Goal: Task Accomplishment & Management: Use online tool/utility

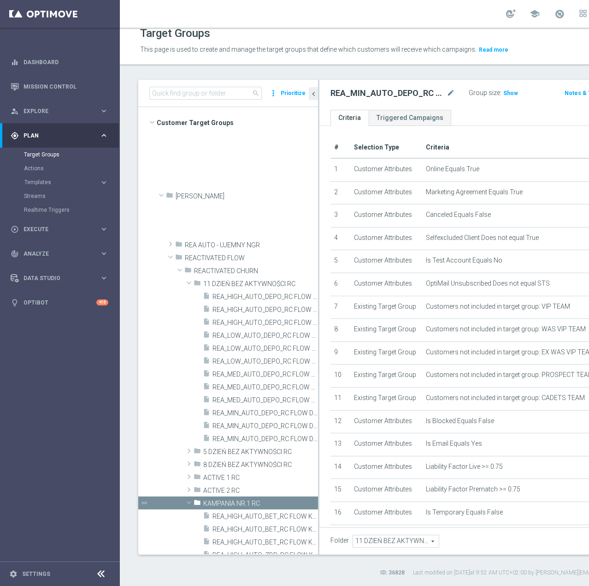
scroll to position [345, 0]
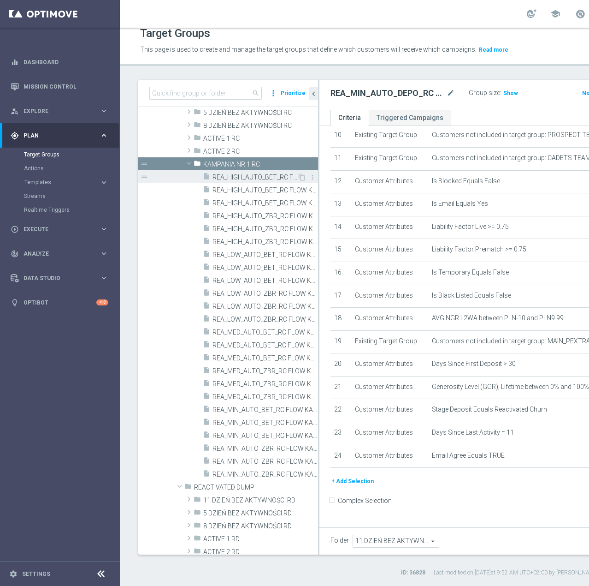
click at [253, 175] on span "REA_HIGH_AUTO_BET_RC FLOW KAMPANIA NR 1 50%-300 PLN - reminder_DAILY" at bounding box center [255, 177] width 85 height 8
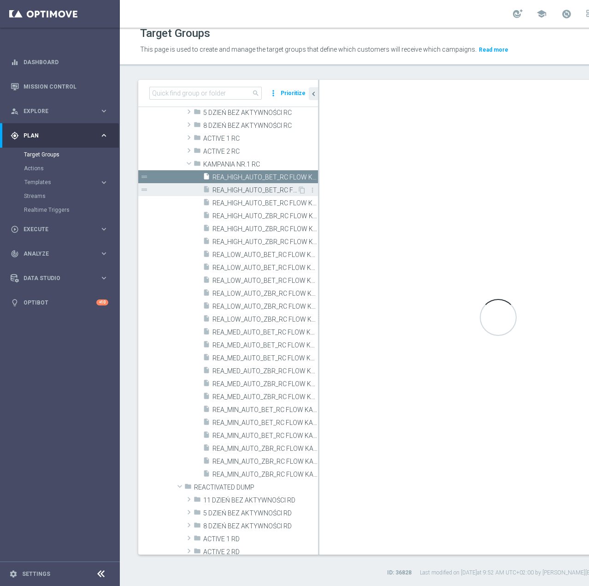
type input "KAMPANIA NR.1 RC"
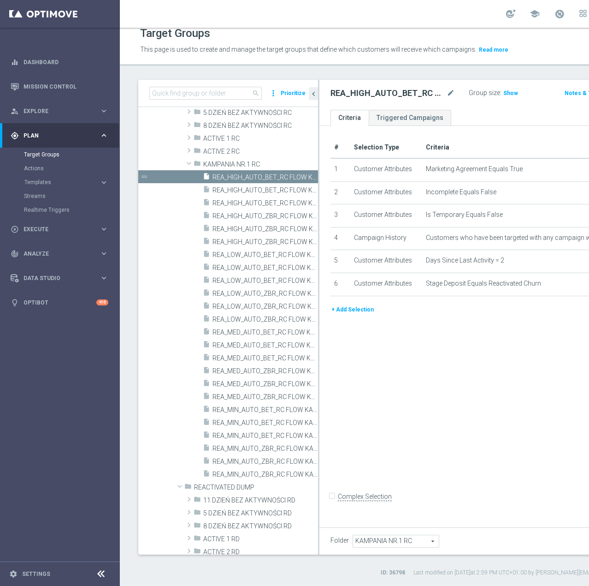
click at [359, 314] on button "+ Add Selection" at bounding box center [353, 309] width 44 height 10
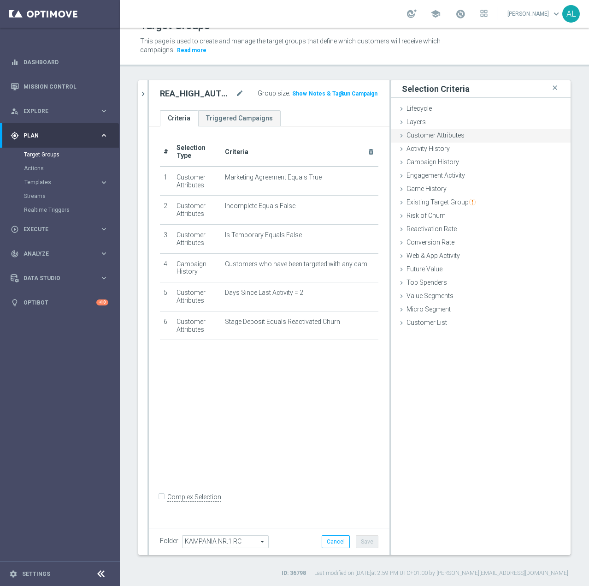
click at [429, 139] on span "Customer Attributes" at bounding box center [436, 134] width 58 height 7
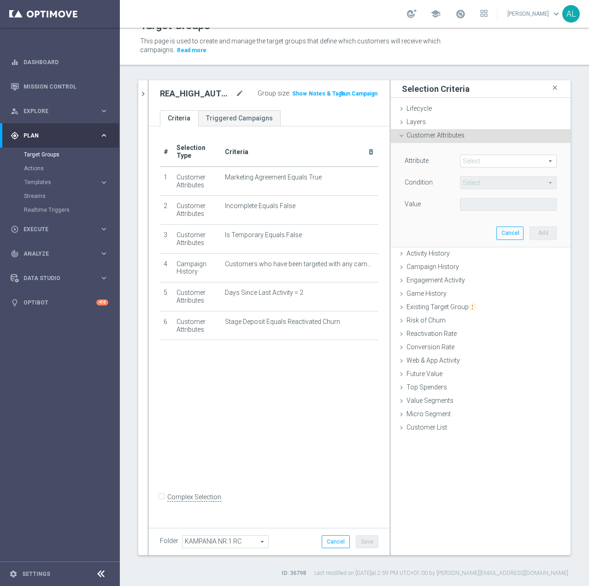
click at [472, 166] on span at bounding box center [509, 161] width 96 height 12
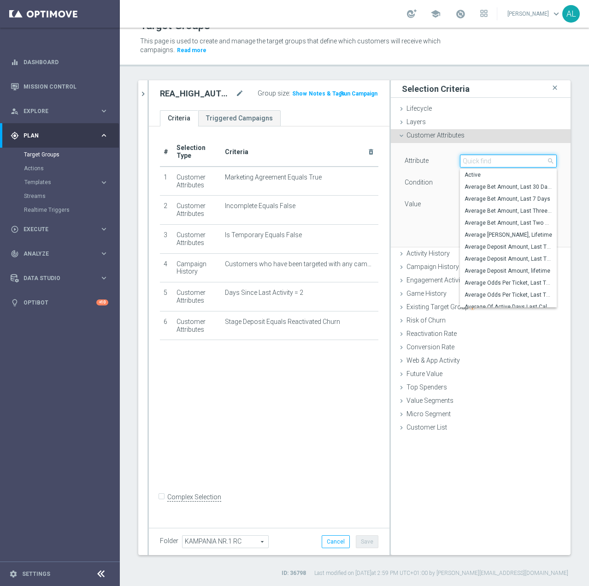
click at [491, 162] on input "search" at bounding box center [508, 160] width 97 height 13
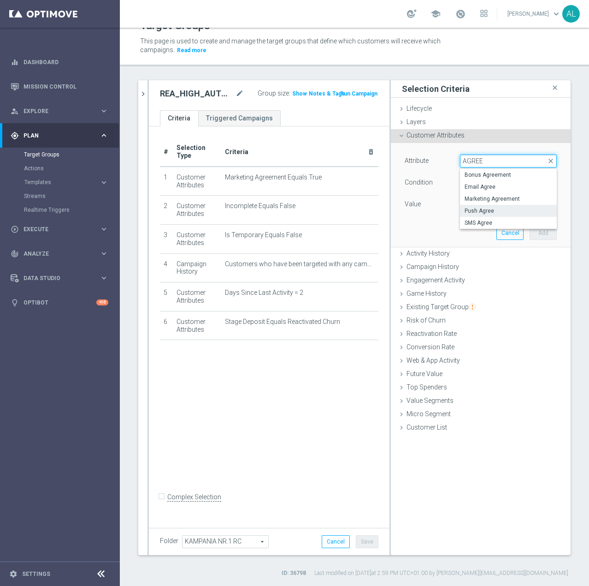
type input "AGREE"
click at [483, 211] on span "Push Agree" at bounding box center [509, 210] width 88 height 7
type input "Push Agree"
type input "Equals"
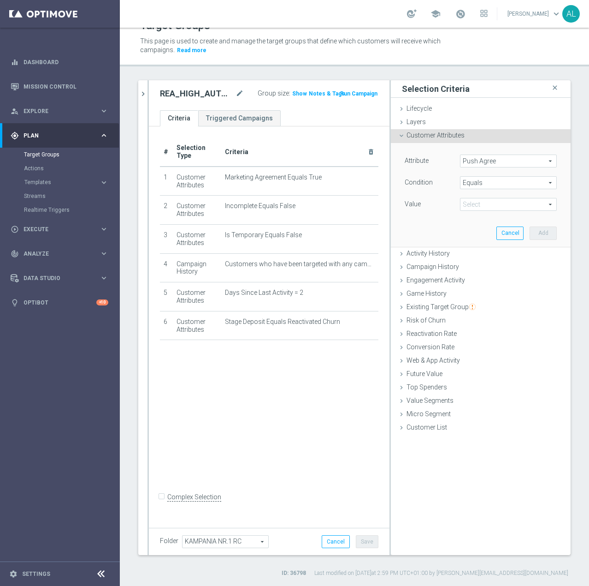
click at [484, 204] on span at bounding box center [509, 204] width 96 height 12
click at [482, 225] on label "TRUE" at bounding box center [508, 230] width 97 height 12
type input "TRUE"
click at [532, 229] on button "Add" at bounding box center [543, 232] width 27 height 13
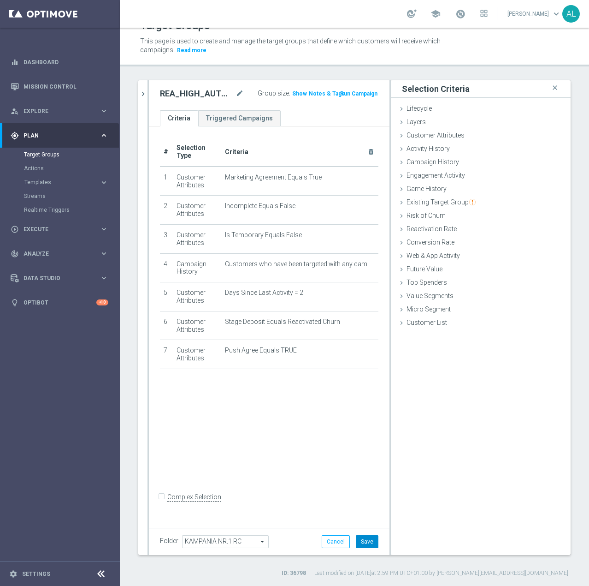
click at [356, 539] on button "Save" at bounding box center [367, 541] width 23 height 13
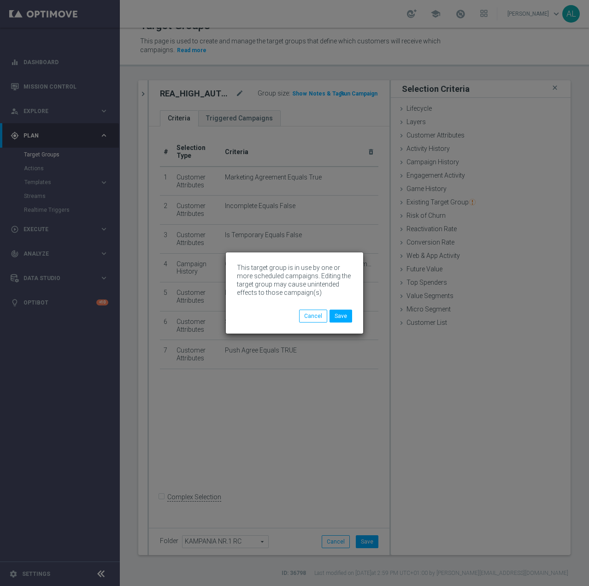
click at [344, 324] on div "This target group is in use by one or more scheduled campaigns. Editing the tar…" at bounding box center [294, 292] width 137 height 81
click at [345, 317] on button "Save" at bounding box center [341, 315] width 23 height 13
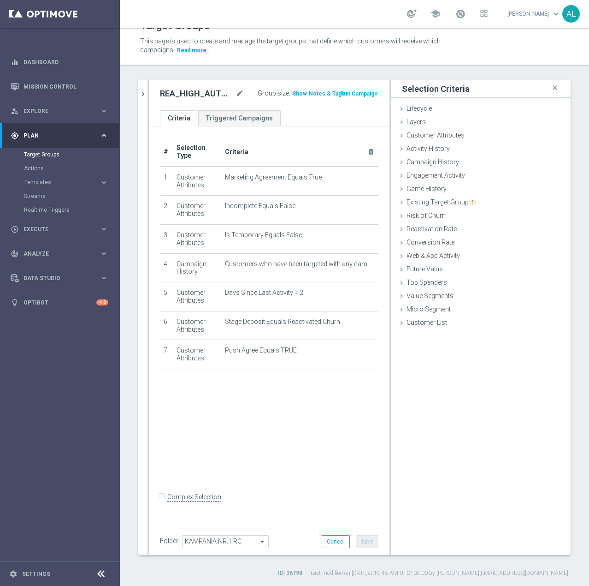
click at [149, 100] on div "REA_HIGH_AUTO_BET_RC FLOW KAMPANIA NR 1 50%-300 PLN - reminder_DAILY mode_edit …" at bounding box center [269, 95] width 241 height 30
click at [144, 96] on icon "chevron_right" at bounding box center [143, 93] width 9 height 9
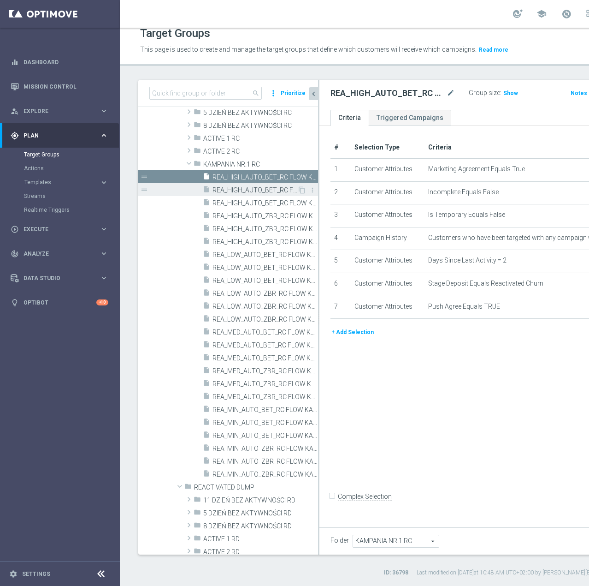
click at [237, 187] on span "REA_HIGH_AUTO_BET_RC FLOW KAMPANIA NR 1 50%-300 PLN MAIL_DAILY" at bounding box center [255, 190] width 85 height 8
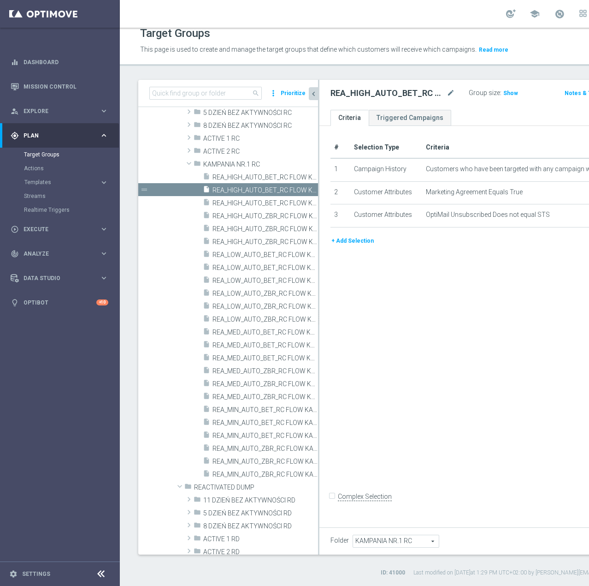
click at [347, 246] on button "+ Add Selection" at bounding box center [353, 241] width 44 height 10
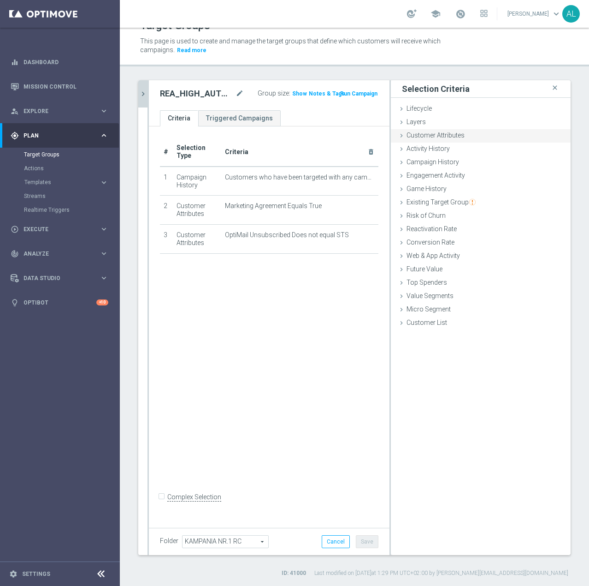
click at [437, 136] on span "Customer Attributes" at bounding box center [436, 134] width 58 height 7
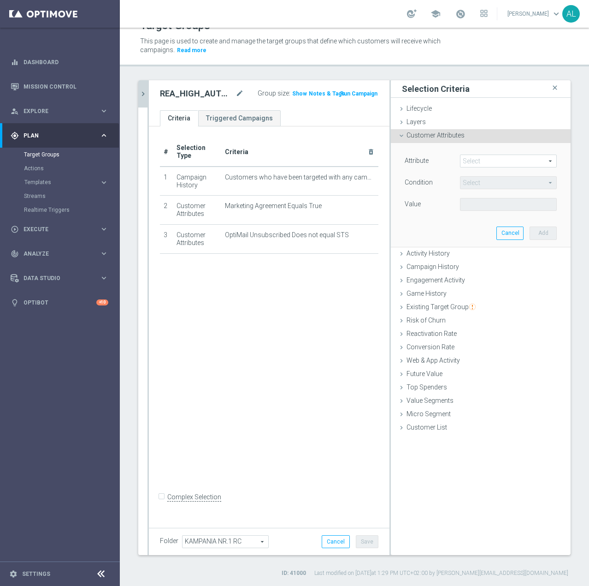
click at [465, 159] on span at bounding box center [509, 161] width 96 height 12
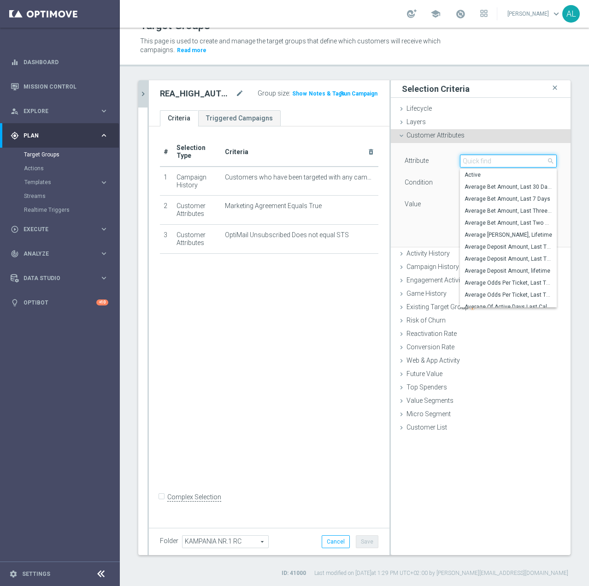
click at [468, 161] on input "search" at bounding box center [508, 160] width 97 height 13
type input "E"
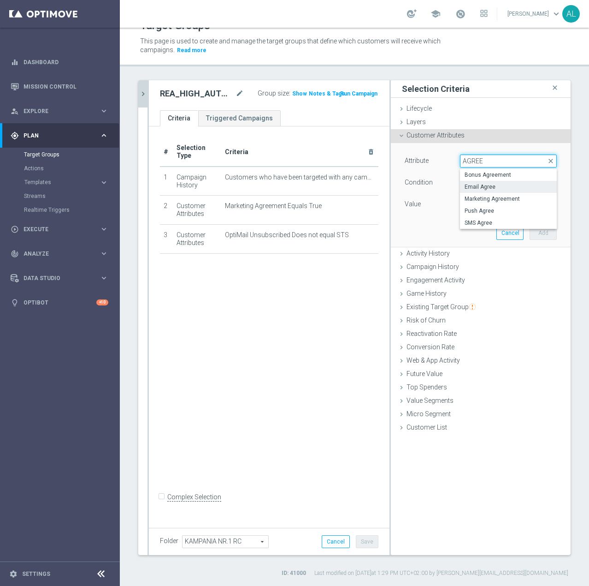
type input "AGREE"
click at [501, 186] on span "Email Agree" at bounding box center [509, 186] width 88 height 7
type input "Email Agree"
type input "Equals"
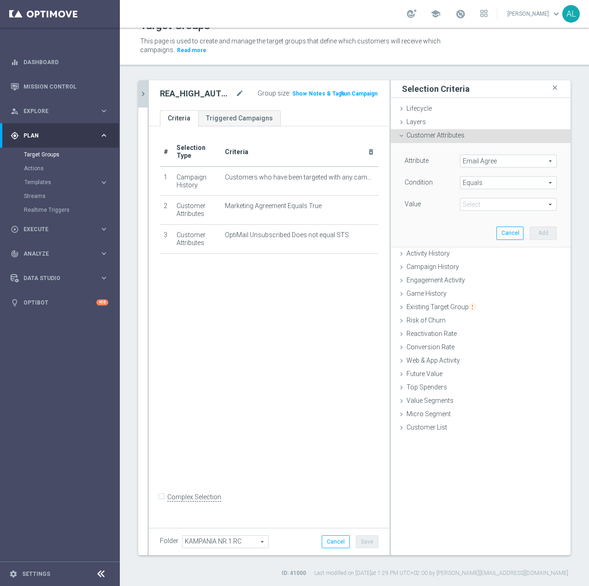
click at [481, 196] on div "Attribute Email Agree Email Agree arrow_drop_down search Condition Equals Equal…" at bounding box center [481, 183] width 152 height 58
click at [480, 201] on span at bounding box center [509, 204] width 96 height 12
click at [478, 226] on span "TRUE" at bounding box center [509, 229] width 88 height 7
type input "TRUE"
click at [530, 232] on button "Add" at bounding box center [543, 232] width 27 height 13
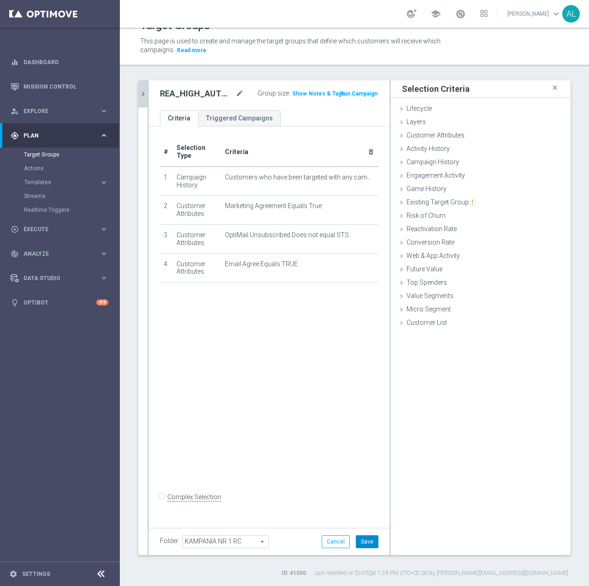
click at [359, 538] on button "Save" at bounding box center [367, 541] width 23 height 13
click at [144, 94] on icon "chevron_right" at bounding box center [143, 93] width 9 height 9
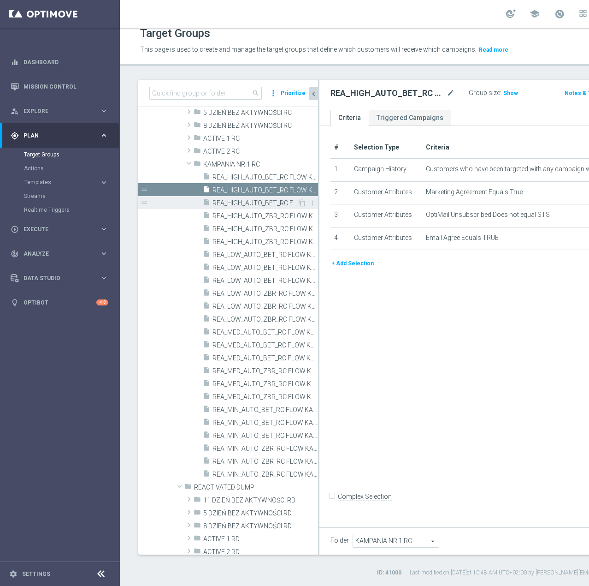
click at [220, 202] on span "REA_HIGH_AUTO_BET_RC FLOW KAMPANIA NR 1 50%-300 PLN_DAILY" at bounding box center [255, 203] width 85 height 8
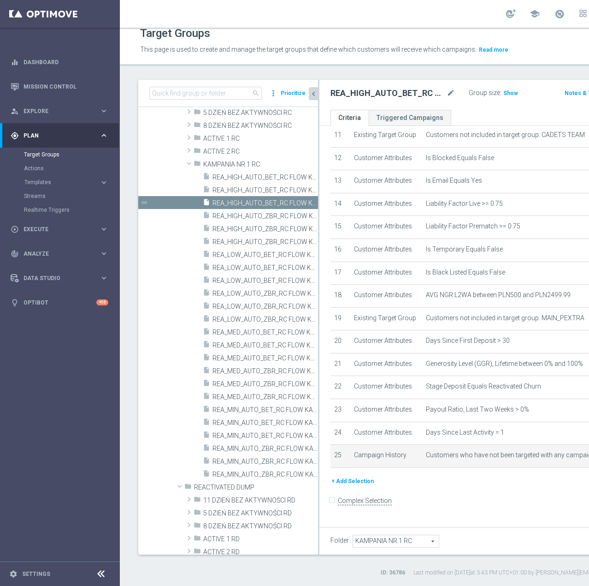
scroll to position [413, 0]
click at [341, 486] on button "+ Add Selection" at bounding box center [353, 481] width 44 height 10
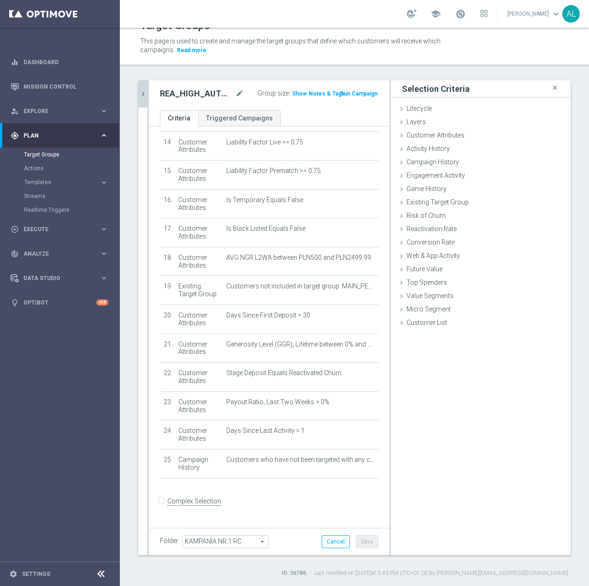
scroll to position [403, 0]
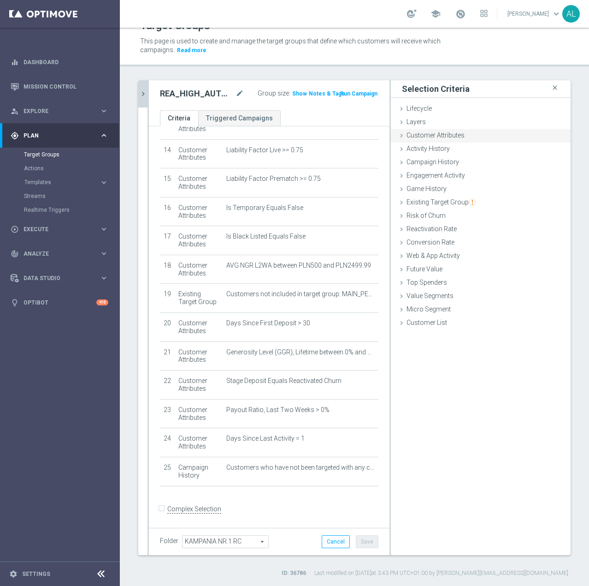
click at [439, 132] on span "Customer Attributes" at bounding box center [436, 134] width 58 height 7
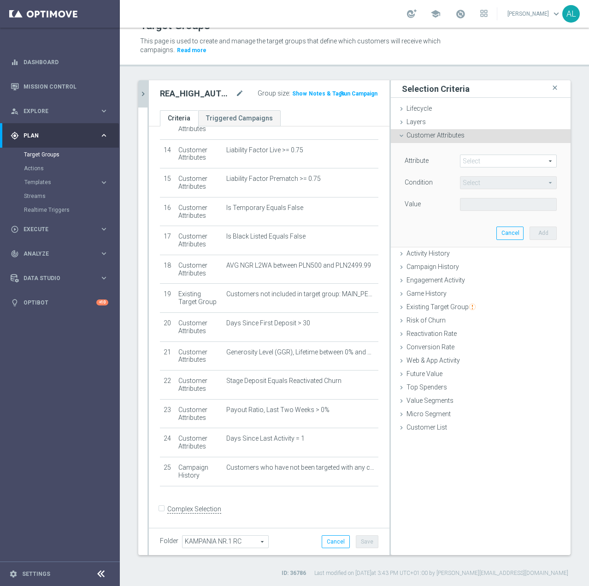
click at [480, 161] on span at bounding box center [509, 161] width 96 height 12
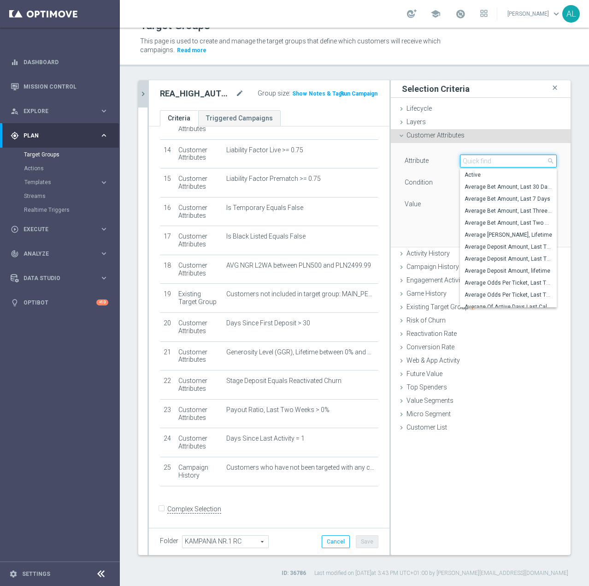
click at [480, 161] on input "search" at bounding box center [508, 160] width 97 height 13
paste input "email agree"
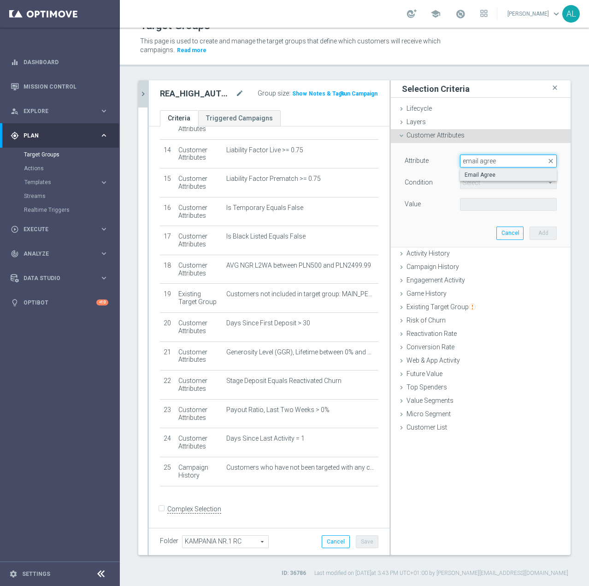
type input "email agree"
click at [491, 176] on span "Email Agree" at bounding box center [509, 174] width 88 height 7
type input "Email Agree"
type input "Equals"
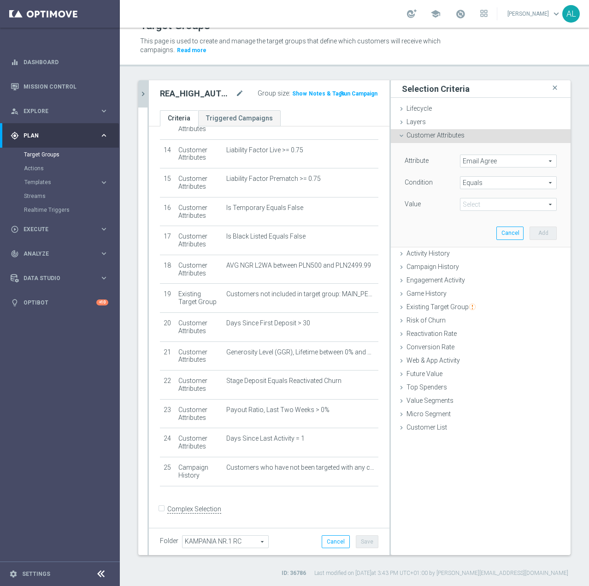
click at [482, 207] on span at bounding box center [509, 204] width 96 height 12
click at [474, 225] on label "TRUE" at bounding box center [508, 230] width 97 height 12
type input "TRUE"
click at [534, 231] on button "Add" at bounding box center [543, 232] width 27 height 13
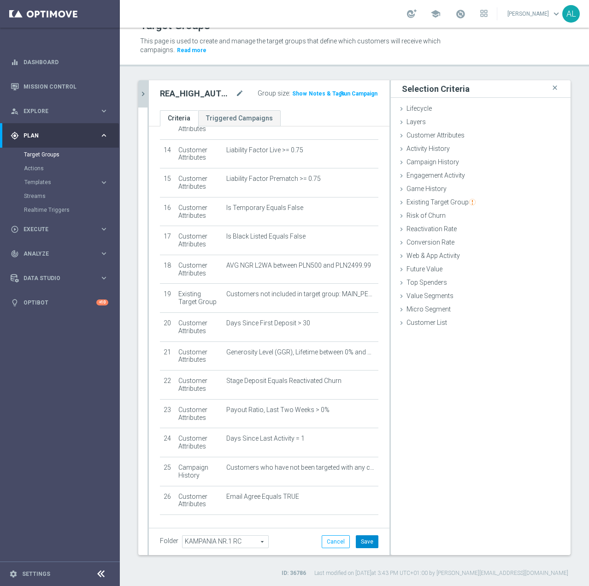
click at [356, 541] on button "Save" at bounding box center [367, 541] width 23 height 13
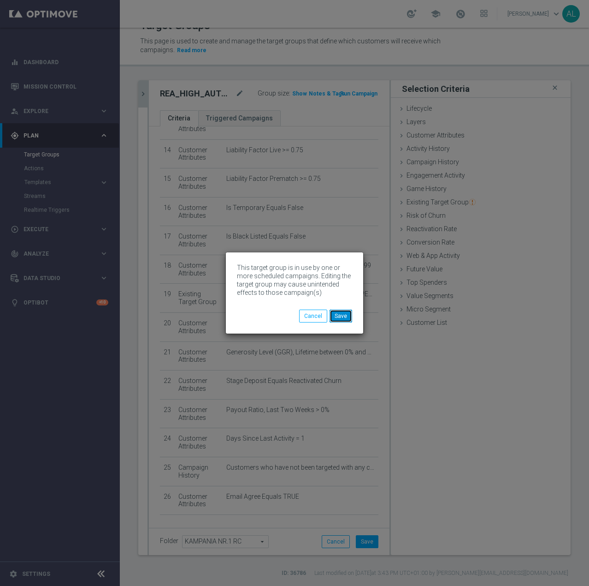
click at [337, 316] on button "Save" at bounding box center [341, 315] width 23 height 13
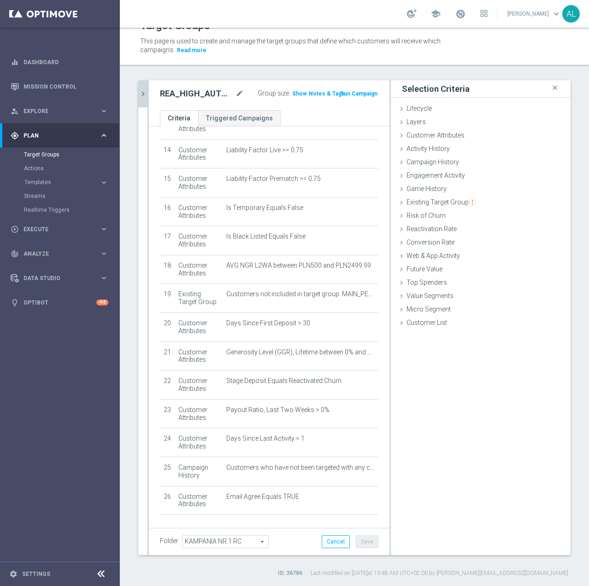
click at [147, 96] on icon "chevron_right" at bounding box center [143, 93] width 9 height 9
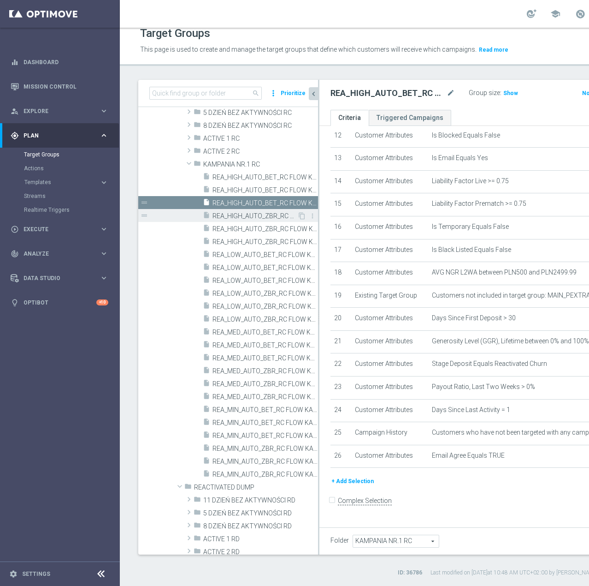
click at [244, 213] on span "REA_HIGH_AUTO_ZBR_RC FLOW KAMPANIA NR 1 50%-300 PLN - reminder_DAILY" at bounding box center [255, 216] width 85 height 8
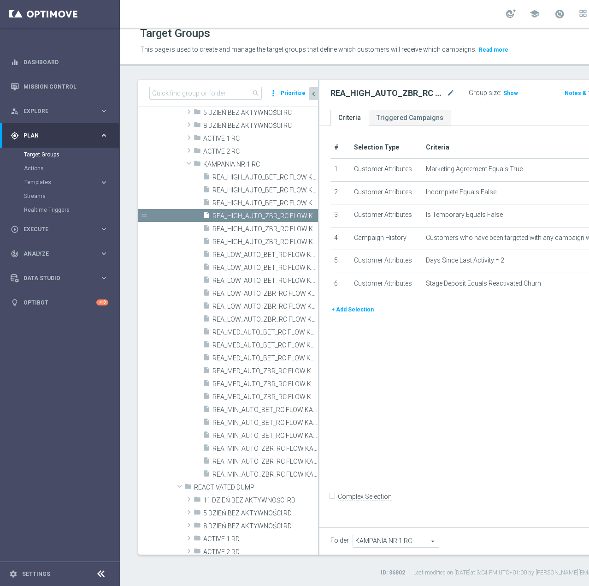
click at [360, 314] on button "+ Add Selection" at bounding box center [353, 309] width 44 height 10
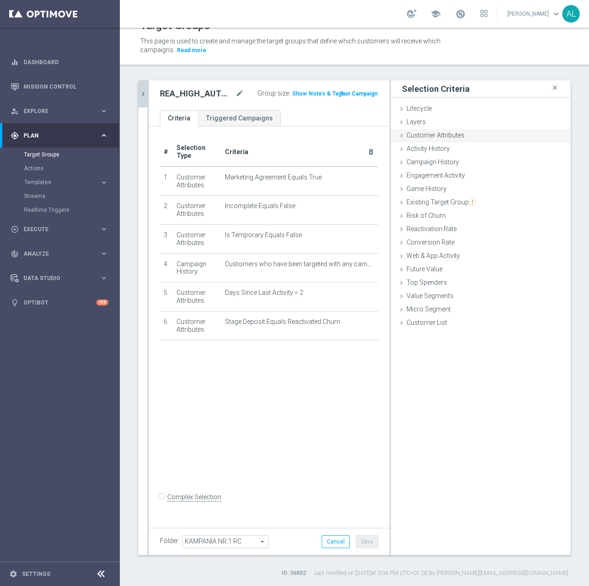
click at [429, 138] on span "Customer Attributes" at bounding box center [436, 134] width 58 height 7
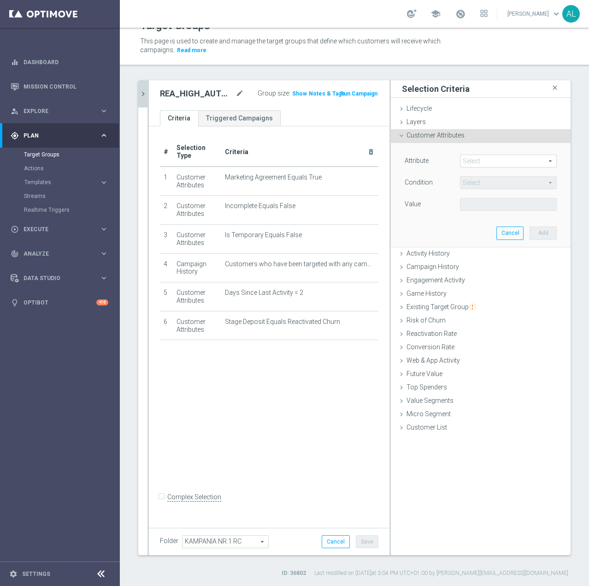
click at [471, 164] on span at bounding box center [509, 161] width 96 height 12
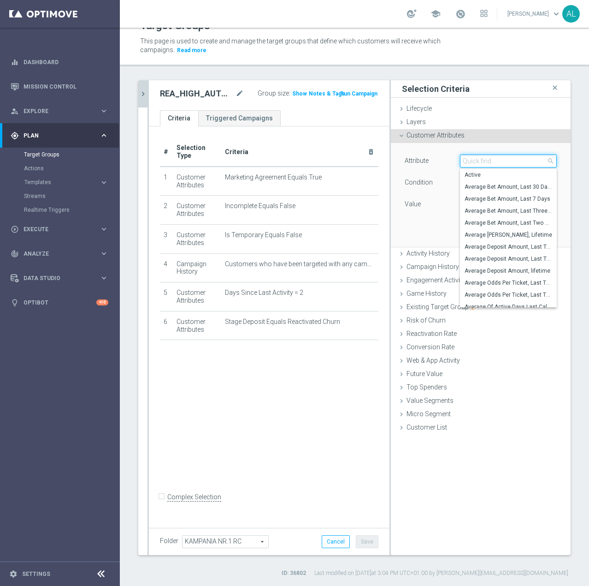
click at [473, 162] on input "search" at bounding box center [508, 160] width 97 height 13
type input "Push"
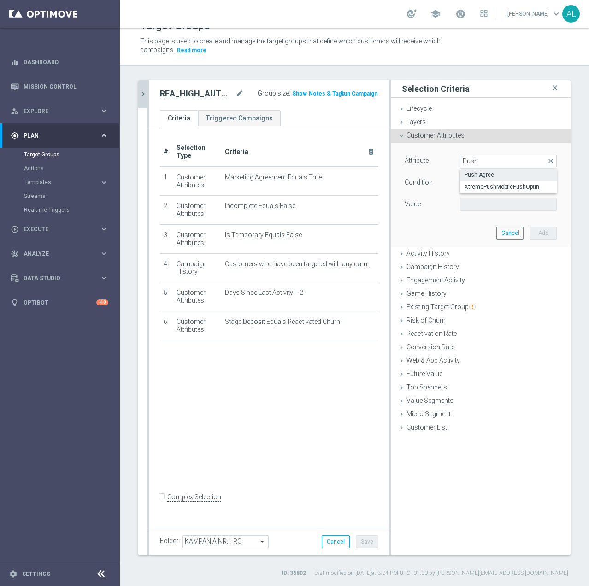
click at [470, 173] on span "Push Agree" at bounding box center [509, 174] width 88 height 7
type input "Push Agree"
type input "Equals"
click at [471, 203] on span at bounding box center [509, 204] width 96 height 12
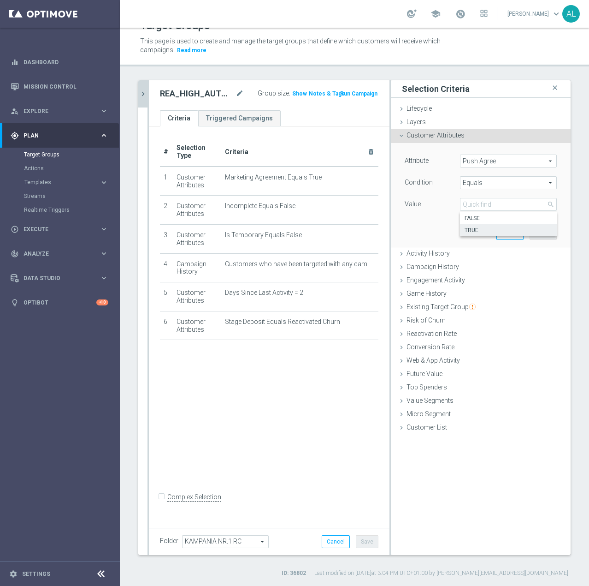
click at [472, 229] on span "TRUE" at bounding box center [509, 229] width 88 height 7
type input "TRUE"
click at [536, 236] on button "Add" at bounding box center [543, 232] width 27 height 13
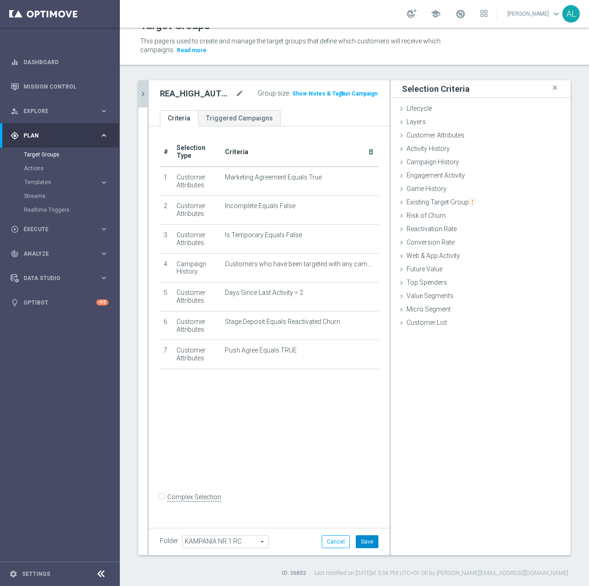
click at [367, 538] on button "Save" at bounding box center [367, 541] width 23 height 13
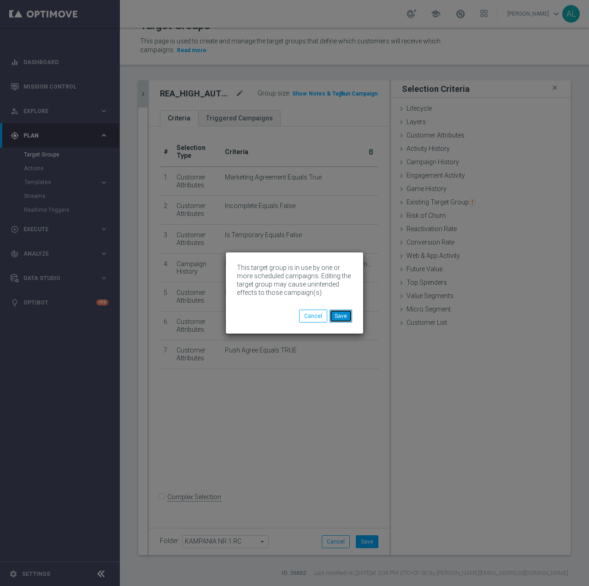
click at [344, 314] on button "Save" at bounding box center [341, 315] width 23 height 13
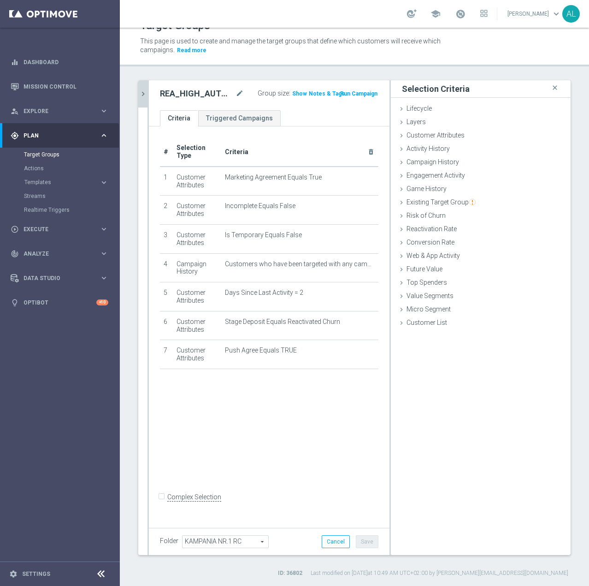
click at [146, 92] on icon "chevron_right" at bounding box center [143, 93] width 9 height 9
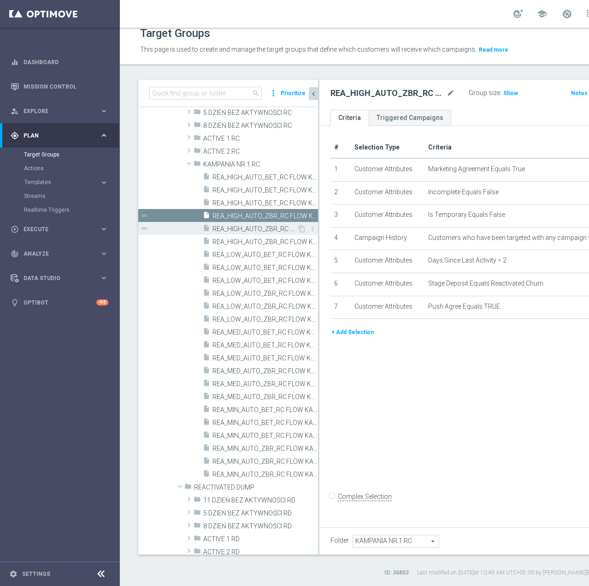
click at [235, 231] on span "REA_HIGH_AUTO_ZBR_RC FLOW KAMPANIA NR 1 50%-300 PLN MAIL_DAILY" at bounding box center [255, 229] width 85 height 8
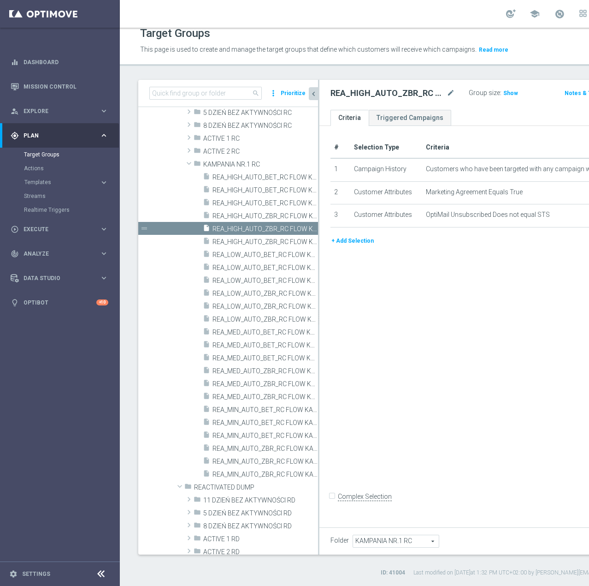
click at [344, 246] on button "+ Add Selection" at bounding box center [353, 241] width 44 height 10
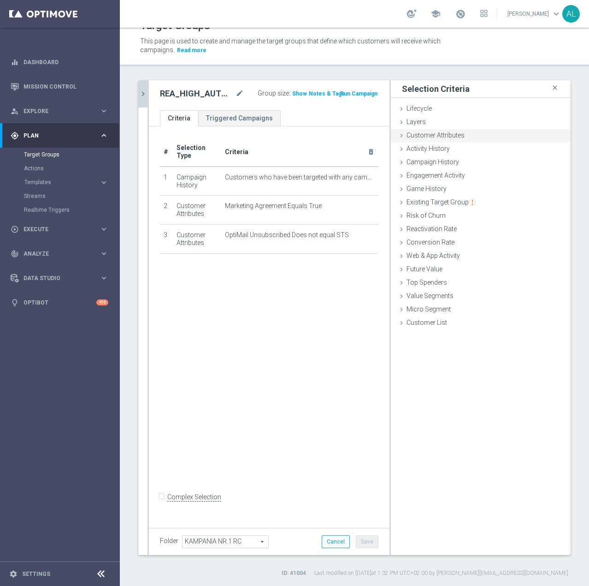
click at [423, 139] on span "Customer Attributes" at bounding box center [436, 134] width 58 height 7
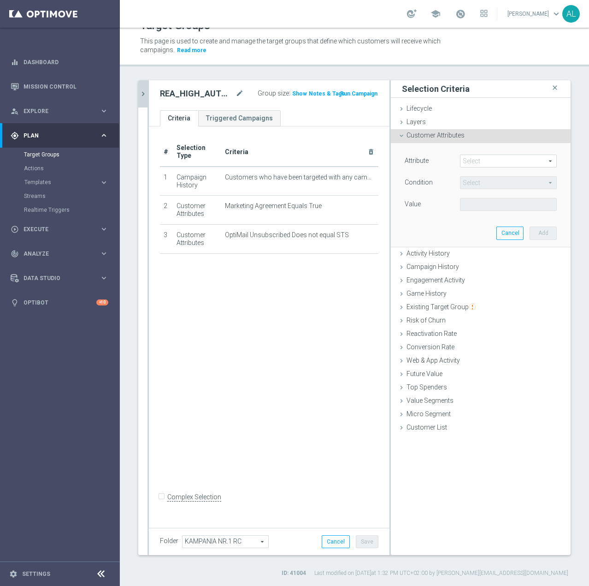
click at [463, 167] on span at bounding box center [509, 161] width 96 height 12
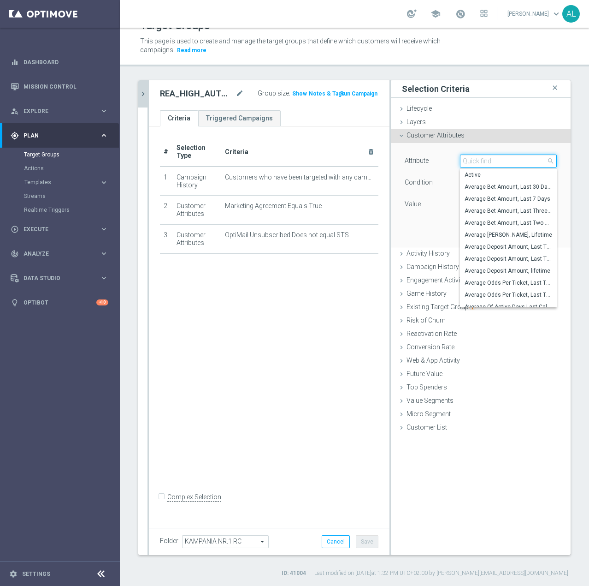
click at [466, 160] on input "search" at bounding box center [508, 160] width 97 height 13
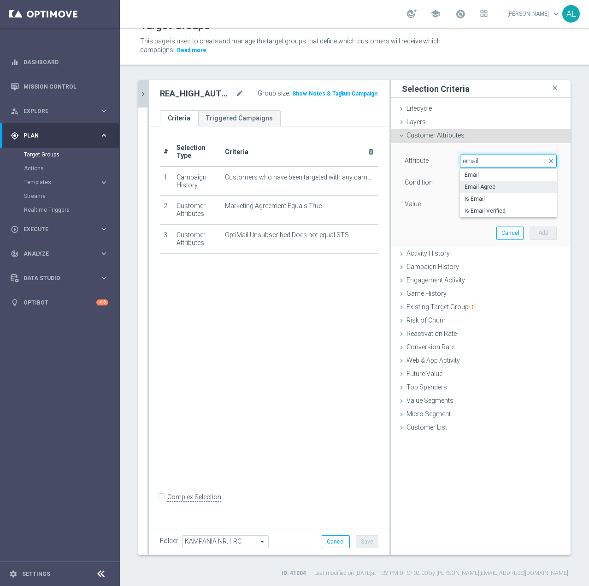
type input "email"
click at [485, 187] on span "Email Agree" at bounding box center [509, 186] width 88 height 7
type input "Email Agree"
type input "Equals"
click at [477, 200] on span at bounding box center [509, 204] width 96 height 12
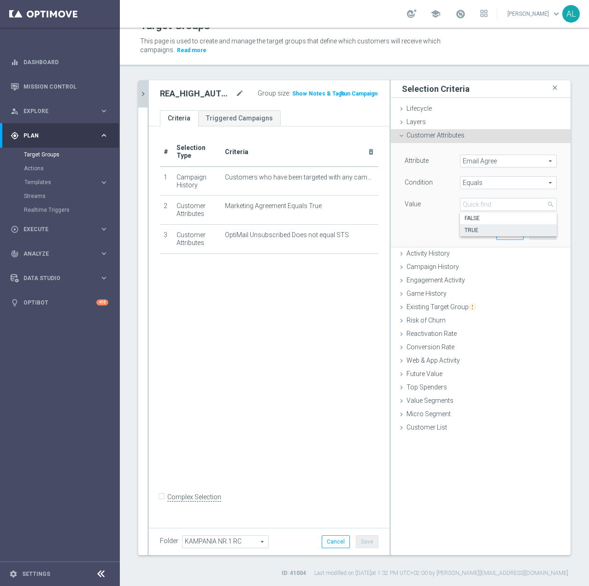
click at [477, 231] on span "TRUE" at bounding box center [509, 229] width 88 height 7
type input "TRUE"
click at [542, 231] on button "Add" at bounding box center [543, 232] width 27 height 13
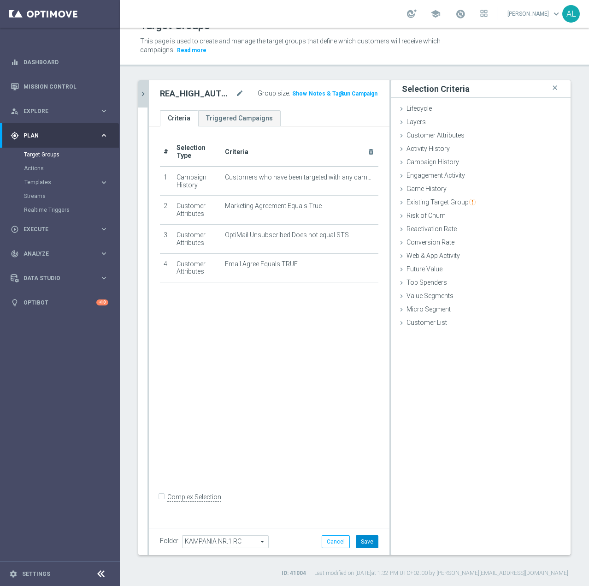
click at [360, 540] on button "Save" at bounding box center [367, 541] width 23 height 13
click at [146, 91] on icon "chevron_right" at bounding box center [143, 93] width 9 height 9
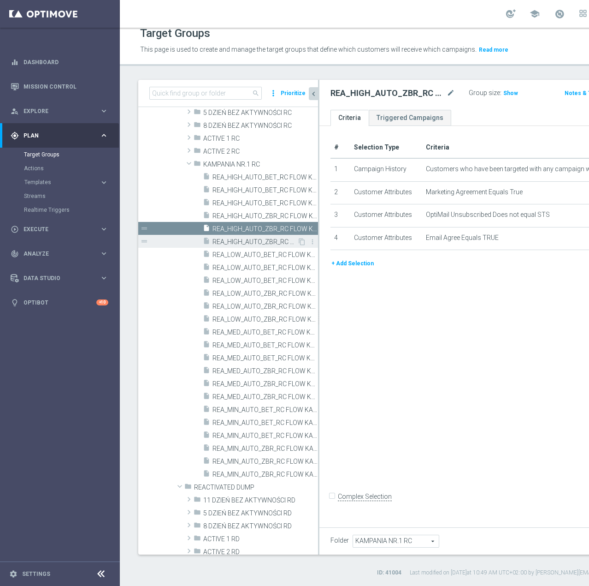
click at [262, 245] on span "REA_HIGH_AUTO_ZBR_RC FLOW KAMPANIA NR 1 50%-300 PLN_DAILY" at bounding box center [255, 242] width 85 height 8
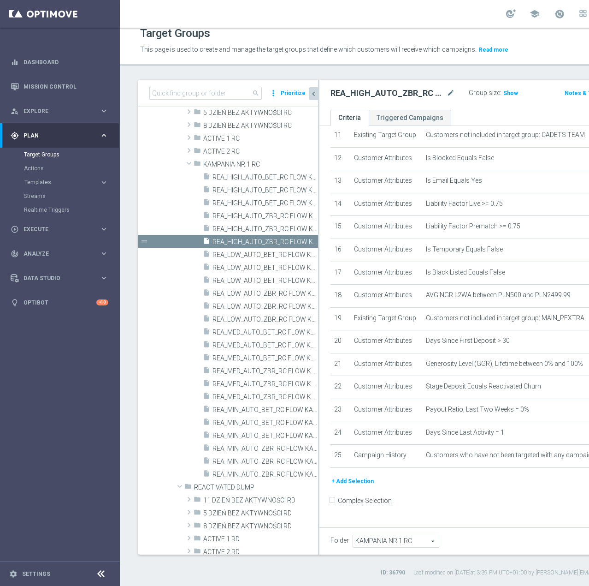
scroll to position [413, 0]
click at [361, 486] on button "+ Add Selection" at bounding box center [353, 481] width 44 height 10
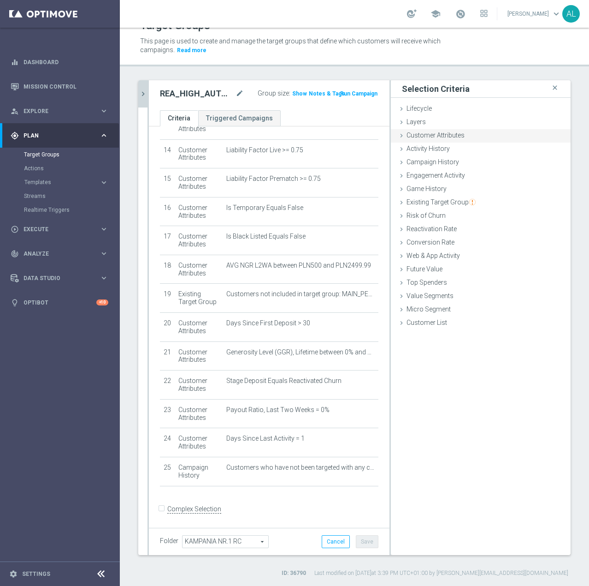
click at [416, 133] on span "Customer Attributes" at bounding box center [436, 134] width 58 height 7
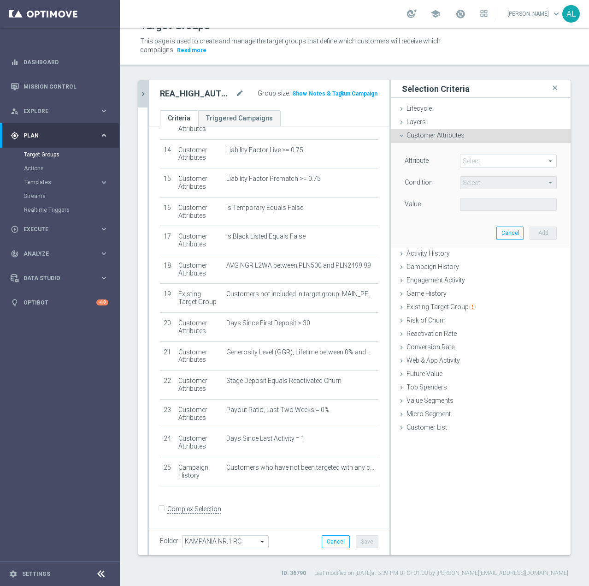
click at [469, 159] on span at bounding box center [509, 161] width 96 height 12
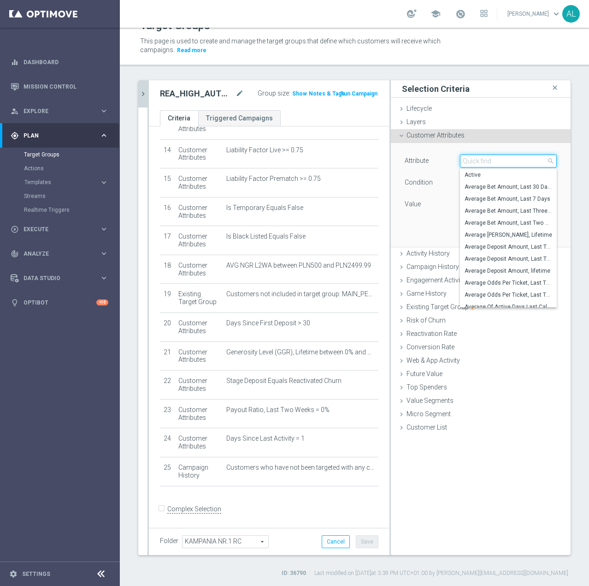
click at [470, 160] on input "search" at bounding box center [508, 160] width 97 height 13
paste input "email agree"
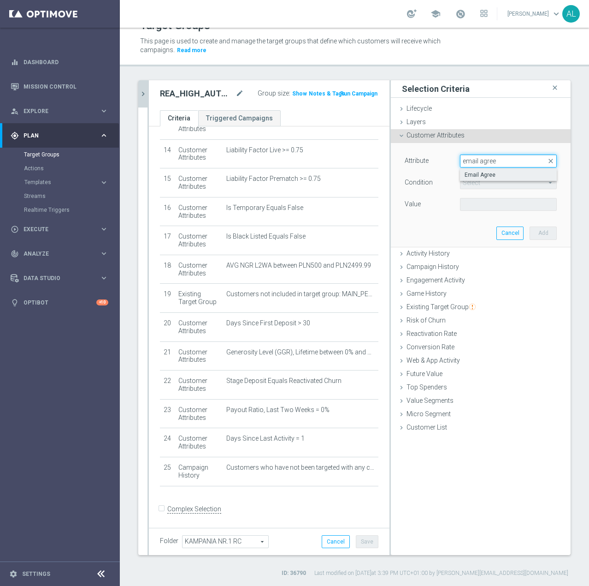
type input "email agree"
click at [491, 175] on span "Email Agree" at bounding box center [509, 174] width 88 height 7
type input "Email Agree"
type input "Equals"
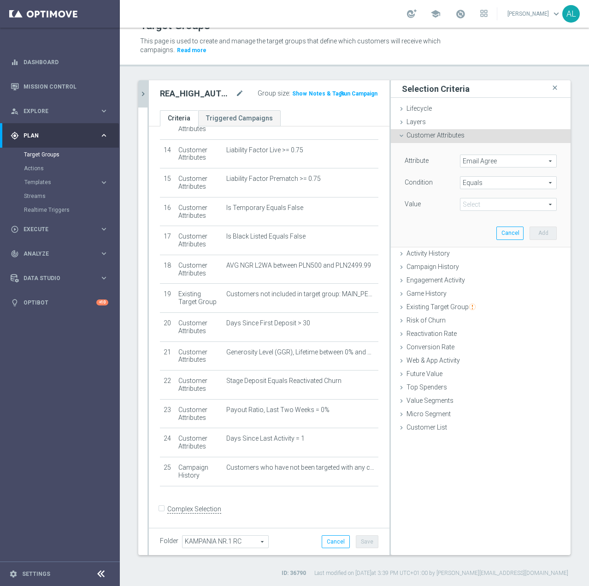
click at [480, 204] on span at bounding box center [509, 204] width 96 height 12
click at [477, 226] on span "TRUE" at bounding box center [509, 229] width 88 height 7
type input "TRUE"
click at [541, 233] on button "Add" at bounding box center [543, 232] width 27 height 13
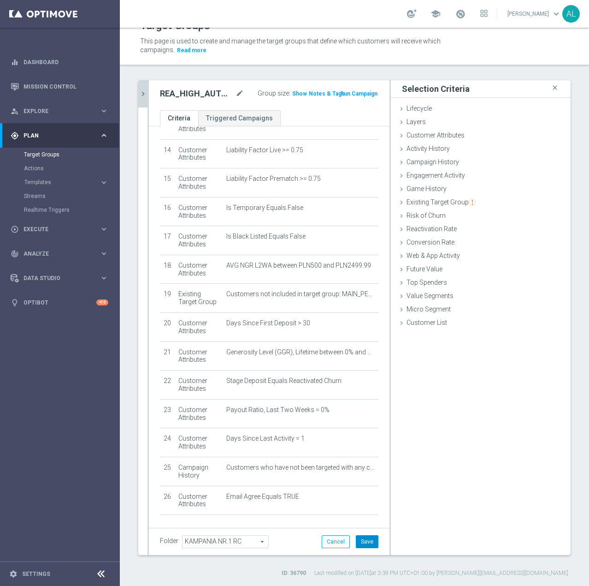
click at [356, 546] on button "Save" at bounding box center [367, 541] width 23 height 13
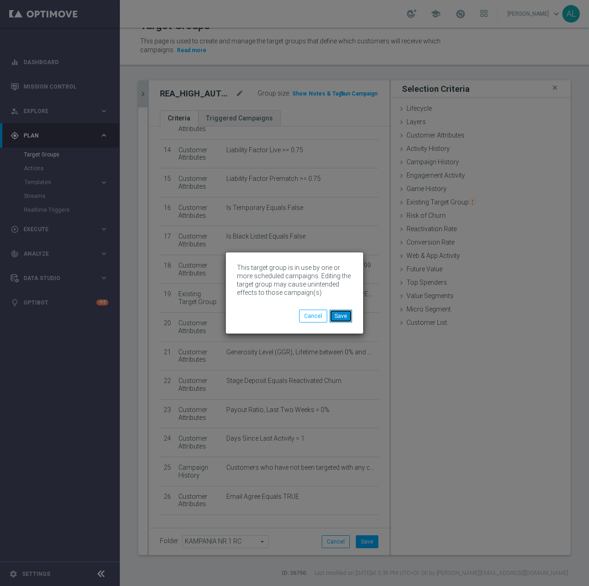
click at [345, 320] on button "Save" at bounding box center [341, 315] width 23 height 13
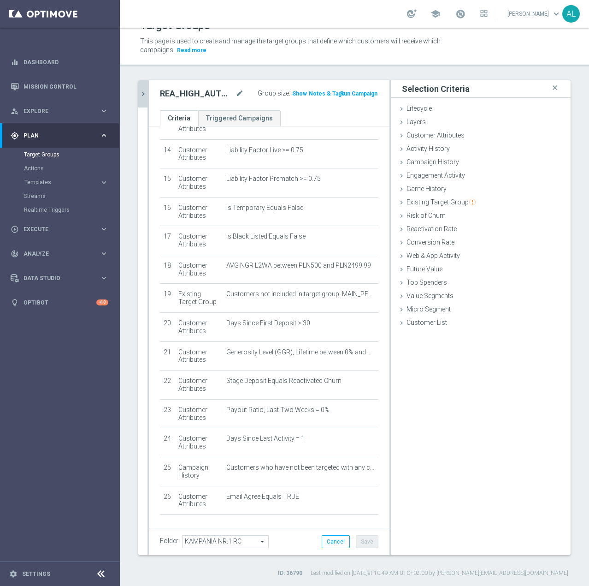
click at [144, 95] on icon "chevron_right" at bounding box center [143, 93] width 9 height 9
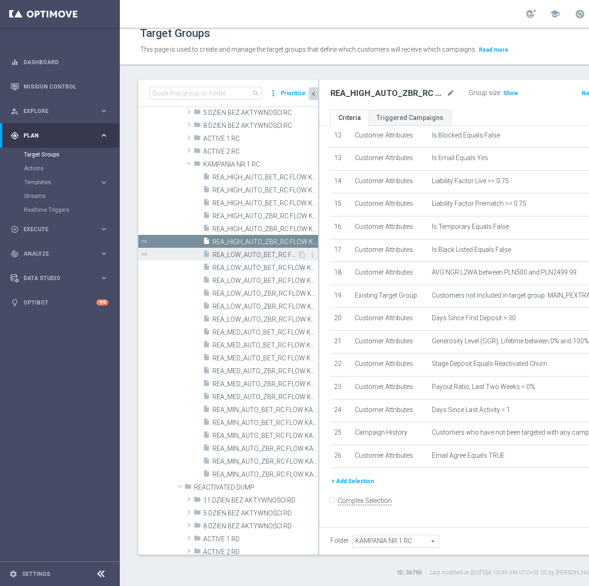
click at [235, 251] on span "REA_LOW_AUTO_BET_RC FLOW KAMPANIA NR 1 50%-100 PLN - reminder_DAILY" at bounding box center [255, 255] width 85 height 8
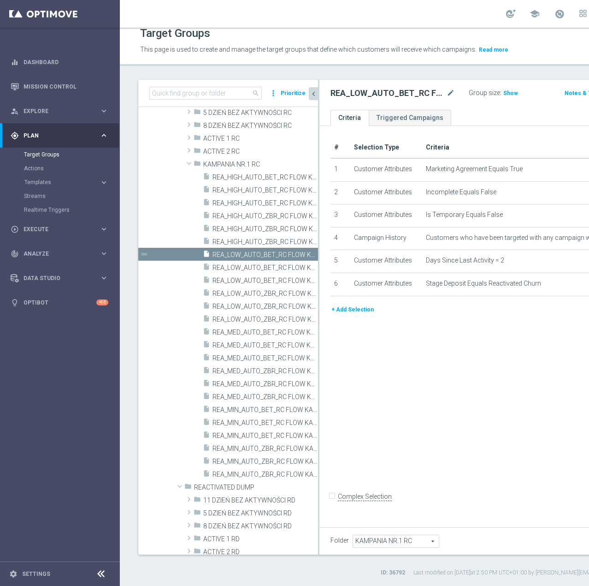
click at [354, 314] on button "+ Add Selection" at bounding box center [353, 309] width 44 height 10
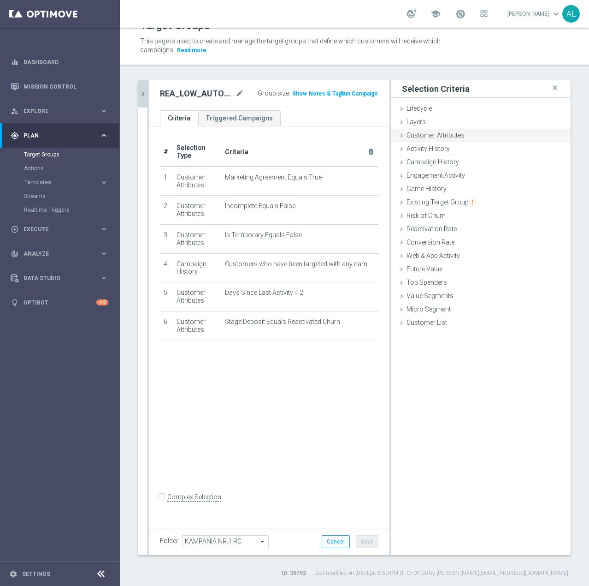
click at [436, 139] on span "Customer Attributes" at bounding box center [436, 134] width 58 height 7
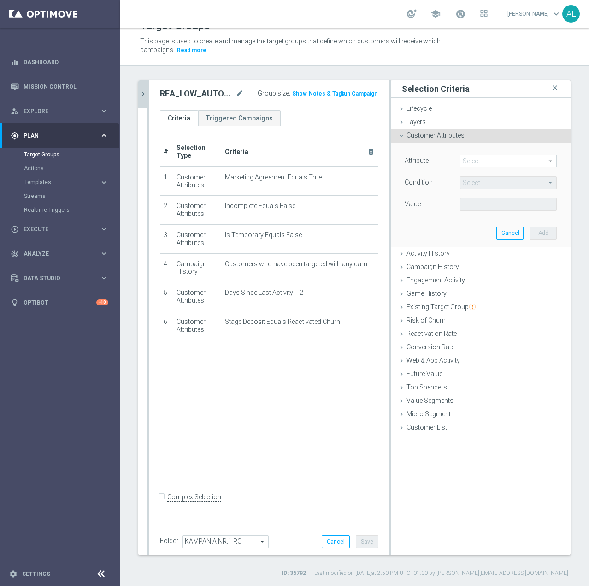
click at [467, 161] on span at bounding box center [509, 161] width 96 height 12
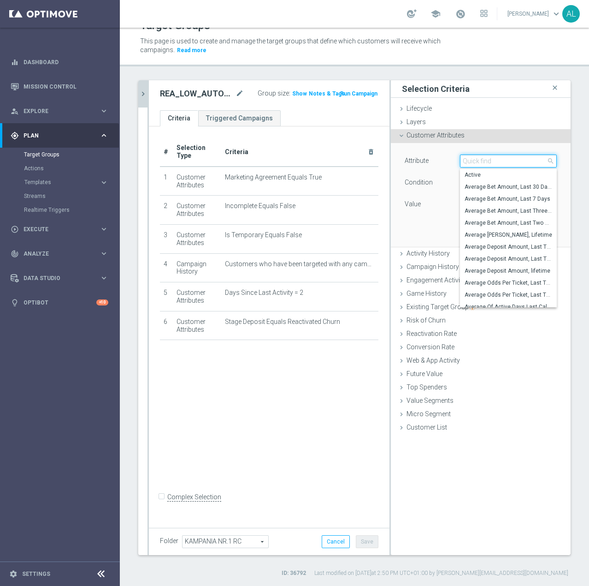
click at [467, 161] on input "search" at bounding box center [508, 160] width 97 height 13
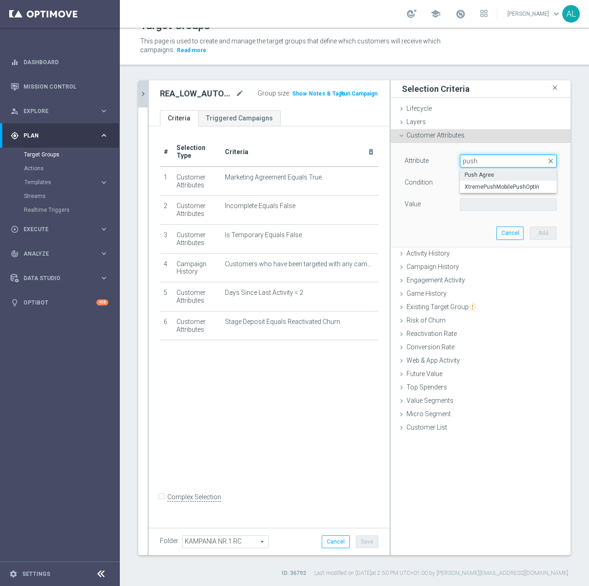
type input "push"
click at [476, 177] on span "Push Agree" at bounding box center [509, 174] width 88 height 7
type input "Push Agree"
type input "Equals"
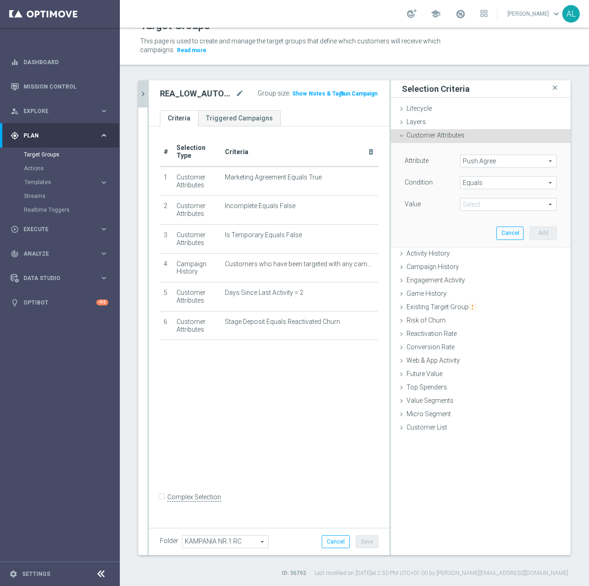
click at [487, 202] on span at bounding box center [509, 204] width 96 height 12
click at [477, 231] on span "TRUE" at bounding box center [509, 229] width 88 height 7
type input "TRUE"
click at [543, 233] on button "Add" at bounding box center [543, 232] width 27 height 13
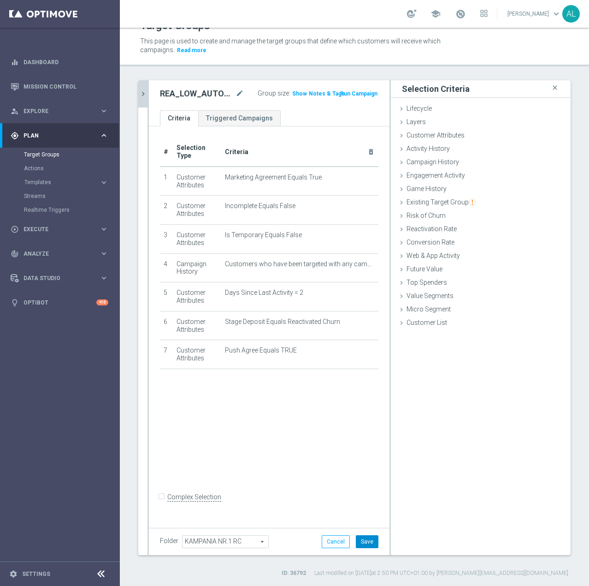
click at [370, 542] on button "Save" at bounding box center [367, 541] width 23 height 13
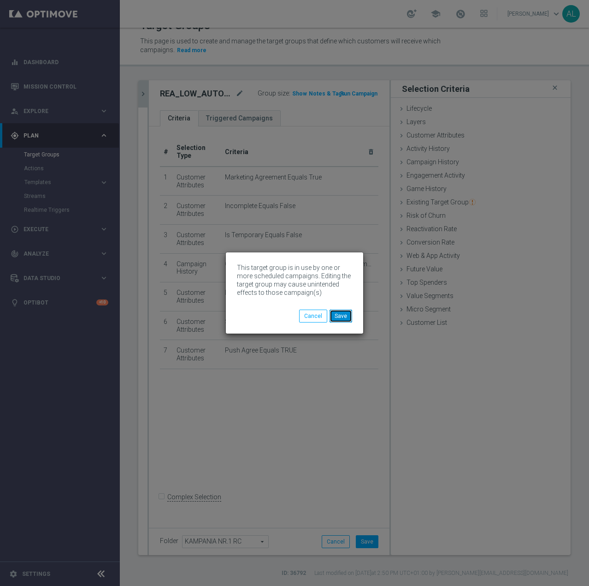
click at [340, 316] on button "Save" at bounding box center [341, 315] width 23 height 13
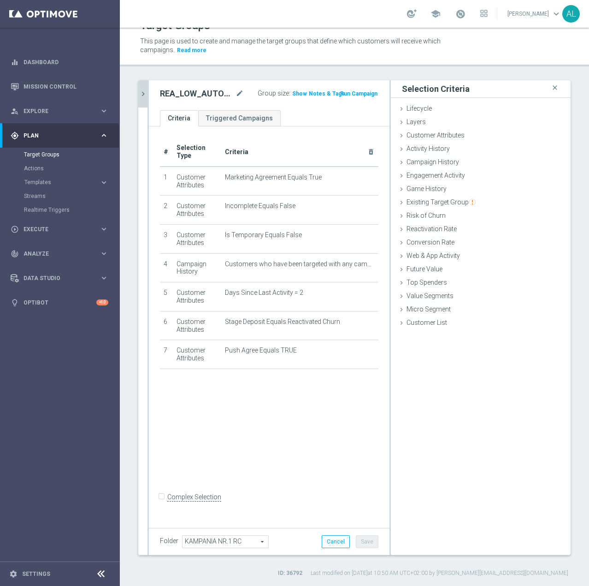
click at [142, 96] on icon "chevron_right" at bounding box center [143, 93] width 9 height 9
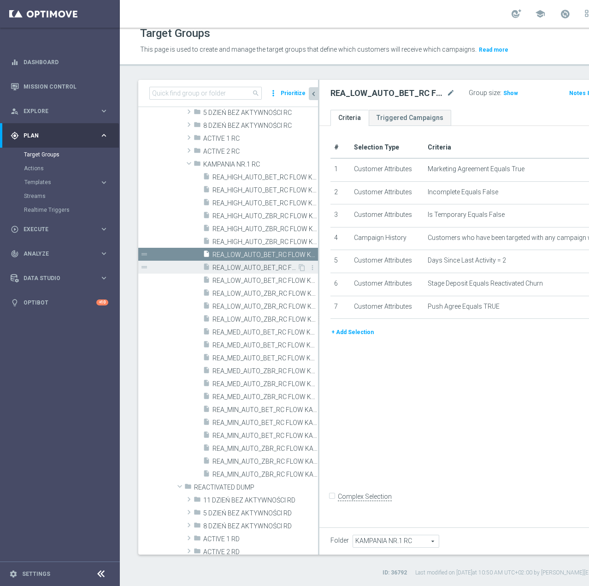
click at [257, 267] on span "REA_LOW_AUTO_BET_RC FLOW KAMPANIA NR 1 50%-100 PLN MAIL_DAILY" at bounding box center [255, 268] width 85 height 8
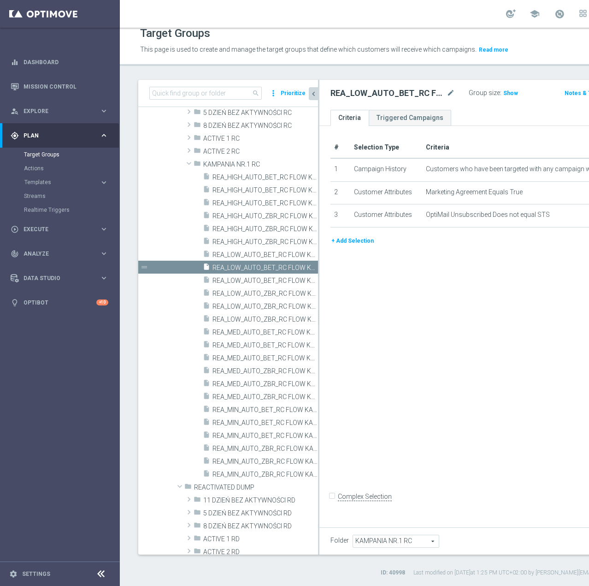
click at [345, 246] on button "+ Add Selection" at bounding box center [353, 241] width 44 height 10
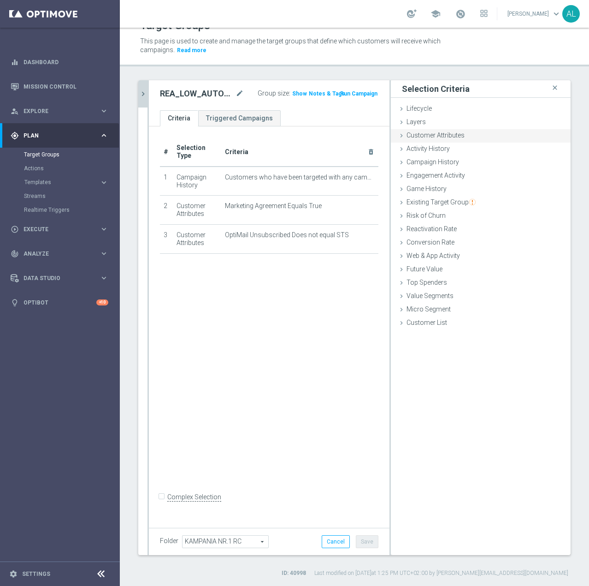
click at [417, 136] on span "Customer Attributes" at bounding box center [436, 134] width 58 height 7
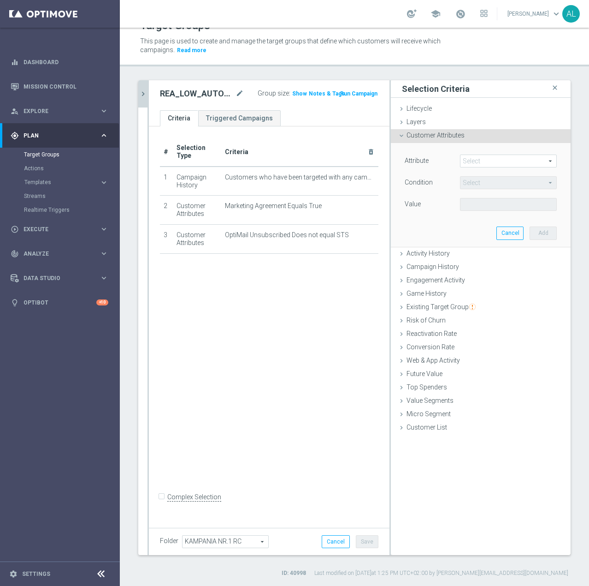
click at [467, 158] on span at bounding box center [509, 161] width 96 height 12
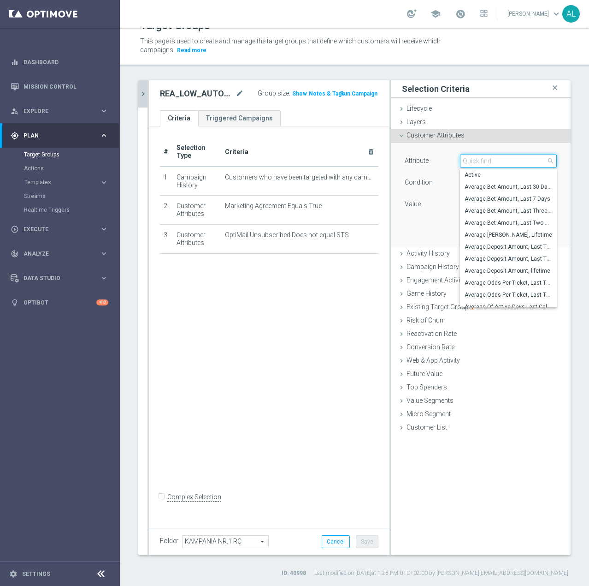
click at [472, 160] on input "search" at bounding box center [508, 160] width 97 height 13
paste input "email agree"
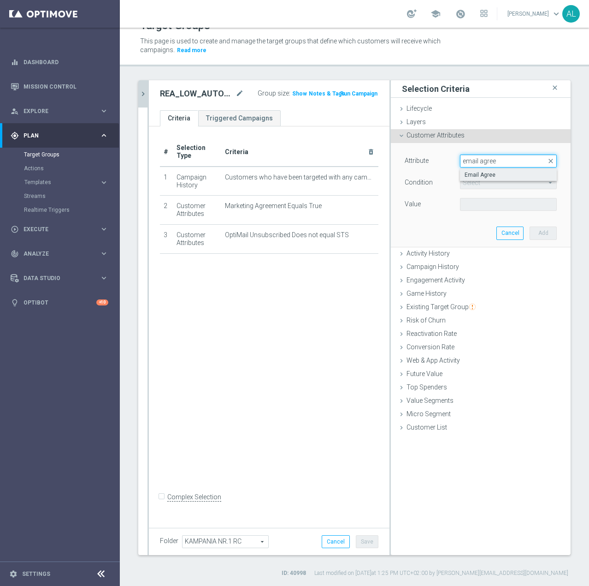
type input "email agree"
click at [474, 174] on span "Email Agree" at bounding box center [509, 174] width 88 height 7
type input "Email Agree"
type input "Equals"
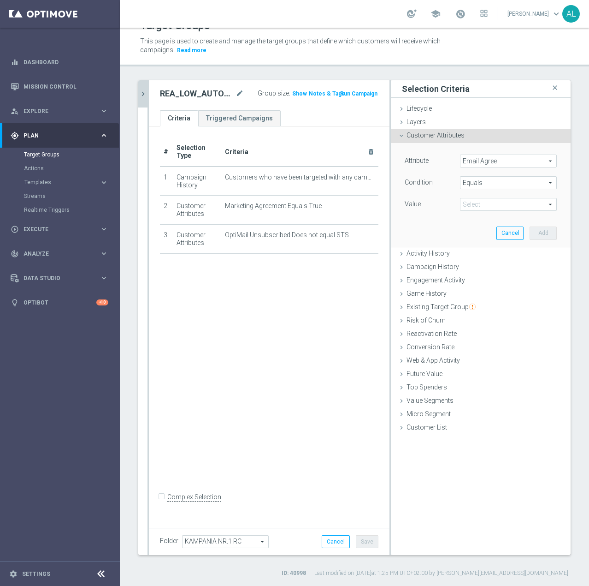
click at [468, 207] on span at bounding box center [509, 204] width 96 height 12
click at [465, 231] on span "TRUE" at bounding box center [509, 229] width 88 height 7
type input "TRUE"
click at [530, 229] on button "Add" at bounding box center [543, 232] width 27 height 13
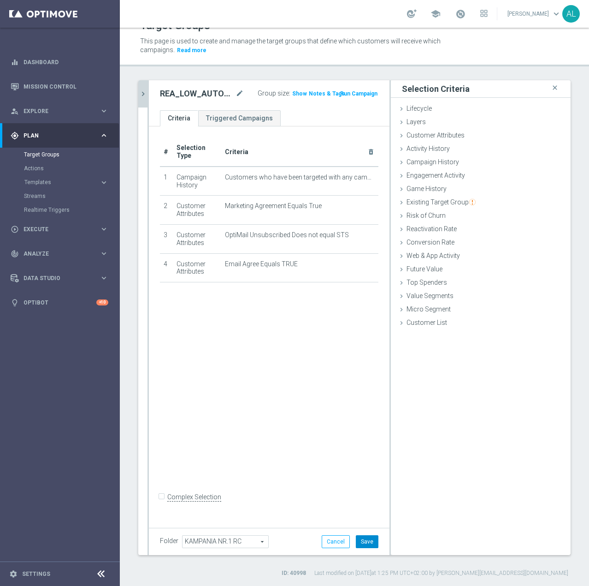
click at [362, 542] on button "Save" at bounding box center [367, 541] width 23 height 13
click at [144, 96] on icon "chevron_right" at bounding box center [143, 93] width 9 height 9
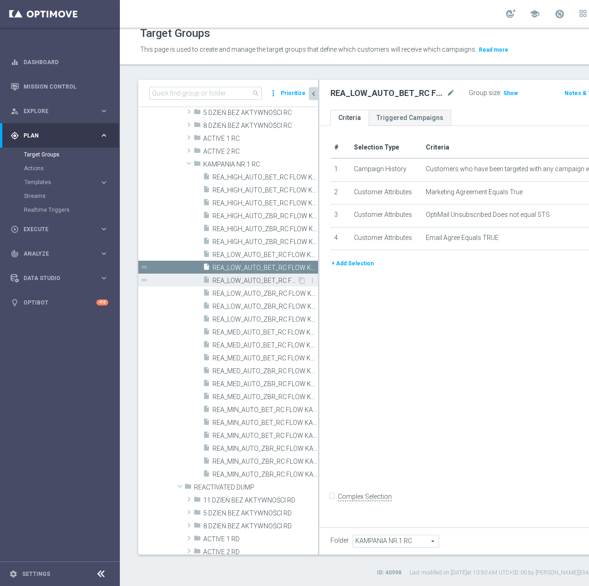
click at [221, 277] on span "REA_LOW_AUTO_BET_RC FLOW KAMPANIA NR 1 50%-100 PLN_DAILY" at bounding box center [255, 281] width 85 height 8
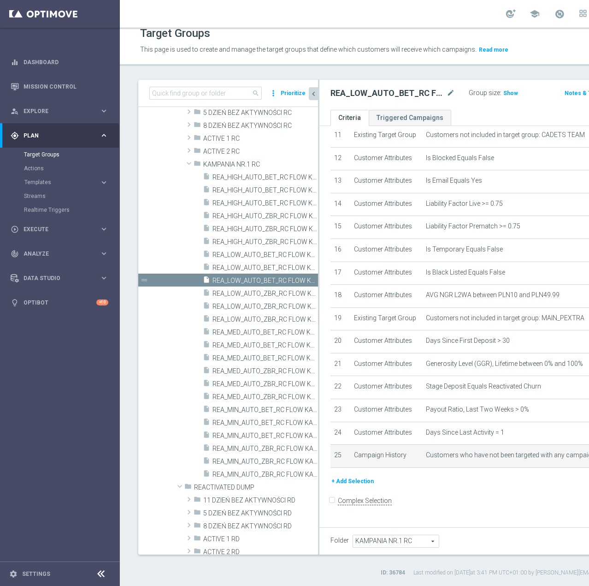
scroll to position [413, 0]
click at [354, 486] on button "+ Add Selection" at bounding box center [353, 481] width 44 height 10
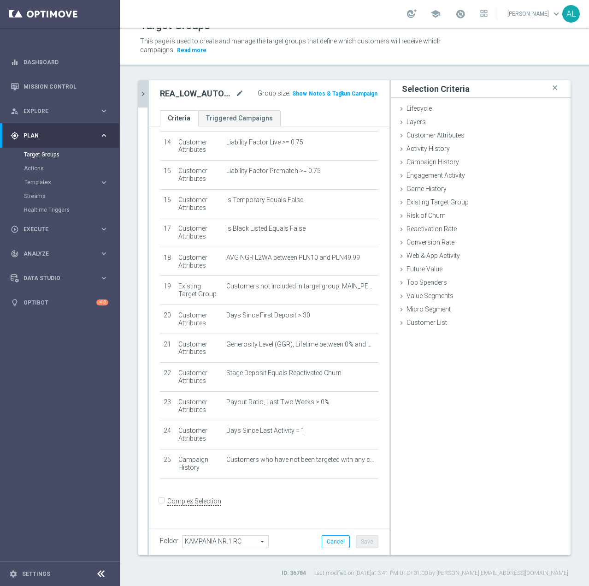
scroll to position [403, 0]
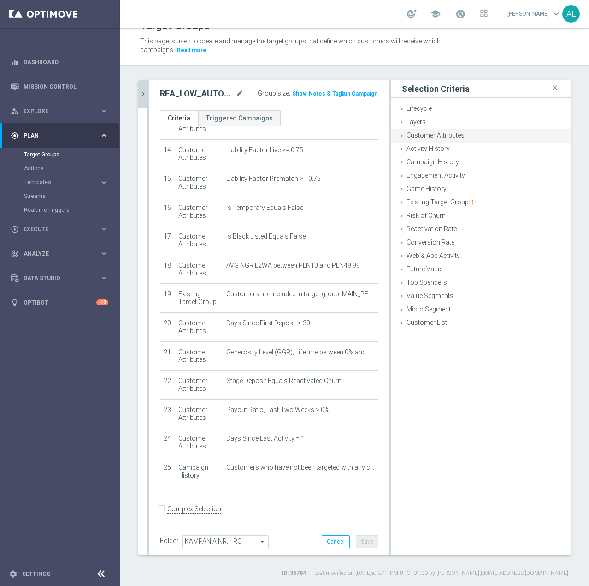
click at [407, 138] on span "Customer Attributes" at bounding box center [436, 134] width 58 height 7
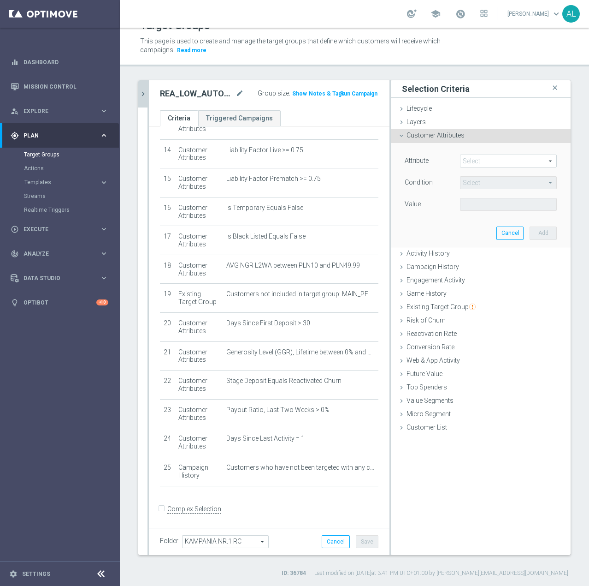
click at [461, 158] on span at bounding box center [509, 161] width 96 height 12
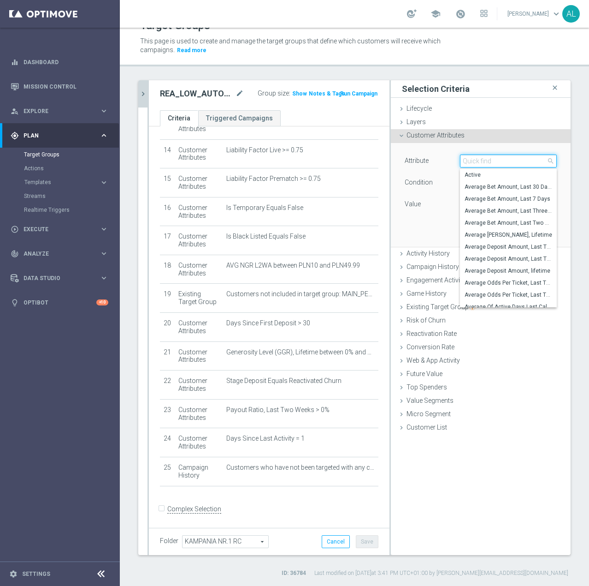
click at [478, 162] on input "search" at bounding box center [508, 160] width 97 height 13
paste input "email agree"
type input "email agree"
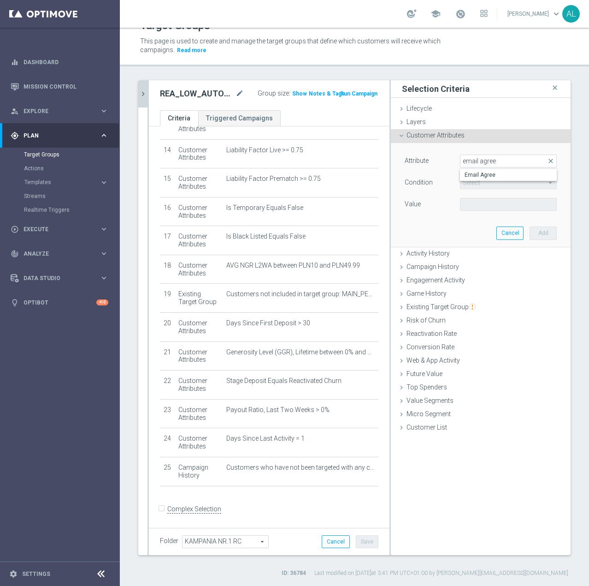
click at [476, 172] on span "Email Agree" at bounding box center [509, 174] width 88 height 7
type input "Email Agree"
type input "Equals"
click at [479, 203] on span at bounding box center [509, 204] width 96 height 12
click at [475, 231] on span "TRUE" at bounding box center [509, 229] width 88 height 7
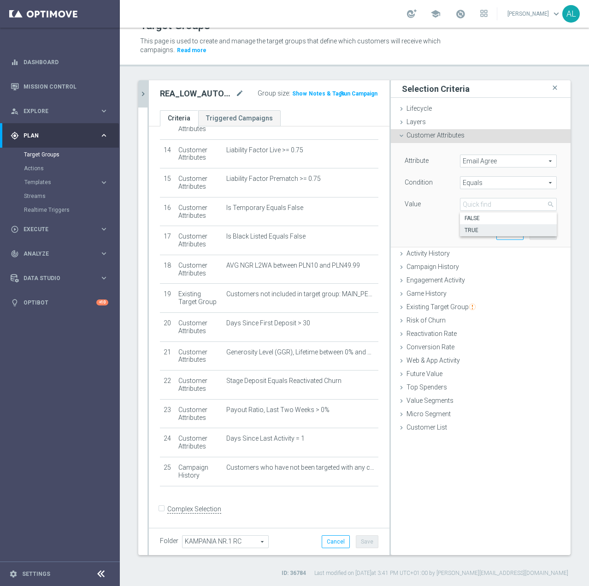
type input "TRUE"
click at [537, 234] on button "Add" at bounding box center [543, 232] width 27 height 13
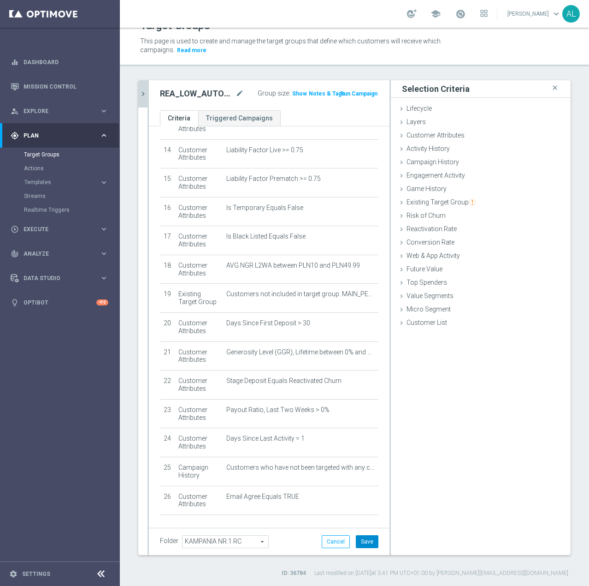
click at [359, 538] on button "Save" at bounding box center [367, 541] width 23 height 13
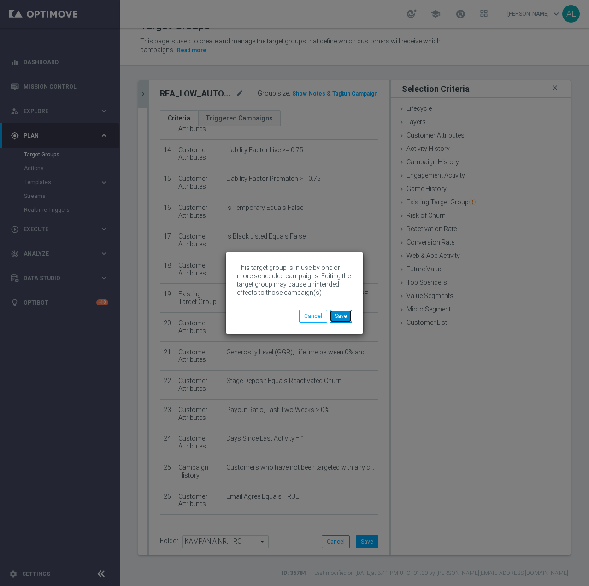
click at [341, 318] on button "Save" at bounding box center [341, 315] width 23 height 13
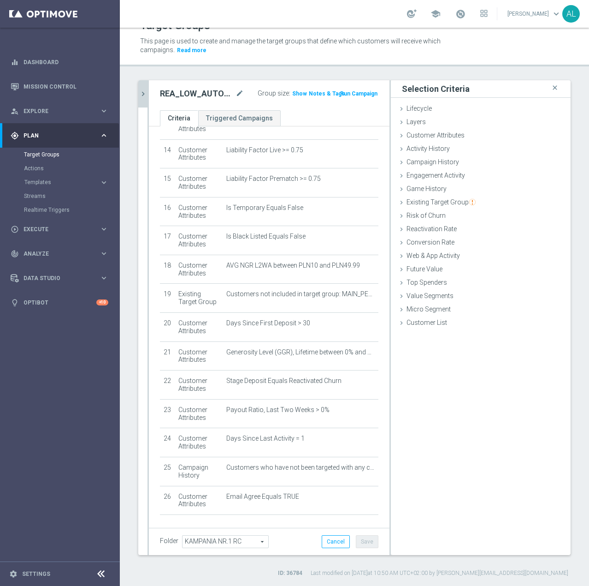
click at [142, 95] on icon "chevron_right" at bounding box center [143, 93] width 9 height 9
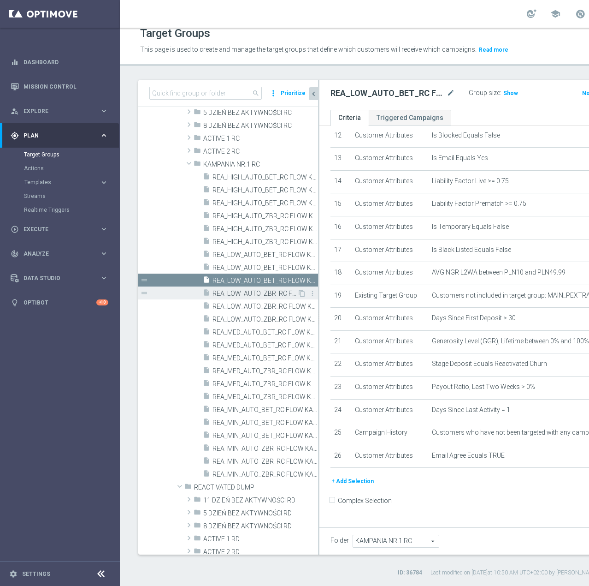
click at [268, 291] on span "REA_LOW_AUTO_ZBR_RC FLOW KAMPANIA NR 1 50%-100 PLN - reminder_DAILY" at bounding box center [255, 294] width 85 height 8
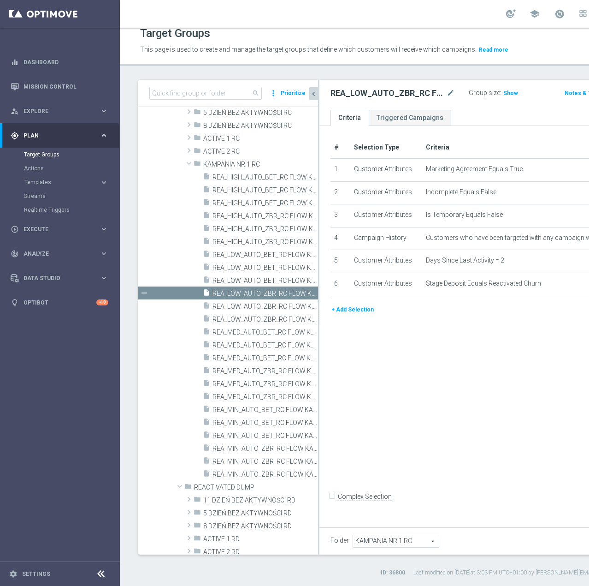
click at [344, 314] on button "+ Add Selection" at bounding box center [353, 309] width 44 height 10
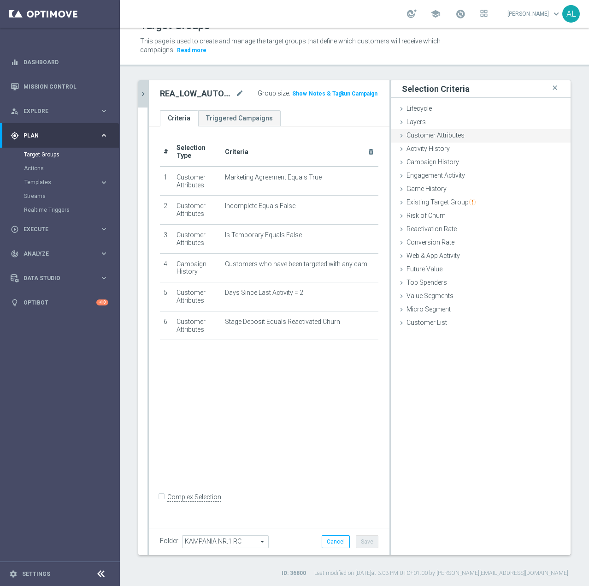
click at [443, 142] on div "Customer Attributes done selection saved" at bounding box center [481, 136] width 180 height 14
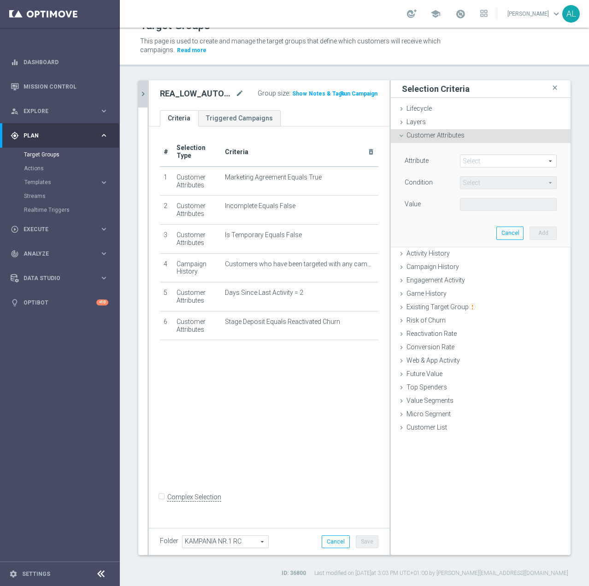
click at [467, 162] on span at bounding box center [509, 161] width 96 height 12
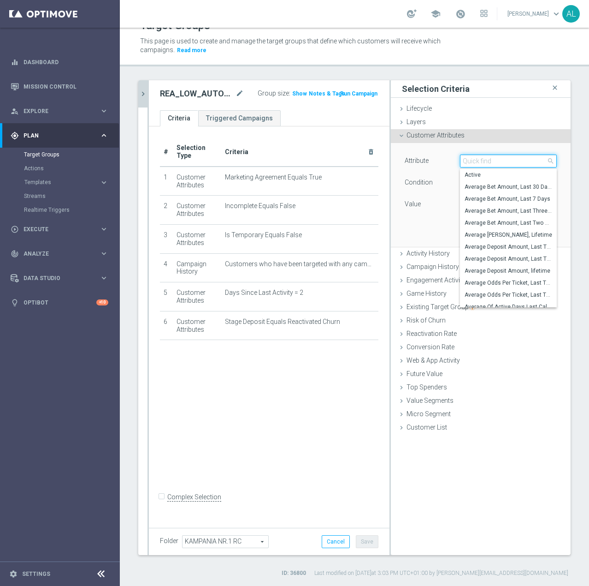
click at [467, 162] on input "search" at bounding box center [508, 160] width 97 height 13
type input "Push"
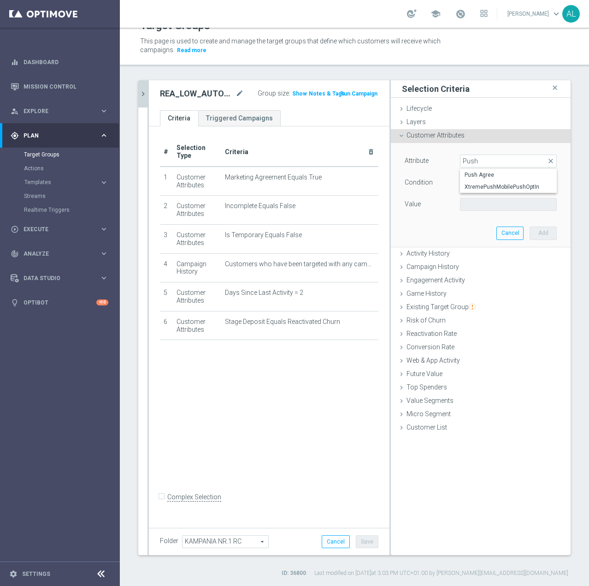
click at [465, 177] on span "Push Agree" at bounding box center [509, 174] width 88 height 7
type input "Push Agree"
type input "Equals"
click at [469, 208] on span at bounding box center [509, 204] width 96 height 12
click at [471, 225] on label "TRUE" at bounding box center [508, 230] width 97 height 12
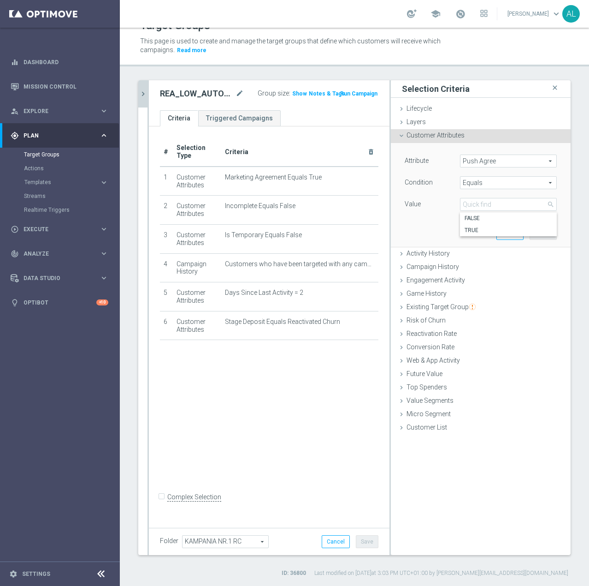
type input "TRUE"
click at [533, 233] on button "Add" at bounding box center [543, 232] width 27 height 13
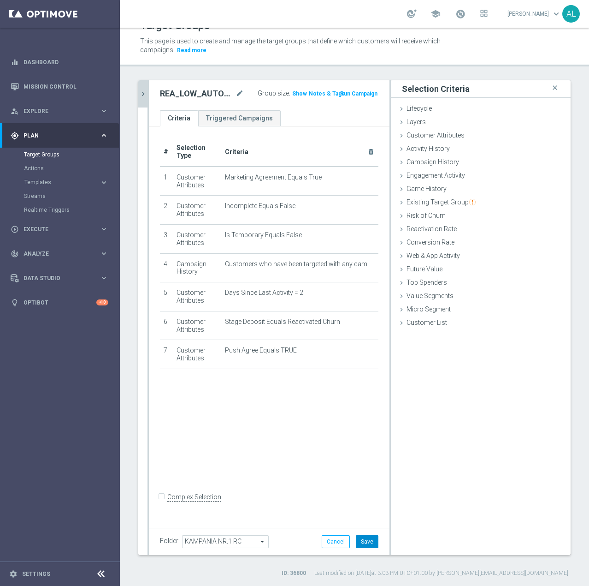
click at [367, 540] on button "Save" at bounding box center [367, 541] width 23 height 13
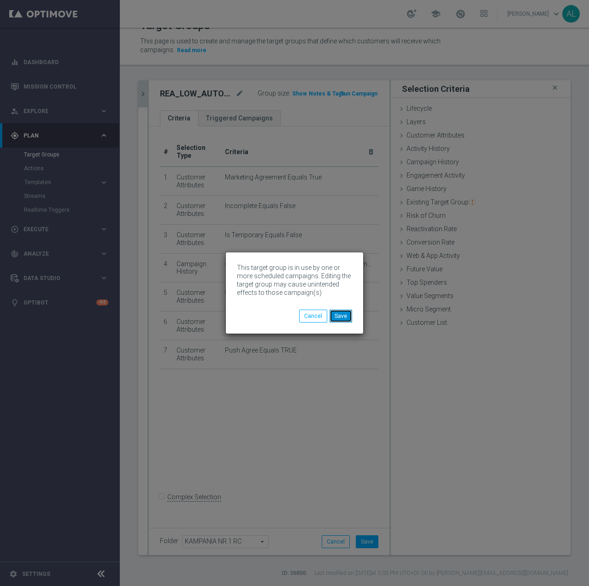
click at [337, 317] on button "Save" at bounding box center [341, 315] width 23 height 13
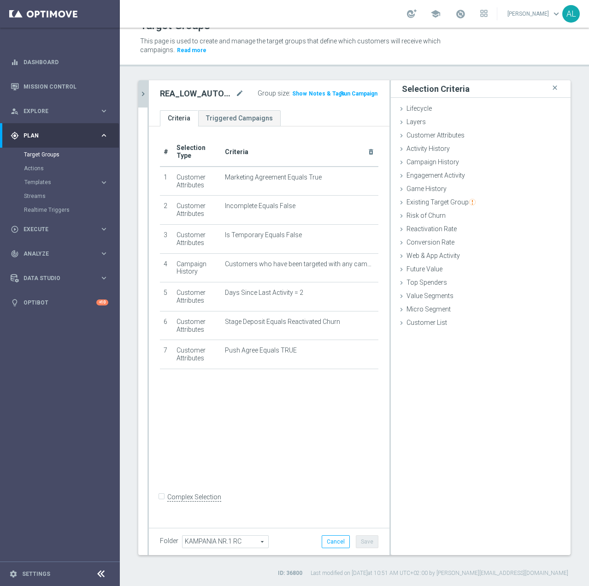
click at [146, 95] on icon "chevron_right" at bounding box center [143, 93] width 9 height 9
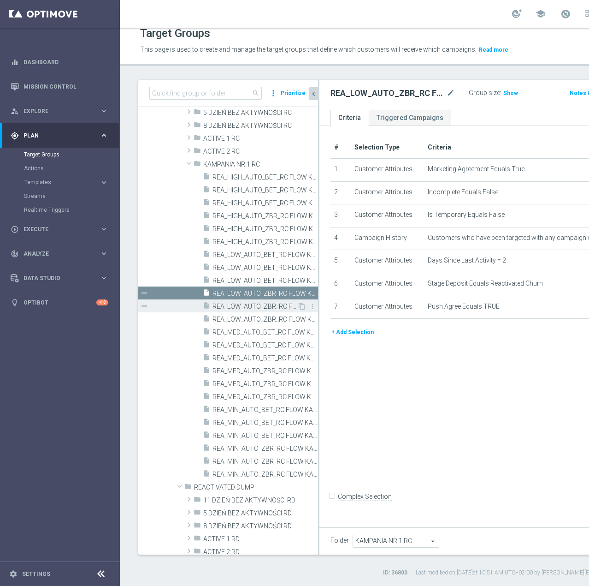
click at [212, 306] on div "insert_drive_file REA_LOW_AUTO_ZBR_RC FLOW KAMPANIA NR 1 50%-100 PLN MAIL_DAILY" at bounding box center [250, 305] width 95 height 13
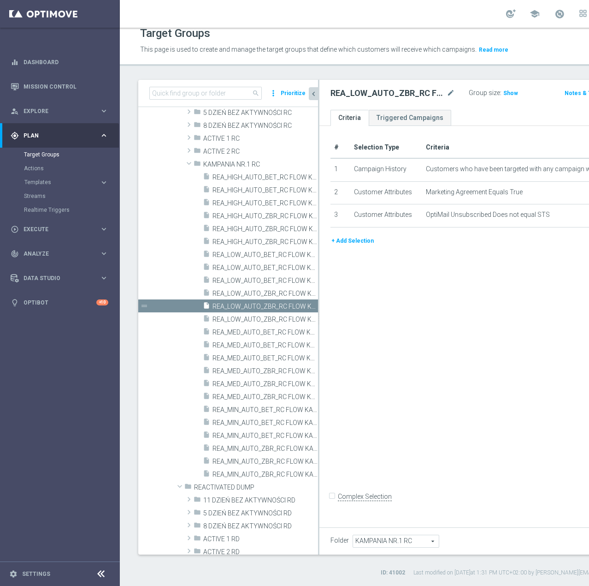
click at [352, 246] on button "+ Add Selection" at bounding box center [353, 241] width 44 height 10
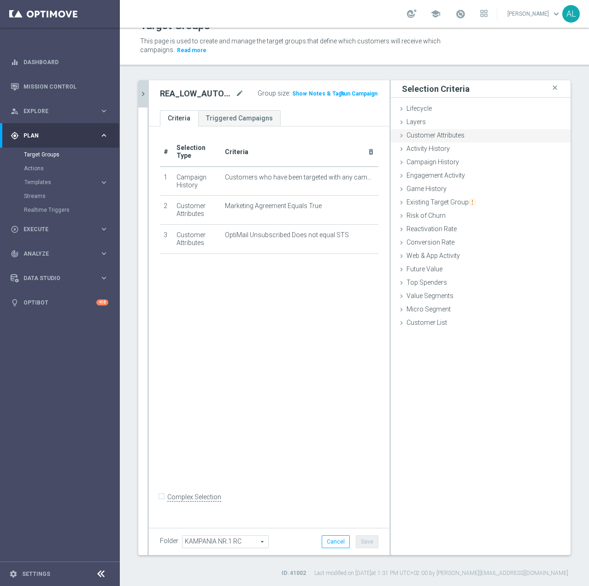
click at [444, 137] on span "Customer Attributes" at bounding box center [436, 134] width 58 height 7
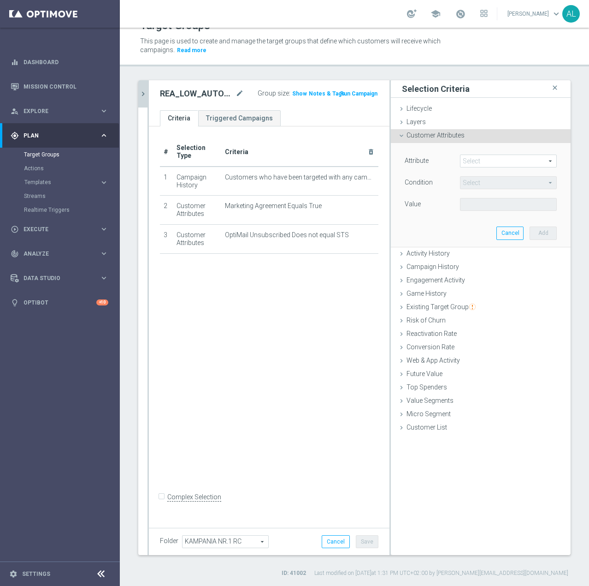
click at [480, 160] on span at bounding box center [509, 161] width 96 height 12
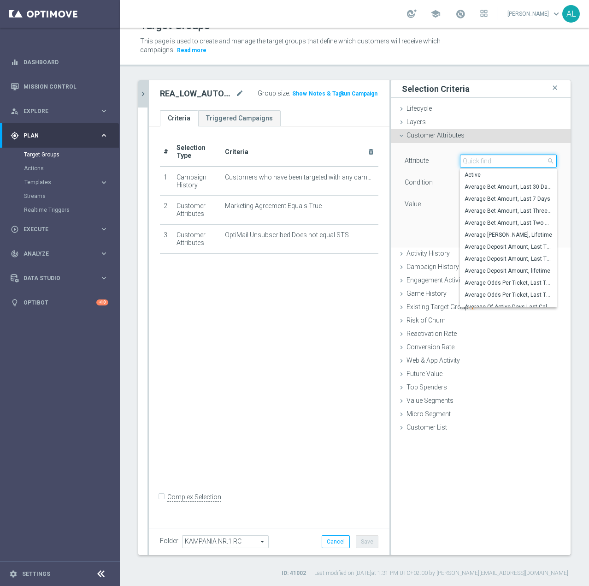
click at [480, 160] on input "search" at bounding box center [508, 160] width 97 height 13
click at [478, 161] on input "search" at bounding box center [508, 160] width 97 height 13
paste input "email agree"
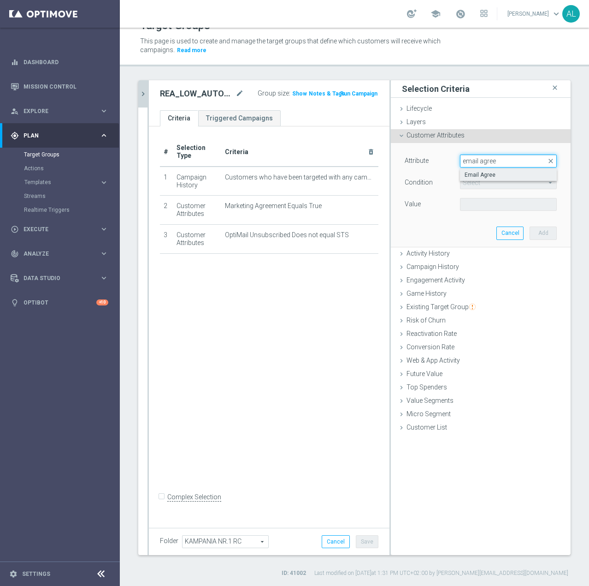
type input "email agree"
click at [481, 178] on span "Email Agree" at bounding box center [509, 174] width 88 height 7
type input "Email Agree"
type input "Equals"
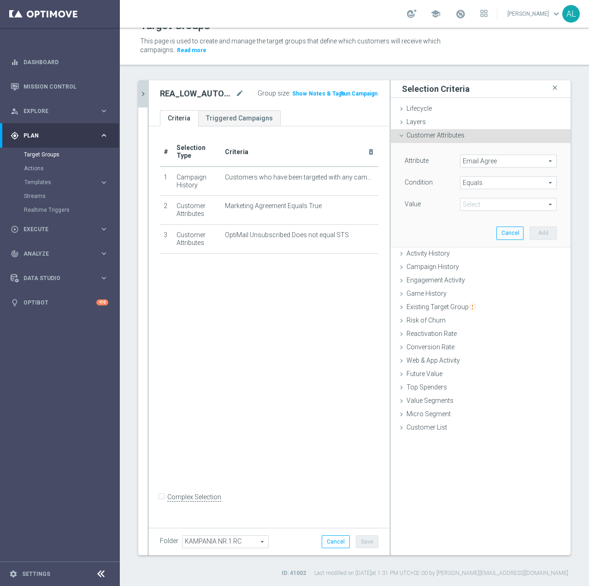
click at [485, 199] on span at bounding box center [509, 204] width 96 height 12
click at [481, 225] on label "TRUE" at bounding box center [508, 230] width 97 height 12
type input "TRUE"
click at [530, 230] on button "Add" at bounding box center [543, 232] width 27 height 13
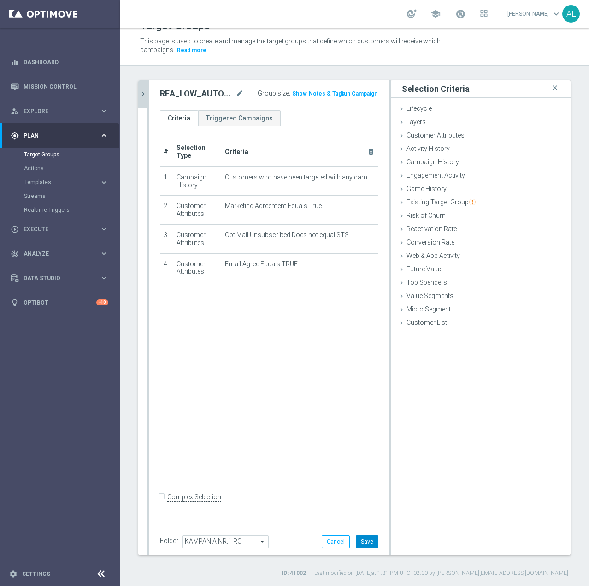
click at [363, 537] on button "Save" at bounding box center [367, 541] width 23 height 13
click at [146, 96] on icon "chevron_right" at bounding box center [143, 93] width 9 height 9
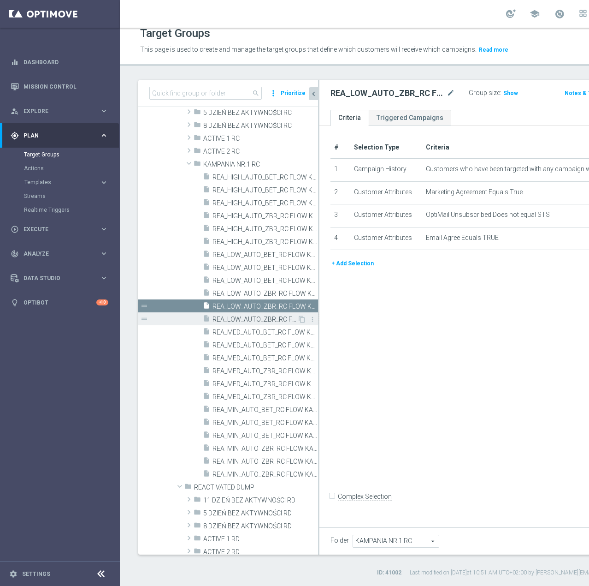
click at [255, 319] on span "REA_LOW_AUTO_ZBR_RC FLOW KAMPANIA NR 1 50%-100 PLN_DAILY" at bounding box center [255, 319] width 85 height 8
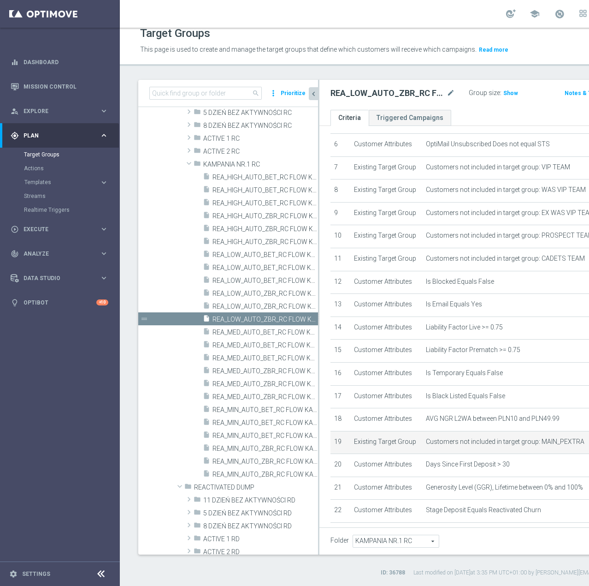
scroll to position [413, 0]
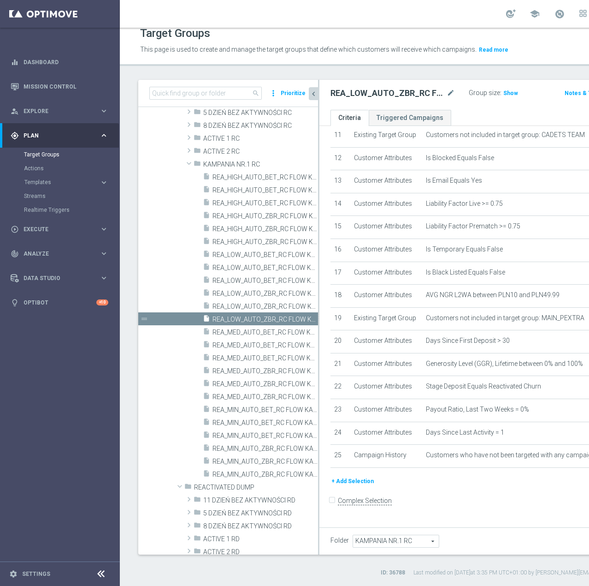
click at [358, 486] on button "+ Add Selection" at bounding box center [353, 481] width 44 height 10
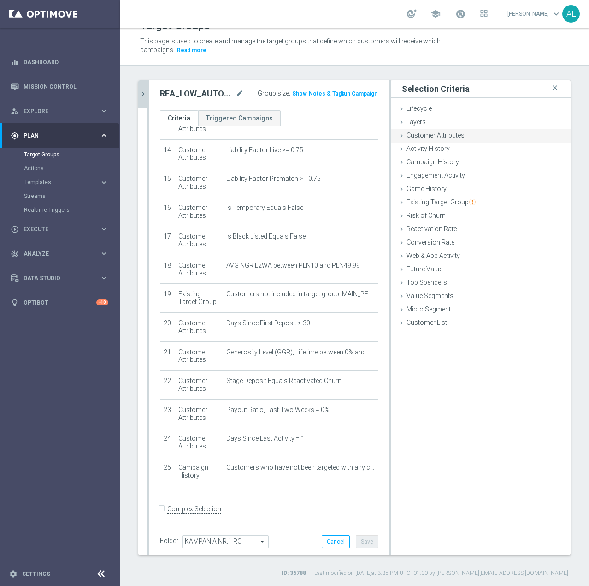
click at [423, 132] on span "Customer Attributes" at bounding box center [436, 134] width 58 height 7
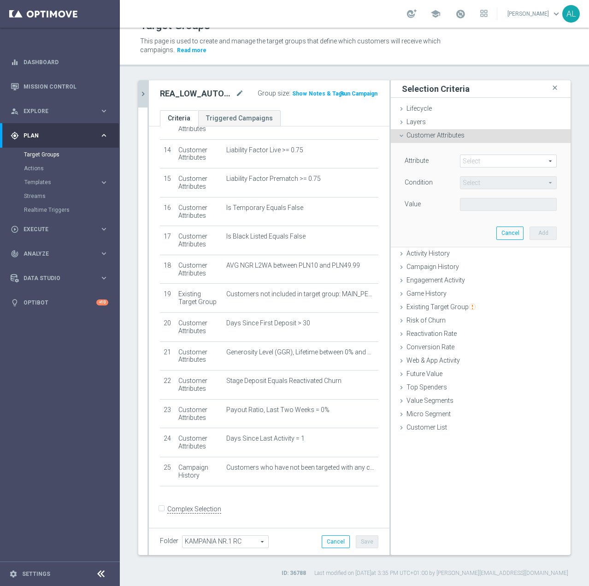
click at [461, 161] on span at bounding box center [509, 161] width 96 height 12
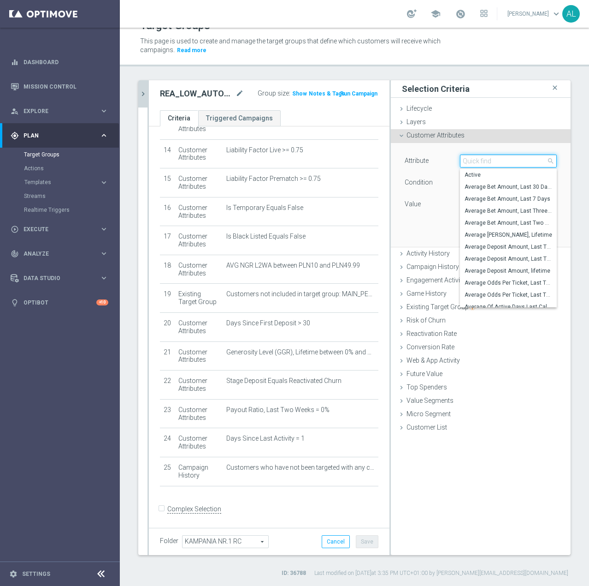
click at [475, 159] on input "search" at bounding box center [508, 160] width 97 height 13
paste input "email agree"
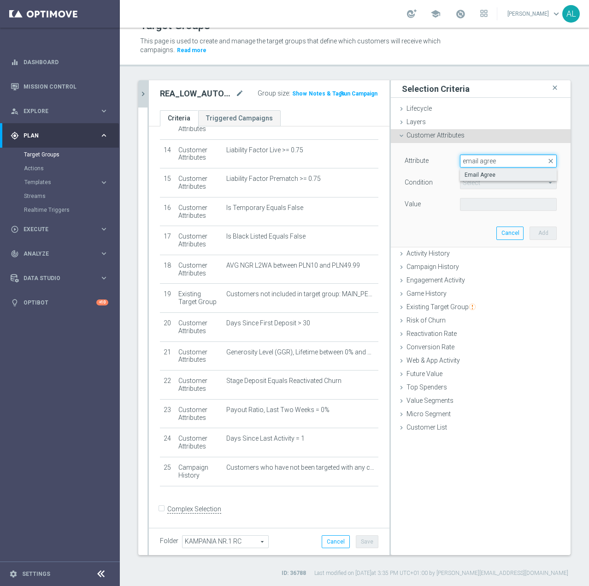
type input "email agree"
click at [488, 175] on span "Email Agree" at bounding box center [509, 174] width 88 height 7
type input "Email Agree"
type input "Equals"
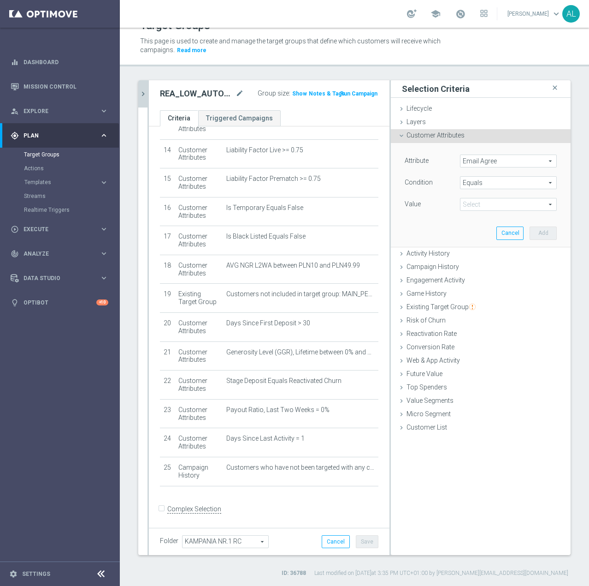
click at [488, 201] on span at bounding box center [509, 204] width 96 height 12
click at [480, 226] on label "TRUE" at bounding box center [508, 230] width 97 height 12
type input "TRUE"
click at [517, 231] on div "Cancel Add" at bounding box center [527, 232] width 60 height 13
click at [530, 229] on button "Add" at bounding box center [543, 232] width 27 height 13
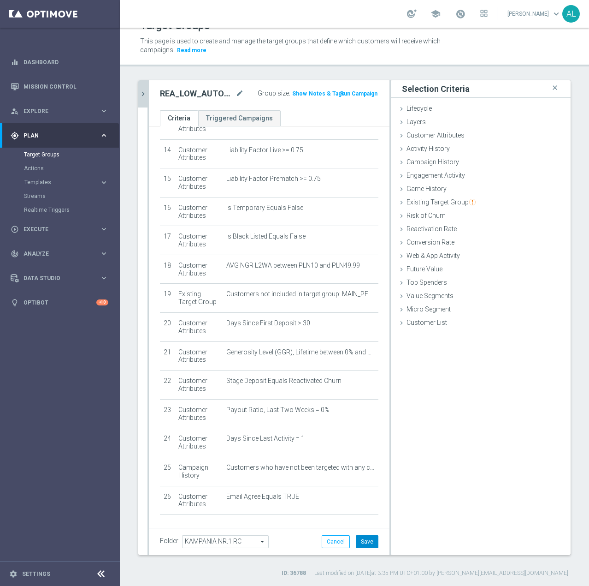
click at [358, 541] on button "Save" at bounding box center [367, 541] width 23 height 13
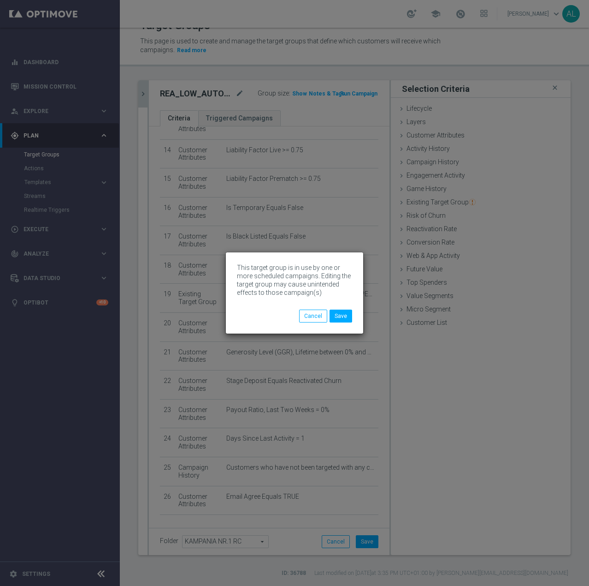
click at [357, 314] on div "This target group is in use by one or more scheduled campaigns. Editing the tar…" at bounding box center [294, 292] width 137 height 81
click at [343, 315] on button "Save" at bounding box center [341, 315] width 23 height 13
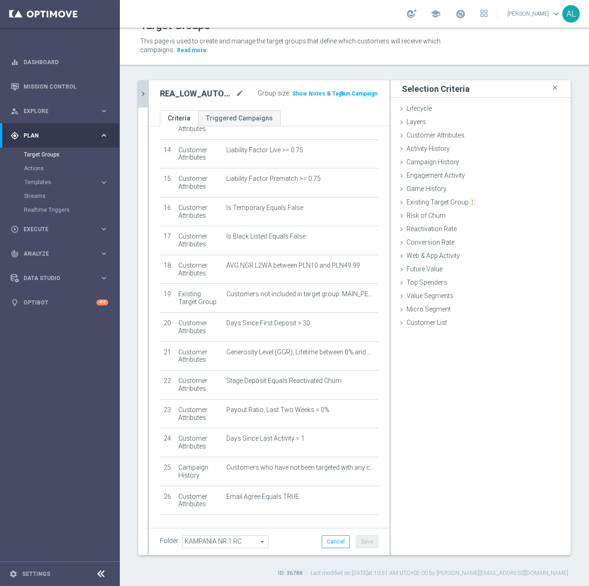
click at [143, 94] on icon "chevron_right" at bounding box center [143, 93] width 9 height 9
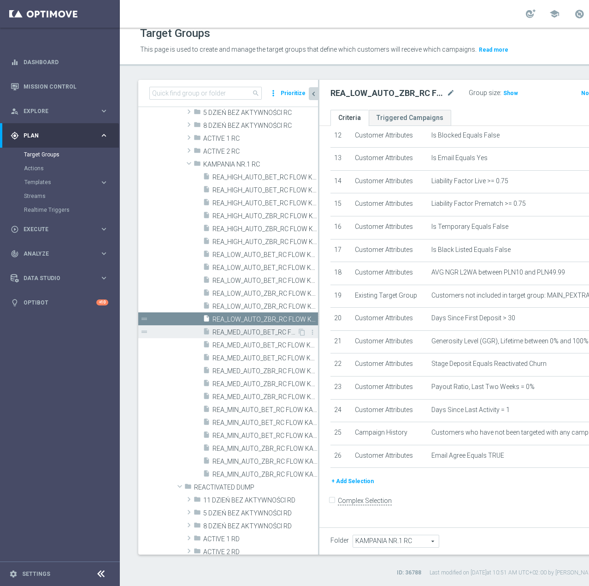
click at [255, 332] on span "REA_MED_AUTO_BET_RC FLOW KAMPANIA NR 1 50%-200 PLN - reminder_DAILY" at bounding box center [255, 332] width 85 height 8
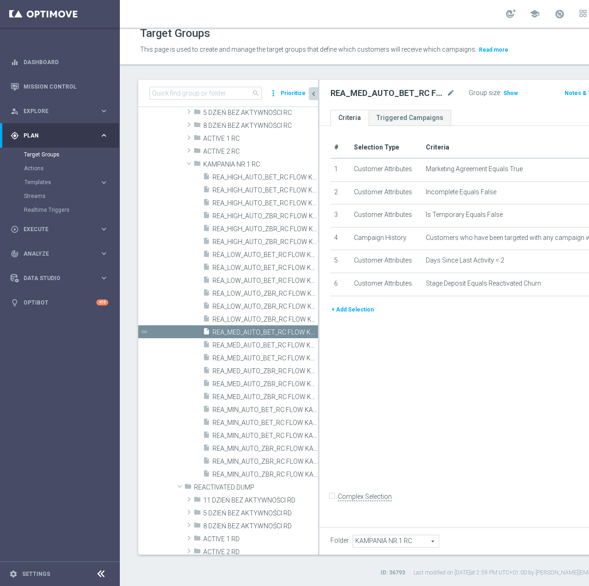
click at [353, 314] on button "+ Add Selection" at bounding box center [353, 309] width 44 height 10
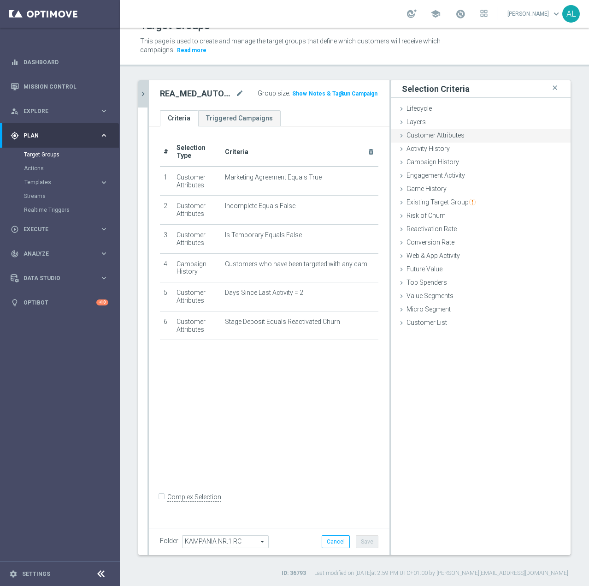
click at [418, 140] on div "Customer Attributes done selection saved" at bounding box center [481, 136] width 180 height 14
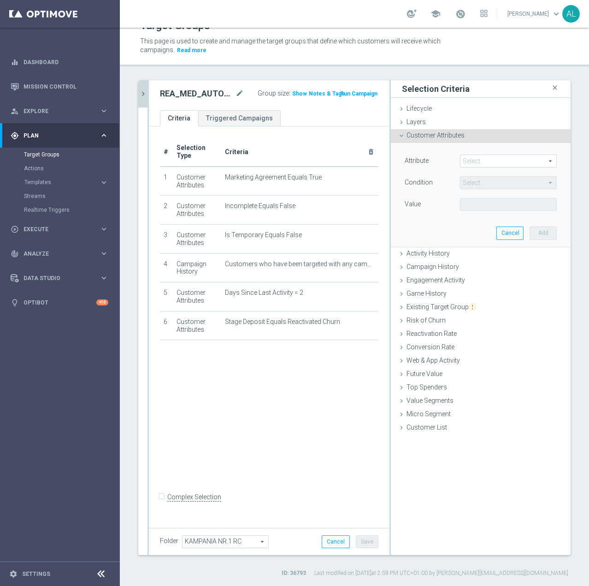
click at [468, 163] on span at bounding box center [509, 161] width 96 height 12
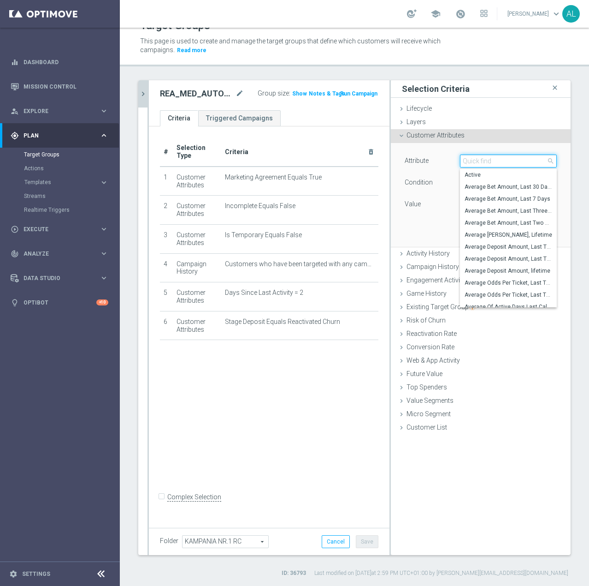
click at [469, 161] on input "search" at bounding box center [508, 160] width 97 height 13
type input "Push"
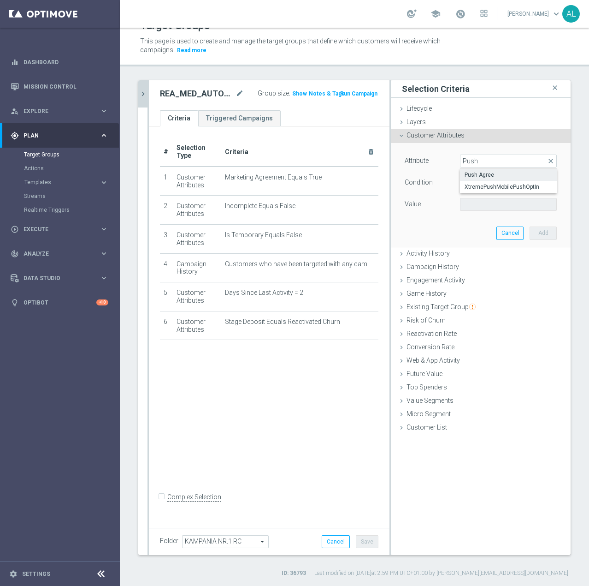
click at [465, 176] on span "Push Agree" at bounding box center [509, 174] width 88 height 7
type input "Push Agree"
type input "Equals"
click at [485, 207] on span at bounding box center [509, 204] width 96 height 12
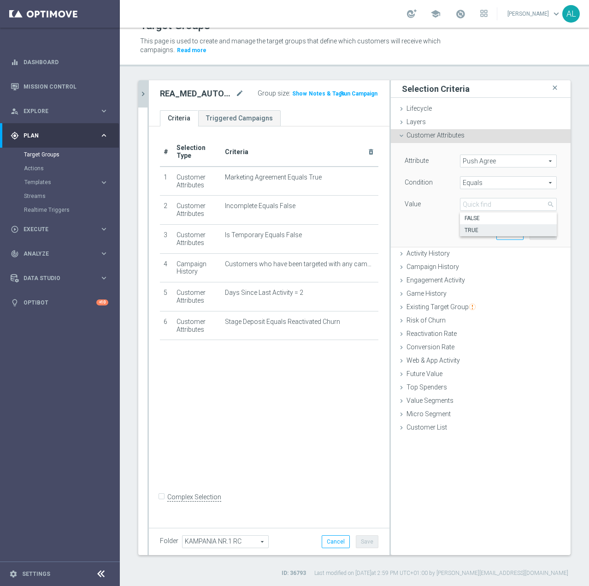
click at [485, 226] on span "TRUE" at bounding box center [509, 229] width 88 height 7
type input "TRUE"
click at [530, 234] on button "Add" at bounding box center [543, 232] width 27 height 13
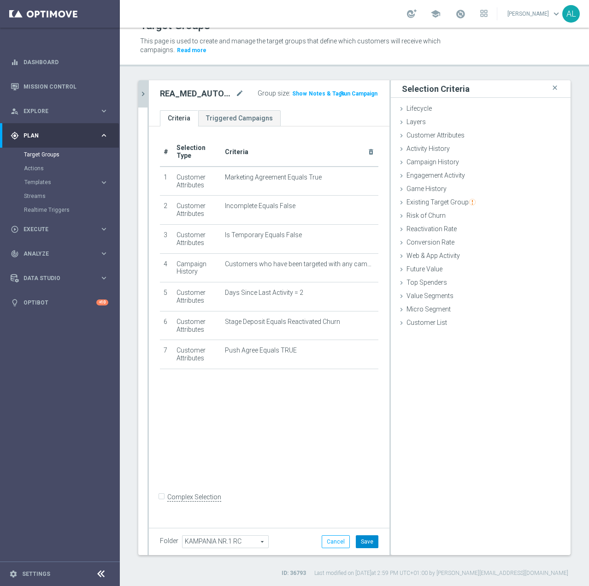
click at [368, 537] on button "Save" at bounding box center [367, 541] width 23 height 13
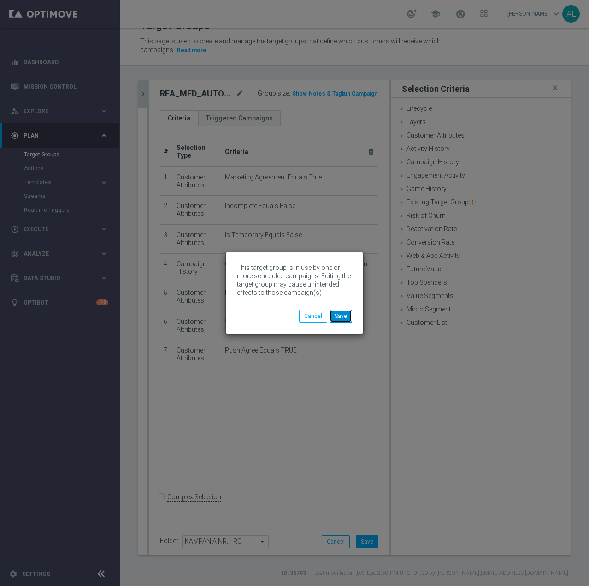
click at [346, 315] on button "Save" at bounding box center [341, 315] width 23 height 13
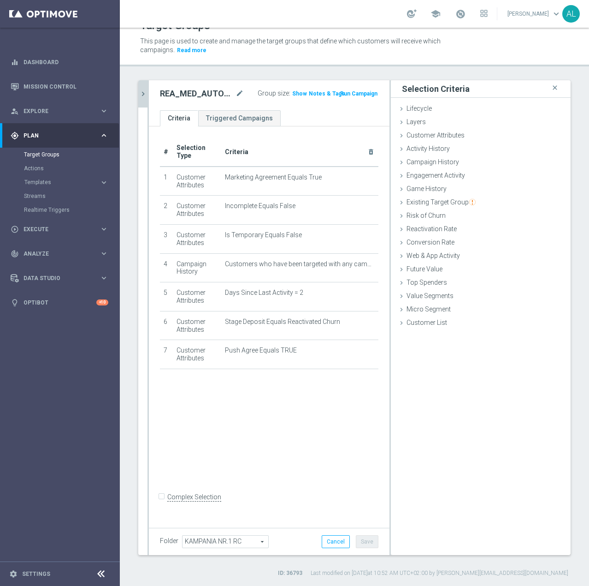
click at [149, 97] on div "REA_MED_AUTO_BET_RC FLOW KAMPANIA NR 1 50%-200 PLN - reminder_DAILY mode_edit G…" at bounding box center [269, 95] width 241 height 30
click at [147, 96] on icon "chevron_right" at bounding box center [143, 93] width 9 height 9
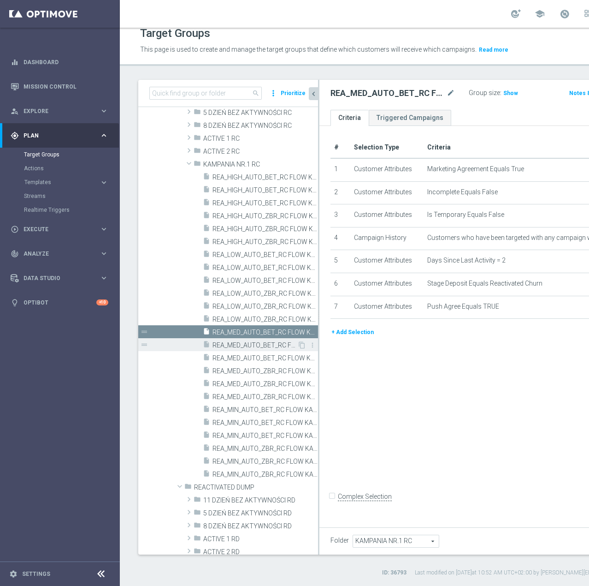
click at [239, 344] on span "REA_MED_AUTO_BET_RC FLOW KAMPANIA NR 1 50%-200 PLN MAIL_DAILY" at bounding box center [255, 345] width 85 height 8
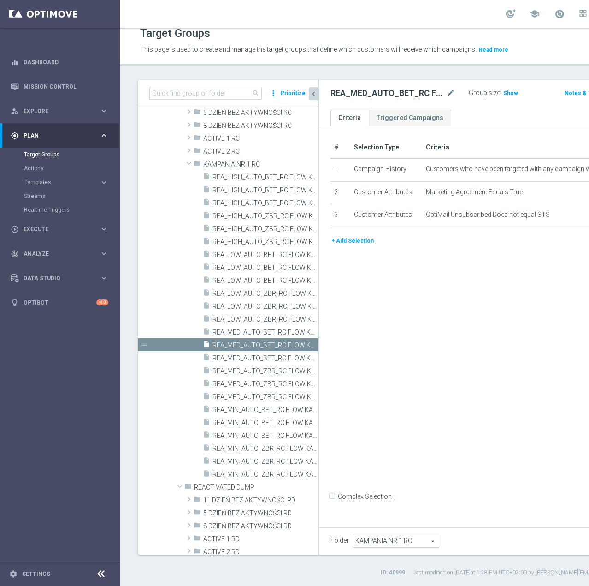
click at [360, 246] on button "+ Add Selection" at bounding box center [353, 241] width 44 height 10
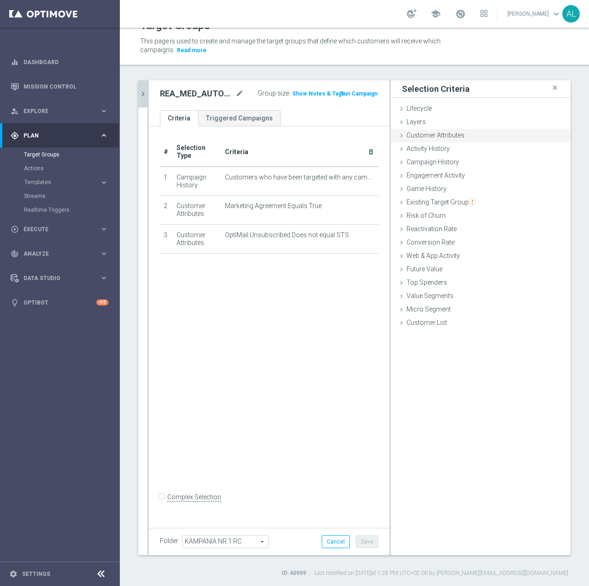
click at [417, 135] on span "Customer Attributes" at bounding box center [436, 134] width 58 height 7
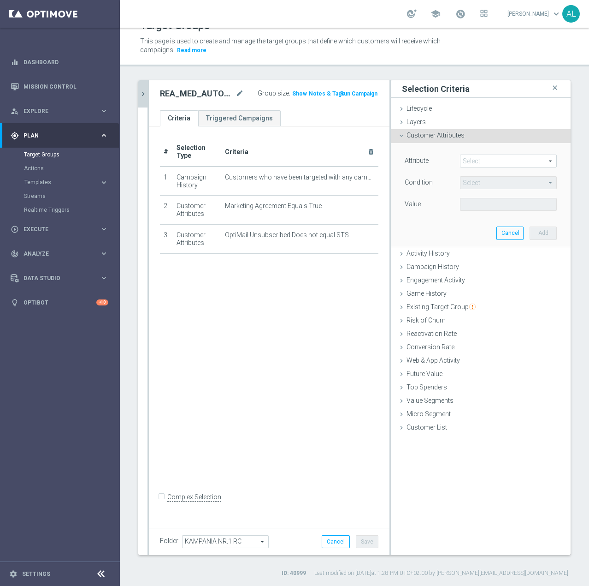
click at [473, 158] on span at bounding box center [509, 161] width 96 height 12
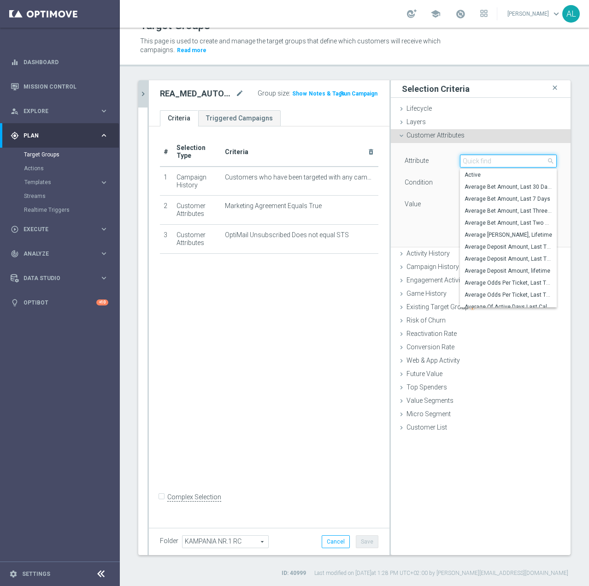
click at [478, 160] on input "search" at bounding box center [508, 160] width 97 height 13
paste input "email agree"
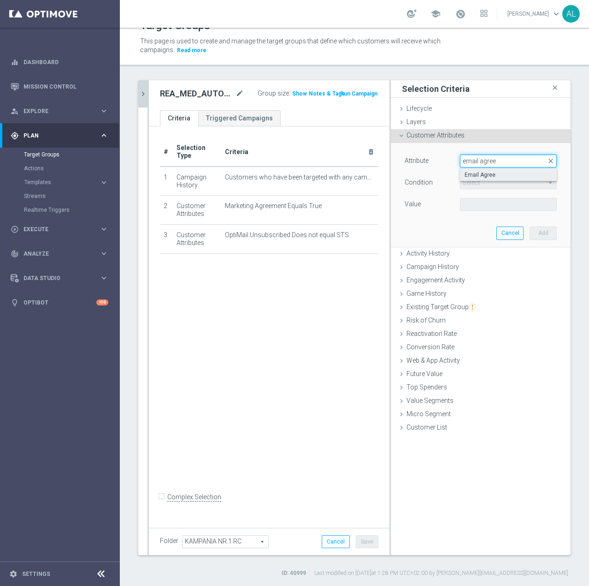
type input "email agree"
click at [476, 174] on span "Email Agree" at bounding box center [509, 174] width 88 height 7
type input "Email Agree"
type input "Equals"
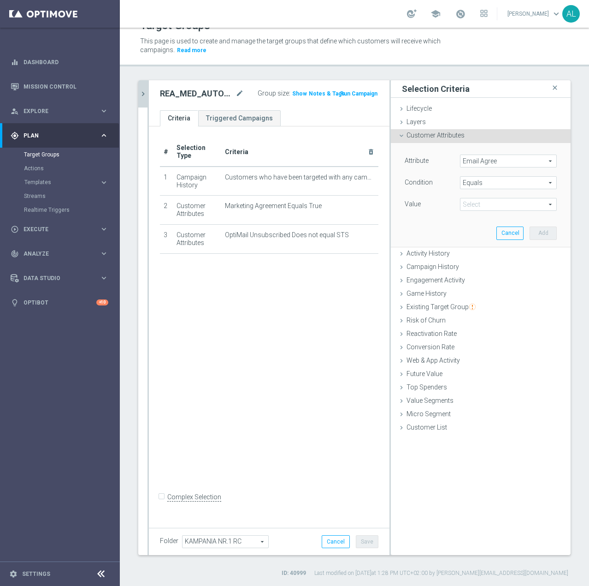
click at [476, 204] on span at bounding box center [509, 204] width 96 height 12
click at [477, 230] on span "TRUE" at bounding box center [509, 229] width 88 height 7
type input "TRUE"
click at [532, 232] on button "Add" at bounding box center [543, 232] width 27 height 13
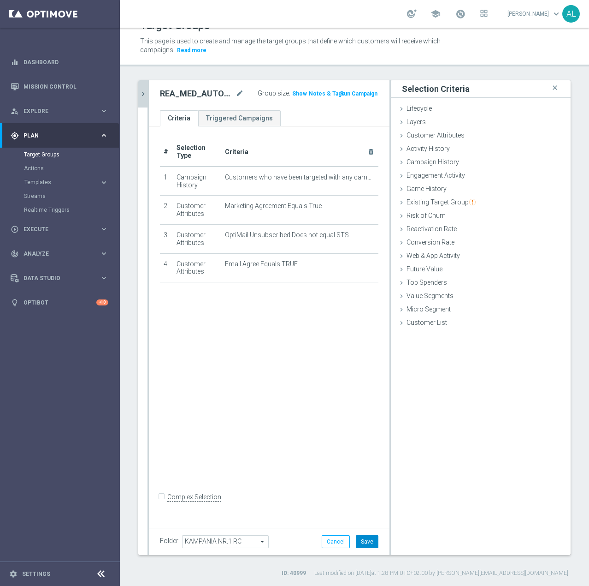
click at [361, 539] on button "Save" at bounding box center [367, 541] width 23 height 13
click at [143, 97] on icon "chevron_right" at bounding box center [143, 93] width 9 height 9
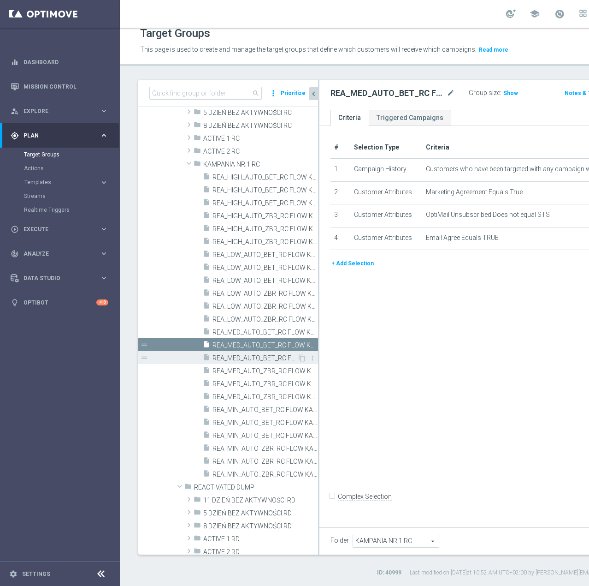
click at [252, 356] on span "REA_MED_AUTO_BET_RC FLOW KAMPANIA NR 1 50%-200 PLN_DAILY" at bounding box center [255, 358] width 85 height 8
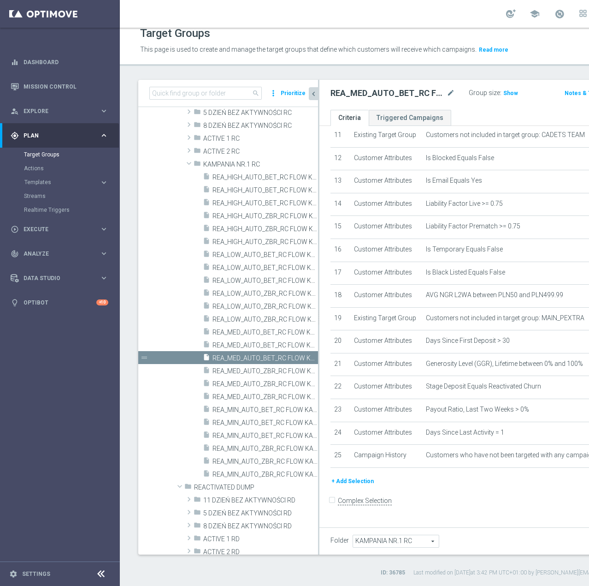
click at [349, 485] on button "+ Add Selection" at bounding box center [353, 481] width 44 height 10
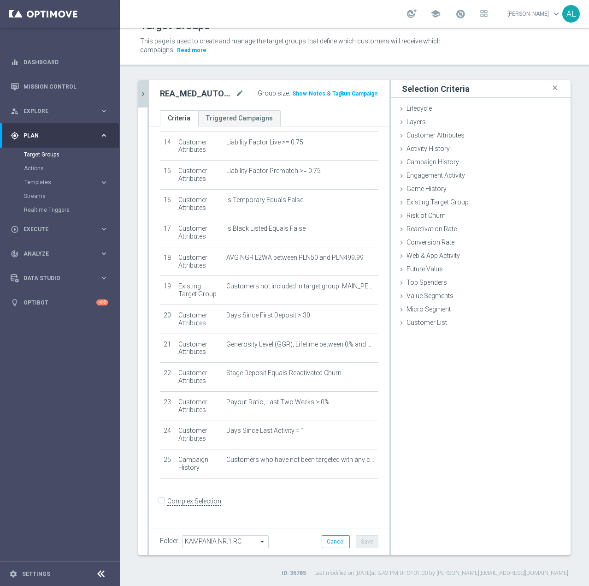
scroll to position [403, 0]
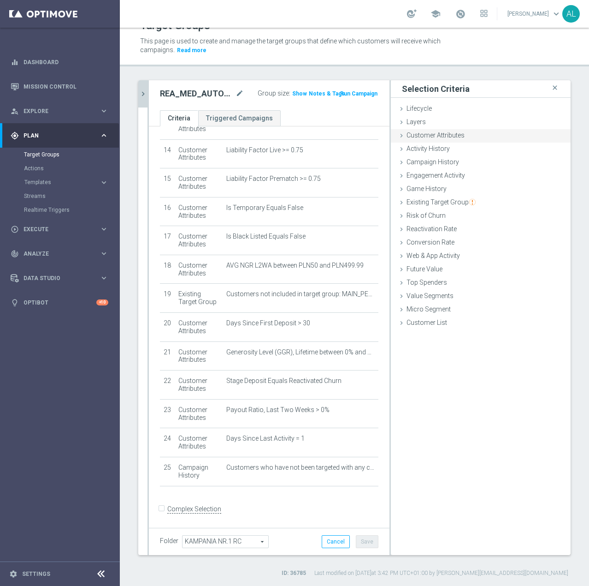
click at [415, 136] on span "Customer Attributes" at bounding box center [436, 134] width 58 height 7
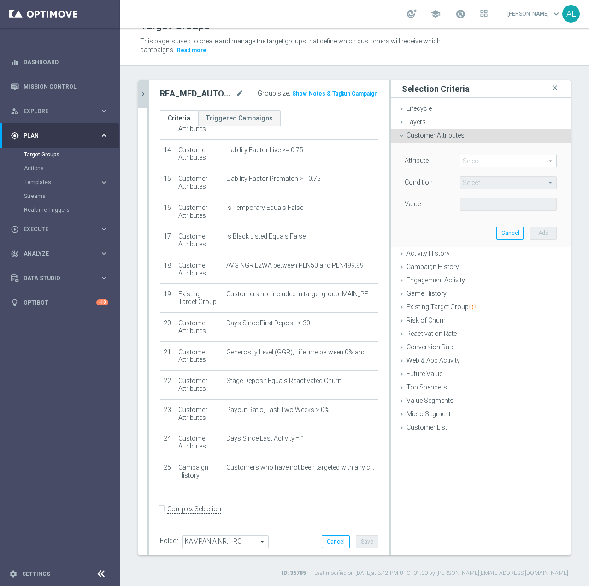
click at [490, 160] on span at bounding box center [509, 161] width 96 height 12
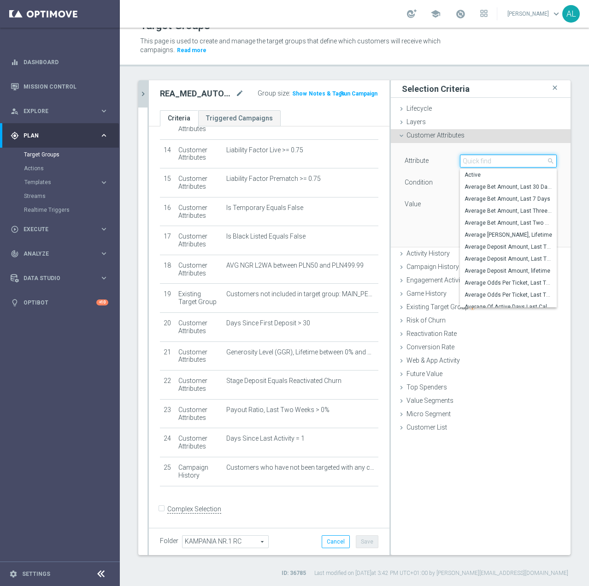
click at [490, 160] on input "search" at bounding box center [508, 160] width 97 height 13
paste input "email agree"
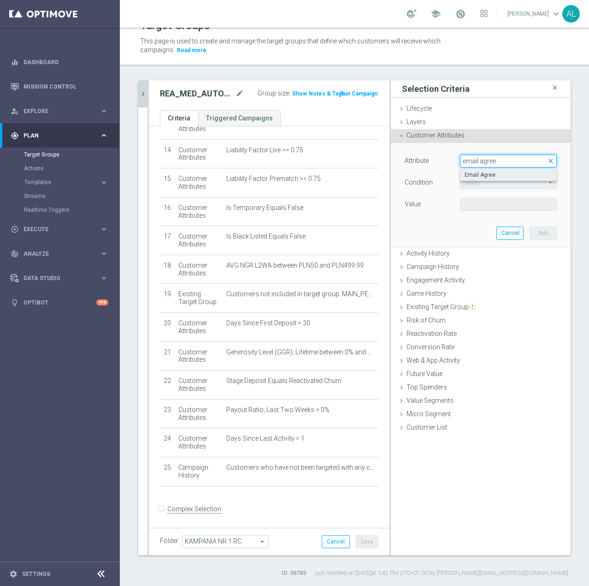
type input "email agree"
click at [491, 175] on span "Email Agree" at bounding box center [509, 174] width 88 height 7
type input "Email Agree"
type input "Equals"
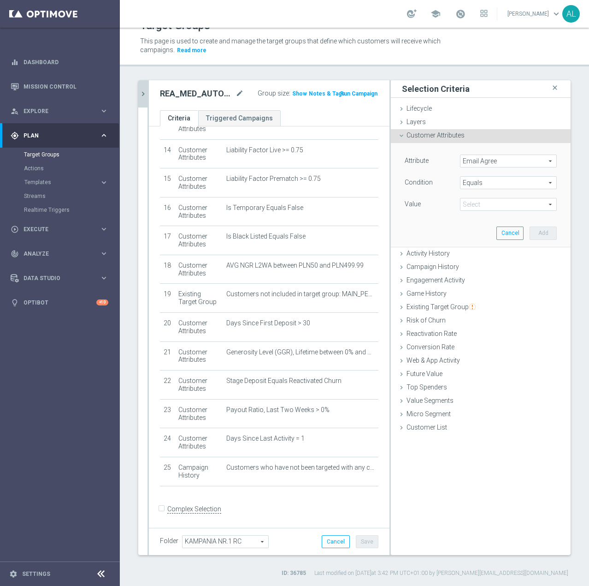
click at [482, 206] on span at bounding box center [509, 204] width 96 height 12
click at [480, 229] on span "TRUE" at bounding box center [509, 229] width 88 height 7
type input "TRUE"
click at [531, 230] on button "Add" at bounding box center [543, 232] width 27 height 13
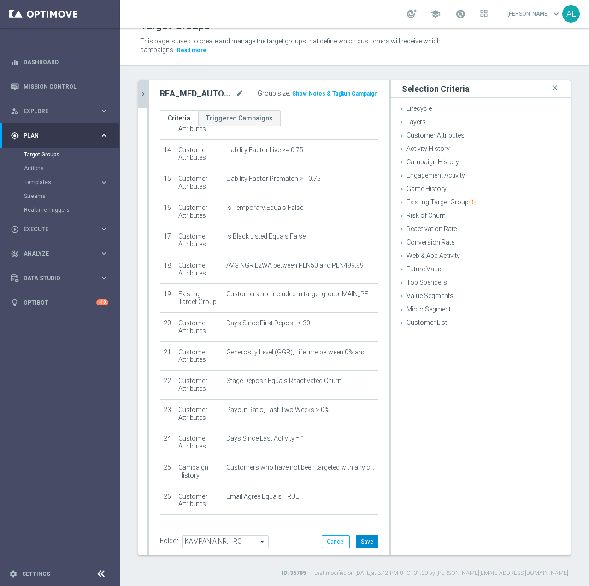
click at [362, 537] on button "Save" at bounding box center [367, 541] width 23 height 13
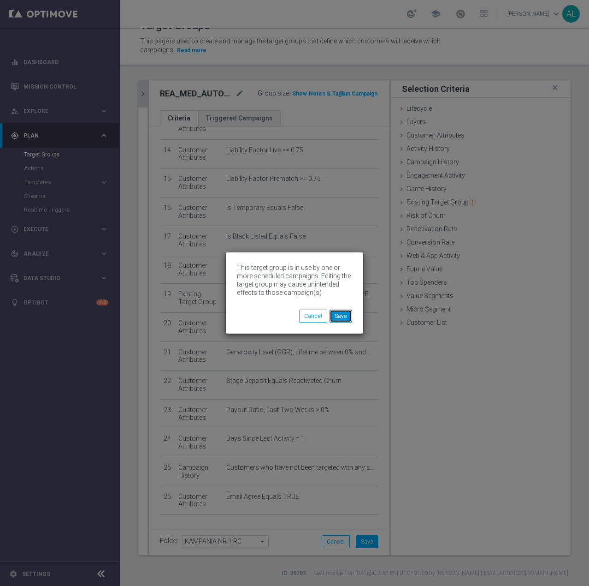
click at [346, 316] on button "Save" at bounding box center [341, 315] width 23 height 13
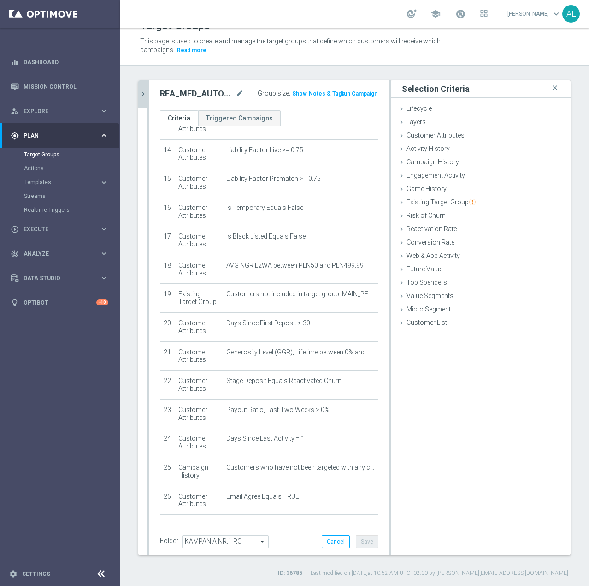
click at [145, 89] on button "chevron_right" at bounding box center [142, 93] width 9 height 27
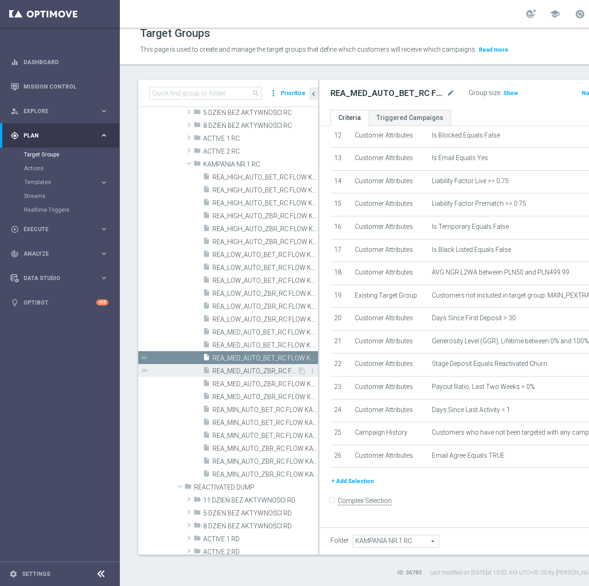
click at [262, 370] on span "REA_MED_AUTO_ZBR_RC FLOW KAMPANIA NR 1 50%-200 PLN - reminder_DAILY" at bounding box center [255, 371] width 85 height 8
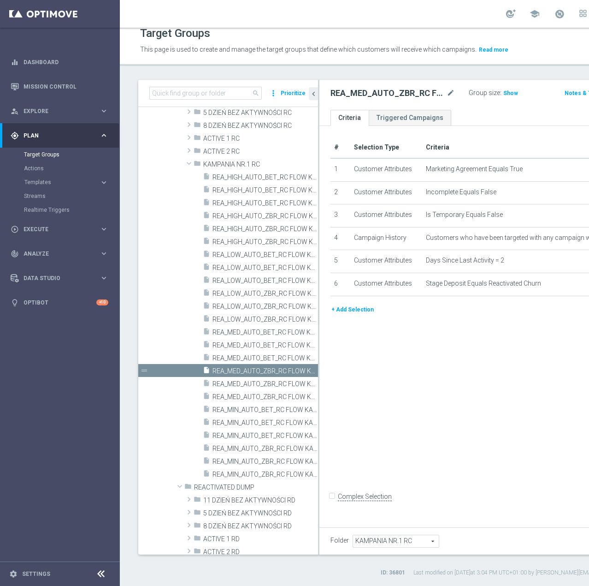
click at [356, 314] on button "+ Add Selection" at bounding box center [353, 309] width 44 height 10
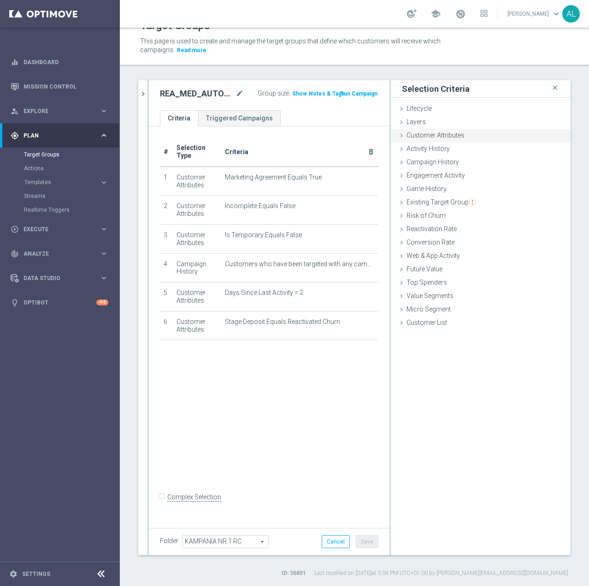
click at [430, 134] on span "Customer Attributes" at bounding box center [436, 134] width 58 height 7
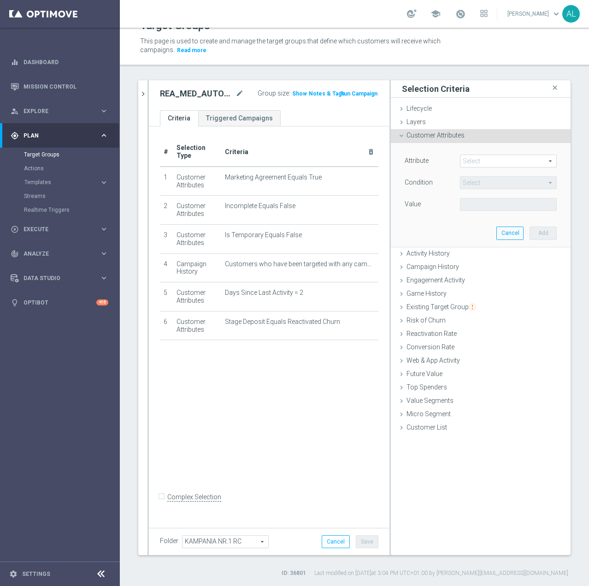
click at [463, 156] on span at bounding box center [509, 161] width 96 height 12
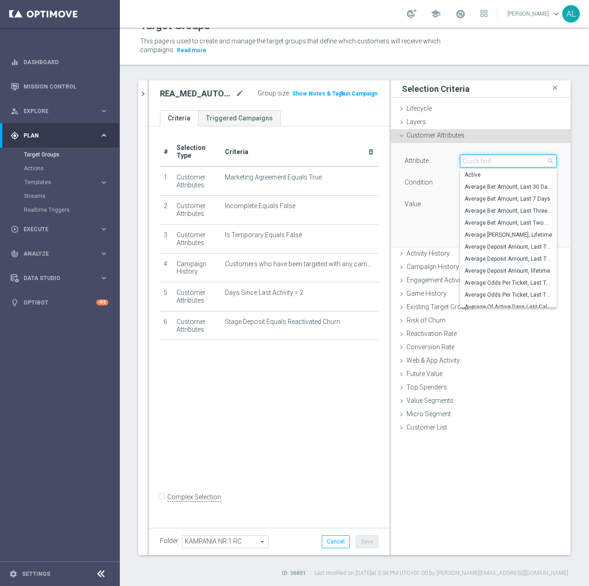
click at [466, 160] on input "search" at bounding box center [508, 160] width 97 height 13
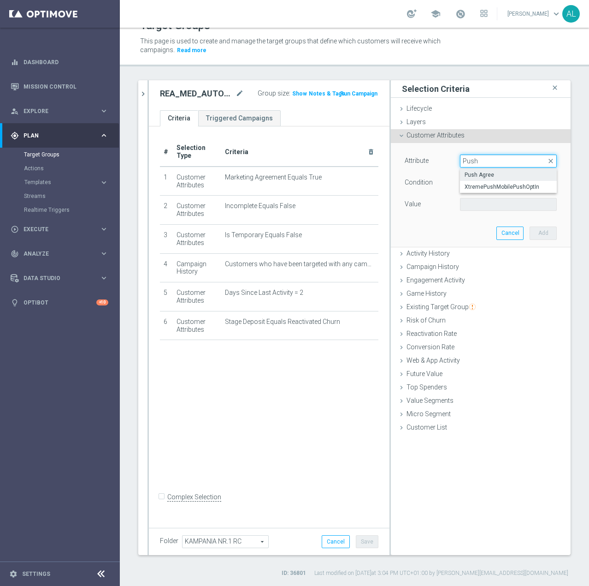
type input "Push"
click at [467, 174] on span "Push Agree" at bounding box center [509, 174] width 88 height 7
type input "Push Agree"
type input "Equals"
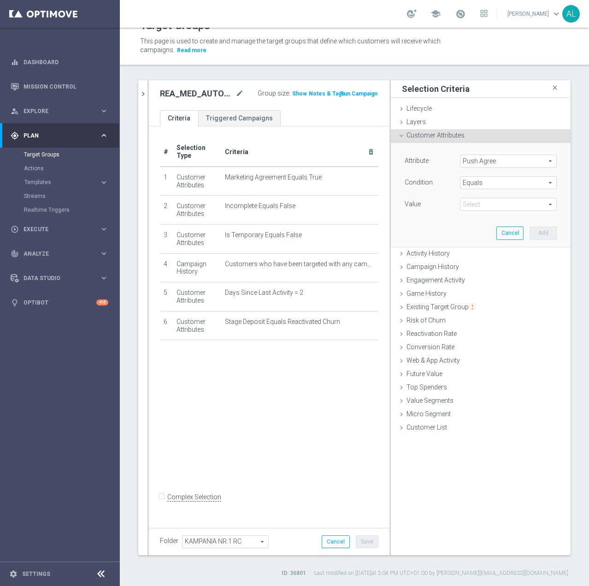
click at [477, 202] on span at bounding box center [509, 204] width 96 height 12
click at [482, 225] on label "TRUE" at bounding box center [508, 230] width 97 height 12
type input "TRUE"
click at [530, 230] on button "Add" at bounding box center [543, 232] width 27 height 13
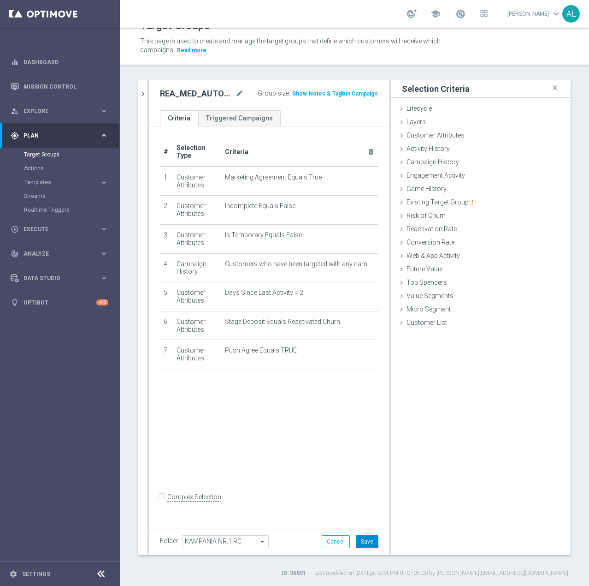
click at [366, 544] on button "Save" at bounding box center [367, 541] width 23 height 13
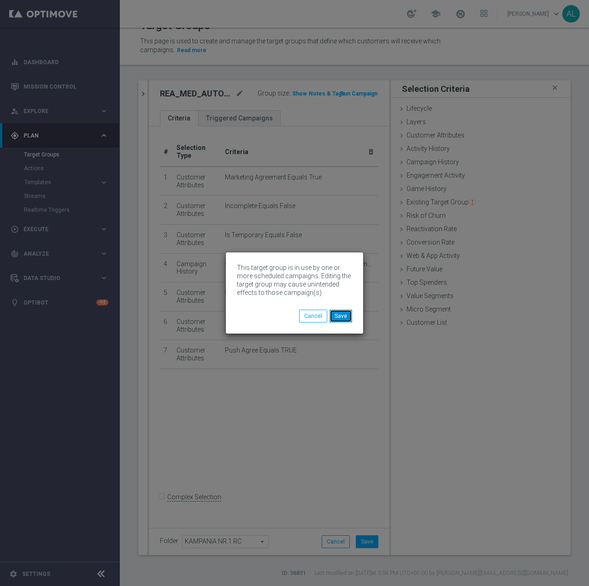
click at [341, 319] on button "Save" at bounding box center [341, 315] width 23 height 13
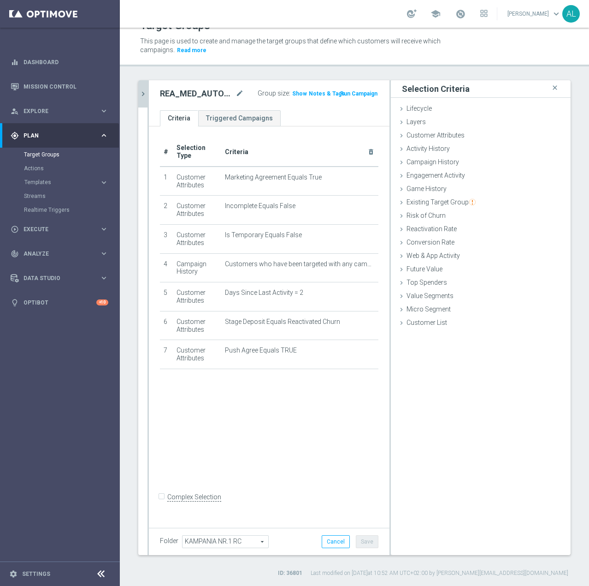
click at [145, 92] on icon "chevron_right" at bounding box center [143, 93] width 9 height 9
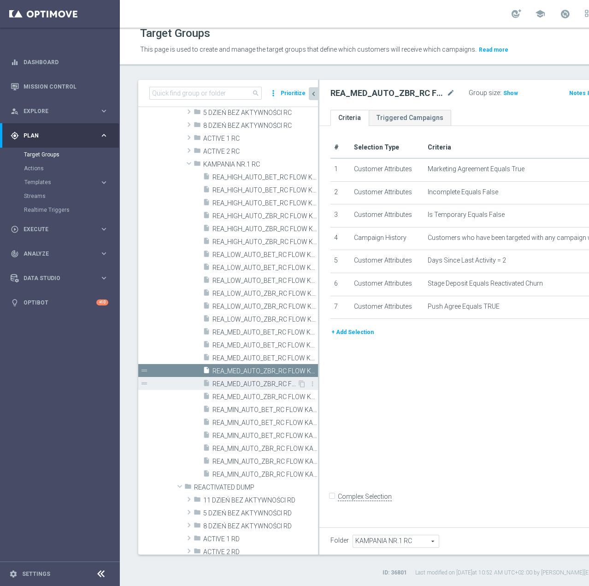
click at [251, 384] on span "REA_MED_AUTO_ZBR_RC FLOW KAMPANIA NR 1 50%-200 PLN MAIL_DAILY" at bounding box center [255, 384] width 85 height 8
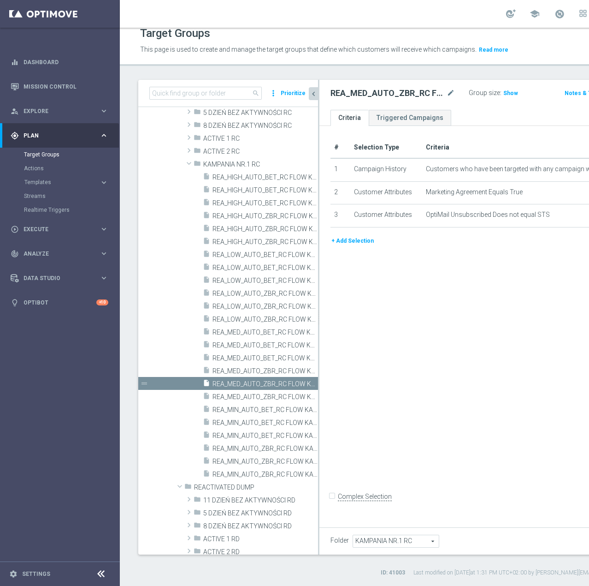
click at [357, 246] on button "+ Add Selection" at bounding box center [353, 241] width 44 height 10
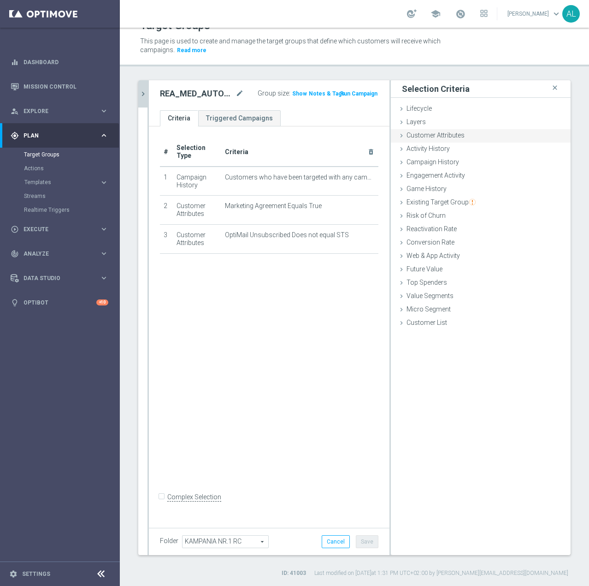
click at [433, 136] on span "Customer Attributes" at bounding box center [436, 134] width 58 height 7
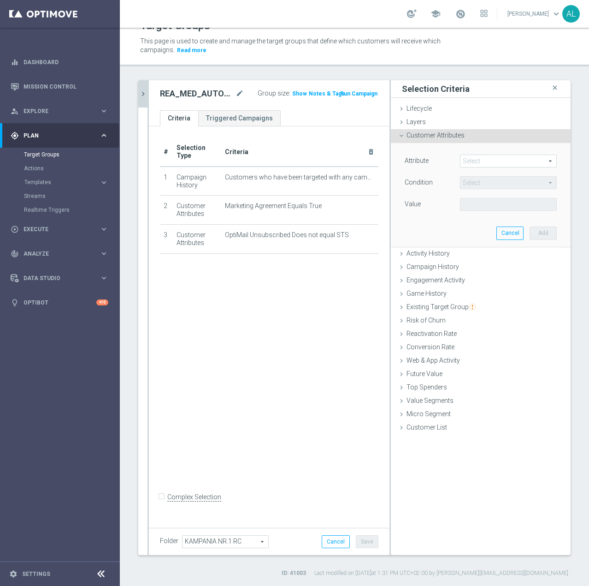
click at [470, 161] on span at bounding box center [509, 161] width 96 height 12
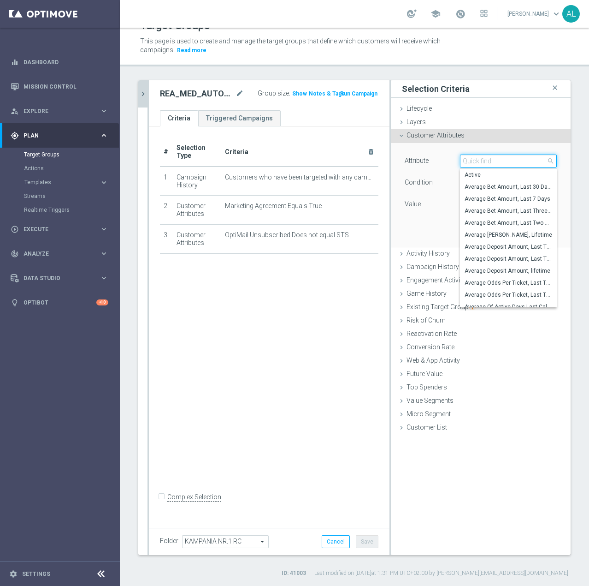
click at [470, 161] on input "search" at bounding box center [508, 160] width 97 height 13
paste input "email agree"
type input "email agree"
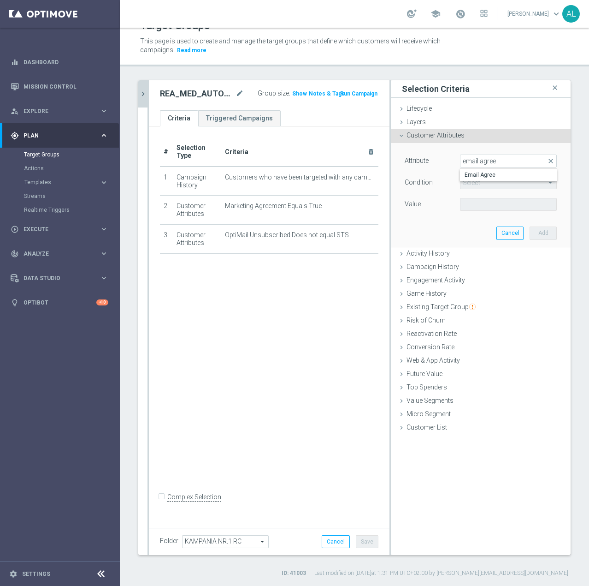
click at [495, 176] on span "Email Agree" at bounding box center [509, 174] width 88 height 7
type input "Email Agree"
type input "Equals"
click at [483, 207] on span at bounding box center [509, 204] width 96 height 12
click at [481, 225] on label "TRUE" at bounding box center [508, 230] width 97 height 12
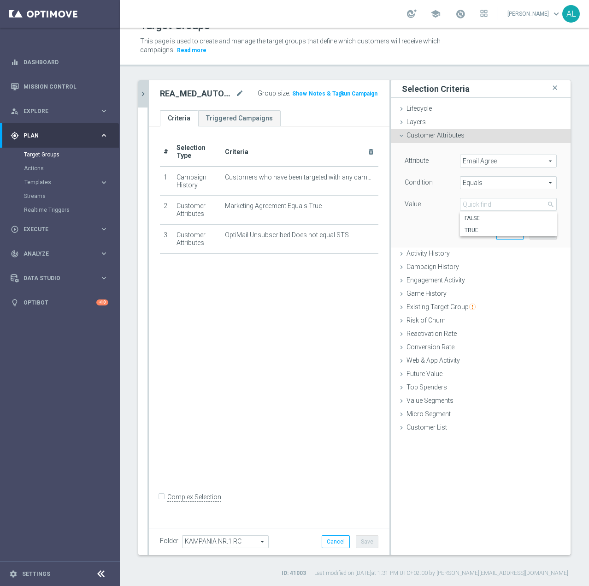
type input "TRUE"
click at [546, 231] on button "Add" at bounding box center [543, 232] width 27 height 13
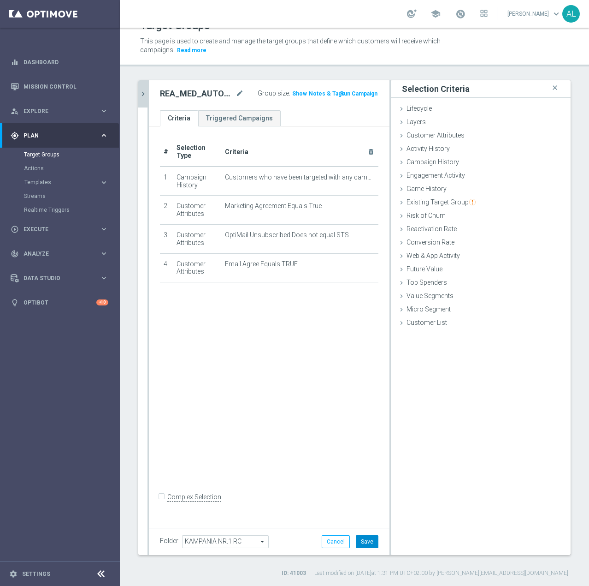
click at [356, 541] on button "Save" at bounding box center [367, 541] width 23 height 13
click at [142, 92] on icon "chevron_right" at bounding box center [143, 93] width 9 height 9
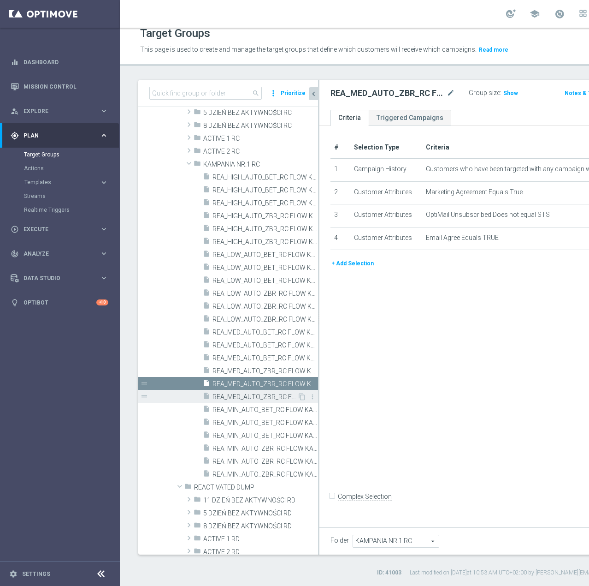
click at [253, 393] on span "REA_MED_AUTO_ZBR_RC FLOW KAMPANIA NR 1 50%-200 PLN_DAILY" at bounding box center [255, 397] width 85 height 8
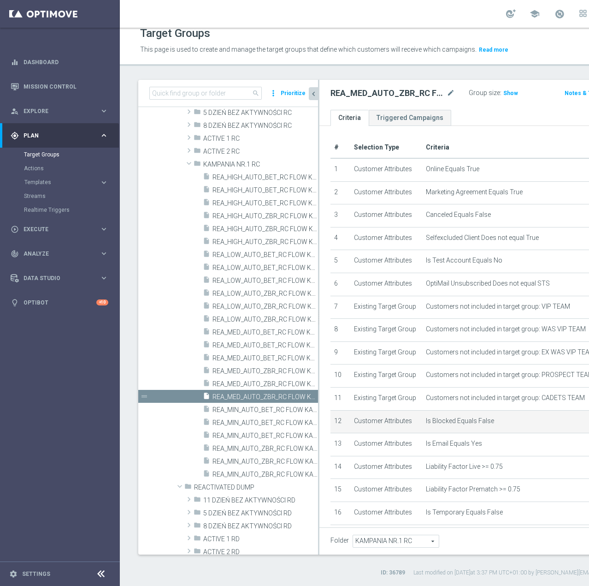
scroll to position [413, 0]
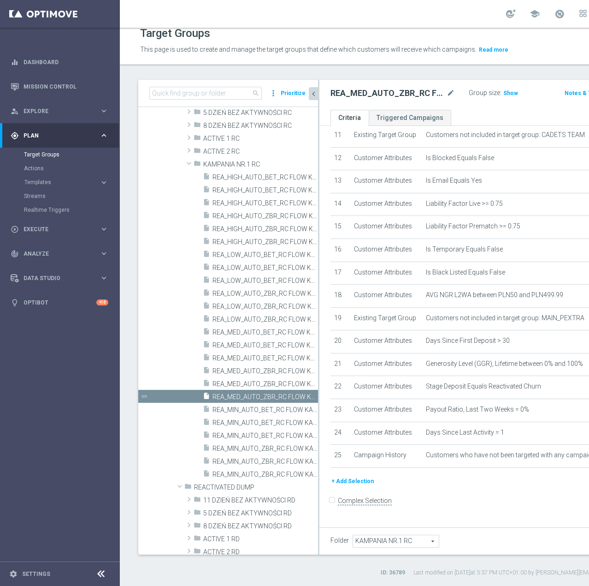
click at [350, 486] on button "+ Add Selection" at bounding box center [353, 481] width 44 height 10
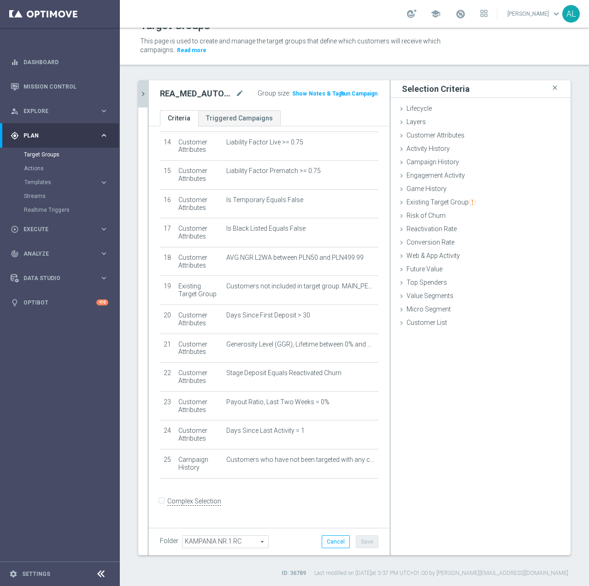
scroll to position [403, 0]
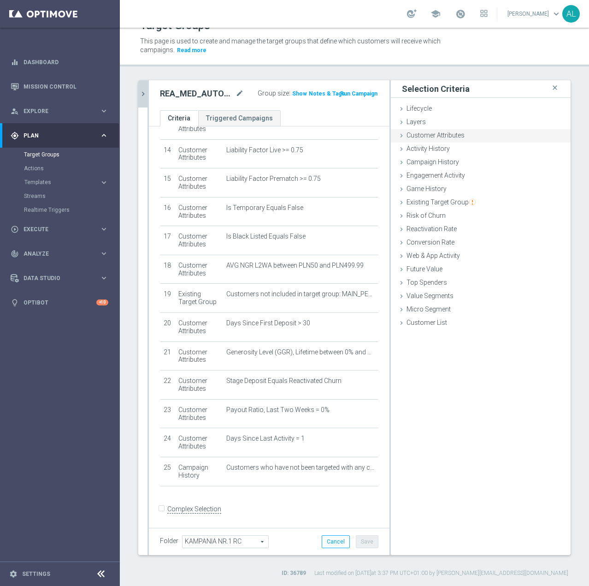
click at [419, 138] on span "Customer Attributes" at bounding box center [436, 134] width 58 height 7
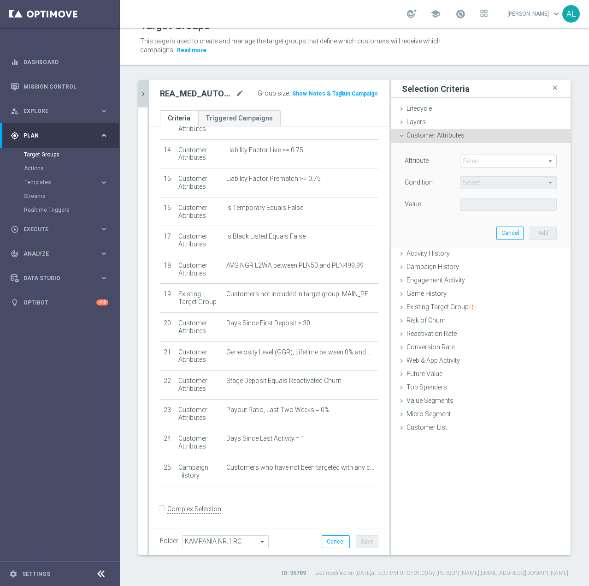
click at [490, 160] on span at bounding box center [509, 161] width 96 height 12
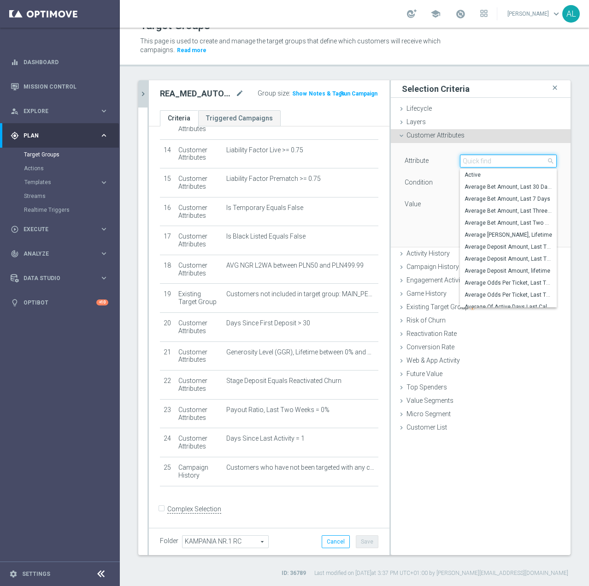
click at [490, 160] on input "search" at bounding box center [508, 160] width 97 height 13
paste input "email agree"
type input "email agree"
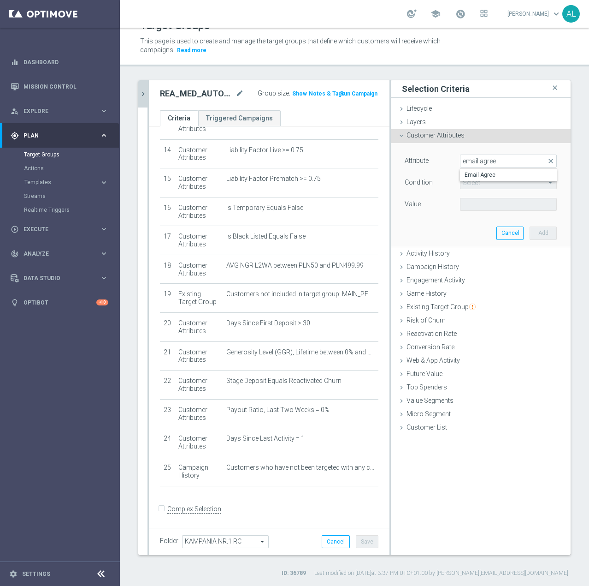
click at [486, 172] on span "Email Agree" at bounding box center [509, 174] width 88 height 7
type input "Email Agree"
type input "Equals"
click at [484, 202] on span at bounding box center [509, 204] width 96 height 12
click at [478, 227] on span "TRUE" at bounding box center [509, 229] width 88 height 7
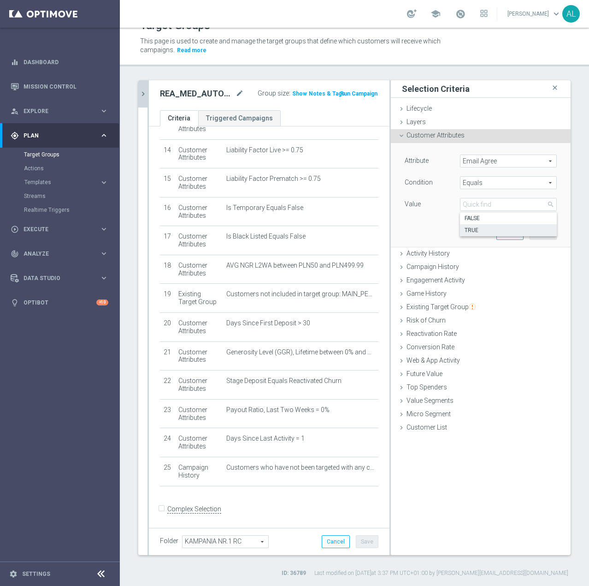
type input "TRUE"
click at [534, 232] on button "Add" at bounding box center [543, 232] width 27 height 13
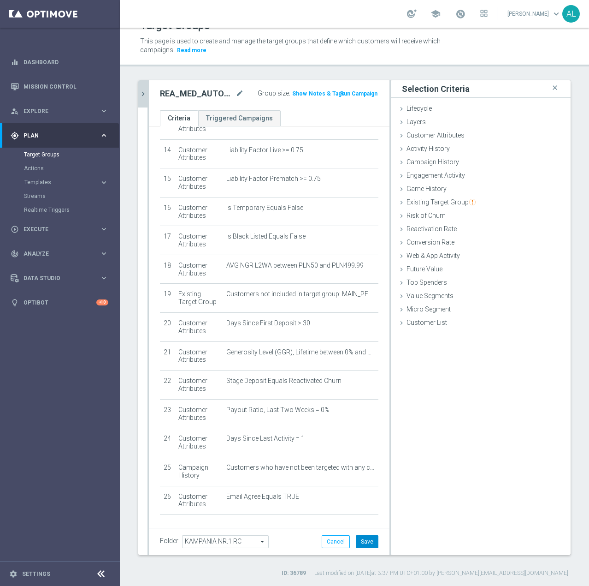
click at [365, 542] on button "Save" at bounding box center [367, 541] width 23 height 13
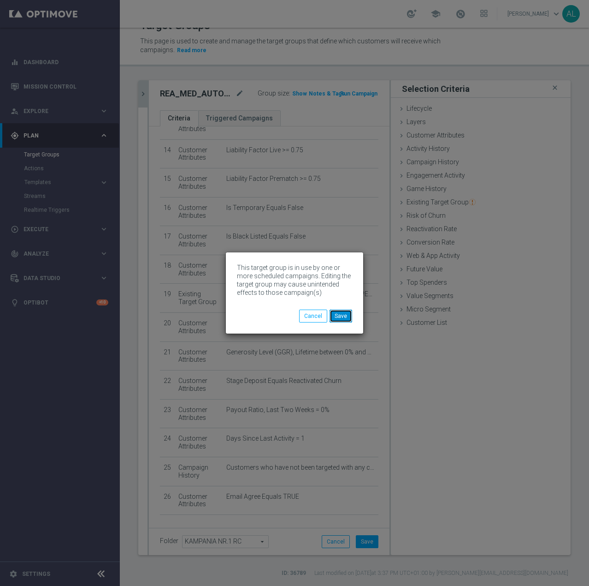
click at [334, 315] on button "Save" at bounding box center [341, 315] width 23 height 13
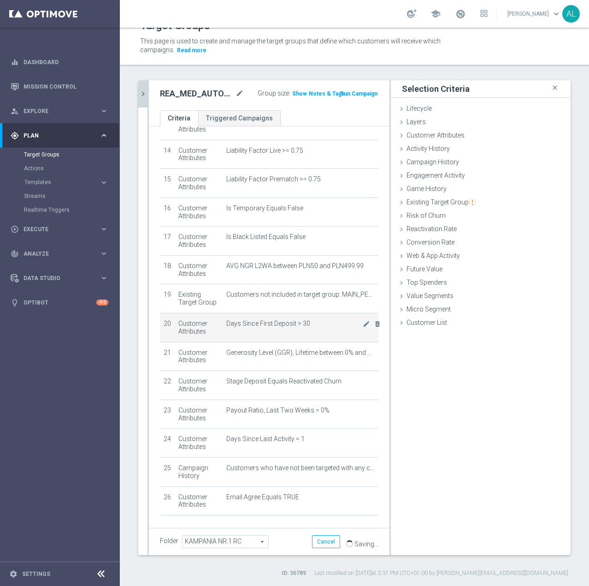
scroll to position [402, 0]
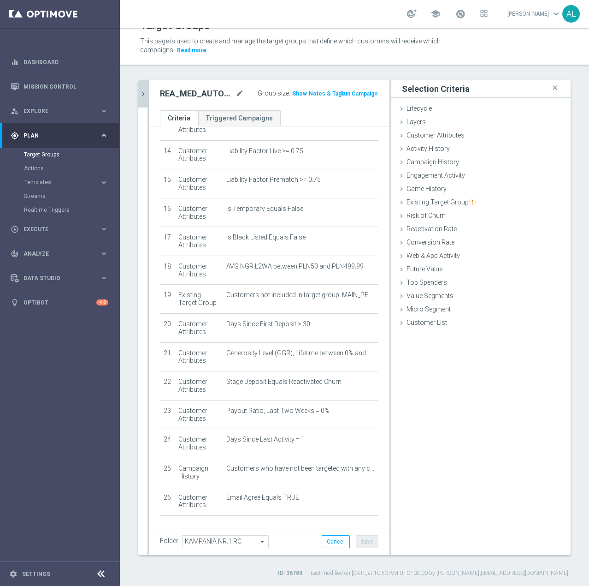
click at [139, 99] on button "chevron_right" at bounding box center [142, 93] width 9 height 27
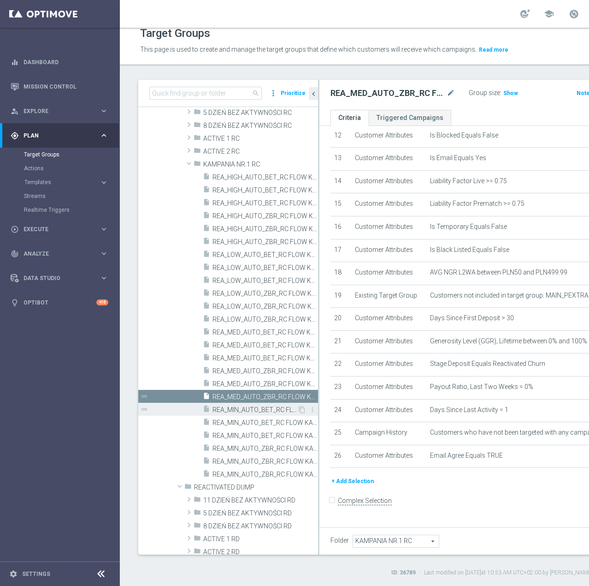
click at [262, 410] on span "REA_MIN_AUTO_BET_RC FLOW KAMPANIA NR 1 50%-50 PLN - reminder_DAILY" at bounding box center [255, 410] width 85 height 8
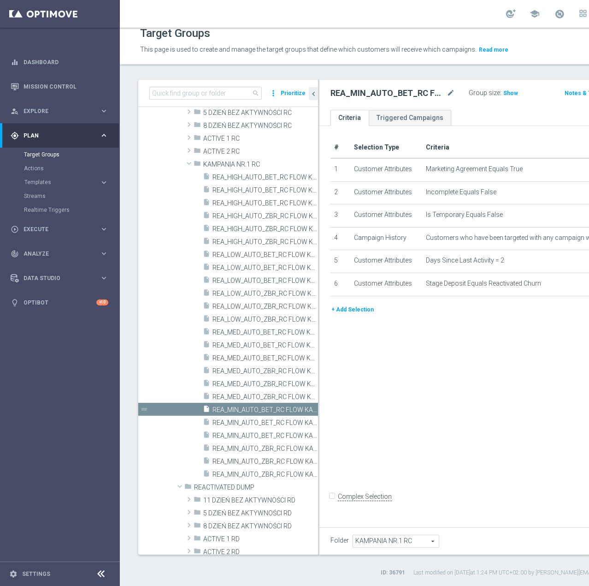
click at [349, 314] on button "+ Add Selection" at bounding box center [353, 309] width 44 height 10
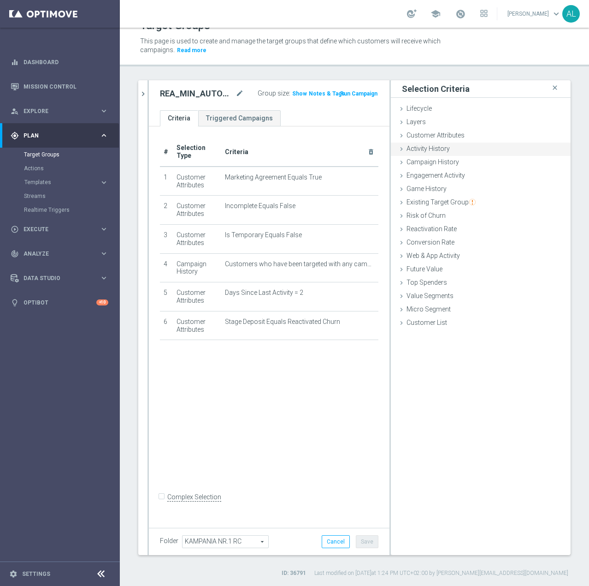
click at [437, 143] on div "Activity History done" at bounding box center [481, 149] width 180 height 14
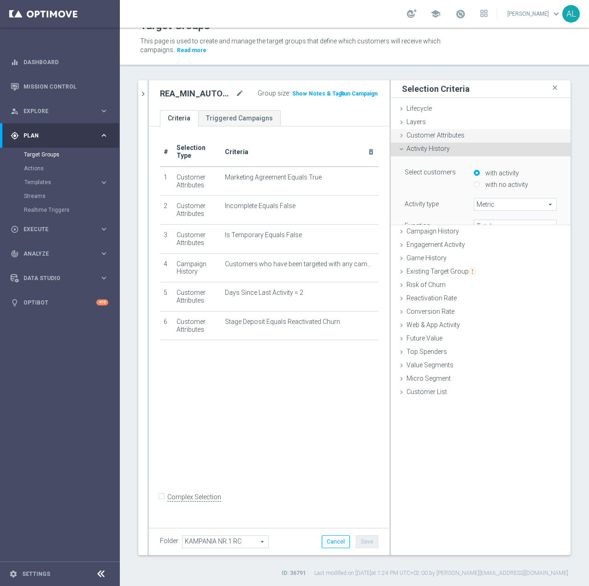
click at [437, 136] on span "Customer Attributes" at bounding box center [436, 134] width 58 height 7
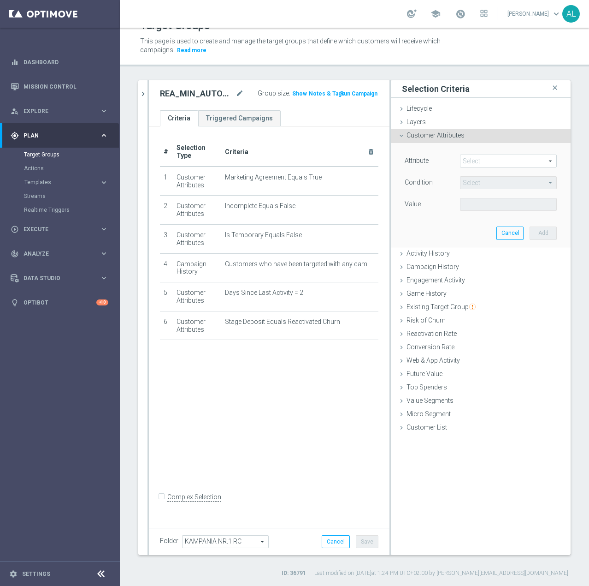
click at [474, 167] on div "Select arrow_drop_down search" at bounding box center [508, 160] width 97 height 13
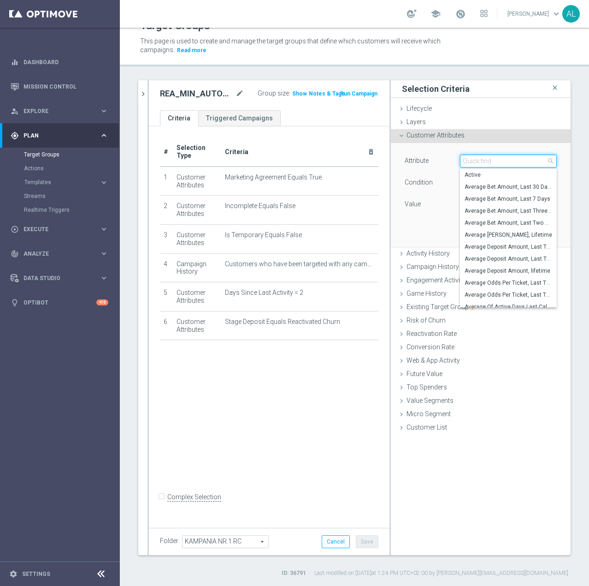
click at [477, 162] on input "search" at bounding box center [508, 160] width 97 height 13
type input "Push"
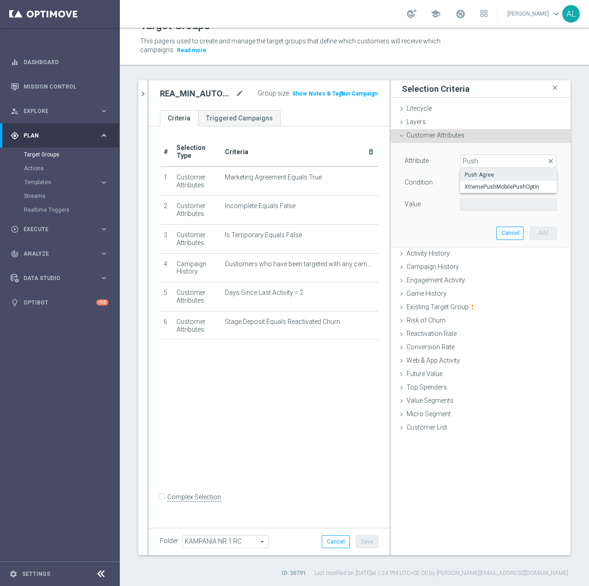
click at [485, 171] on label "Push Agree" at bounding box center [508, 175] width 97 height 12
type input "Push Agree"
type input "Equals"
click at [471, 203] on span at bounding box center [509, 204] width 96 height 12
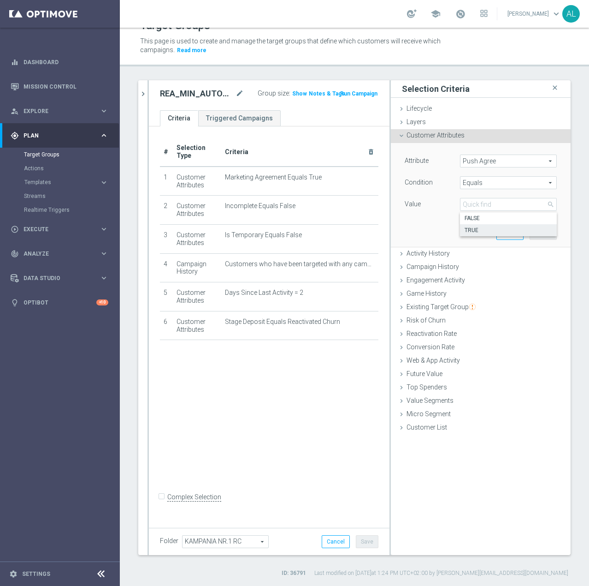
click at [473, 225] on label "TRUE" at bounding box center [508, 230] width 97 height 12
type input "TRUE"
click at [544, 232] on button "Add" at bounding box center [543, 232] width 27 height 13
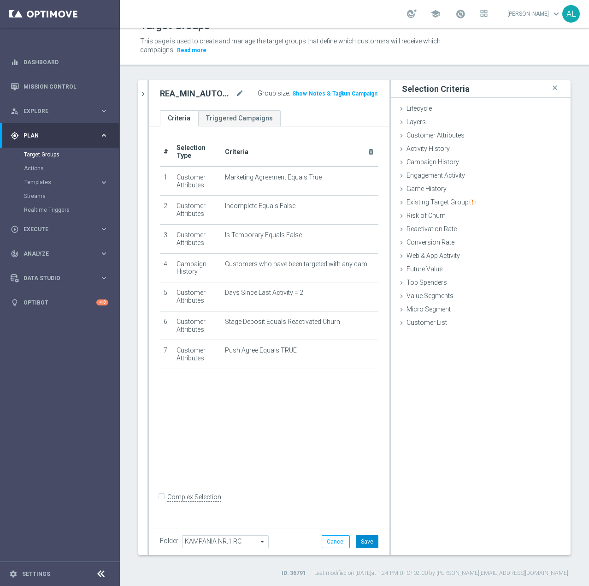
click at [366, 540] on button "Save" at bounding box center [367, 541] width 23 height 13
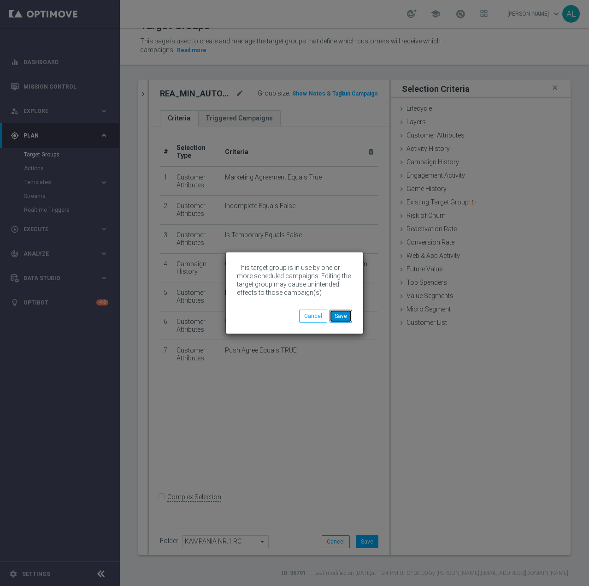
click at [338, 317] on button "Save" at bounding box center [341, 315] width 23 height 13
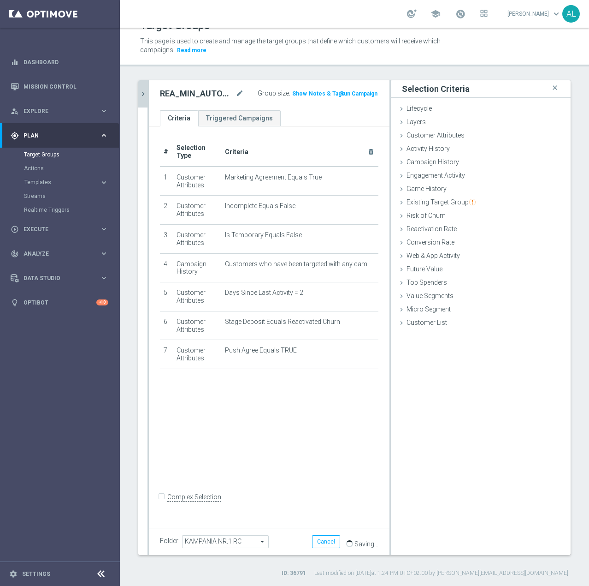
click at [145, 105] on button "chevron_right" at bounding box center [142, 93] width 9 height 27
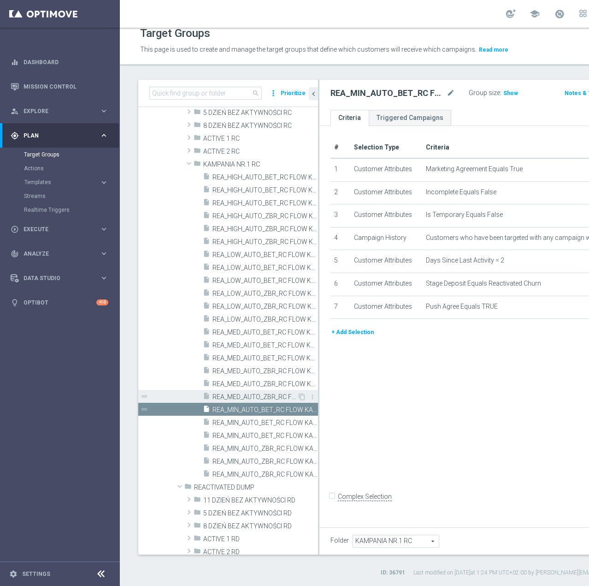
click at [242, 396] on span "REA_MED_AUTO_ZBR_RC FLOW KAMPANIA NR 1 50%-200 PLN_DAILY" at bounding box center [255, 397] width 85 height 8
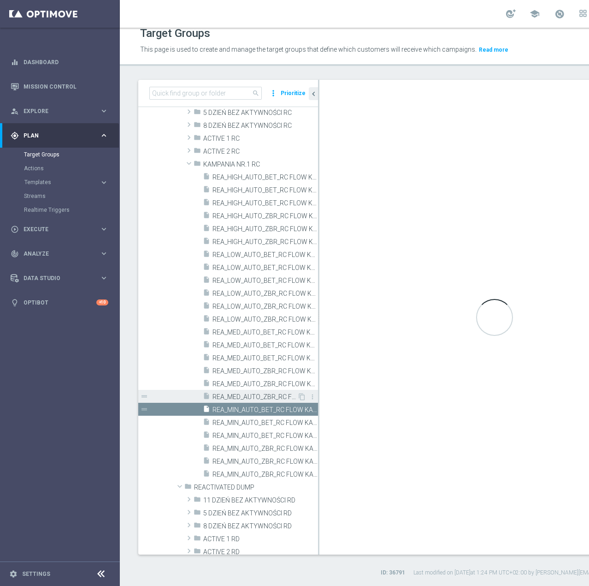
click at [252, 397] on span "REA_MED_AUTO_ZBR_RC FLOW KAMPANIA NR 1 50%-200 PLN_DAILY" at bounding box center [255, 397] width 85 height 8
click at [259, 401] on div "insert_drive_file REA_MED_AUTO_ZBR_RC FLOW KAMPANIA NR 1 50%-200 PLN_DAILY" at bounding box center [250, 396] width 95 height 13
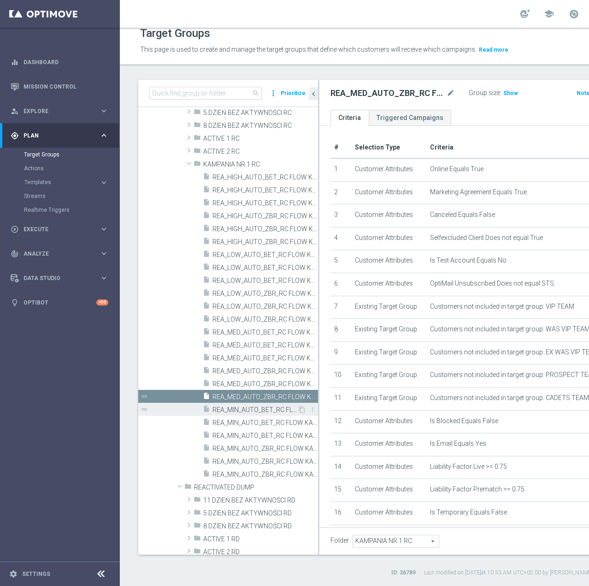
click at [264, 411] on span "REA_MIN_AUTO_BET_RC FLOW KAMPANIA NR 1 50%-50 PLN - reminder_DAILY" at bounding box center [255, 410] width 85 height 8
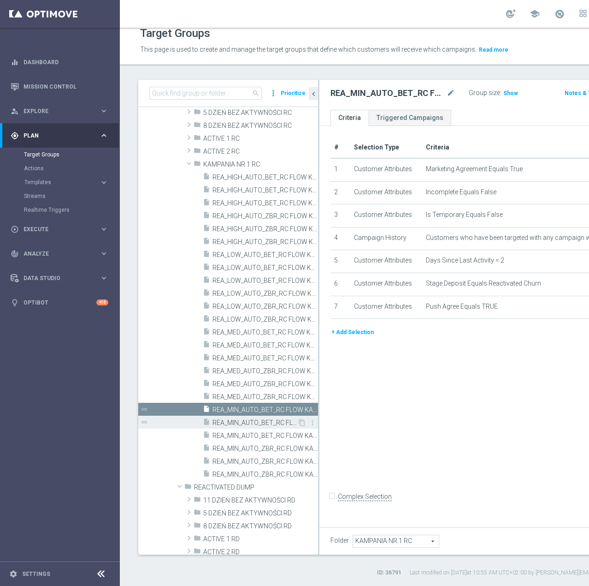
click at [244, 420] on span "REA_MIN_AUTO_BET_RC FLOW KAMPANIA NR 1 50%-50 PLN MAIL_DAILY" at bounding box center [255, 423] width 85 height 8
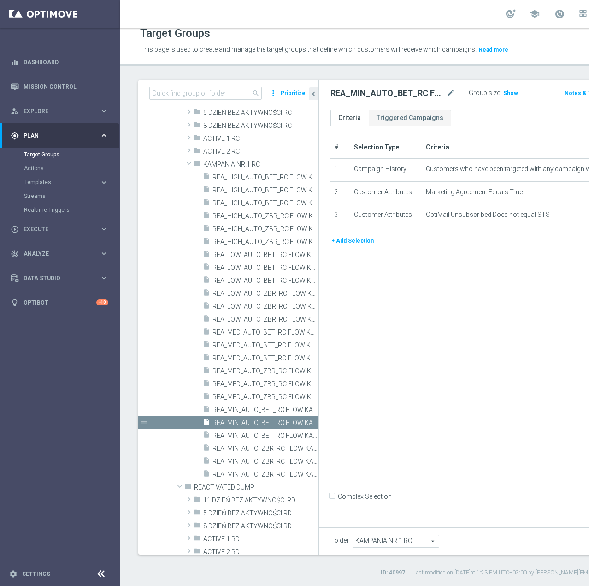
click at [346, 246] on button "+ Add Selection" at bounding box center [353, 241] width 44 height 10
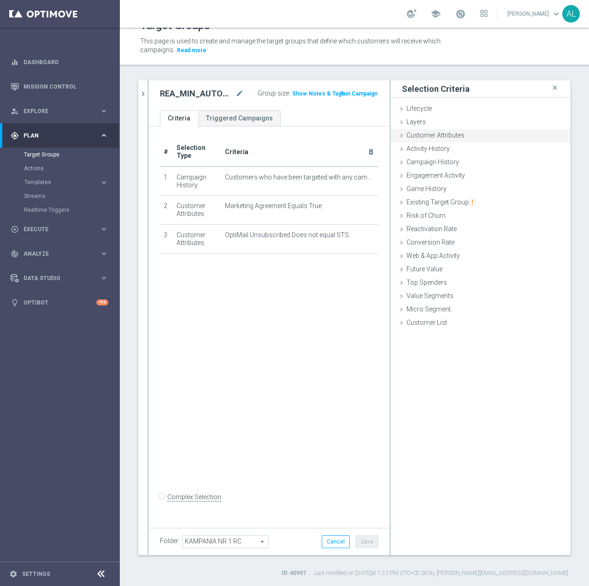
click at [438, 130] on div "Customer Attributes done selection saved" at bounding box center [481, 136] width 180 height 14
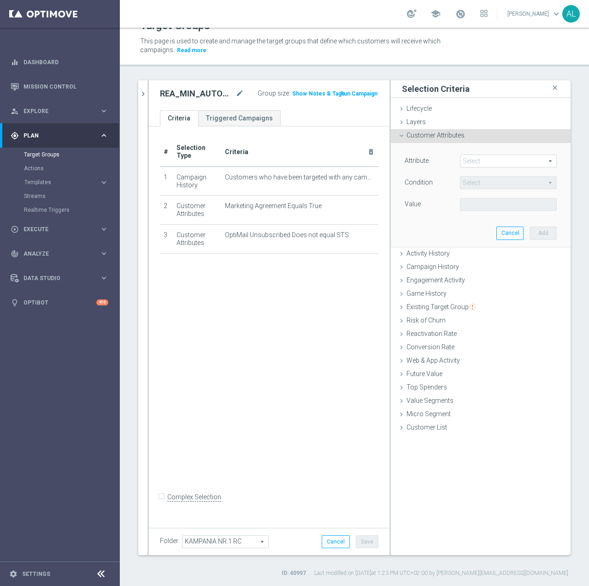
click at [479, 157] on span at bounding box center [509, 161] width 96 height 12
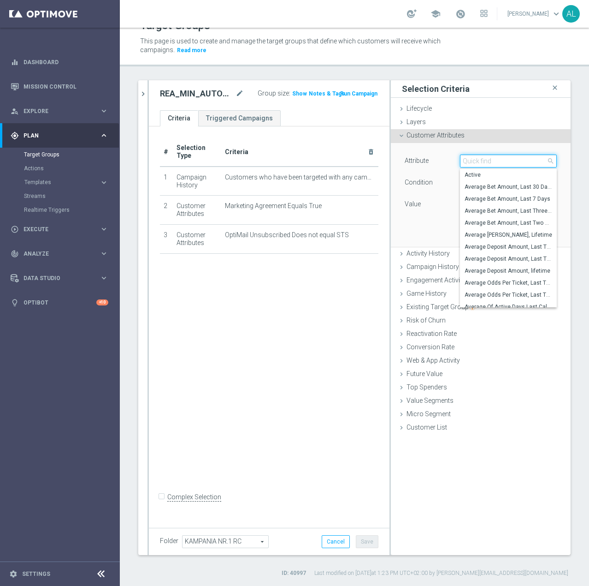
paste input "email agree"
type input "email agree"
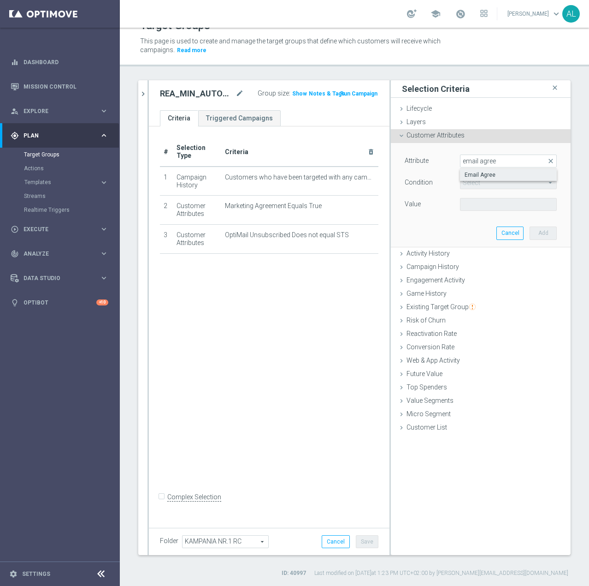
click at [476, 174] on span "Email Agree" at bounding box center [509, 174] width 88 height 7
type input "Email Agree"
type input "Equals"
click at [475, 203] on span at bounding box center [509, 204] width 96 height 12
click at [479, 227] on span "TRUE" at bounding box center [509, 229] width 88 height 7
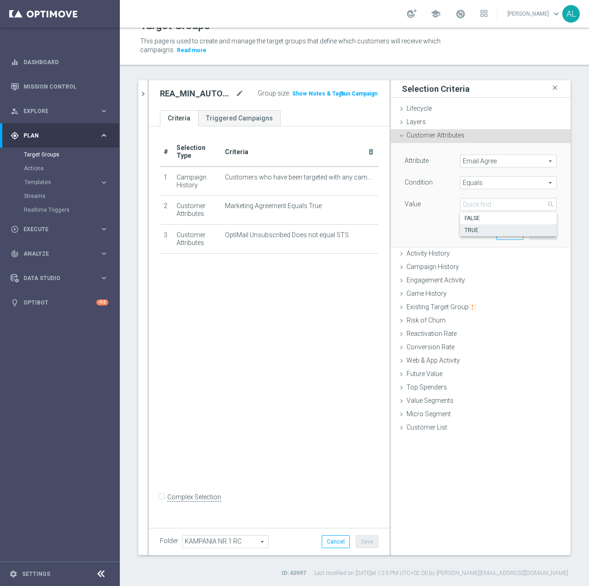
type input "TRUE"
click at [533, 232] on button "Add" at bounding box center [543, 232] width 27 height 13
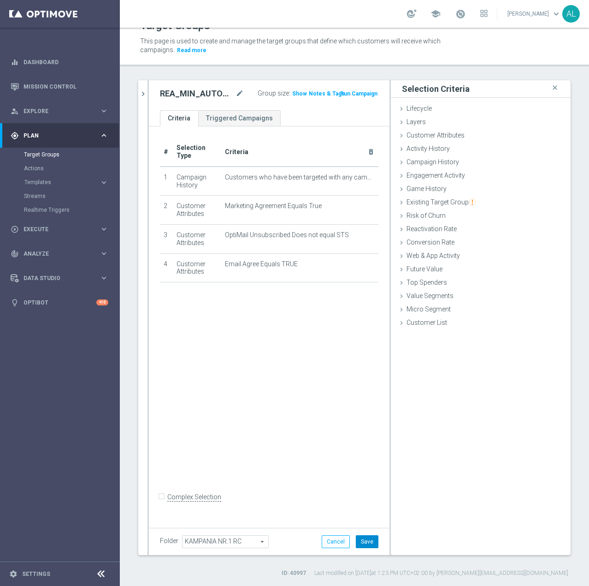
click at [356, 539] on button "Save" at bounding box center [367, 541] width 23 height 13
click at [141, 94] on icon "chevron_right" at bounding box center [143, 93] width 9 height 9
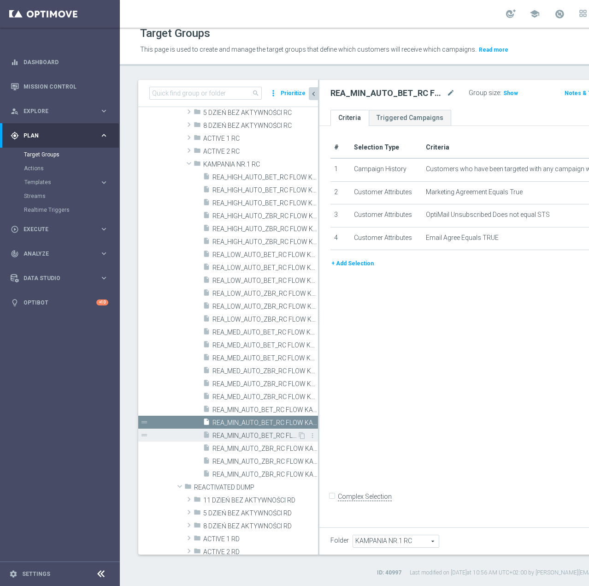
click at [236, 437] on span "REA_MIN_AUTO_BET_RC FLOW KAMPANIA NR 1 50%-50 PLN_DAILY" at bounding box center [255, 436] width 85 height 8
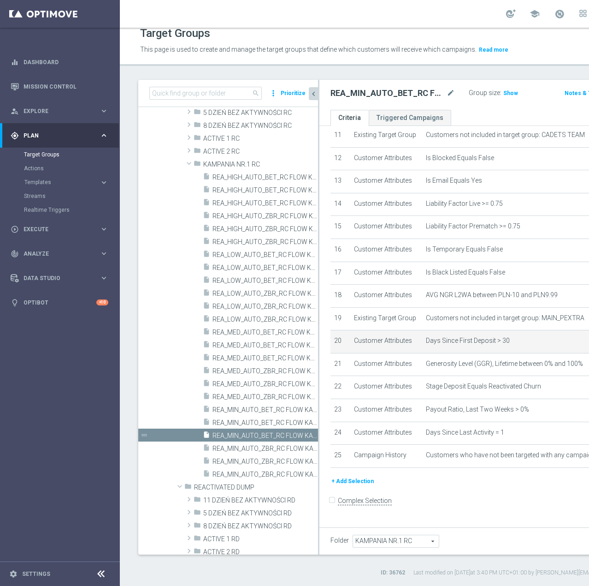
scroll to position [413, 0]
click at [365, 486] on button "+ Add Selection" at bounding box center [353, 481] width 44 height 10
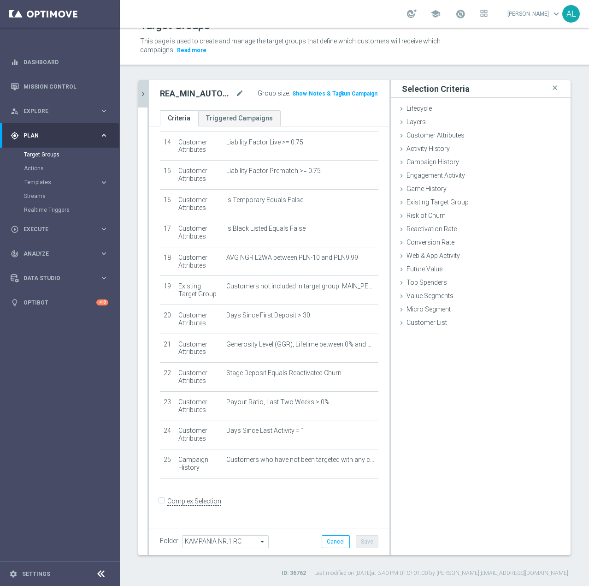
scroll to position [403, 0]
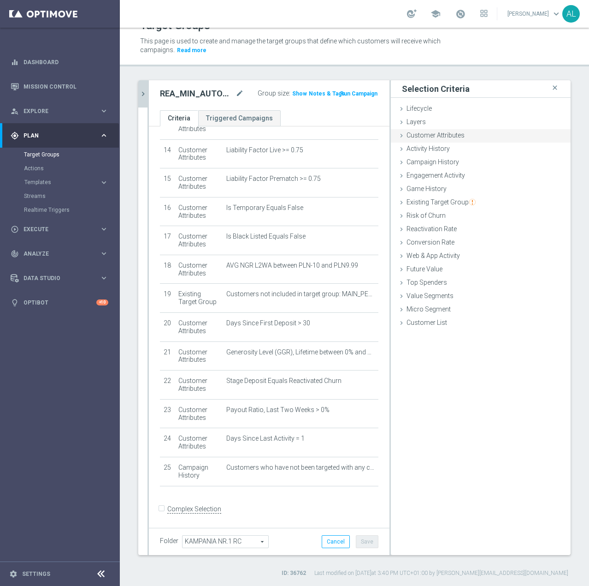
click at [420, 136] on span "Customer Attributes" at bounding box center [436, 134] width 58 height 7
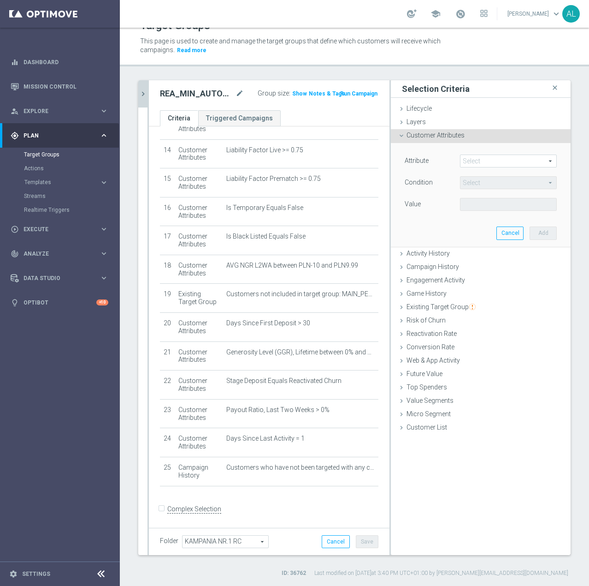
click at [470, 160] on span at bounding box center [509, 161] width 96 height 12
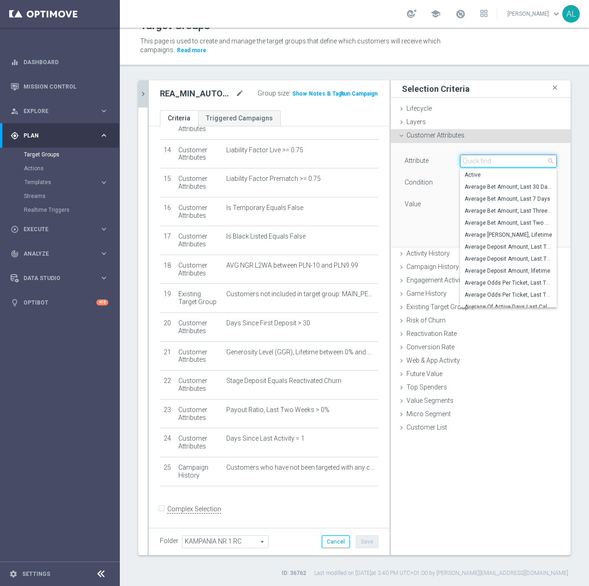
click at [480, 164] on input "search" at bounding box center [508, 160] width 97 height 13
paste input "email agree"
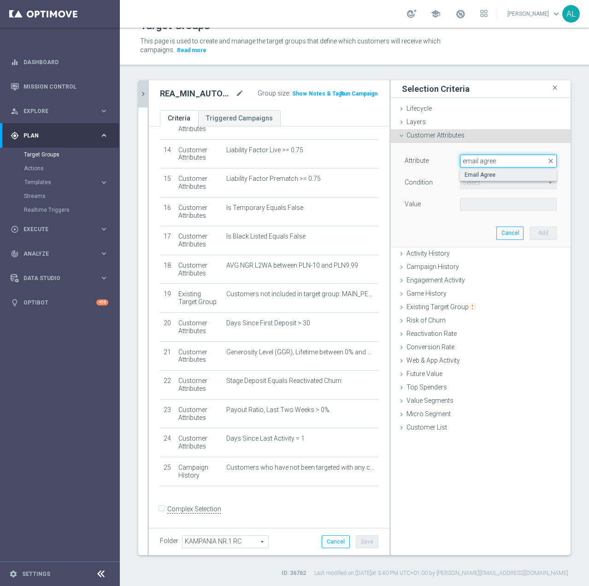
type input "email agree"
click at [482, 172] on span "Email Agree" at bounding box center [509, 174] width 88 height 7
type input "Email Agree"
type input "Equals"
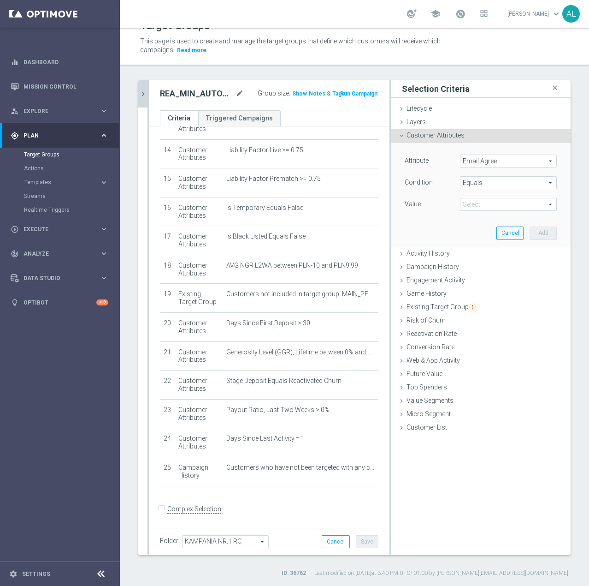
click at [479, 202] on span at bounding box center [509, 204] width 96 height 12
click at [477, 233] on span "TRUE" at bounding box center [509, 229] width 88 height 7
type input "TRUE"
click at [530, 231] on button "Add" at bounding box center [543, 232] width 27 height 13
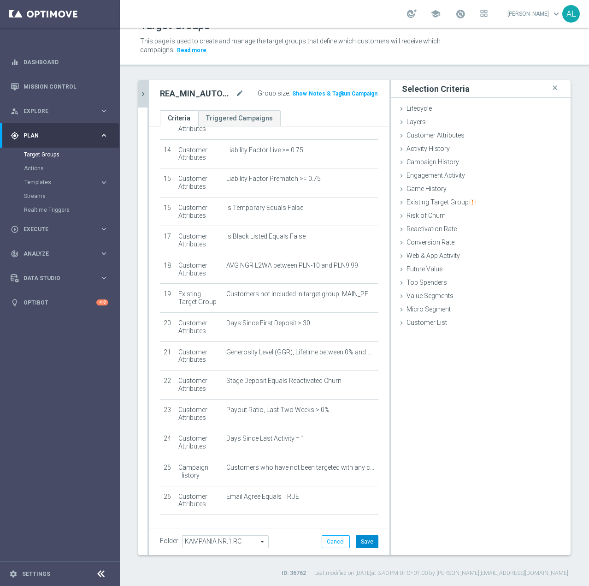
click at [356, 540] on button "Save" at bounding box center [367, 541] width 23 height 13
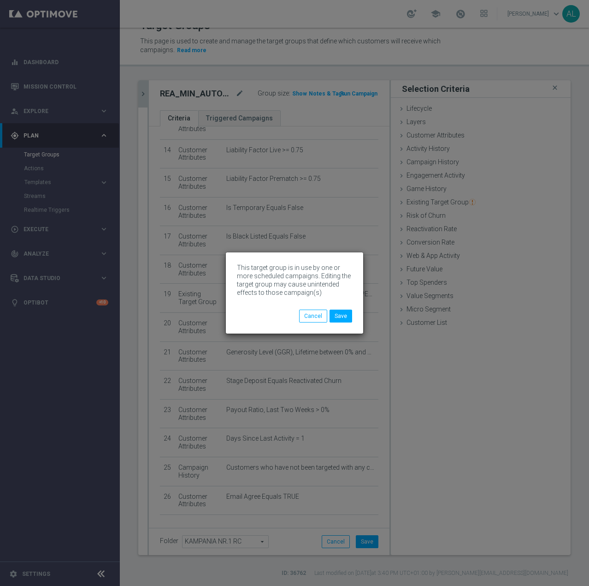
click at [339, 323] on div "This target group is in use by one or more scheduled campaigns. Editing the tar…" at bounding box center [294, 292] width 137 height 81
click at [340, 320] on button "Save" at bounding box center [341, 315] width 23 height 13
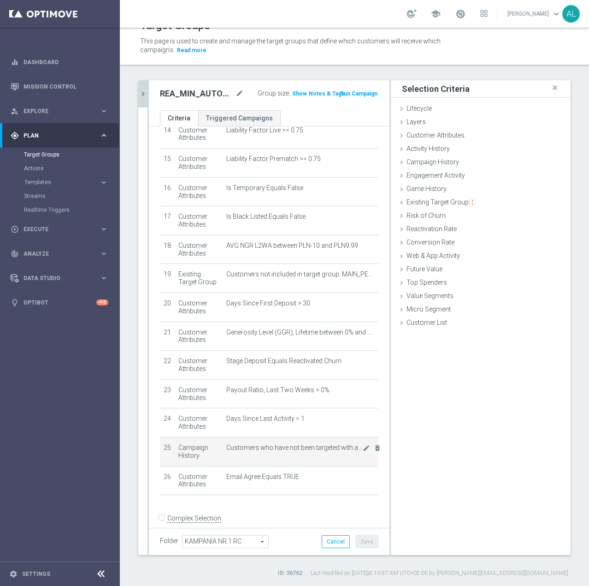
scroll to position [432, 0]
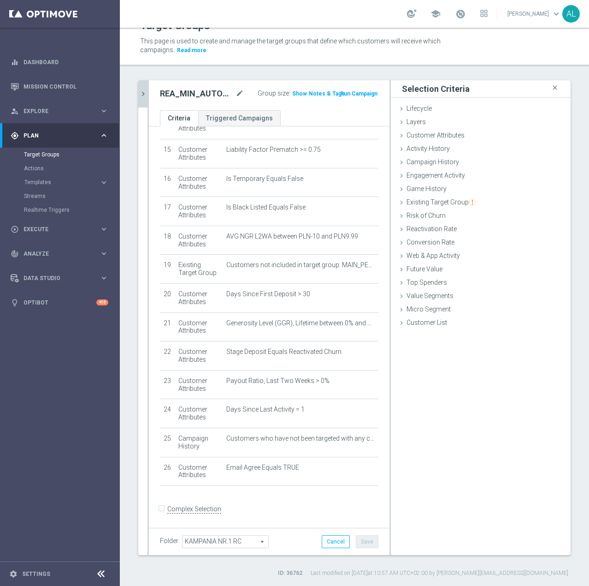
click at [145, 95] on icon "chevron_right" at bounding box center [143, 93] width 9 height 9
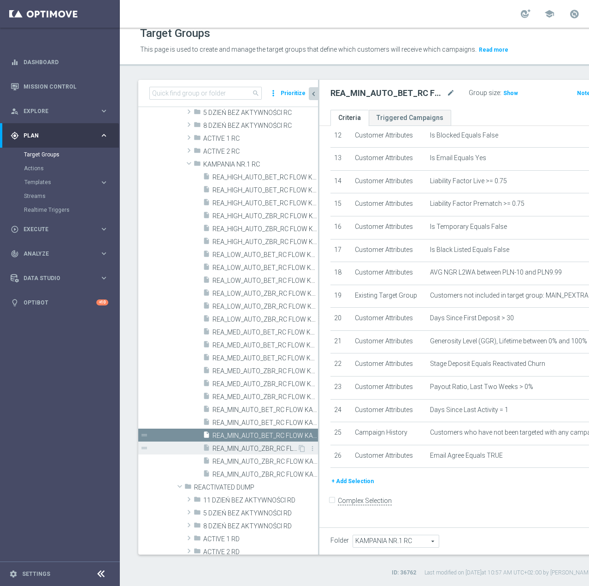
click at [246, 446] on span "REA_MIN_AUTO_ZBR_RC FLOW KAMPANIA NR 1 50%-50 PLN - reminder_DAILY" at bounding box center [255, 448] width 85 height 8
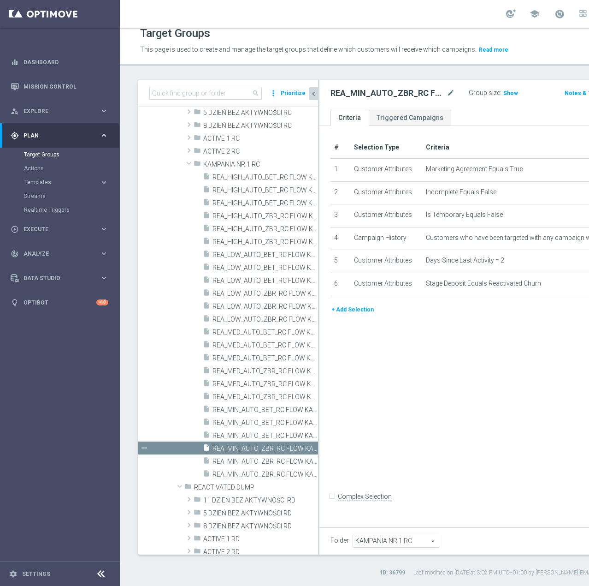
click at [338, 314] on button "+ Add Selection" at bounding box center [353, 309] width 44 height 10
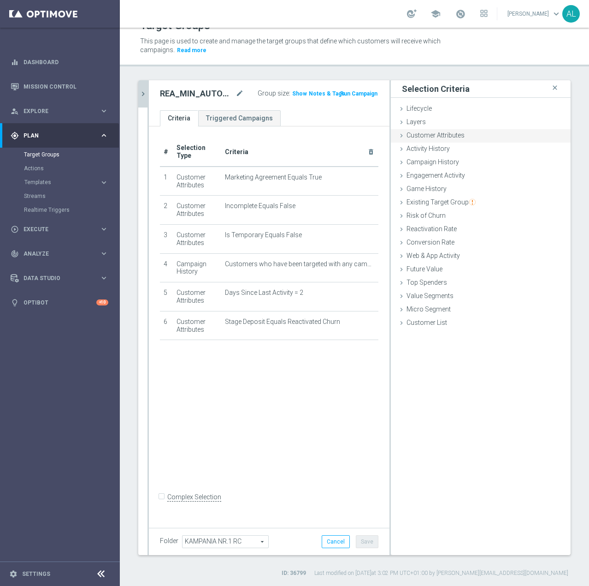
click at [407, 134] on span "Customer Attributes" at bounding box center [436, 134] width 58 height 7
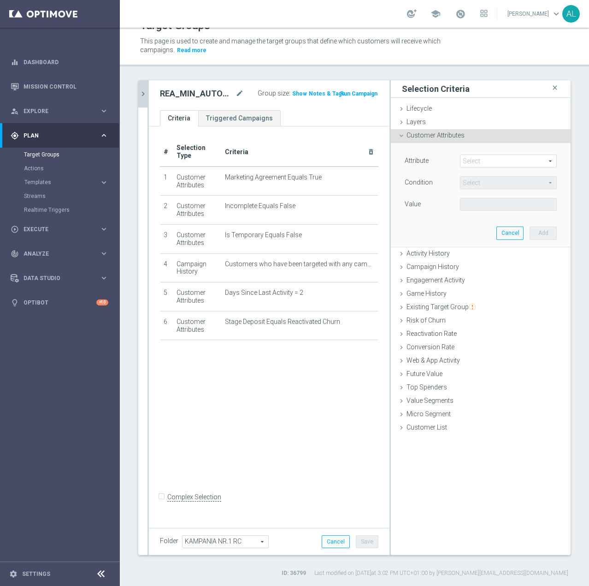
click at [463, 160] on span at bounding box center [509, 161] width 96 height 12
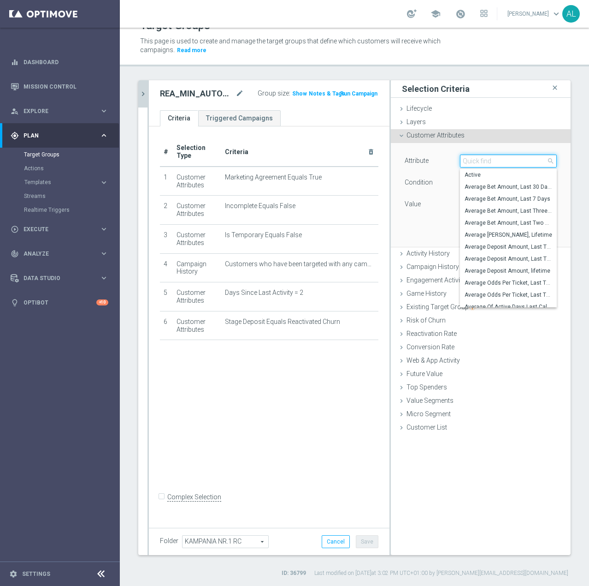
click at [474, 164] on input "search" at bounding box center [508, 160] width 97 height 13
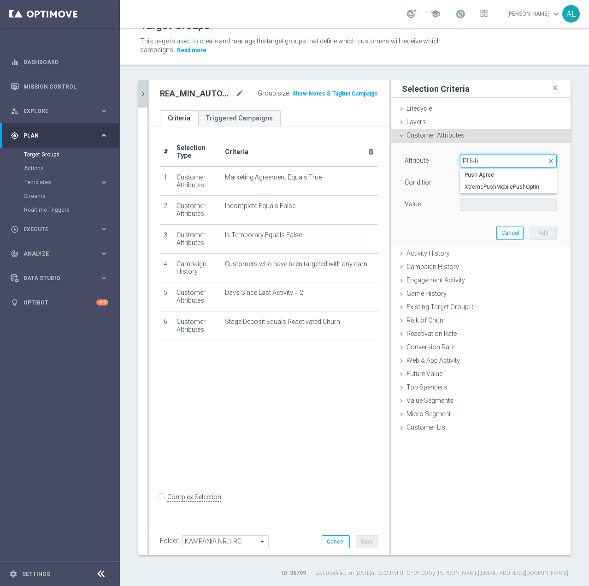
type input "PUsh"
click at [473, 174] on span "Push Agree" at bounding box center [509, 174] width 88 height 7
type input "Push Agree"
type input "Equals"
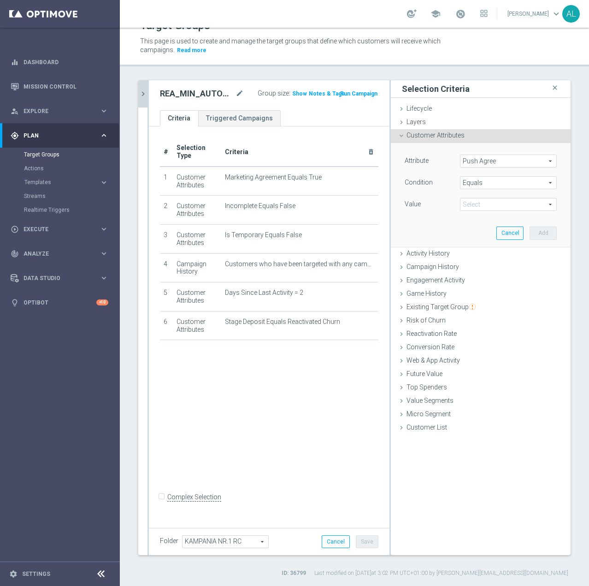
click at [485, 213] on div "Value Select arrow_drop_down search" at bounding box center [481, 205] width 166 height 15
click at [488, 203] on span at bounding box center [509, 204] width 96 height 12
click at [481, 228] on span "TRUE" at bounding box center [509, 229] width 88 height 7
type input "TRUE"
click at [530, 231] on button "Add" at bounding box center [543, 232] width 27 height 13
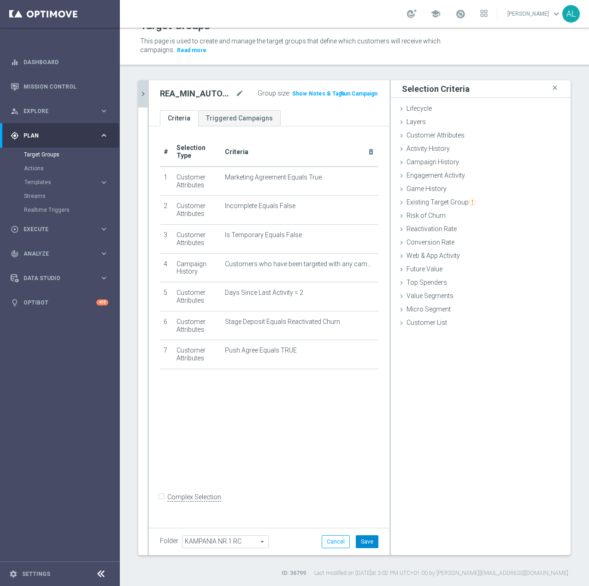
click at [367, 545] on button "Save" at bounding box center [367, 541] width 23 height 13
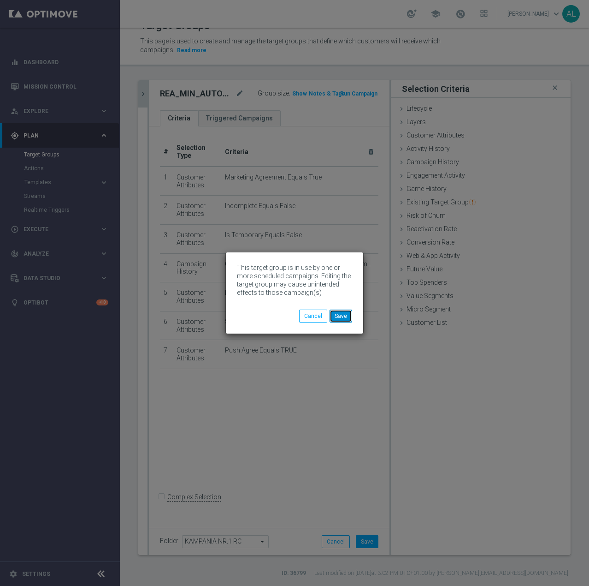
click at [340, 320] on button "Save" at bounding box center [341, 315] width 23 height 13
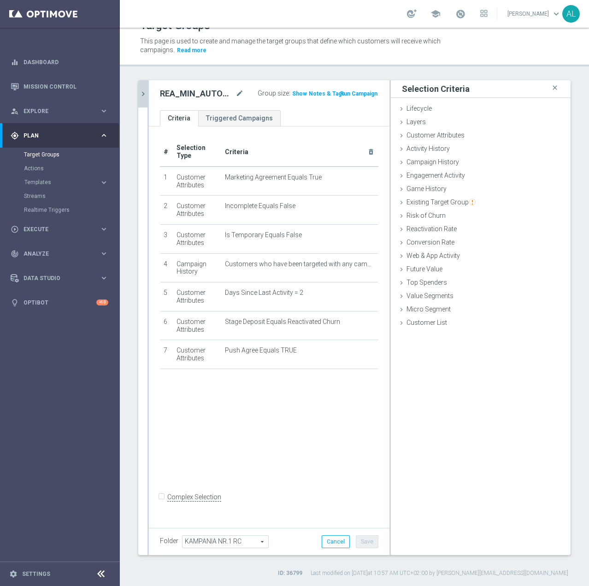
click at [144, 93] on icon "chevron_right" at bounding box center [143, 93] width 9 height 9
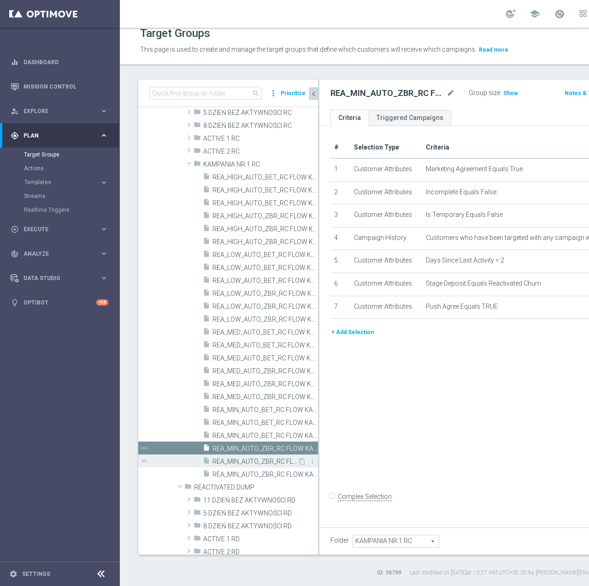
click at [265, 458] on span "REA_MIN_AUTO_ZBR_RC FLOW KAMPANIA NR 1 50%-50 PLN MAIL_DAILY" at bounding box center [255, 461] width 85 height 8
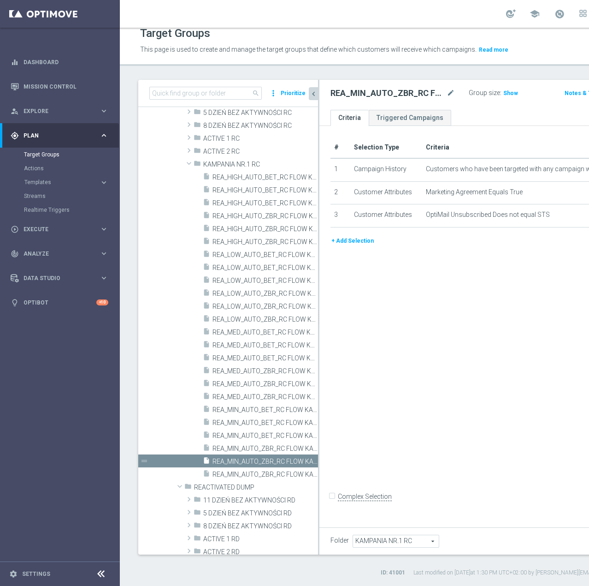
click at [342, 246] on button "+ Add Selection" at bounding box center [353, 241] width 44 height 10
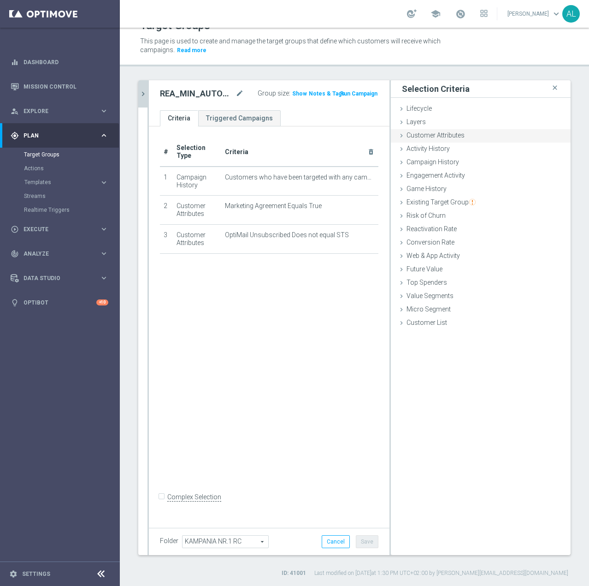
click at [439, 141] on div "Customer Attributes done selection saved" at bounding box center [481, 136] width 180 height 14
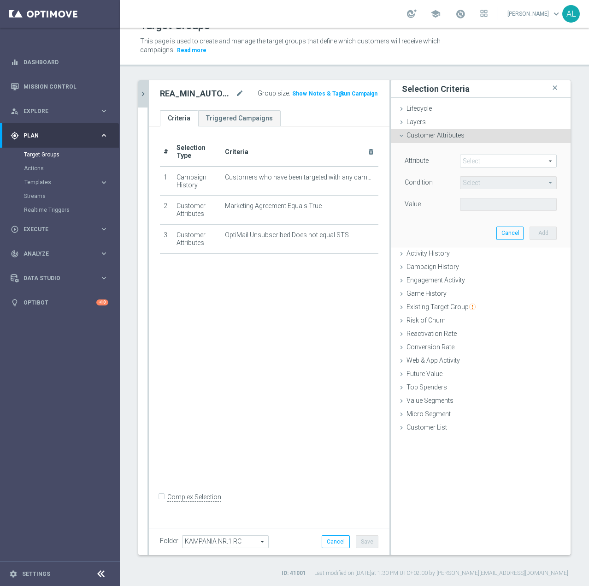
click at [472, 170] on div "Attribute Select arrow_drop_down search Condition Select arrow_drop_down search…" at bounding box center [481, 183] width 152 height 58
click at [476, 161] on span at bounding box center [509, 161] width 96 height 12
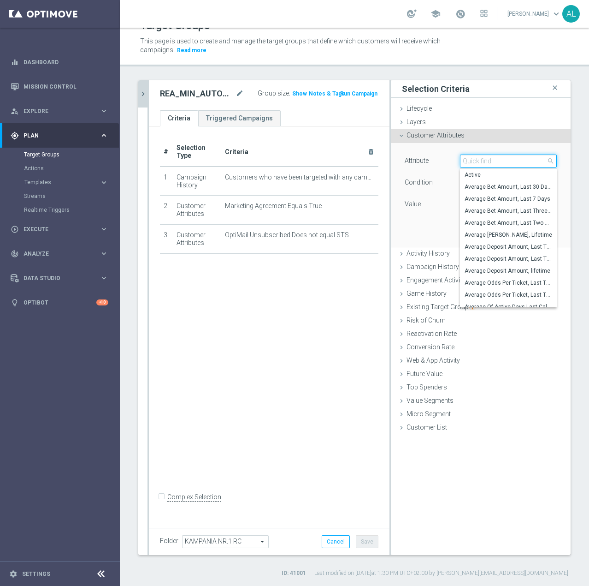
click at [476, 161] on input "search" at bounding box center [508, 160] width 97 height 13
paste input "email agree"
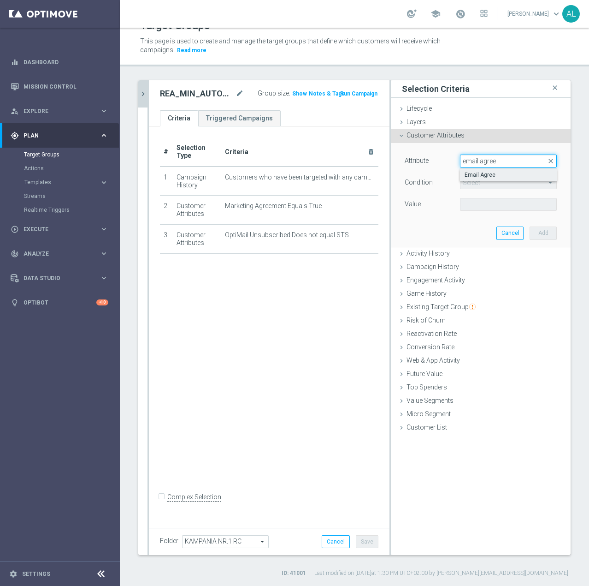
type input "email agree"
click at [477, 171] on span "Email Agree" at bounding box center [509, 174] width 88 height 7
type input "Email Agree"
type input "Equals"
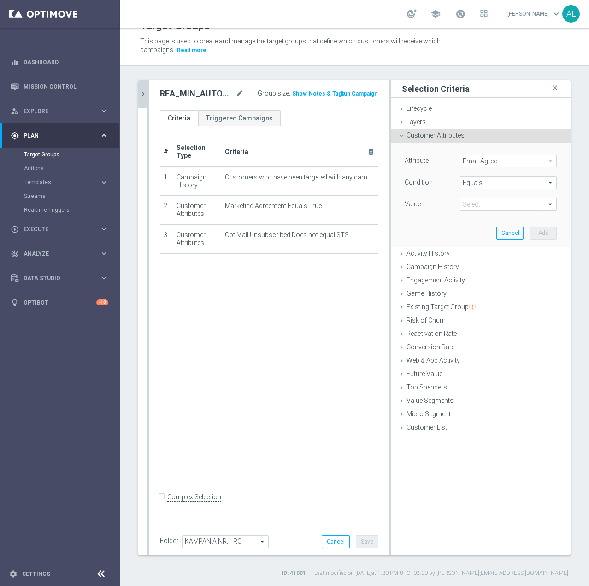
click at [475, 204] on span at bounding box center [509, 204] width 96 height 12
drag, startPoint x: 478, startPoint y: 227, endPoint x: 484, endPoint y: 226, distance: 5.6
click at [478, 226] on span "TRUE" at bounding box center [509, 229] width 88 height 7
type input "TRUE"
click at [530, 229] on button "Add" at bounding box center [543, 232] width 27 height 13
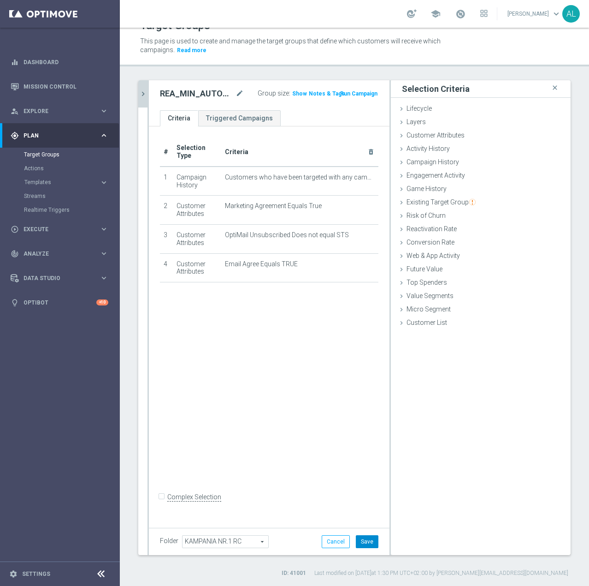
click at [367, 540] on button "Save" at bounding box center [367, 541] width 23 height 13
click at [147, 96] on icon "chevron_right" at bounding box center [143, 93] width 9 height 9
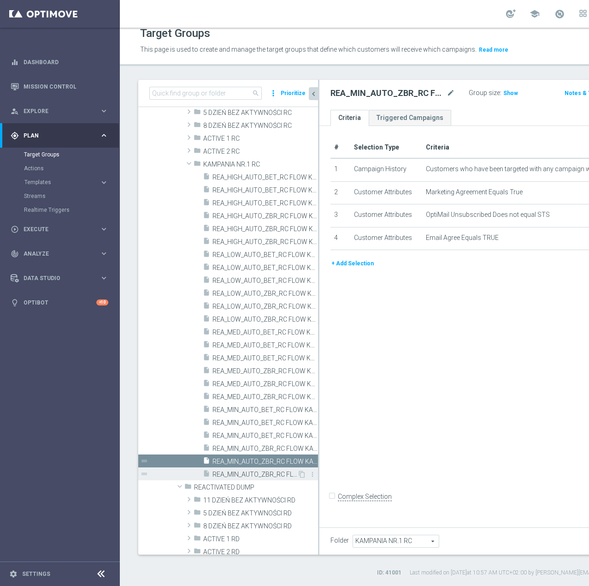
click at [252, 475] on span "REA_MIN_AUTO_ZBR_RC FLOW KAMPANIA NR 1 50%-50 PLN_DAILY" at bounding box center [255, 474] width 85 height 8
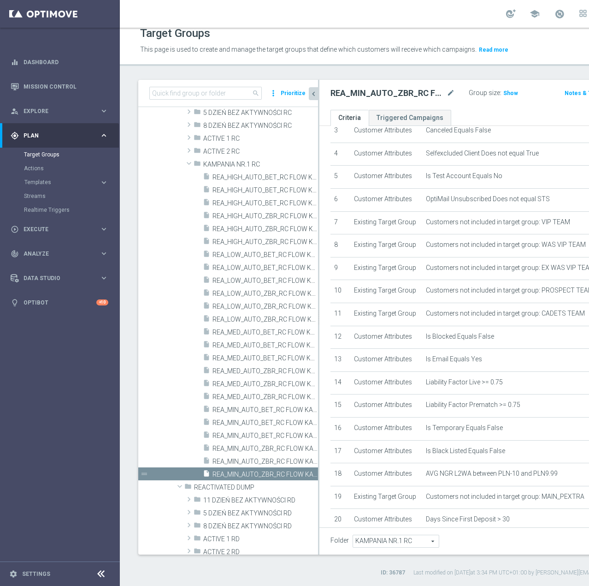
scroll to position [413, 0]
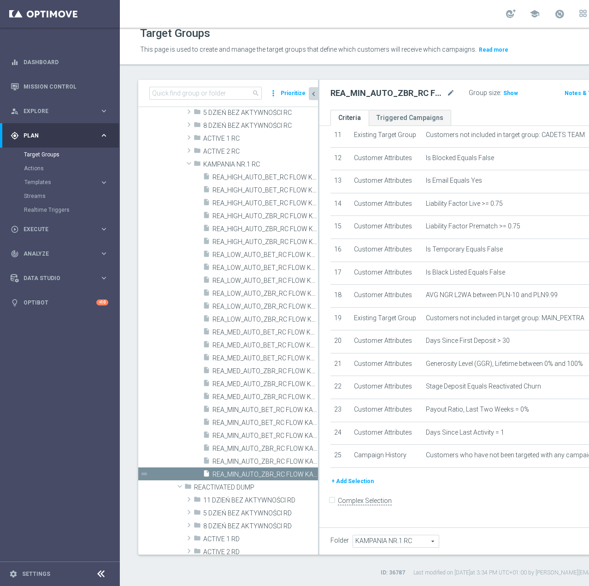
click at [338, 486] on button "+ Add Selection" at bounding box center [353, 481] width 44 height 10
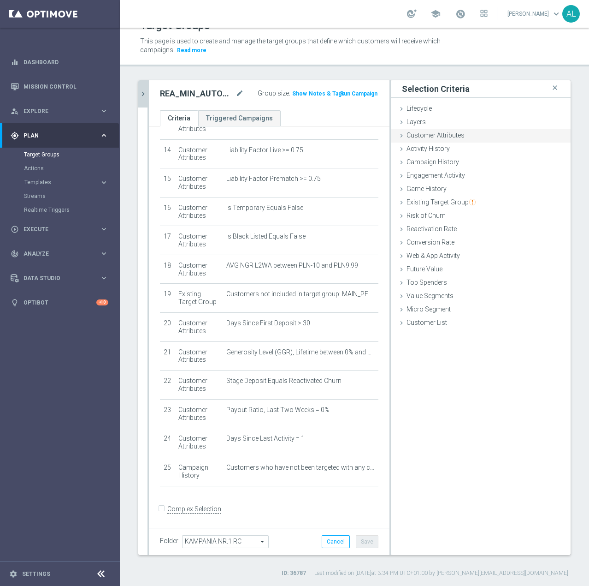
click at [415, 133] on span "Customer Attributes" at bounding box center [436, 134] width 58 height 7
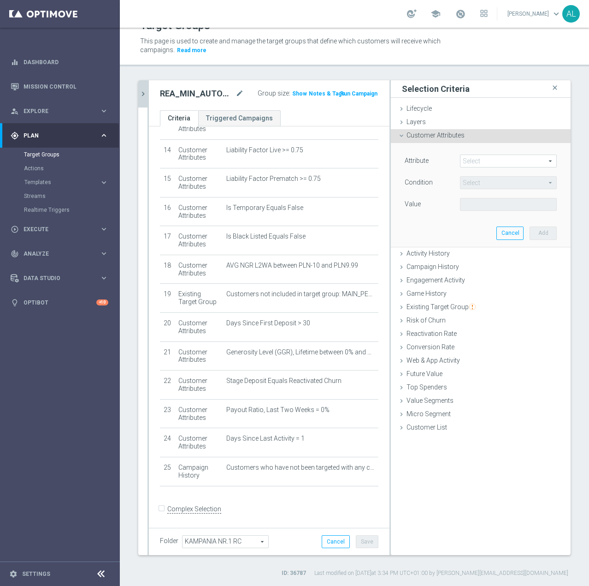
click at [494, 161] on span at bounding box center [509, 161] width 96 height 12
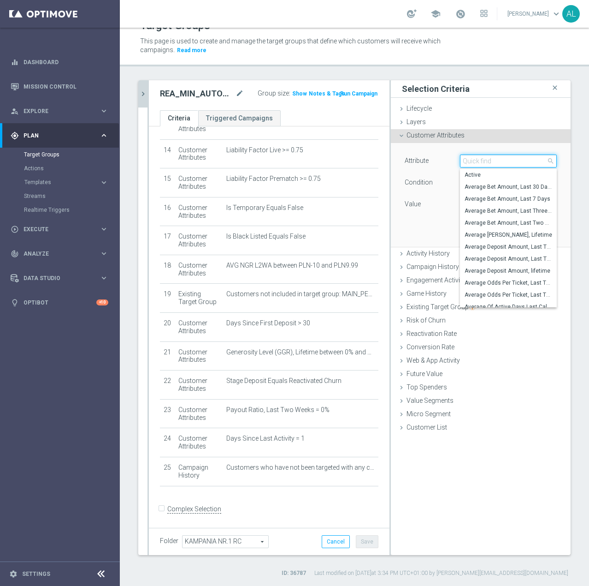
click at [494, 161] on input "search" at bounding box center [508, 160] width 97 height 13
paste input "email agree"
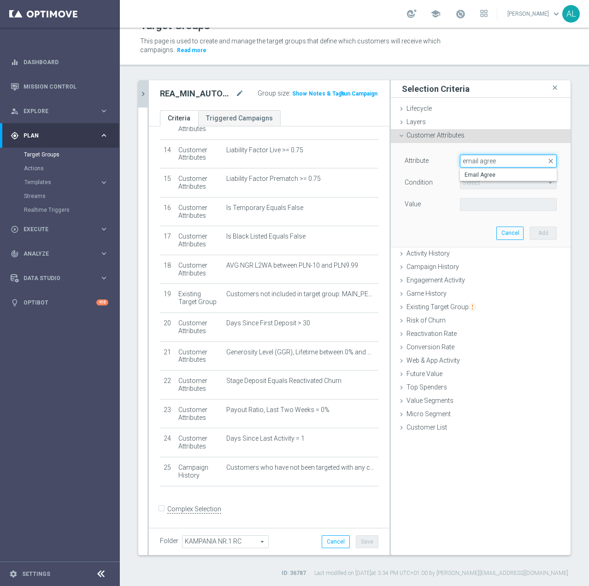
type input "email agree"
click at [492, 172] on span "Email Agree" at bounding box center [509, 174] width 88 height 7
type input "Email Agree"
type input "Equals"
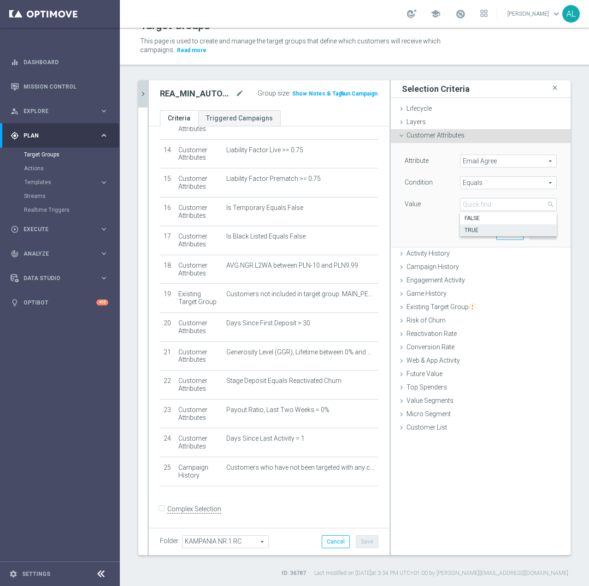
click at [485, 228] on span "TRUE" at bounding box center [509, 229] width 88 height 7
type input "TRUE"
click at [544, 227] on button "Add" at bounding box center [543, 232] width 27 height 13
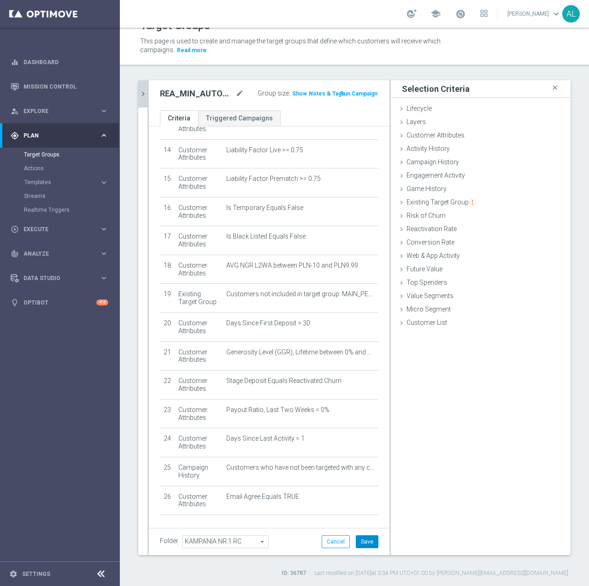
click at [356, 543] on button "Save" at bounding box center [367, 541] width 23 height 13
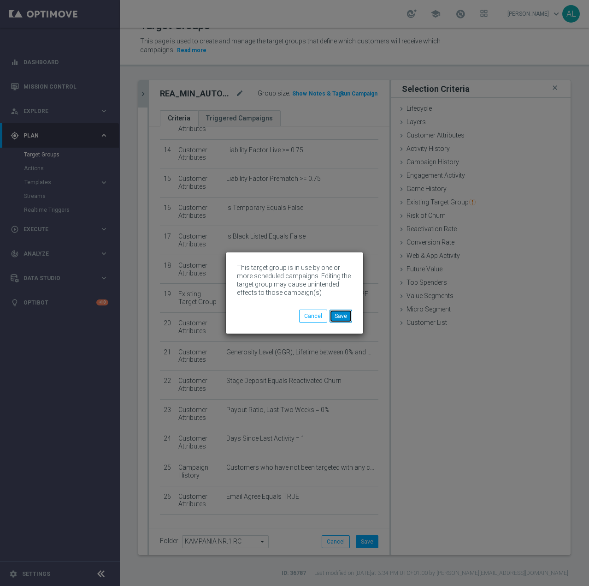
click at [339, 317] on button "Save" at bounding box center [341, 315] width 23 height 13
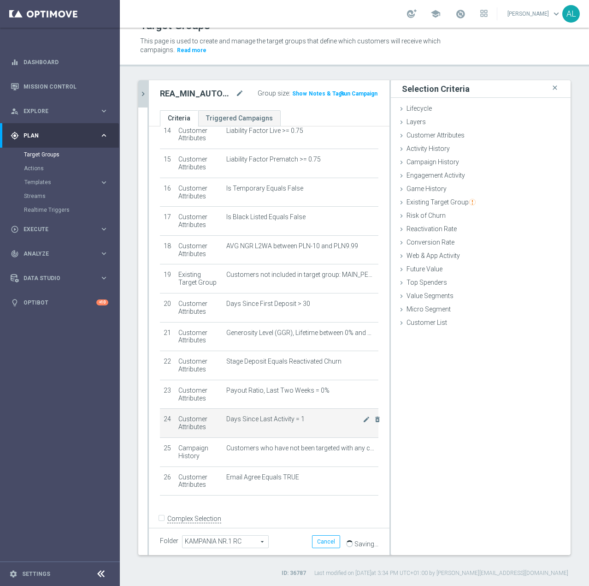
scroll to position [432, 0]
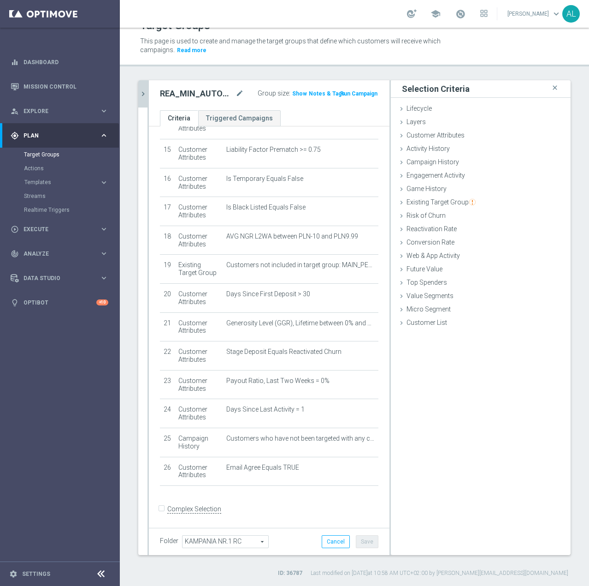
click at [144, 89] on icon "chevron_right" at bounding box center [143, 93] width 9 height 9
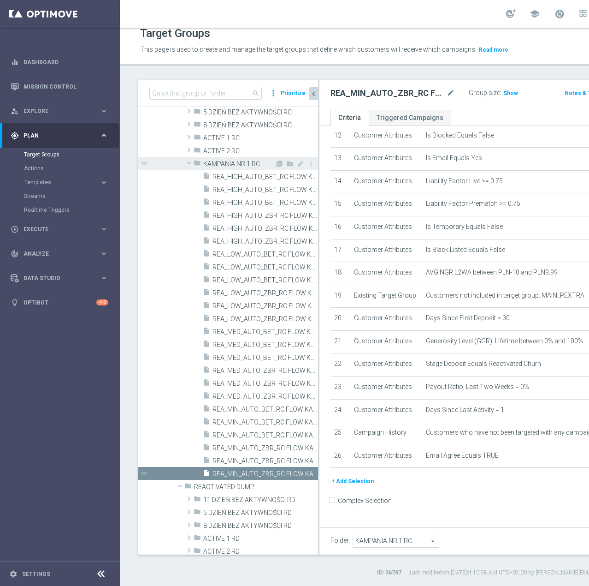
scroll to position [340, 0]
click at [190, 164] on span at bounding box center [189, 162] width 11 height 9
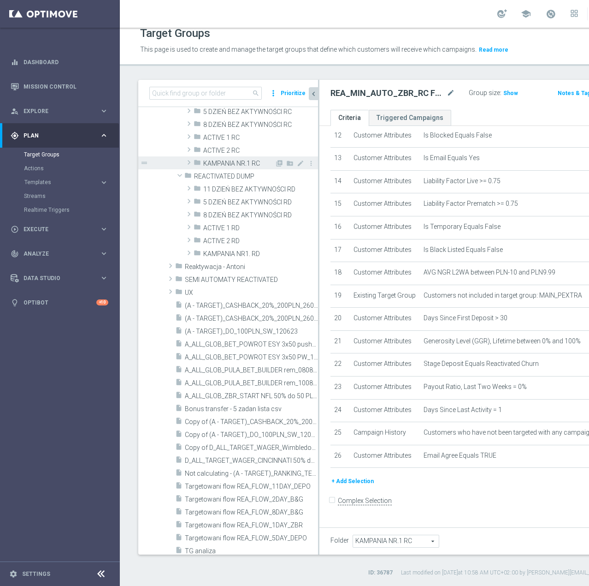
click at [190, 163] on span at bounding box center [188, 162] width 9 height 11
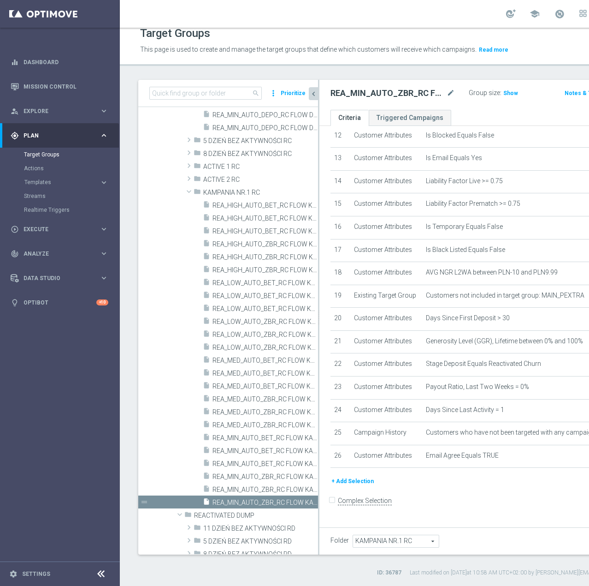
scroll to position [240, 0]
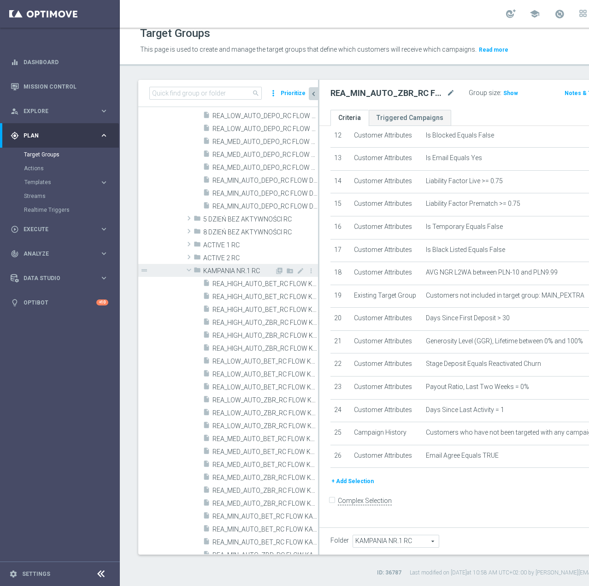
click at [187, 271] on span at bounding box center [189, 269] width 11 height 9
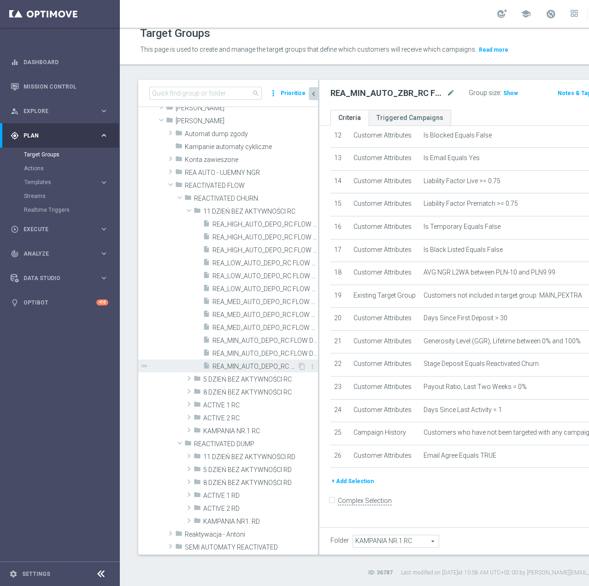
click at [236, 366] on span "REA_MIN_AUTO_DEPO_RC FLOW DAY 11 BA 100%-50 PLN_DAILY" at bounding box center [255, 366] width 85 height 8
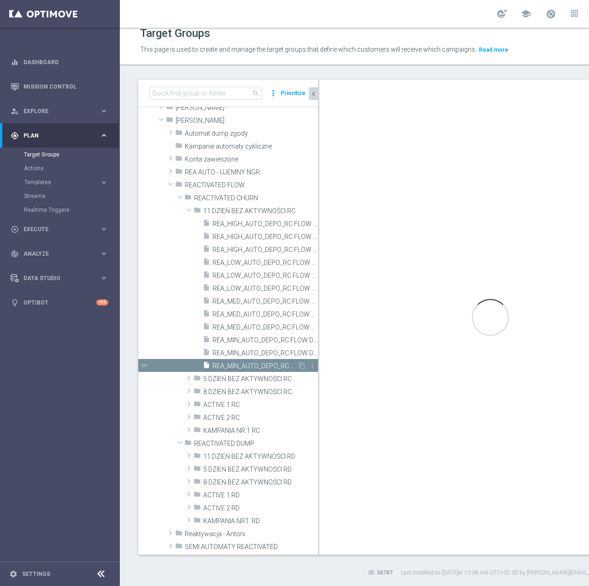
scroll to position [81, 0]
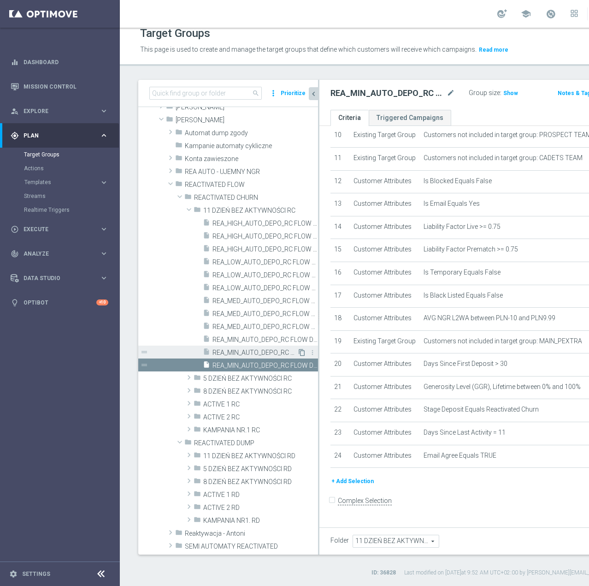
scroll to position [384, 0]
click at [190, 208] on span at bounding box center [189, 209] width 11 height 9
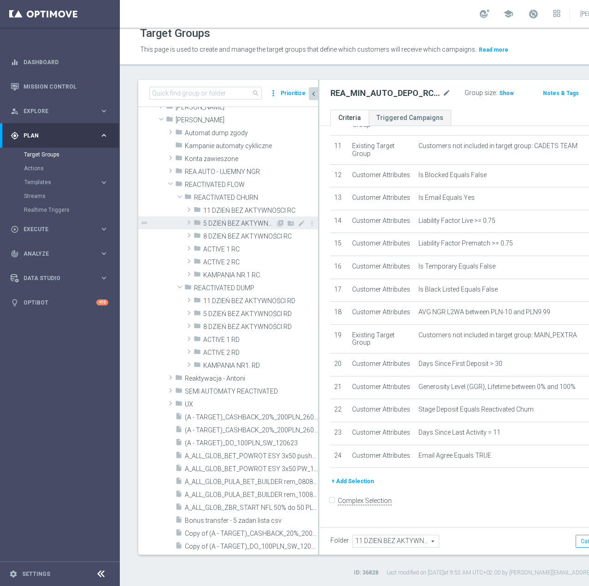
click at [189, 222] on span at bounding box center [188, 222] width 9 height 11
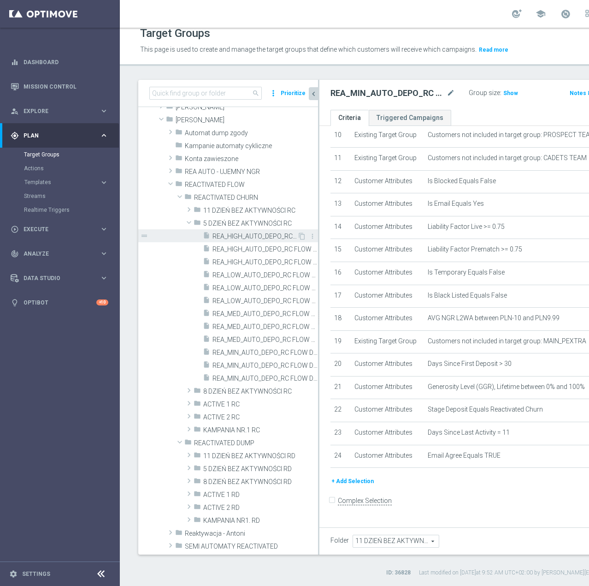
click at [219, 234] on span "REA_HIGH_AUTO_DEPO_RC FLOW DAY 5 BA 50%-300 PLN - reminder_DAILY" at bounding box center [255, 236] width 85 height 8
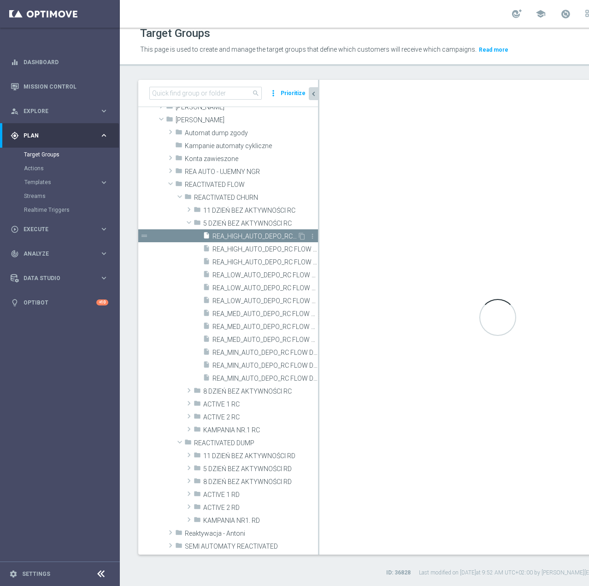
type input "5 DZIEŃ BEZ AKTYWNOŚCI RC"
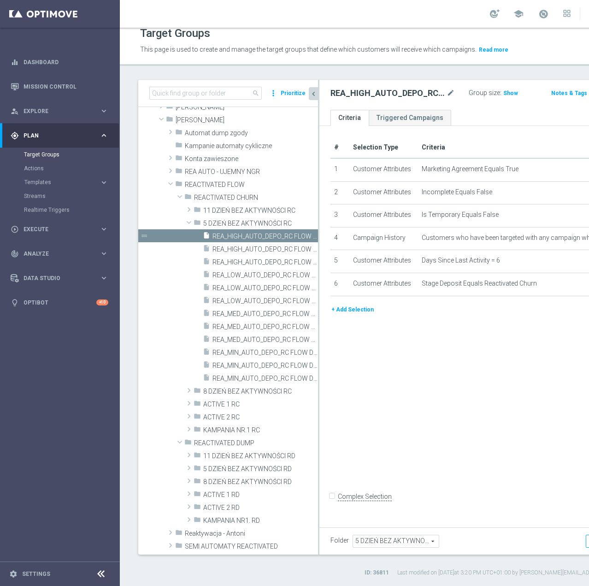
click at [342, 314] on button "+ Add Selection" at bounding box center [353, 309] width 44 height 10
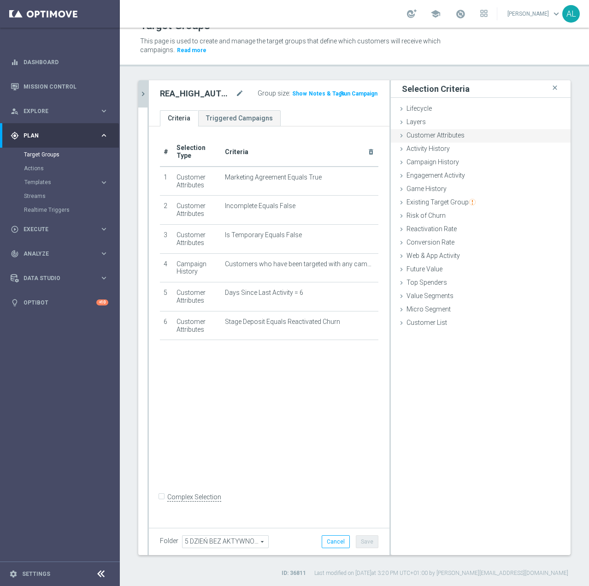
click at [420, 138] on span "Customer Attributes" at bounding box center [436, 134] width 58 height 7
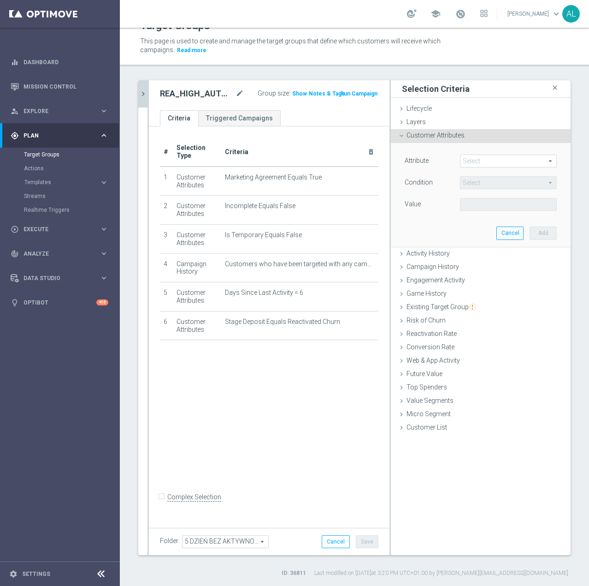
click at [470, 154] on div "Select arrow_drop_down search" at bounding box center [508, 160] width 97 height 13
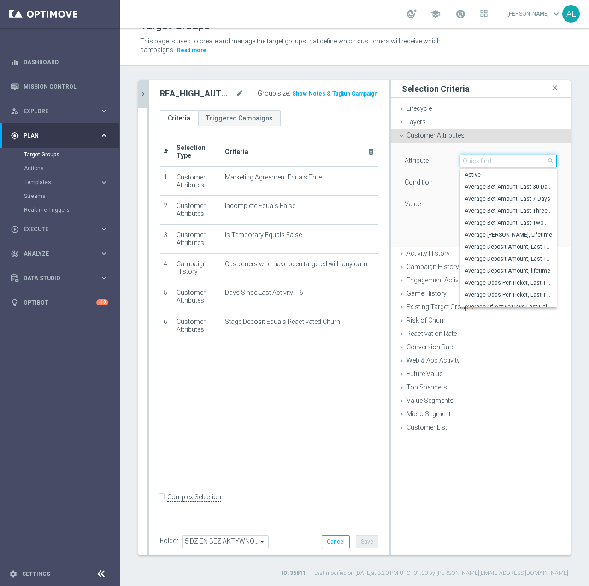
click at [470, 159] on input "search" at bounding box center [508, 160] width 97 height 13
type input "push"
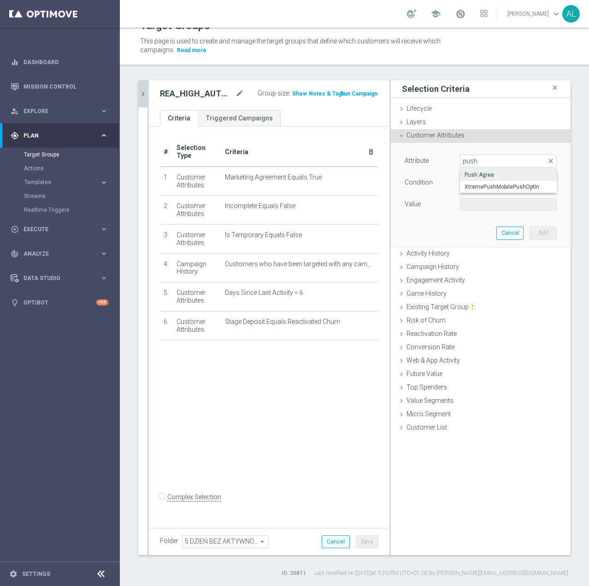
click at [482, 171] on span "Push Agree" at bounding box center [509, 174] width 88 height 7
type input "Push Agree"
type input "Equals"
click at [479, 203] on span at bounding box center [509, 204] width 96 height 12
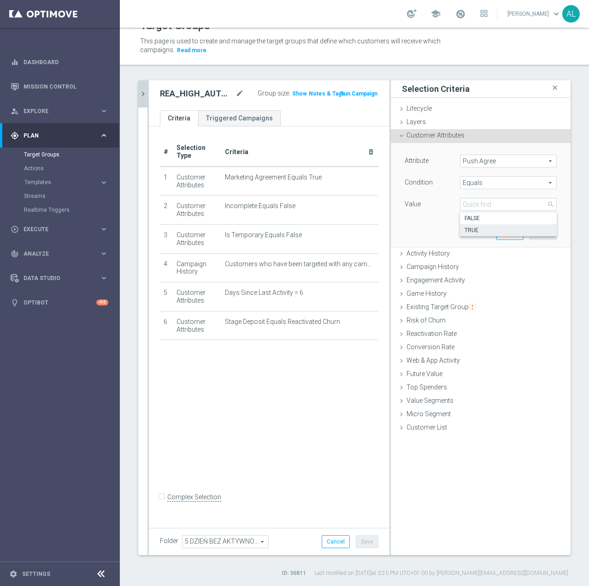
click at [478, 231] on span "TRUE" at bounding box center [509, 229] width 88 height 7
type input "TRUE"
click at [530, 229] on button "Add" at bounding box center [543, 232] width 27 height 13
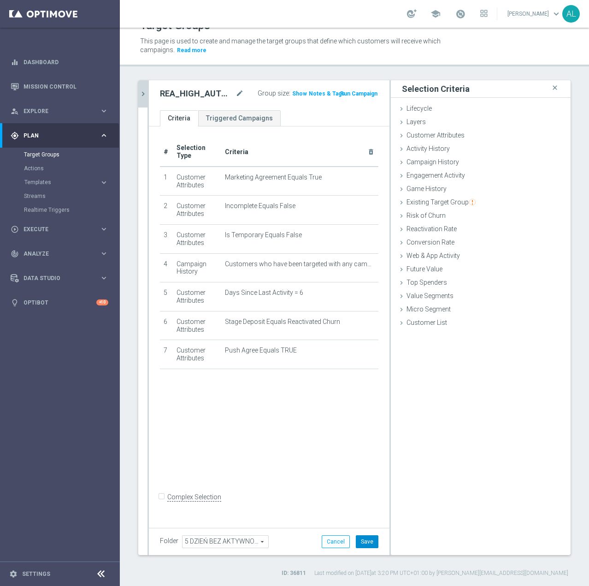
click at [362, 539] on button "Save" at bounding box center [367, 541] width 23 height 13
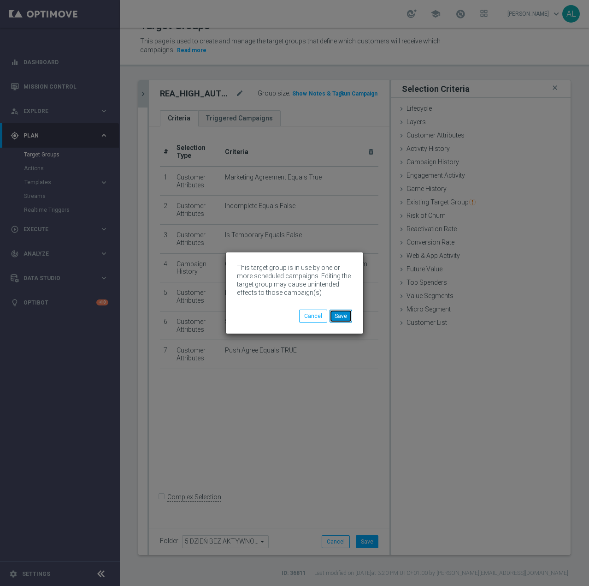
click at [348, 320] on button "Save" at bounding box center [341, 315] width 23 height 13
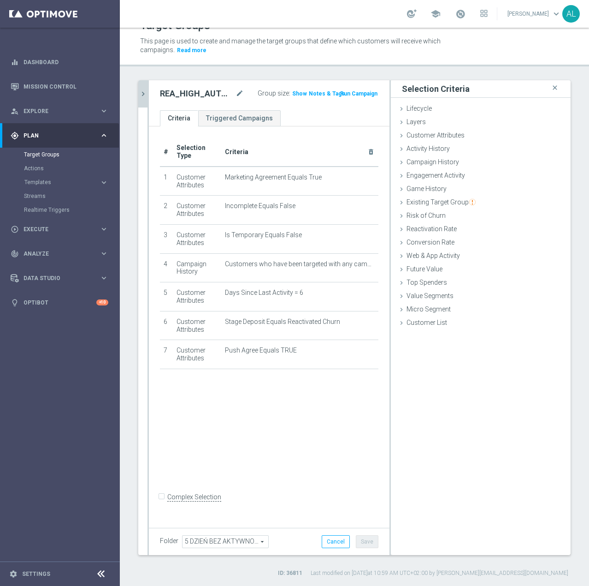
click at [145, 93] on icon "chevron_right" at bounding box center [143, 93] width 9 height 9
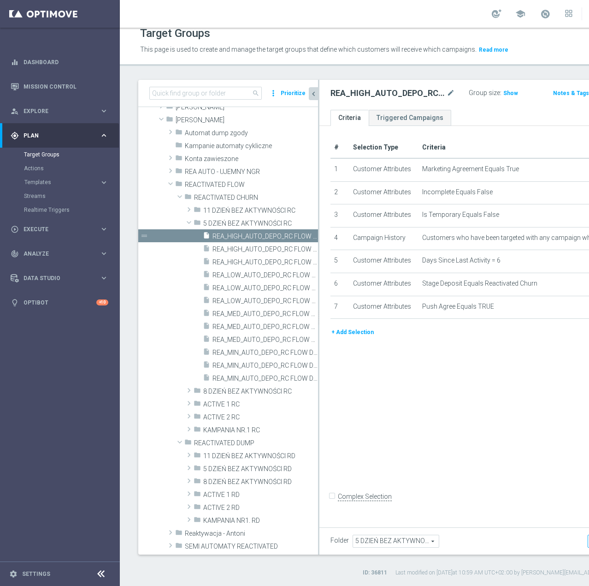
scroll to position [67, 0]
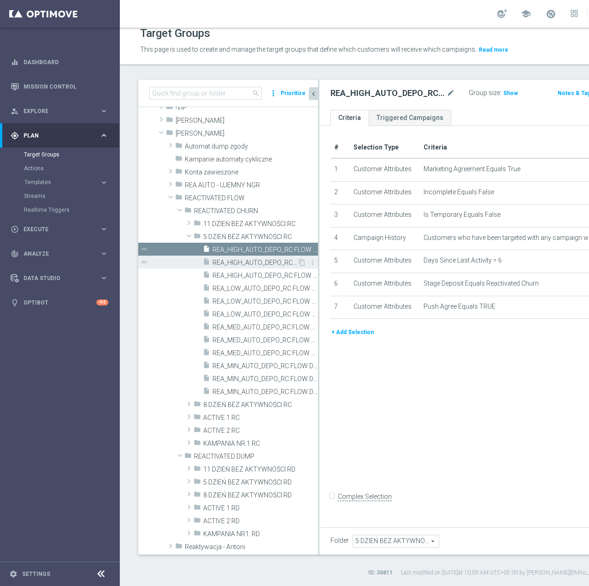
click at [231, 259] on span "REA_HIGH_AUTO_DEPO_RC FLOW DAY 5 BA 50%-300 PLN MAIL_DAILY" at bounding box center [255, 263] width 85 height 8
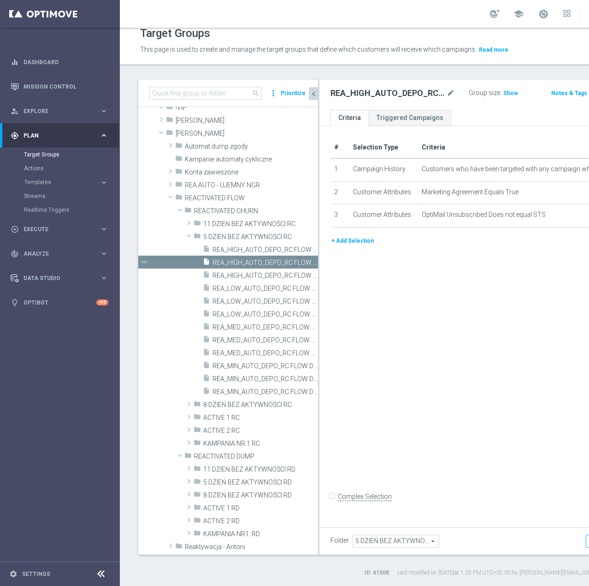
click at [347, 246] on button "+ Add Selection" at bounding box center [353, 241] width 44 height 10
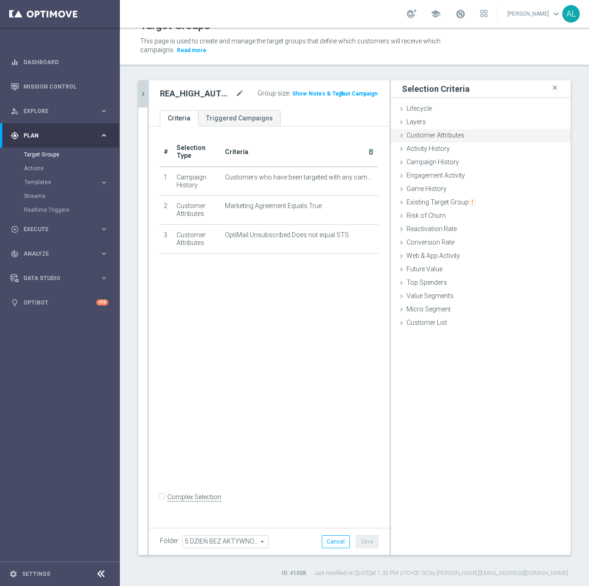
click at [422, 132] on span "Customer Attributes" at bounding box center [436, 134] width 58 height 7
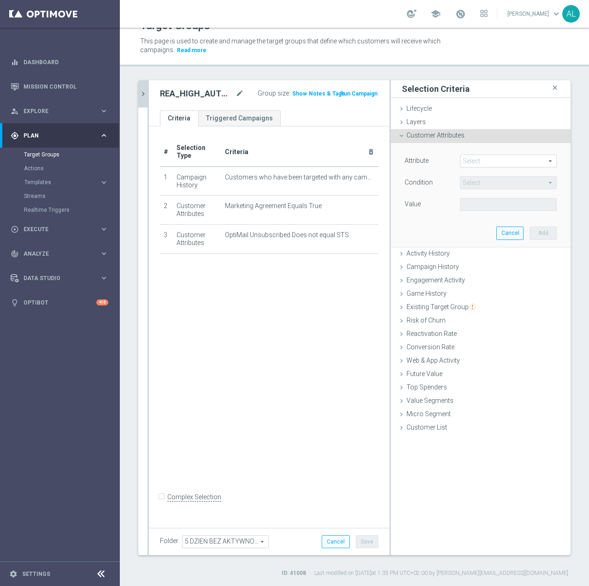
click at [480, 159] on span at bounding box center [509, 161] width 96 height 12
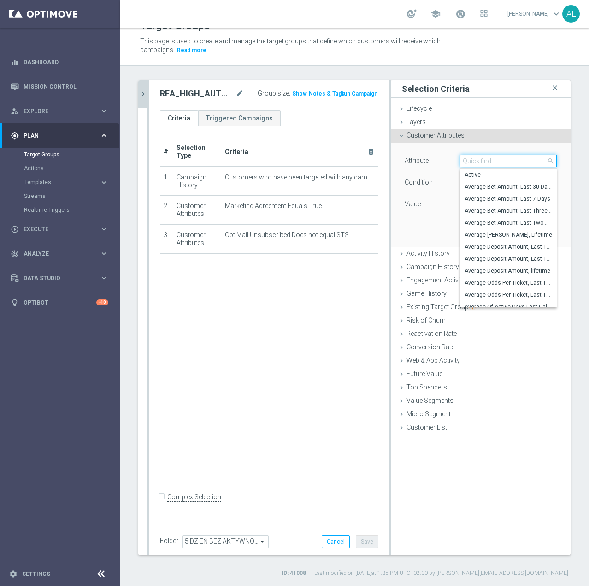
click at [480, 159] on input "search" at bounding box center [508, 160] width 97 height 13
paste input "email agree"
type input "email agree"
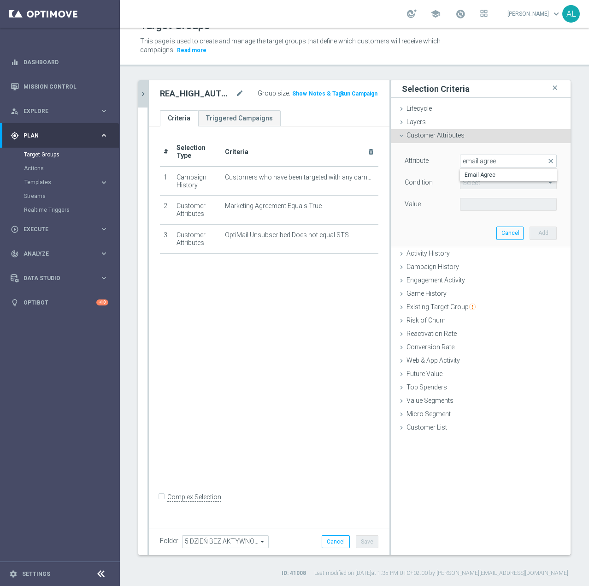
click at [481, 174] on span "Email Agree" at bounding box center [509, 174] width 88 height 7
type input "Email Agree"
type input "Equals"
click at [471, 204] on span at bounding box center [509, 204] width 96 height 12
click at [473, 230] on span "TRUE" at bounding box center [509, 229] width 88 height 7
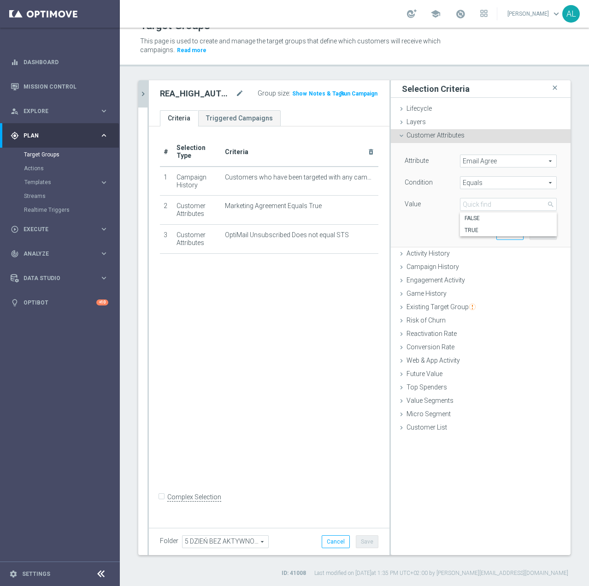
type input "TRUE"
click at [530, 233] on button "Add" at bounding box center [543, 232] width 27 height 13
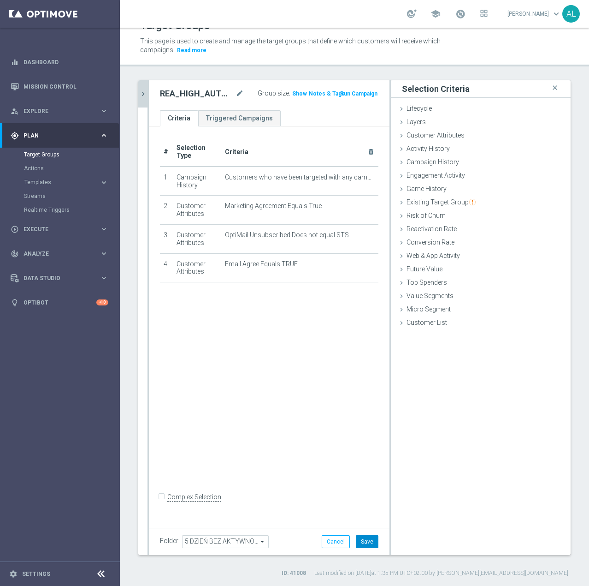
click at [356, 539] on button "Save" at bounding box center [367, 541] width 23 height 13
click at [142, 92] on icon "chevron_right" at bounding box center [143, 93] width 9 height 9
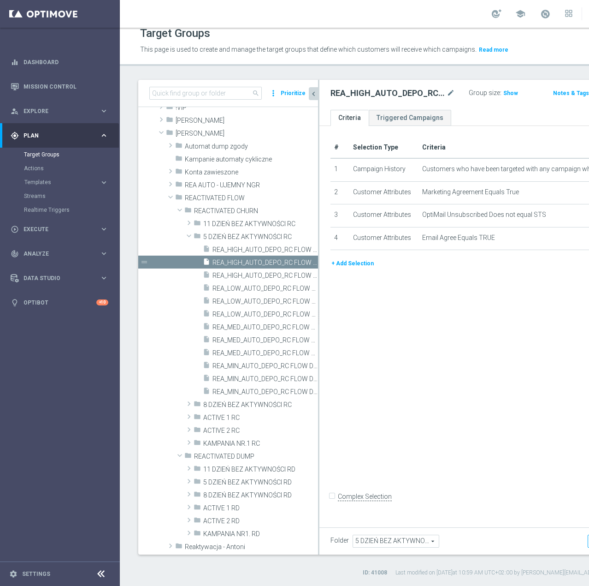
scroll to position [54, 0]
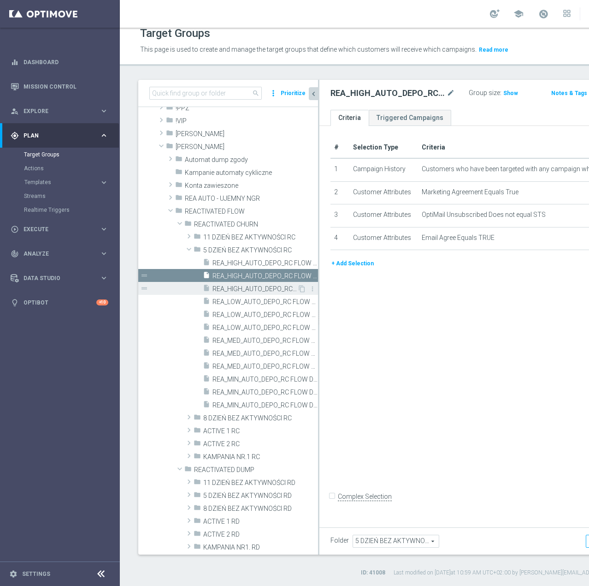
click at [237, 289] on span "REA_HIGH_AUTO_DEPO_RC FLOW DAY 5 BA 50%-300 PLN_DAILY" at bounding box center [255, 289] width 85 height 8
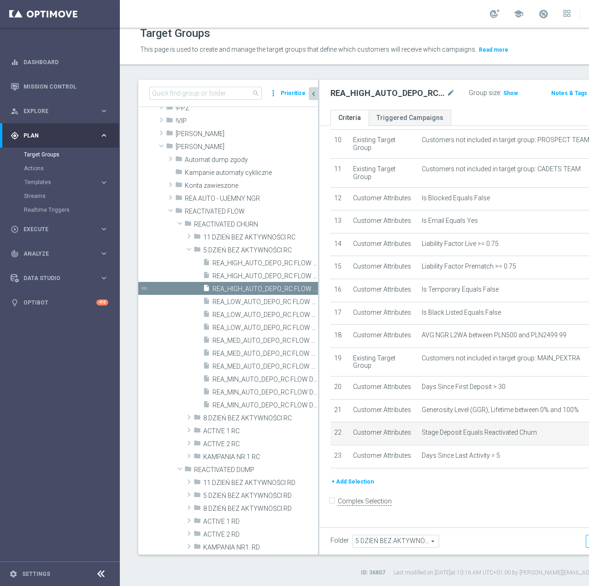
scroll to position [355, 0]
click at [350, 486] on button "+ Add Selection" at bounding box center [353, 481] width 44 height 10
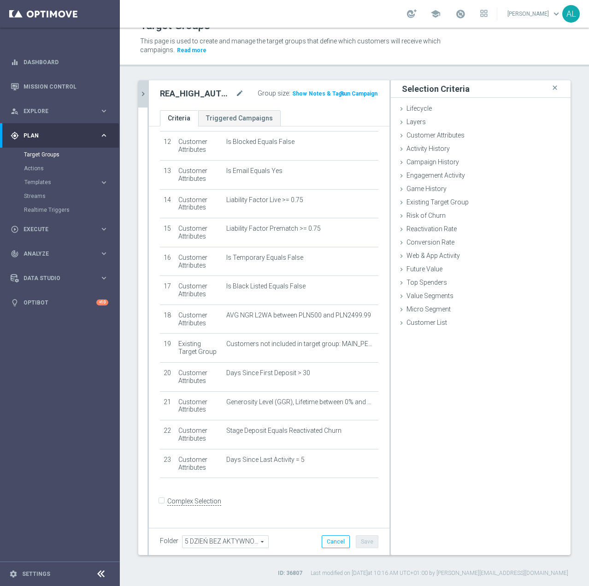
scroll to position [345, 0]
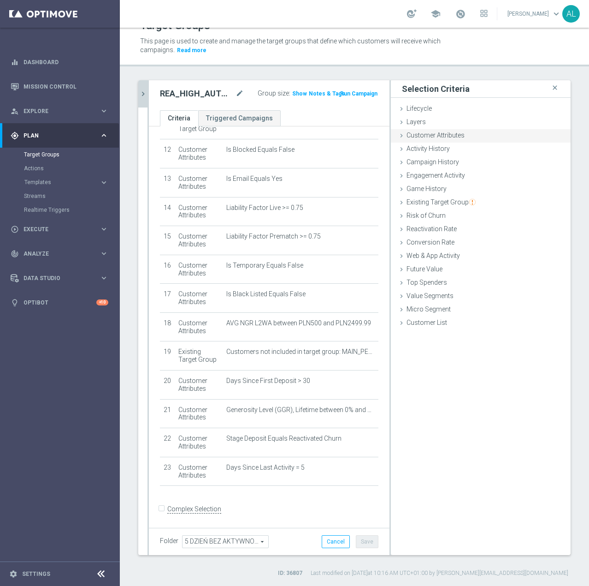
click at [417, 133] on span "Customer Attributes" at bounding box center [436, 134] width 58 height 7
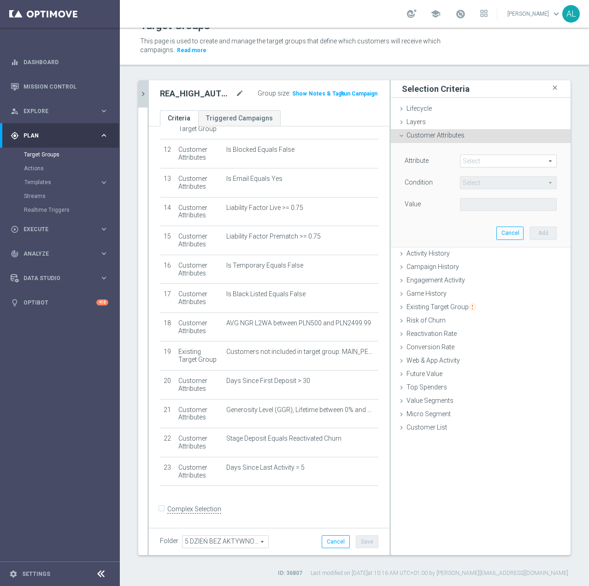
click at [469, 164] on span at bounding box center [509, 161] width 96 height 12
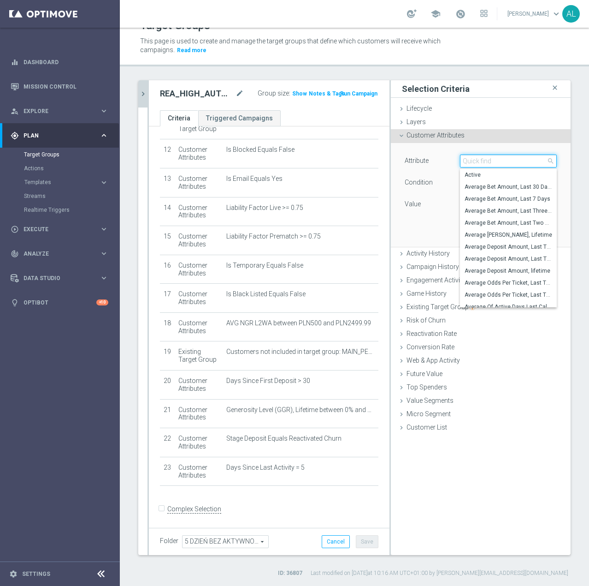
click at [469, 164] on input "search" at bounding box center [508, 160] width 97 height 13
paste input "email agree"
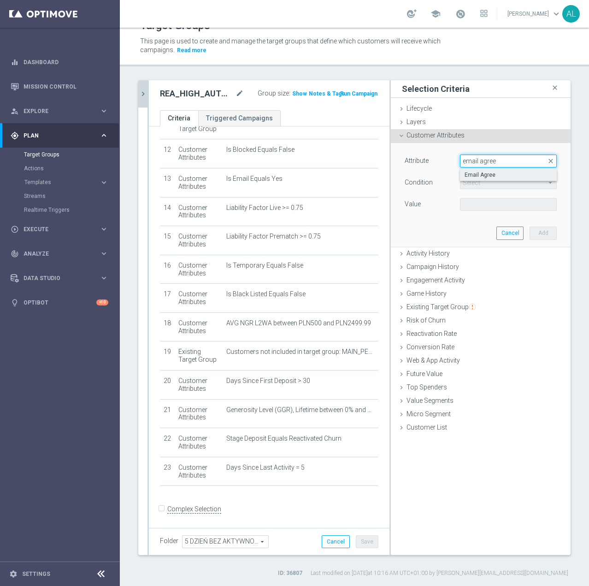
type input "email agree"
click at [470, 172] on span "Email Agree" at bounding box center [509, 174] width 88 height 7
type input "Email Agree"
type input "Equals"
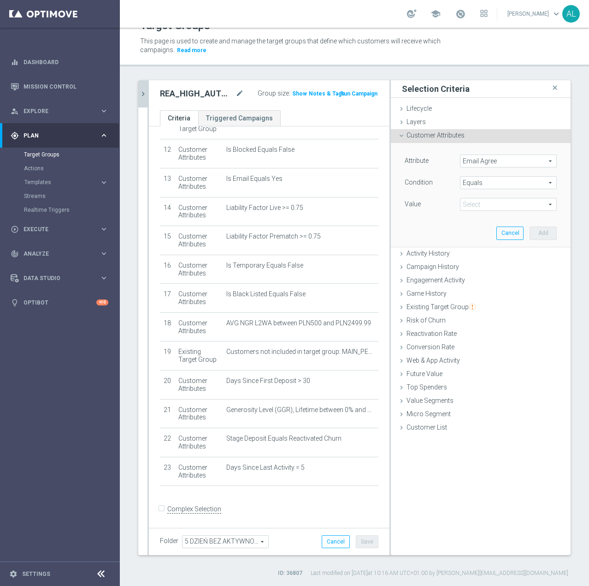
click at [473, 212] on div "Value Select arrow_drop_down search" at bounding box center [481, 205] width 166 height 15
click at [473, 206] on span at bounding box center [509, 204] width 96 height 12
click at [465, 226] on label "TRUE" at bounding box center [508, 230] width 97 height 12
type input "TRUE"
click at [540, 232] on button "Add" at bounding box center [543, 232] width 27 height 13
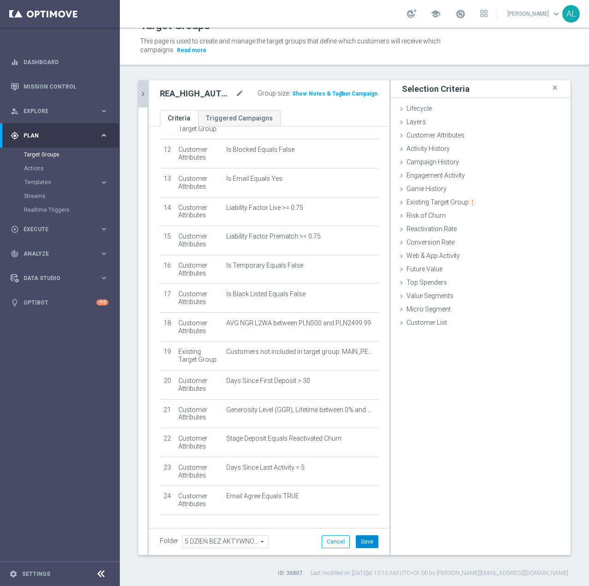
click at [359, 542] on button "Save" at bounding box center [367, 541] width 23 height 13
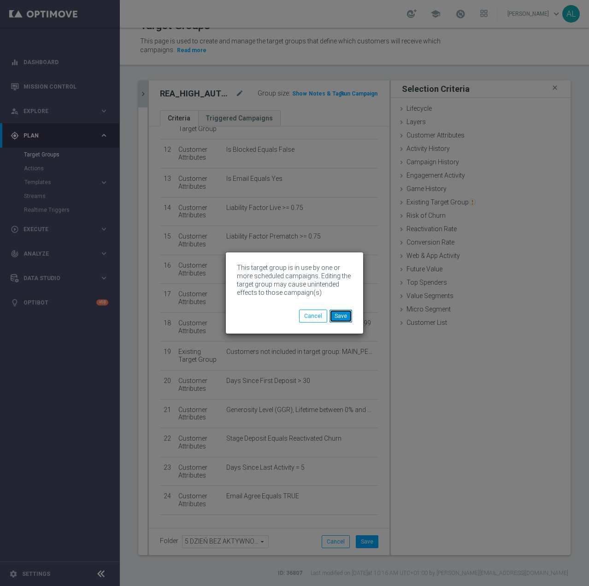
click at [347, 309] on button "Save" at bounding box center [341, 315] width 23 height 13
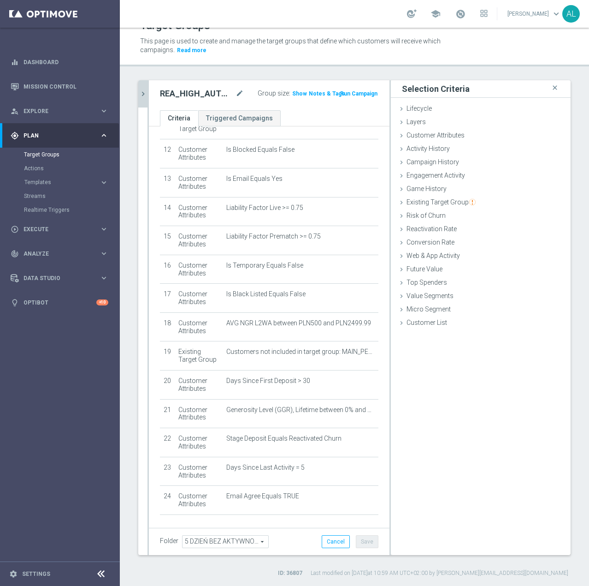
click at [142, 92] on icon "chevron_right" at bounding box center [143, 93] width 9 height 9
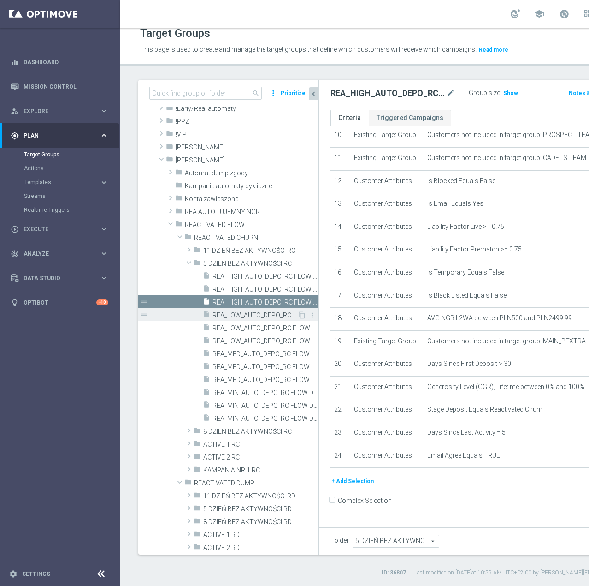
click at [261, 310] on div "insert_drive_file REA_LOW_AUTO_DEPO_RC FLOW DAY 5 BA 50%-100 PLN - reminder_DAI…" at bounding box center [250, 314] width 95 height 13
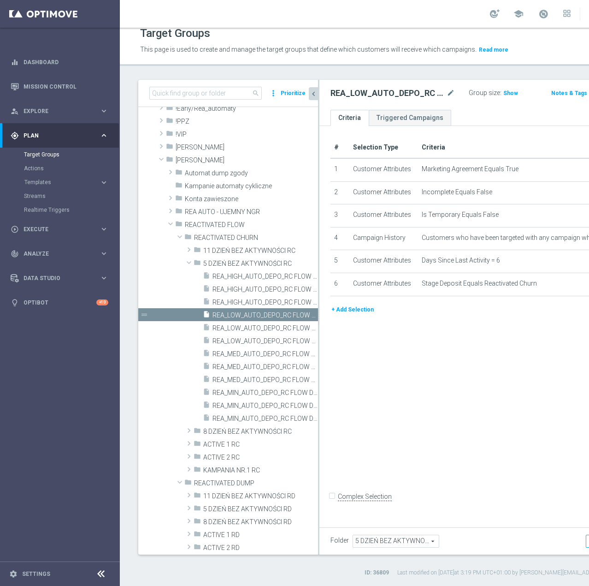
click at [333, 314] on button "+ Add Selection" at bounding box center [353, 309] width 44 height 10
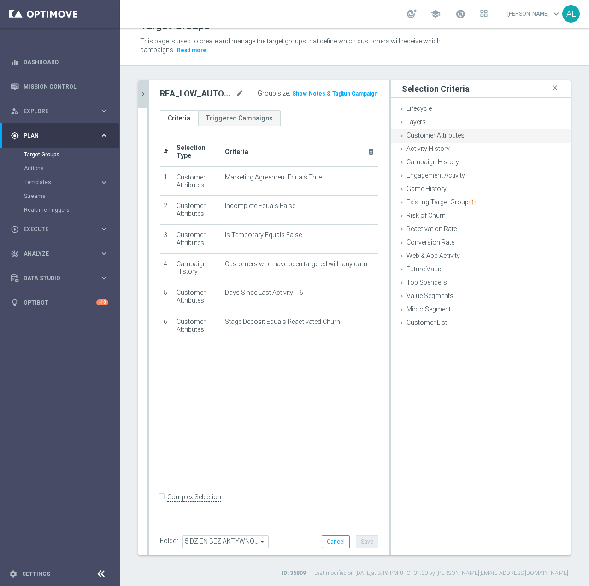
click at [427, 140] on div "Customer Attributes done selection saved" at bounding box center [481, 136] width 180 height 14
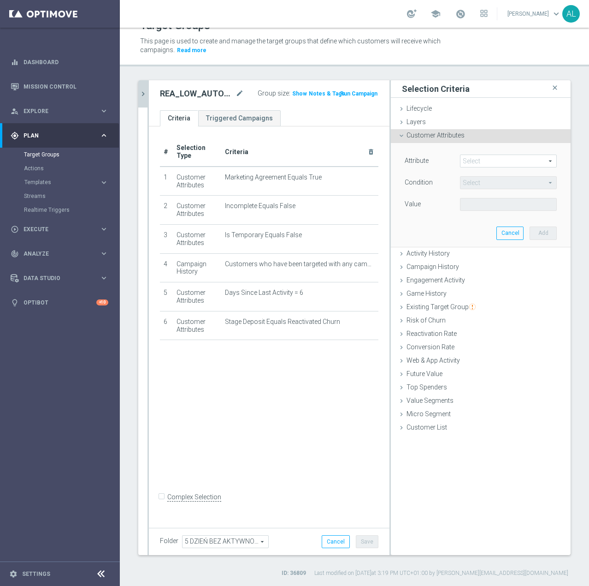
click at [465, 160] on span at bounding box center [509, 161] width 96 height 12
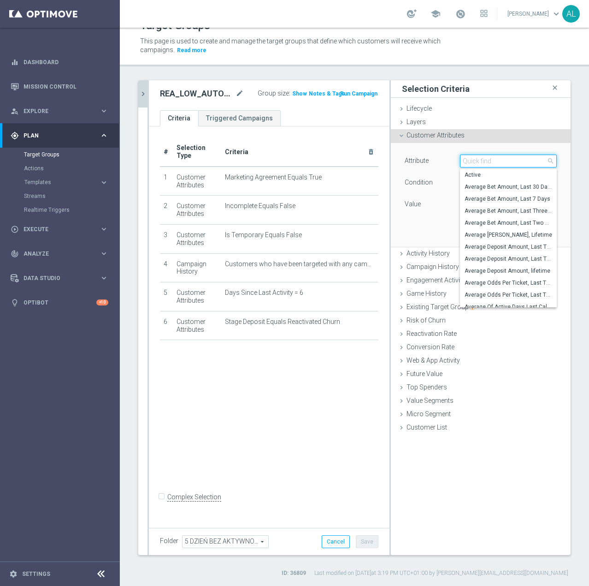
click at [479, 163] on input "search" at bounding box center [508, 160] width 97 height 13
type input "PUSH"
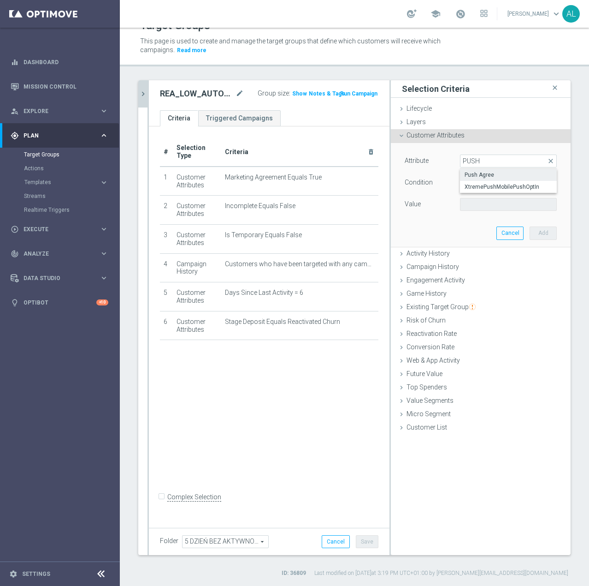
click at [485, 178] on span "Push Agree" at bounding box center [509, 174] width 88 height 7
type input "Push Agree"
type input "Equals"
click at [485, 207] on span at bounding box center [509, 204] width 96 height 12
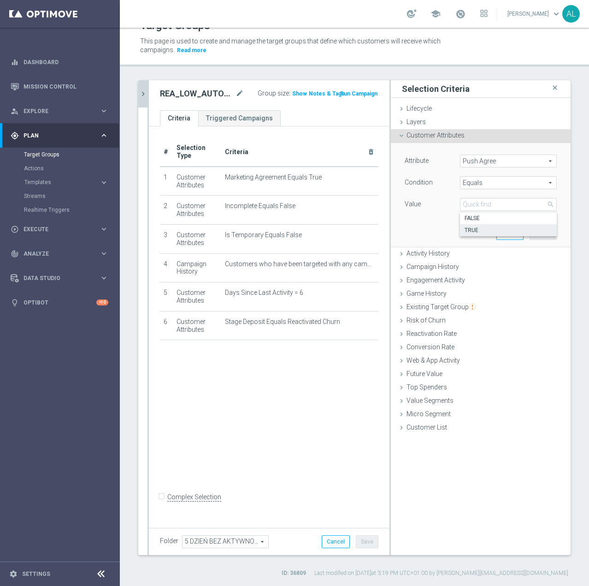
click at [476, 231] on span "TRUE" at bounding box center [509, 229] width 88 height 7
type input "TRUE"
click at [542, 230] on button "Add" at bounding box center [543, 232] width 27 height 13
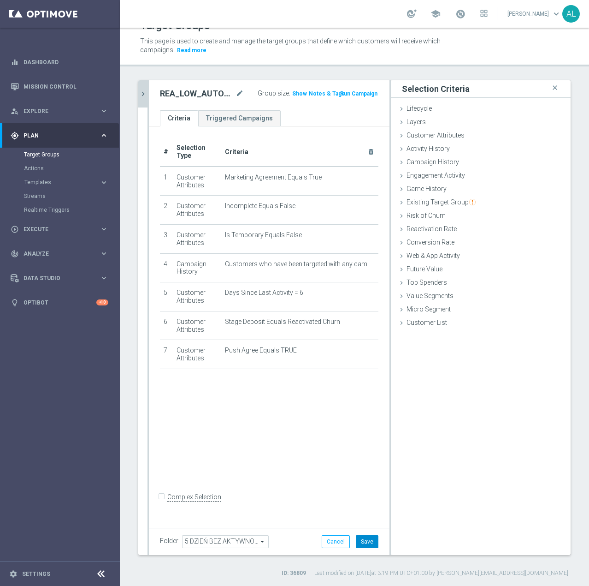
click at [366, 540] on button "Save" at bounding box center [367, 541] width 23 height 13
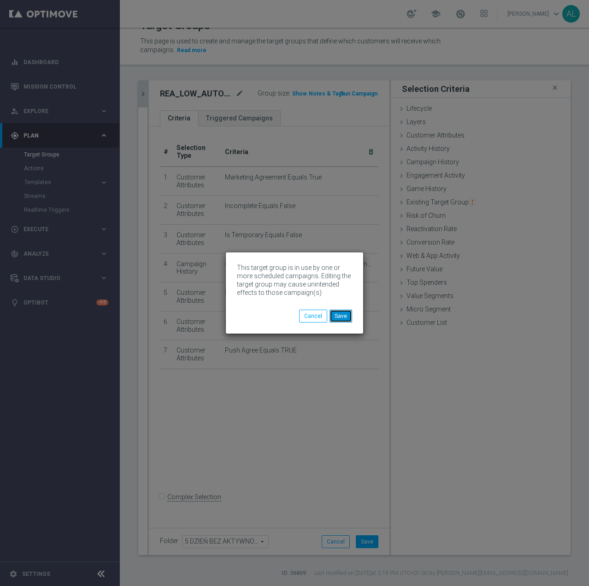
click at [348, 317] on button "Save" at bounding box center [341, 315] width 23 height 13
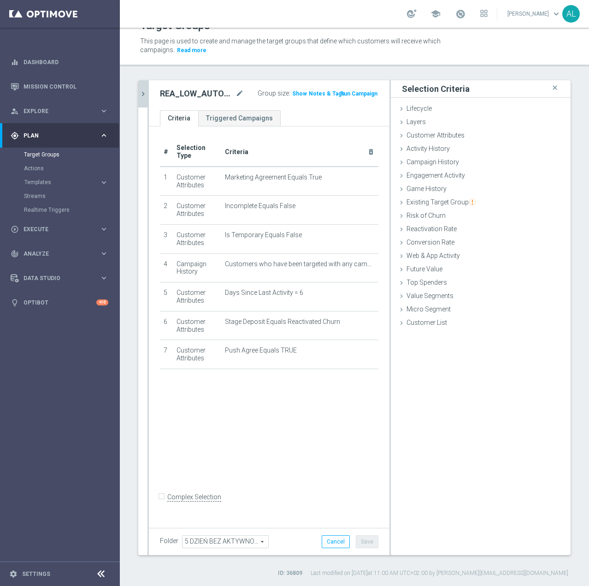
click at [145, 92] on icon "chevron_right" at bounding box center [143, 93] width 9 height 9
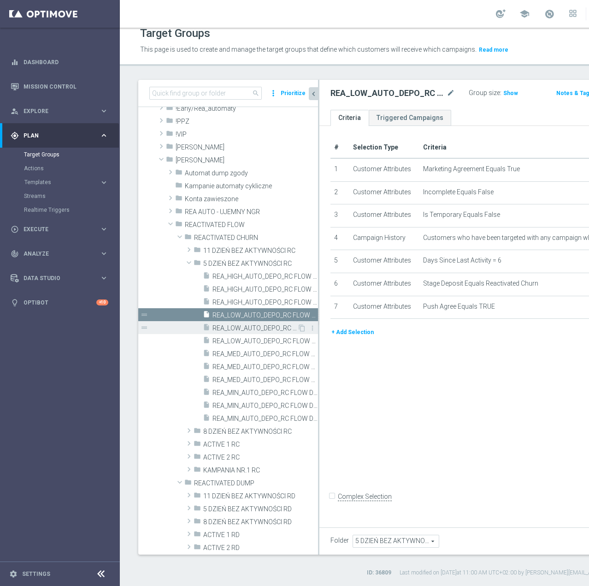
click at [237, 326] on span "REA_LOW_AUTO_DEPO_RC FLOW DAY 5 BA 50%-100 PLN MAIL_DAILY" at bounding box center [255, 328] width 85 height 8
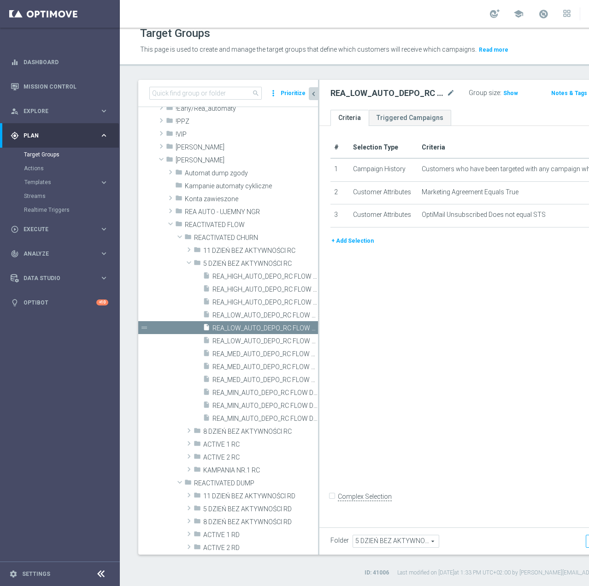
click at [359, 246] on button "+ Add Selection" at bounding box center [353, 241] width 44 height 10
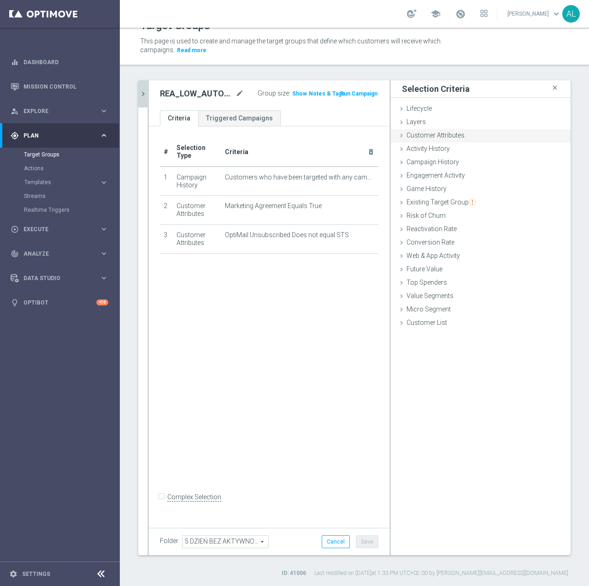
click at [467, 133] on div "Customer Attributes done selection saved" at bounding box center [481, 136] width 180 height 14
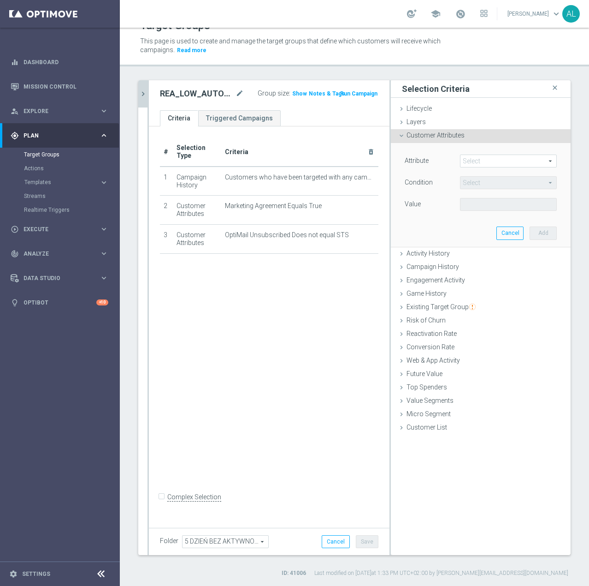
click at [469, 159] on span at bounding box center [509, 161] width 96 height 12
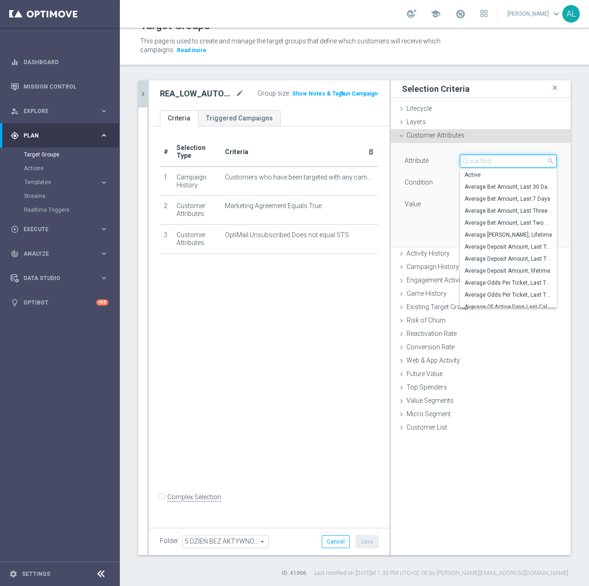
click at [470, 160] on input "search" at bounding box center [508, 160] width 97 height 13
paste input "email agree"
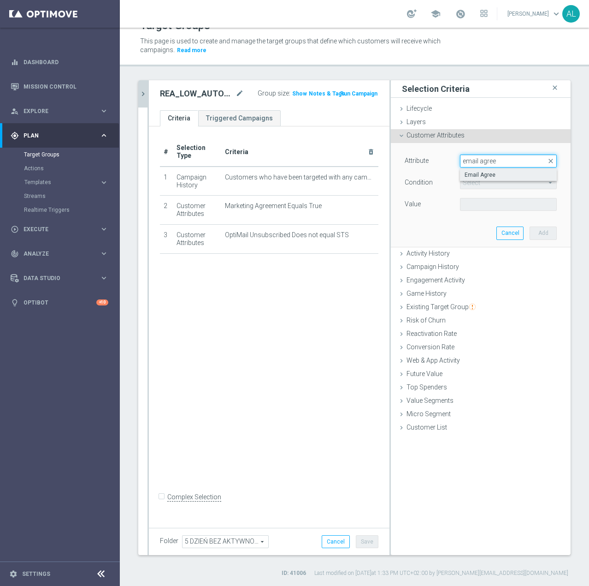
type input "email agree"
click at [469, 175] on span "Email Agree" at bounding box center [509, 174] width 88 height 7
type input "Email Agree"
type input "Equals"
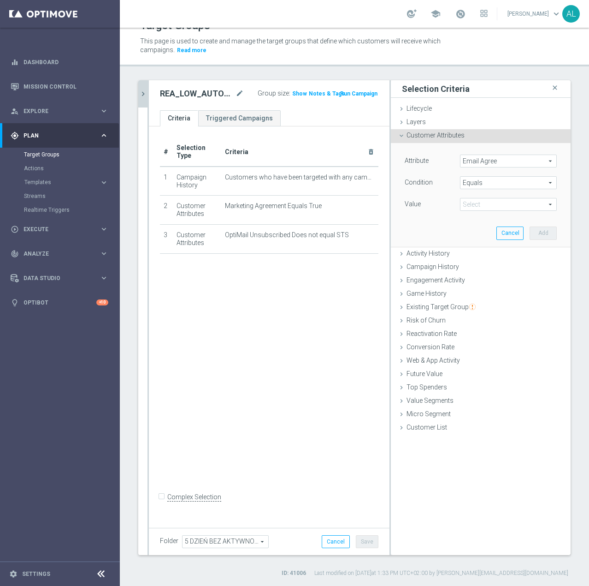
click at [463, 203] on span at bounding box center [509, 204] width 96 height 12
click at [471, 231] on span "TRUE" at bounding box center [509, 229] width 88 height 7
type input "TRUE"
click at [538, 231] on button "Add" at bounding box center [543, 232] width 27 height 13
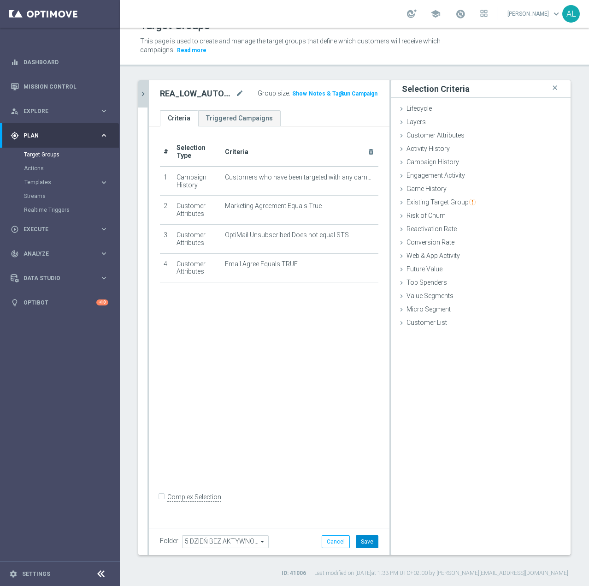
click at [358, 539] on button "Save" at bounding box center [367, 541] width 23 height 13
click at [139, 95] on icon "chevron_right" at bounding box center [143, 93] width 9 height 9
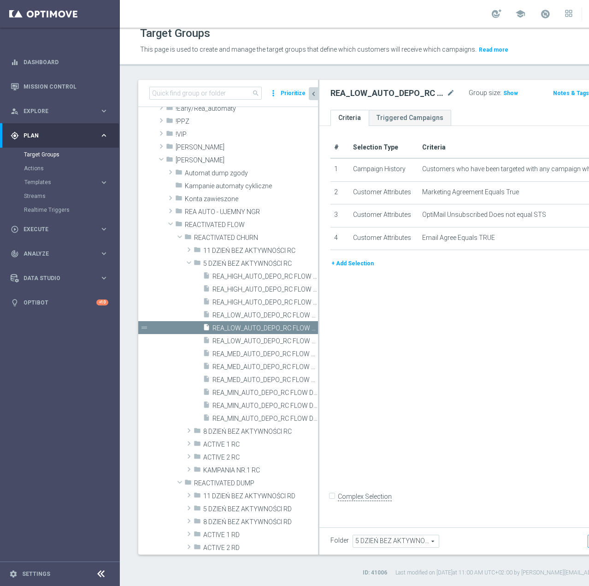
scroll to position [27, 0]
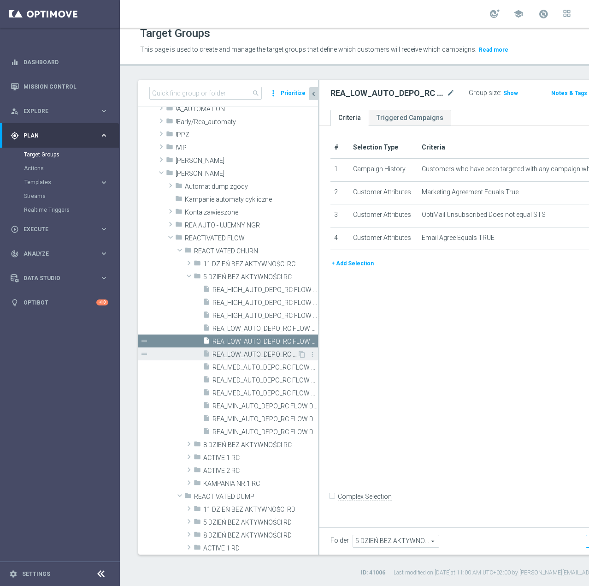
click at [258, 355] on span "REA_LOW_AUTO_DEPO_RC FLOW DAY 5 BA 50%-100 PLN_DAILY" at bounding box center [255, 354] width 85 height 8
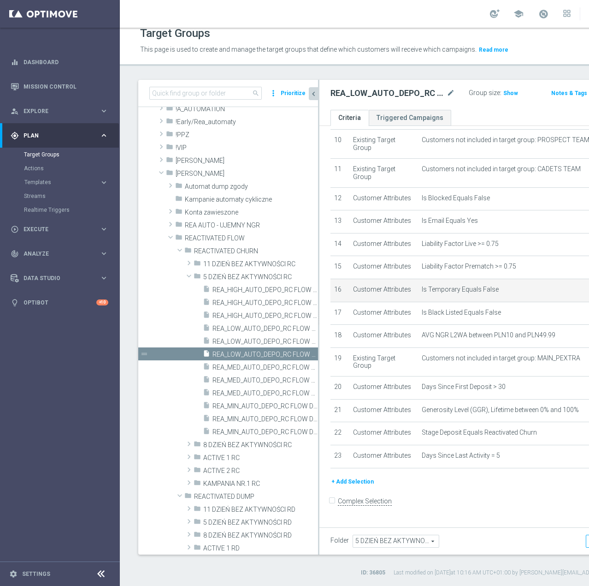
scroll to position [355, 0]
click at [344, 486] on button "+ Add Selection" at bounding box center [353, 481] width 44 height 10
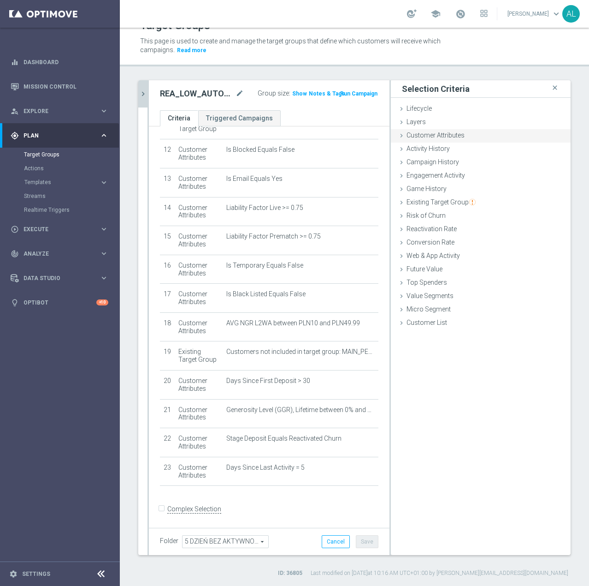
click at [430, 137] on span "Customer Attributes" at bounding box center [436, 134] width 58 height 7
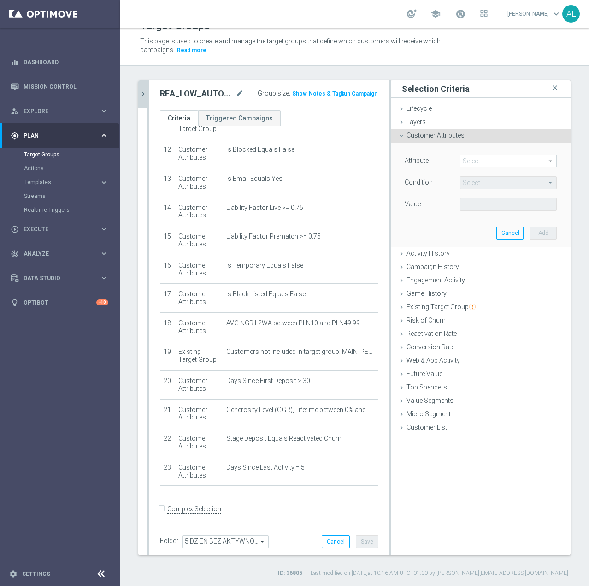
click at [470, 162] on span at bounding box center [509, 161] width 96 height 12
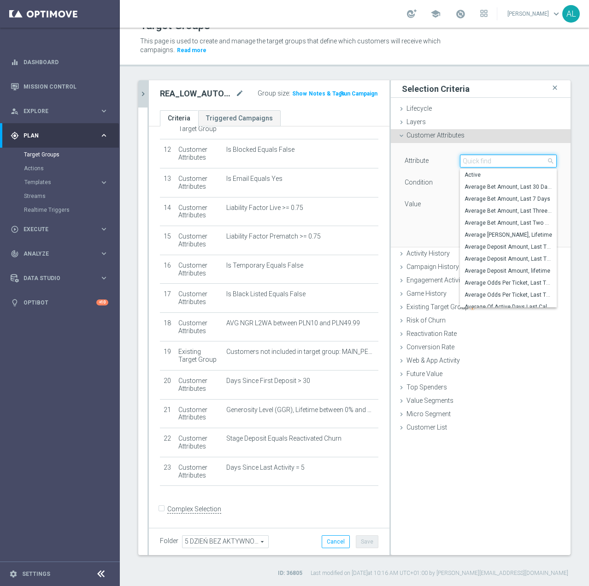
click at [471, 162] on input "search" at bounding box center [508, 160] width 97 height 13
paste input "email agree"
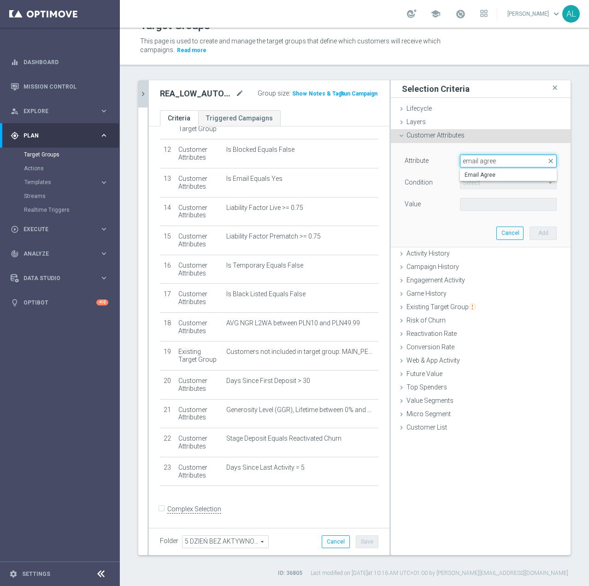
type input "email agree"
click at [478, 174] on span "Email Agree" at bounding box center [509, 174] width 88 height 7
type input "Email Agree"
type input "Equals"
click at [475, 202] on span at bounding box center [509, 204] width 96 height 12
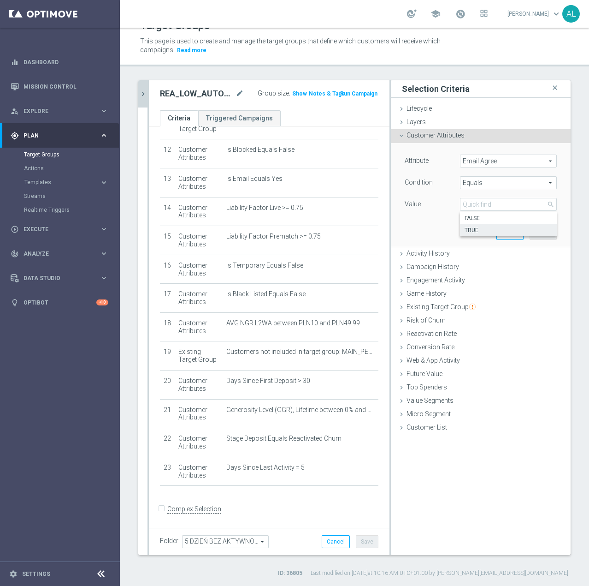
click at [474, 232] on span "TRUE" at bounding box center [509, 229] width 88 height 7
type input "TRUE"
click at [530, 229] on button "Add" at bounding box center [543, 232] width 27 height 13
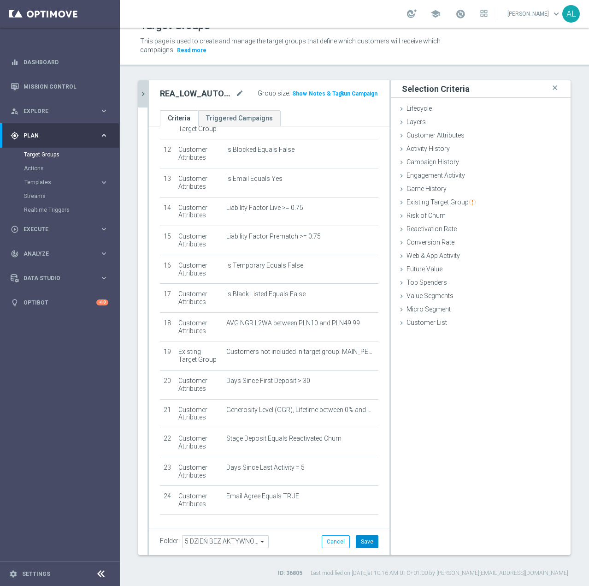
click at [370, 539] on button "Save" at bounding box center [367, 541] width 23 height 13
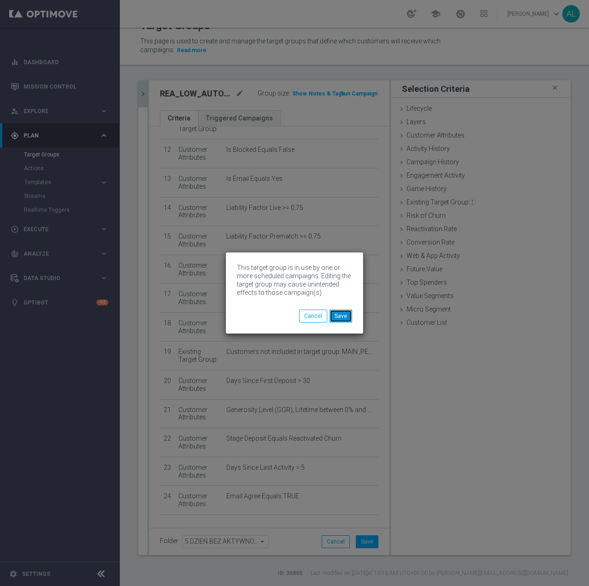
click at [346, 319] on button "Save" at bounding box center [341, 315] width 23 height 13
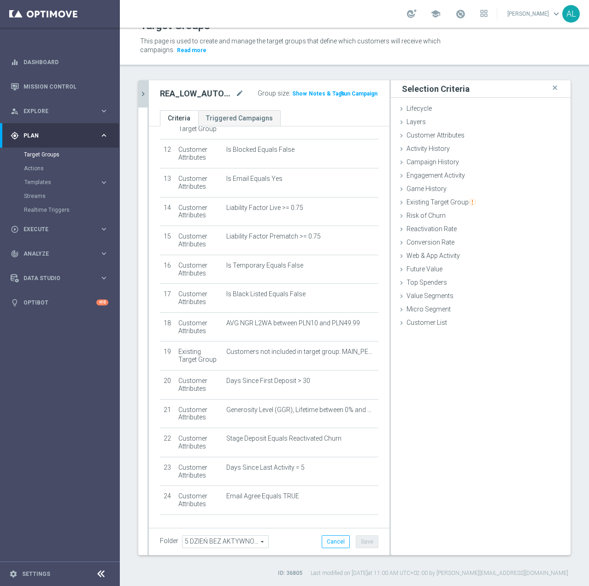
click at [145, 91] on icon "chevron_right" at bounding box center [143, 93] width 9 height 9
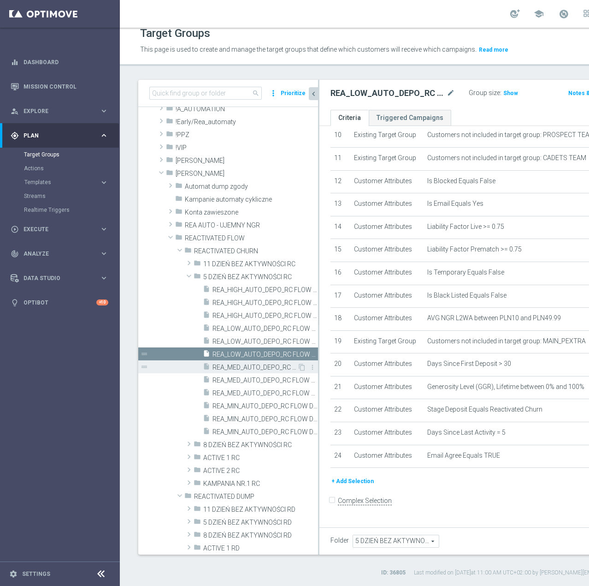
click at [231, 366] on span "REA_MED_AUTO_DEPO_RC FLOW DAY 5 BA 50%-200 PLN - reminder_DAILY" at bounding box center [255, 367] width 85 height 8
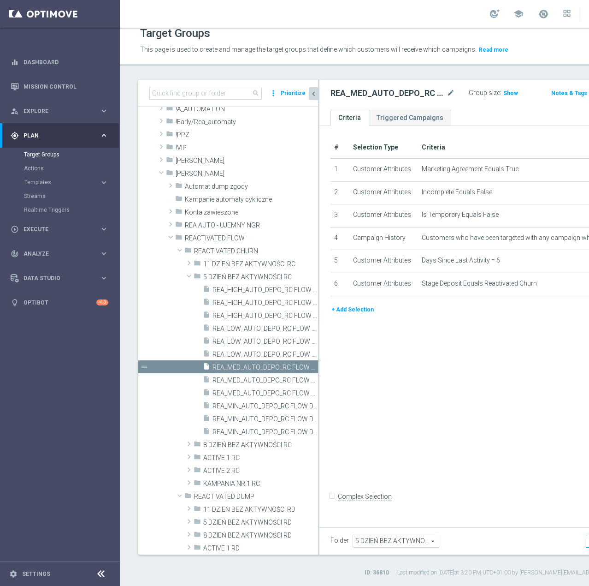
click at [356, 314] on button "+ Add Selection" at bounding box center [353, 309] width 44 height 10
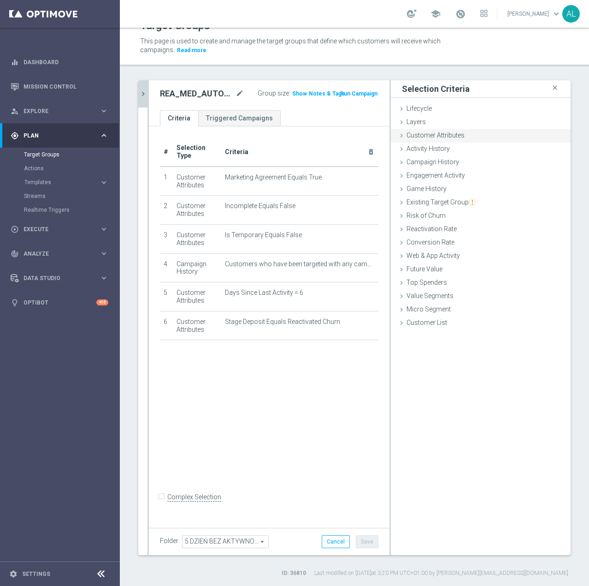
click at [438, 137] on span "Customer Attributes" at bounding box center [436, 134] width 58 height 7
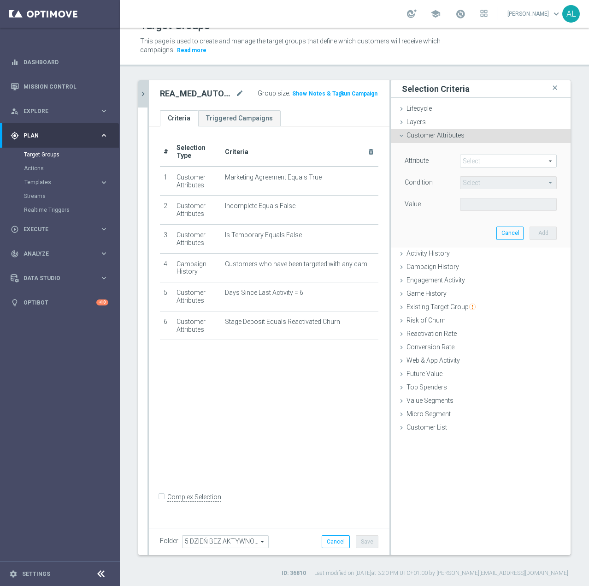
click at [471, 163] on span at bounding box center [509, 161] width 96 height 12
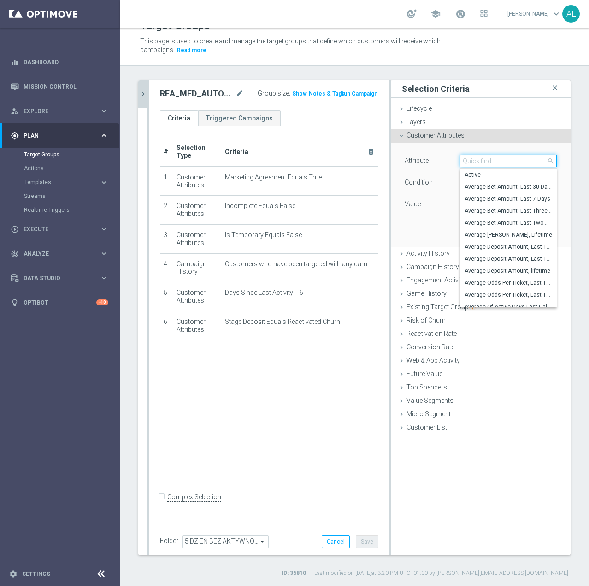
click at [471, 159] on input "search" at bounding box center [508, 160] width 97 height 13
type input "Push"
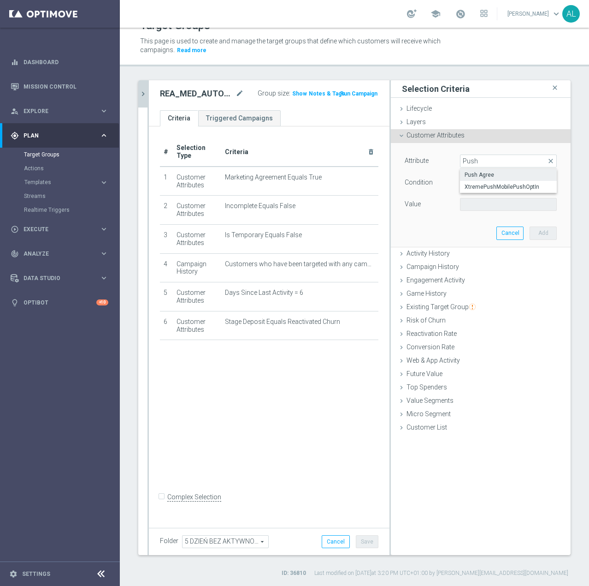
click at [476, 177] on span "Push Agree" at bounding box center [509, 174] width 88 height 7
type input "Push Agree"
type input "Equals"
click at [473, 202] on span at bounding box center [509, 204] width 96 height 12
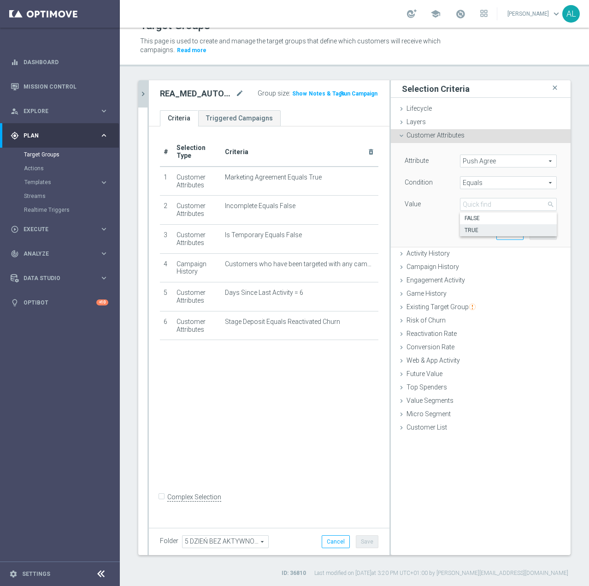
click at [479, 227] on span "TRUE" at bounding box center [509, 229] width 88 height 7
type input "TRUE"
click at [544, 237] on button "Add" at bounding box center [543, 232] width 27 height 13
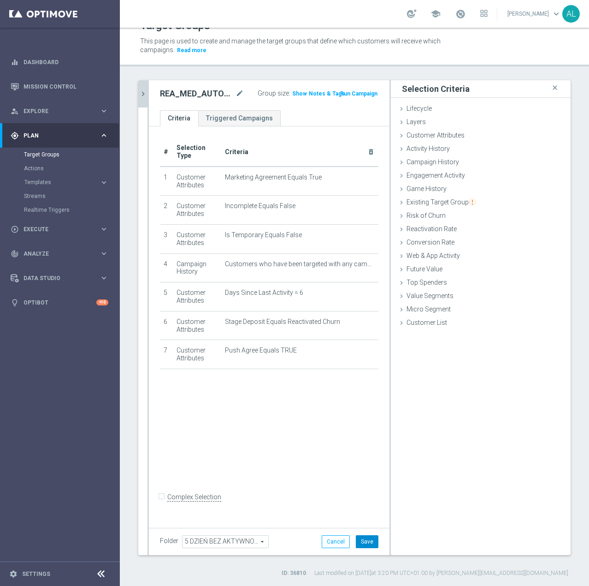
click at [356, 535] on button "Save" at bounding box center [367, 541] width 23 height 13
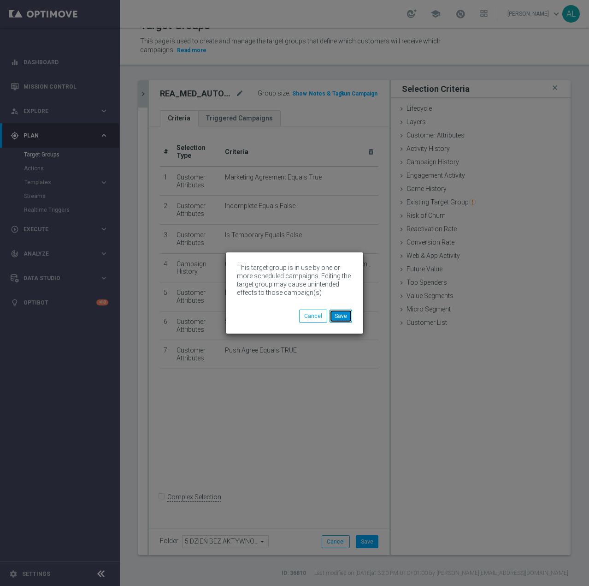
click at [340, 315] on button "Save" at bounding box center [341, 315] width 23 height 13
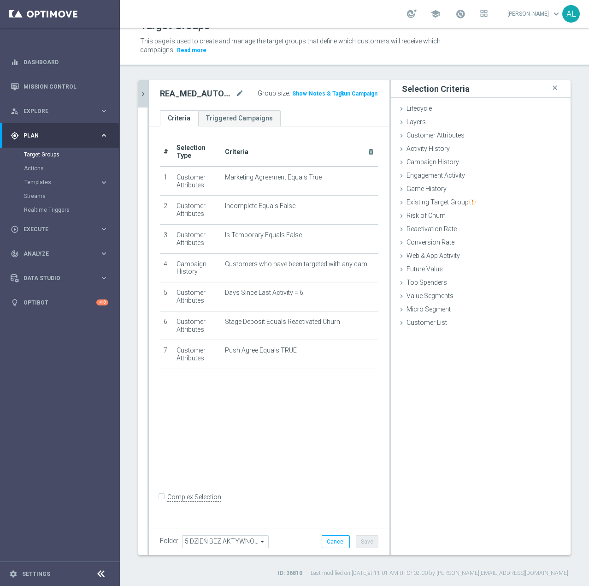
click at [144, 94] on icon "chevron_right" at bounding box center [143, 93] width 9 height 9
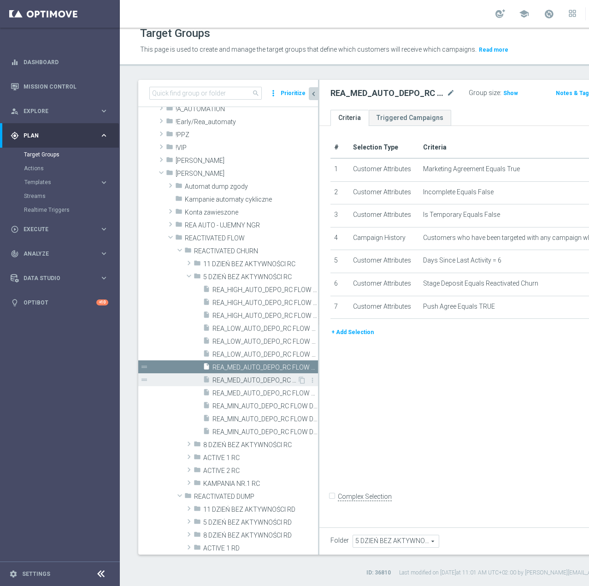
click at [258, 381] on span "REA_MED_AUTO_DEPO_RC FLOW DAY 5 BA 50%-200 PLN MAIL_DAILY" at bounding box center [255, 380] width 85 height 8
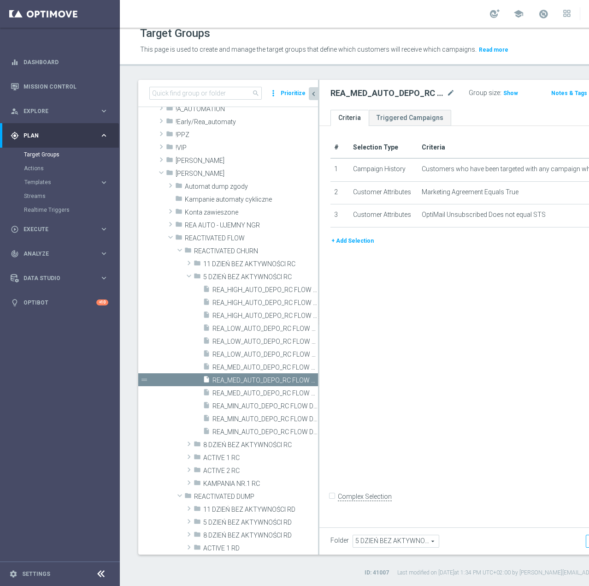
click at [360, 246] on button "+ Add Selection" at bounding box center [353, 241] width 44 height 10
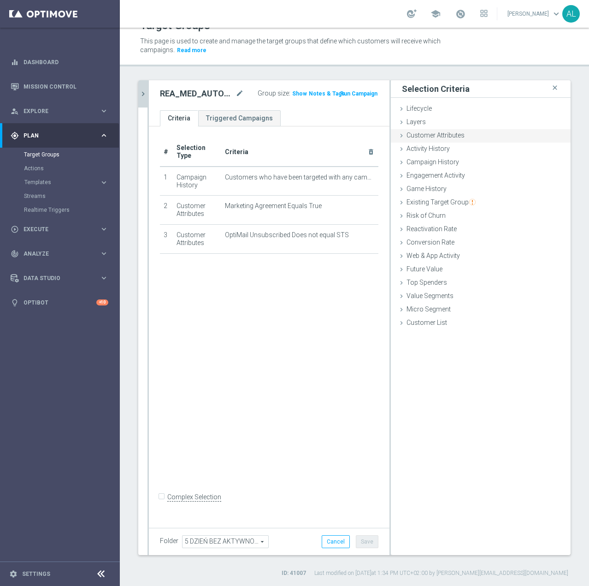
click at [429, 138] on span "Customer Attributes" at bounding box center [436, 134] width 58 height 7
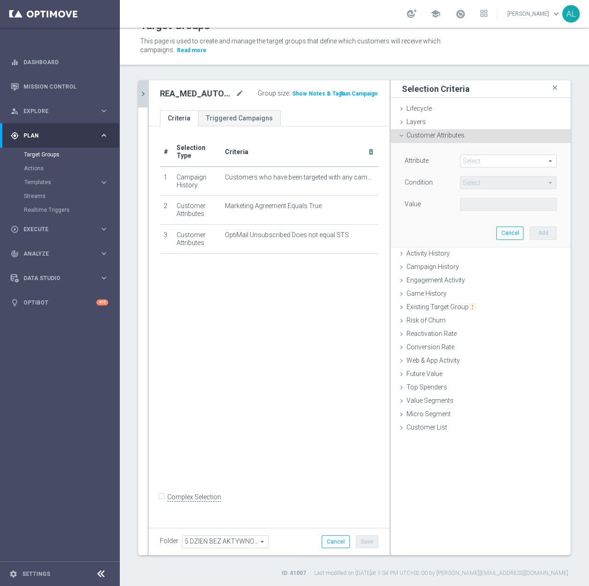
click at [461, 163] on span at bounding box center [509, 161] width 96 height 12
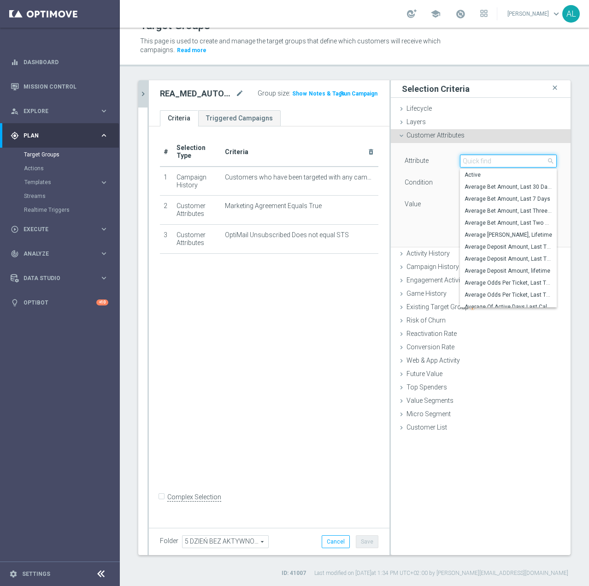
click at [466, 161] on input "search" at bounding box center [508, 160] width 97 height 13
paste input "email agree"
type input "email agree"
type input "Email Agree"
type input "Equals"
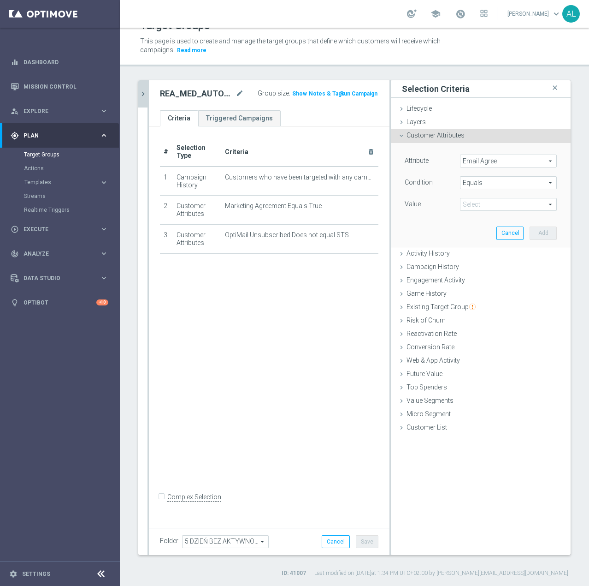
click at [475, 201] on span at bounding box center [509, 204] width 96 height 12
click at [480, 226] on label "TRUE" at bounding box center [508, 230] width 97 height 12
type input "TRUE"
click at [531, 233] on button "Add" at bounding box center [543, 232] width 27 height 13
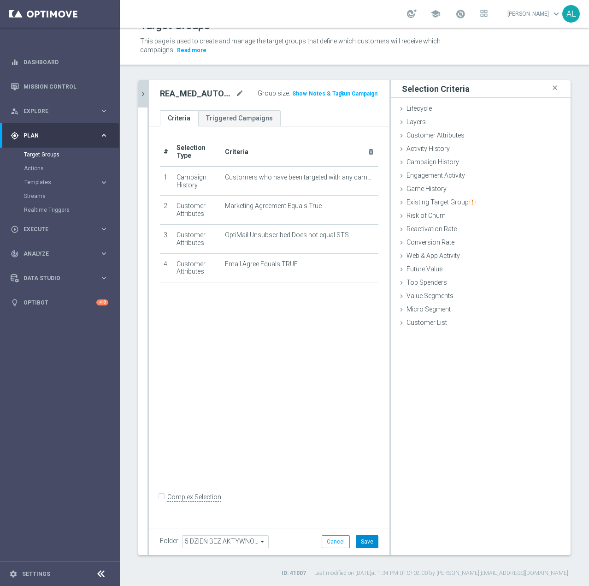
click at [362, 540] on button "Save" at bounding box center [367, 541] width 23 height 13
click at [141, 90] on icon "chevron_right" at bounding box center [143, 93] width 9 height 9
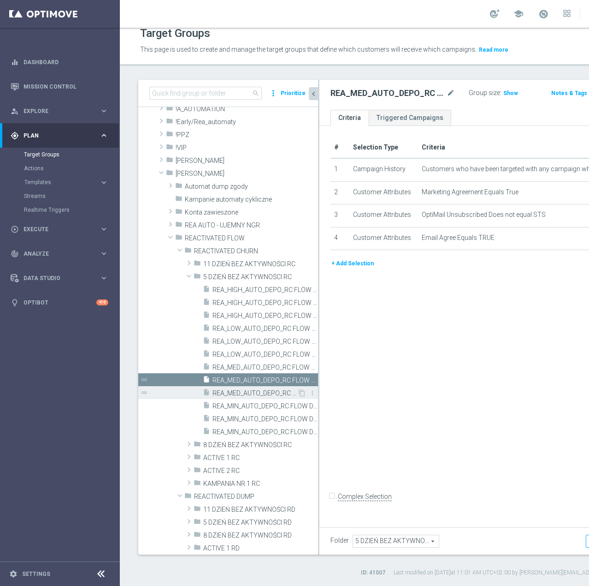
click at [244, 392] on span "REA_MED_AUTO_DEPO_RC FLOW DAY 5 BA 50%-200 PLN_DAILY" at bounding box center [255, 393] width 85 height 8
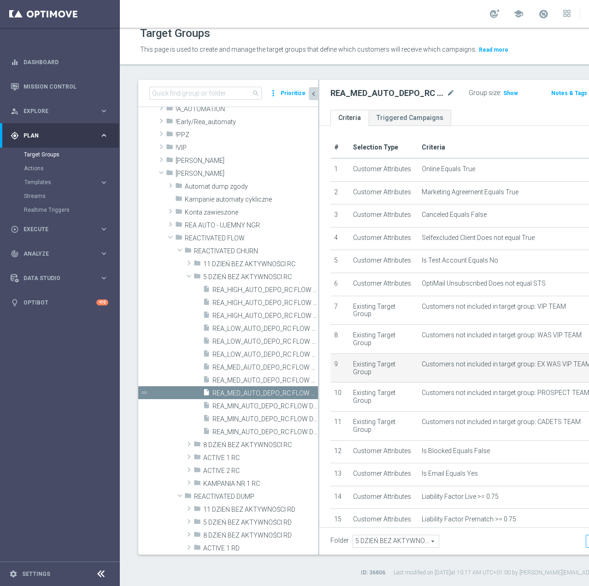
scroll to position [355, 0]
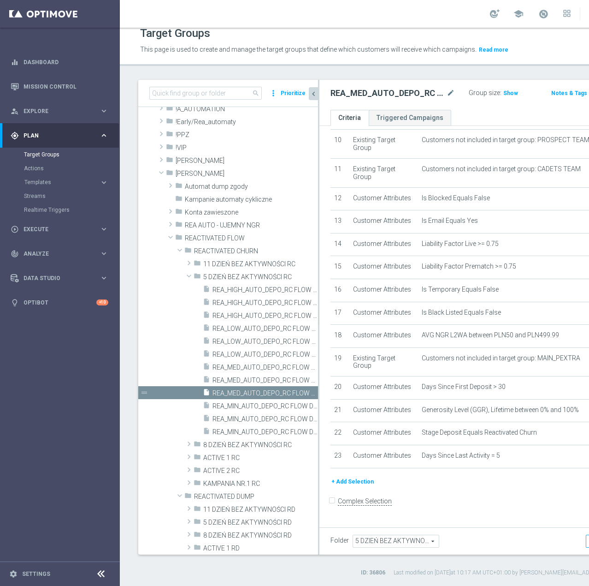
click at [346, 486] on button "+ Add Selection" at bounding box center [353, 481] width 44 height 10
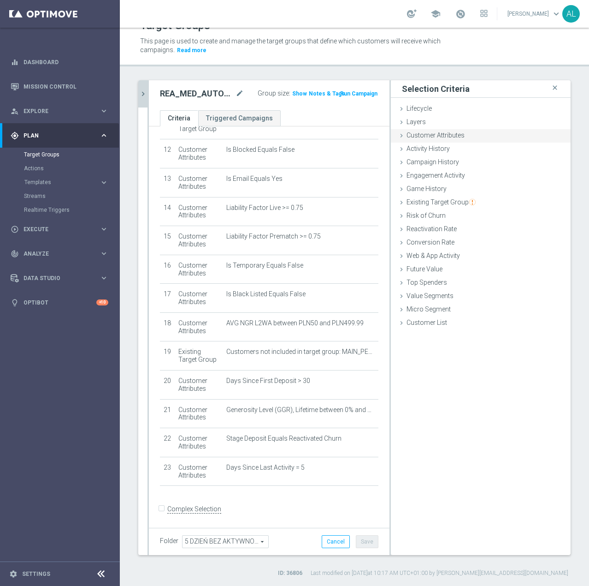
click at [423, 139] on span "Customer Attributes" at bounding box center [436, 134] width 58 height 7
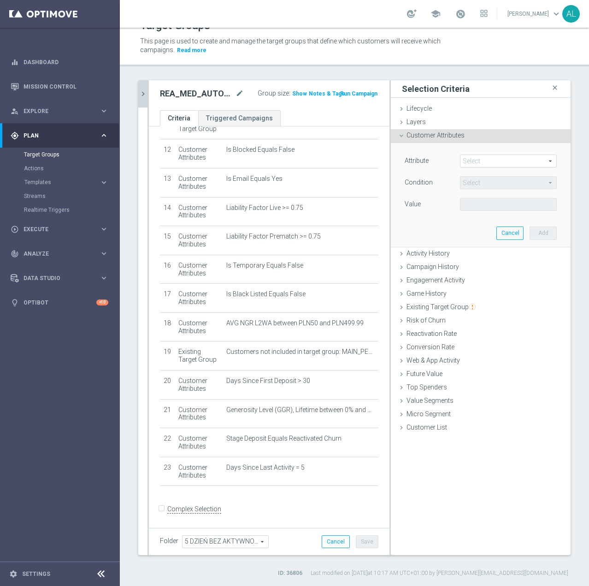
click at [486, 158] on span at bounding box center [509, 161] width 96 height 12
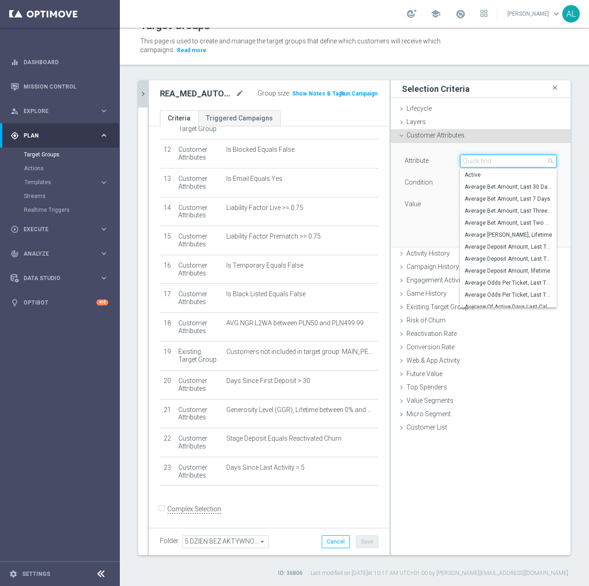
click at [486, 158] on input "search" at bounding box center [508, 160] width 97 height 13
paste input "email agree"
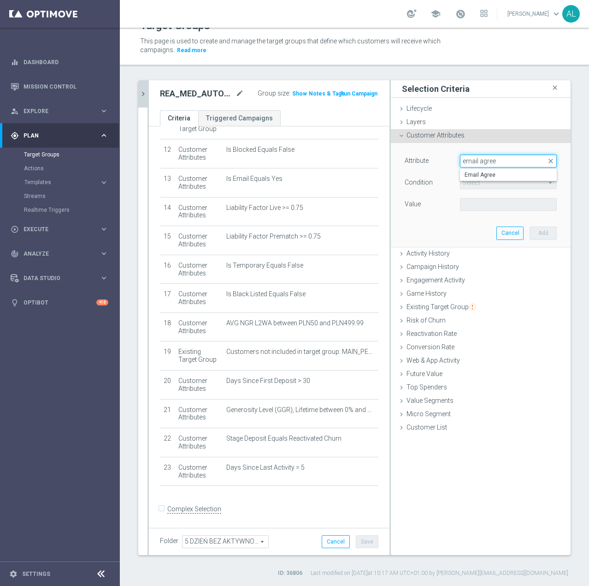
type input "email agree"
click at [486, 177] on span "Email Agree" at bounding box center [509, 174] width 88 height 7
type input "Email Agree"
type input "Equals"
click at [480, 199] on span at bounding box center [509, 204] width 96 height 12
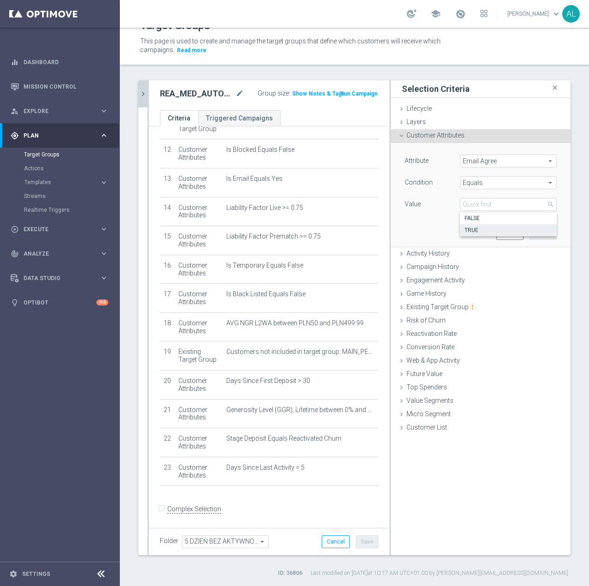
click at [481, 224] on label "TRUE" at bounding box center [508, 230] width 97 height 12
type input "TRUE"
click at [532, 227] on button "Add" at bounding box center [543, 232] width 27 height 13
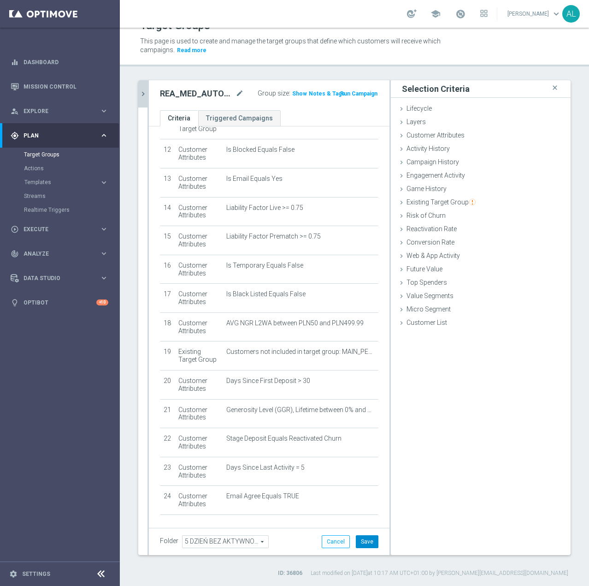
click at [361, 537] on button "Save" at bounding box center [367, 541] width 23 height 13
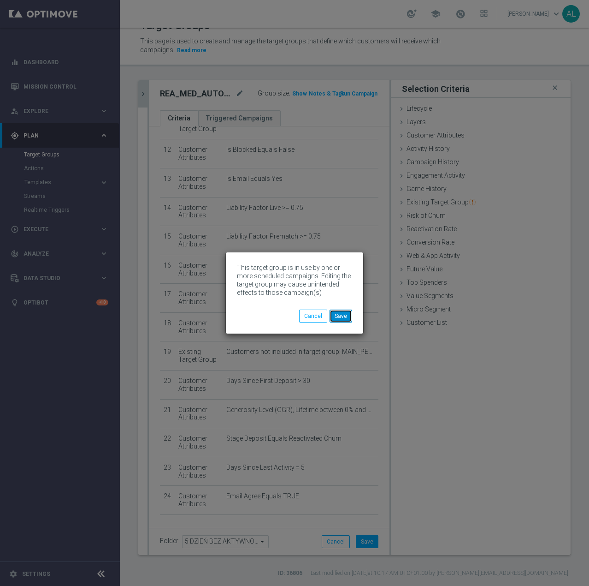
click at [336, 310] on button "Save" at bounding box center [341, 315] width 23 height 13
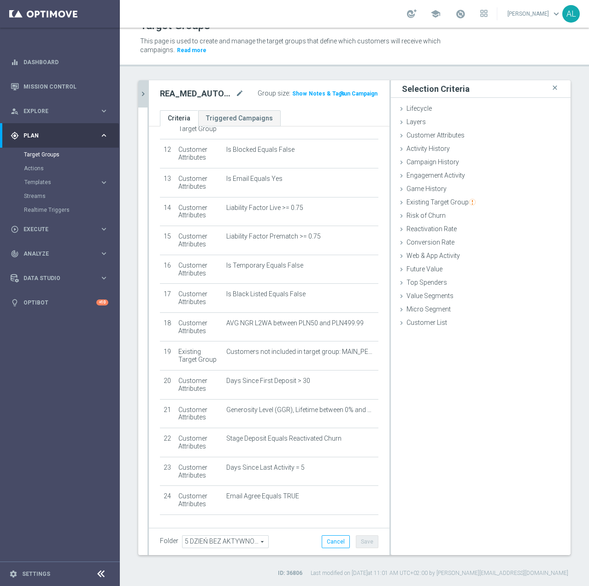
click at [145, 90] on icon "chevron_right" at bounding box center [143, 93] width 9 height 9
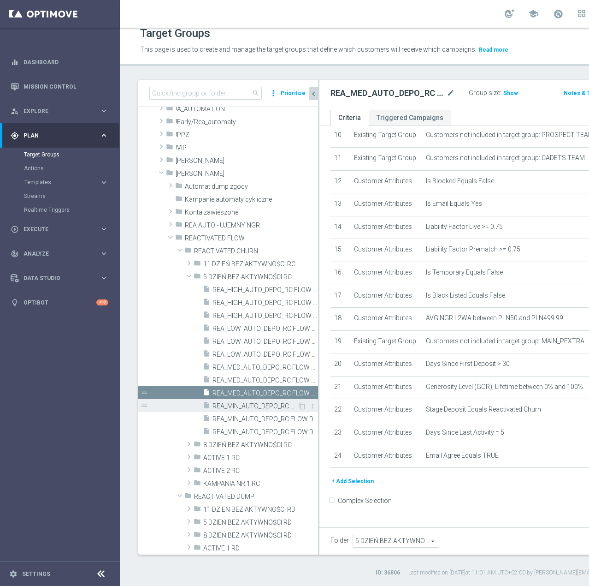
click at [253, 406] on span "REA_MIN_AUTO_DEPO_RC FLOW DAY 5 BA 50%-50 PLN - reminder_DAILY" at bounding box center [255, 406] width 85 height 8
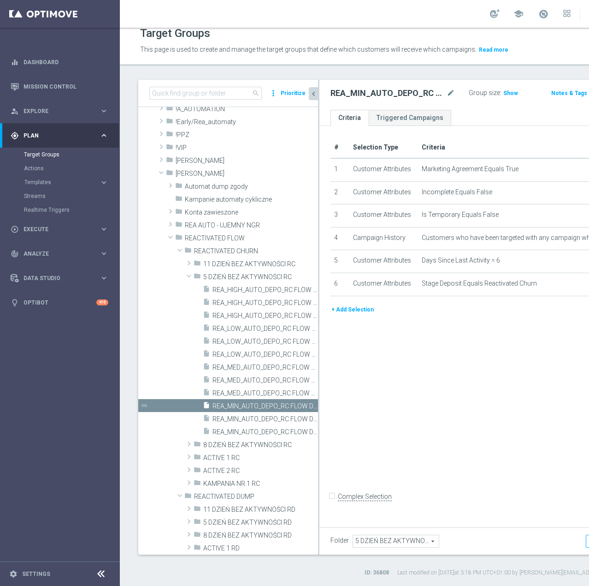
click at [356, 314] on button "+ Add Selection" at bounding box center [353, 309] width 44 height 10
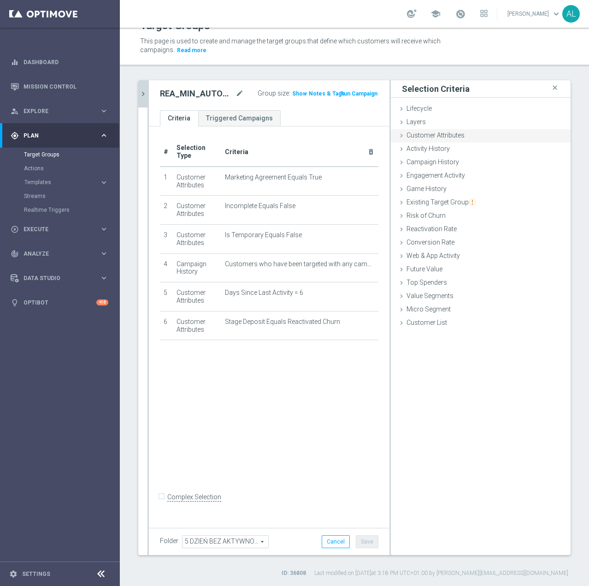
click at [433, 130] on div "Customer Attributes done selection saved" at bounding box center [481, 136] width 180 height 14
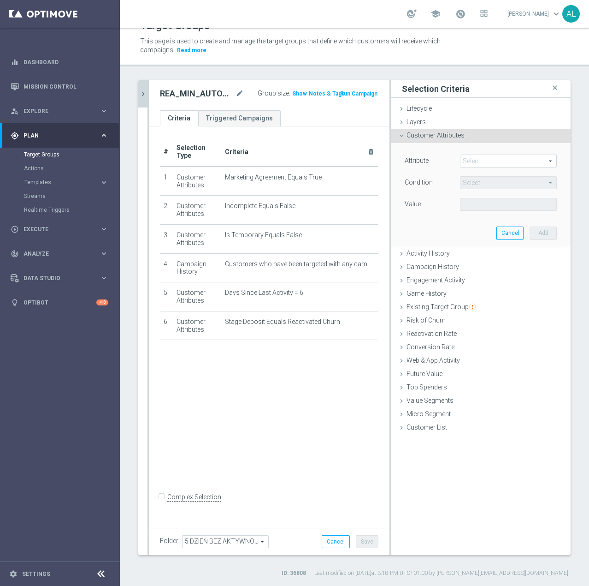
click at [469, 160] on span at bounding box center [509, 161] width 96 height 12
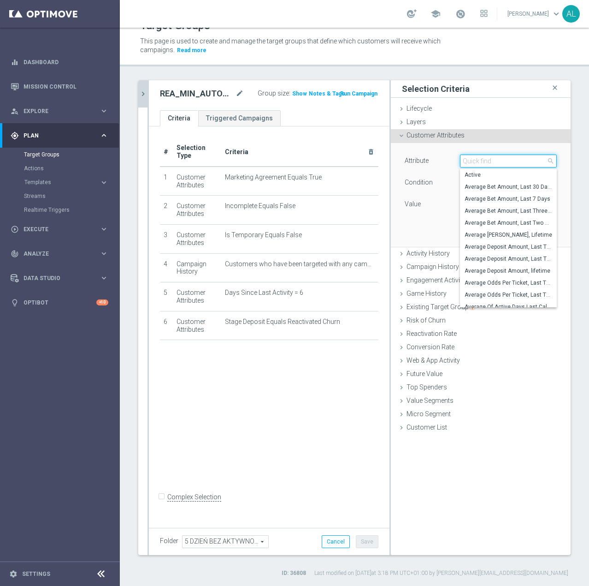
click at [469, 160] on input "search" at bounding box center [508, 160] width 97 height 13
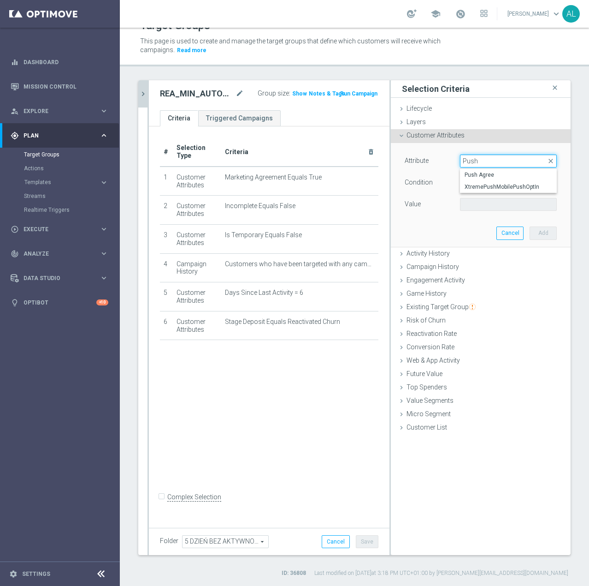
type input "Push"
click at [475, 172] on span "Push Agree" at bounding box center [509, 174] width 88 height 7
type input "Push Agree"
type input "Equals"
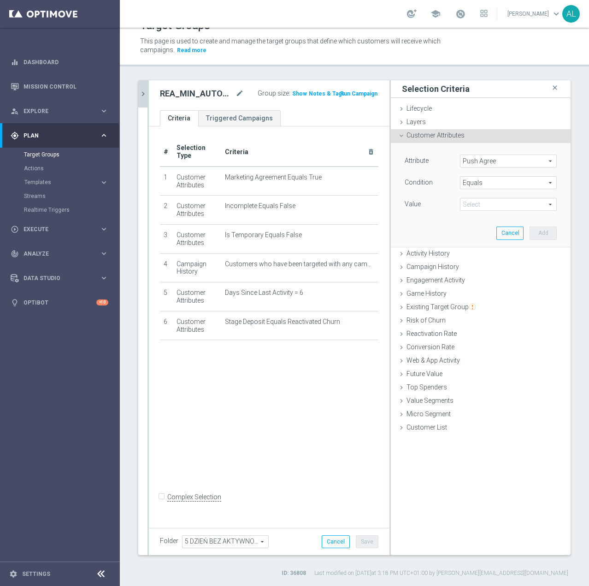
click at [472, 206] on span at bounding box center [509, 204] width 96 height 12
click at [477, 229] on span "TRUE" at bounding box center [509, 229] width 88 height 7
type input "TRUE"
click at [550, 229] on button "Add" at bounding box center [543, 232] width 27 height 13
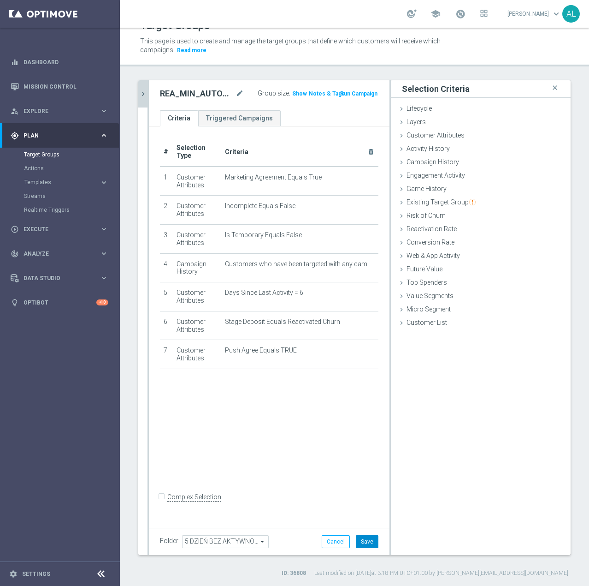
click at [357, 535] on button "Save" at bounding box center [367, 541] width 23 height 13
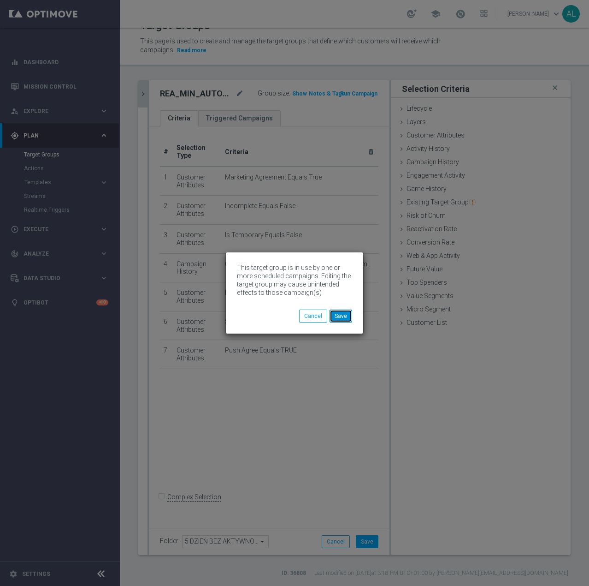
click at [347, 316] on button "Save" at bounding box center [341, 315] width 23 height 13
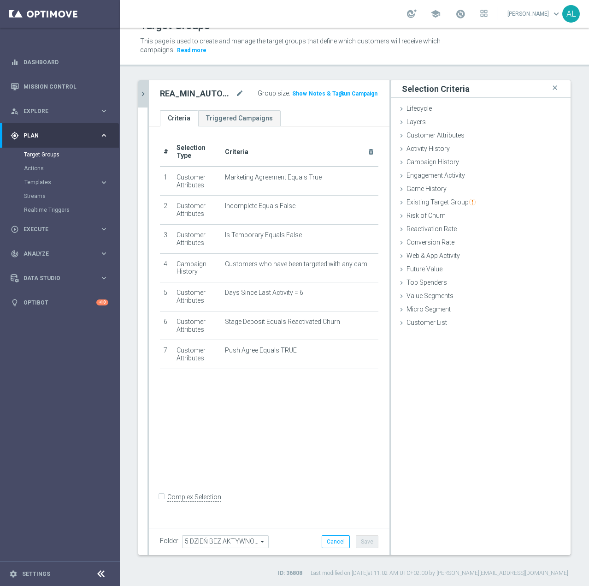
click at [141, 97] on icon "chevron_right" at bounding box center [143, 93] width 9 height 9
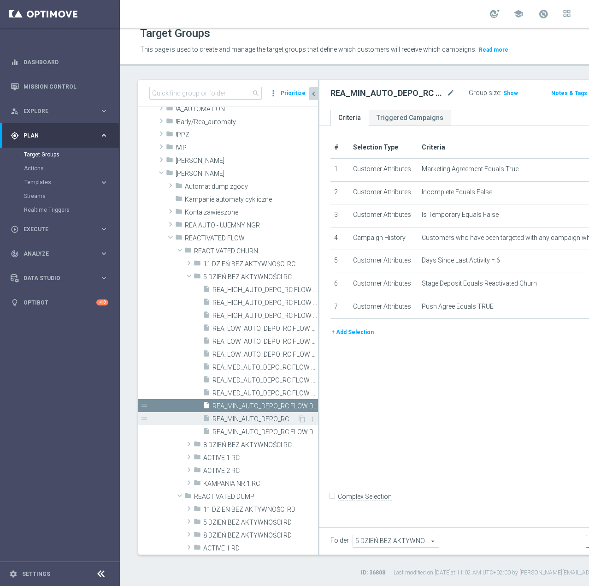
click at [225, 415] on span "REA_MIN_AUTO_DEPO_RC FLOW DAY 5 BA 50%-50 PLN MAIL_DAILY" at bounding box center [255, 419] width 85 height 8
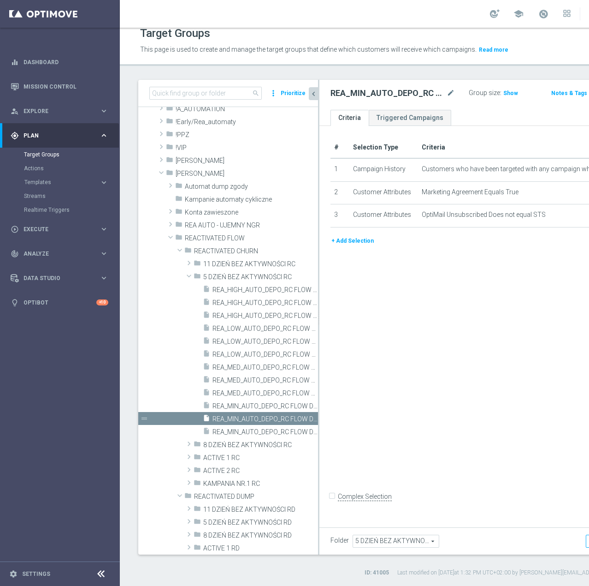
click at [352, 246] on button "+ Add Selection" at bounding box center [353, 241] width 44 height 10
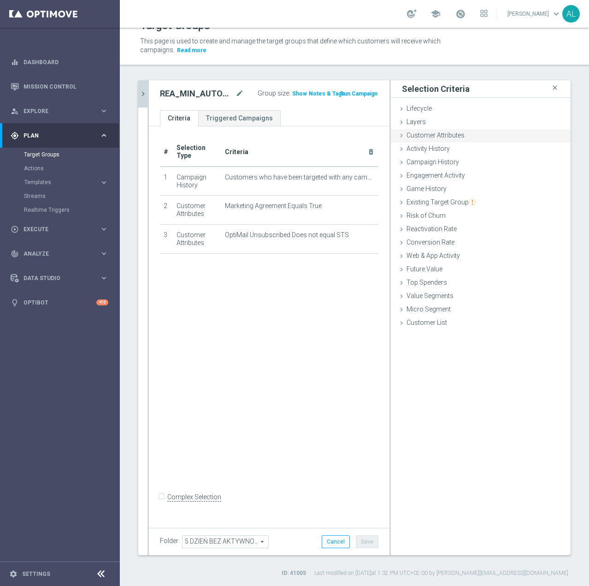
click at [415, 140] on div "Customer Attributes done selection saved" at bounding box center [481, 136] width 180 height 14
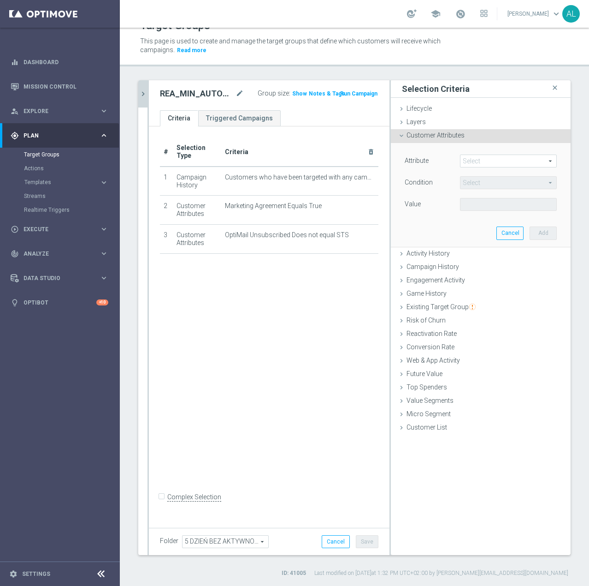
click at [465, 159] on span at bounding box center [509, 161] width 96 height 12
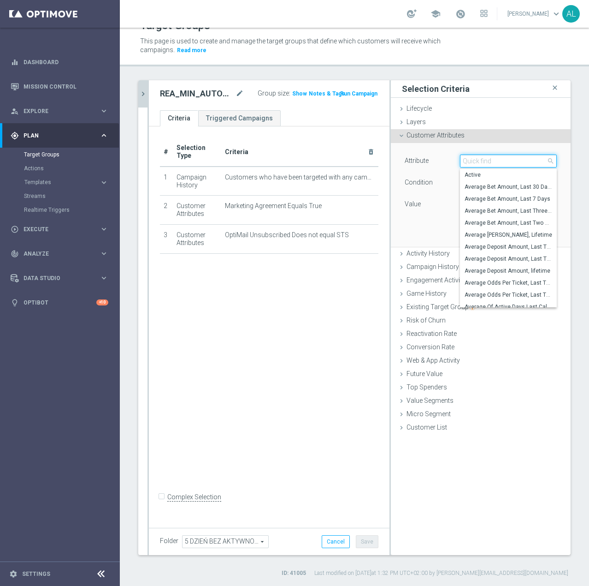
click at [475, 164] on input "search" at bounding box center [508, 160] width 97 height 13
paste input "email agree"
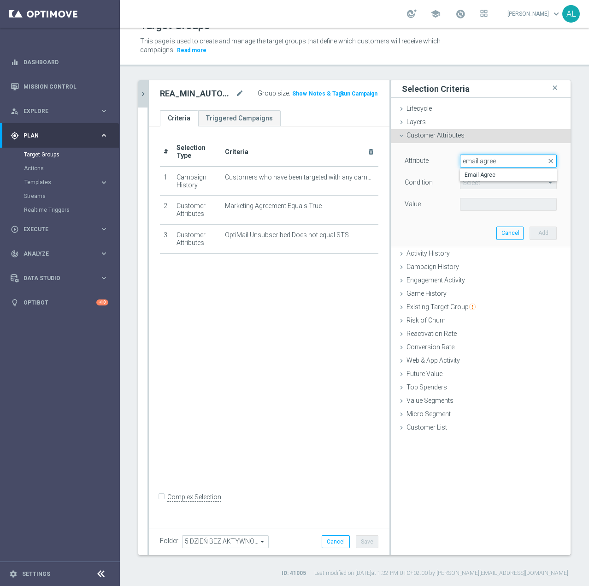
type input "email agree"
click at [478, 175] on span "Email Agree" at bounding box center [509, 174] width 88 height 7
type input "Email Agree"
type input "Equals"
click at [478, 204] on span at bounding box center [509, 204] width 96 height 12
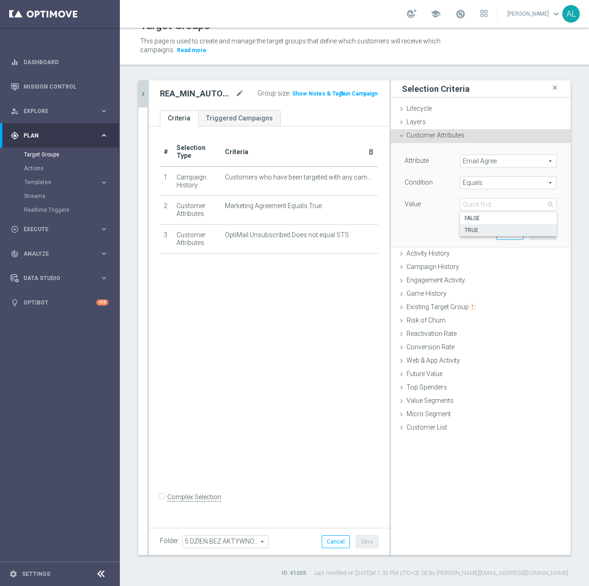
click at [481, 230] on span "TRUE" at bounding box center [509, 229] width 88 height 7
type input "TRUE"
click at [542, 231] on button "Add" at bounding box center [543, 232] width 27 height 13
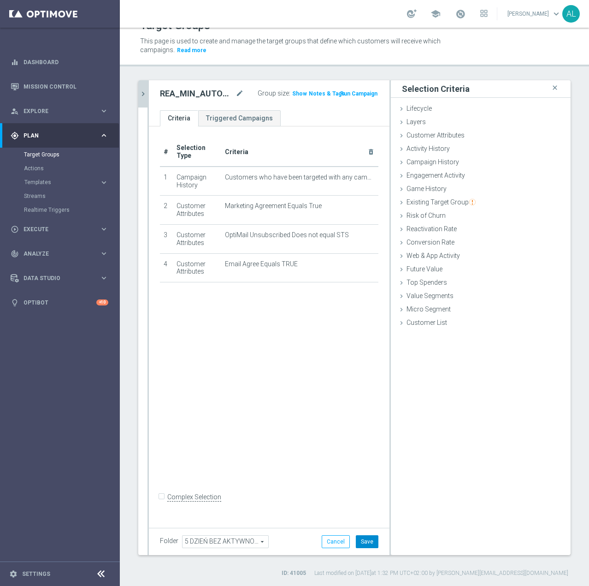
click at [367, 540] on button "Save" at bounding box center [367, 541] width 23 height 13
click at [144, 92] on icon "chevron_right" at bounding box center [143, 93] width 9 height 9
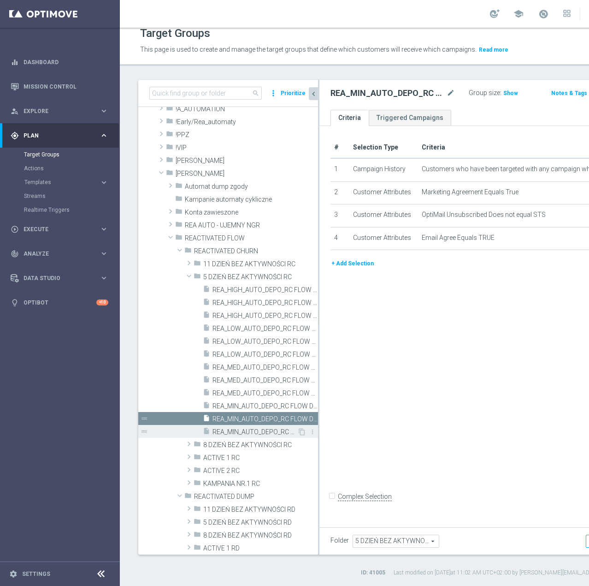
click at [270, 428] on span "REA_MIN_AUTO_DEPO_RC FLOW DAY 5 BA 50%-50 PLN_DAILY" at bounding box center [255, 432] width 85 height 8
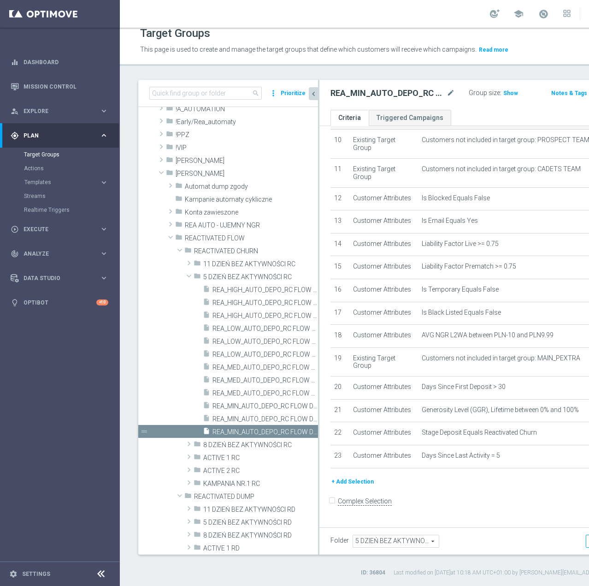
scroll to position [355, 0]
click at [348, 486] on button "+ Add Selection" at bounding box center [353, 481] width 44 height 10
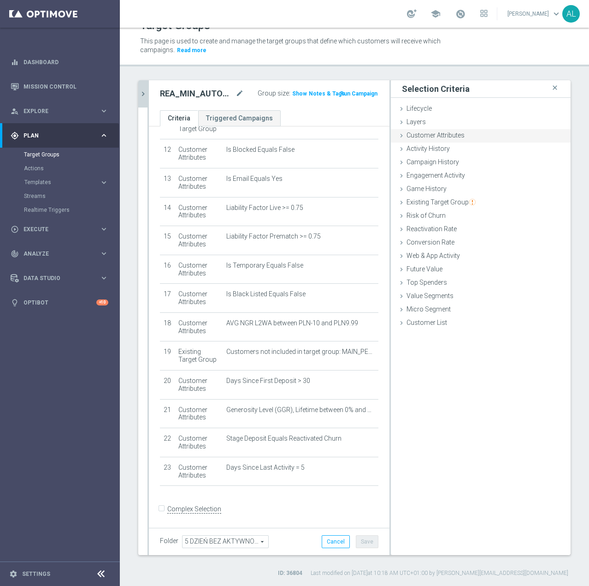
click at [409, 130] on div "Customer Attributes done selection saved" at bounding box center [481, 136] width 180 height 14
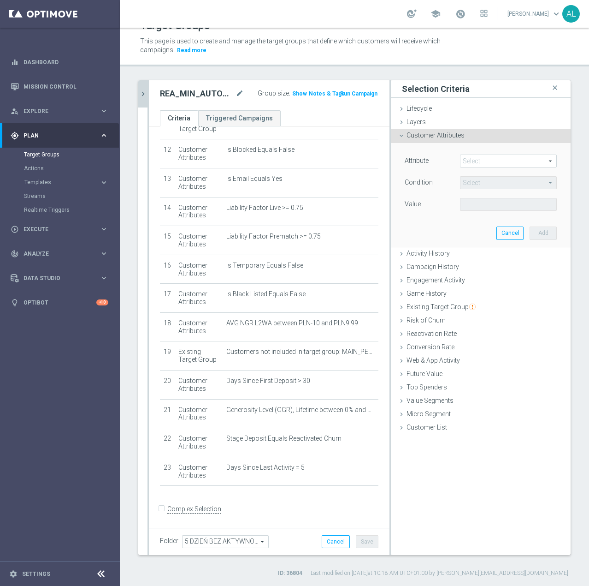
click at [462, 159] on span at bounding box center [509, 161] width 96 height 12
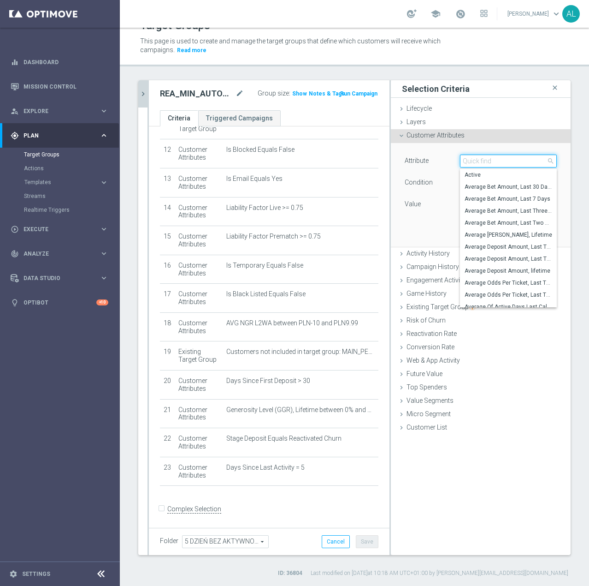
click at [476, 161] on input "search" at bounding box center [508, 160] width 97 height 13
paste input "email agree"
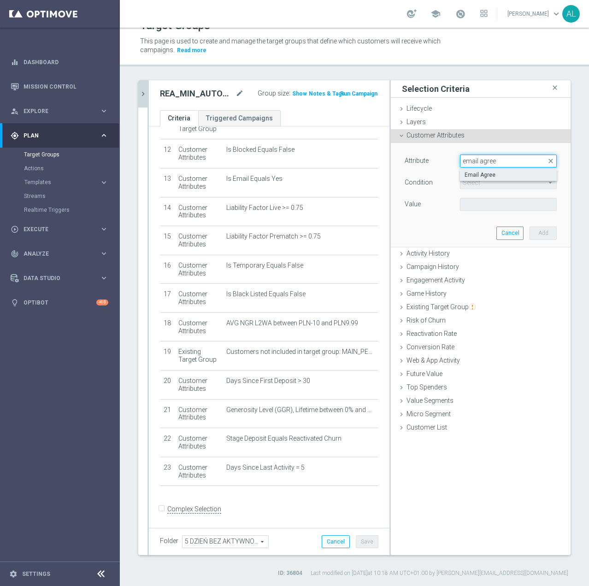
type input "email agree"
click at [488, 173] on span "Email Agree" at bounding box center [509, 174] width 88 height 7
type input "Email Agree"
type input "Equals"
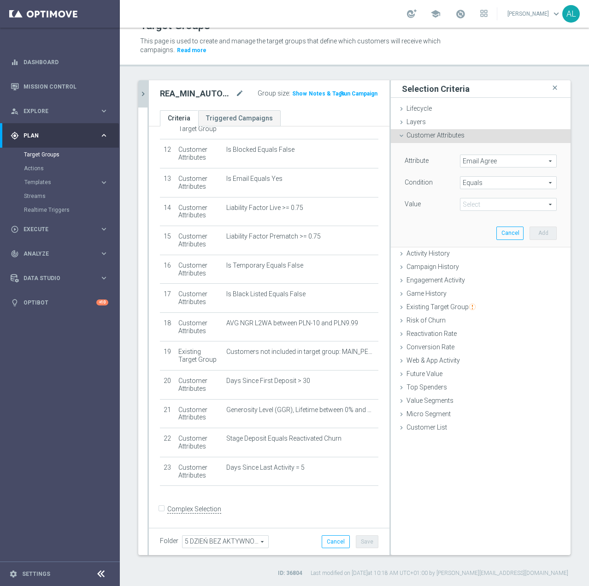
click at [478, 201] on span at bounding box center [509, 204] width 96 height 12
click at [485, 230] on span "TRUE" at bounding box center [509, 229] width 88 height 7
type input "TRUE"
click at [533, 234] on button "Add" at bounding box center [543, 232] width 27 height 13
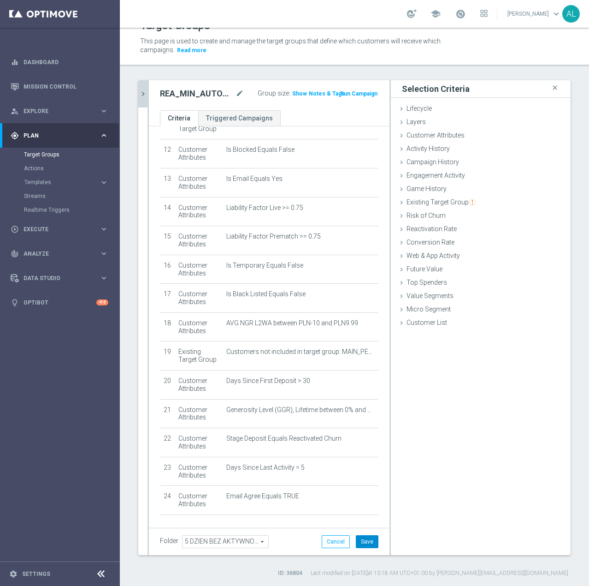
click at [362, 536] on button "Save" at bounding box center [367, 541] width 23 height 13
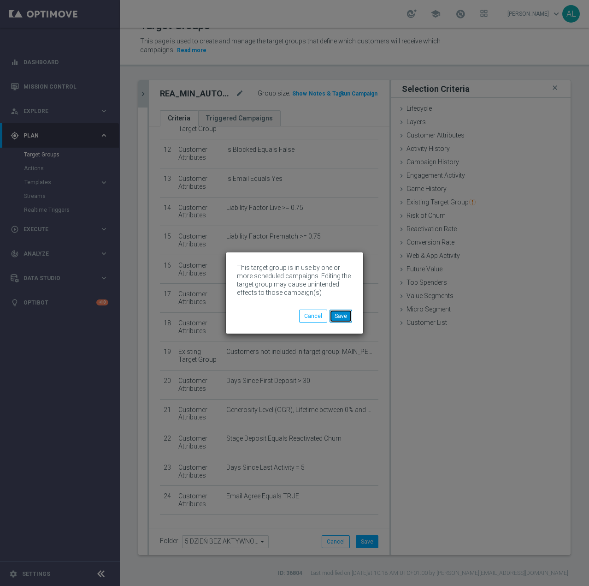
click at [344, 318] on button "Save" at bounding box center [341, 315] width 23 height 13
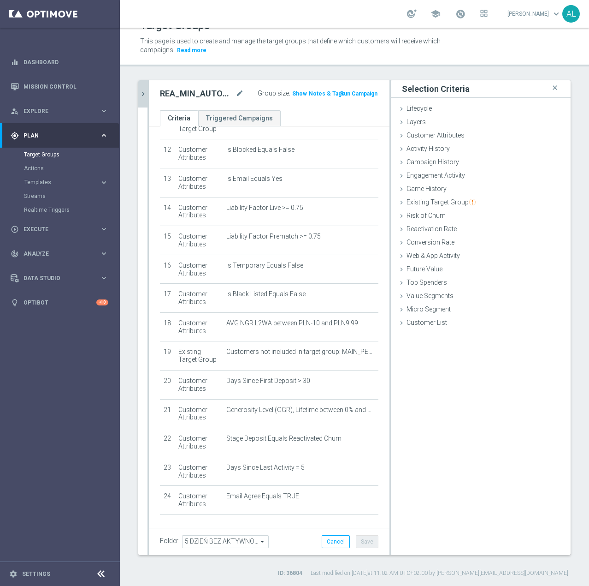
click at [142, 95] on icon "chevron_right" at bounding box center [143, 93] width 9 height 9
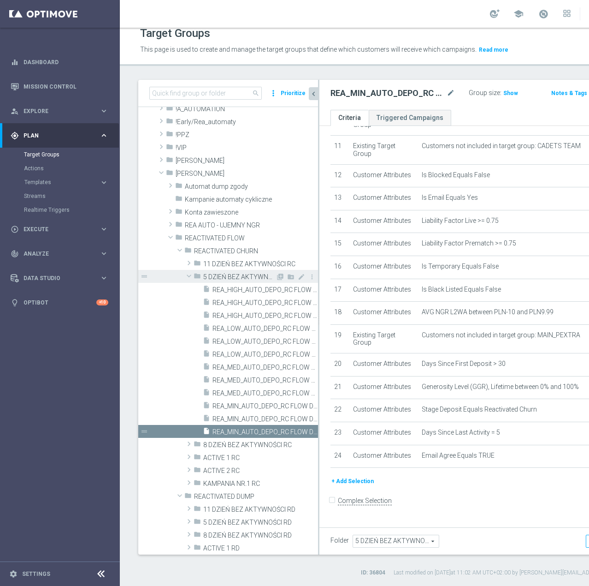
click at [188, 277] on span at bounding box center [189, 275] width 11 height 9
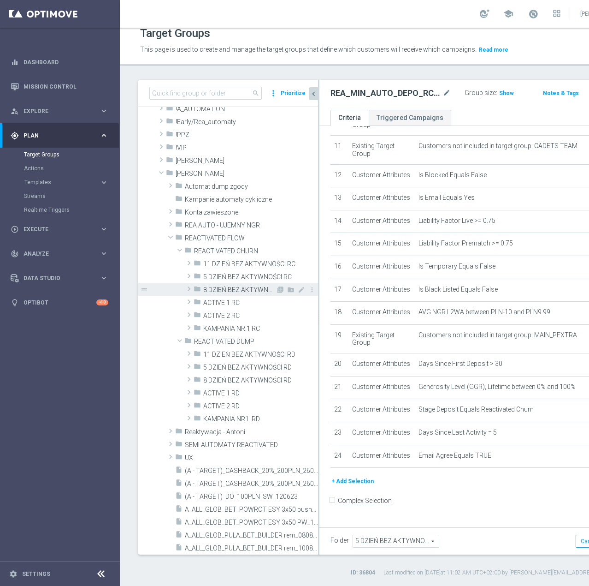
click at [190, 289] on span at bounding box center [188, 288] width 9 height 11
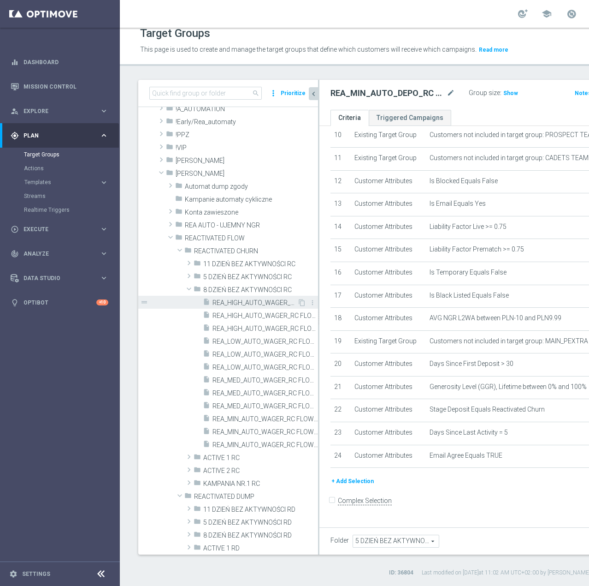
click at [229, 301] on span "REA_HIGH_AUTO_WAGER_RC FLOW DAY 8 BA 50%-100 PLN - reminder_DAILY" at bounding box center [255, 303] width 85 height 8
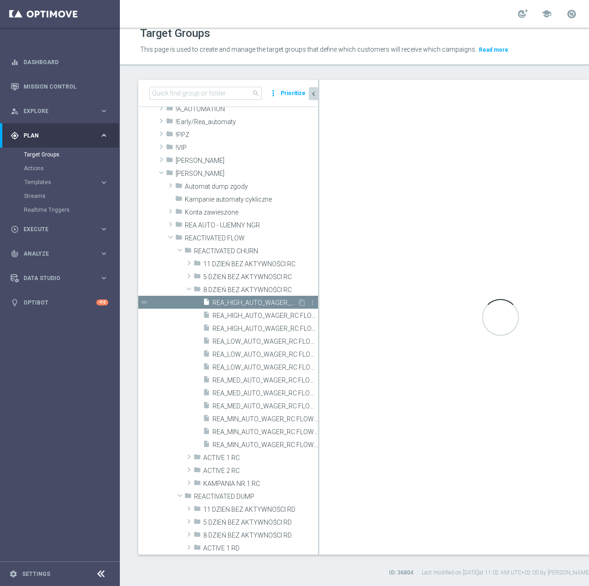
type input "8 DZIEŃ BEZ AKTYWNOŚCI RC"
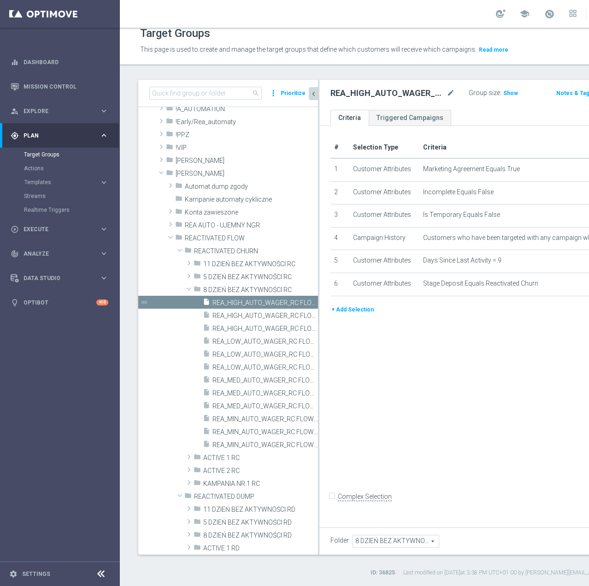
click at [366, 314] on button "+ Add Selection" at bounding box center [353, 309] width 44 height 10
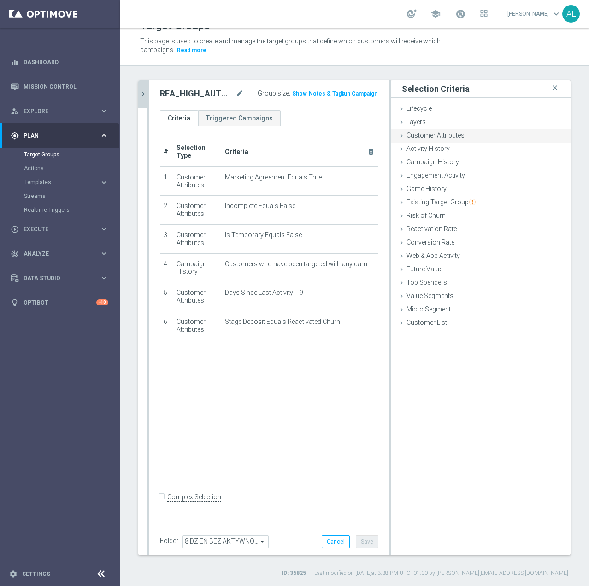
click at [421, 138] on span "Customer Attributes" at bounding box center [436, 134] width 58 height 7
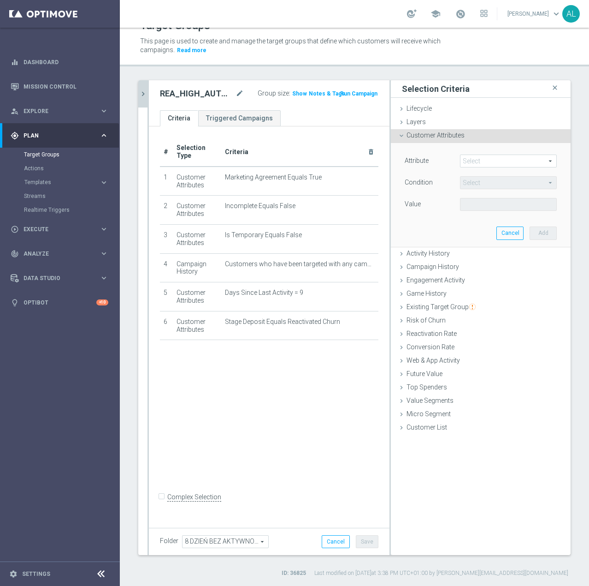
click at [473, 160] on span at bounding box center [509, 161] width 96 height 12
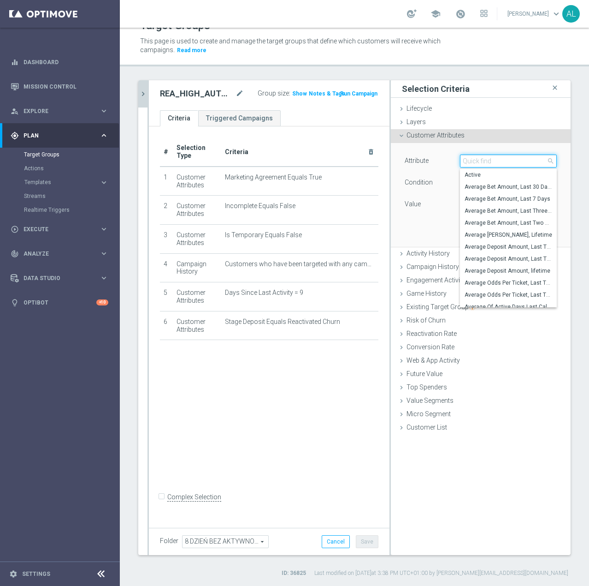
click at [473, 160] on input "search" at bounding box center [508, 160] width 97 height 13
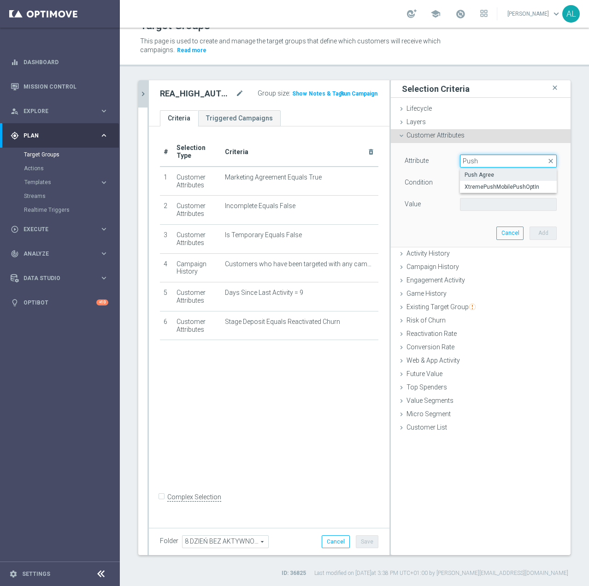
type input "Push"
click at [475, 180] on label "Push Agree" at bounding box center [508, 175] width 97 height 12
type input "Push Agree"
type input "Equals"
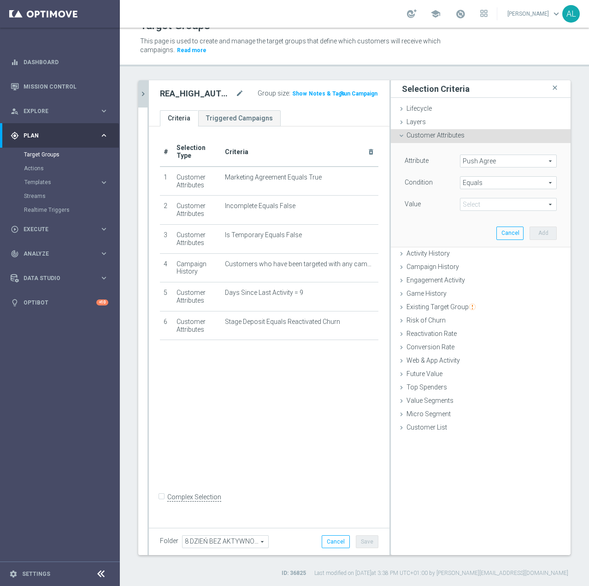
click at [480, 203] on span at bounding box center [509, 204] width 96 height 12
click at [483, 230] on span "TRUE" at bounding box center [509, 229] width 88 height 7
type input "TRUE"
click at [530, 231] on button "Add" at bounding box center [543, 232] width 27 height 13
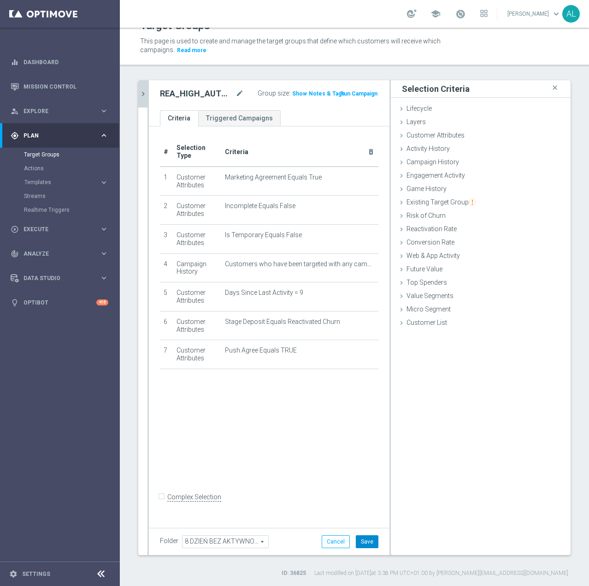
click at [362, 540] on button "Save" at bounding box center [367, 541] width 23 height 13
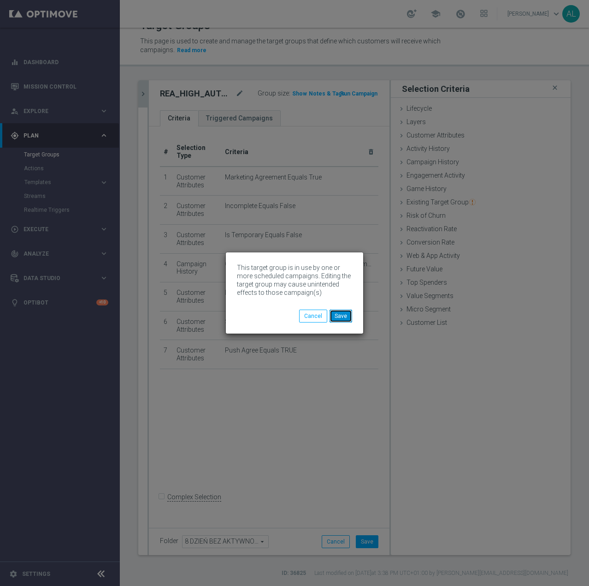
click at [349, 315] on button "Save" at bounding box center [341, 315] width 23 height 13
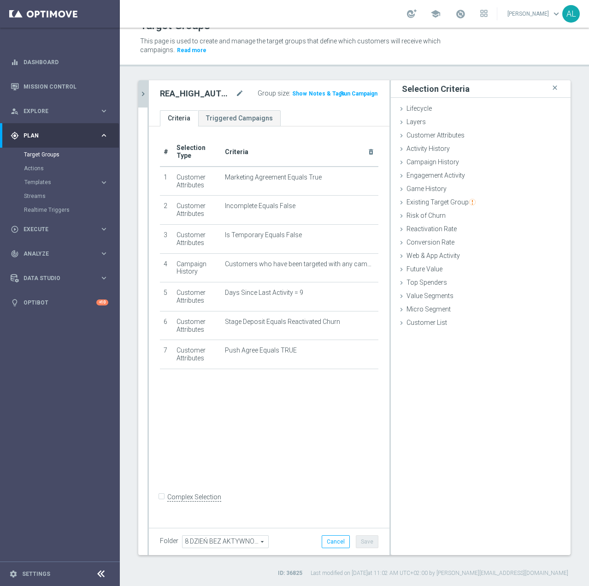
click at [142, 95] on icon "chevron_right" at bounding box center [143, 93] width 9 height 9
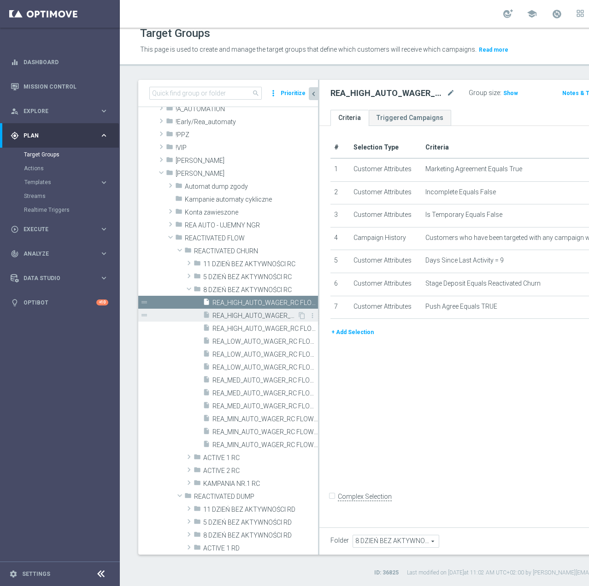
click at [272, 317] on span "REA_HIGH_AUTO_WAGER_RC FLOW DAY 8 BA 50%-100 PLN MAIL_DAILY" at bounding box center [255, 316] width 85 height 8
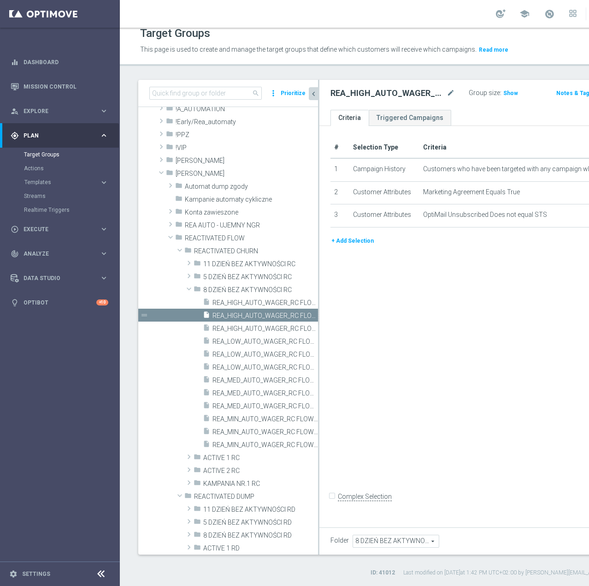
click at [355, 253] on div "+ Add Selection" at bounding box center [490, 244] width 332 height 17
click at [356, 246] on button "+ Add Selection" at bounding box center [353, 241] width 44 height 10
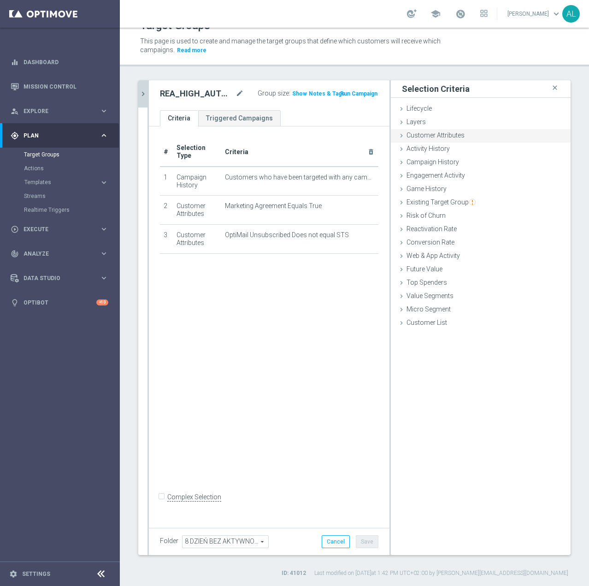
click at [432, 138] on span "Customer Attributes" at bounding box center [436, 134] width 58 height 7
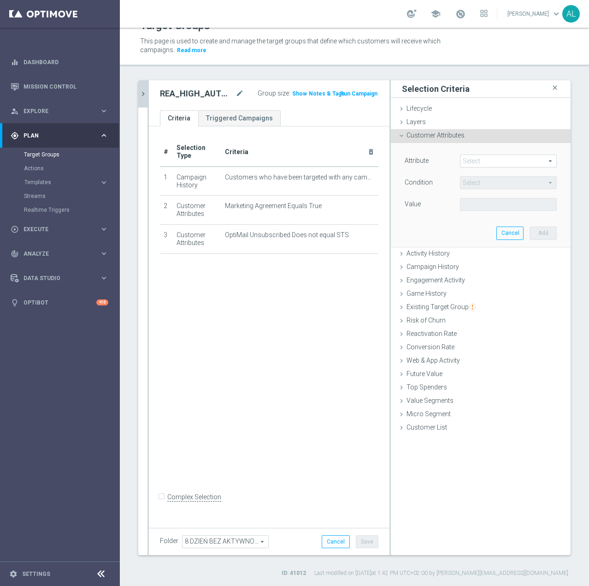
click at [462, 167] on div "Select arrow_drop_down search" at bounding box center [508, 160] width 97 height 13
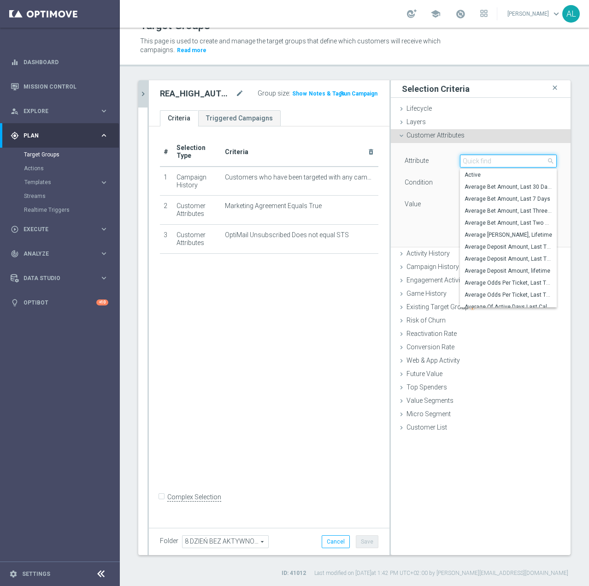
click at [468, 159] on input "search" at bounding box center [508, 160] width 97 height 13
click at [475, 162] on input "search" at bounding box center [508, 160] width 97 height 13
paste input "email agree"
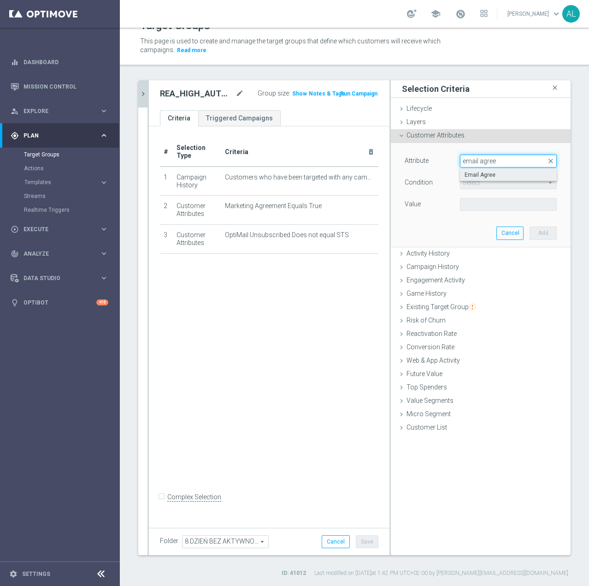
type input "email agree"
click at [474, 172] on span "Email Agree" at bounding box center [509, 174] width 88 height 7
type input "Email Agree"
type input "Equals"
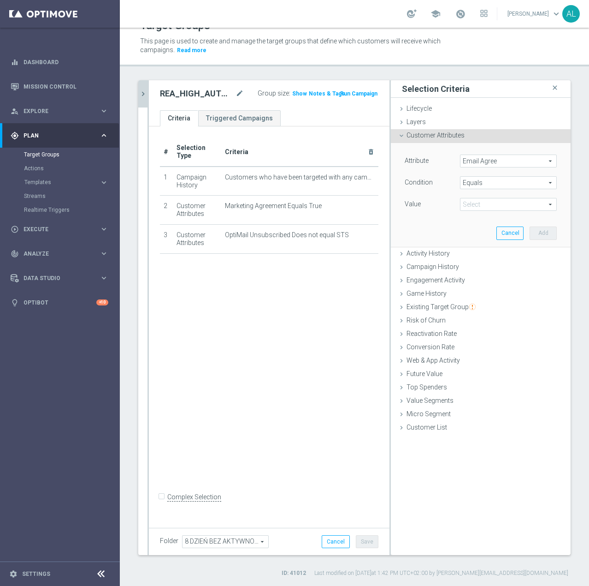
click at [475, 201] on span at bounding box center [509, 204] width 96 height 12
click at [480, 226] on span "TRUE" at bounding box center [509, 229] width 88 height 7
type input "TRUE"
drag, startPoint x: 553, startPoint y: 231, endPoint x: 545, endPoint y: 233, distance: 8.9
click at [551, 232] on div "Attribute Email Agree Email Agree arrow_drop_down search Condition Equals Equal…" at bounding box center [481, 194] width 166 height 103
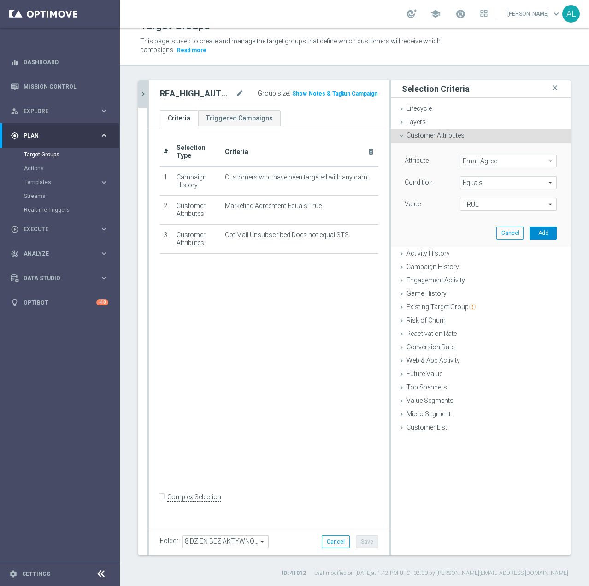
click at [545, 233] on button "Add" at bounding box center [543, 232] width 27 height 13
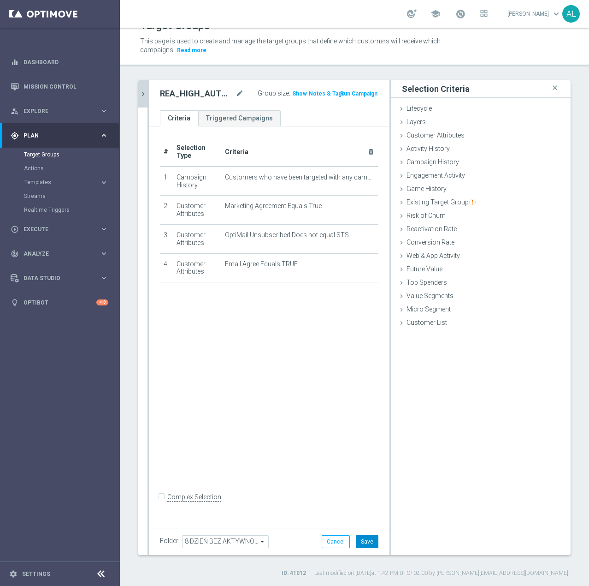
click at [361, 536] on button "Save" at bounding box center [367, 541] width 23 height 13
click at [143, 92] on icon "chevron_right" at bounding box center [143, 93] width 9 height 9
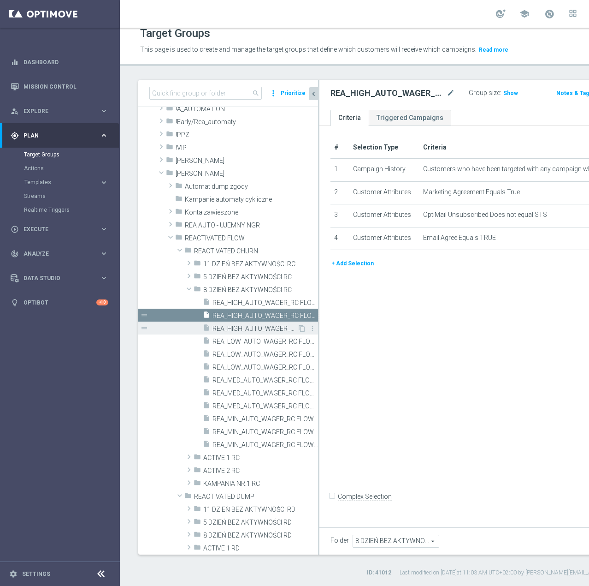
click at [283, 325] on span "REA_HIGH_AUTO_WAGER_RC FLOW DAY 8 BA 50%-100 PLN_DAILY" at bounding box center [255, 329] width 85 height 8
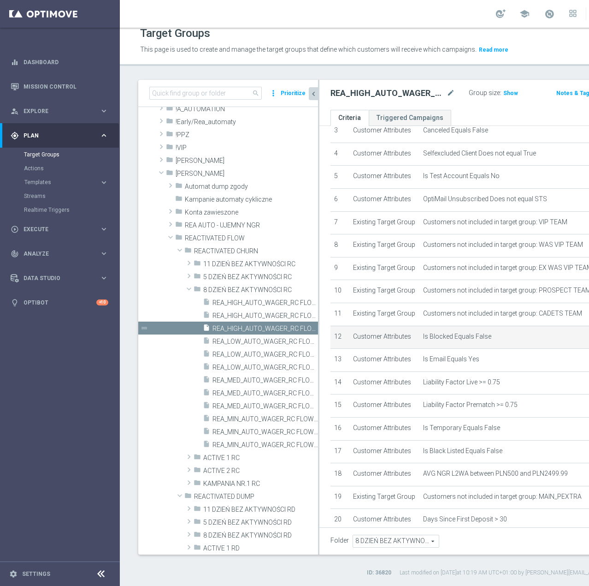
scroll to position [355, 0]
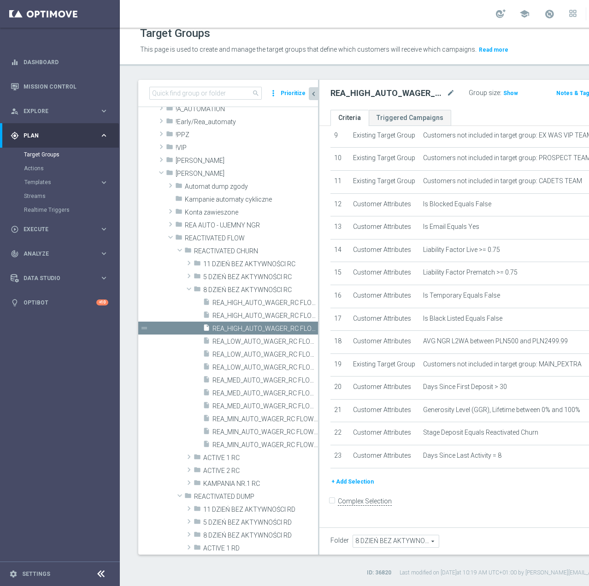
click at [360, 486] on button "+ Add Selection" at bounding box center [353, 481] width 44 height 10
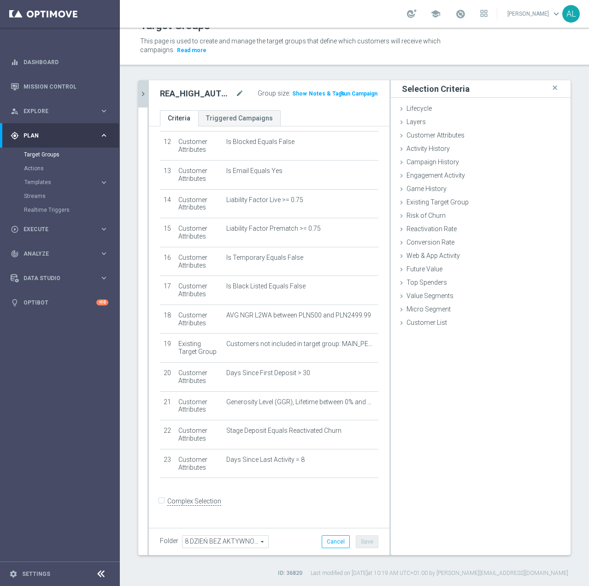
scroll to position [345, 0]
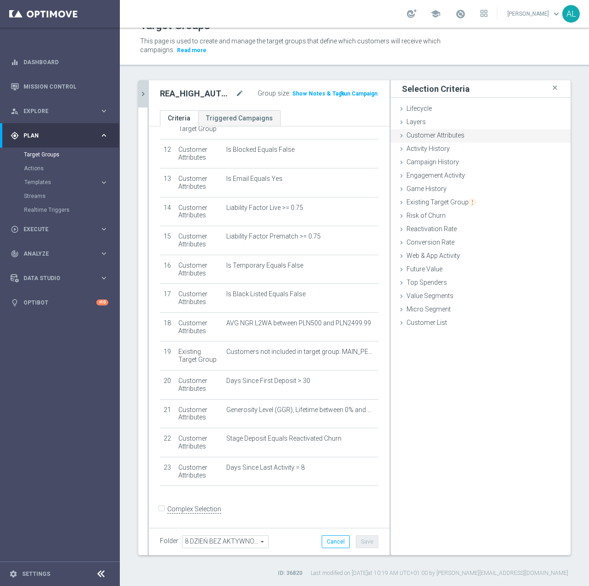
click at [430, 136] on span "Customer Attributes" at bounding box center [436, 134] width 58 height 7
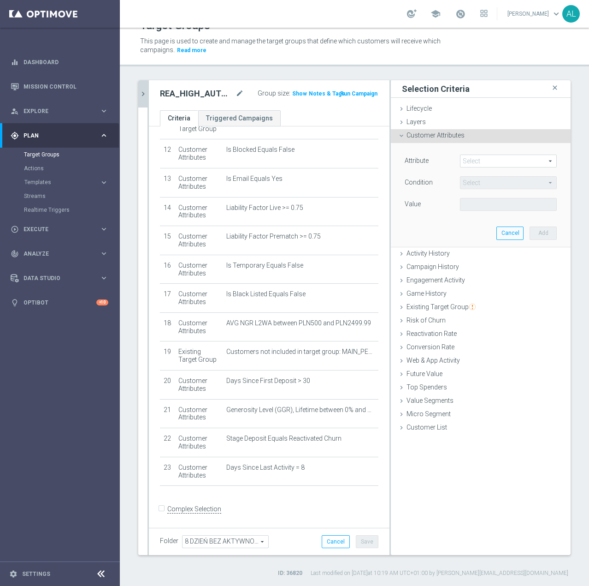
click at [483, 164] on span at bounding box center [509, 161] width 96 height 12
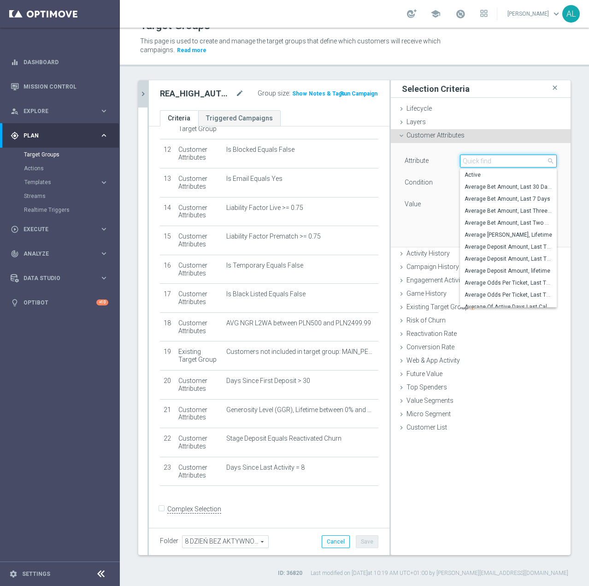
click at [483, 162] on input "search" at bounding box center [508, 160] width 97 height 13
paste input "email agree"
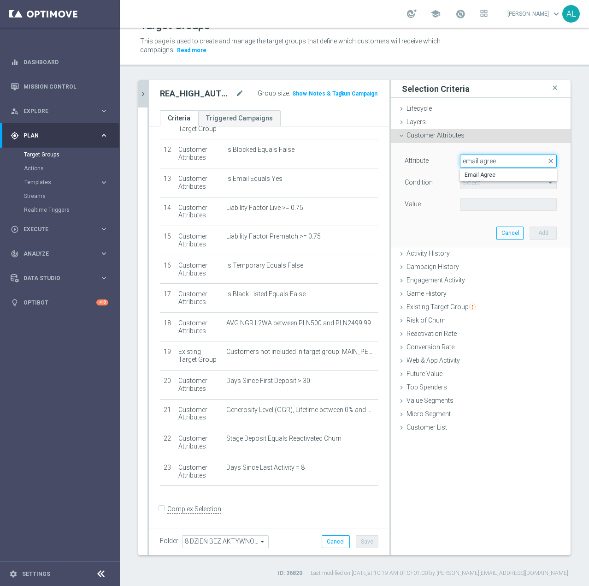
type input "email agree"
click at [486, 172] on span "Email Agree" at bounding box center [509, 174] width 88 height 7
type input "Email Agree"
type input "Equals"
click at [483, 201] on span at bounding box center [509, 204] width 96 height 12
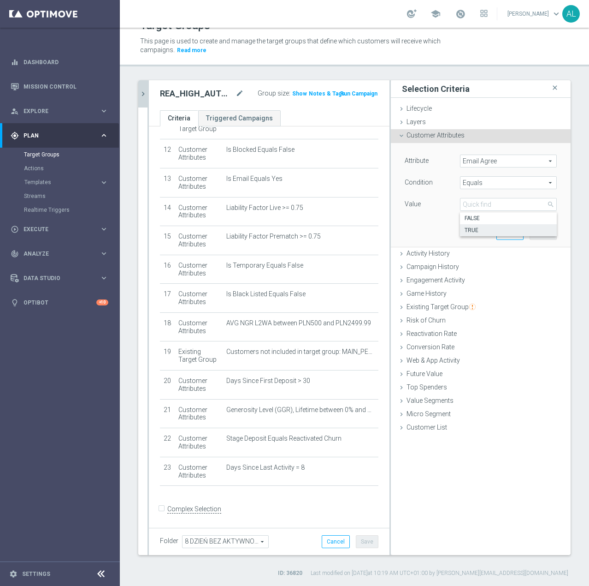
click at [484, 229] on span "TRUE" at bounding box center [509, 229] width 88 height 7
type input "TRUE"
click at [530, 232] on button "Add" at bounding box center [543, 232] width 27 height 13
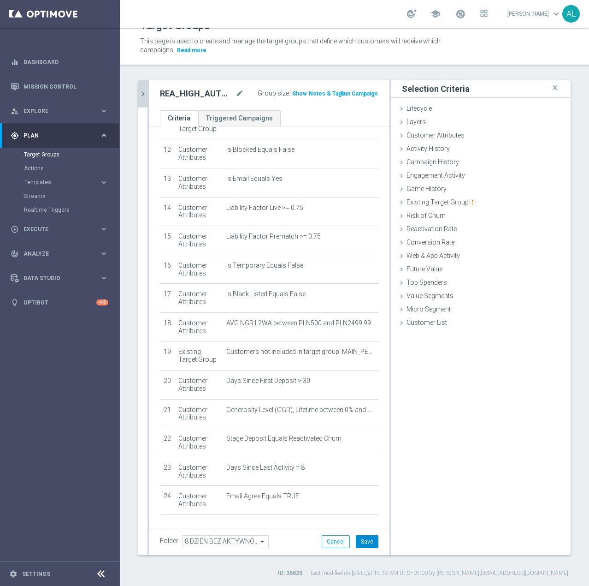
click at [368, 543] on button "Save" at bounding box center [367, 541] width 23 height 13
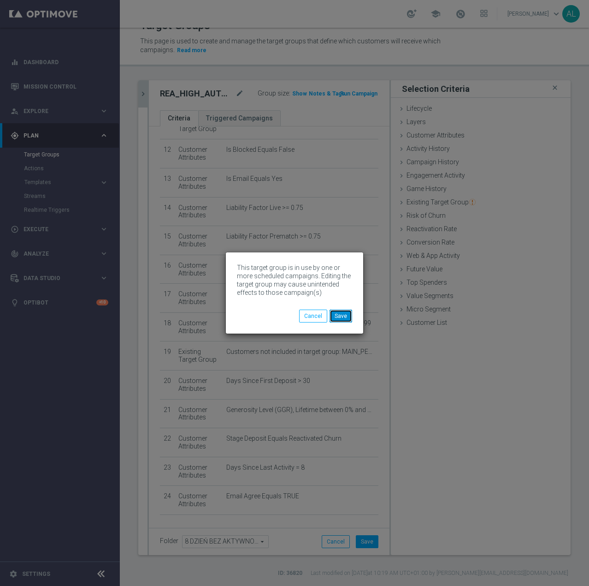
click at [344, 314] on button "Save" at bounding box center [341, 315] width 23 height 13
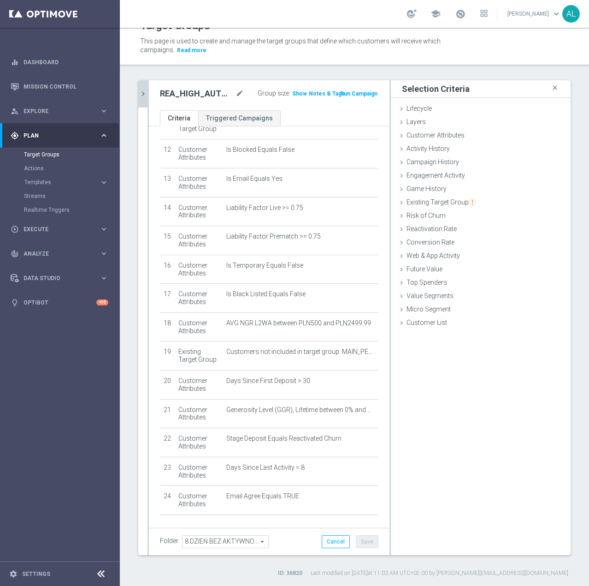
click at [143, 95] on icon "chevron_right" at bounding box center [143, 93] width 9 height 9
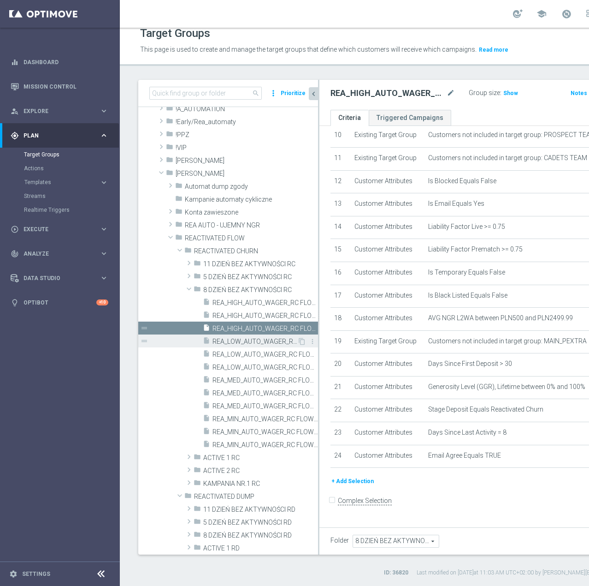
click at [217, 343] on span "REA_LOW_AUTO_WAGER_RC FLOW DAY 8 BA 50%-50 PLN - reminder_DAILY" at bounding box center [255, 342] width 85 height 8
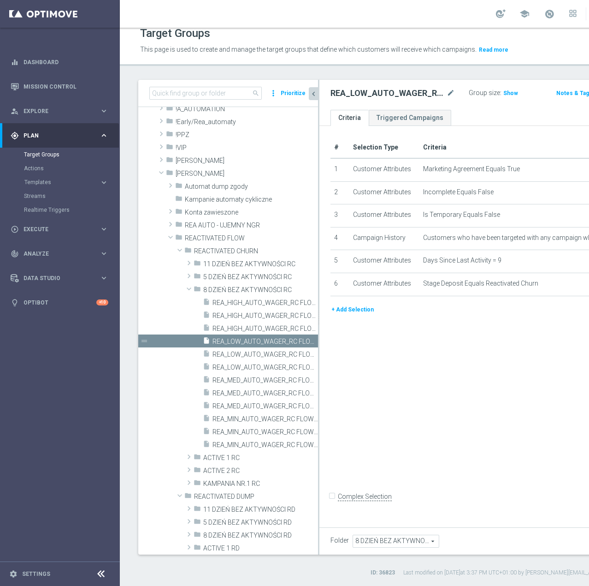
click at [358, 314] on button "+ Add Selection" at bounding box center [353, 309] width 44 height 10
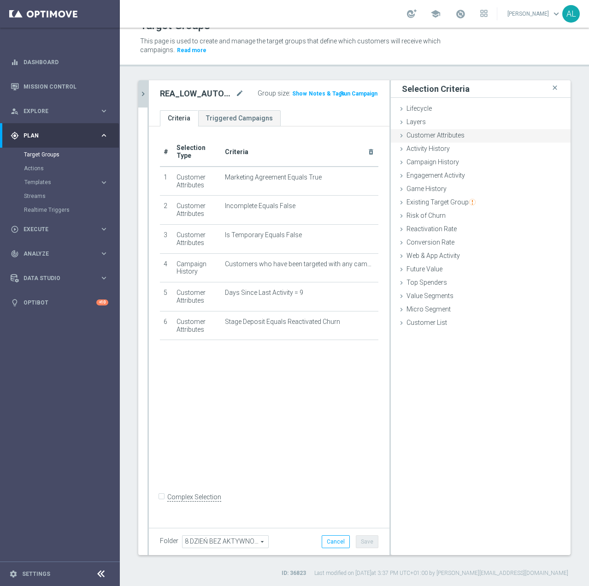
click at [429, 136] on span "Customer Attributes" at bounding box center [436, 134] width 58 height 7
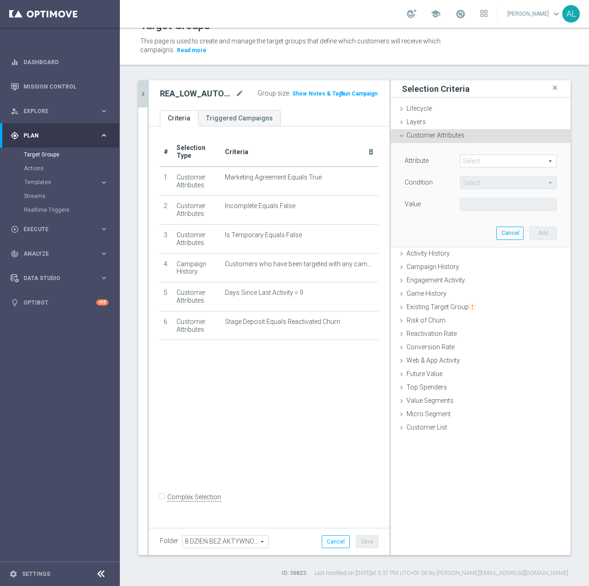
click at [475, 162] on span at bounding box center [509, 161] width 96 height 12
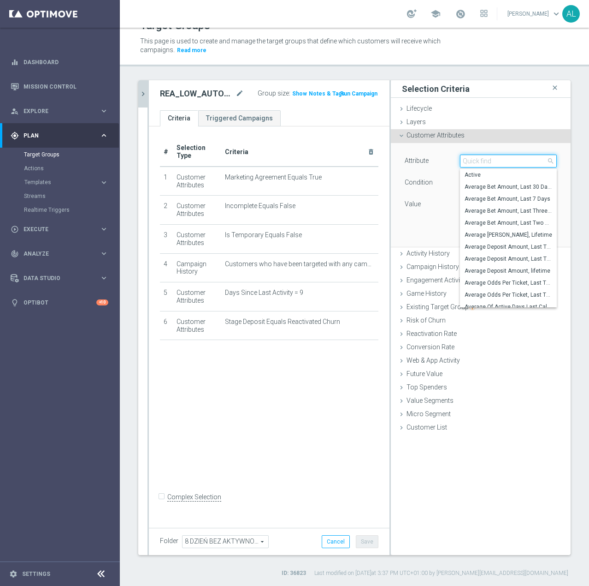
click at [475, 162] on input "search" at bounding box center [508, 160] width 97 height 13
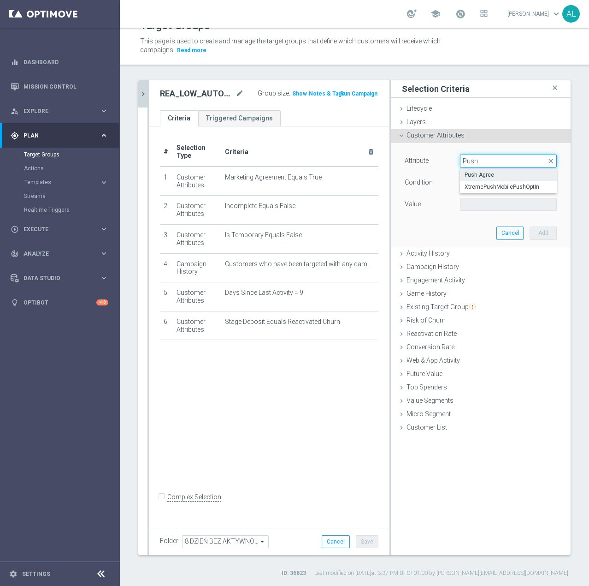
type input "Push"
click at [477, 169] on label "Push Agree" at bounding box center [508, 175] width 97 height 12
type input "Push Agree"
type input "Equals"
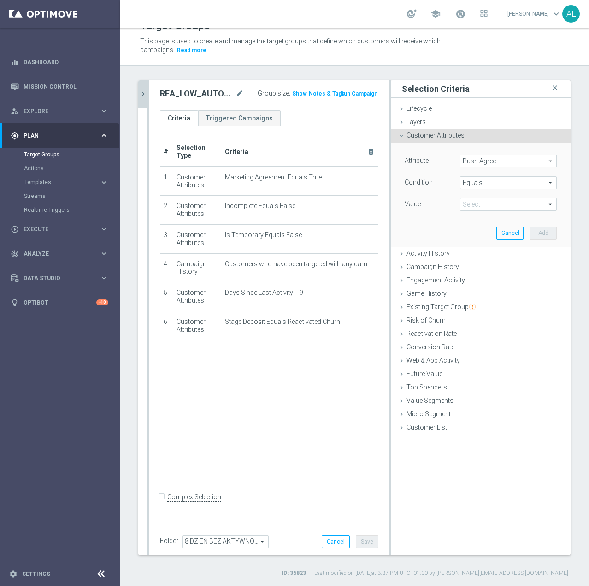
click at [498, 199] on span at bounding box center [509, 204] width 96 height 12
click at [488, 229] on span "TRUE" at bounding box center [509, 229] width 88 height 7
type input "TRUE"
click at [541, 237] on button "Add" at bounding box center [543, 232] width 27 height 13
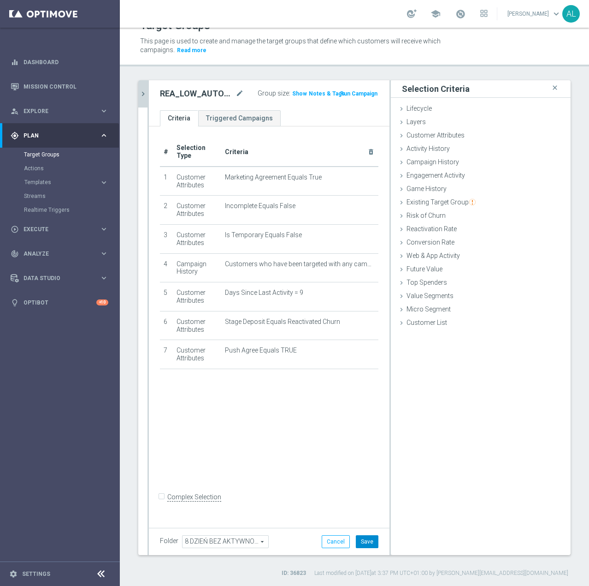
click at [369, 537] on button "Save" at bounding box center [367, 541] width 23 height 13
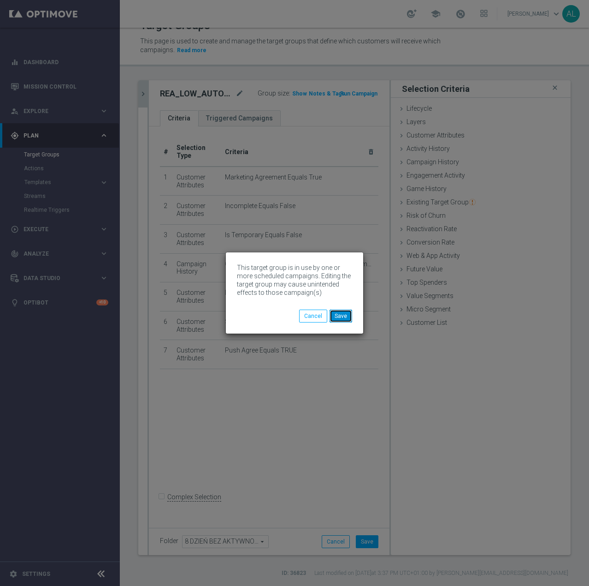
click at [350, 313] on button "Save" at bounding box center [341, 315] width 23 height 13
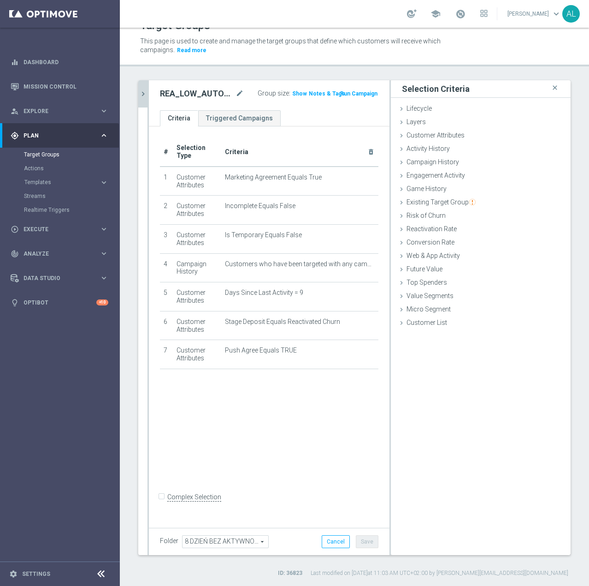
click at [143, 89] on icon "chevron_right" at bounding box center [143, 93] width 9 height 9
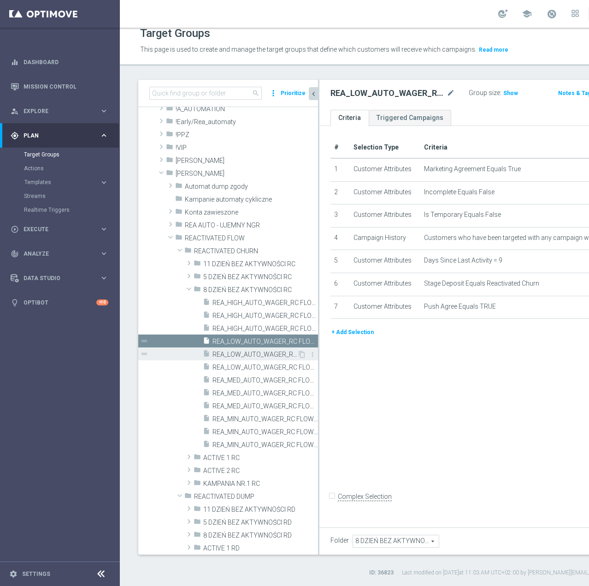
click at [235, 357] on span "REA_LOW_AUTO_WAGER_RC FLOW DAY 8 BA 50%-50 PLN MAIL_DAILY" at bounding box center [255, 354] width 85 height 8
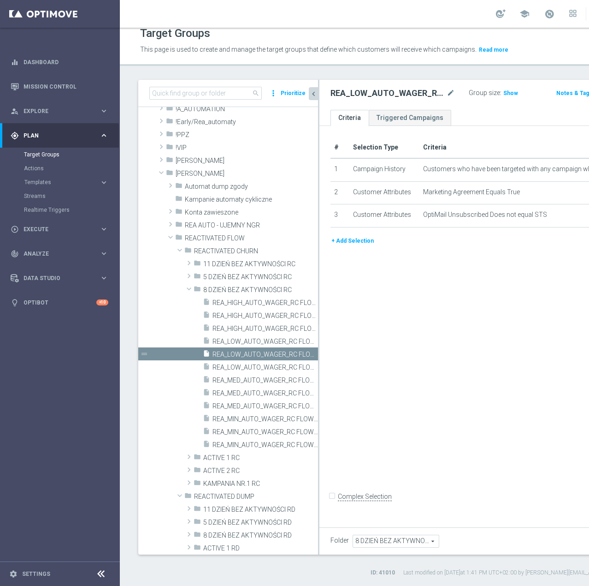
click at [346, 246] on button "+ Add Selection" at bounding box center [353, 241] width 44 height 10
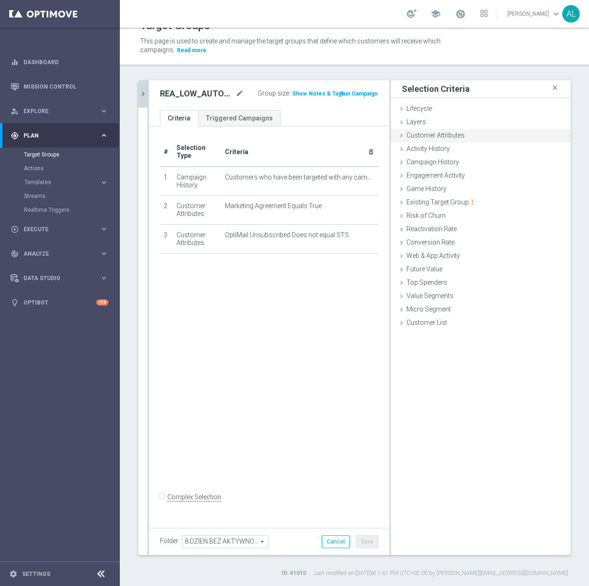
click at [419, 136] on span "Customer Attributes" at bounding box center [436, 134] width 58 height 7
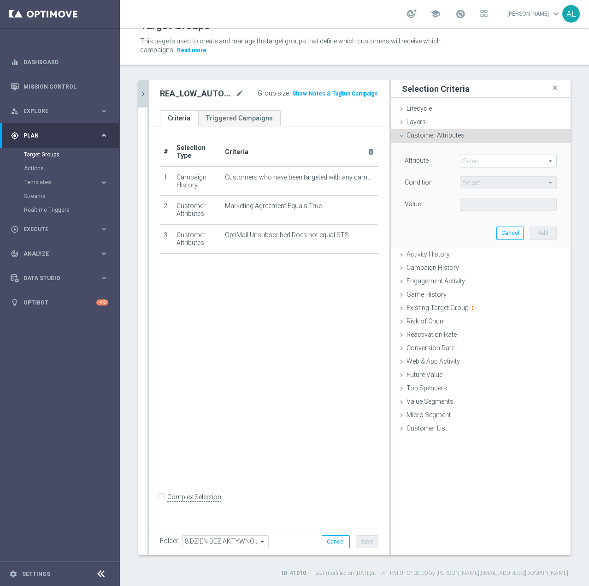
click at [470, 161] on span at bounding box center [509, 161] width 96 height 12
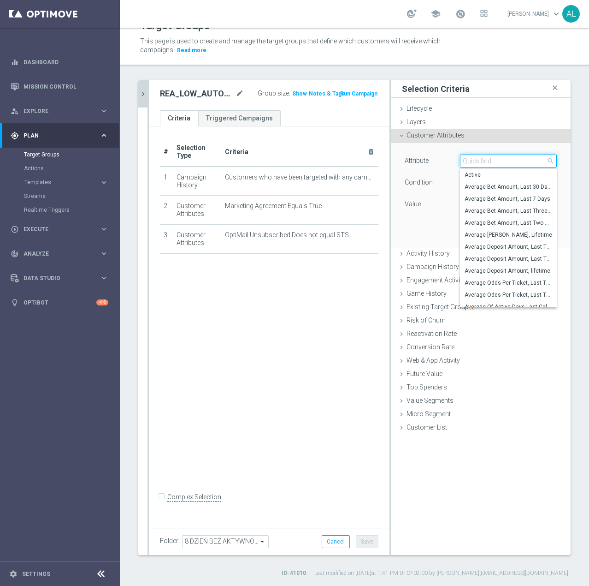
click at [470, 161] on input "search" at bounding box center [508, 160] width 97 height 13
paste input "email agree"
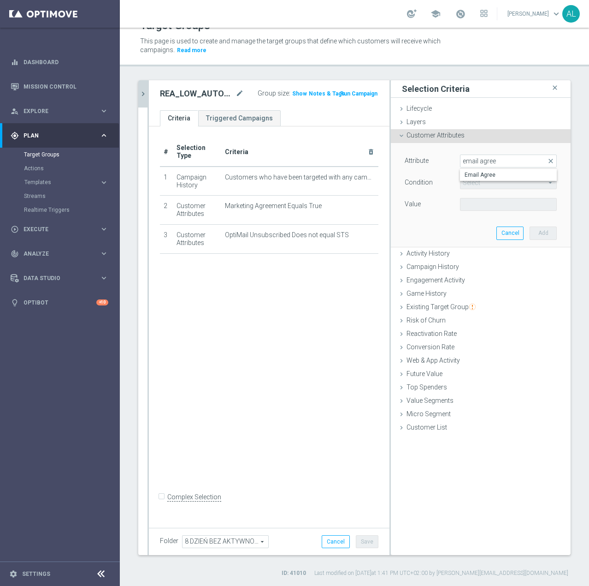
click at [486, 182] on opti-search-list "Select arrow_drop_down search" at bounding box center [508, 183] width 97 height 6
click at [487, 176] on div "Attribute Select arrow_drop_down close Condition Select arrow_drop_down search …" at bounding box center [481, 183] width 152 height 58
click at [484, 160] on span at bounding box center [509, 161] width 96 height 12
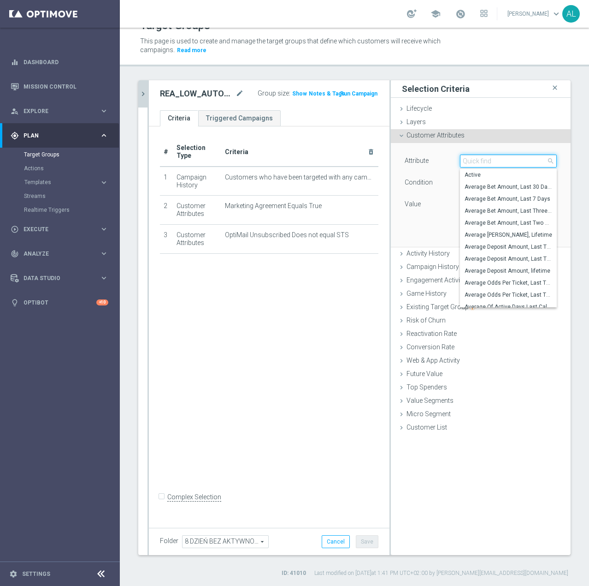
click at [484, 160] on input "search" at bounding box center [508, 160] width 97 height 13
paste input "email agree"
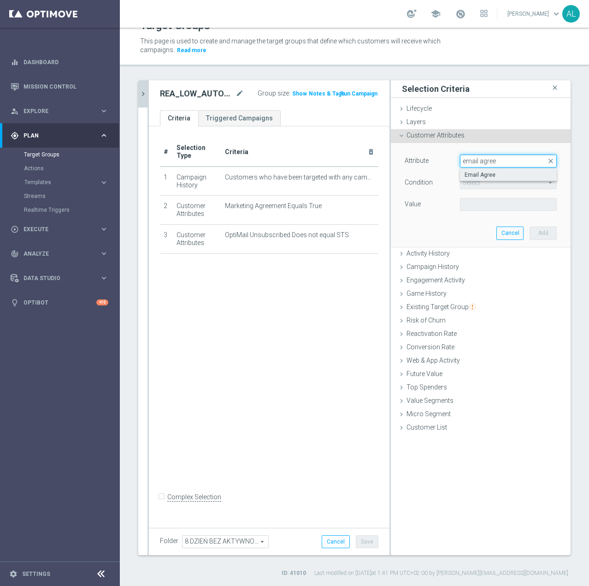
type input "email agree"
click at [479, 175] on span "Email Agree" at bounding box center [509, 174] width 88 height 7
type input "Email Agree"
type input "Equals"
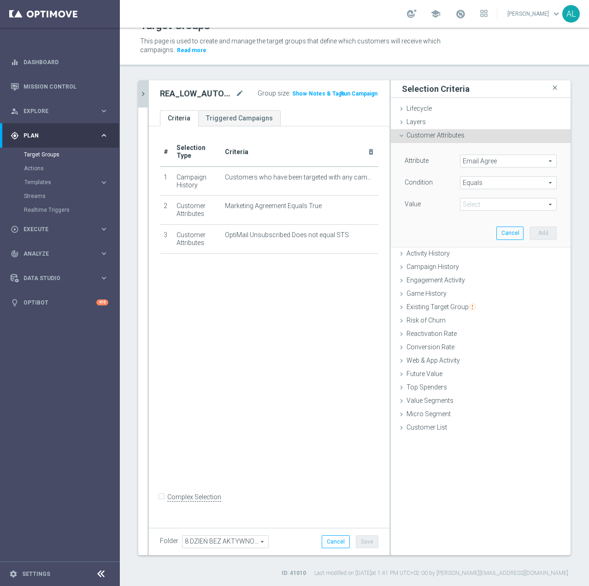
click at [475, 211] on div "Select arrow_drop_down search" at bounding box center [508, 204] width 97 height 13
click at [469, 230] on span "TRUE" at bounding box center [509, 229] width 88 height 7
type input "TRUE"
click at [531, 228] on button "Add" at bounding box center [543, 232] width 27 height 13
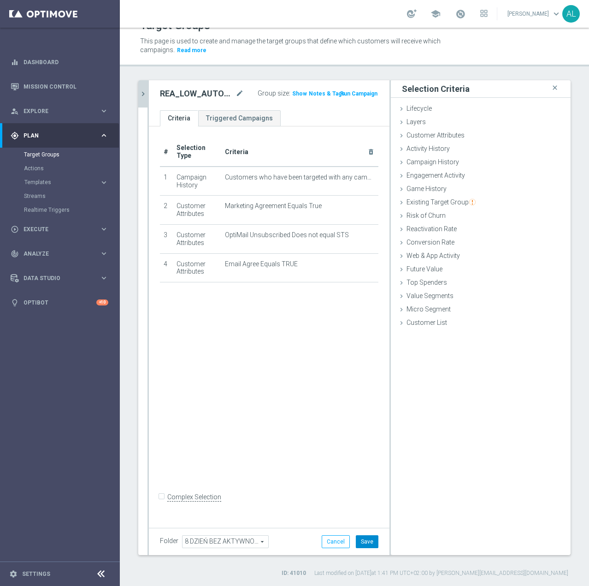
click at [367, 537] on button "Save" at bounding box center [367, 541] width 23 height 13
click at [143, 91] on icon "chevron_right" at bounding box center [143, 93] width 9 height 9
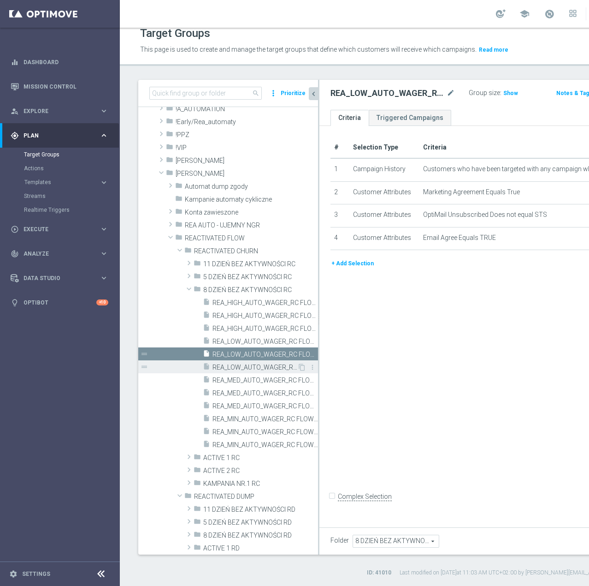
click at [243, 367] on span "REA_LOW_AUTO_WAGER_RC FLOW DAY 8 BA 50%-50 PLN_DAILY" at bounding box center [255, 367] width 85 height 8
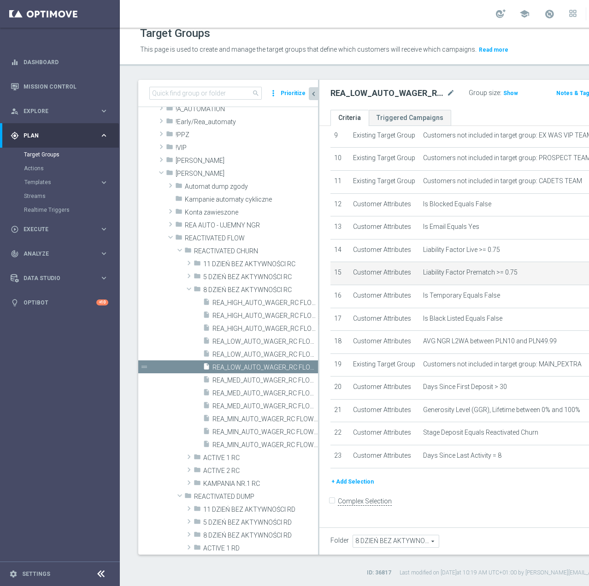
scroll to position [355, 0]
click at [357, 486] on button "+ Add Selection" at bounding box center [353, 481] width 44 height 10
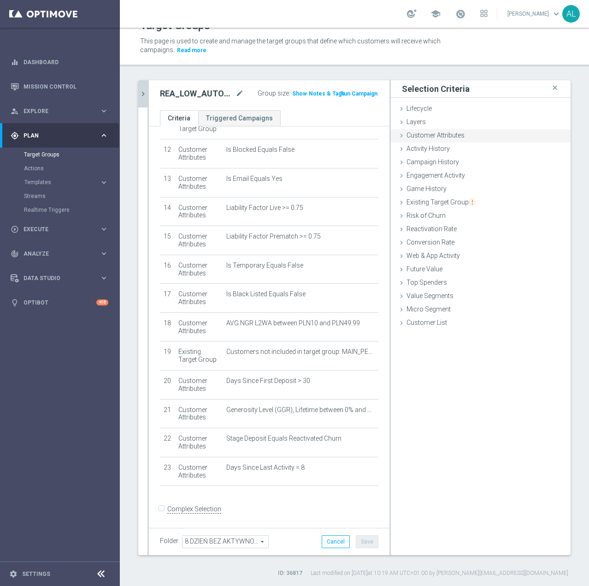
click at [435, 134] on span "Customer Attributes" at bounding box center [436, 134] width 58 height 7
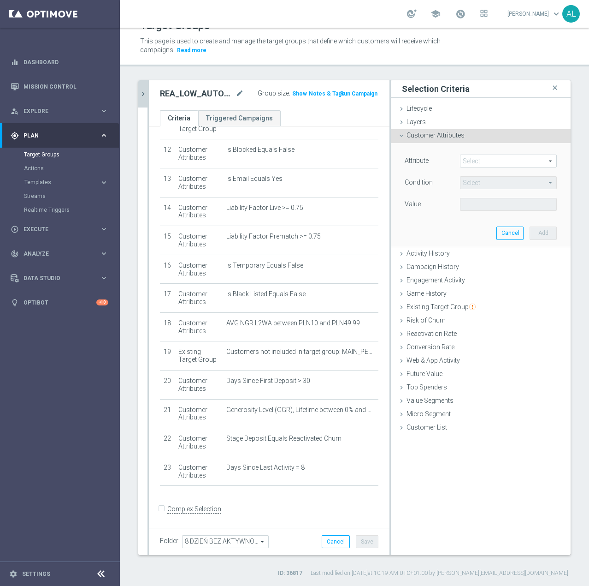
click at [480, 154] on div "Select arrow_drop_down search" at bounding box center [508, 160] width 97 height 13
click at [0, 0] on input "search" at bounding box center [0, 0] width 0 height 0
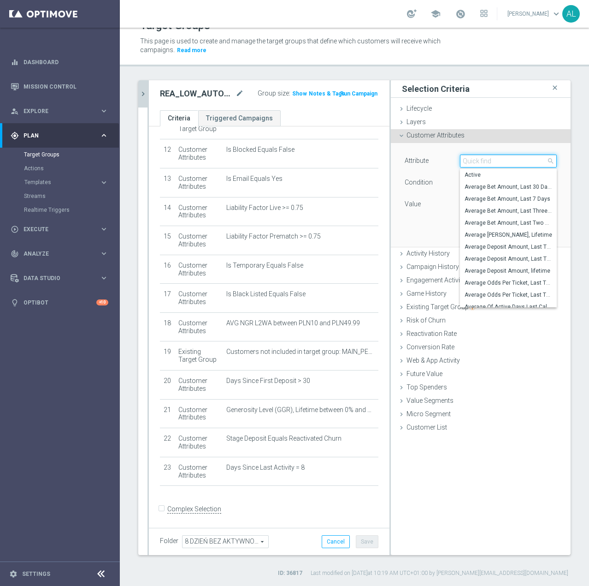
paste input "email agree"
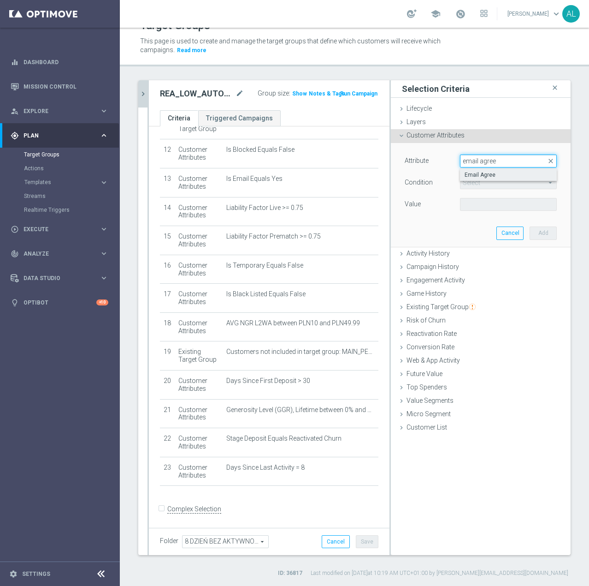
type input "email agree"
click at [486, 170] on label "Email Agree" at bounding box center [508, 175] width 97 height 12
type input "Email Agree"
type input "Equals"
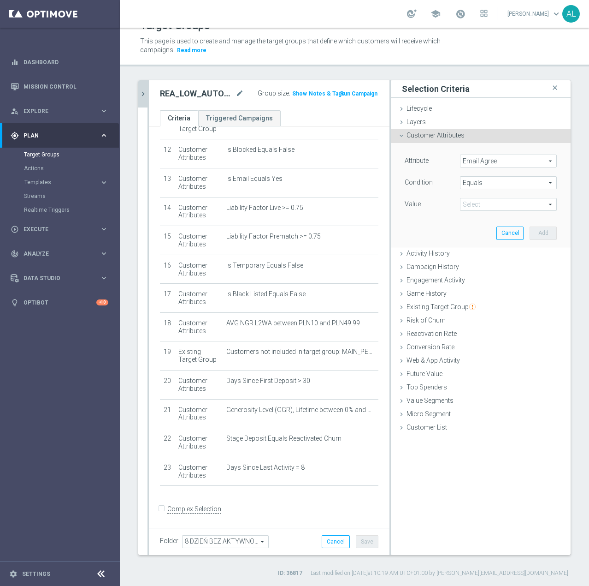
click at [482, 203] on span at bounding box center [509, 204] width 96 height 12
click at [476, 228] on span "TRUE" at bounding box center [509, 229] width 88 height 7
type input "TRUE"
click at [531, 234] on button "Add" at bounding box center [543, 232] width 27 height 13
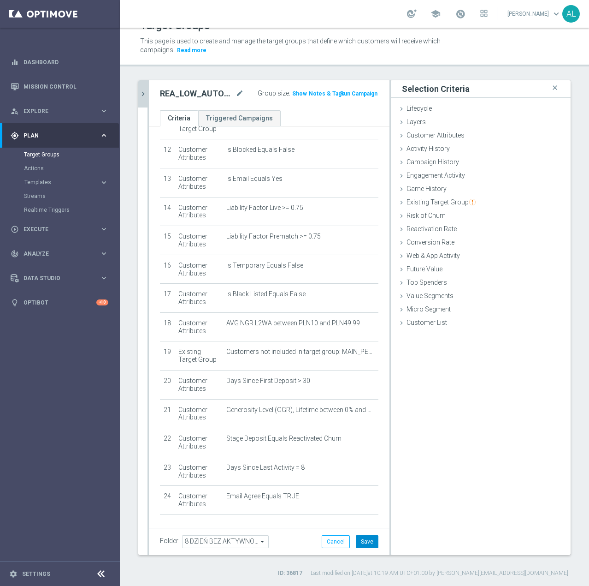
click at [363, 537] on button "Save" at bounding box center [367, 541] width 23 height 13
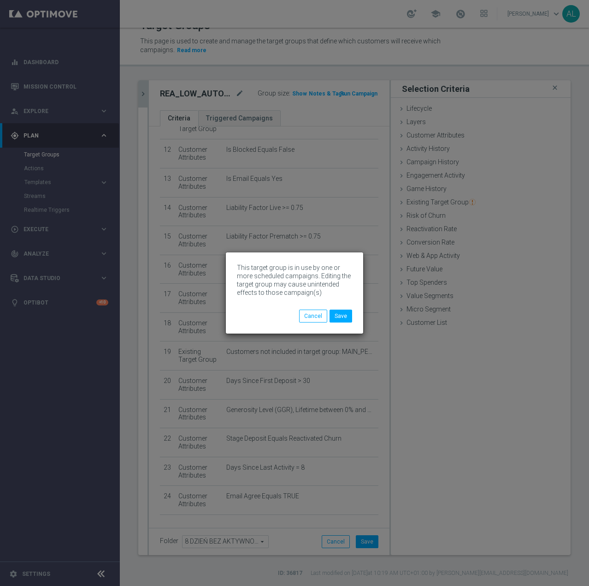
click at [344, 322] on div "Cancel Save" at bounding box center [325, 315] width 53 height 13
click at [344, 320] on button "Save" at bounding box center [341, 315] width 23 height 13
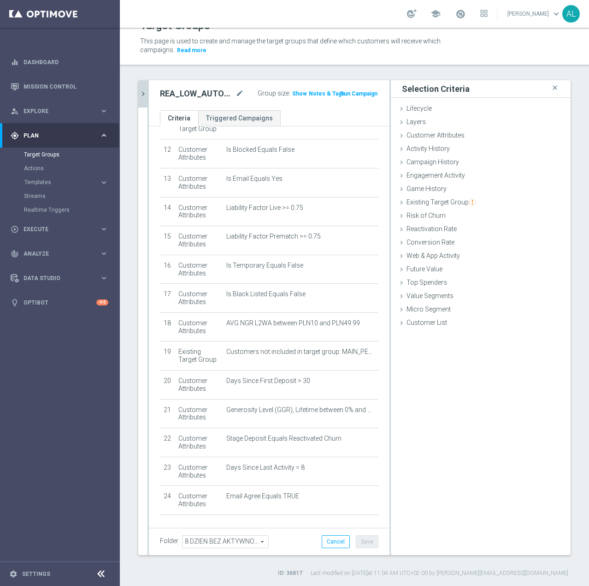
click at [142, 96] on icon "chevron_right" at bounding box center [143, 93] width 9 height 9
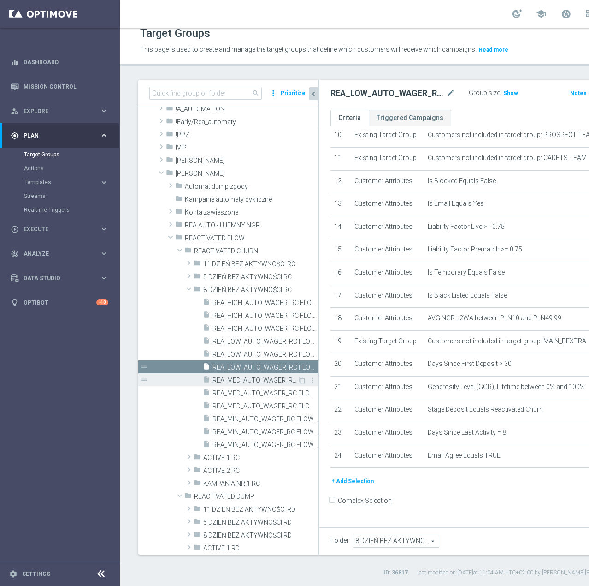
click at [254, 375] on div "insert_drive_file REA_MED_AUTO_WAGER_RC FLOW DAY 8 BA 50%-75 PLN - reminder_DAI…" at bounding box center [250, 379] width 95 height 13
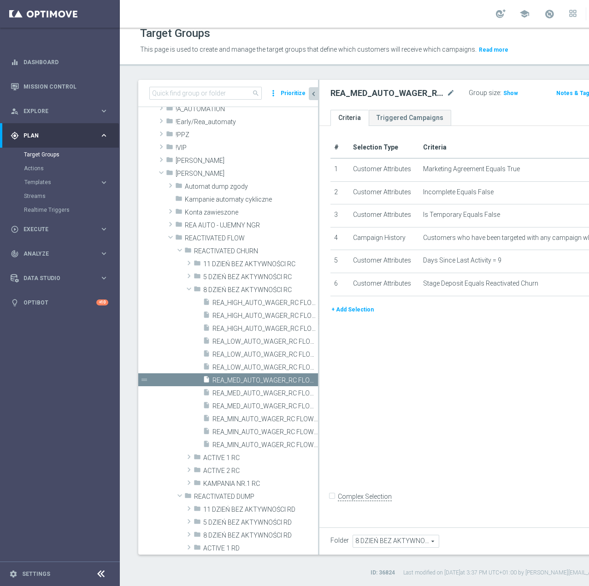
click at [358, 314] on button "+ Add Selection" at bounding box center [353, 309] width 44 height 10
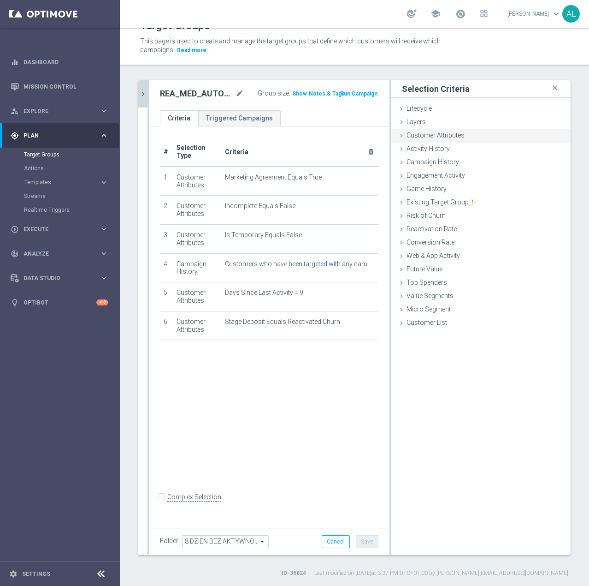
click at [437, 136] on span "Customer Attributes" at bounding box center [436, 134] width 58 height 7
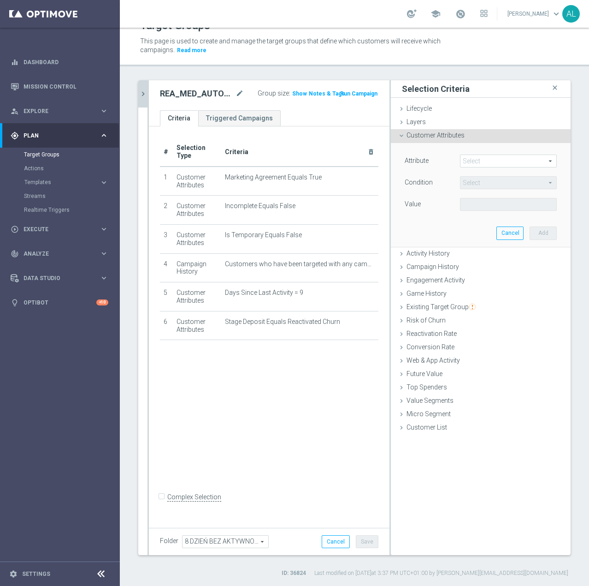
click at [473, 161] on span at bounding box center [509, 161] width 96 height 12
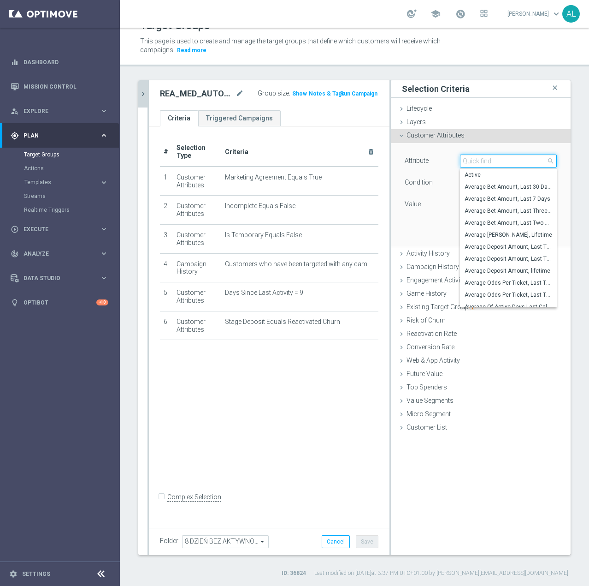
click at [473, 161] on input "search" at bounding box center [508, 160] width 97 height 13
type input "Push"
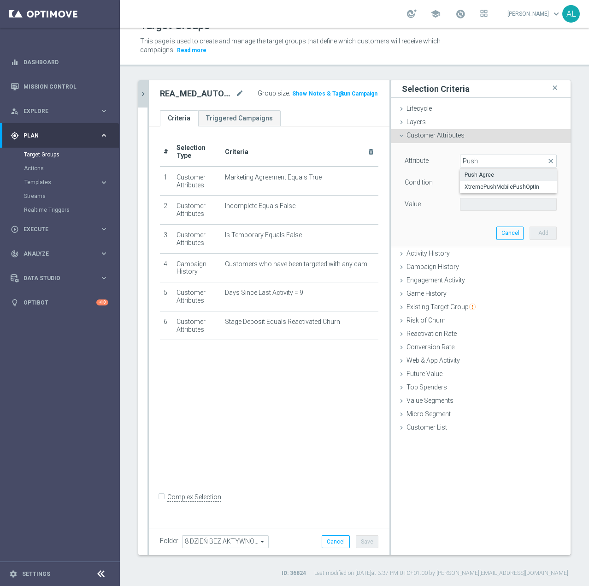
click at [467, 172] on span "Push Agree" at bounding box center [509, 174] width 88 height 7
type input "Push Agree"
type input "Equals"
click at [480, 199] on span at bounding box center [509, 204] width 96 height 12
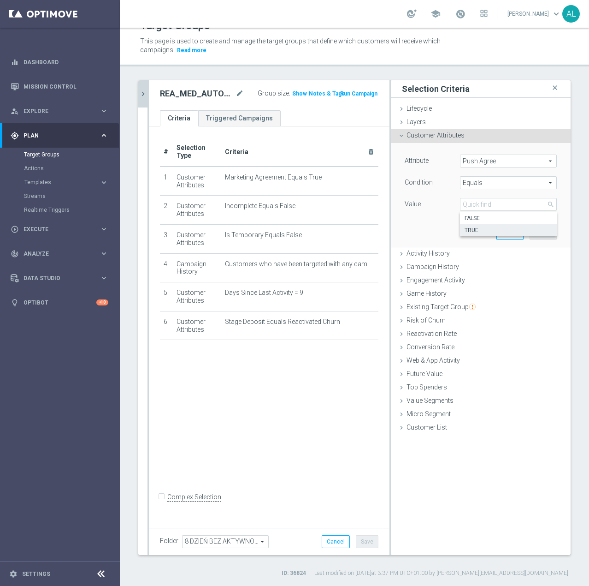
click at [480, 225] on label "TRUE" at bounding box center [508, 230] width 97 height 12
type input "TRUE"
click at [533, 234] on button "Add" at bounding box center [543, 232] width 27 height 13
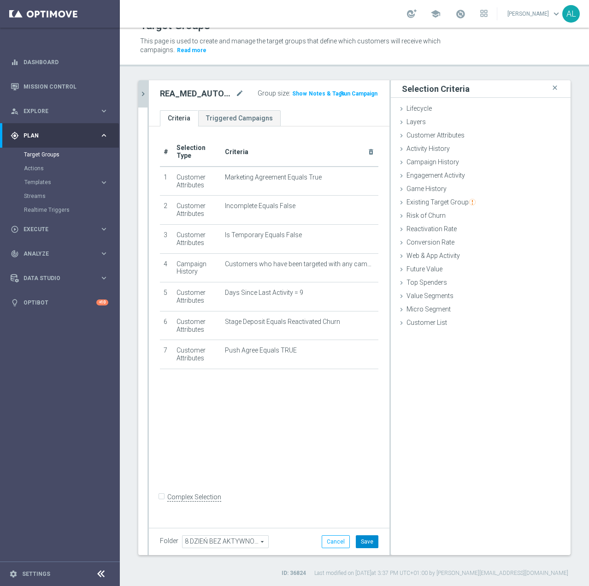
click at [361, 539] on button "Save" at bounding box center [367, 541] width 23 height 13
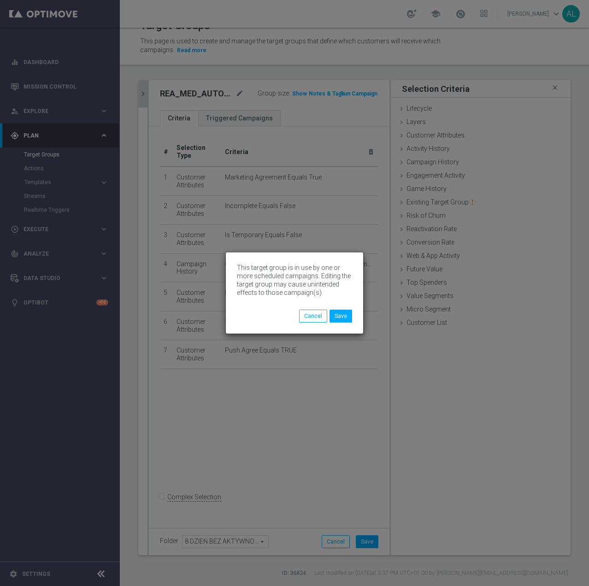
click at [343, 308] on div "This target group is in use by one or more scheduled campaigns. Editing the tar…" at bounding box center [294, 286] width 115 height 46
click at [343, 318] on button "Save" at bounding box center [341, 315] width 23 height 13
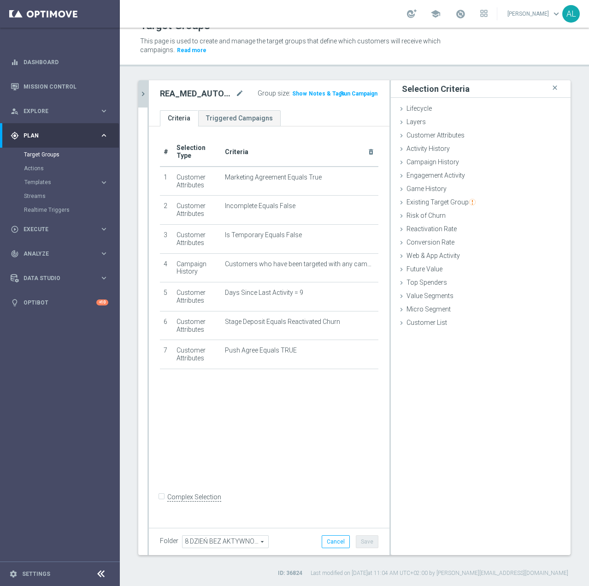
click at [142, 99] on button "chevron_right" at bounding box center [142, 93] width 9 height 27
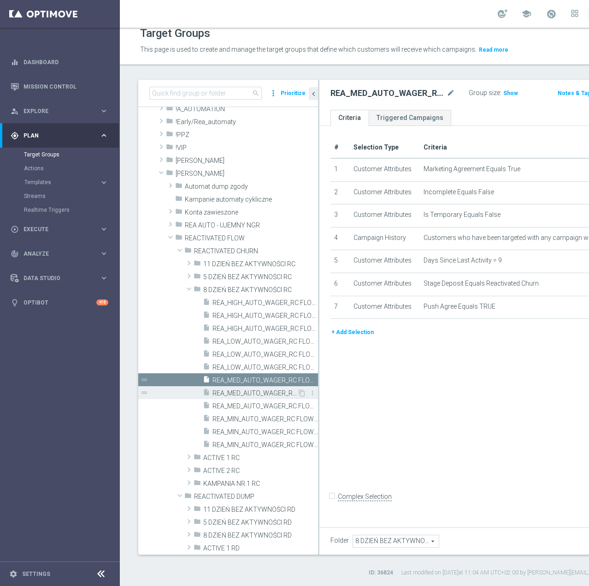
click at [230, 393] on span "REA_MED_AUTO_WAGER_RC FLOW DAY 8 BA 50%-75 PLN MAIL_DAILY" at bounding box center [255, 393] width 85 height 8
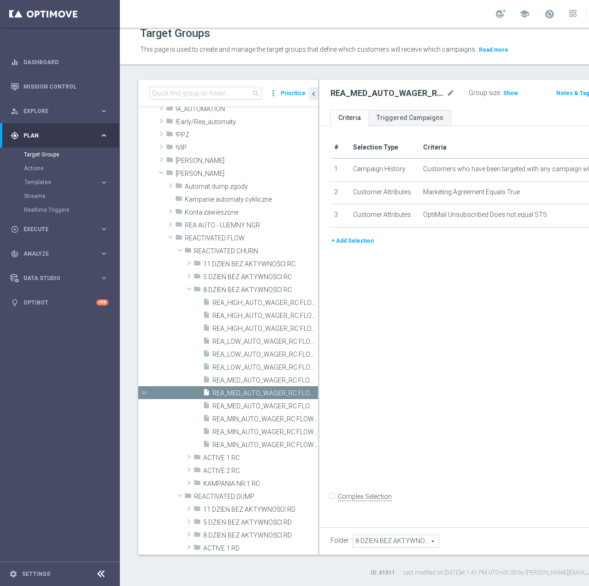
click at [363, 246] on button "+ Add Selection" at bounding box center [353, 241] width 44 height 10
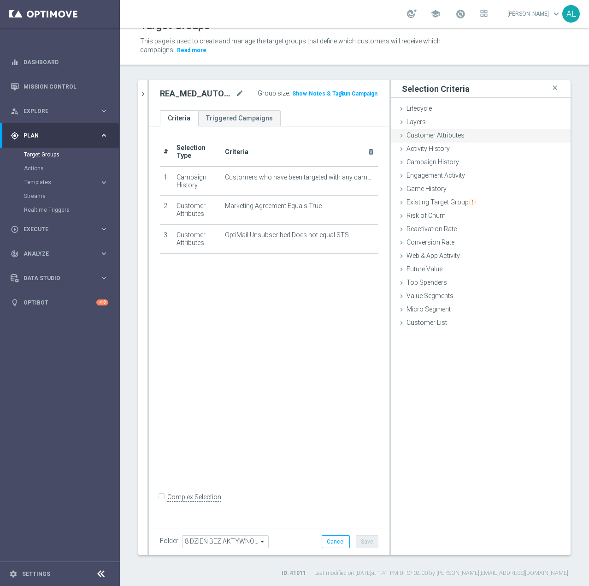
click at [444, 136] on span "Customer Attributes" at bounding box center [436, 134] width 58 height 7
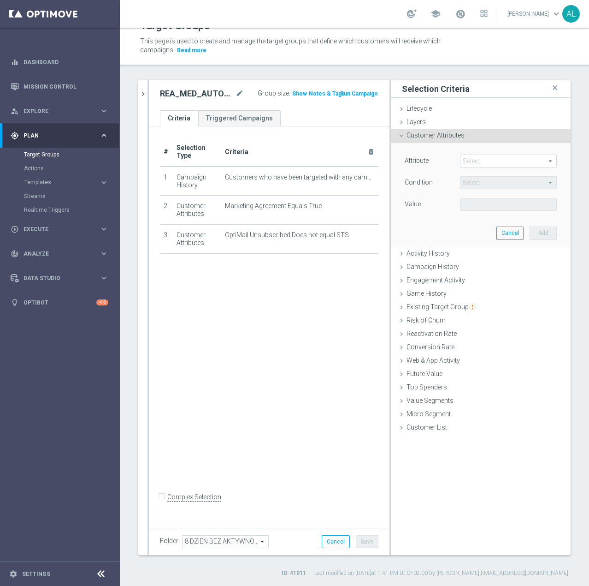
click at [469, 166] on span at bounding box center [509, 161] width 96 height 12
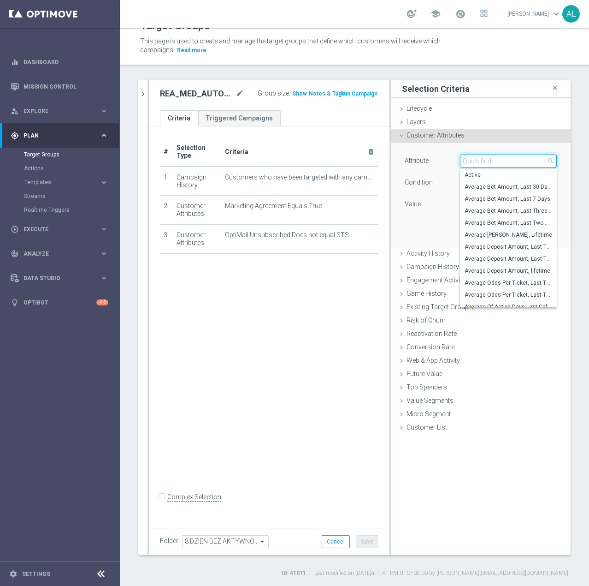
click at [472, 160] on input "search" at bounding box center [508, 160] width 97 height 13
paste input "email agree"
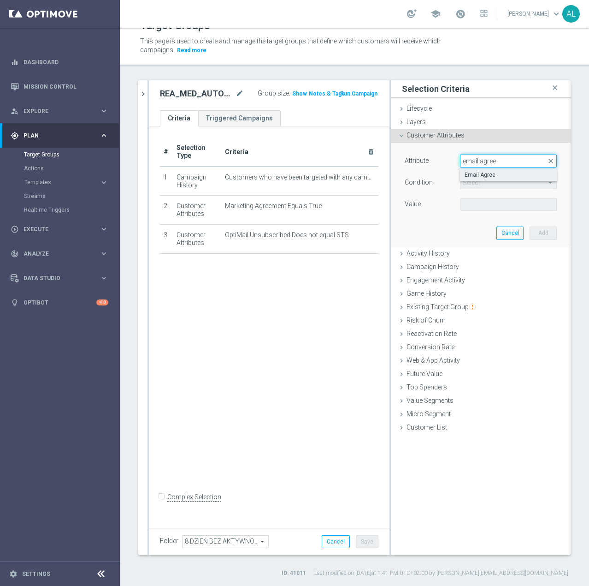
type input "email agree"
click at [477, 177] on span "Email Agree" at bounding box center [509, 174] width 88 height 7
type input "Email Agree"
type input "Equals"
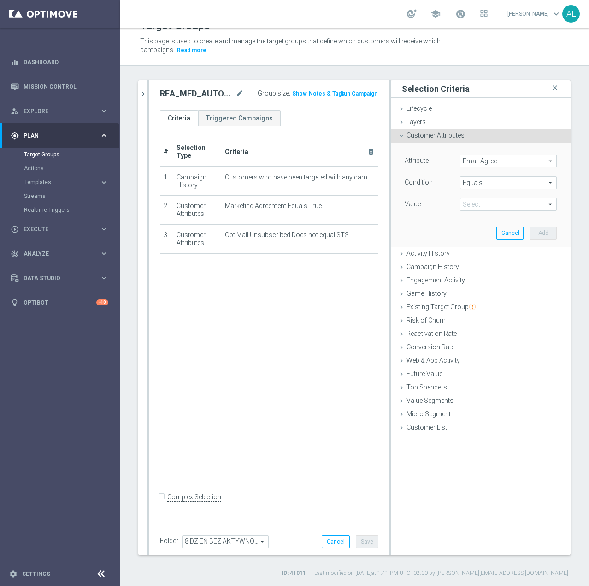
click at [474, 202] on span at bounding box center [509, 204] width 96 height 12
click at [475, 233] on span "TRUE" at bounding box center [509, 229] width 88 height 7
type input "TRUE"
click at [530, 229] on button "Add" at bounding box center [543, 232] width 27 height 13
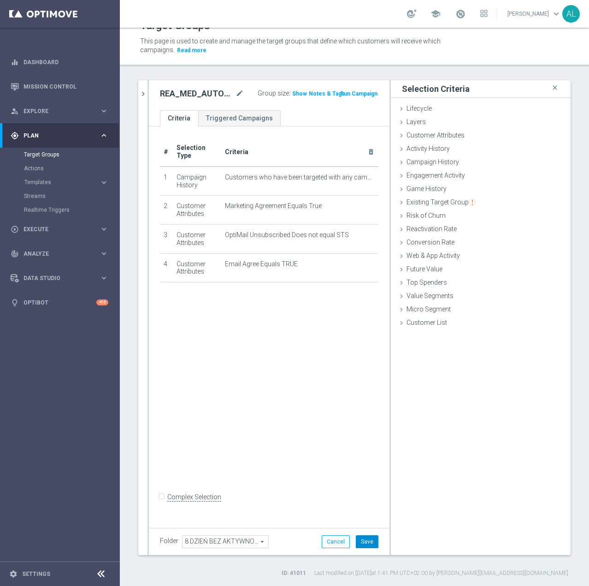
click at [361, 538] on button "Save" at bounding box center [367, 541] width 23 height 13
click at [143, 96] on icon "chevron_right" at bounding box center [143, 93] width 9 height 9
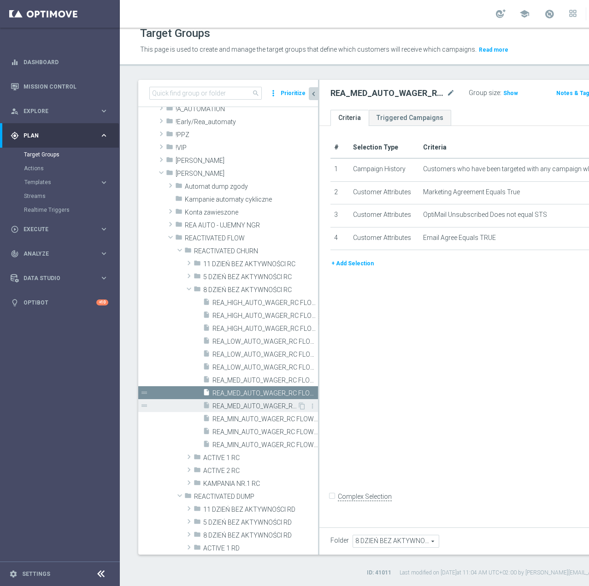
click at [245, 406] on span "REA_MED_AUTO_WAGER_RC FLOW DAY 8 BA 50%-75 PLN_DAILY" at bounding box center [255, 406] width 85 height 8
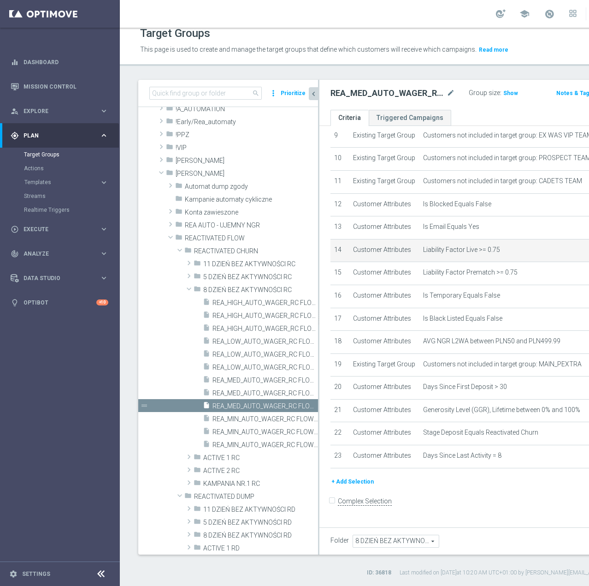
scroll to position [355, 0]
click at [348, 486] on button "+ Add Selection" at bounding box center [353, 481] width 44 height 10
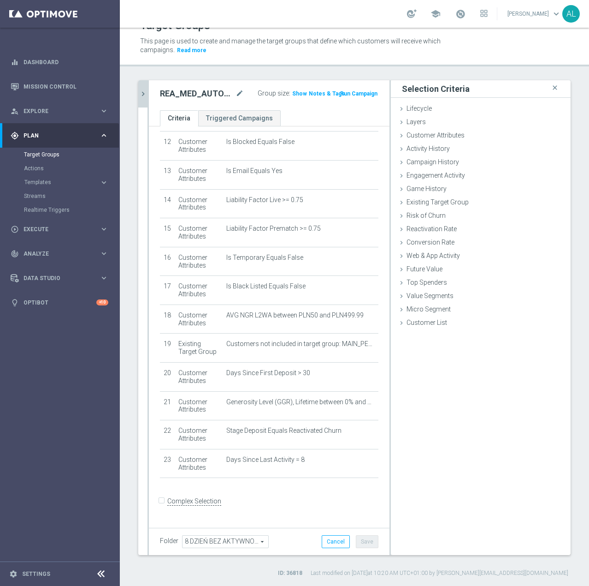
scroll to position [345, 0]
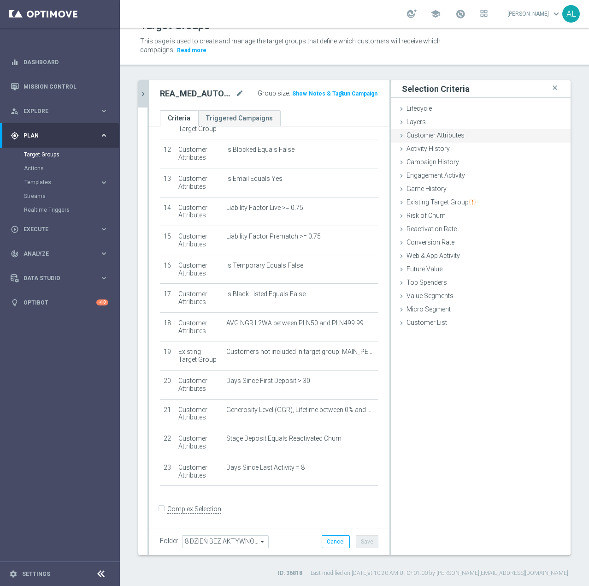
click at [432, 136] on span "Customer Attributes" at bounding box center [436, 134] width 58 height 7
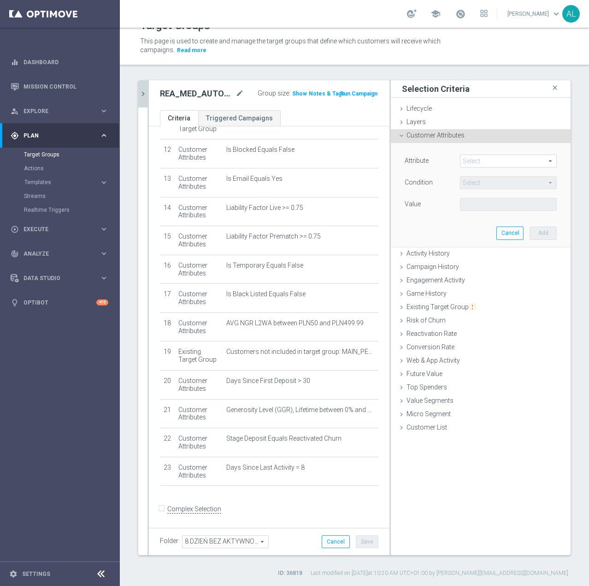
click at [480, 163] on span at bounding box center [509, 161] width 96 height 12
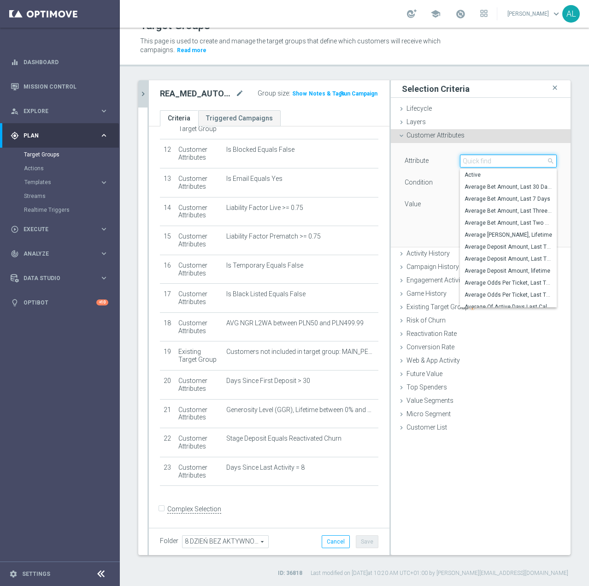
click at [480, 163] on input "search" at bounding box center [508, 160] width 97 height 13
paste input "email agree"
type input "email agree"
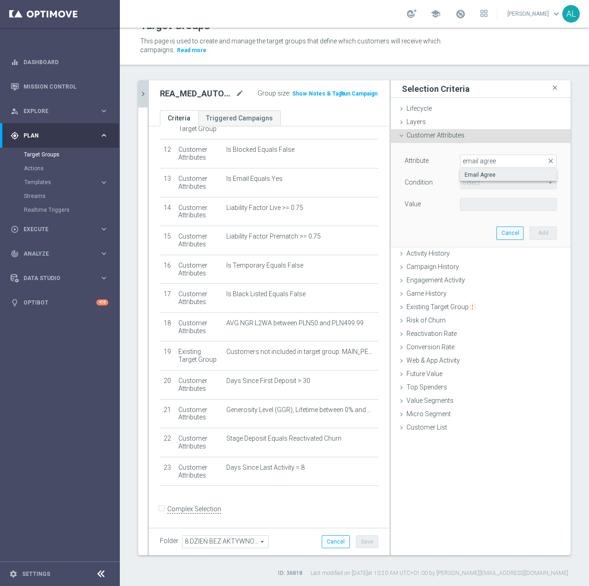
click at [492, 171] on label "Email Agree" at bounding box center [508, 175] width 97 height 12
type input "Email Agree"
type input "Equals"
click at [480, 207] on span at bounding box center [509, 204] width 96 height 12
click at [487, 229] on span "TRUE" at bounding box center [509, 229] width 88 height 7
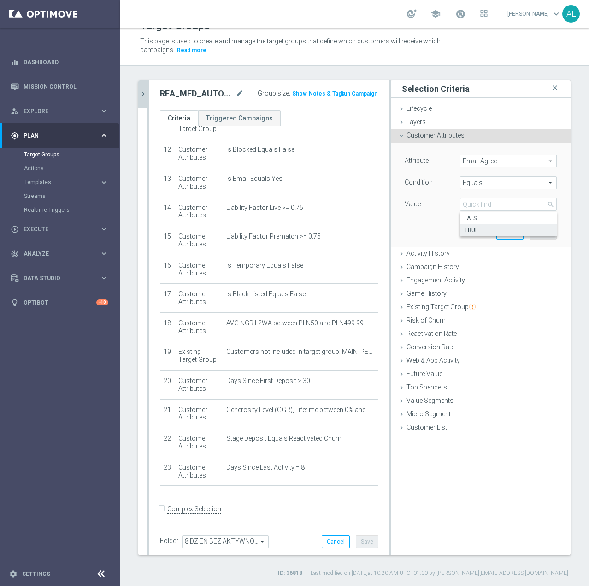
type input "TRUE"
click at [531, 230] on button "Add" at bounding box center [543, 232] width 27 height 13
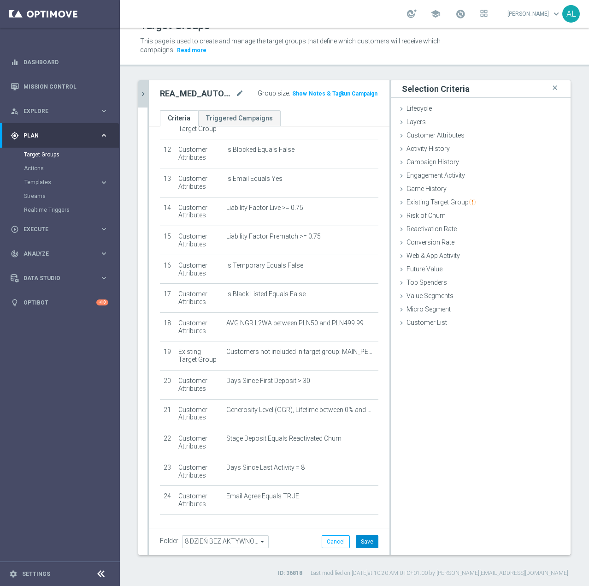
click at [363, 543] on button "Save" at bounding box center [367, 541] width 23 height 13
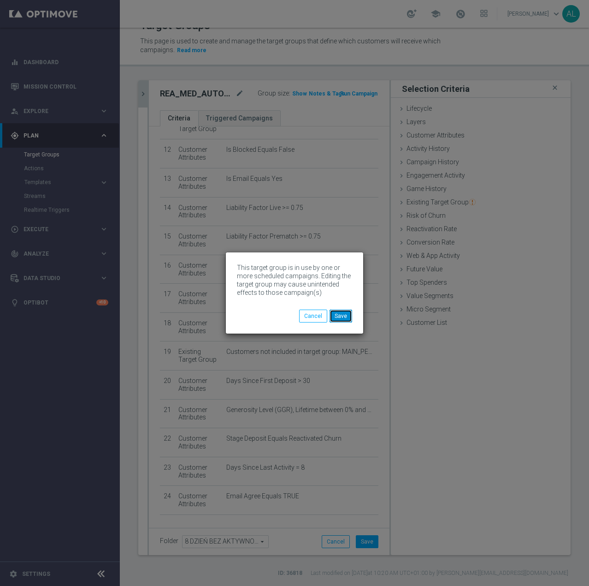
click at [347, 319] on button "Save" at bounding box center [341, 315] width 23 height 13
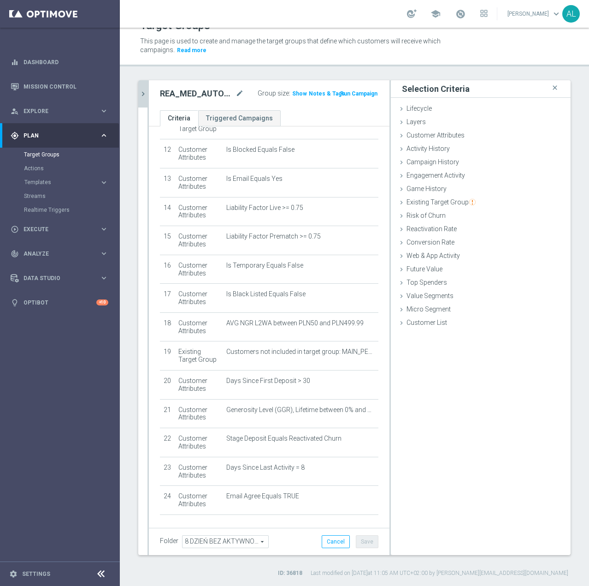
click at [144, 97] on icon "chevron_right" at bounding box center [143, 93] width 9 height 9
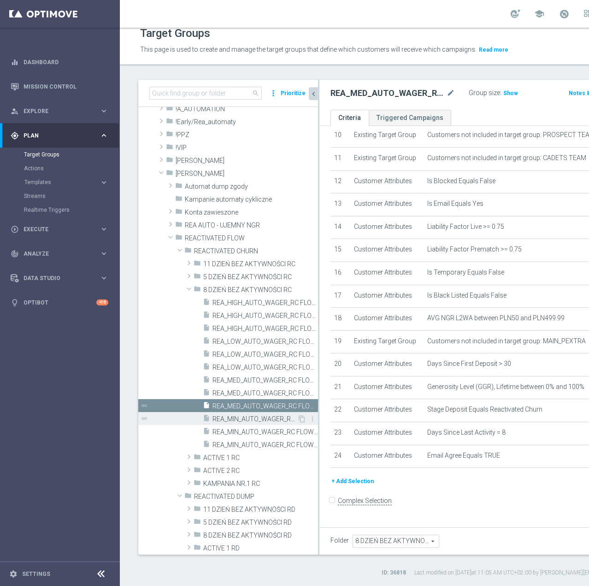
click at [240, 419] on span "REA_MIN_AUTO_WAGER_RC FLOW DAY 8 BA 50%-25 PLN - reminder_DAILY" at bounding box center [255, 419] width 85 height 8
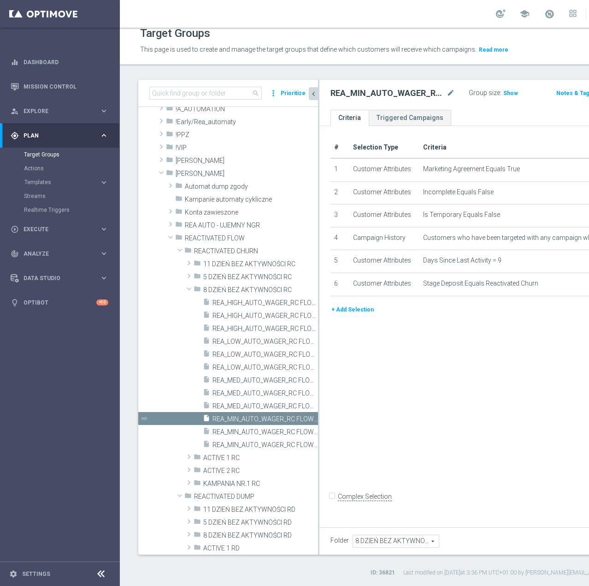
click at [355, 314] on button "+ Add Selection" at bounding box center [353, 309] width 44 height 10
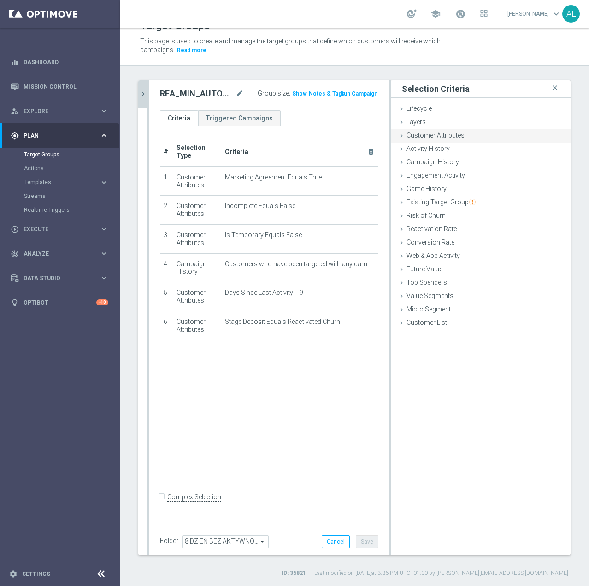
click at [412, 140] on div "Customer Attributes done selection saved" at bounding box center [481, 136] width 180 height 14
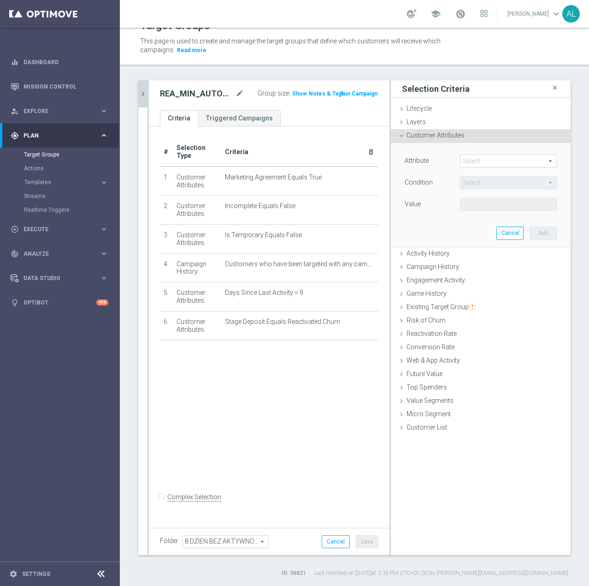
click at [486, 161] on span at bounding box center [509, 161] width 96 height 12
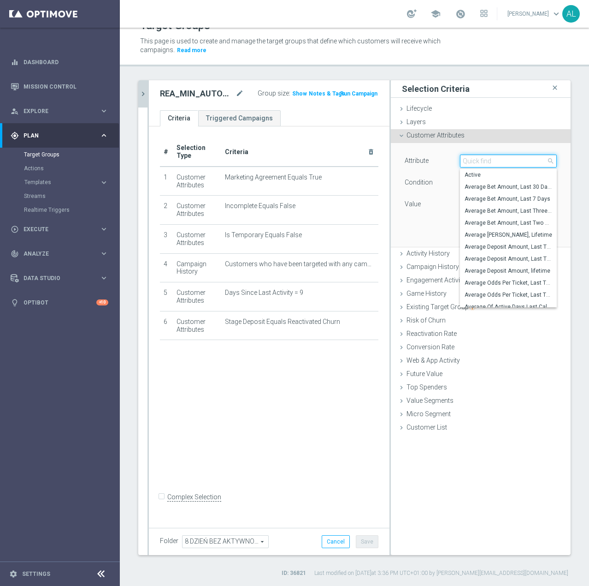
click at [486, 161] on input "search" at bounding box center [508, 160] width 97 height 13
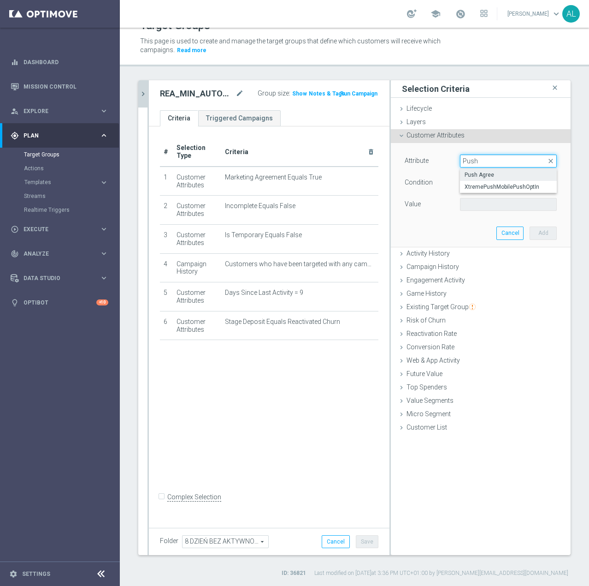
type input "Push"
click at [501, 173] on span "Push Agree" at bounding box center [509, 174] width 88 height 7
type input "Push Agree"
type input "Equals"
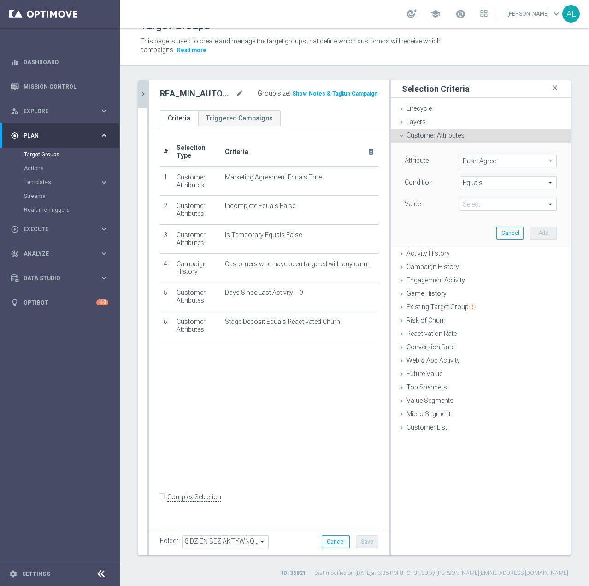
click at [491, 200] on span at bounding box center [509, 204] width 96 height 12
click at [474, 236] on label "TRUE" at bounding box center [508, 230] width 97 height 12
type input "TRUE"
click at [531, 228] on button "Add" at bounding box center [543, 232] width 27 height 13
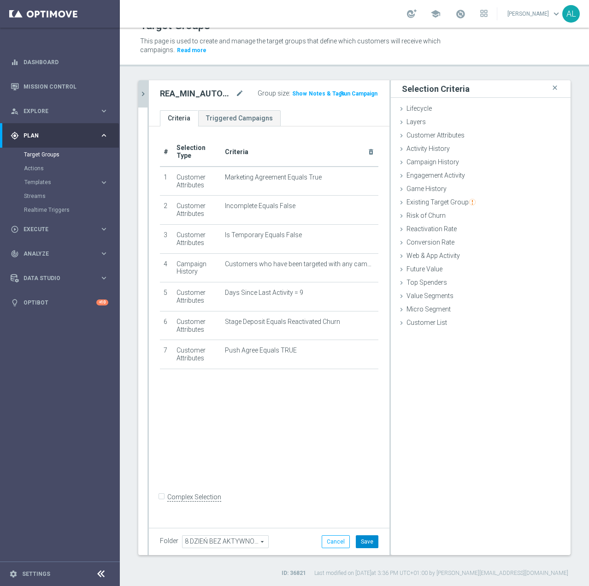
click at [361, 545] on button "Save" at bounding box center [367, 541] width 23 height 13
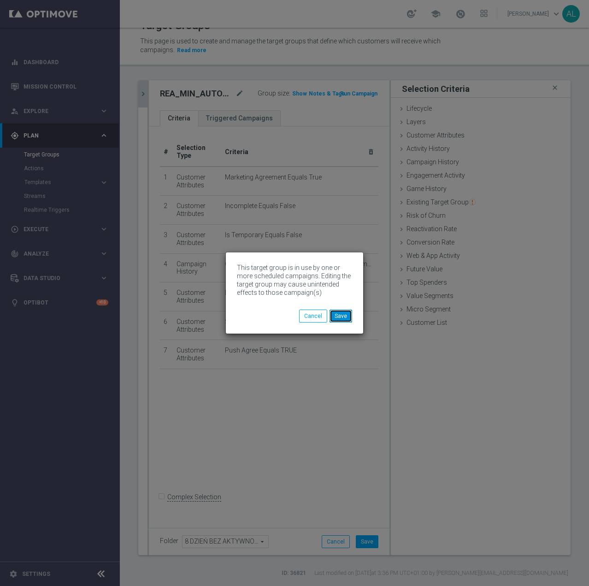
click at [340, 313] on button "Save" at bounding box center [341, 315] width 23 height 13
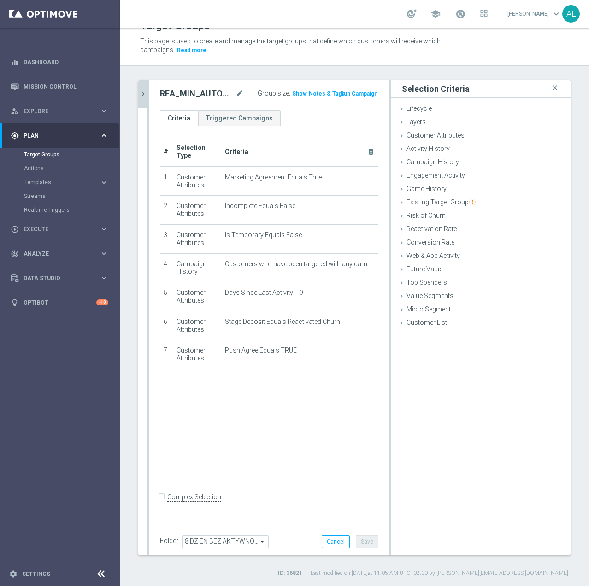
click at [141, 89] on icon "chevron_right" at bounding box center [143, 93] width 9 height 9
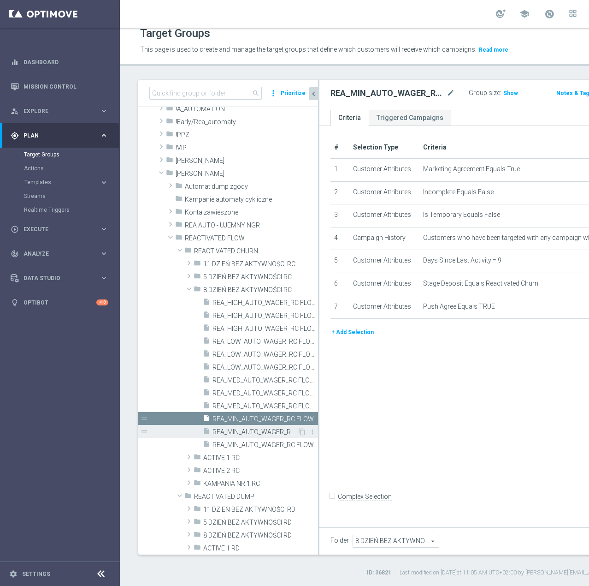
click at [233, 427] on div "insert_drive_file REA_MIN_AUTO_WAGER_RC FLOW DAY 8 BA 50%-25 PLN MAIL_DAILY" at bounding box center [250, 431] width 95 height 13
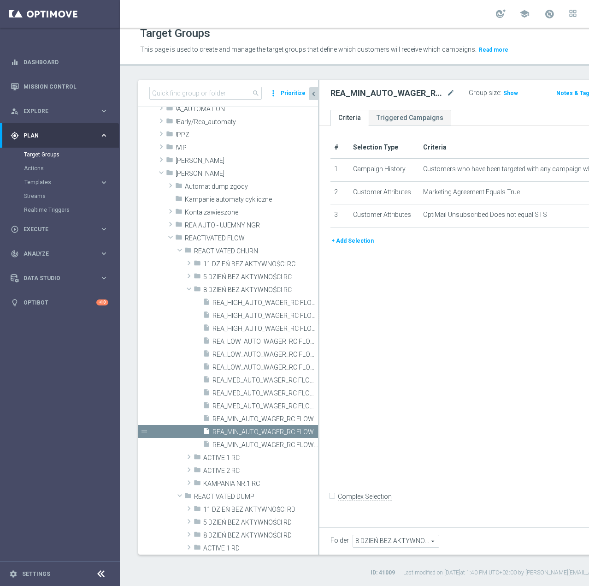
click at [362, 246] on button "+ Add Selection" at bounding box center [353, 241] width 44 height 10
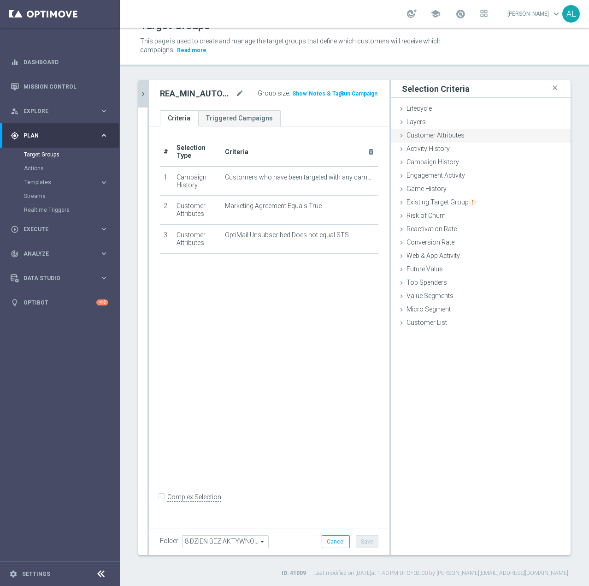
click at [421, 136] on span "Customer Attributes" at bounding box center [436, 134] width 58 height 7
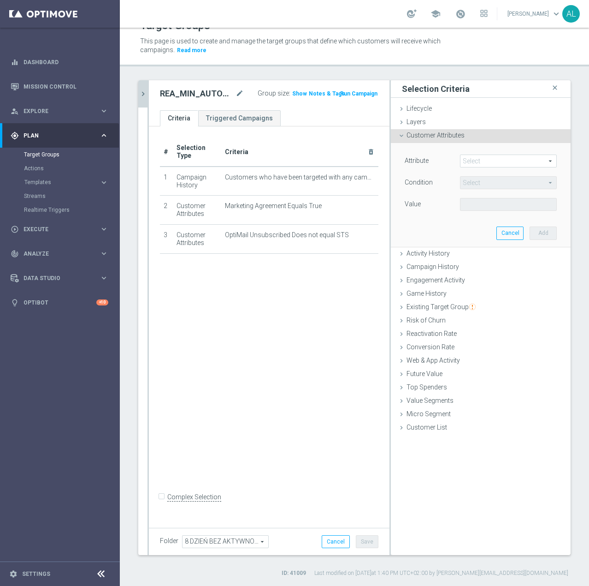
click at [472, 164] on span at bounding box center [509, 161] width 96 height 12
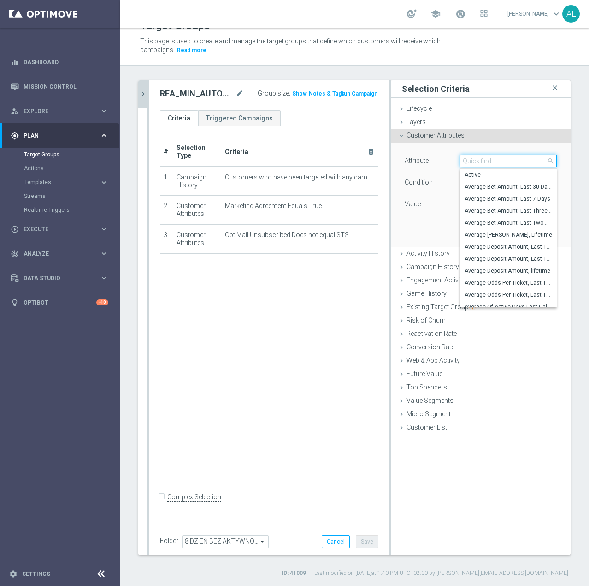
click at [473, 160] on input "search" at bounding box center [508, 160] width 97 height 13
paste input "email agree"
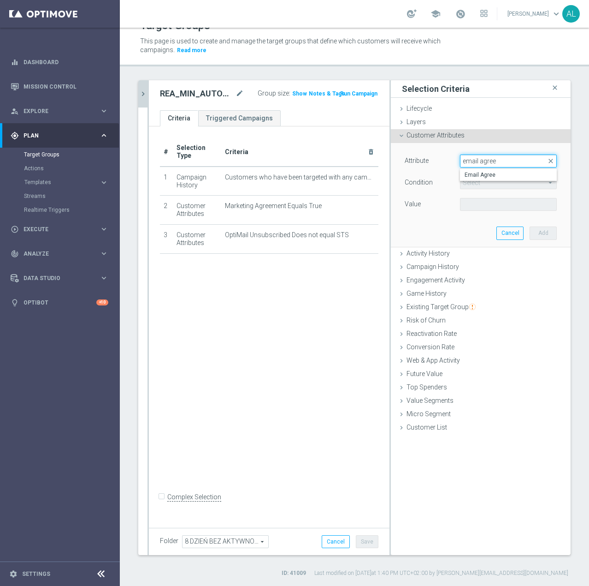
type input "email agree"
click at [489, 171] on label "Email Agree" at bounding box center [508, 175] width 97 height 12
type input "Email Agree"
type input "Equals"
click at [480, 202] on span at bounding box center [509, 204] width 96 height 12
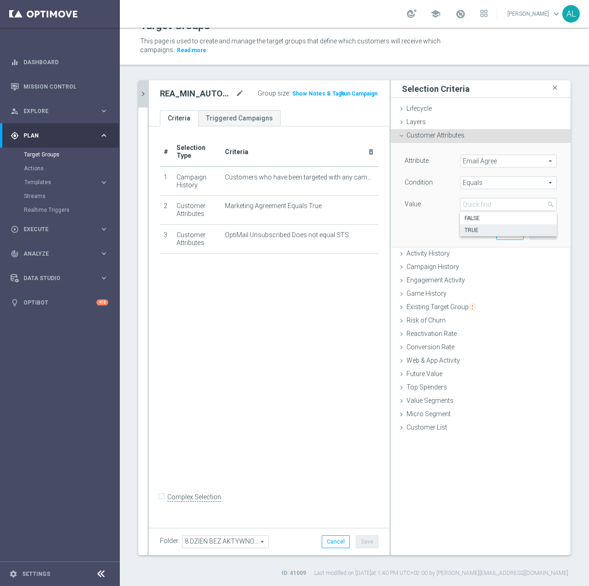
click at [482, 230] on span "TRUE" at bounding box center [509, 229] width 88 height 7
type input "TRUE"
click at [530, 233] on button "Add" at bounding box center [543, 232] width 27 height 13
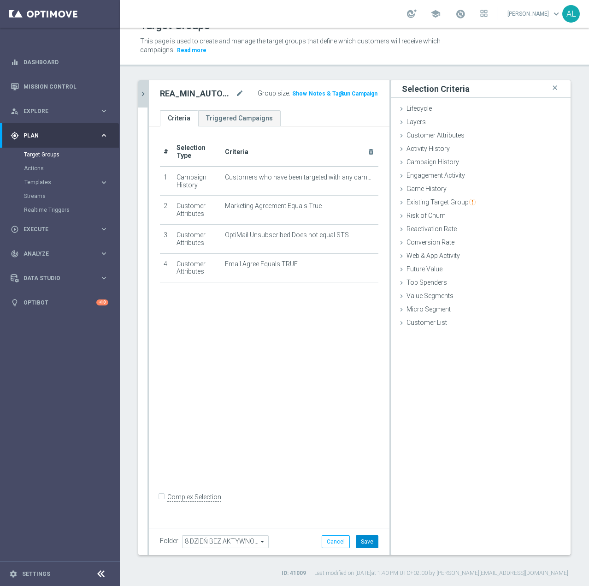
click at [360, 539] on button "Save" at bounding box center [367, 541] width 23 height 13
click at [140, 97] on icon "chevron_right" at bounding box center [143, 93] width 9 height 9
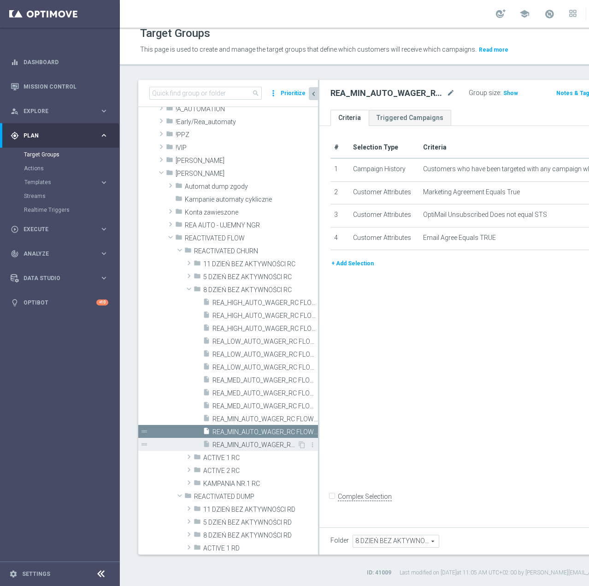
click at [230, 446] on span "REA_MIN_AUTO_WAGER_RC FLOW DAY 8 BA 50%-25 PLN_DAILY" at bounding box center [255, 445] width 85 height 8
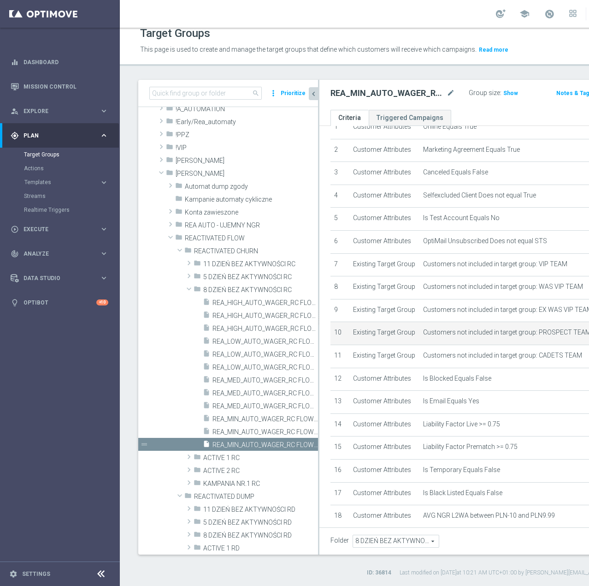
scroll to position [355, 0]
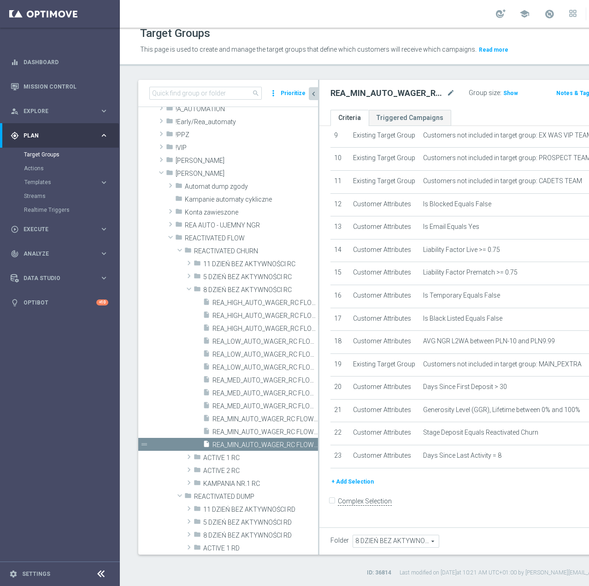
click at [353, 486] on button "+ Add Selection" at bounding box center [353, 481] width 44 height 10
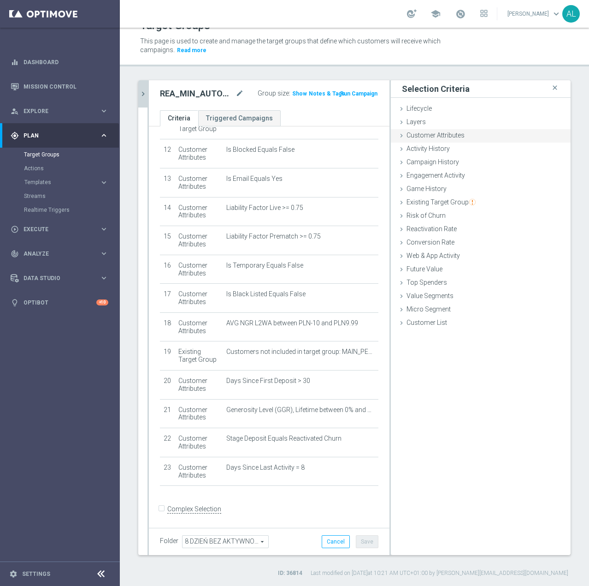
click at [428, 135] on span "Customer Attributes" at bounding box center [436, 134] width 58 height 7
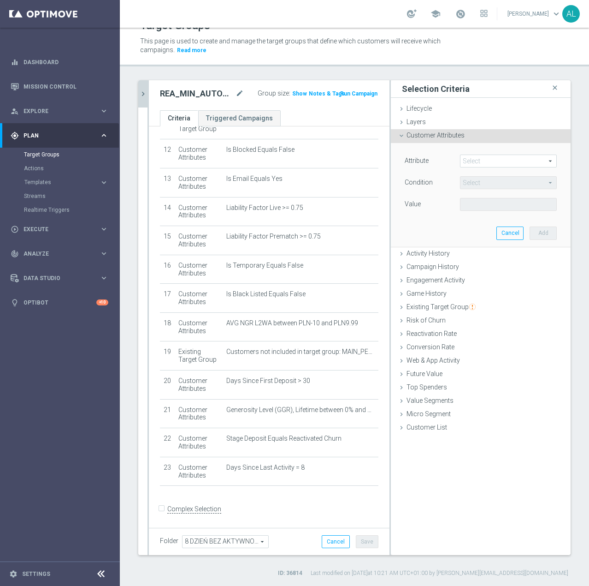
click at [487, 154] on div "Select arrow_drop_down search" at bounding box center [508, 160] width 97 height 13
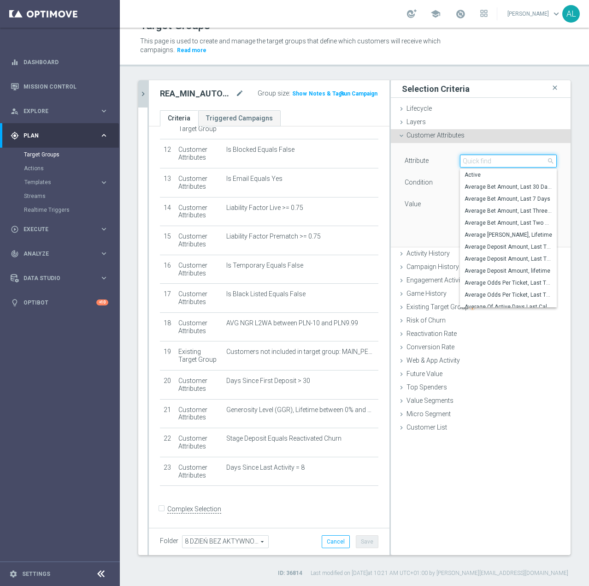
click at [486, 160] on input "search" at bounding box center [508, 160] width 97 height 13
paste input "email agree"
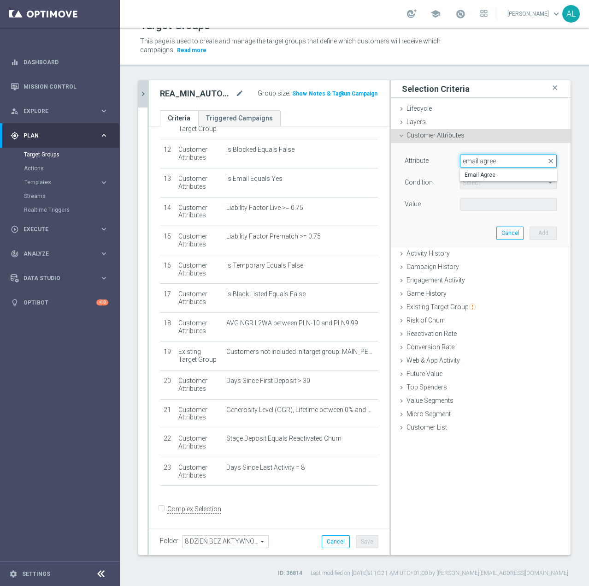
type input "email agree"
click at [492, 172] on span "Email Agree" at bounding box center [509, 174] width 88 height 7
type input "Email Agree"
type input "Equals"
click at [480, 203] on span at bounding box center [509, 204] width 96 height 12
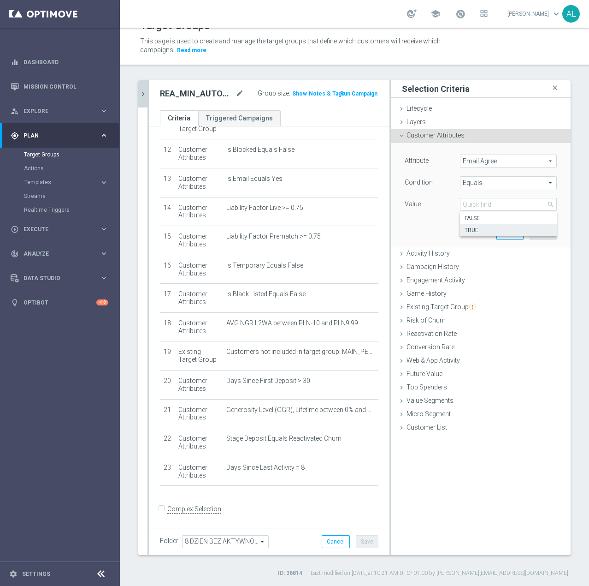
click at [478, 228] on span "TRUE" at bounding box center [509, 229] width 88 height 7
type input "TRUE"
click at [541, 232] on button "Add" at bounding box center [543, 232] width 27 height 13
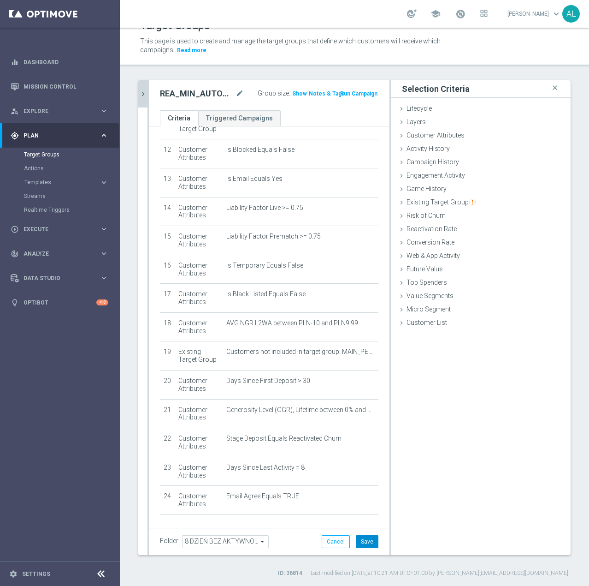
click at [368, 537] on button "Save" at bounding box center [367, 541] width 23 height 13
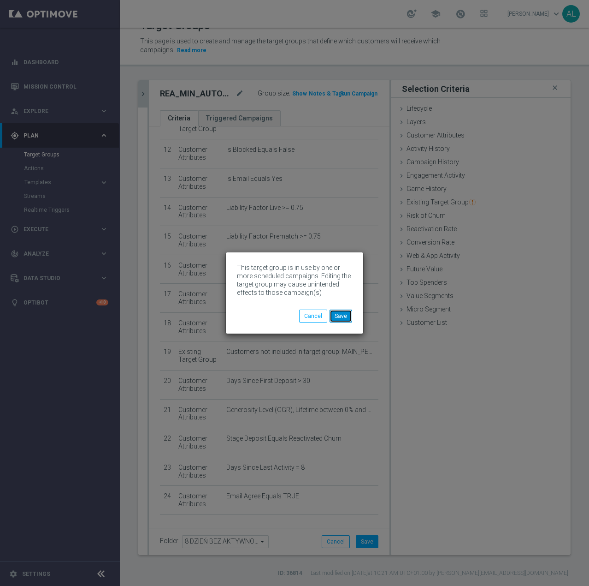
click at [343, 318] on button "Save" at bounding box center [341, 315] width 23 height 13
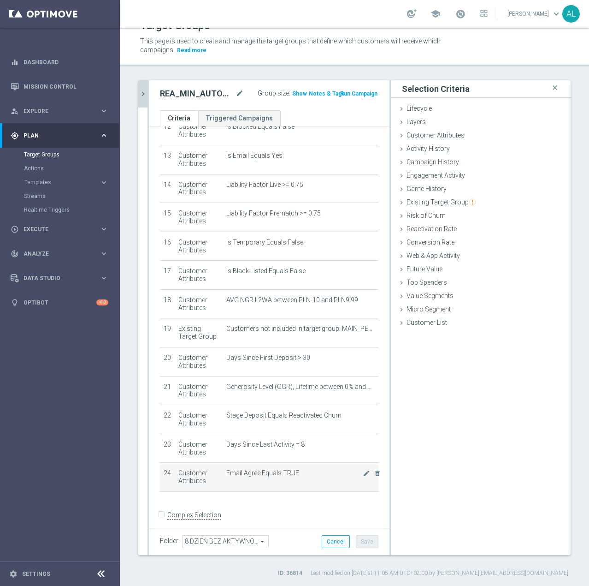
scroll to position [374, 0]
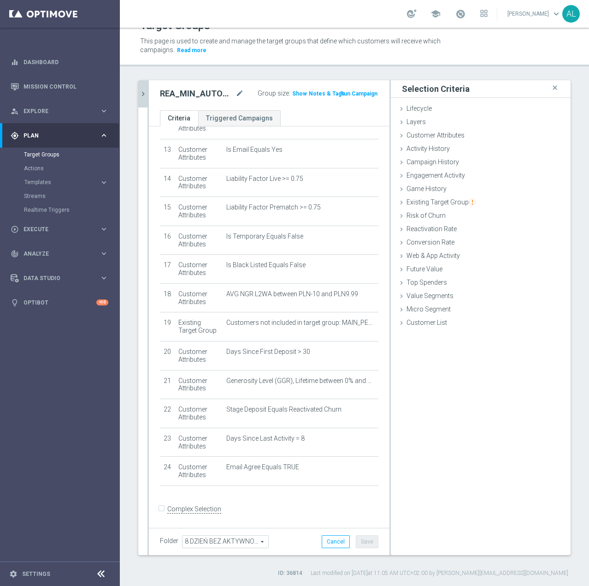
click at [142, 95] on icon "chevron_right" at bounding box center [143, 93] width 9 height 9
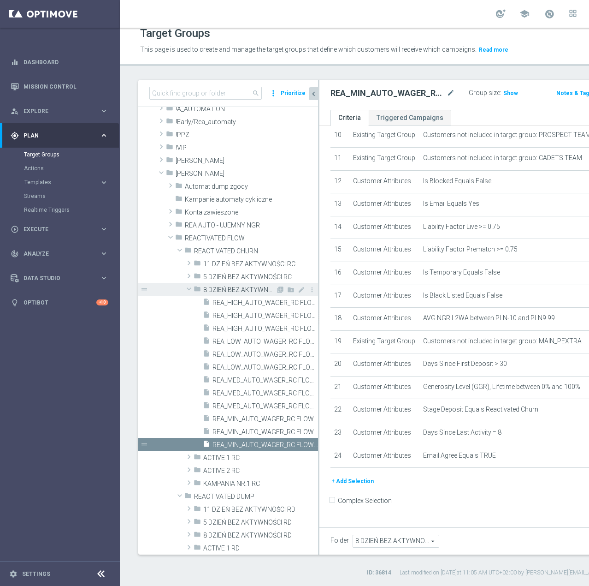
click at [190, 289] on span at bounding box center [189, 288] width 11 height 9
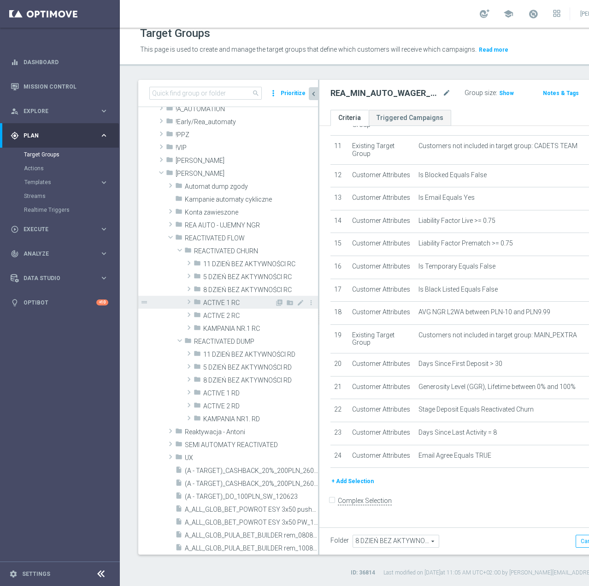
click at [187, 303] on span at bounding box center [188, 301] width 9 height 11
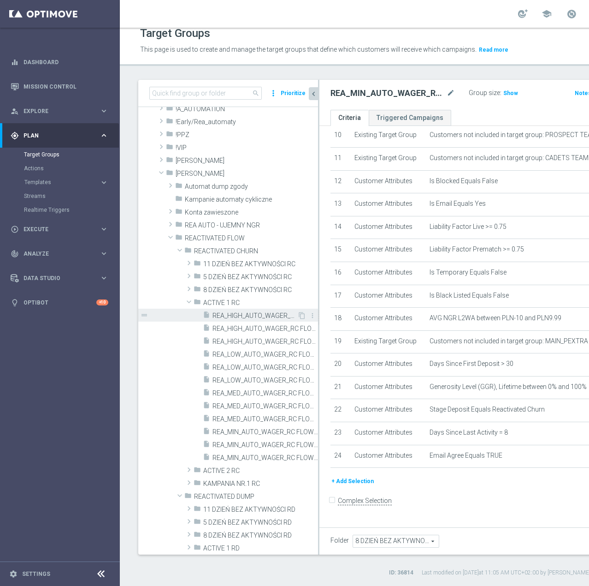
click at [213, 319] on span "REA_HIGH_AUTO_WAGER_RC FLOW ACTIVE 1 50%-100 PLN - reminder_DAILY" at bounding box center [255, 316] width 85 height 8
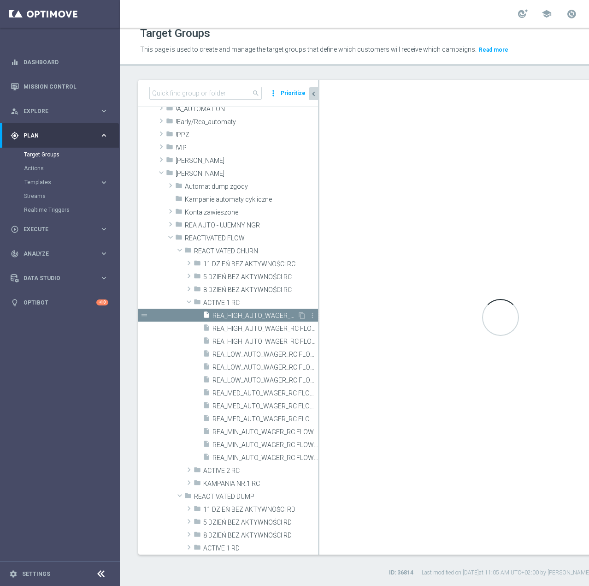
type input "ACTIVE 1 RC"
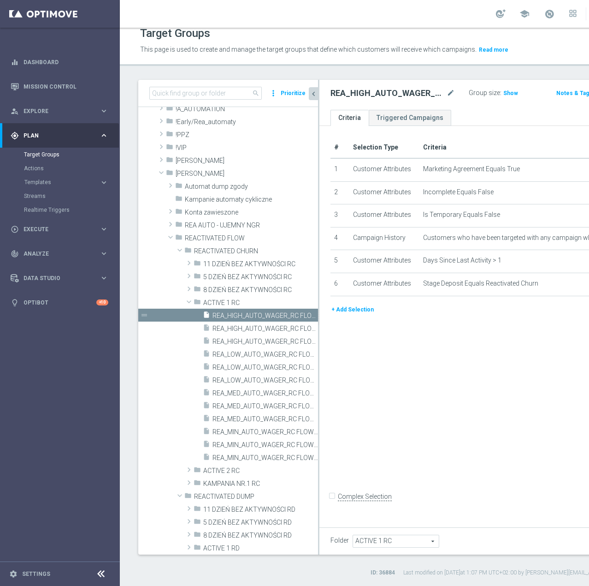
click at [358, 314] on button "+ Add Selection" at bounding box center [353, 309] width 44 height 10
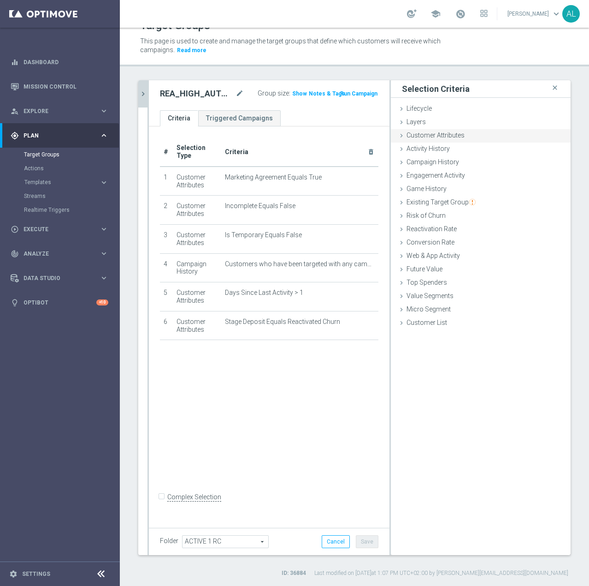
click at [427, 136] on span "Customer Attributes" at bounding box center [436, 134] width 58 height 7
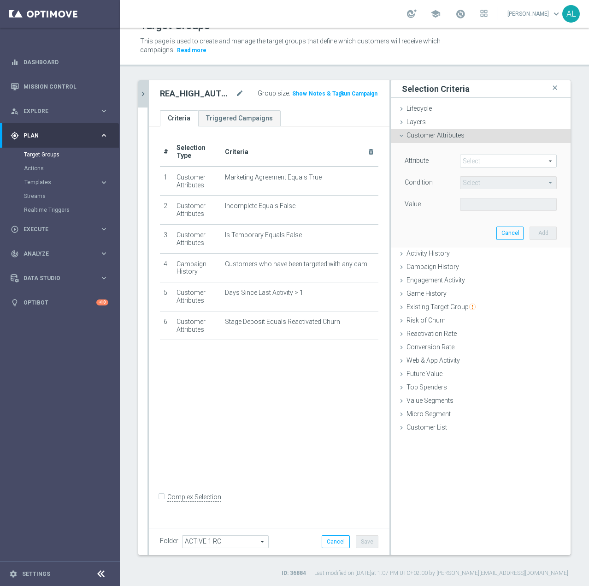
click at [475, 162] on span at bounding box center [509, 161] width 96 height 12
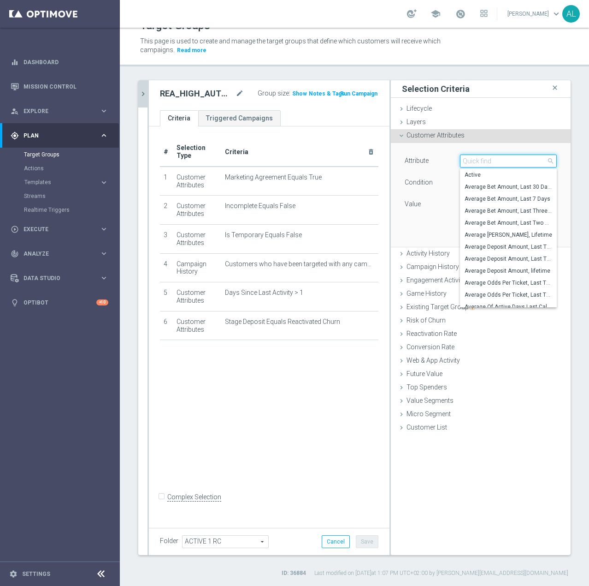
click at [476, 160] on input "search" at bounding box center [508, 160] width 97 height 13
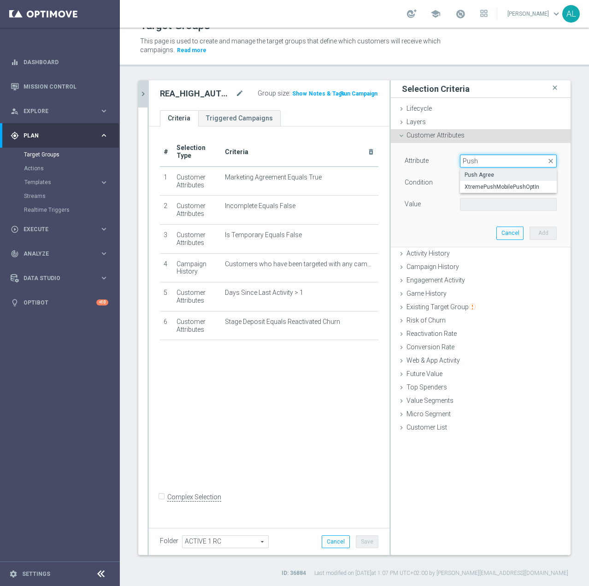
type input "Push"
click at [472, 173] on span "Push Agree" at bounding box center [509, 174] width 88 height 7
type input "Push Agree"
type input "Equals"
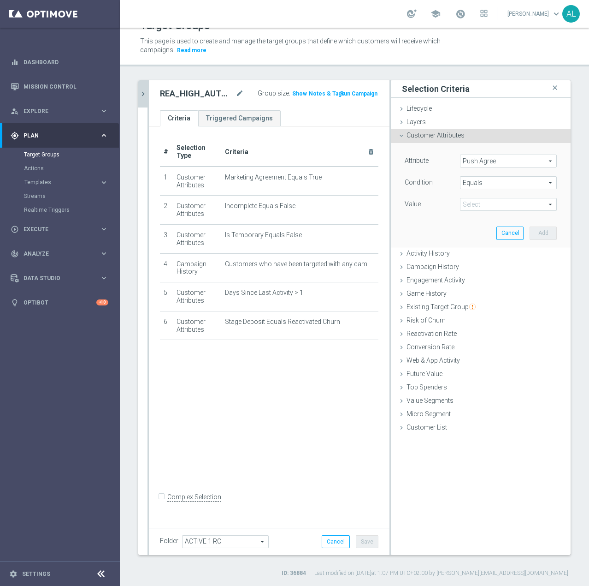
click at [468, 212] on div "Value Select arrow_drop_down search" at bounding box center [481, 205] width 166 height 15
click at [473, 204] on span at bounding box center [509, 204] width 96 height 12
click at [474, 229] on span "TRUE" at bounding box center [509, 229] width 88 height 7
click at [545, 229] on button "Add" at bounding box center [543, 232] width 27 height 13
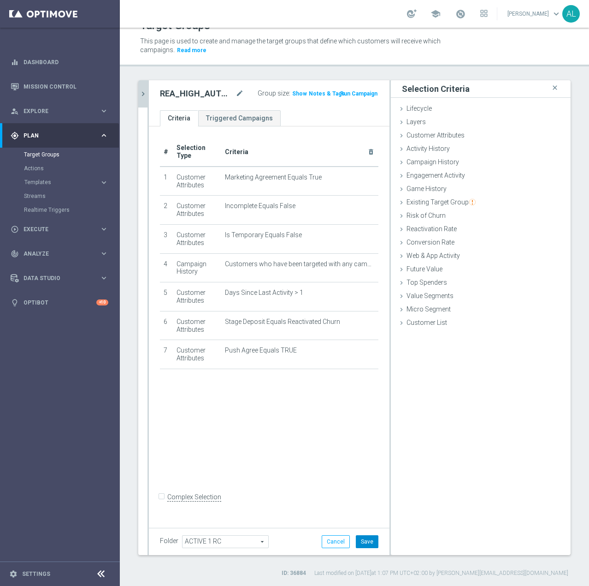
click at [358, 537] on button "Save" at bounding box center [367, 541] width 23 height 13
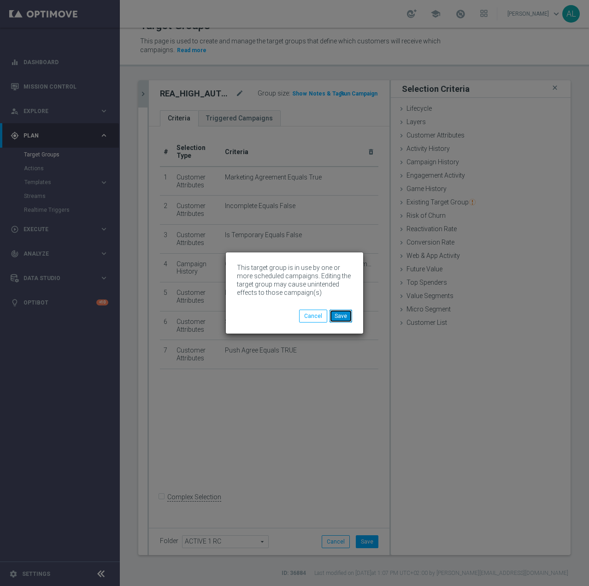
click at [345, 312] on button "Save" at bounding box center [341, 315] width 23 height 13
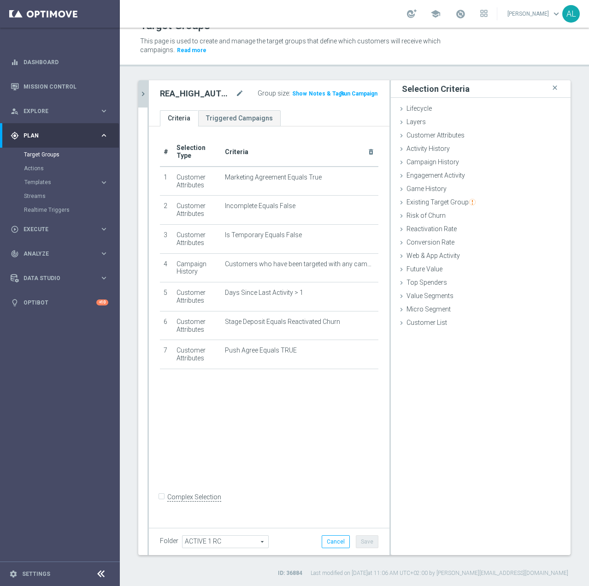
click at [138, 95] on button "chevron_right" at bounding box center [142, 93] width 9 height 27
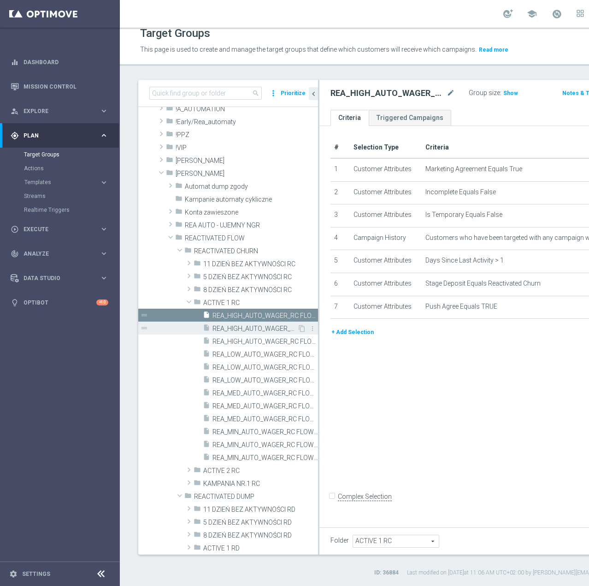
click at [222, 328] on span "REA_HIGH_AUTO_WAGER_RC FLOW ACTIVE 1 50%-100 PLN MAIL_DAILY" at bounding box center [255, 329] width 85 height 8
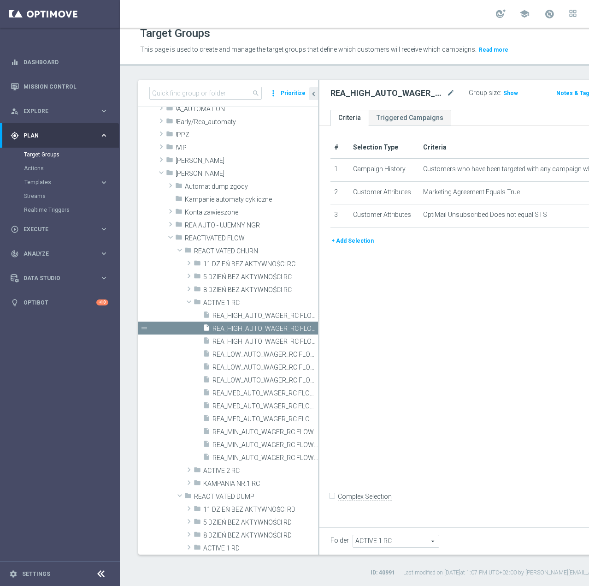
click at [365, 236] on div "# Selection Type Criteria delete_forever 1 Campaign History Customers who have …" at bounding box center [490, 186] width 332 height 99
click at [361, 246] on button "+ Add Selection" at bounding box center [353, 241] width 44 height 10
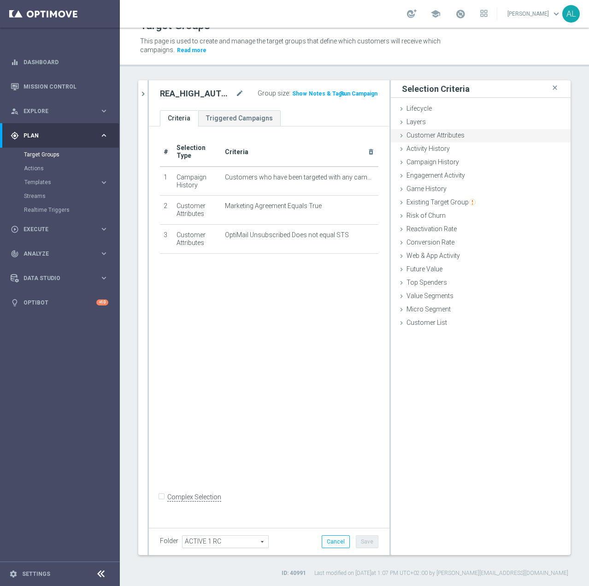
click at [431, 137] on span "Customer Attributes" at bounding box center [436, 134] width 58 height 7
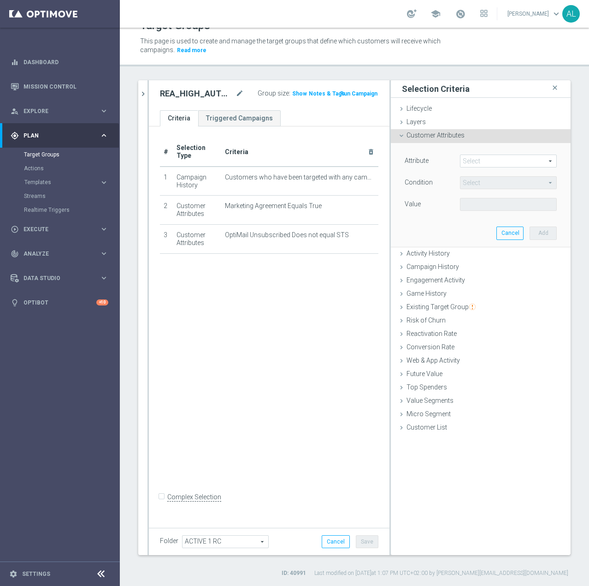
click at [472, 158] on span at bounding box center [509, 161] width 96 height 12
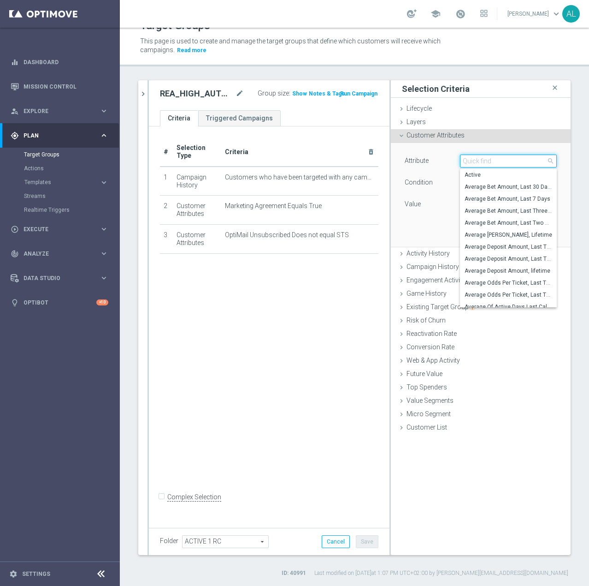
click at [478, 162] on input "search" at bounding box center [508, 160] width 97 height 13
paste input "email agree"
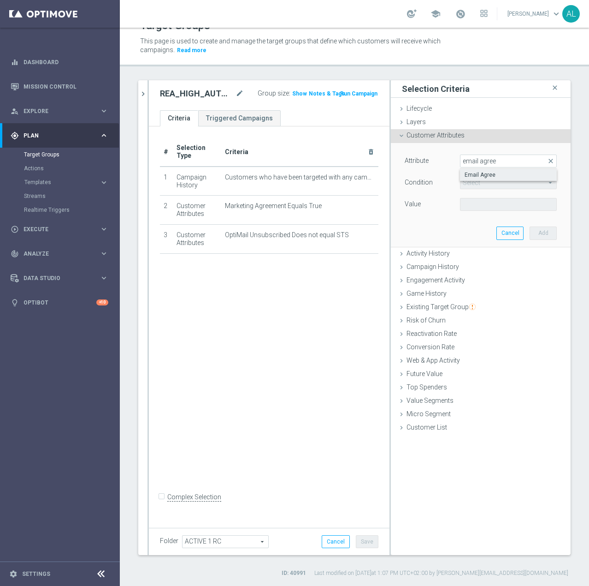
click at [504, 176] on span "Email Agree" at bounding box center [509, 174] width 88 height 7
click at [483, 203] on span at bounding box center [509, 204] width 96 height 12
drag, startPoint x: 478, startPoint y: 229, endPoint x: 544, endPoint y: 233, distance: 66.0
click at [478, 229] on span "TRUE" at bounding box center [509, 229] width 88 height 7
click at [541, 234] on button "Add" at bounding box center [543, 232] width 27 height 13
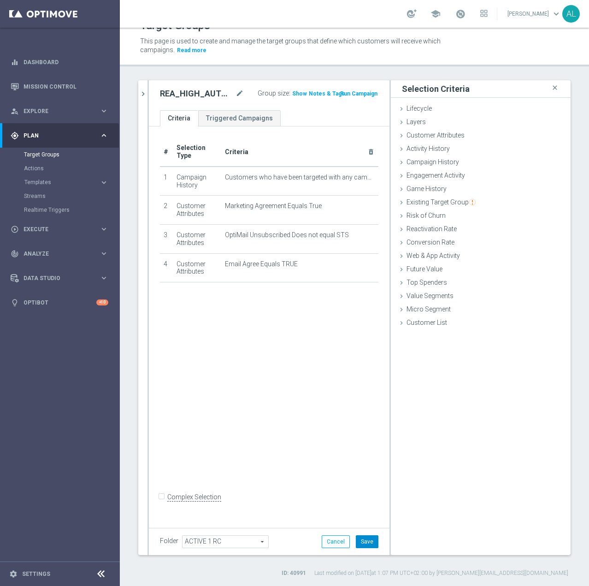
click at [365, 539] on button "Save" at bounding box center [367, 541] width 23 height 13
click at [143, 96] on icon "chevron_right" at bounding box center [143, 93] width 9 height 9
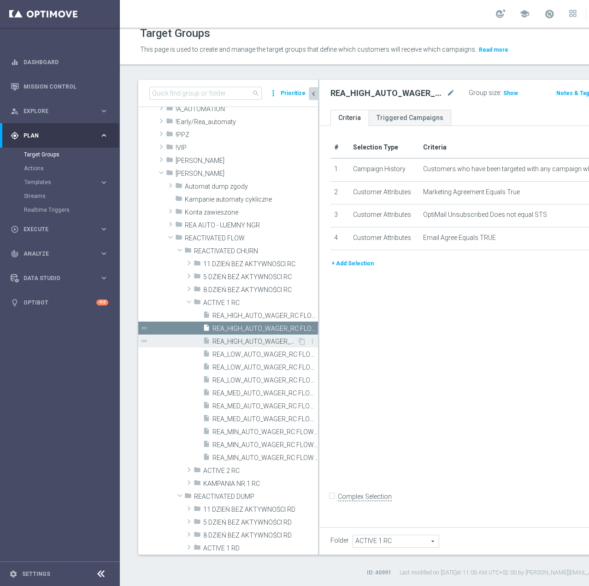
click at [251, 340] on span "REA_HIGH_AUTO_WAGER_RC FLOW ACTIVE 1 50%-100 PLN_DAILY" at bounding box center [255, 342] width 85 height 8
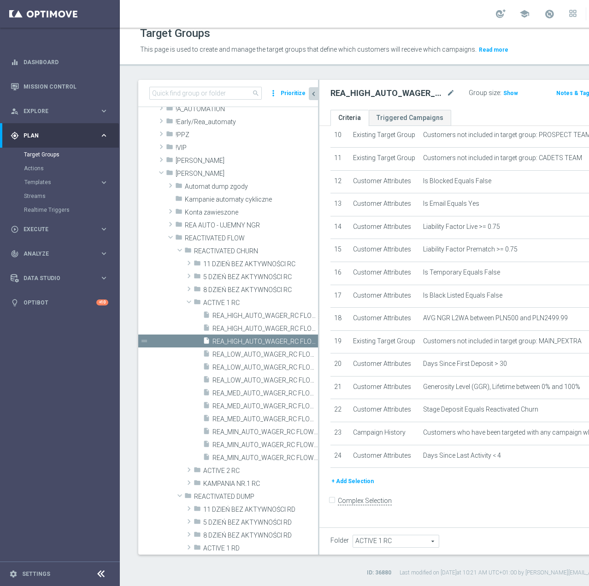
scroll to position [384, 0]
click at [347, 486] on button "+ Add Selection" at bounding box center [353, 481] width 44 height 10
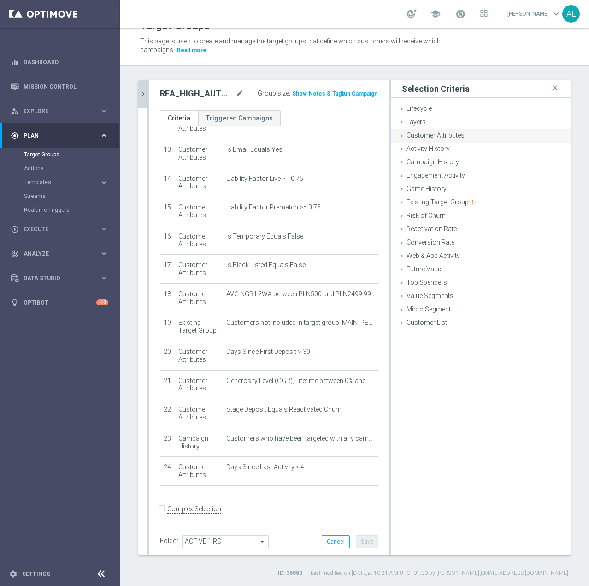
click at [417, 137] on span "Customer Attributes" at bounding box center [436, 134] width 58 height 7
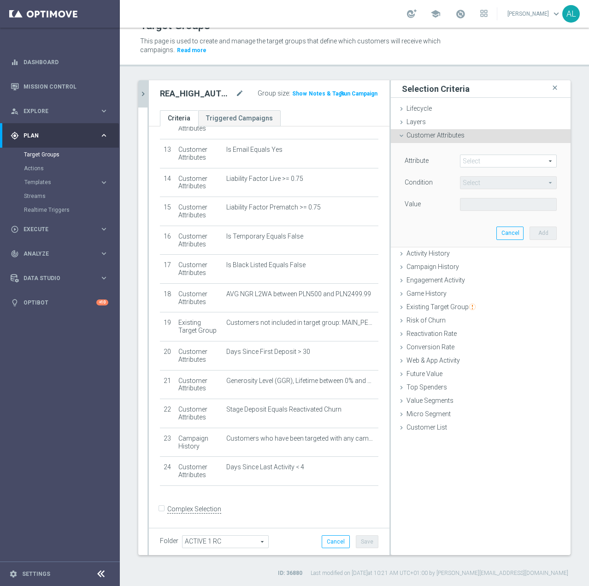
click at [473, 157] on span at bounding box center [509, 161] width 96 height 12
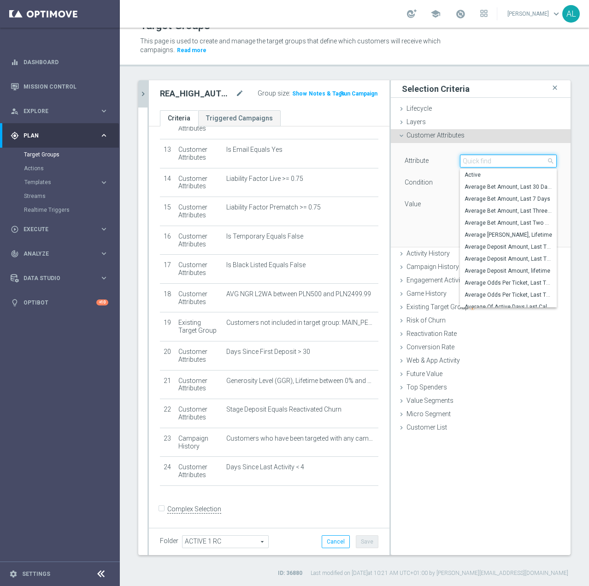
click at [478, 160] on input "search" at bounding box center [508, 160] width 97 height 13
paste input "email agree"
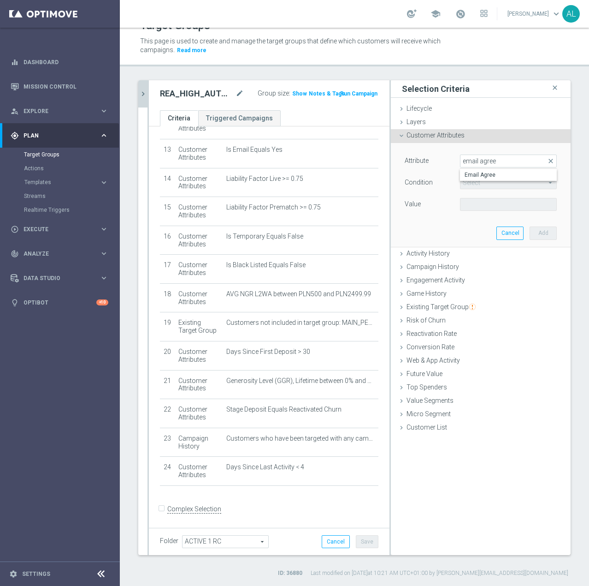
click at [495, 169] on label "Email Agree" at bounding box center [508, 175] width 97 height 12
click at [487, 203] on span at bounding box center [509, 204] width 96 height 12
click at [481, 229] on span "TRUE" at bounding box center [509, 229] width 88 height 7
click at [538, 229] on button "Add" at bounding box center [543, 232] width 27 height 13
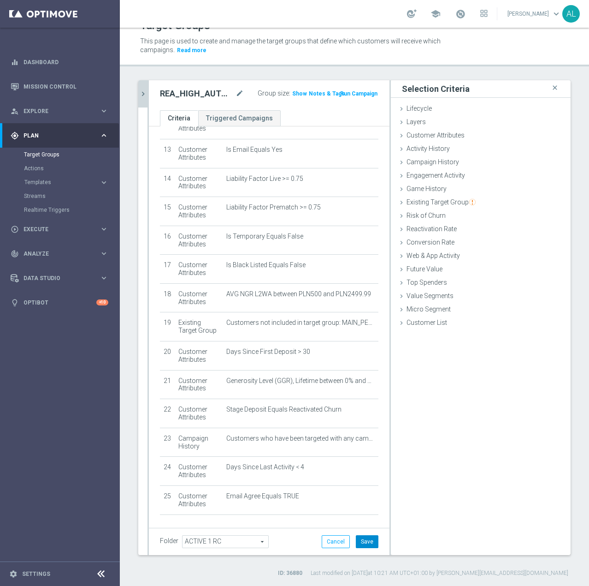
click at [368, 544] on button "Save" at bounding box center [367, 541] width 23 height 13
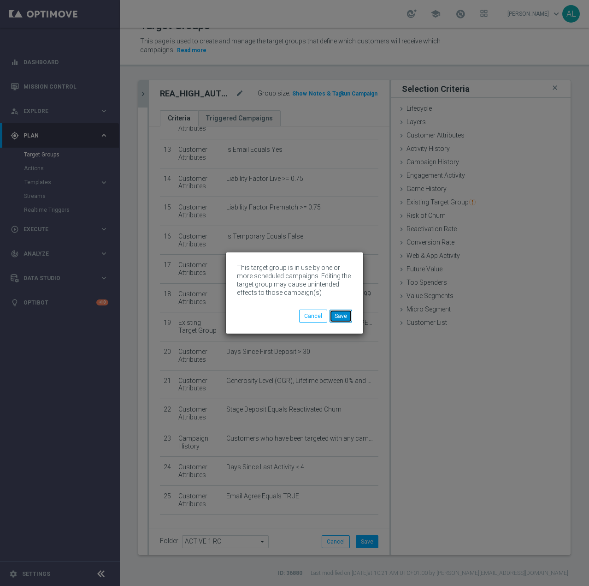
click at [340, 314] on button "Save" at bounding box center [341, 315] width 23 height 13
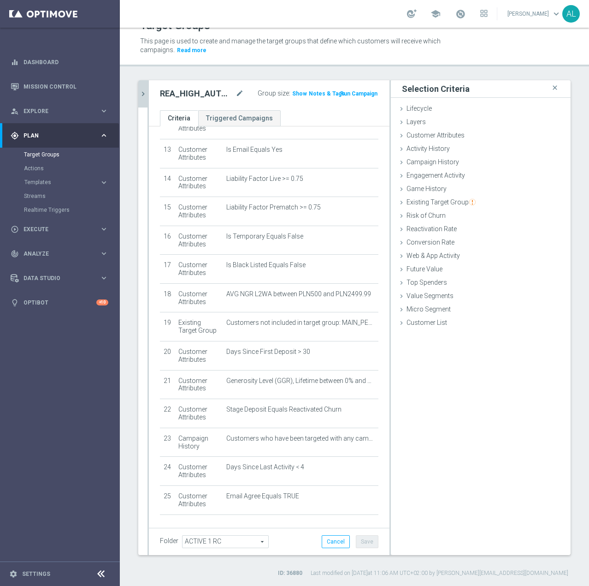
click at [144, 99] on button "chevron_right" at bounding box center [142, 93] width 9 height 27
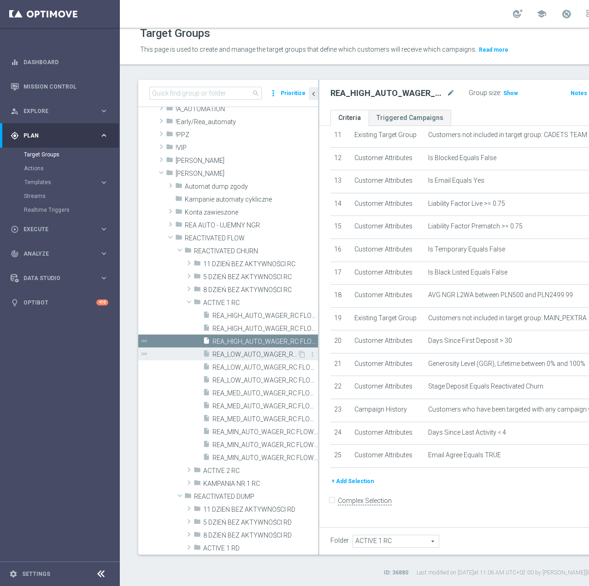
click at [240, 353] on span "REA_LOW_AUTO_WAGER_RC FLOW ACTIVE 1 50%-50 PLN - reminder_DAILY" at bounding box center [255, 354] width 85 height 8
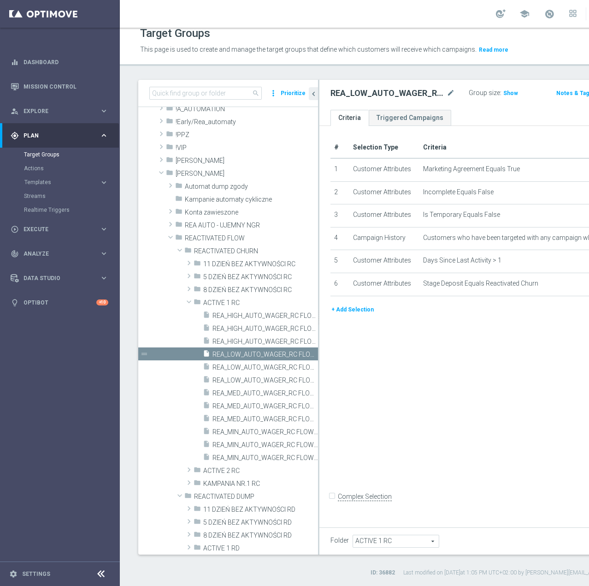
click at [364, 314] on button "+ Add Selection" at bounding box center [353, 309] width 44 height 10
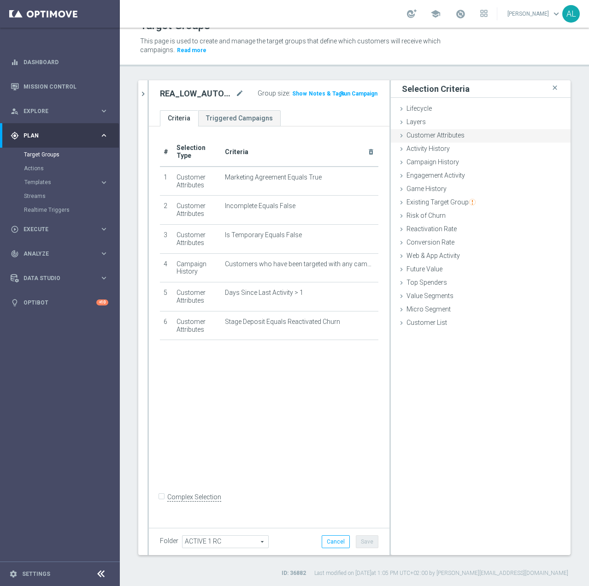
click at [422, 134] on span "Customer Attributes" at bounding box center [436, 134] width 58 height 7
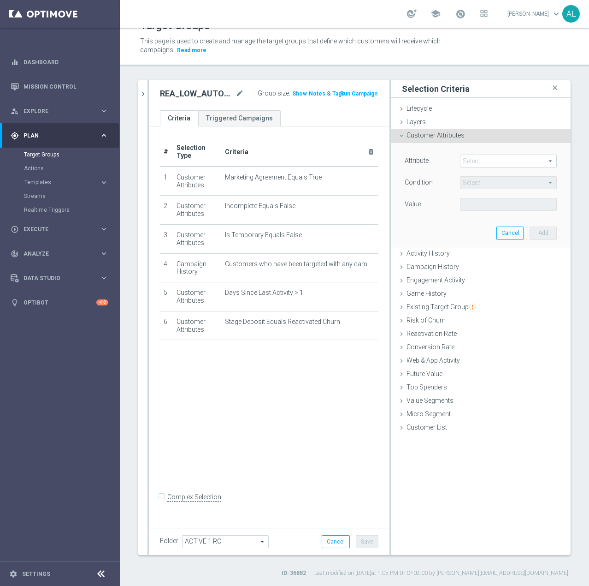
click at [466, 160] on span at bounding box center [509, 161] width 96 height 12
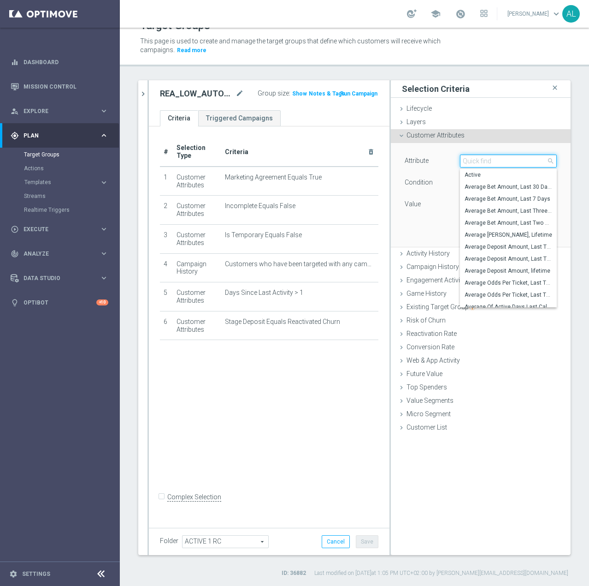
click at [466, 160] on input "search" at bounding box center [508, 160] width 97 height 13
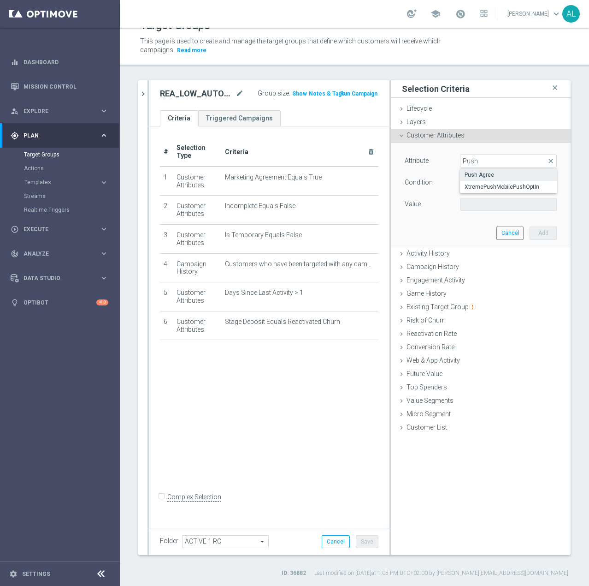
click at [488, 172] on span "Push Agree" at bounding box center [509, 174] width 88 height 7
click at [470, 202] on span at bounding box center [509, 204] width 96 height 12
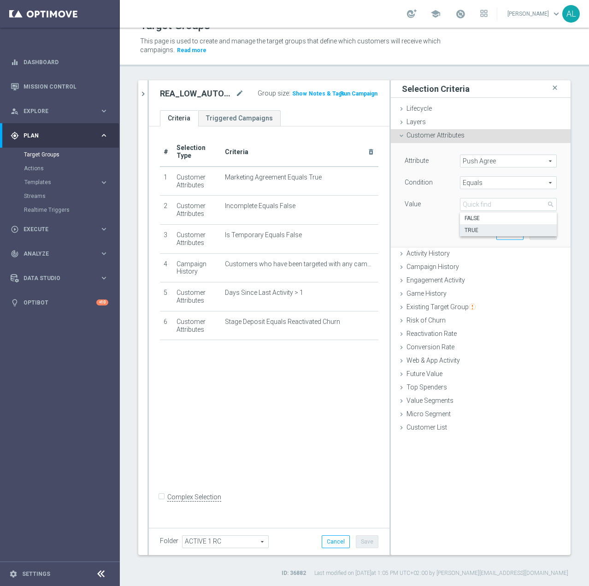
click at [474, 231] on span "TRUE" at bounding box center [509, 229] width 88 height 7
click at [536, 235] on button "Add" at bounding box center [543, 232] width 27 height 13
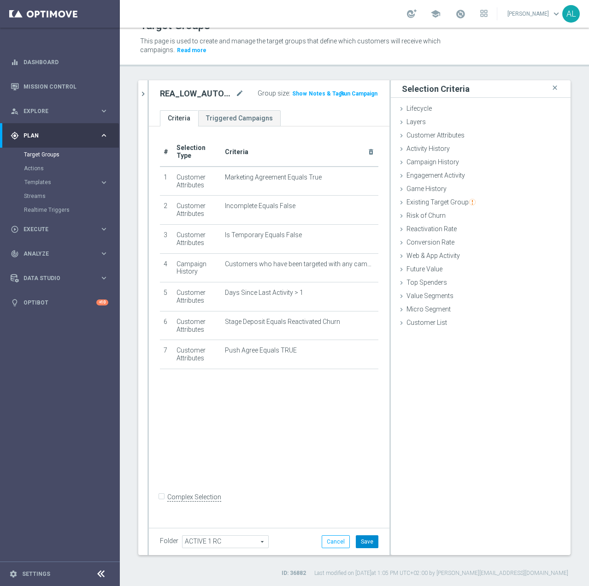
click at [357, 540] on button "Save" at bounding box center [367, 541] width 23 height 13
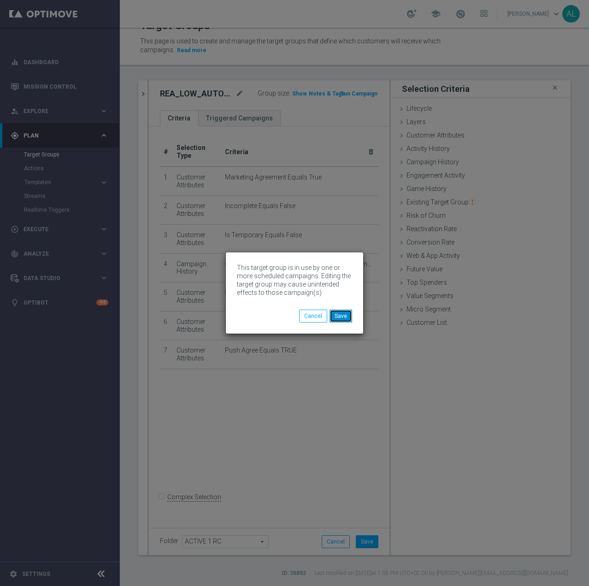
click at [342, 317] on button "Save" at bounding box center [341, 315] width 23 height 13
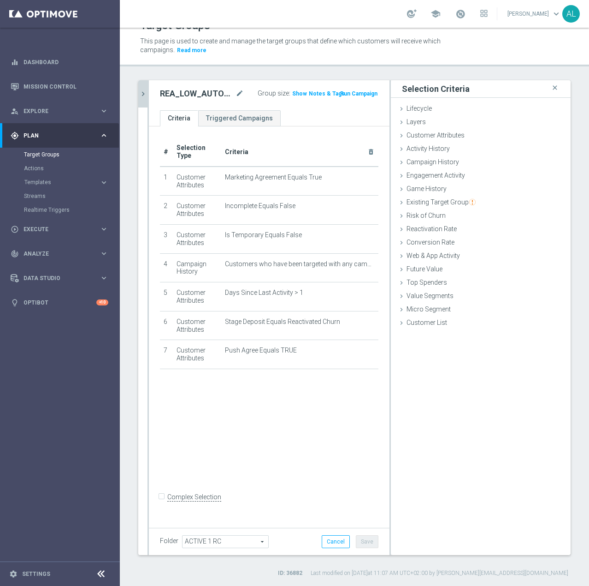
click at [140, 98] on icon "chevron_right" at bounding box center [143, 93] width 9 height 9
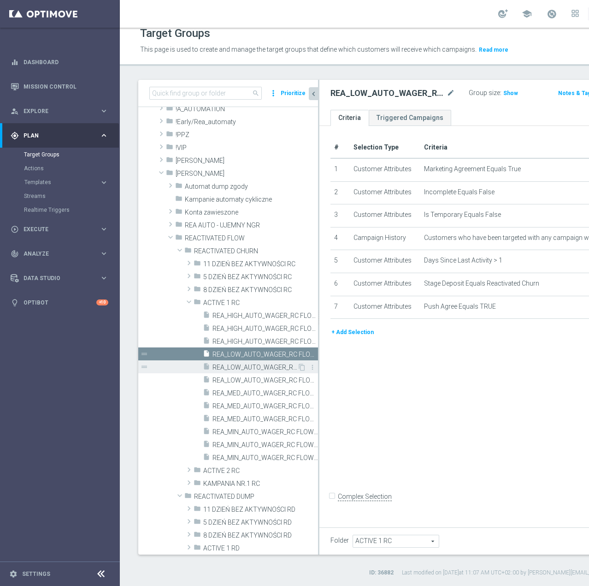
click at [251, 363] on span "REA_LOW_AUTO_WAGER_RC FLOW ACTIVE 1 50%-50 PLN MAIL_DAILY" at bounding box center [255, 367] width 85 height 8
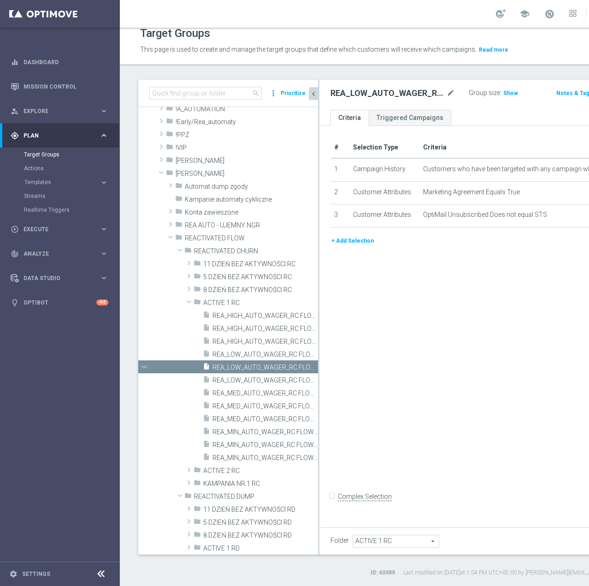
click at [360, 246] on button "+ Add Selection" at bounding box center [353, 241] width 44 height 10
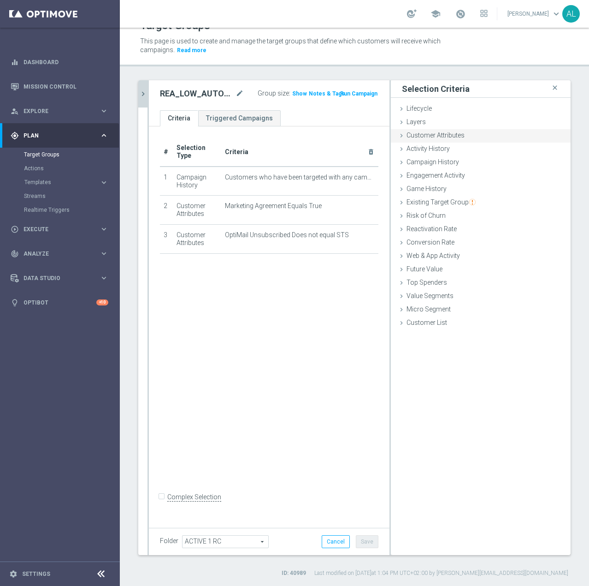
click at [415, 138] on span "Customer Attributes" at bounding box center [436, 134] width 58 height 7
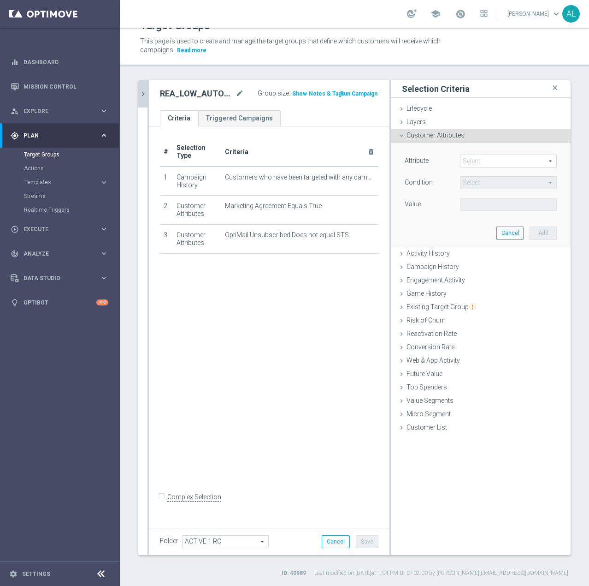
click at [473, 160] on span at bounding box center [509, 161] width 96 height 12
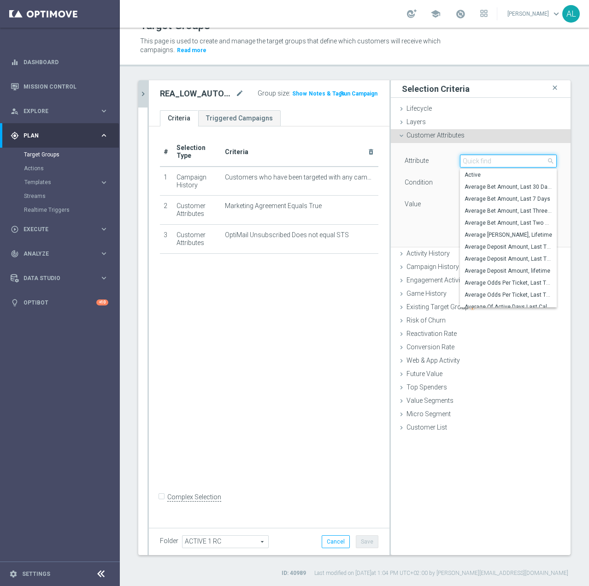
click at [473, 160] on input "search" at bounding box center [508, 160] width 97 height 13
paste input "email agree"
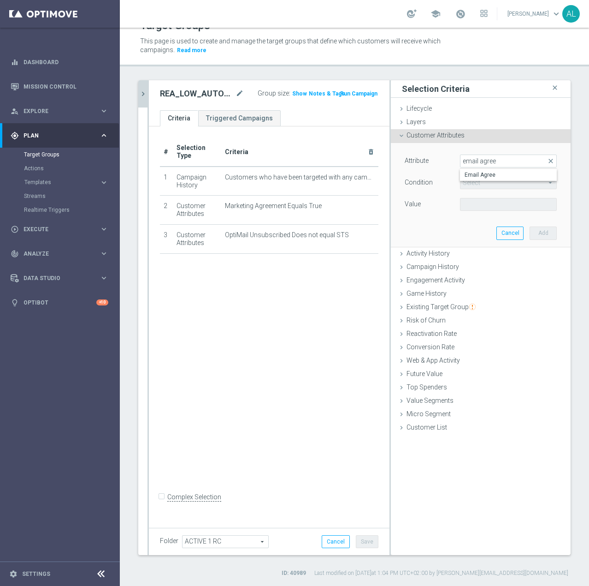
click at [495, 175] on span "Email Agree" at bounding box center [509, 174] width 88 height 7
click at [480, 203] on span at bounding box center [509, 204] width 96 height 12
click at [482, 227] on span "TRUE" at bounding box center [509, 229] width 88 height 7
click at [530, 230] on button "Add" at bounding box center [543, 232] width 27 height 13
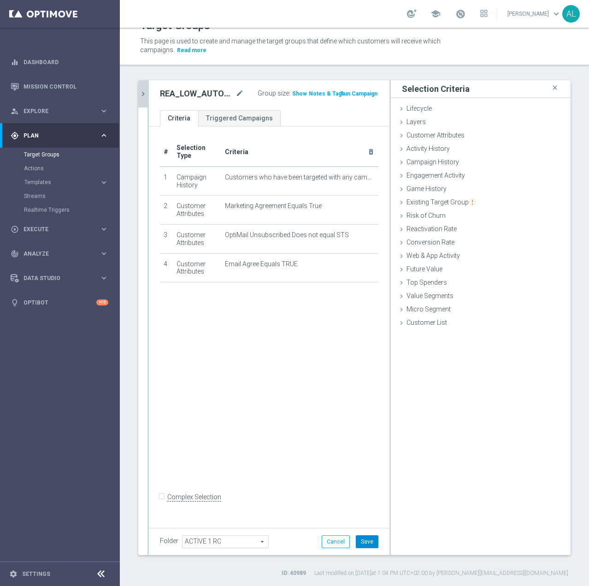
click at [362, 546] on button "Save" at bounding box center [367, 541] width 23 height 13
click at [139, 92] on icon "chevron_right" at bounding box center [143, 93] width 9 height 9
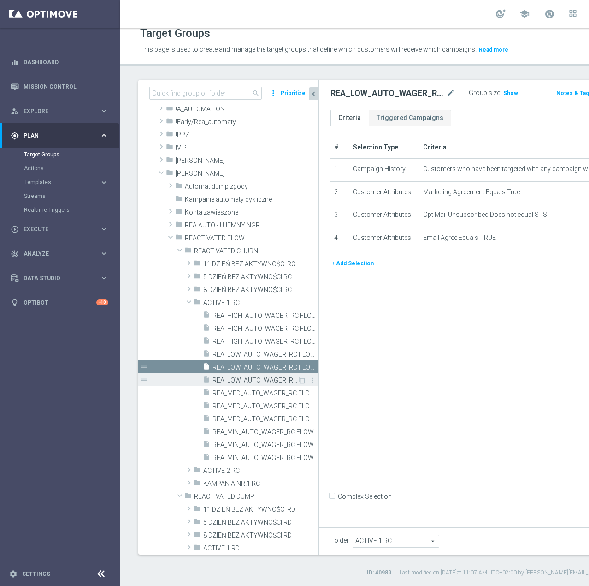
click at [225, 379] on span "REA_LOW_AUTO_WAGER_RC FLOW ACTIVE 1 50%-50 PLN_DAILY" at bounding box center [255, 380] width 85 height 8
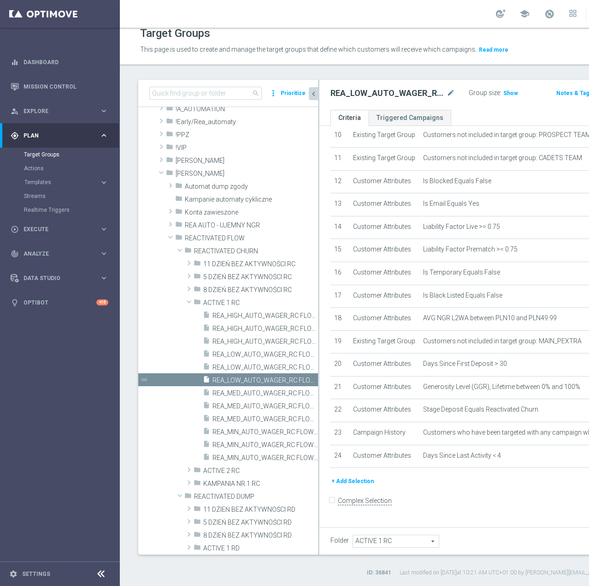
scroll to position [384, 0]
click at [339, 486] on button "+ Add Selection" at bounding box center [353, 481] width 44 height 10
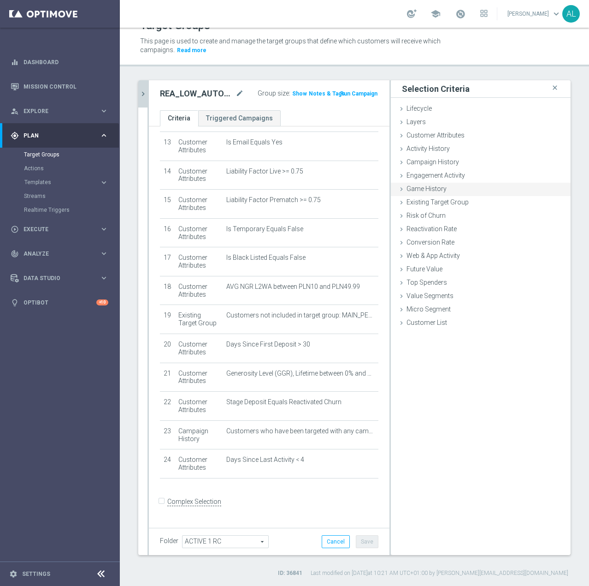
scroll to position [374, 0]
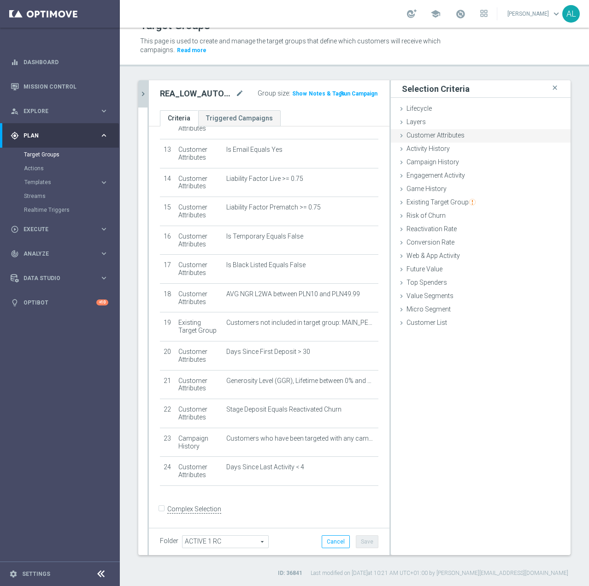
click at [431, 137] on span "Customer Attributes" at bounding box center [436, 134] width 58 height 7
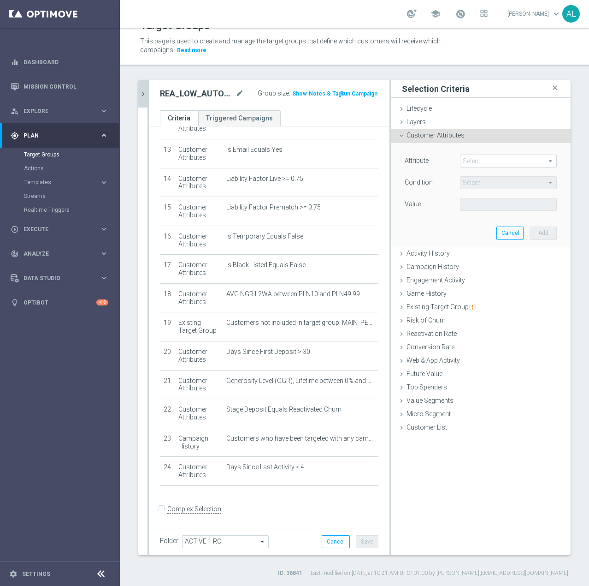
click at [490, 162] on span at bounding box center [509, 161] width 96 height 12
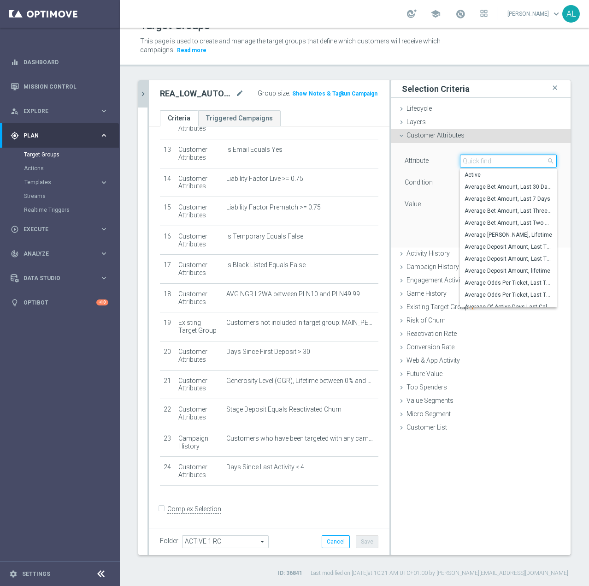
click at [484, 159] on input "search" at bounding box center [508, 160] width 97 height 13
paste input "email agree"
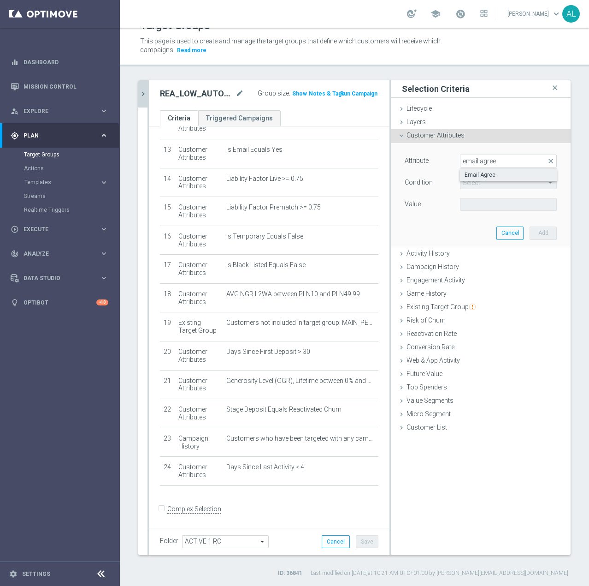
click at [492, 173] on span "Email Agree" at bounding box center [509, 174] width 88 height 7
click at [480, 212] on div "Attribute Email Agree Email Agree arrow_drop_down search Condition Equals Equal…" at bounding box center [481, 194] width 166 height 103
click at [480, 206] on span at bounding box center [509, 204] width 96 height 12
click at [480, 231] on span "TRUE" at bounding box center [509, 229] width 88 height 7
click at [533, 231] on button "Add" at bounding box center [543, 232] width 27 height 13
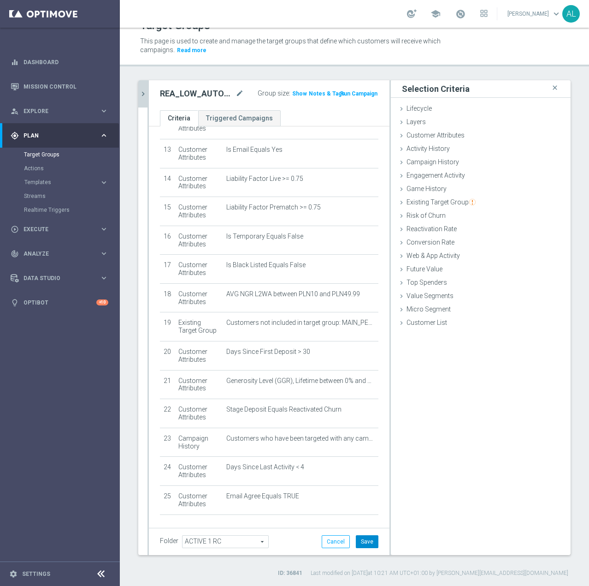
click at [365, 545] on button "Save" at bounding box center [367, 541] width 23 height 13
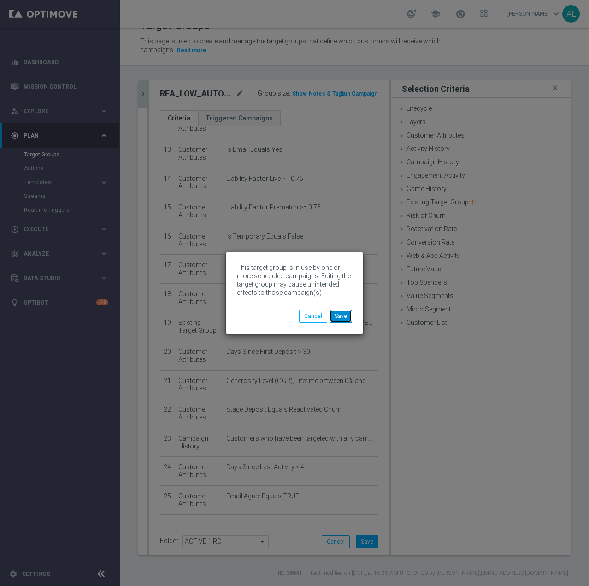
click at [334, 316] on button "Save" at bounding box center [341, 315] width 23 height 13
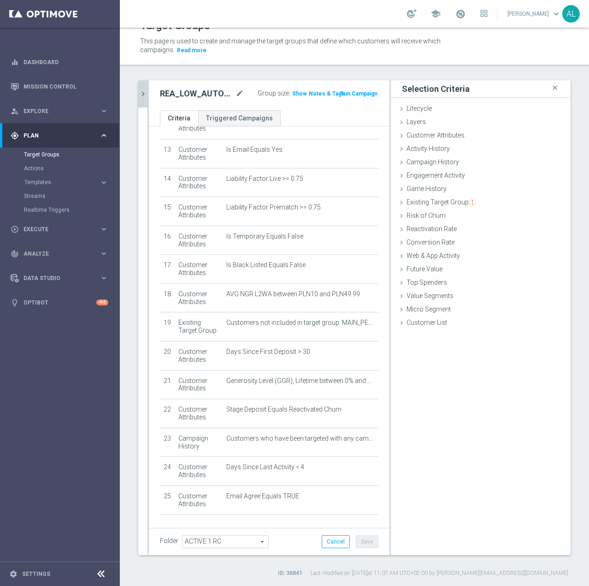
click at [141, 99] on button "chevron_right" at bounding box center [142, 93] width 9 height 27
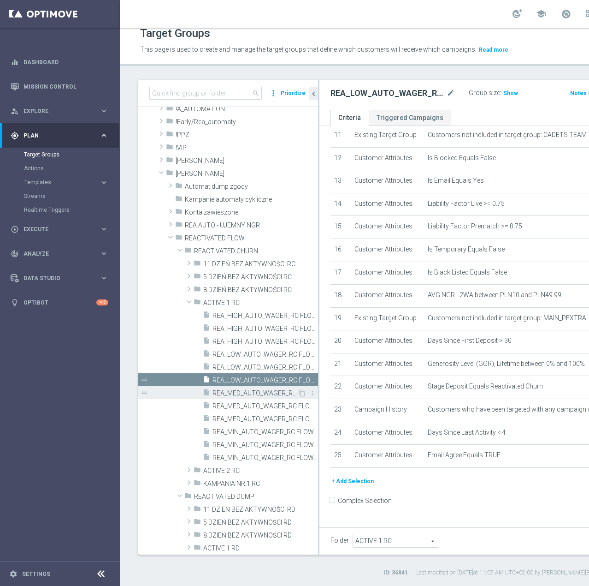
click at [237, 394] on span "REA_MED_AUTO_WAGER_RC FLOW ACTIVE 1 50%-75 PLN - reminder_DAILY" at bounding box center [255, 393] width 85 height 8
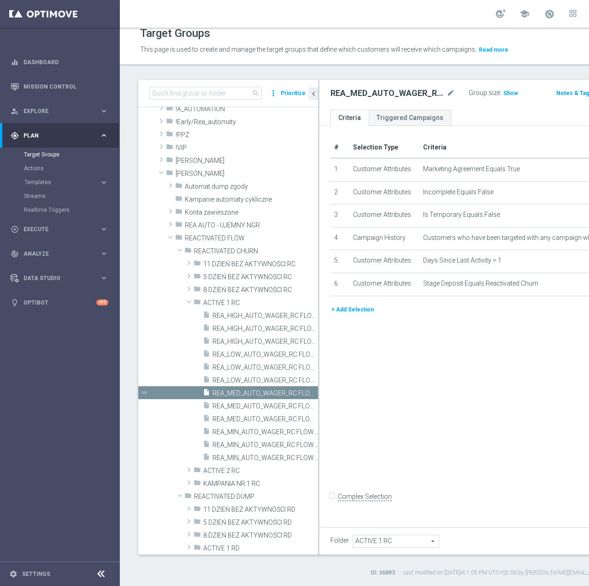
click at [349, 314] on button "+ Add Selection" at bounding box center [353, 309] width 44 height 10
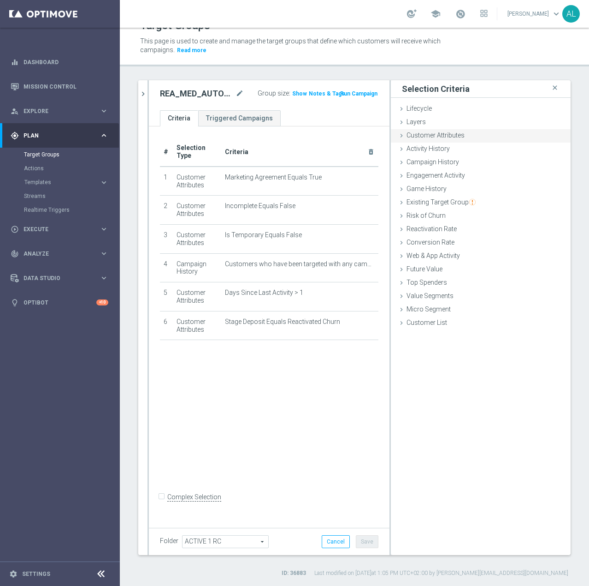
click at [430, 137] on span "Customer Attributes" at bounding box center [436, 134] width 58 height 7
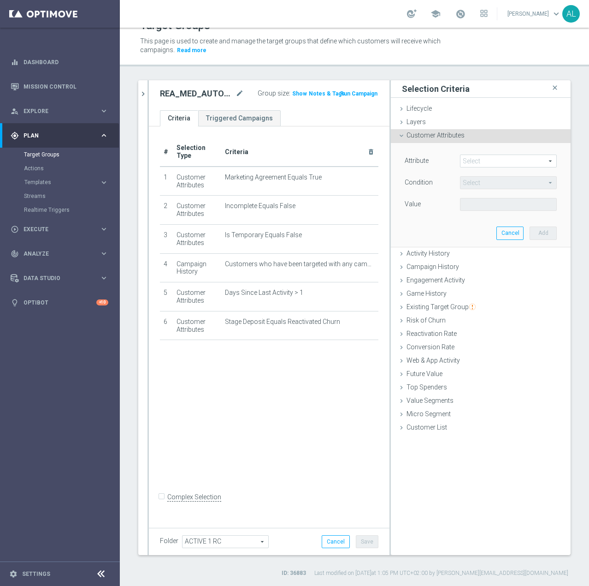
click at [461, 157] on span at bounding box center [509, 161] width 96 height 12
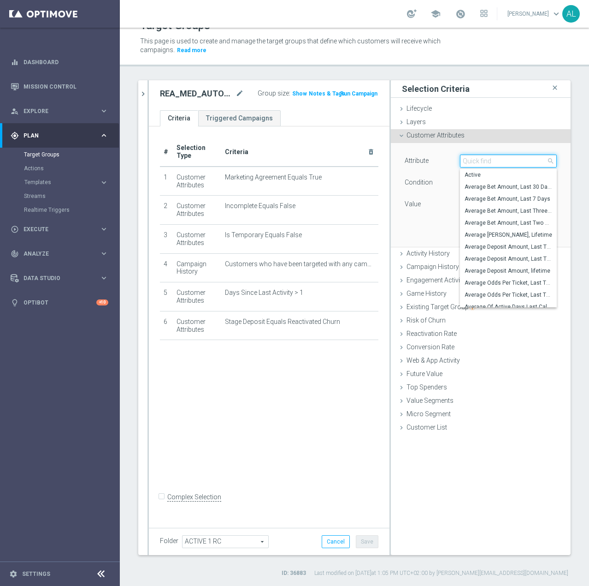
click at [472, 157] on input "search" at bounding box center [508, 160] width 97 height 13
paste input "email agree"
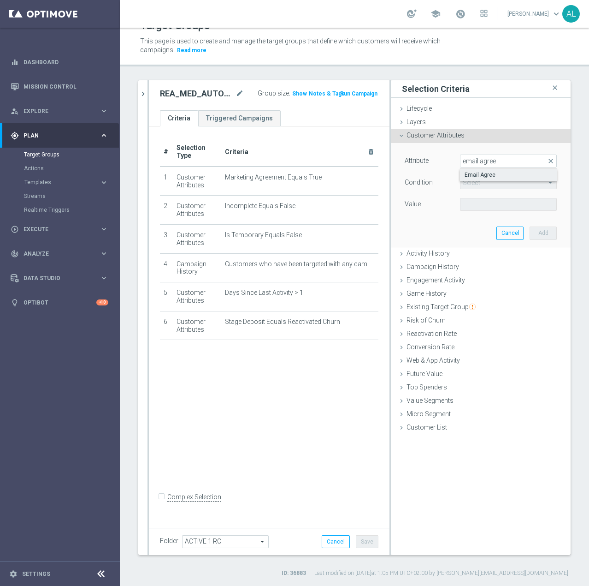
click at [501, 175] on span "Email Agree" at bounding box center [509, 174] width 88 height 7
click at [480, 204] on span at bounding box center [509, 204] width 96 height 12
click at [479, 228] on span "TRUE" at bounding box center [509, 229] width 88 height 7
click at [483, 163] on span "Email Agree" at bounding box center [509, 161] width 96 height 12
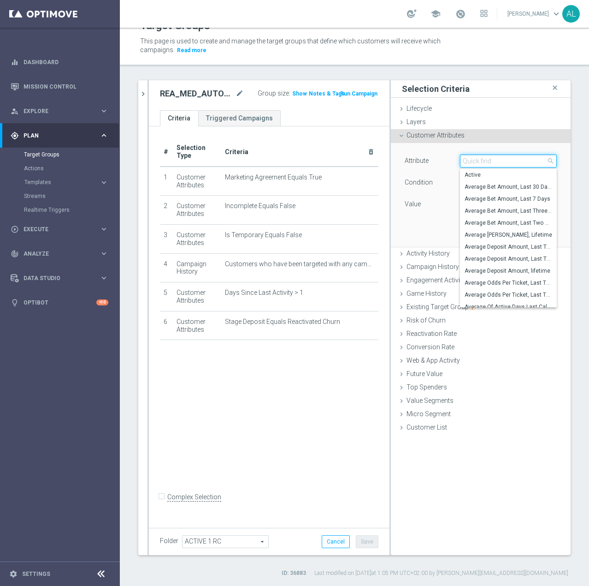
click at [483, 163] on input "search" at bounding box center [508, 160] width 97 height 13
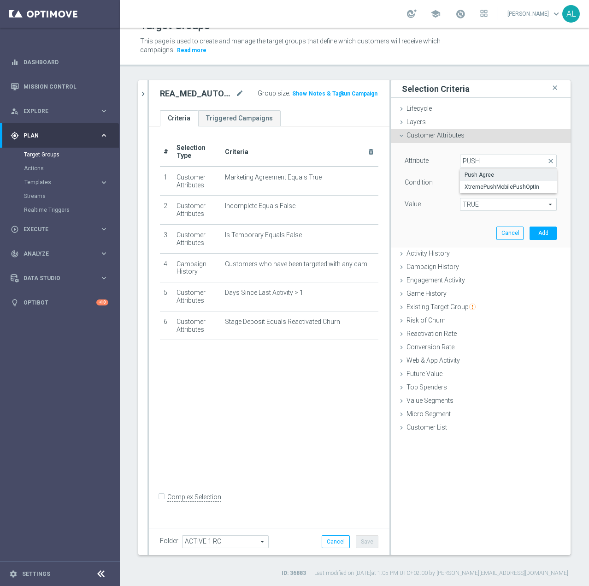
click at [474, 172] on span "Push Agree" at bounding box center [509, 174] width 88 height 7
click at [511, 205] on span "TRUE" at bounding box center [509, 204] width 96 height 12
click at [490, 228] on span "TRUE" at bounding box center [509, 229] width 88 height 7
click at [530, 233] on button "Add" at bounding box center [543, 232] width 27 height 13
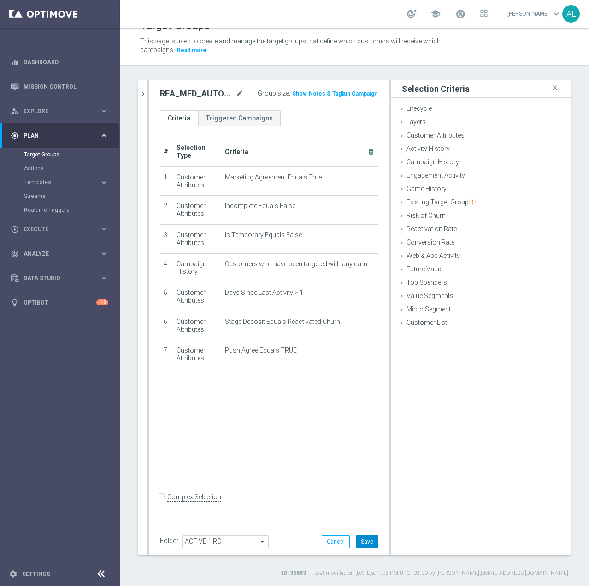
click at [365, 545] on button "Save" at bounding box center [367, 541] width 23 height 13
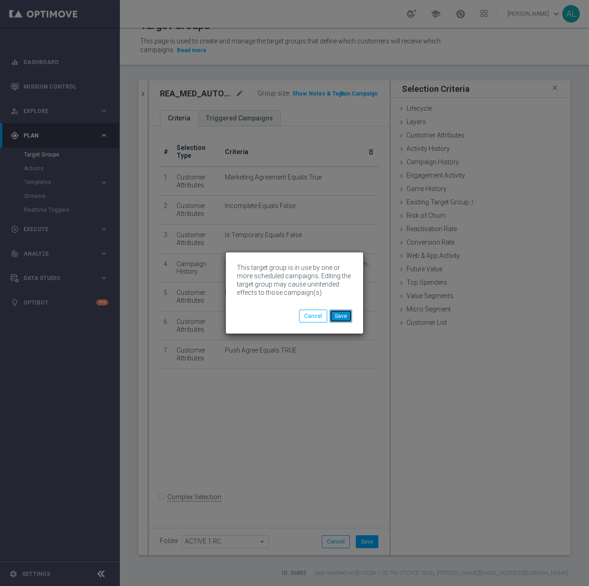
click at [346, 318] on button "Save" at bounding box center [341, 315] width 23 height 13
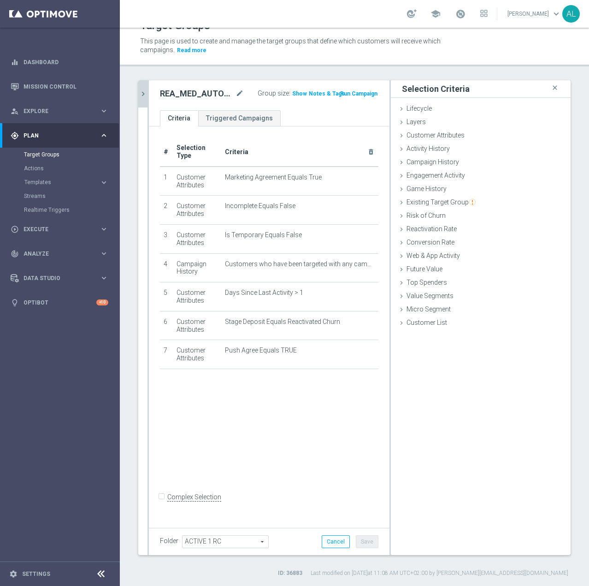
click at [139, 93] on icon "chevron_right" at bounding box center [143, 93] width 9 height 9
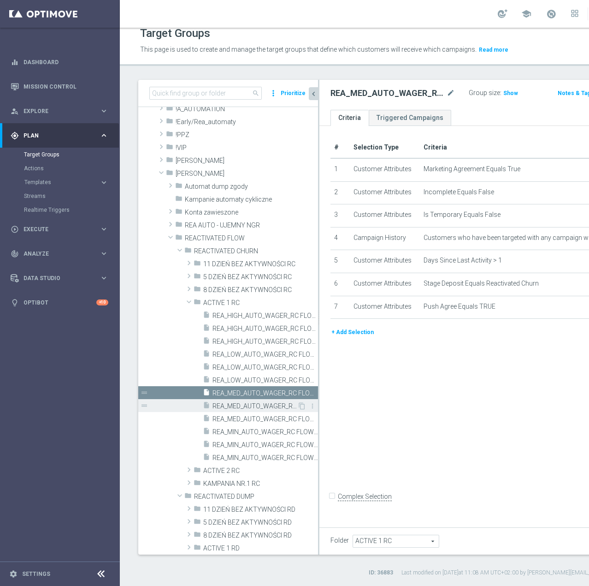
click at [257, 408] on span "REA_MED_AUTO_WAGER_RC FLOW ACTIVE 1 50%-75 PLN MAIL_DAILY" at bounding box center [255, 406] width 85 height 8
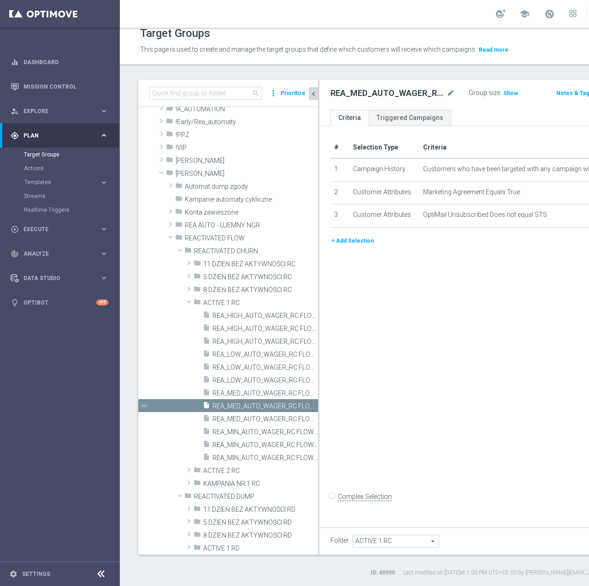
click at [354, 246] on button "+ Add Selection" at bounding box center [353, 241] width 44 height 10
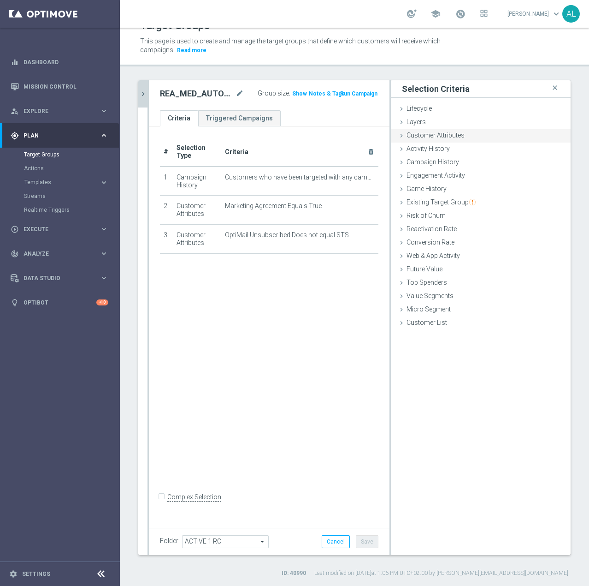
click at [433, 133] on span "Customer Attributes" at bounding box center [436, 134] width 58 height 7
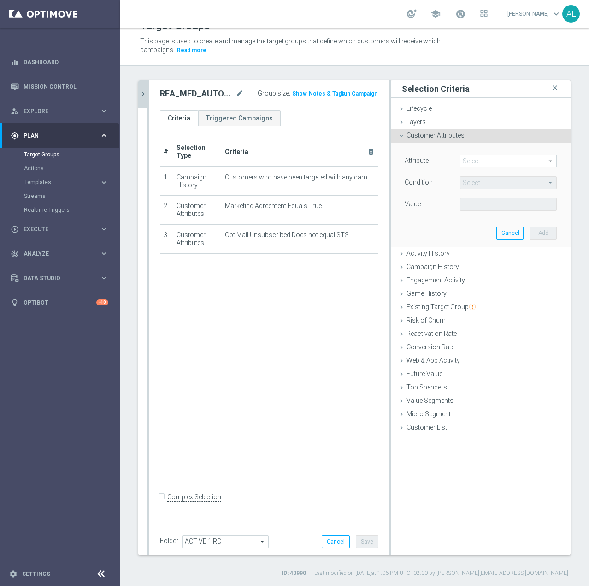
click at [485, 159] on span at bounding box center [509, 161] width 96 height 12
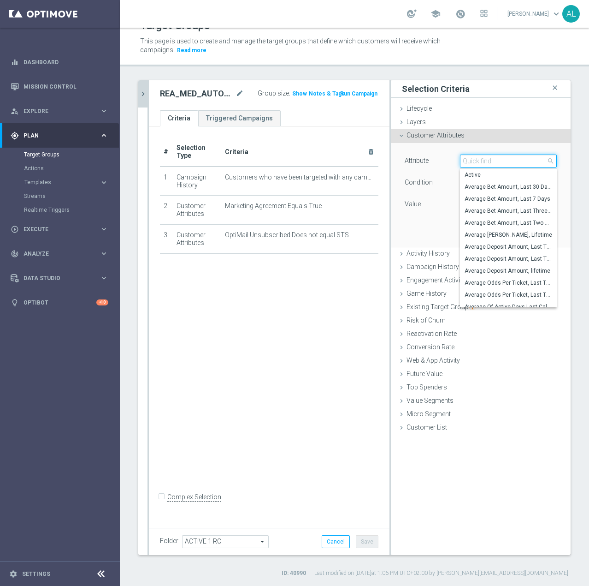
click at [484, 160] on input "search" at bounding box center [508, 160] width 97 height 13
paste input "email agree"
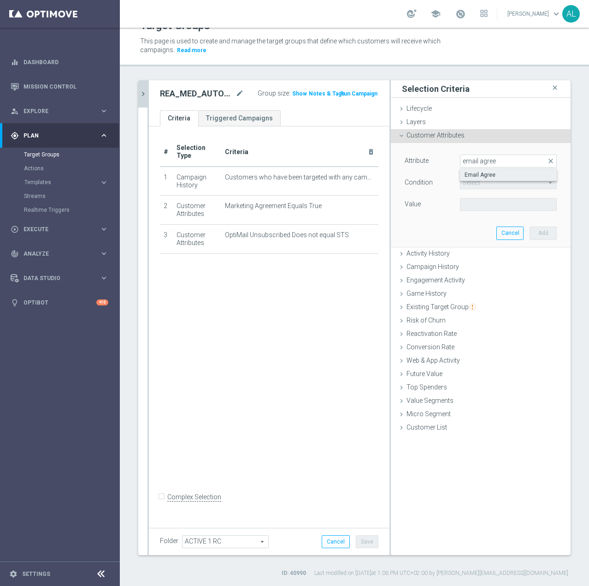
click at [489, 173] on span "Email Agree" at bounding box center [509, 174] width 88 height 7
click at [479, 203] on span at bounding box center [509, 204] width 96 height 12
click at [477, 232] on span "TRUE" at bounding box center [509, 229] width 88 height 7
click at [530, 230] on button "Add" at bounding box center [543, 232] width 27 height 13
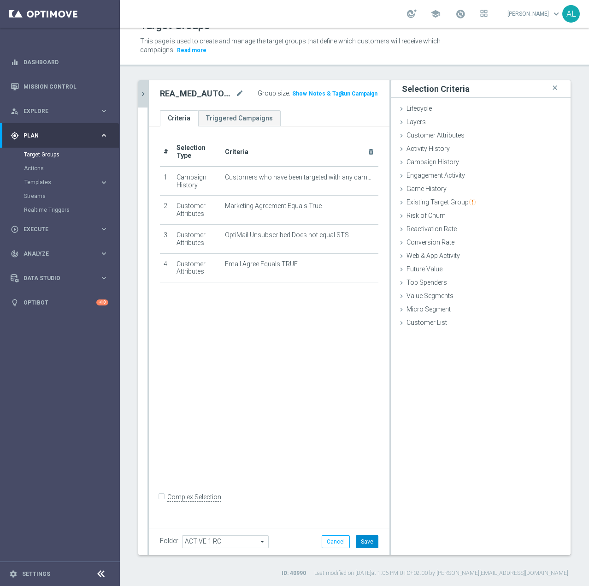
click at [356, 544] on button "Save" at bounding box center [367, 541] width 23 height 13
click at [145, 83] on button "chevron_right" at bounding box center [142, 93] width 9 height 27
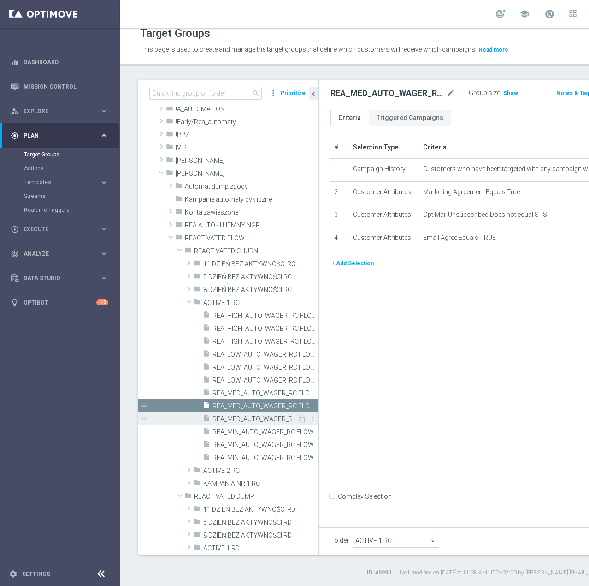
click at [271, 423] on div "insert_drive_file REA_MED_AUTO_WAGER_RC FLOW ACTIVE 1 50%-75 PLN_DAILY" at bounding box center [250, 418] width 95 height 13
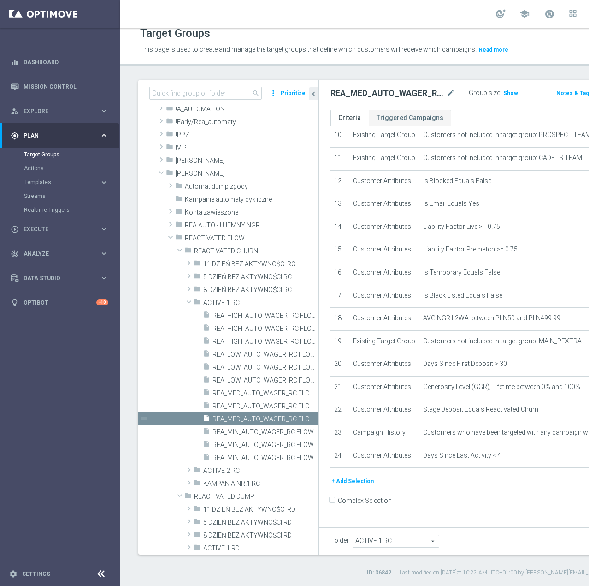
scroll to position [384, 0]
click at [352, 486] on button "+ Add Selection" at bounding box center [353, 481] width 44 height 10
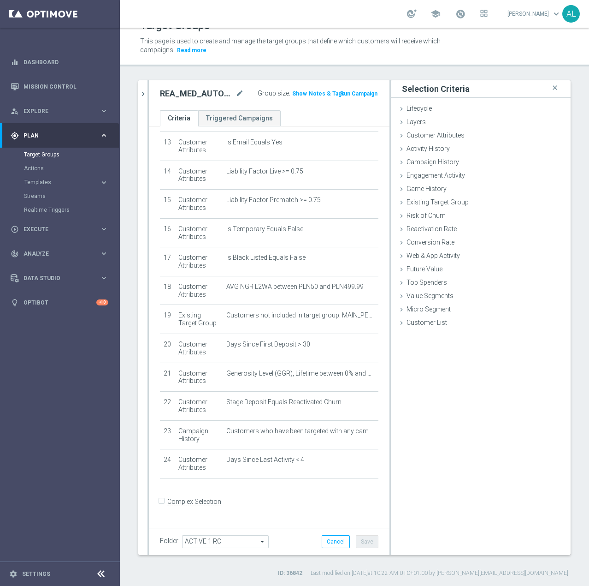
scroll to position [374, 0]
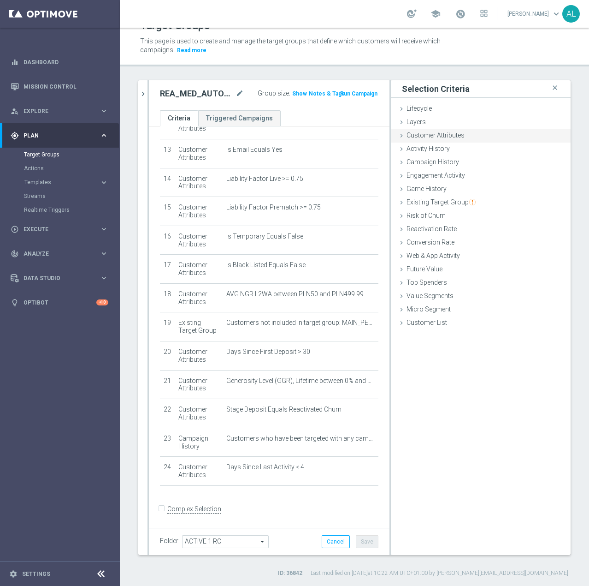
click at [430, 138] on span "Customer Attributes" at bounding box center [436, 134] width 58 height 7
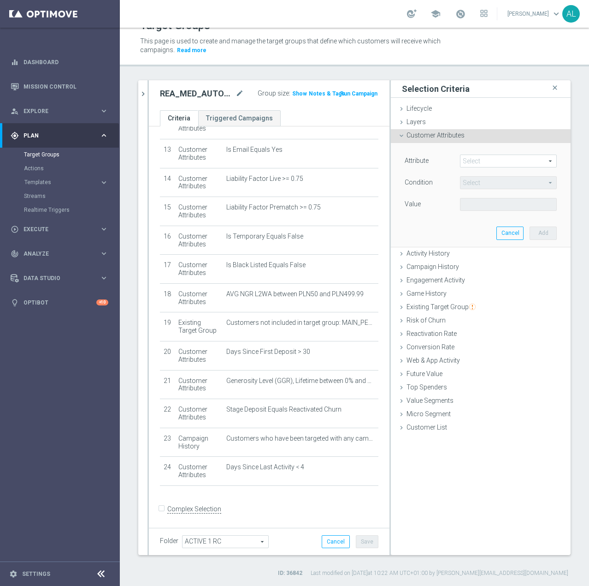
click at [474, 161] on span at bounding box center [509, 161] width 96 height 12
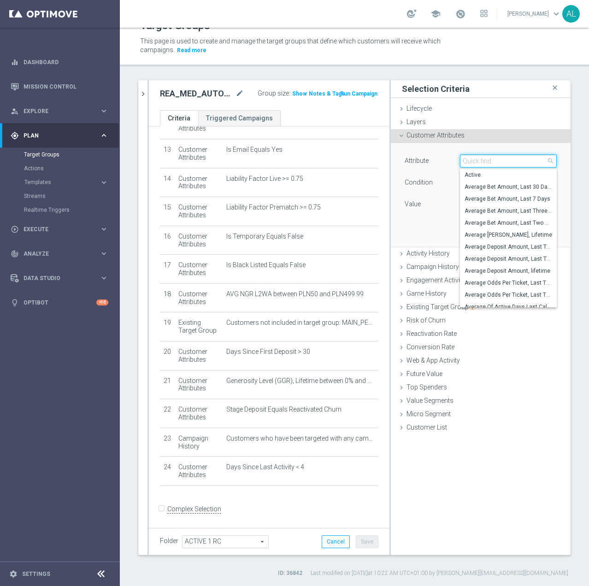
click at [475, 160] on input "search" at bounding box center [508, 160] width 97 height 13
paste input "email agree"
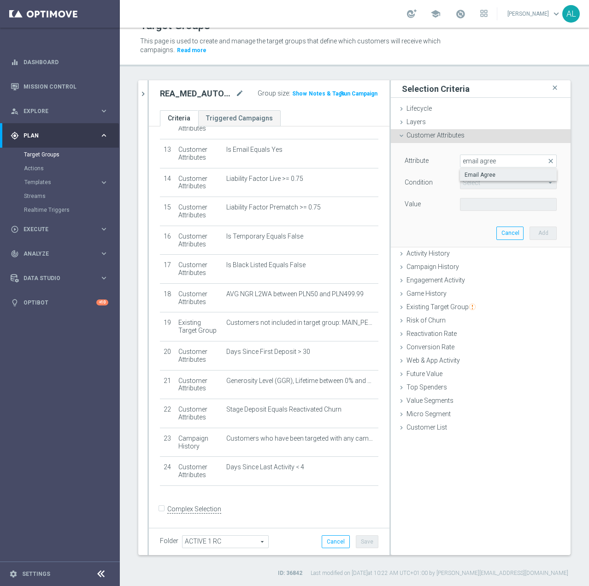
click at [494, 172] on span "Email Agree" at bounding box center [509, 174] width 88 height 7
click at [478, 203] on span at bounding box center [509, 204] width 96 height 12
click at [481, 230] on span "TRUE" at bounding box center [509, 229] width 88 height 7
click at [539, 232] on button "Add" at bounding box center [543, 232] width 27 height 13
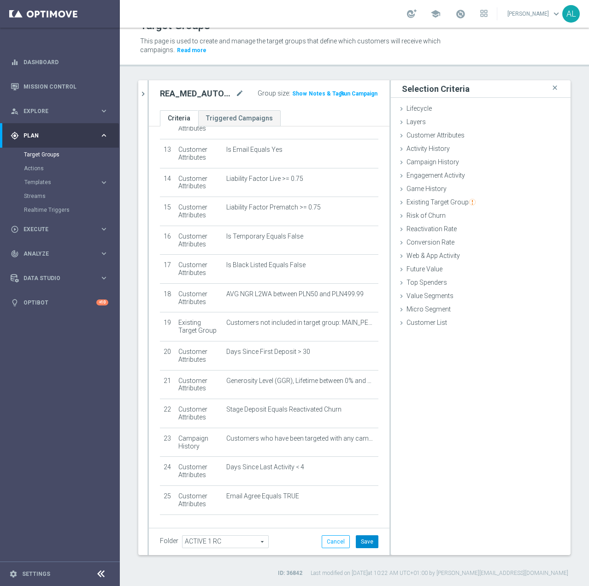
click at [365, 543] on button "Save" at bounding box center [367, 541] width 23 height 13
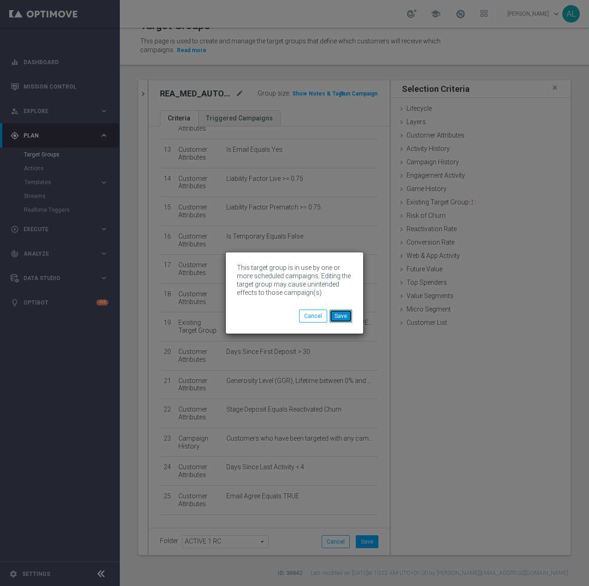
click at [351, 314] on button "Save" at bounding box center [341, 315] width 23 height 13
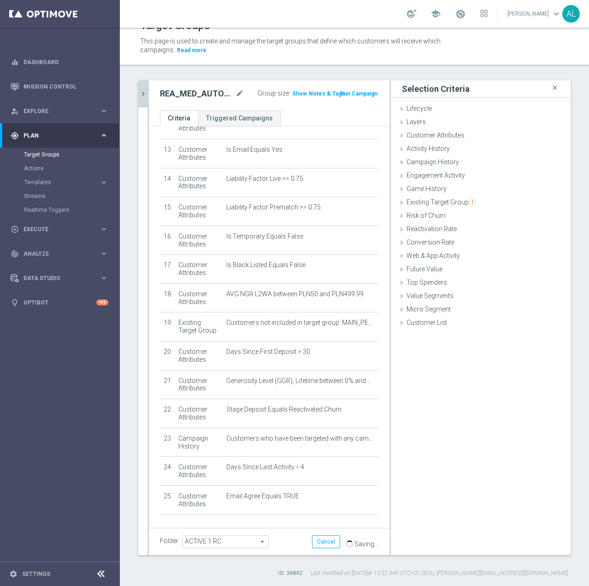
click at [144, 96] on icon "chevron_right" at bounding box center [143, 93] width 9 height 9
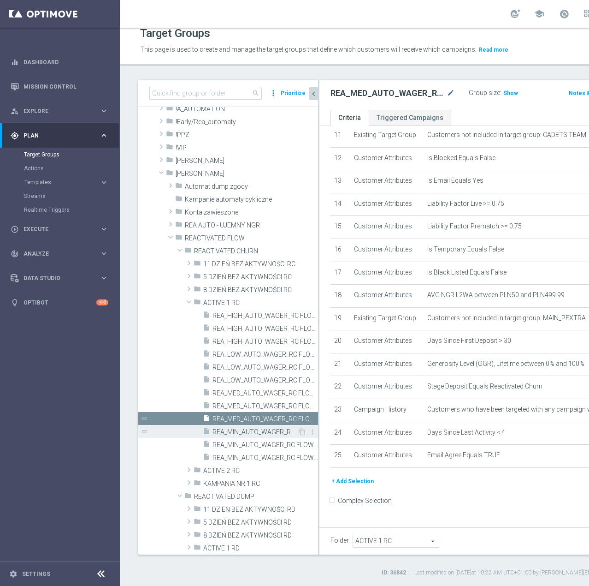
click at [259, 429] on span "REA_MIN_AUTO_WAGER_RC FLOW ACTIVE 1 50%-25 PLN - reminder_DAILY" at bounding box center [255, 432] width 85 height 8
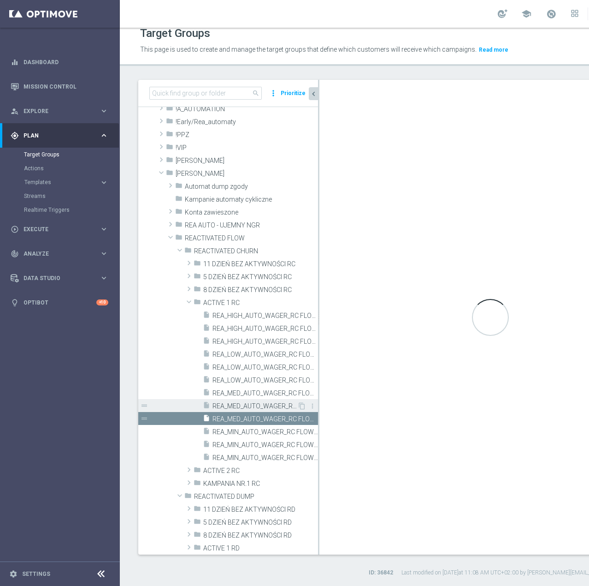
click at [243, 408] on span "REA_MED_AUTO_WAGER_RC FLOW ACTIVE 1 50%-75 PLN MAIL_DAILY" at bounding box center [255, 406] width 85 height 8
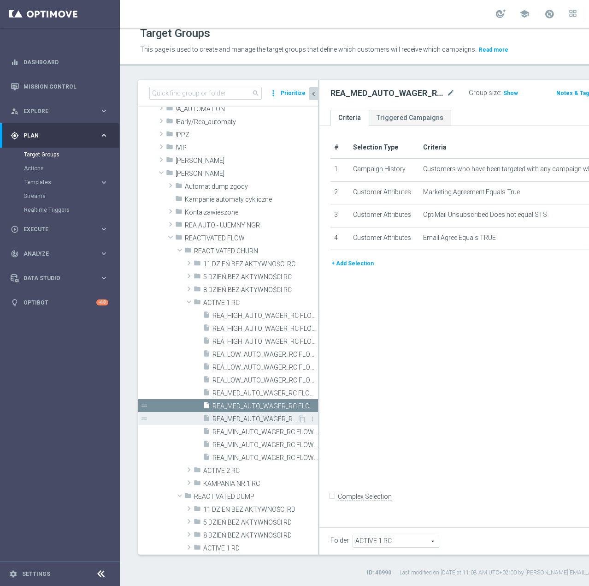
click at [249, 418] on span "REA_MED_AUTO_WAGER_RC FLOW ACTIVE 1 50%-75 PLN_DAILY" at bounding box center [255, 419] width 85 height 8
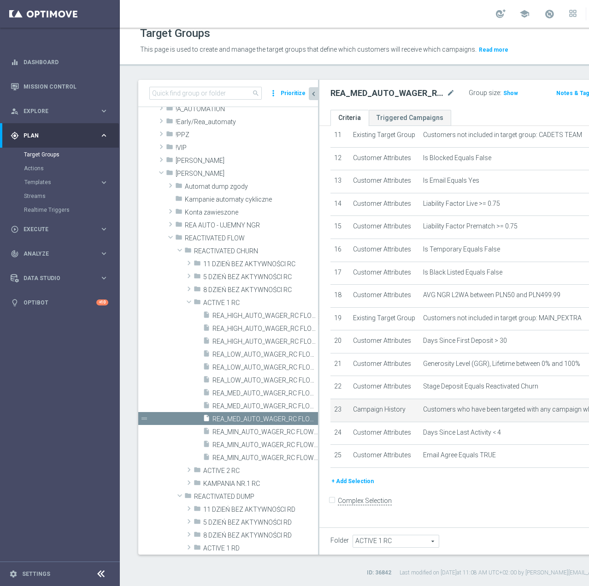
scroll to position [413, 0]
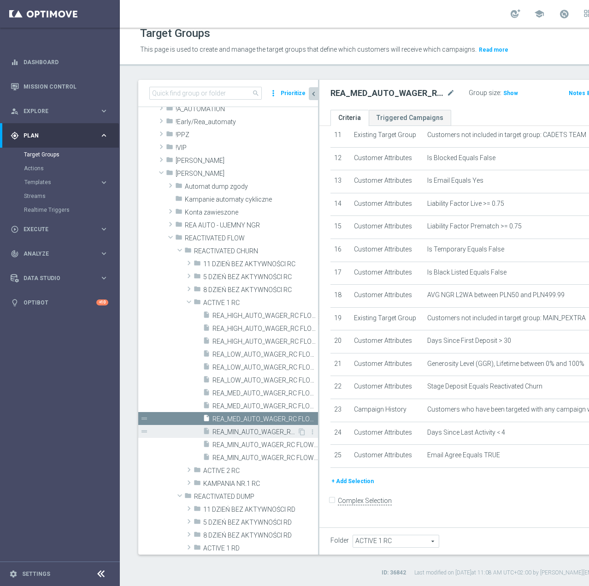
click at [251, 428] on span "REA_MIN_AUTO_WAGER_RC FLOW ACTIVE 1 50%-25 PLN - reminder_DAILY" at bounding box center [255, 432] width 85 height 8
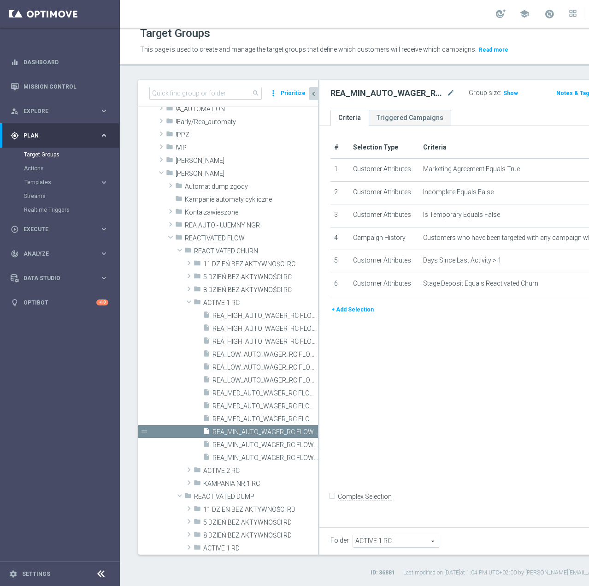
click at [349, 314] on button "+ Add Selection" at bounding box center [353, 309] width 44 height 10
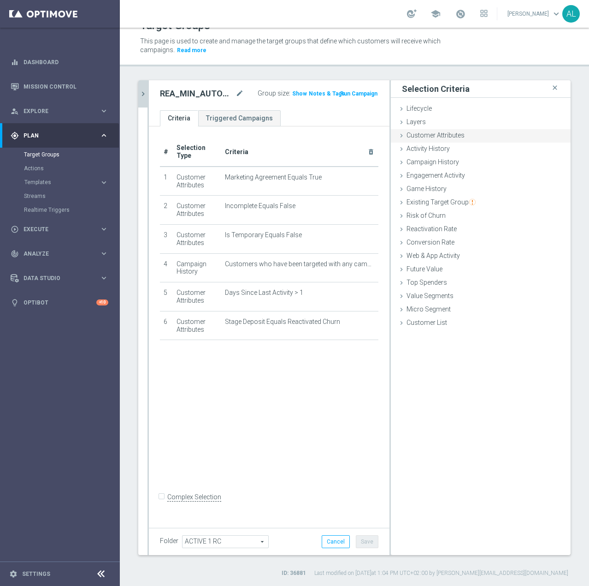
click at [422, 138] on span "Customer Attributes" at bounding box center [436, 134] width 58 height 7
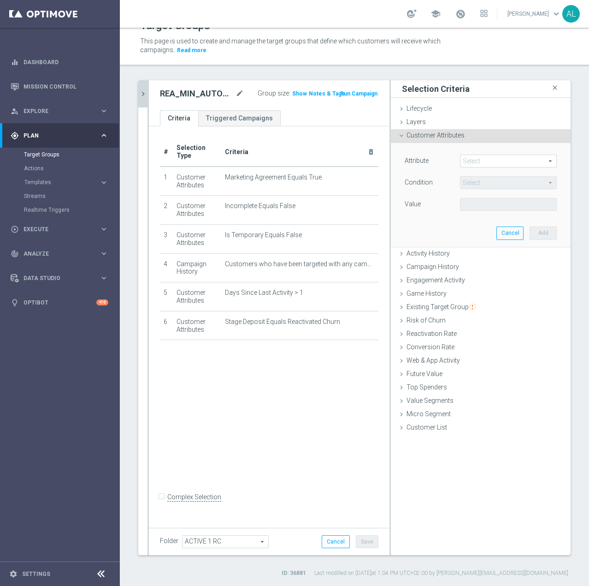
click at [492, 165] on span at bounding box center [509, 161] width 96 height 12
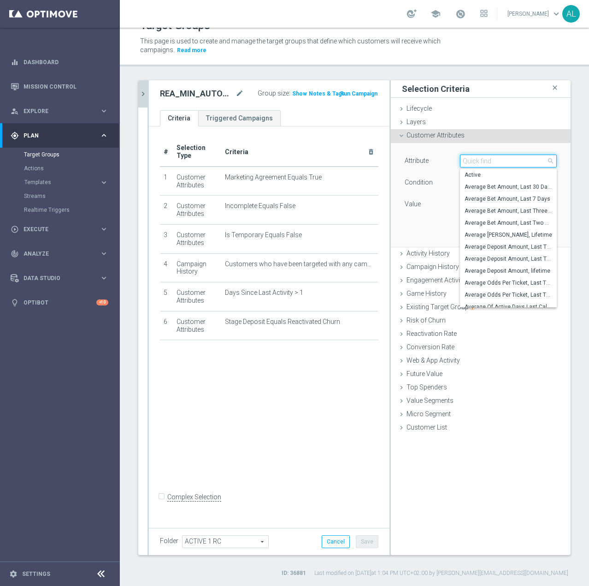
click at [490, 162] on input "search" at bounding box center [508, 160] width 97 height 13
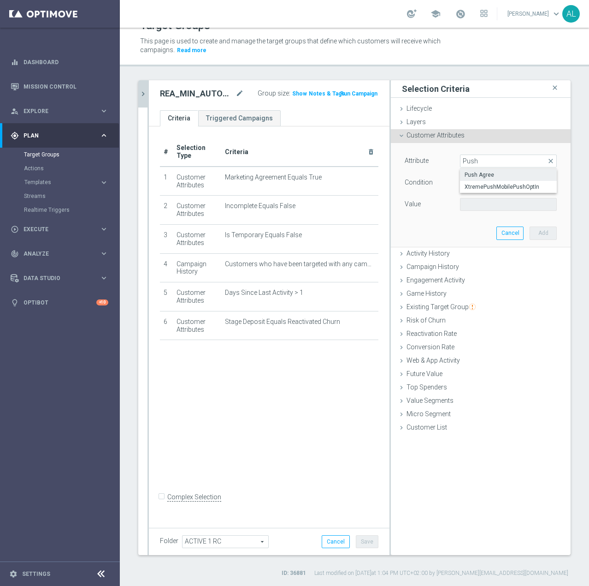
click at [489, 172] on span "Push Agree" at bounding box center [509, 174] width 88 height 7
click at [470, 201] on span at bounding box center [509, 204] width 96 height 12
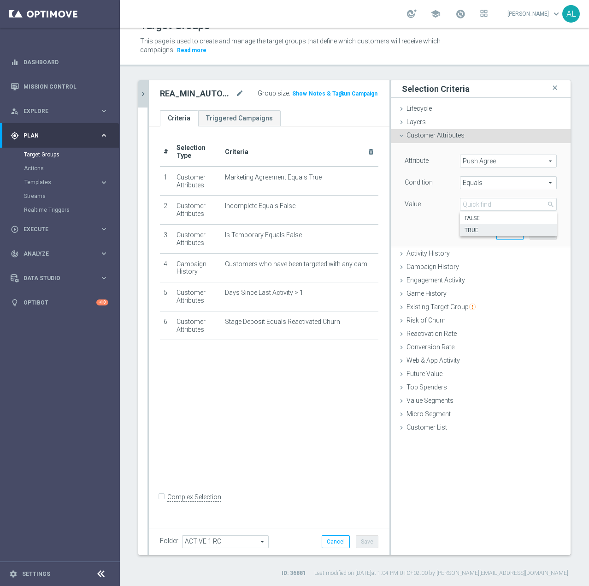
click at [478, 230] on span "TRUE" at bounding box center [509, 229] width 88 height 7
click at [530, 231] on button "Add" at bounding box center [543, 232] width 27 height 13
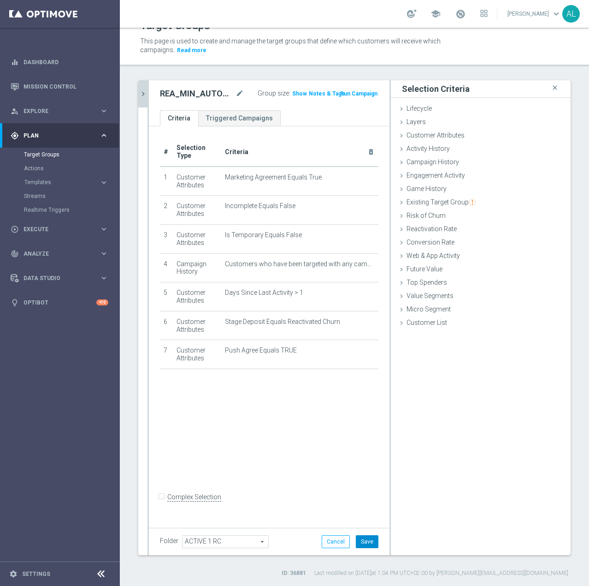
click at [365, 544] on button "Save" at bounding box center [367, 541] width 23 height 13
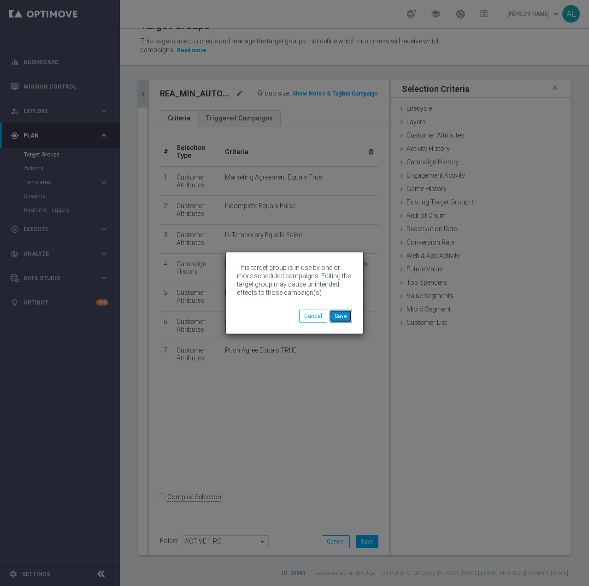
click at [344, 318] on button "Save" at bounding box center [341, 315] width 23 height 13
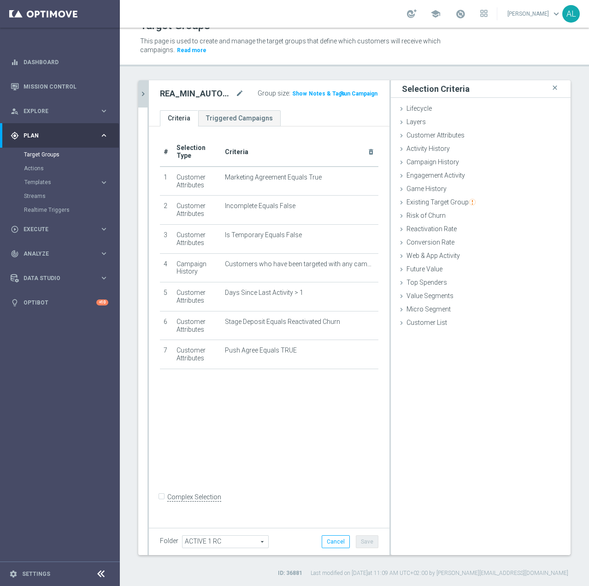
click at [142, 93] on icon "chevron_right" at bounding box center [143, 93] width 9 height 9
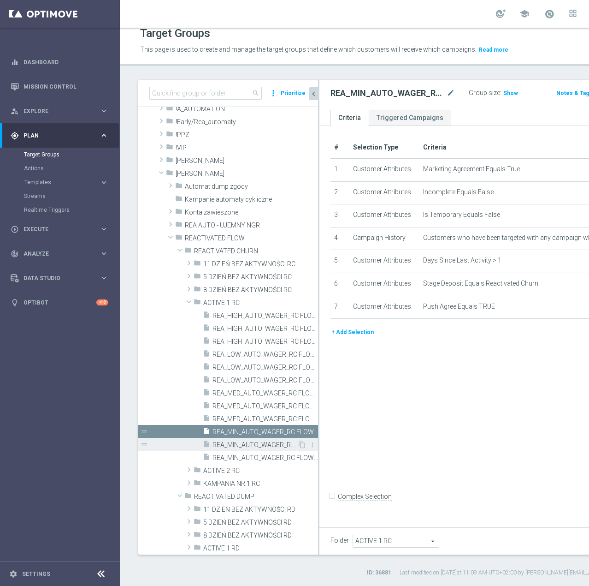
click at [230, 441] on span "REA_MIN_AUTO_WAGER_RC FLOW ACTIVE 1 50%-25 PLN MAIL_DAILY" at bounding box center [255, 445] width 85 height 8
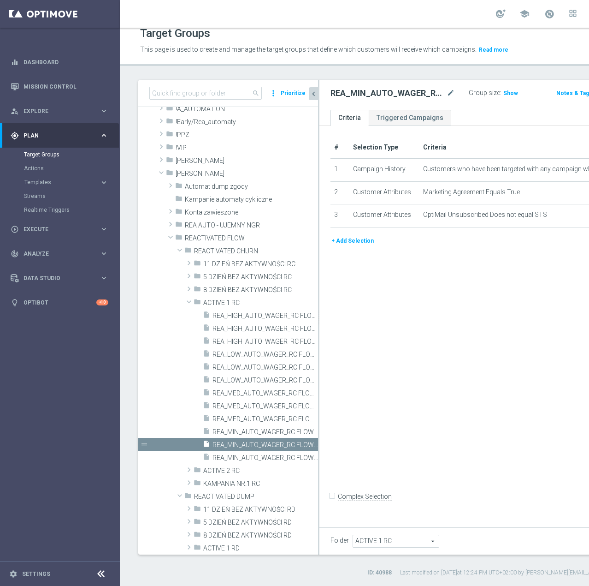
click at [349, 246] on button "+ Add Selection" at bounding box center [353, 241] width 44 height 10
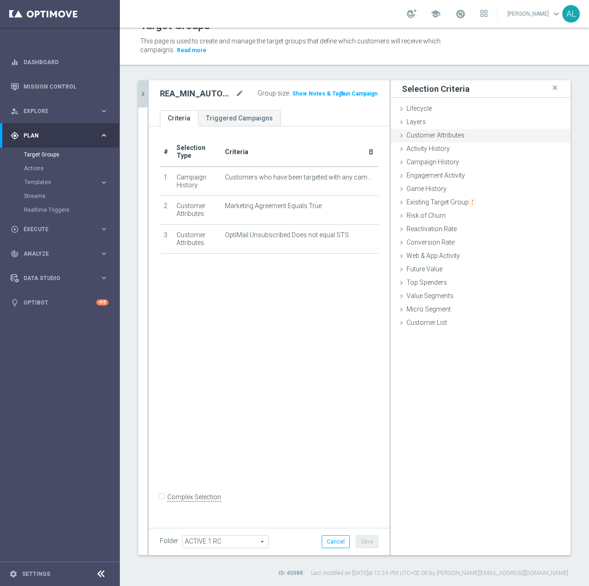
click at [471, 135] on div "Customer Attributes done selection saved" at bounding box center [481, 136] width 180 height 14
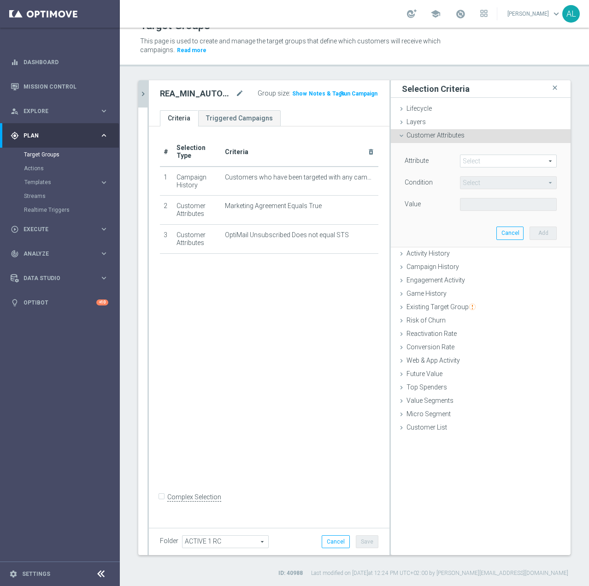
click at [474, 159] on span at bounding box center [509, 161] width 96 height 12
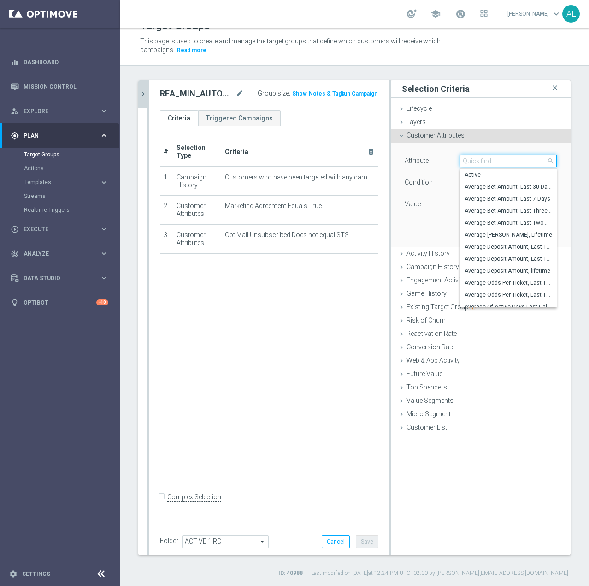
click at [477, 160] on input "search" at bounding box center [508, 160] width 97 height 13
paste input "email agree"
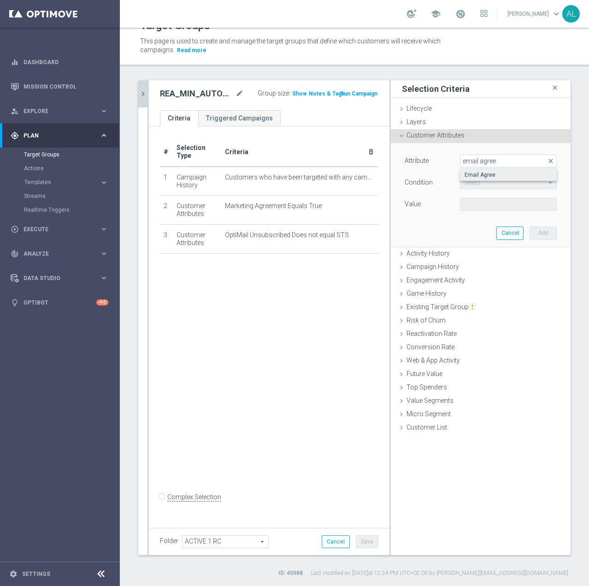
click at [486, 175] on span "Email Agree" at bounding box center [509, 174] width 88 height 7
click at [484, 205] on span at bounding box center [509, 204] width 96 height 12
click at [488, 235] on label "TRUE" at bounding box center [508, 230] width 97 height 12
click at [541, 237] on button "Add" at bounding box center [543, 232] width 27 height 13
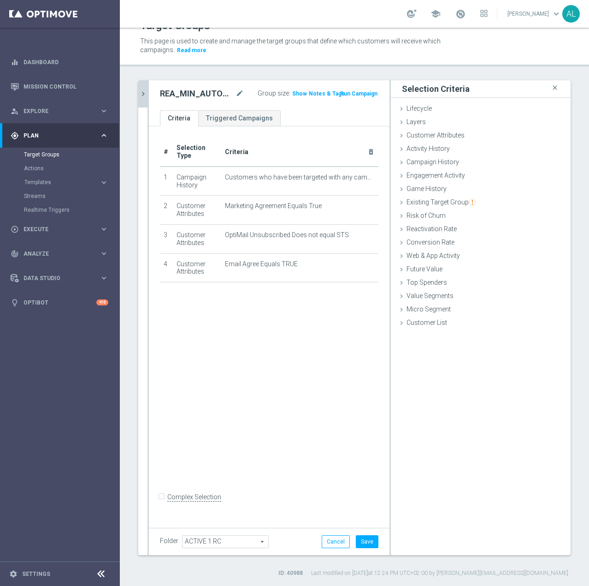
click at [371, 548] on div "Cancel Save Saving..." at bounding box center [350, 541] width 57 height 13
click at [368, 542] on button "Save" at bounding box center [367, 541] width 23 height 13
click at [144, 95] on icon "chevron_right" at bounding box center [143, 93] width 9 height 9
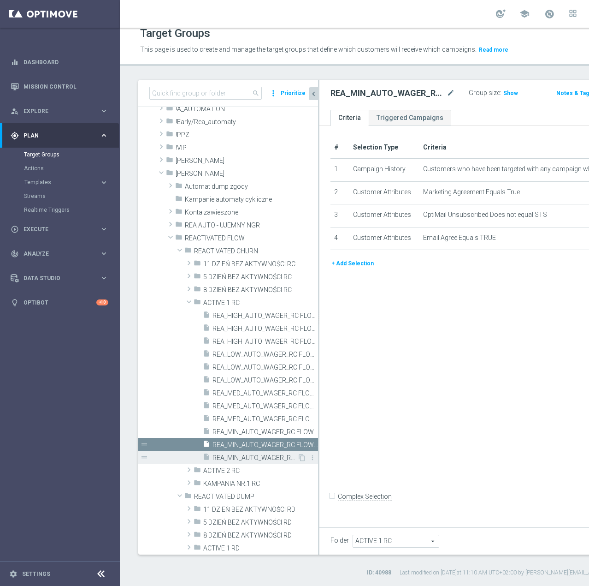
click at [257, 456] on span "REA_MIN_AUTO_WAGER_RC FLOW ACTIVE 1 50%-25 PLN_DAILY" at bounding box center [255, 458] width 85 height 8
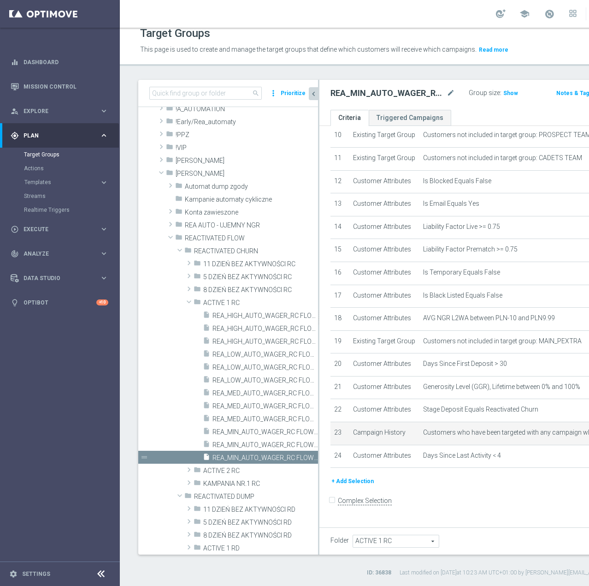
scroll to position [384, 0]
click at [363, 486] on button "+ Add Selection" at bounding box center [353, 481] width 44 height 10
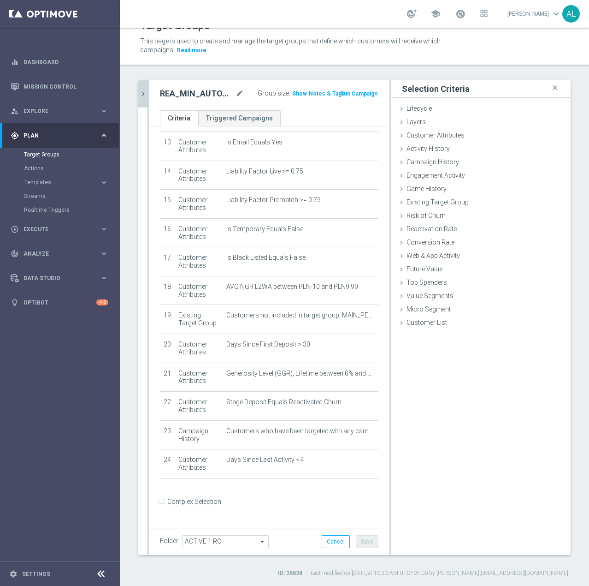
scroll to position [374, 0]
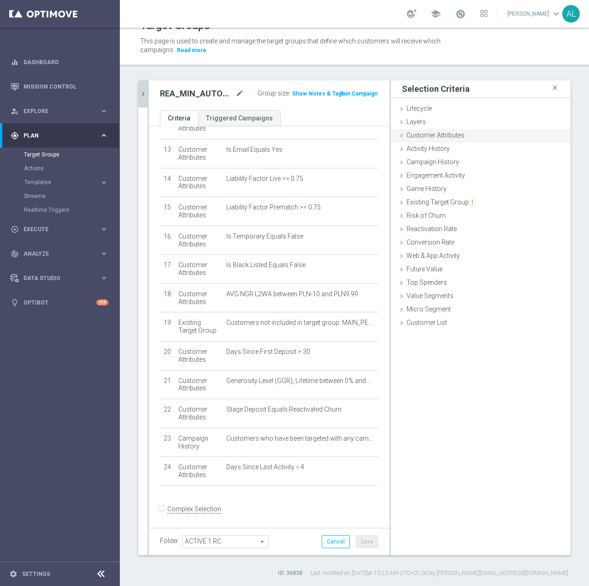
click at [422, 138] on span "Customer Attributes" at bounding box center [436, 134] width 58 height 7
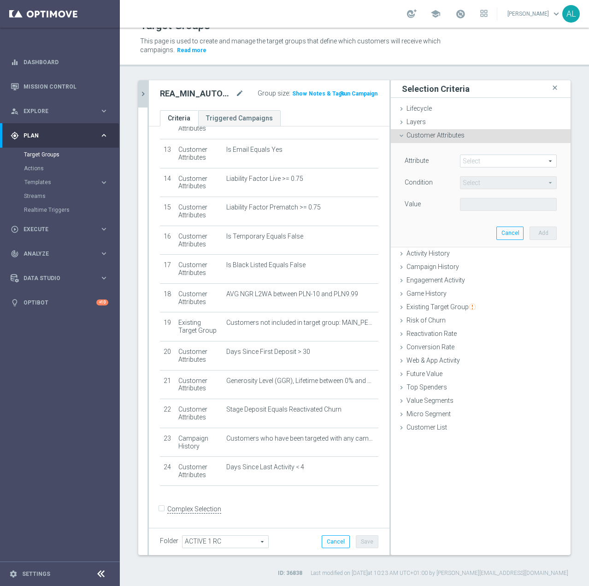
click at [473, 166] on span at bounding box center [509, 161] width 96 height 12
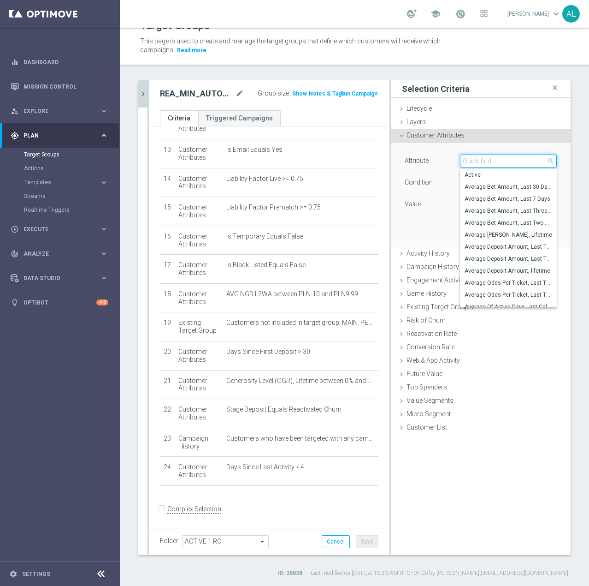
click at [475, 162] on input "search" at bounding box center [508, 160] width 97 height 13
paste input "email agree"
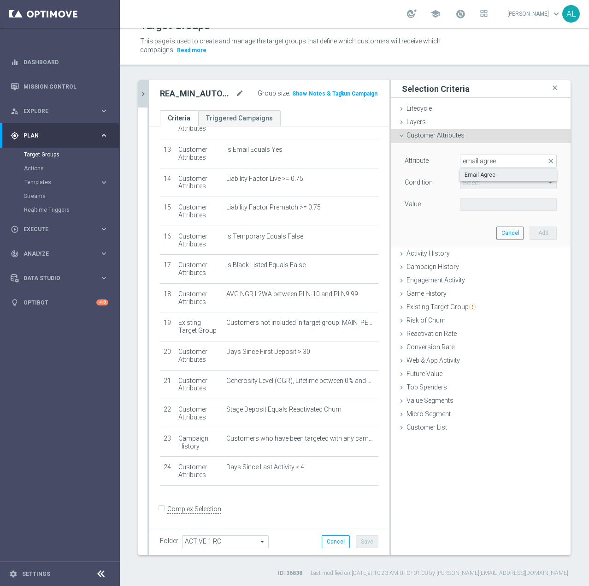
click at [491, 171] on label "Email Agree" at bounding box center [508, 175] width 97 height 12
click at [481, 201] on span at bounding box center [509, 204] width 96 height 12
click at [476, 230] on span "TRUE" at bounding box center [509, 229] width 88 height 7
click at [540, 232] on button "Add" at bounding box center [543, 232] width 27 height 13
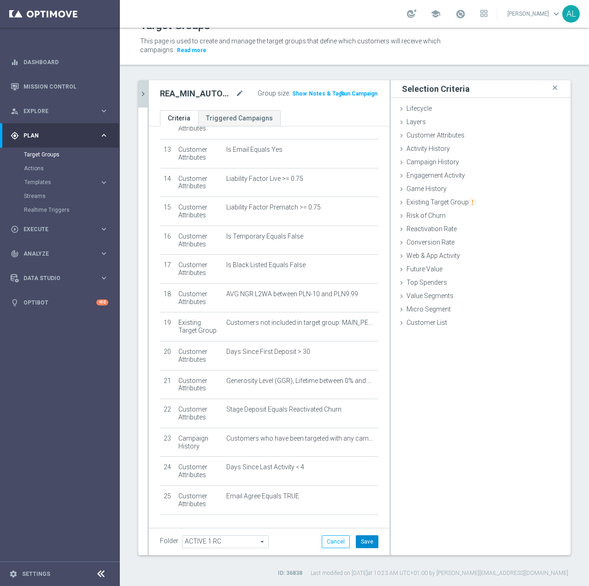
click at [358, 543] on button "Save" at bounding box center [367, 541] width 23 height 13
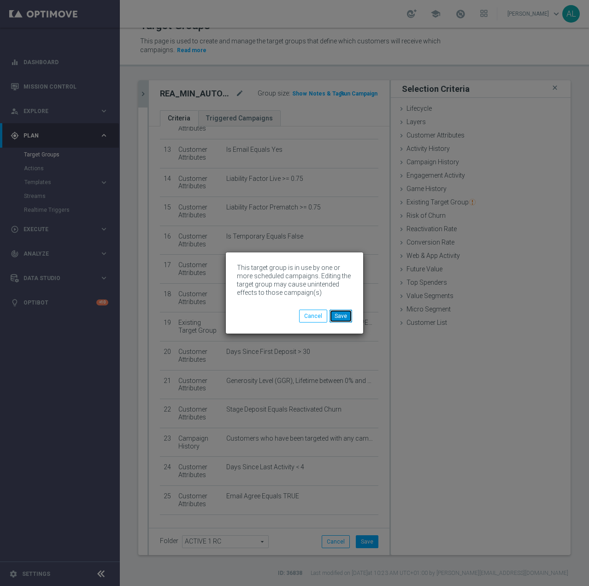
click at [347, 318] on button "Save" at bounding box center [341, 315] width 23 height 13
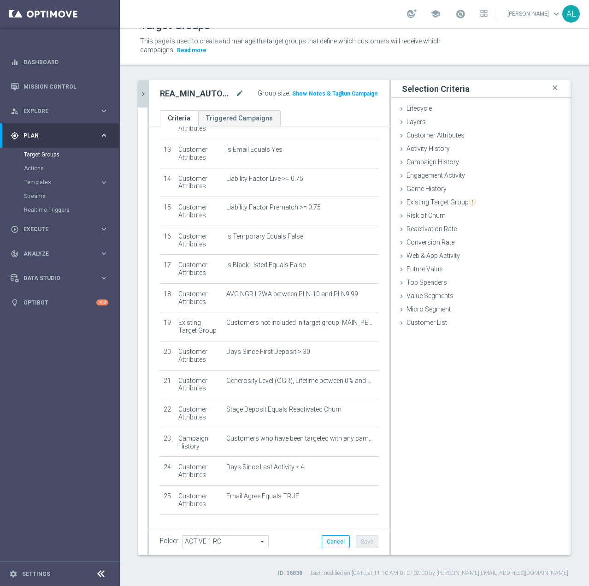
click at [141, 98] on icon "chevron_right" at bounding box center [143, 93] width 9 height 9
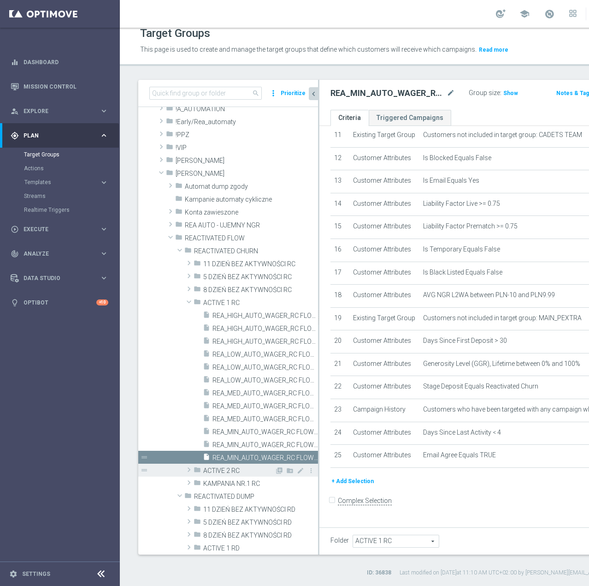
click at [243, 471] on span "ACTIVE 2 RC" at bounding box center [238, 471] width 71 height 8
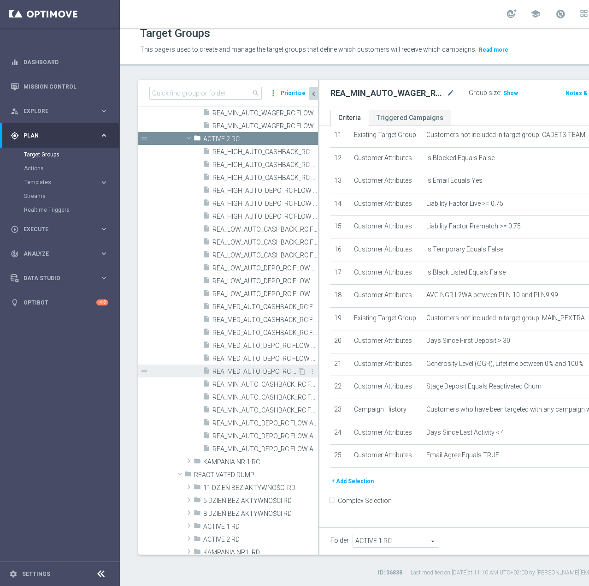
scroll to position [289, 0]
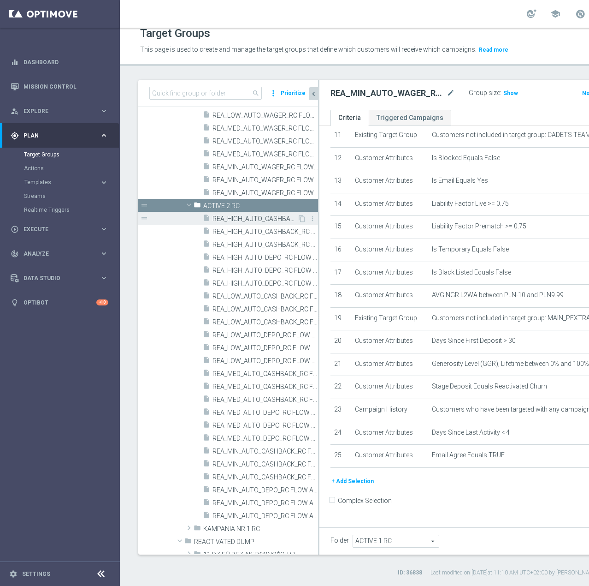
click at [244, 219] on span "REA_HIGH_AUTO_CASHBACK_RC FLOW ACTIVE 2 50%-100 PLN - reminder_DAILY" at bounding box center [255, 219] width 85 height 8
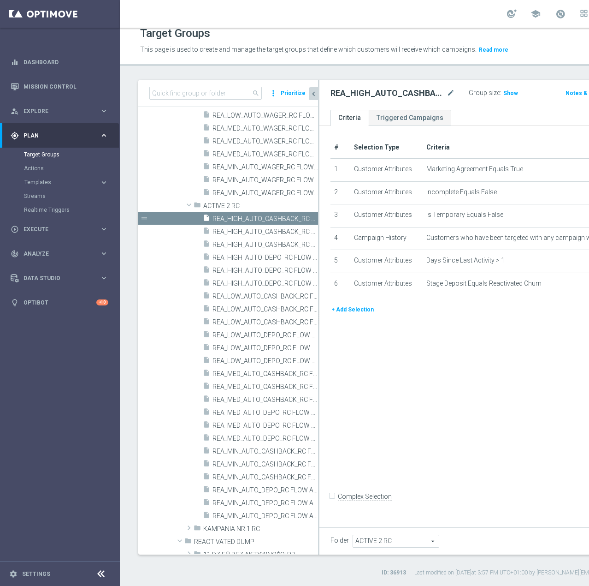
click at [356, 314] on button "+ Add Selection" at bounding box center [353, 309] width 44 height 10
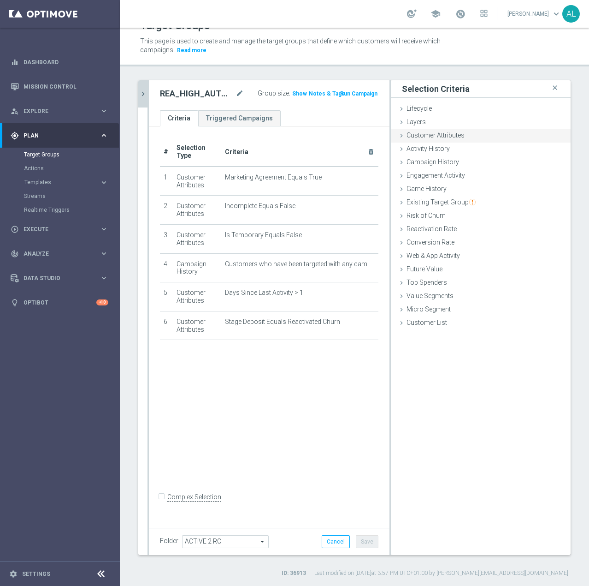
click
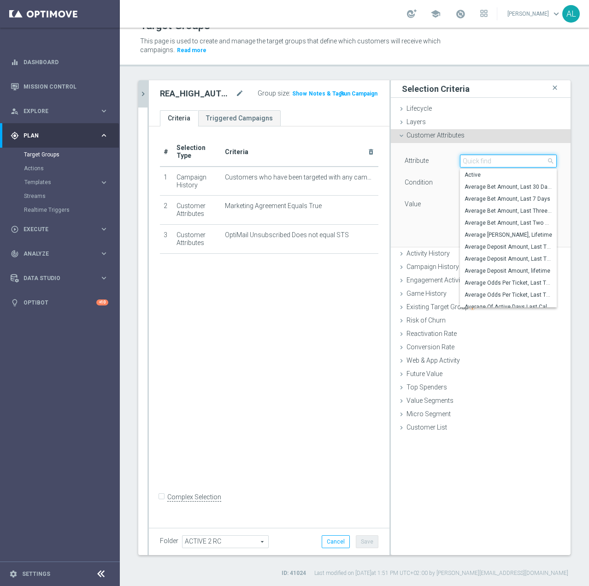
paste input "email agree"
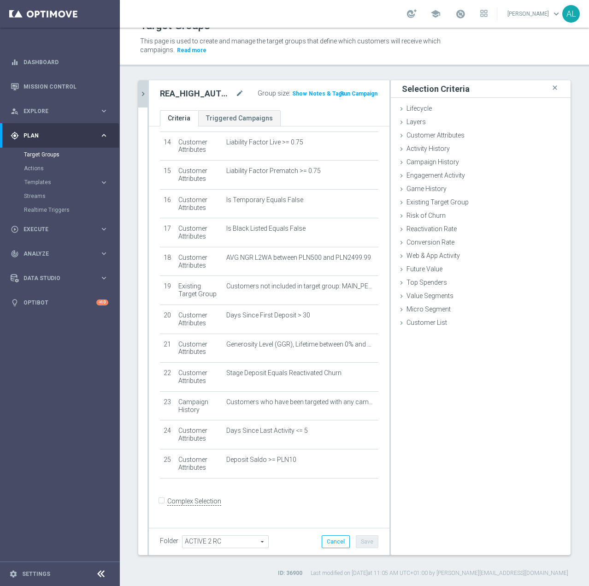
scroll to position [403, 0]
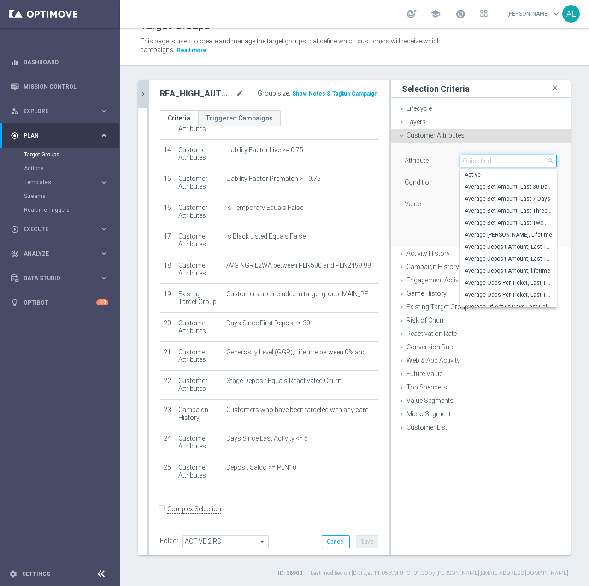
paste input "email agree"
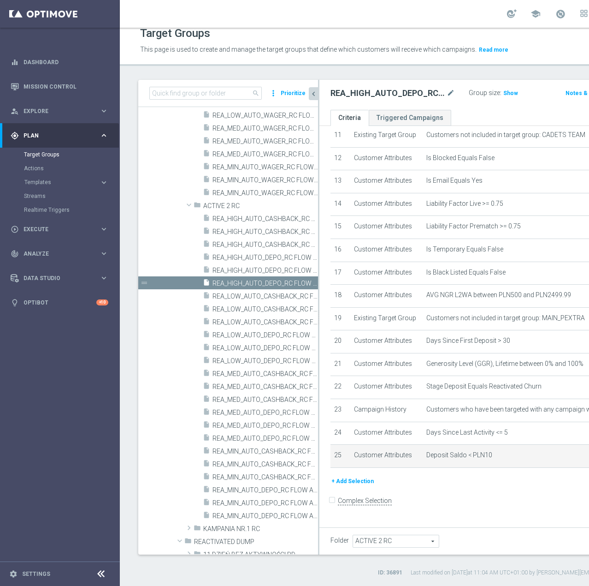
scroll to position [403, 0]
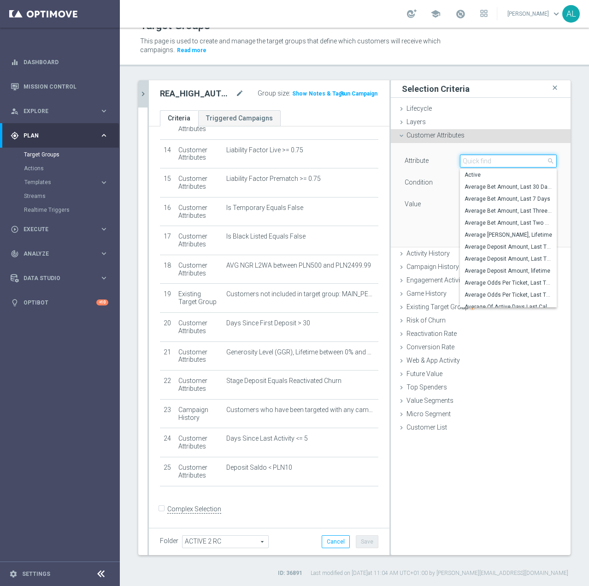
paste input "email agree"
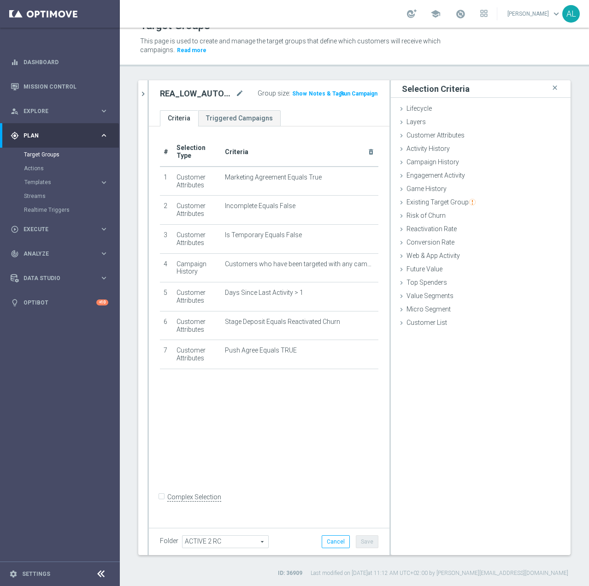
drag, startPoint x: 143, startPoint y: 96, endPoint x: 221, endPoint y: 141, distance: 89.8
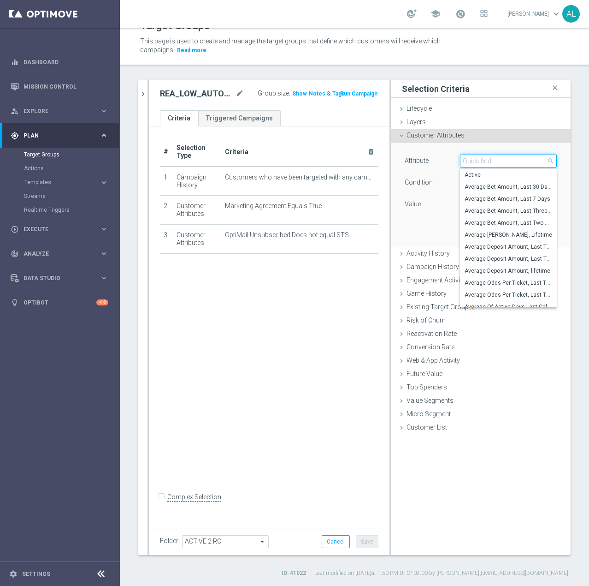
paste input "email agree"
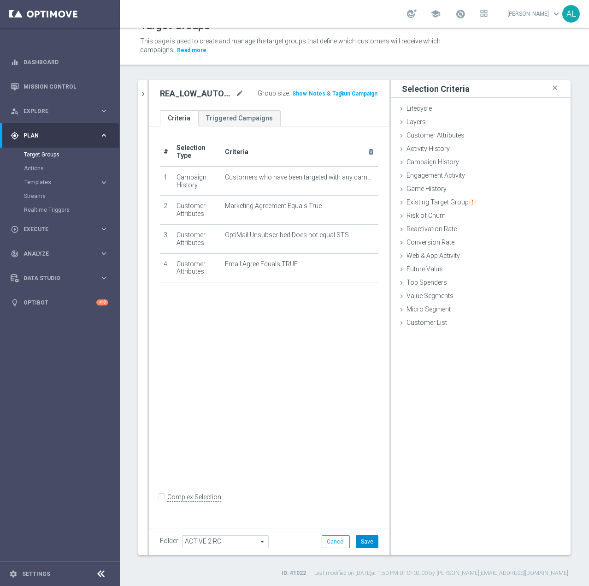
drag, startPoint x: 367, startPoint y: 540, endPoint x: 370, endPoint y: 530, distance: 10.9
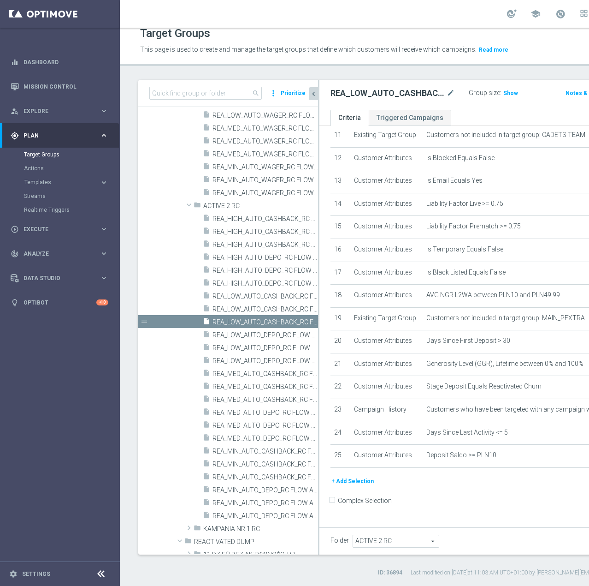
scroll to position [403, 0]
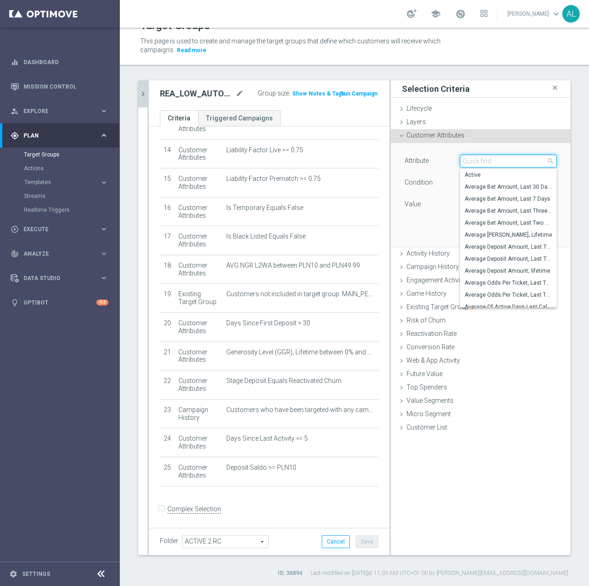
paste input "email agree"
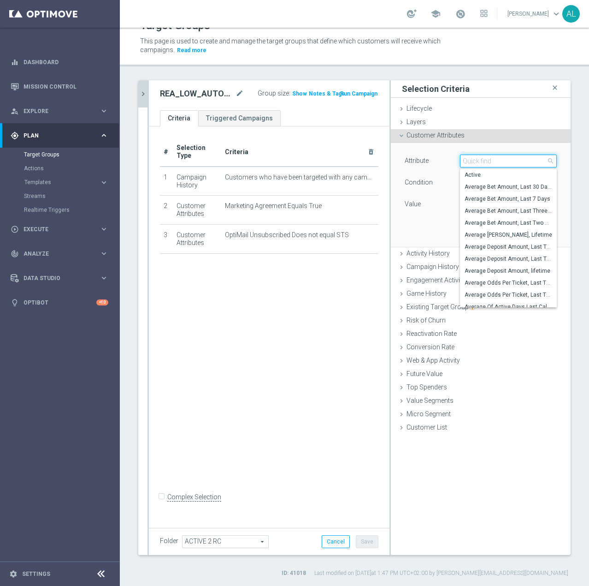
paste input "email agree"
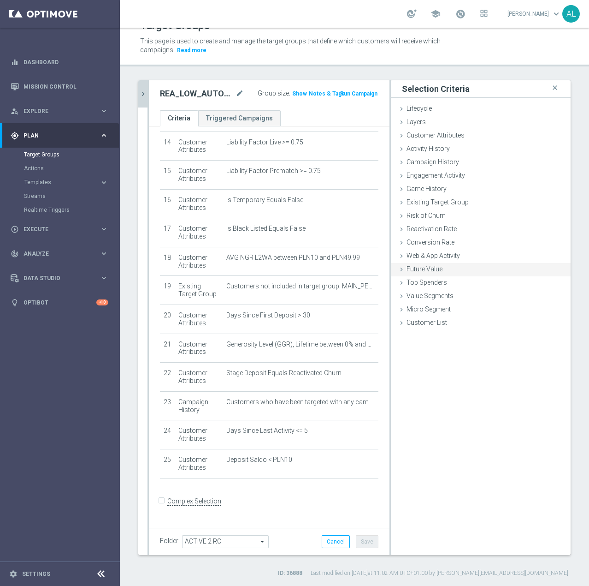
scroll to position [403, 0]
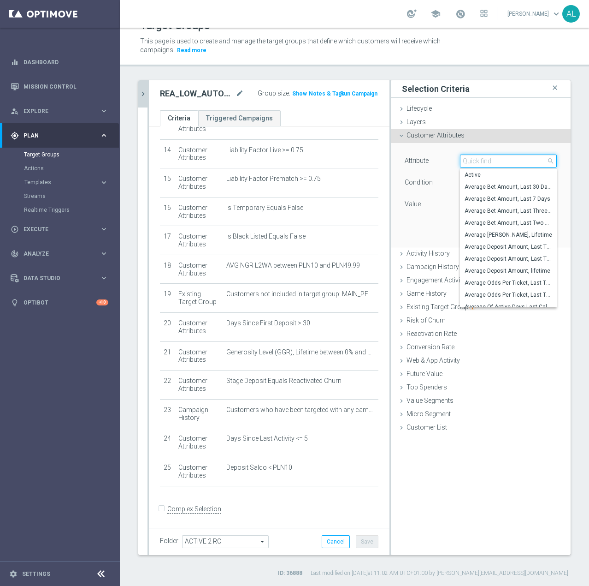
paste input "email agree"
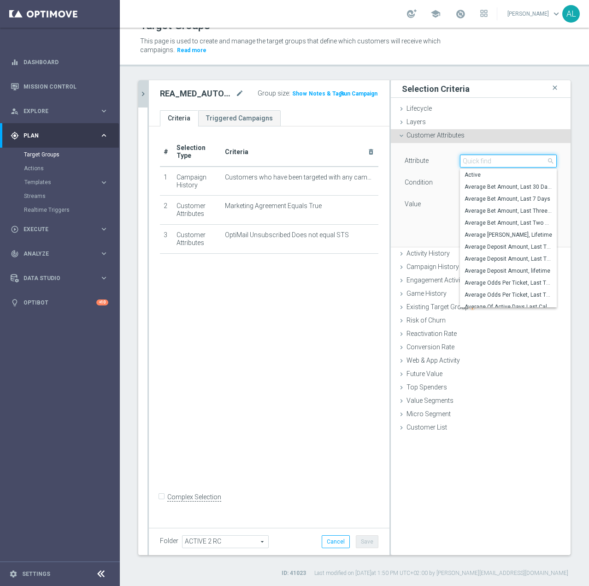
paste input "email agree"
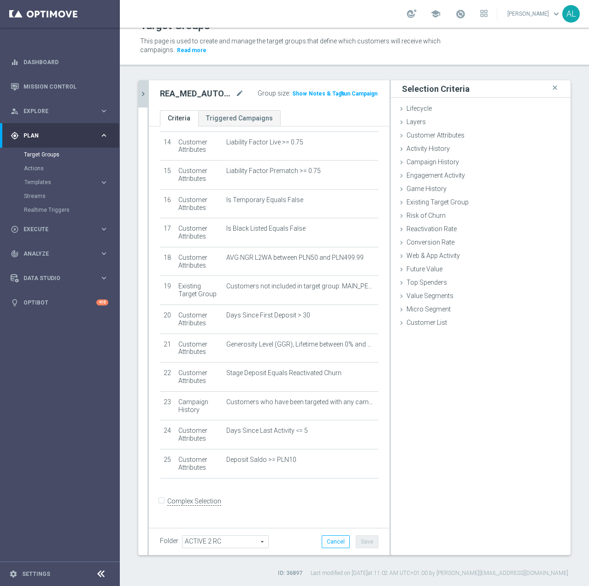
scroll to position [403, 0]
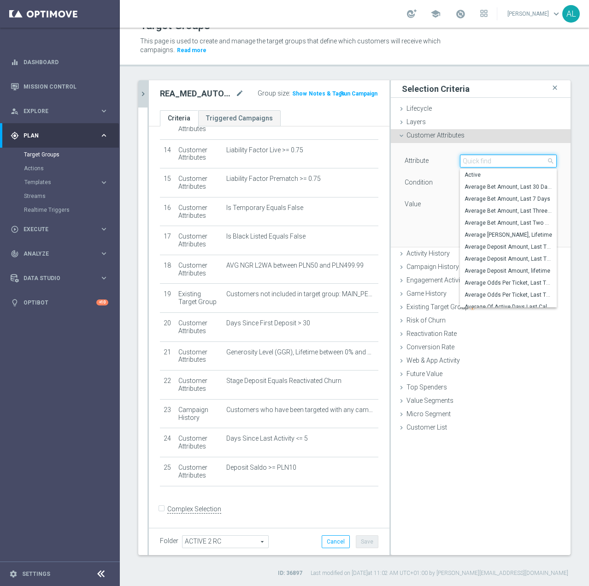
paste input "email agree"
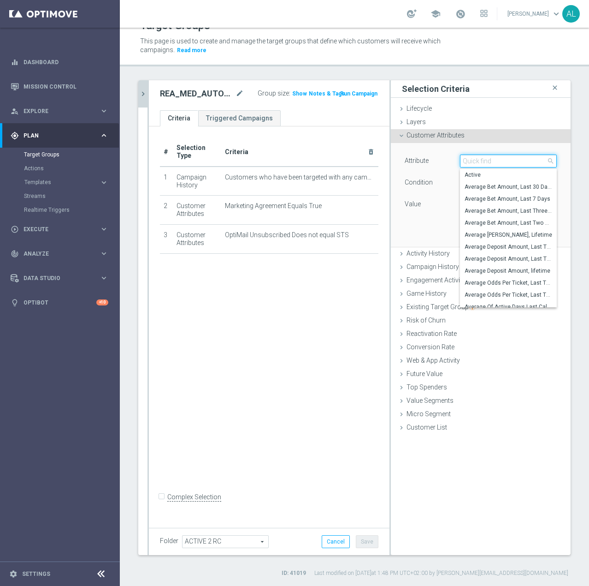
paste input "email agree"
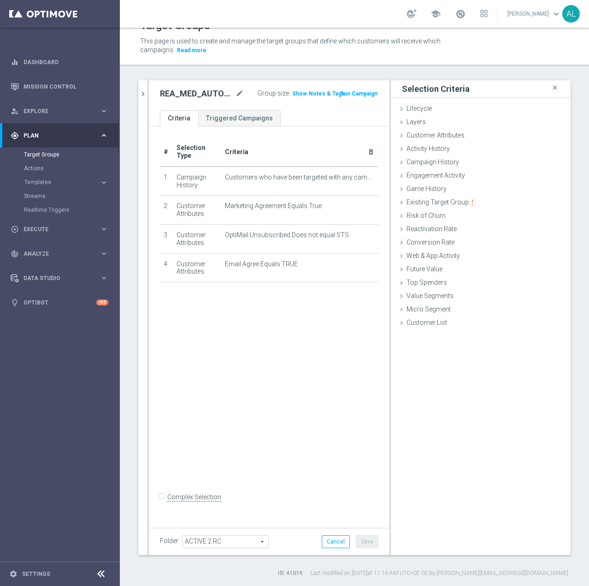
drag, startPoint x: 142, startPoint y: 96, endPoint x: 186, endPoint y: 114, distance: 48.0
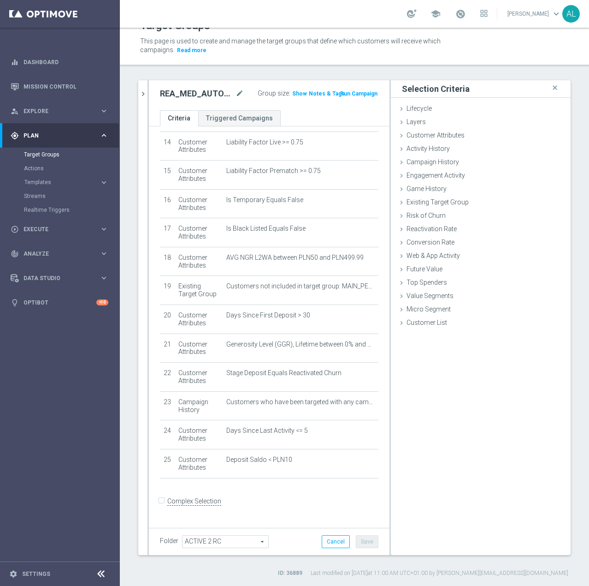
scroll to position [403, 0]
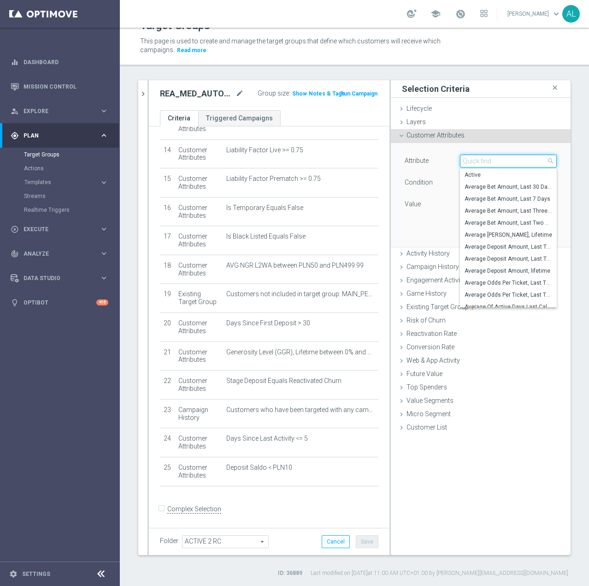
paste input "email agree"
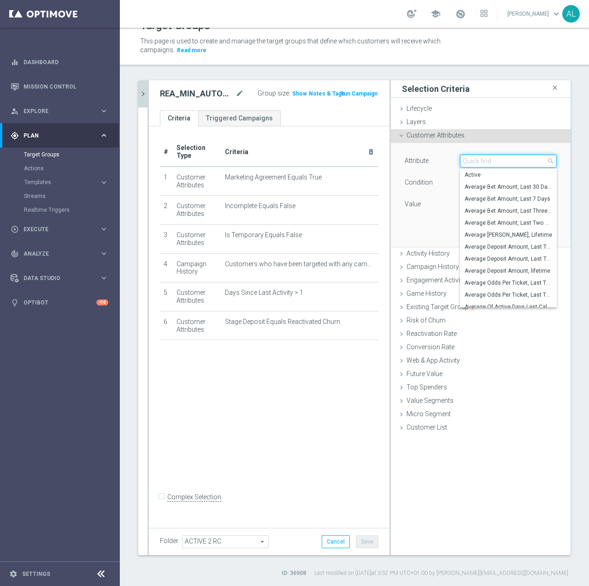
paste input "email agree"
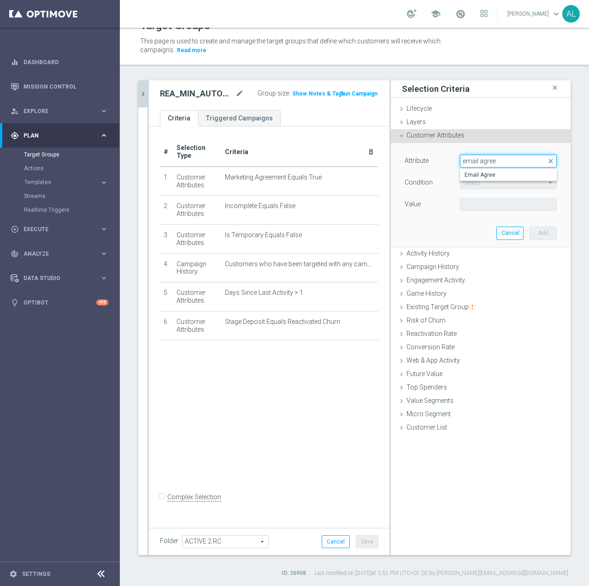
drag, startPoint x: 474, startPoint y: 160, endPoint x: 420, endPoint y: 162, distance: 54.0
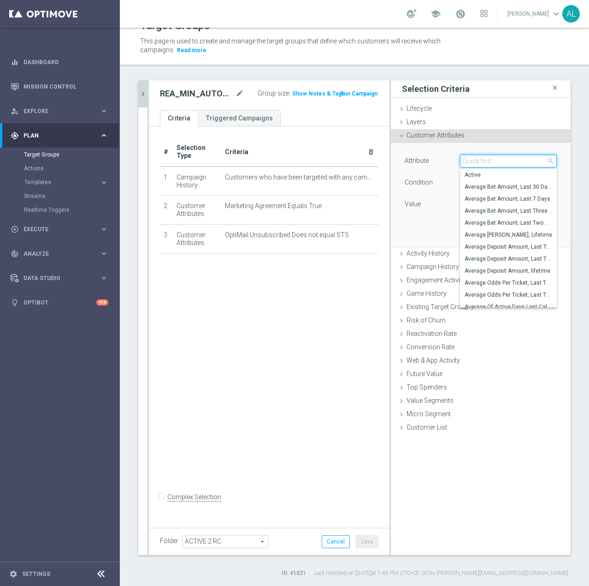
paste input "email agree"
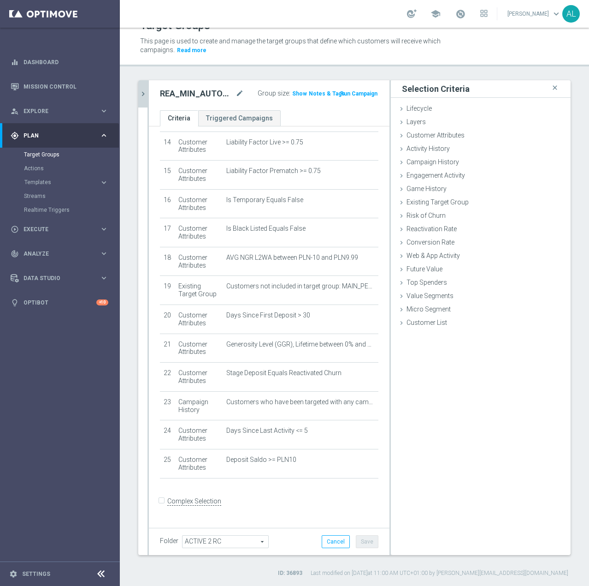
scroll to position [403, 0]
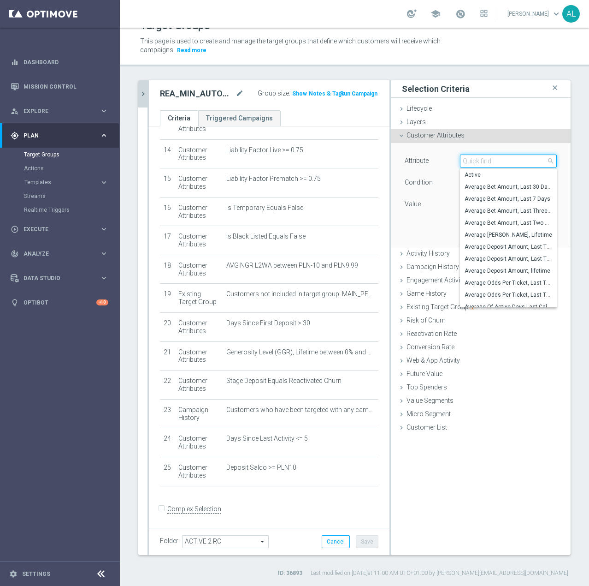
paste input "email agree"
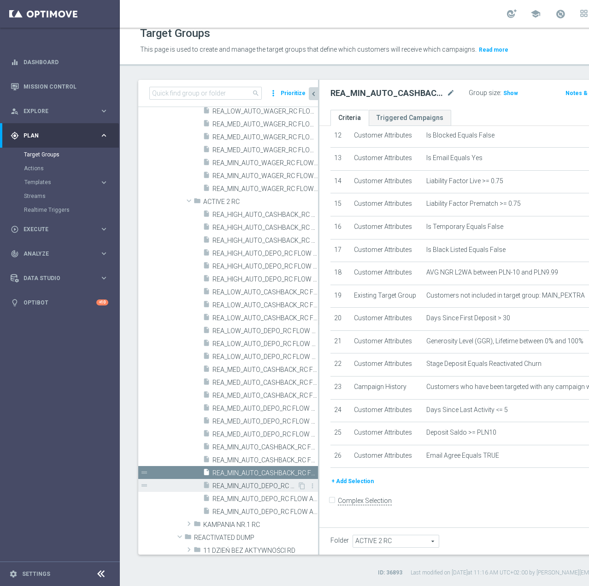
scroll to position [294, 0]
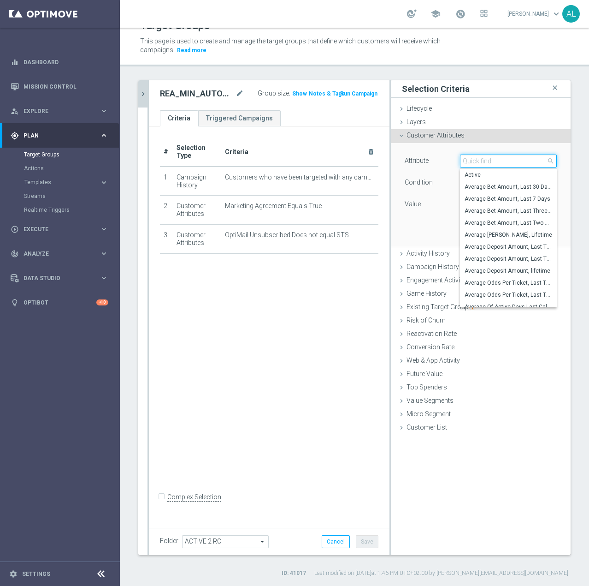
paste input "email agree"
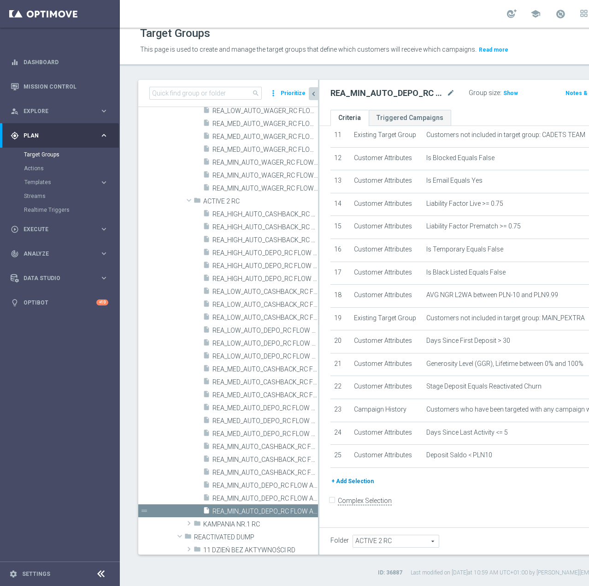
scroll to position [403, 0]
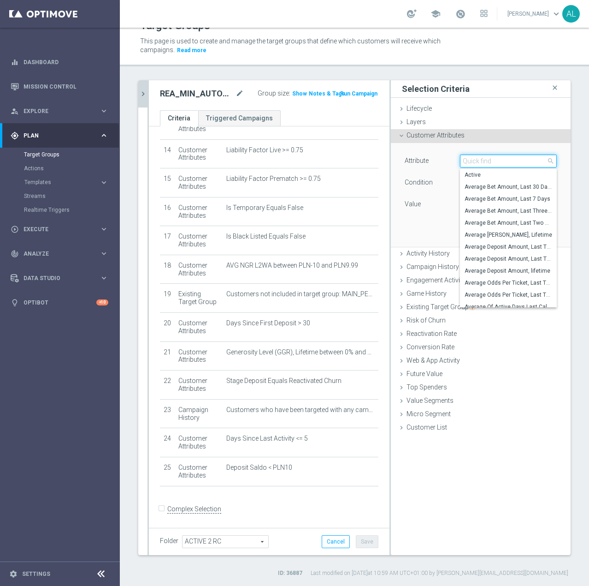
paste input "email agree"
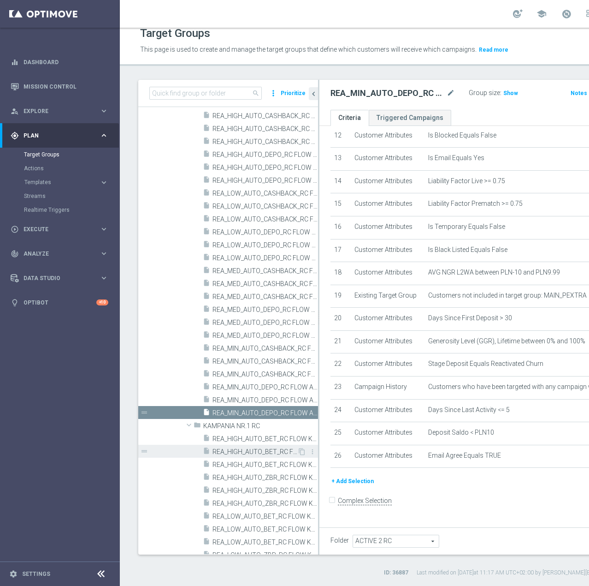
scroll to position [384, 0]
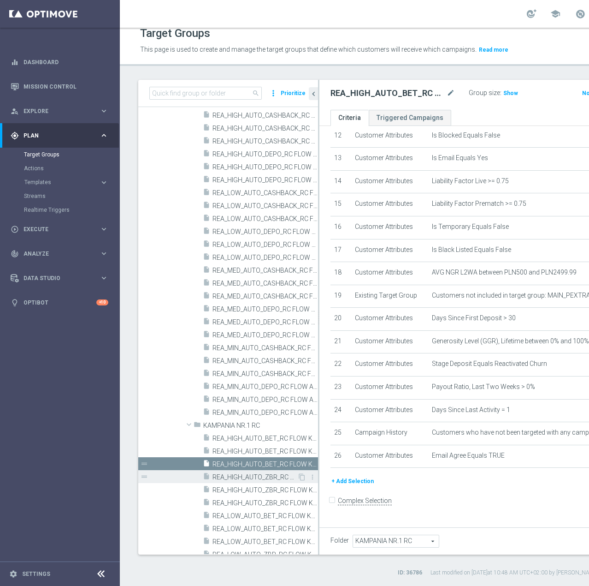
scroll to position [385, 0]
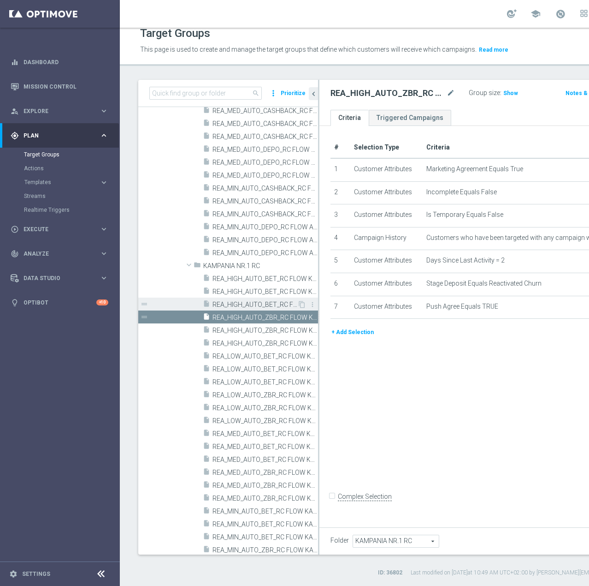
scroll to position [533, 0]
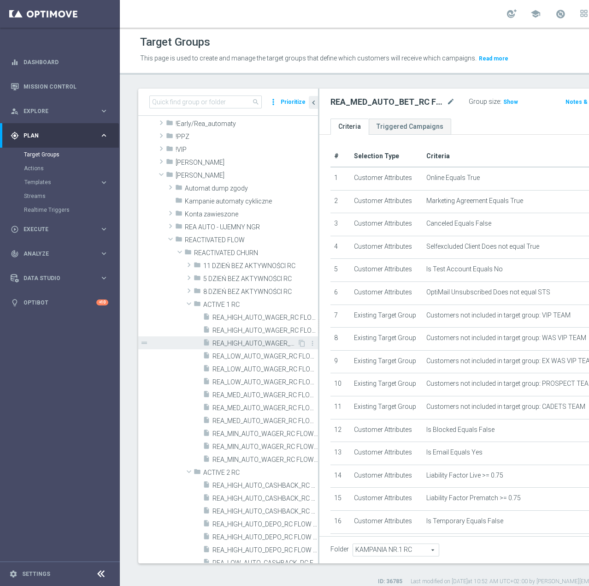
scroll to position [34, 0]
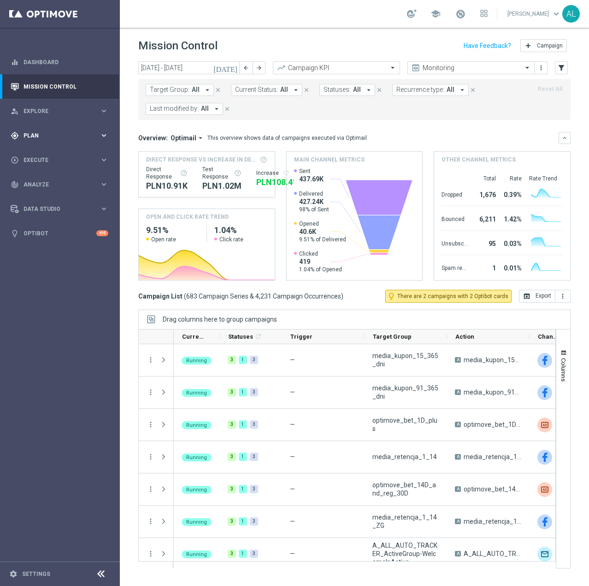
click at [44, 134] on span "Plan" at bounding box center [62, 136] width 76 height 6
click at [48, 185] on button "Templates keyboard_arrow_right" at bounding box center [66, 181] width 85 height 7
click at [41, 198] on link "Optimail" at bounding box center [62, 195] width 67 height 7
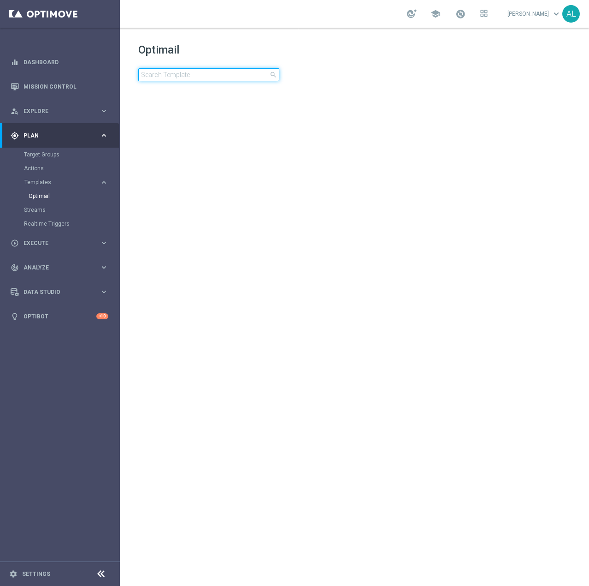
click at [175, 81] on input at bounding box center [208, 74] width 141 height 13
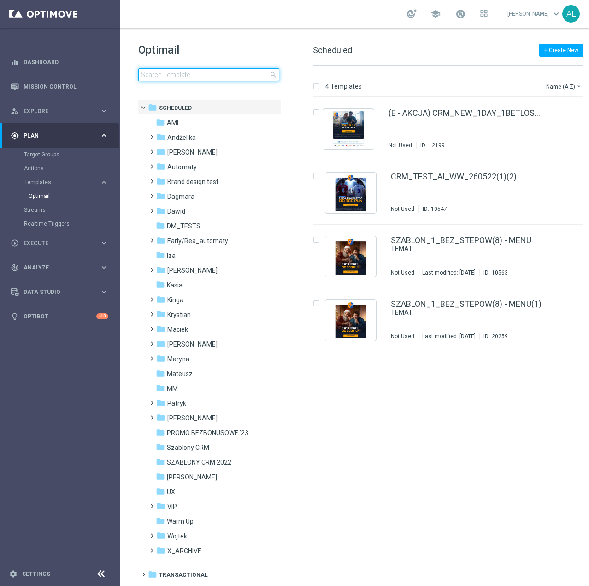
type input "E"
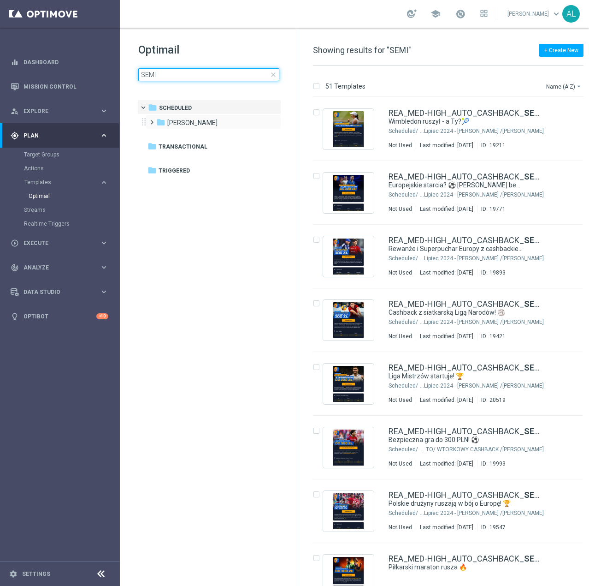
type input "SEMI"
click at [148, 120] on span at bounding box center [150, 118] width 4 height 4
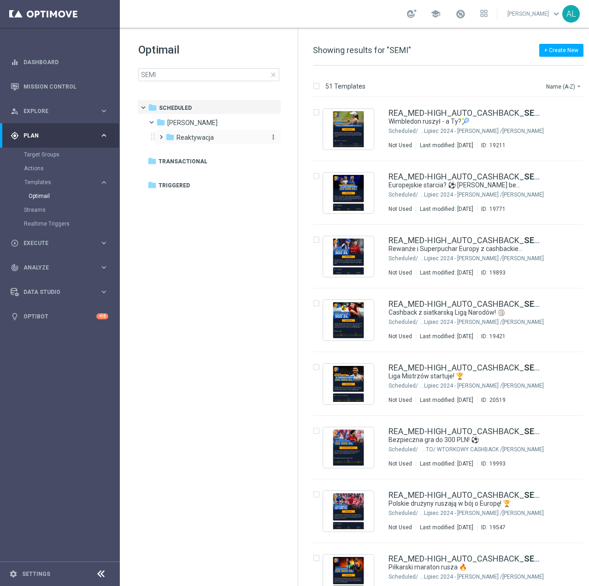
click at [176, 141] on div "folder Reaktywacja" at bounding box center [215, 137] width 98 height 11
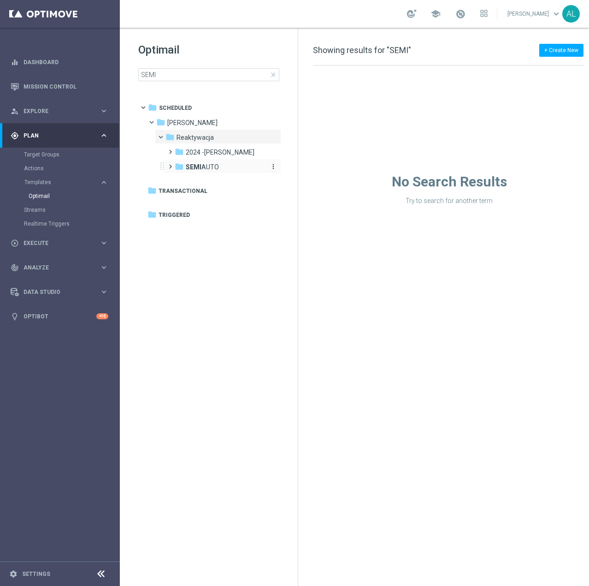
click at [190, 165] on b "SEMI" at bounding box center [194, 166] width 16 height 7
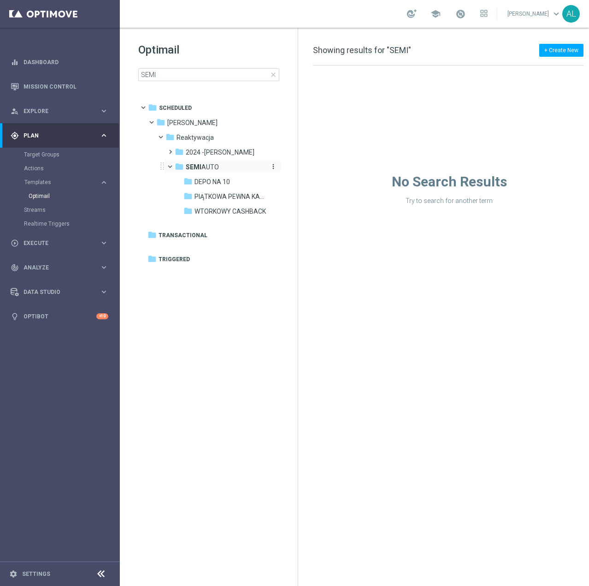
click at [189, 164] on b "SEMI" at bounding box center [194, 166] width 16 height 7
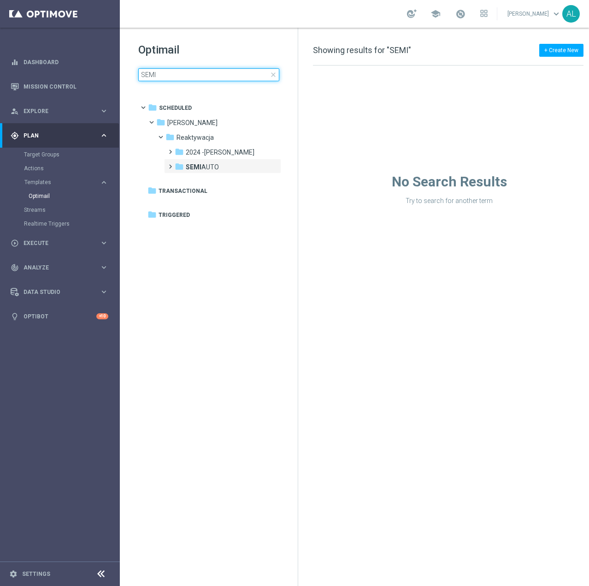
click at [172, 78] on input "SEMI" at bounding box center [208, 74] width 141 height 13
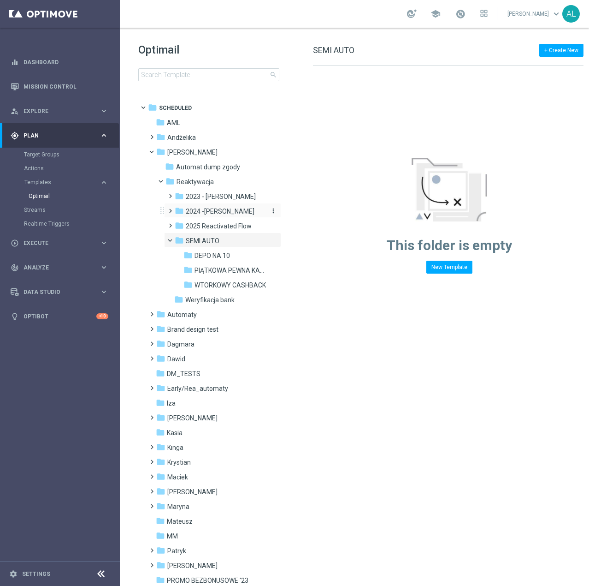
click at [188, 210] on span "2024 -Antoni" at bounding box center [220, 211] width 69 height 8
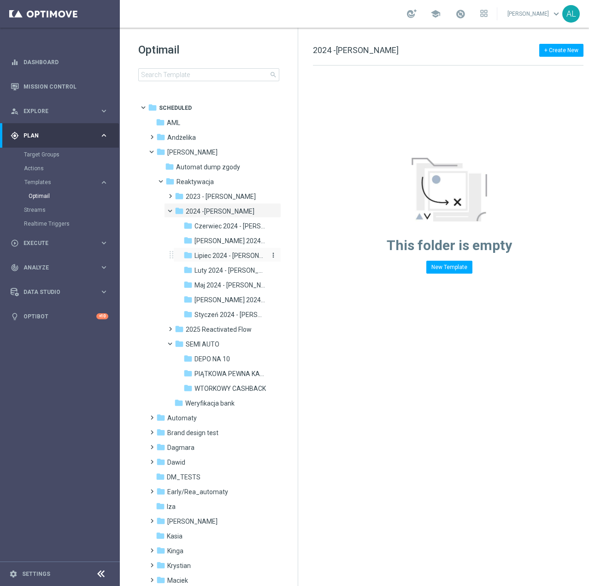
click at [207, 250] on div "folder Lipiec 2024 - Antoni" at bounding box center [225, 255] width 83 height 11
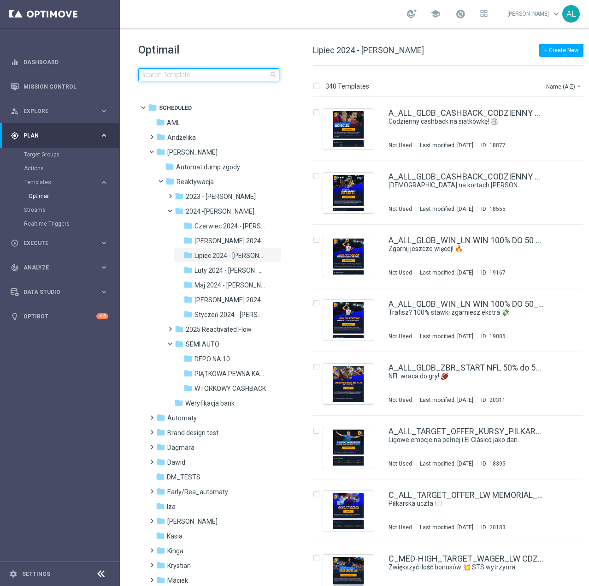
click at [155, 81] on input at bounding box center [208, 74] width 141 height 13
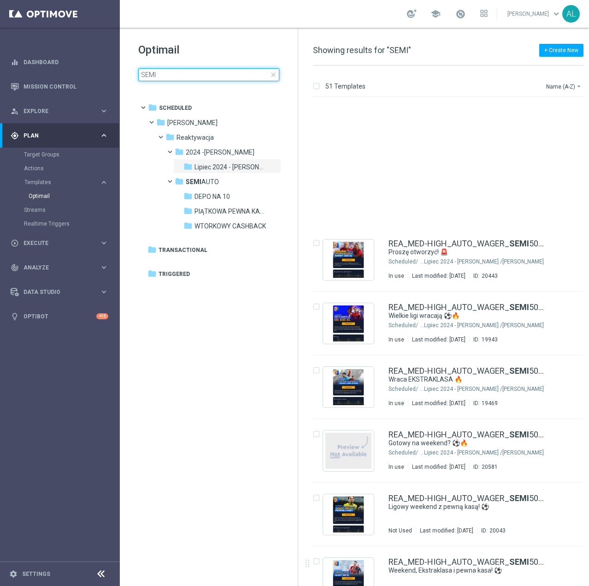
scroll to position [1060, 0]
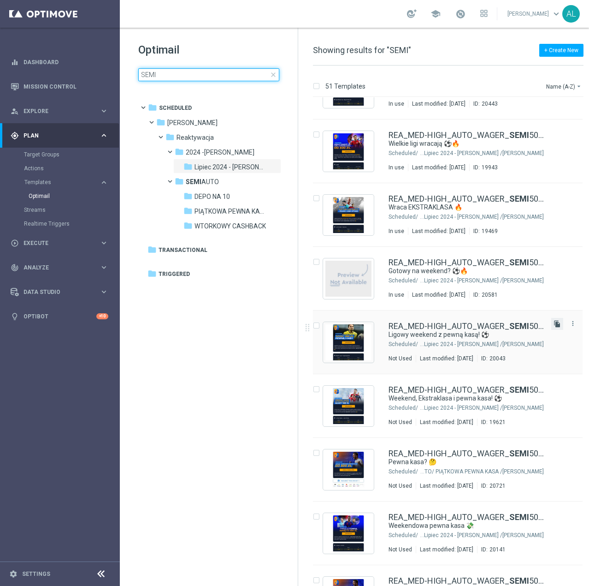
type input "SEMI"
click at [557, 325] on icon "file_copy" at bounding box center [557, 323] width 7 height 7
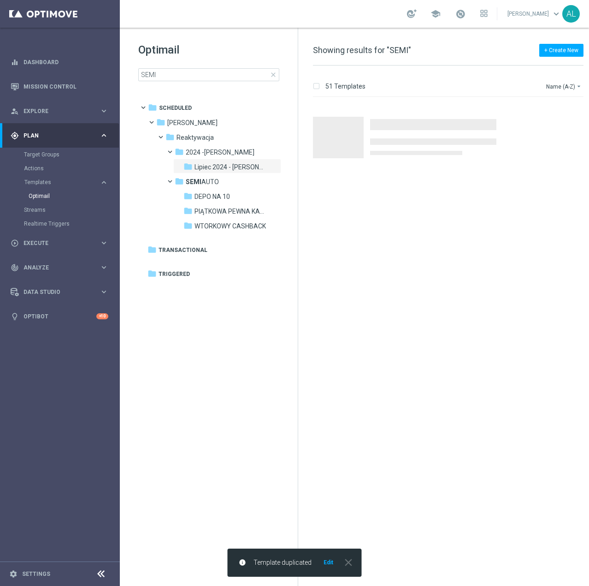
scroll to position [0, 0]
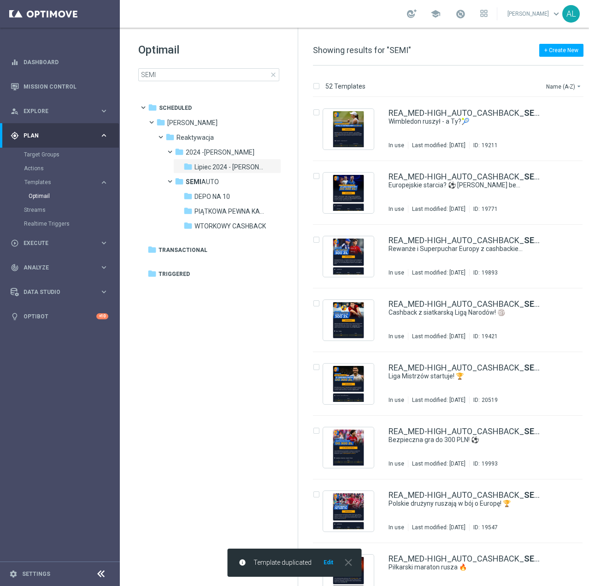
click at [330, 565] on button "Edit" at bounding box center [329, 561] width 12 height 7
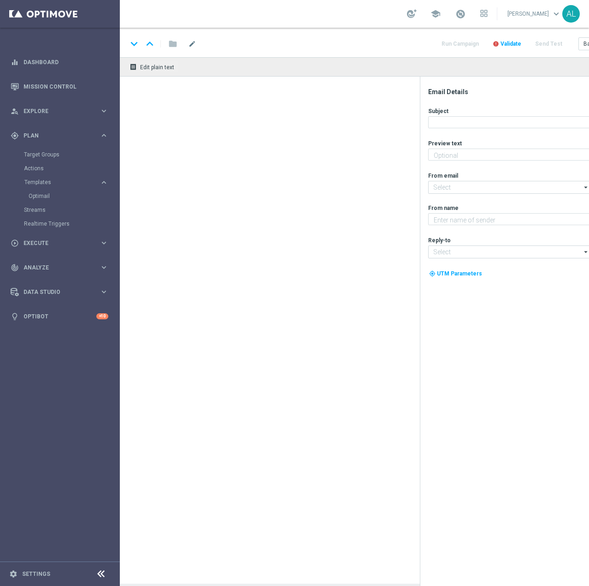
type textarea "Typuj i zgarnij nawet 300 zł ekstra 💸"
type input "oferta@sts.pl"
type textarea "STS"
type input "kontakt@sts.pl"
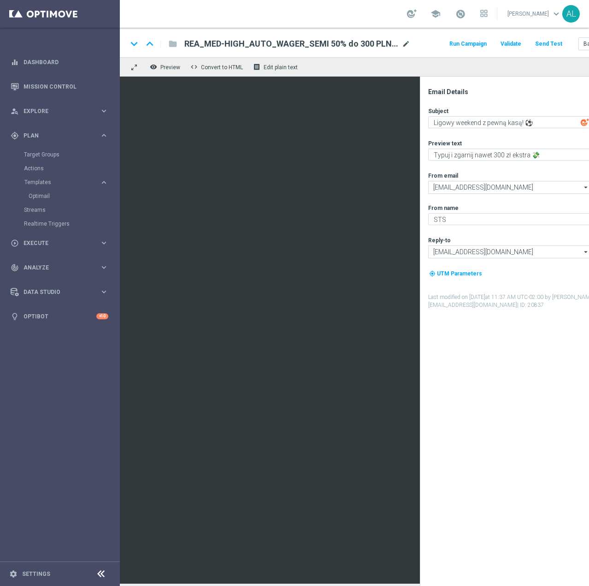
click at [406, 46] on span "mode_edit" at bounding box center [406, 44] width 8 height 8
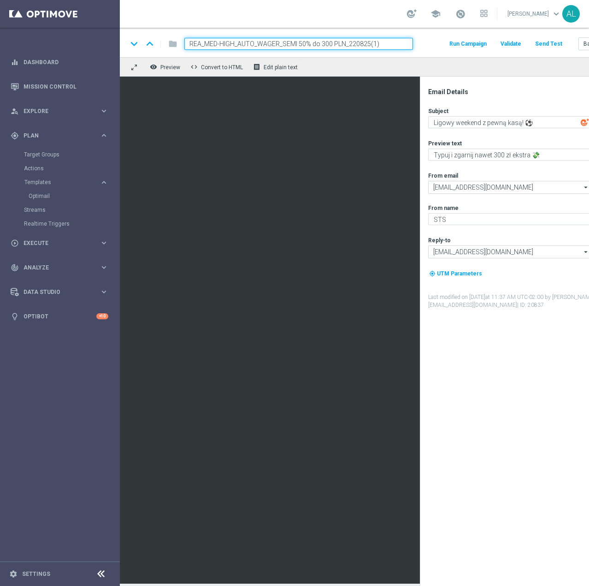
click at [380, 45] on input "REA_MED-HIGH_AUTO_WAGER_SEMI 50% do 300 PLN_220825(1)" at bounding box center [298, 44] width 229 height 12
type input "REA_MED-HIGH_AUTO_WAGER_SEMI 50% do 300 PLN_031025"
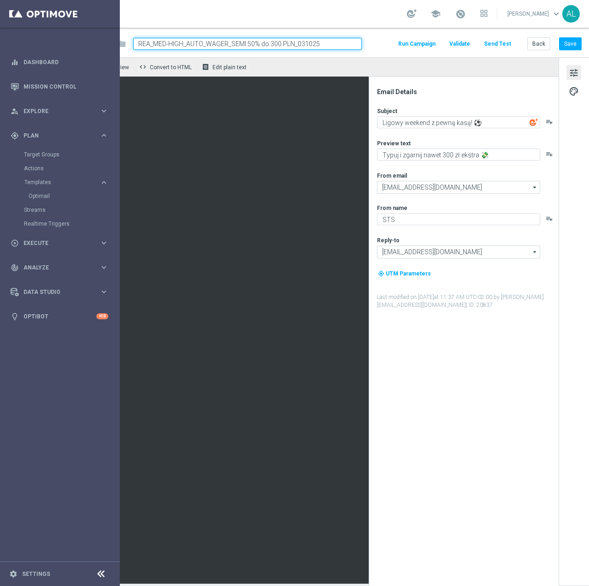
scroll to position [0, 59]
click at [571, 41] on button "Save" at bounding box center [570, 43] width 23 height 13
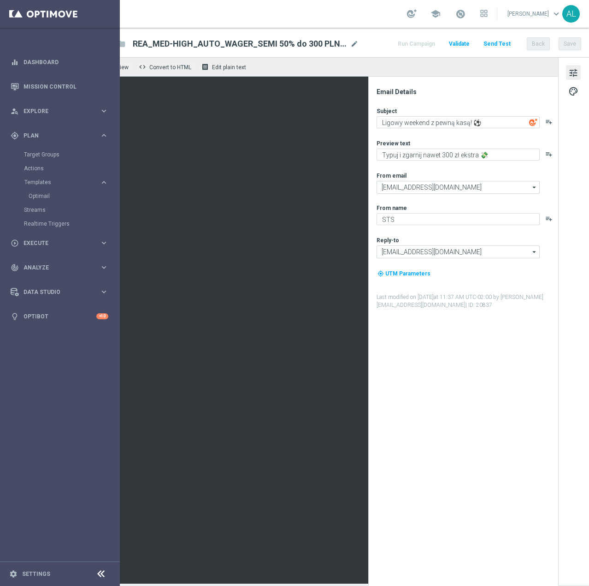
scroll to position [0, 0]
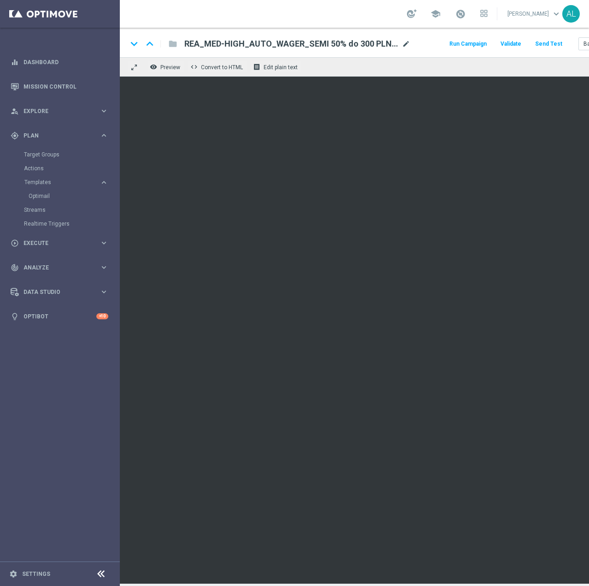
click at [402, 45] on span "mode_edit" at bounding box center [406, 44] width 8 height 8
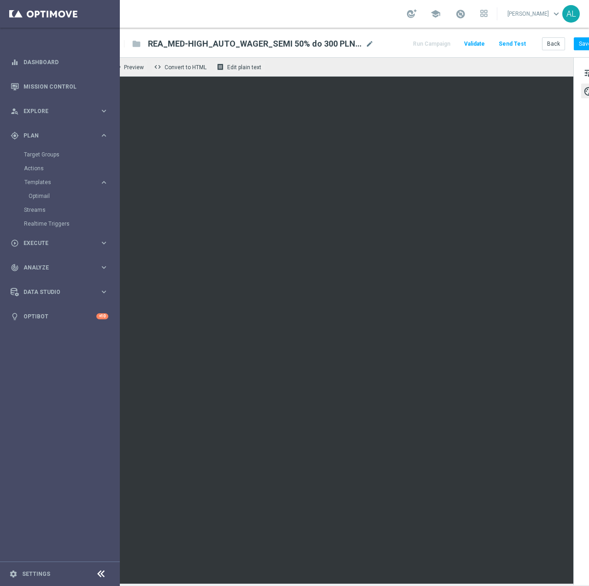
scroll to position [0, 59]
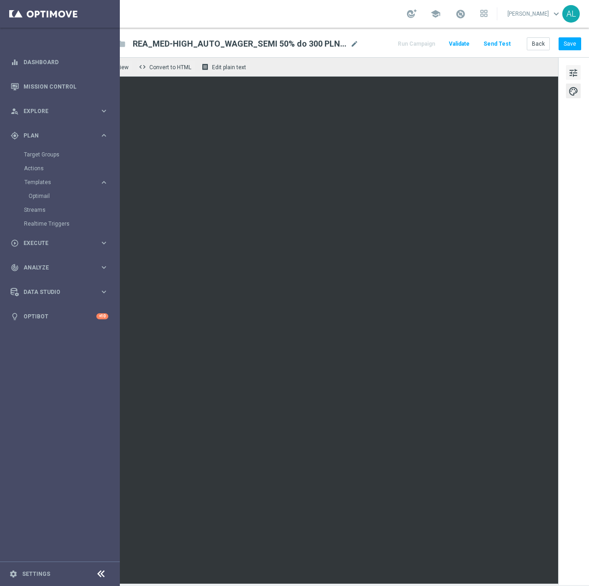
click at [569, 74] on span "tune" at bounding box center [574, 73] width 10 height 12
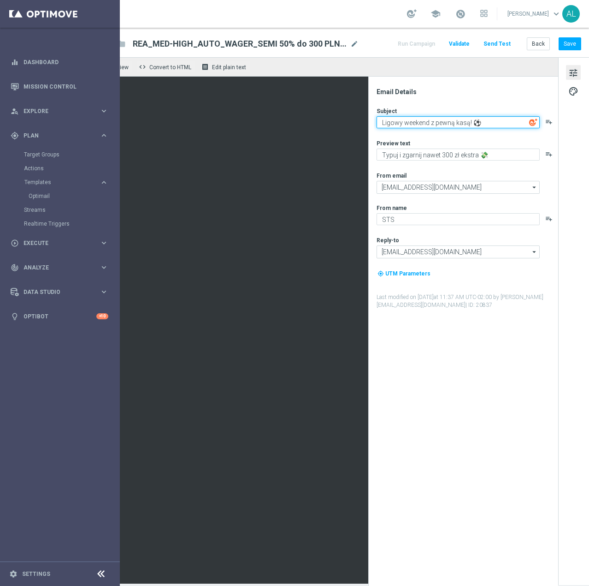
click at [431, 123] on textarea "Ligowy weekend z pewną kasą! ⚽" at bounding box center [458, 122] width 163 height 12
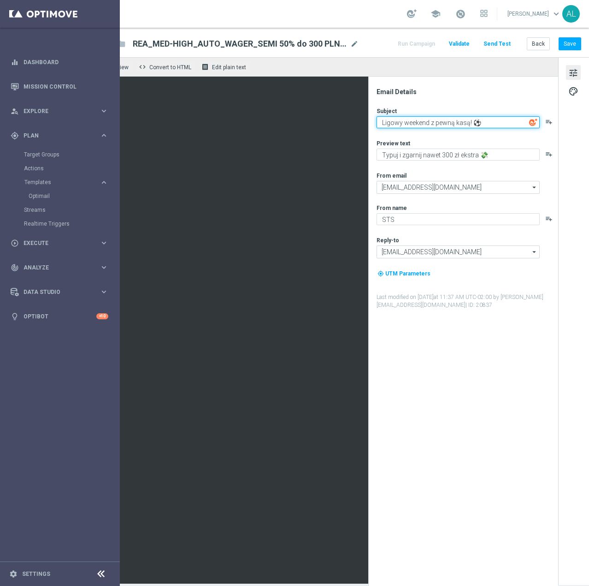
click at [431, 123] on textarea "Ligowy weekend z pewną kasą! ⚽" at bounding box center [458, 122] width 163 height 12
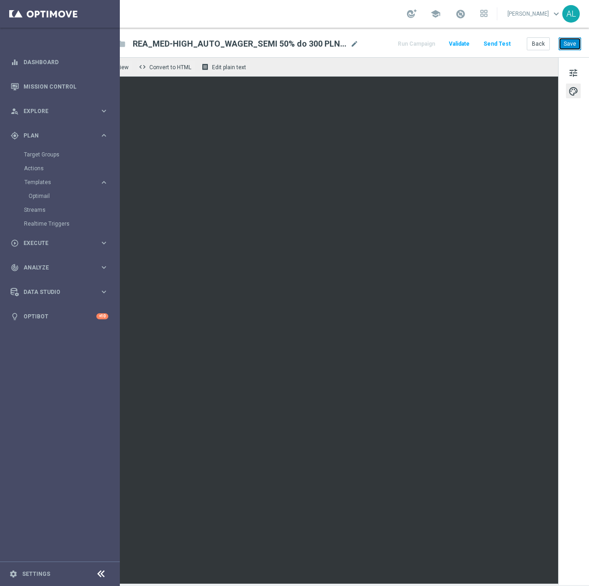
click at [565, 47] on button "Save" at bounding box center [570, 43] width 23 height 13
click at [569, 70] on span "tune" at bounding box center [574, 73] width 10 height 12
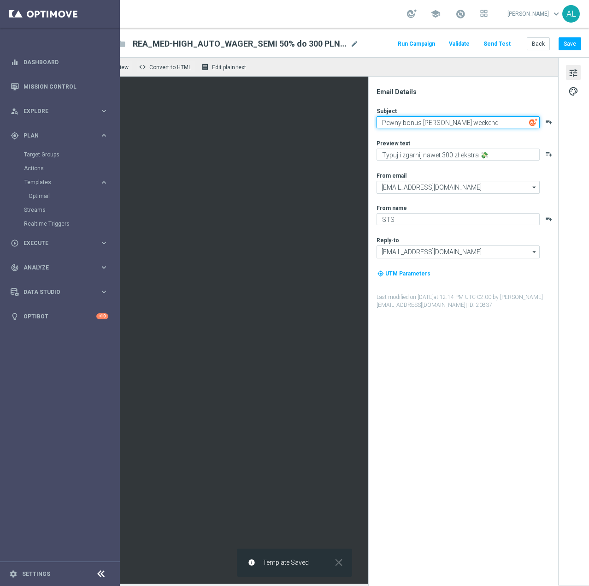
click at [449, 126] on textarea "Pewny bonus na dobry weekend" at bounding box center [458, 122] width 163 height 12
drag, startPoint x: 414, startPoint y: 123, endPoint x: 482, endPoint y: 124, distance: 68.2
click at [482, 124] on textarea "Pewny bonus na dobry weekend" at bounding box center [458, 122] width 163 height 12
click at [421, 125] on textarea "Pewny bonus na dobry weekend" at bounding box center [458, 122] width 163 height 12
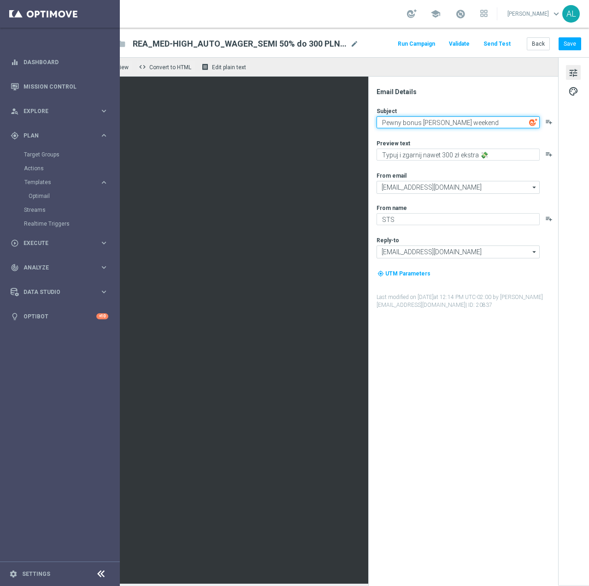
click at [421, 125] on textarea "Pewny bonus na dobry weekend" at bounding box center [458, 122] width 163 height 12
type textarea "G"
click at [409, 148] on div "Preview text Typuj i zgarnij nawet 300 zł ekstra 💸 playlist_add" at bounding box center [467, 149] width 181 height 21
drag, startPoint x: 409, startPoint y: 148, endPoint x: 407, endPoint y: 154, distance: 6.3
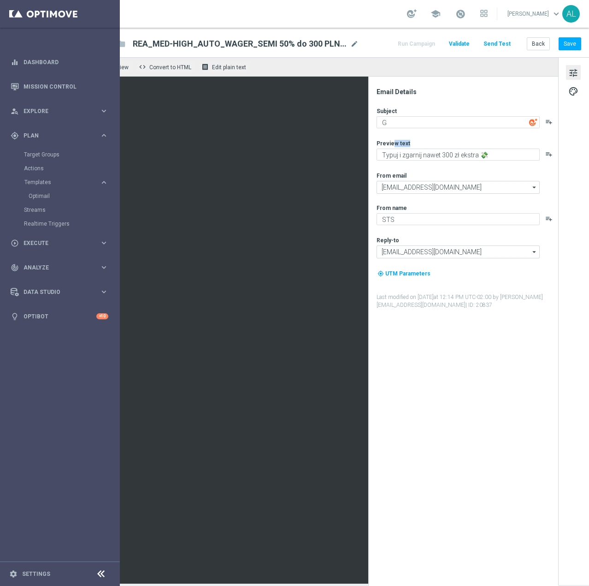
click at [409, 148] on div "Preview text Typuj i zgarnij nawet 300 zł ekstra 💸 playlist_add" at bounding box center [467, 149] width 181 height 21
click at [407, 154] on textarea "Typuj i zgarnij nawet 300 zł ekstra 💸" at bounding box center [458, 154] width 163 height 12
click at [395, 114] on div "Subject" at bounding box center [467, 110] width 181 height 7
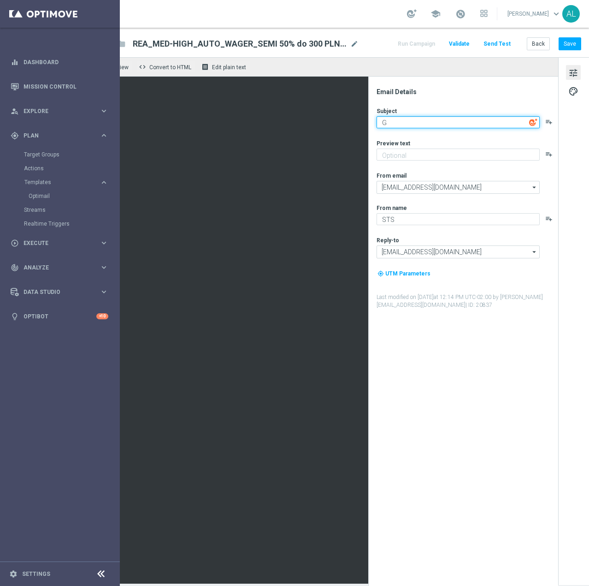
click at [393, 124] on textarea "G" at bounding box center [458, 122] width 163 height 12
click at [294, 48] on div "keyboard_arrow_down keyboard_arrow_up folder REA_MED-HIGH_AUTO_WAGER_SEMI 50% d…" at bounding box center [328, 306] width 521 height 556
paste textarea "Typuj i zgarnij nawet 300 zł ekstra 💸"
type textarea "Typuj i zgarnij nawet 300 zł ekstra 💸"
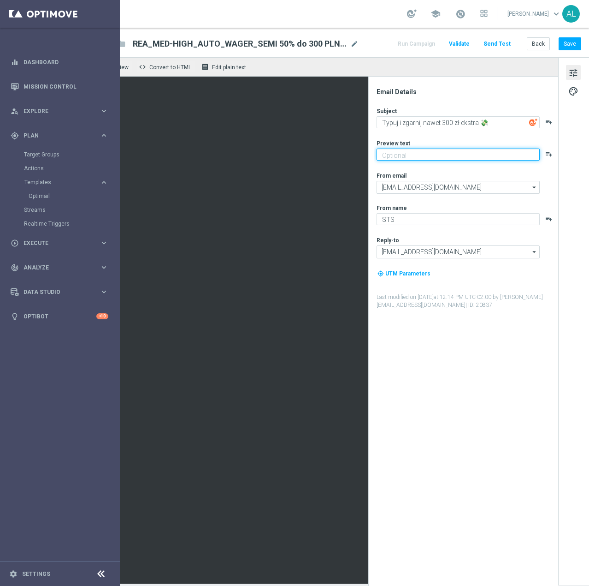
click at [402, 153] on textarea at bounding box center [458, 154] width 163 height 12
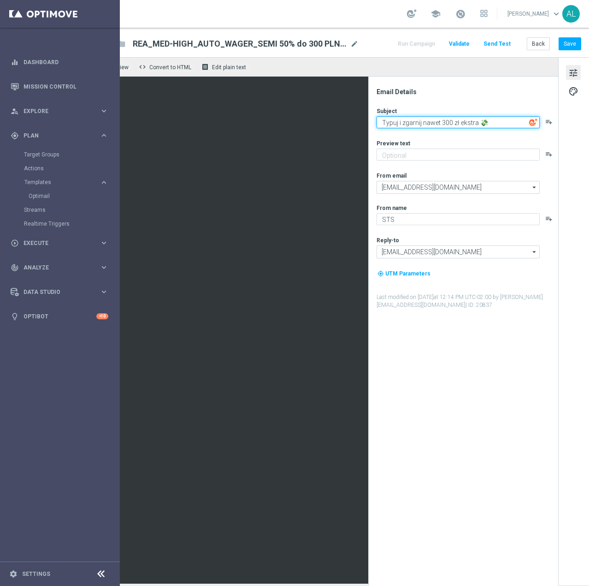
click at [396, 124] on textarea "Typuj i zgarnij nawet 300 zł ekstra 💸" at bounding box center [458, 122] width 163 height 12
drag, startPoint x: 399, startPoint y: 125, endPoint x: 361, endPoint y: 126, distance: 37.8
click at [294, 50] on div "keyboard_arrow_down keyboard_arrow_up folder REA_MED-HIGH_AUTO_WAGER_SEMI 50% d…" at bounding box center [328, 306] width 521 height 556
type textarea "Zgarnij nawet 300 zł ekstra 💸"
click at [391, 162] on div "Subject Zgarnij nawet 300 zł ekstra 💸 playlist_add Preview text playlist_add Fr…" at bounding box center [467, 208] width 181 height 202
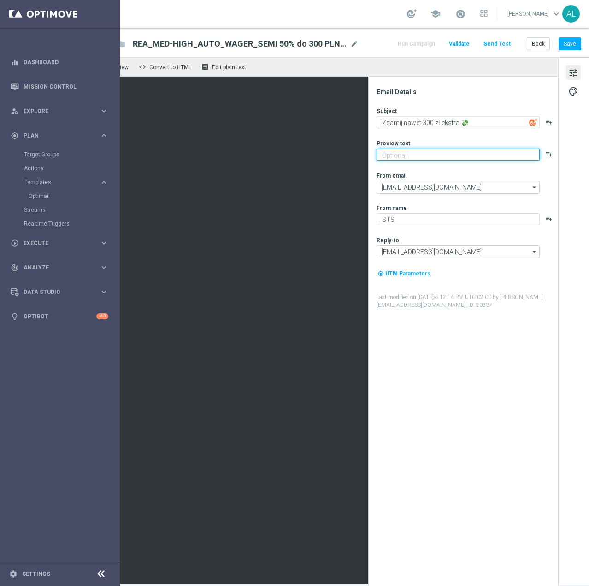
click at [393, 157] on textarea at bounding box center [458, 154] width 163 height 12
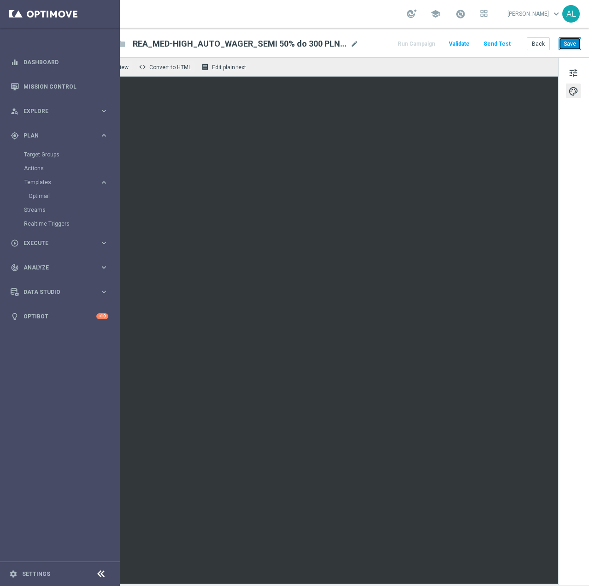
click at [559, 46] on button "Save" at bounding box center [570, 43] width 23 height 13
click at [559, 48] on button "Save" at bounding box center [570, 43] width 23 height 13
click at [570, 77] on span "tune" at bounding box center [574, 73] width 10 height 12
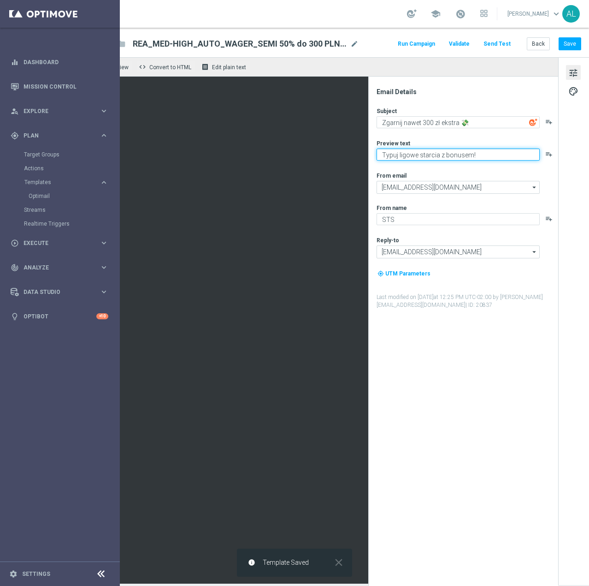
click at [490, 155] on textarea "Typuj ligowe starcia z bonusem!" at bounding box center [458, 154] width 163 height 12
click at [478, 154] on textarea "Typuj ligowe starcia z bonusem!" at bounding box center [458, 154] width 163 height 12
paste textarea "⚽"
type textarea "Typuj ligowe starcia z bonusem! ⚽"
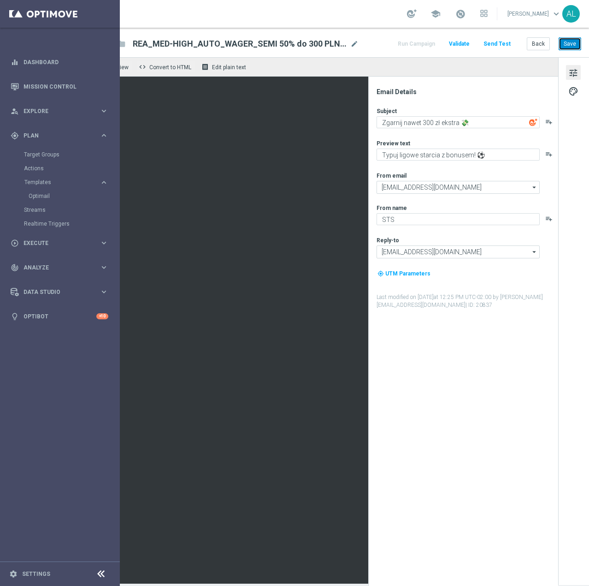
click at [563, 45] on button "Save" at bounding box center [570, 43] width 23 height 13
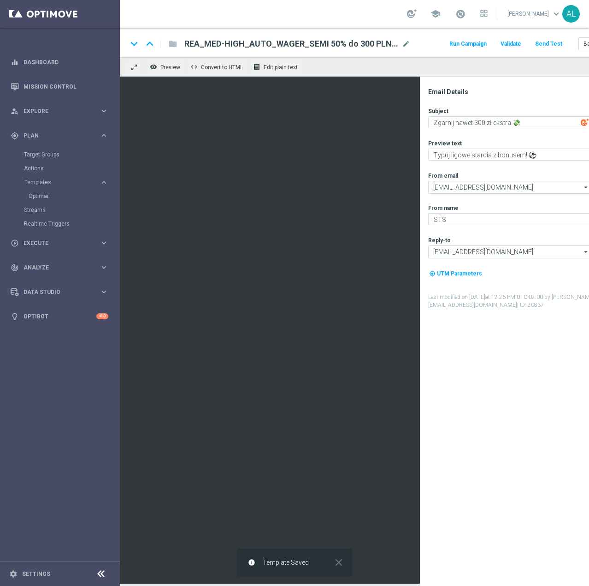
click at [532, 45] on div "Run Campaign Validate Send Test Back Save" at bounding box center [540, 44] width 185 height 12
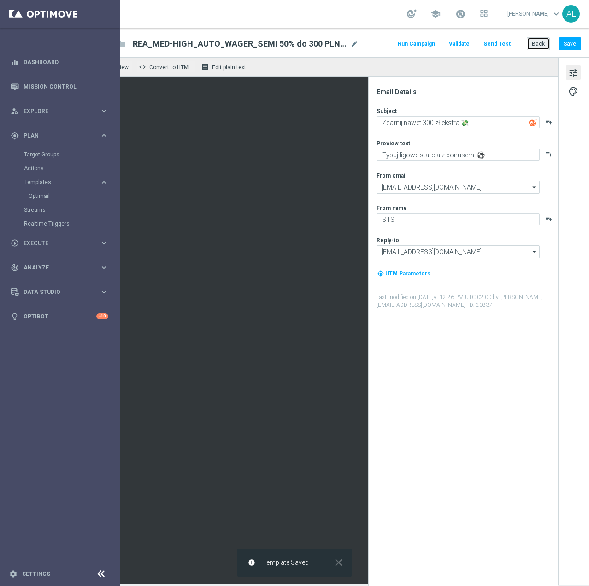
click at [540, 50] on button "Back" at bounding box center [538, 43] width 23 height 13
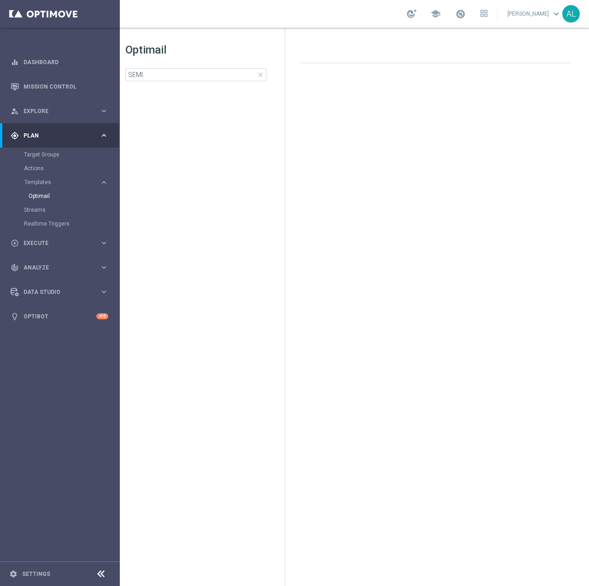
scroll to position [0, 13]
click at [160, 72] on input "SEMI" at bounding box center [195, 74] width 141 height 13
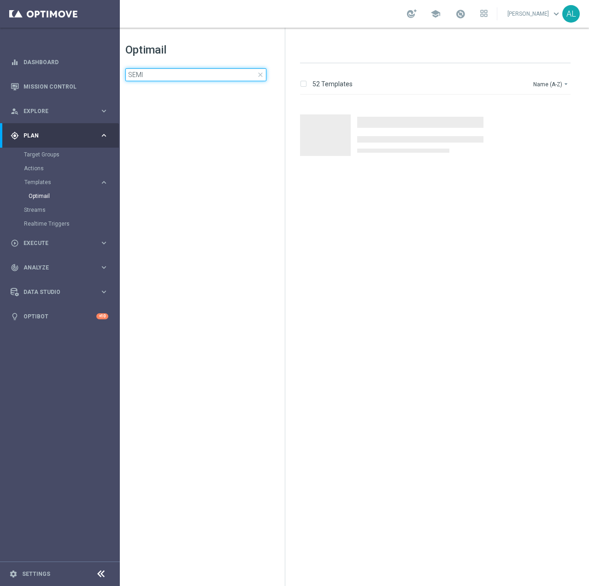
click at [160, 72] on input "SEMI" at bounding box center [195, 74] width 141 height 13
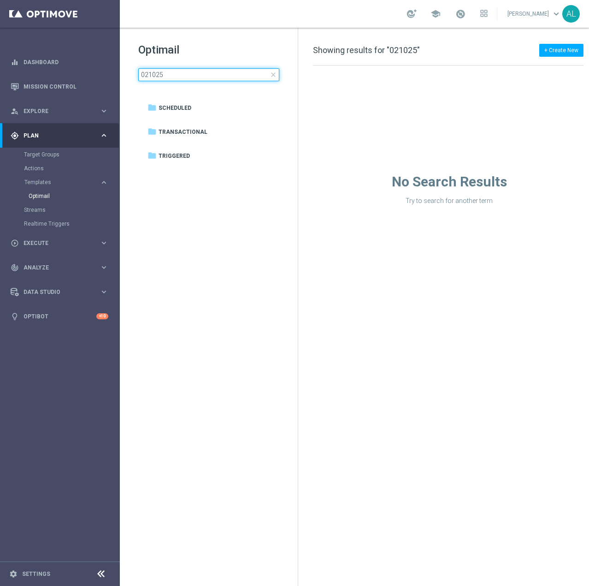
click at [145, 75] on input "021025" at bounding box center [208, 74] width 141 height 13
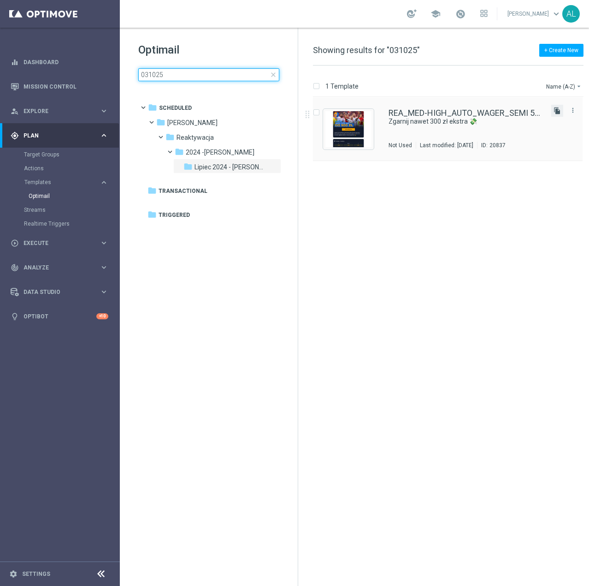
type input "031025"
click at [560, 112] on icon "file_copy" at bounding box center [557, 110] width 7 height 7
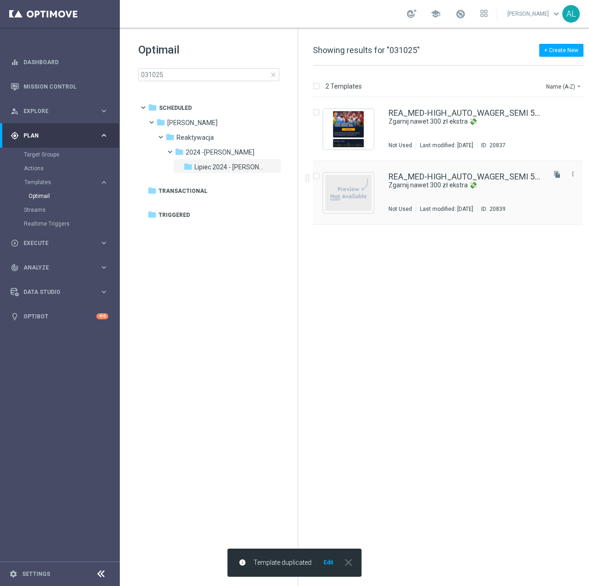
click at [462, 203] on div "REA_MED-HIGH_AUTO_WAGER_SEMI 50% do 300 PLN_ 031025 (1) Zgarnij nawet 300 zł ek…" at bounding box center [466, 192] width 155 height 40
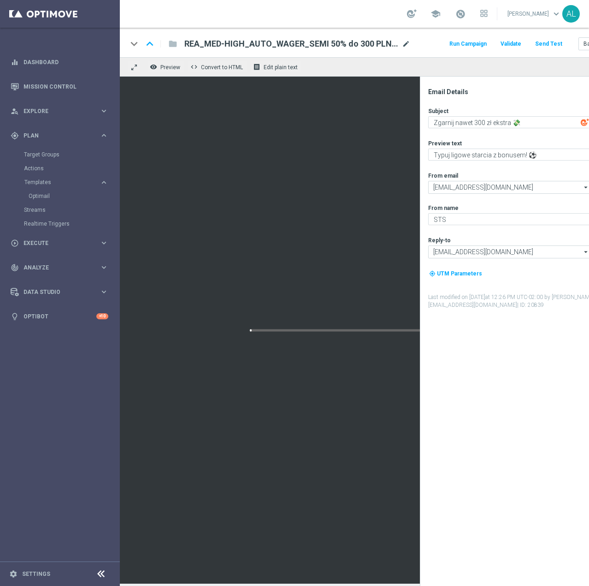
click at [409, 45] on span "mode_edit" at bounding box center [406, 44] width 8 height 8
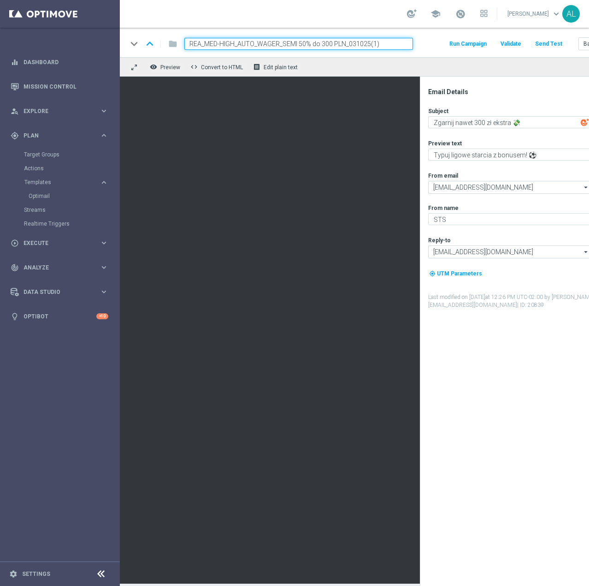
drag, startPoint x: 383, startPoint y: 42, endPoint x: 367, endPoint y: 44, distance: 15.8
click at [367, 44] on input "REA_MED-HIGH_AUTO_WAGER_SEMI 50% do 300 PLN_031025(1)" at bounding box center [298, 44] width 229 height 12
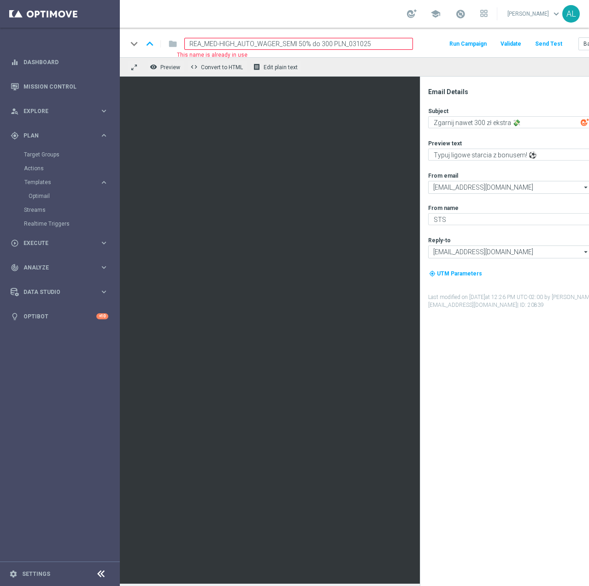
click at [319, 43] on input "REA_MED-HIGH_AUTO_WAGER_SEMI 50% do 300 PLN_031025" at bounding box center [298, 44] width 229 height 12
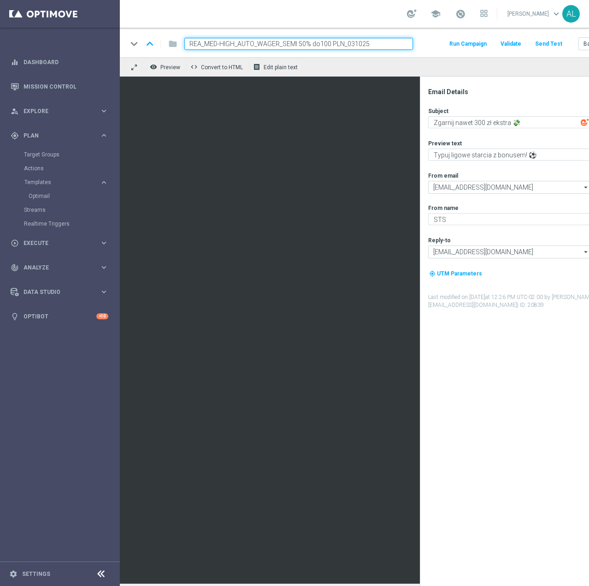
click at [320, 41] on input "REA_MED-HIGH_AUTO_WAGER_SEMI 50% do100 PLN_031025" at bounding box center [298, 44] width 229 height 12
drag, startPoint x: 235, startPoint y: 44, endPoint x: 206, endPoint y: 44, distance: 29.0
click at [206, 44] on input "REA_MED-HIGH_AUTO_WAGER_SEMI 50% do 100 PLN_031025" at bounding box center [298, 44] width 229 height 12
type input "REA_MIN-LOW_AUTO_WAGER_SEMI 50% do 100 PLN_031025"
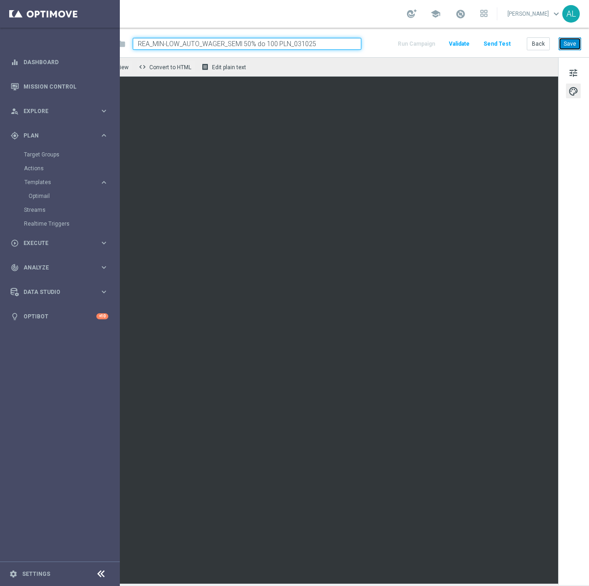
click at [561, 46] on button "Save" at bounding box center [570, 43] width 23 height 13
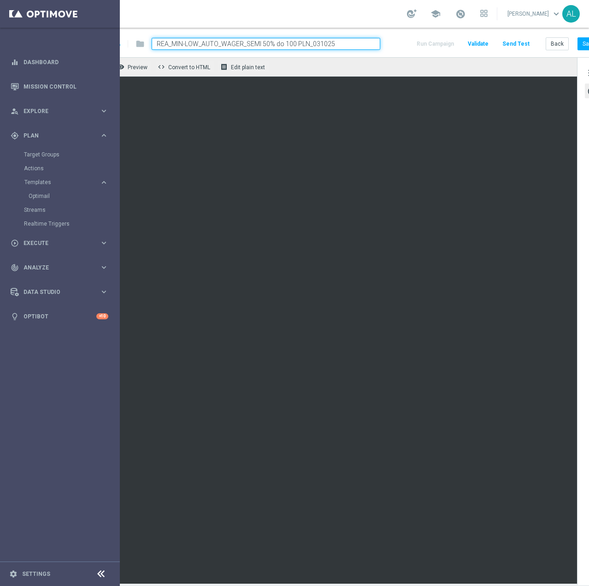
scroll to position [0, 59]
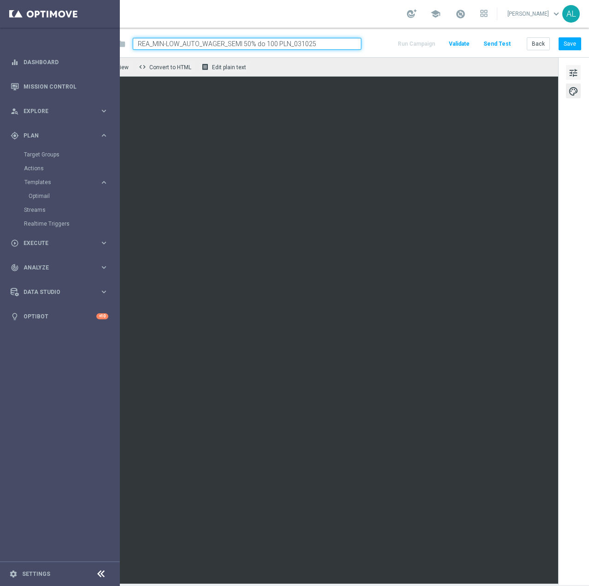
click at [569, 71] on span "tune" at bounding box center [574, 73] width 10 height 12
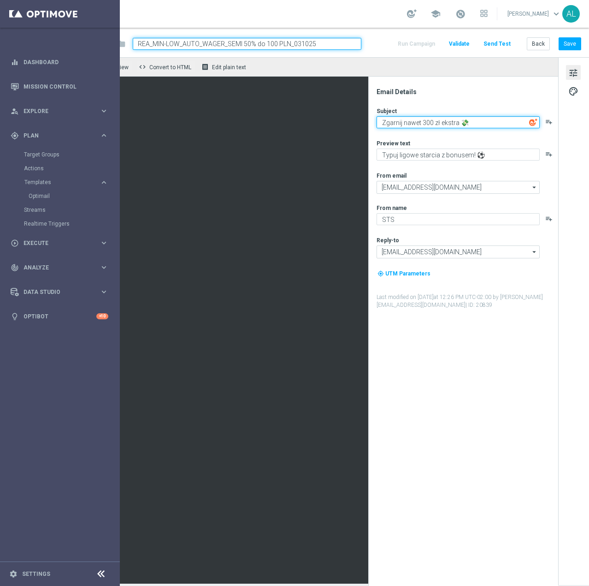
click at [416, 121] on textarea "Zgarnij nawet 300 zł ekstra 💸" at bounding box center [458, 122] width 163 height 12
type textarea "Zgarnij nawet 100 zł ekstra 💸"
click at [565, 42] on button "Save" at bounding box center [570, 43] width 23 height 13
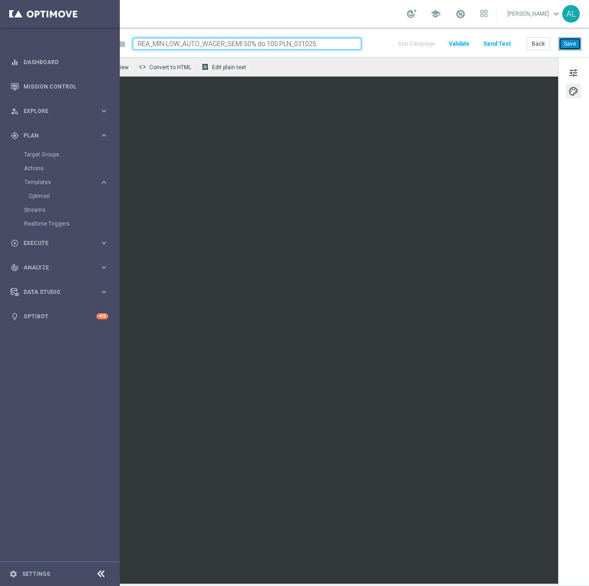
click at [564, 47] on button "Save" at bounding box center [570, 43] width 23 height 13
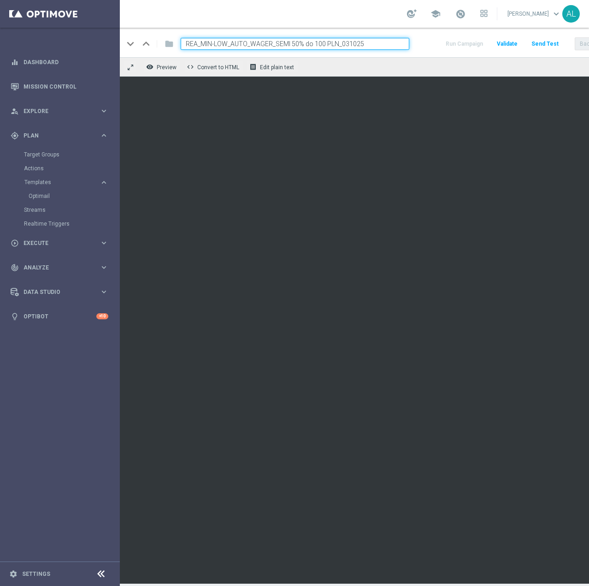
scroll to position [0, 0]
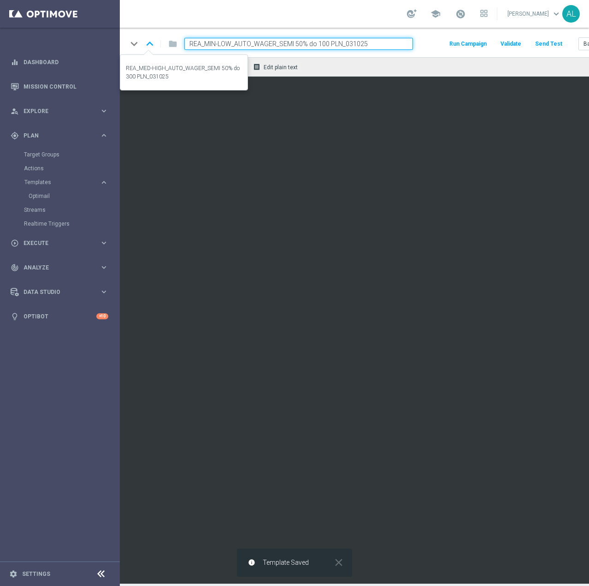
click at [152, 47] on icon "keyboard_arrow_up" at bounding box center [150, 44] width 14 height 14
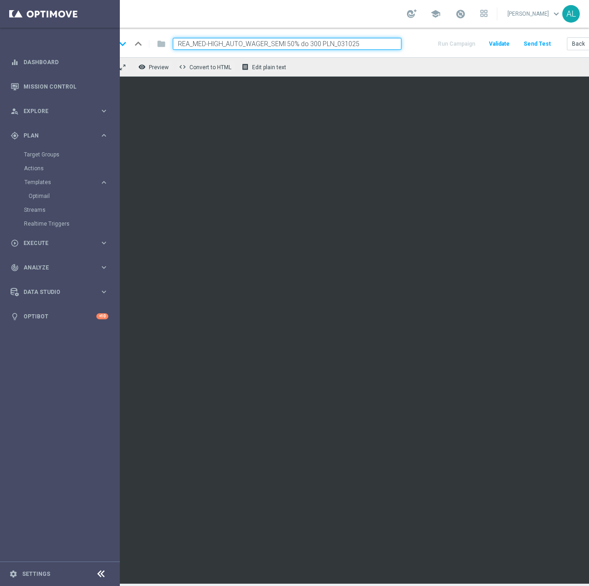
scroll to position [0, 59]
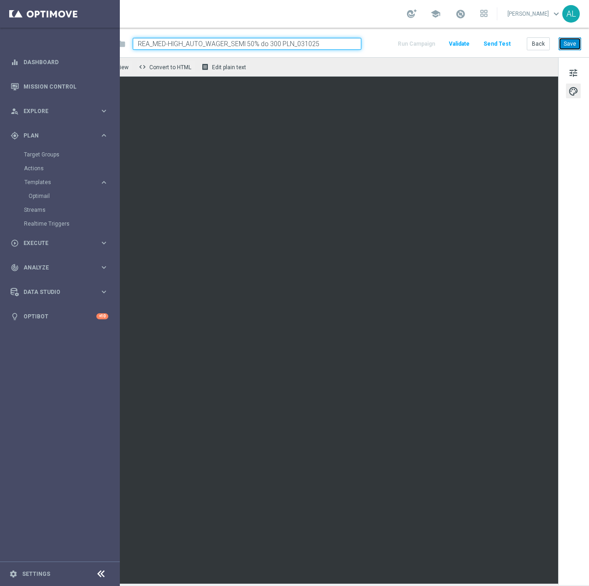
click at [560, 47] on button "Save" at bounding box center [570, 43] width 23 height 13
drag, startPoint x: 566, startPoint y: 53, endPoint x: 563, endPoint y: 68, distance: 15.4
click at [565, 57] on div "tune palette" at bounding box center [573, 320] width 31 height 527
click at [569, 69] on span "tune" at bounding box center [574, 73] width 10 height 12
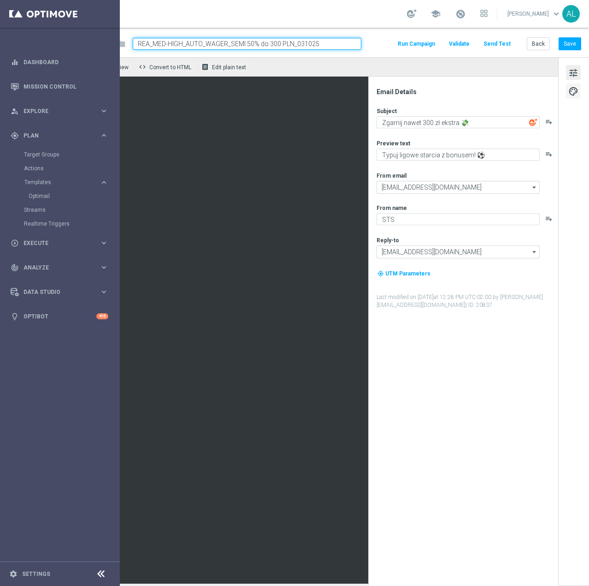
click at [569, 86] on span "palette" at bounding box center [574, 91] width 10 height 12
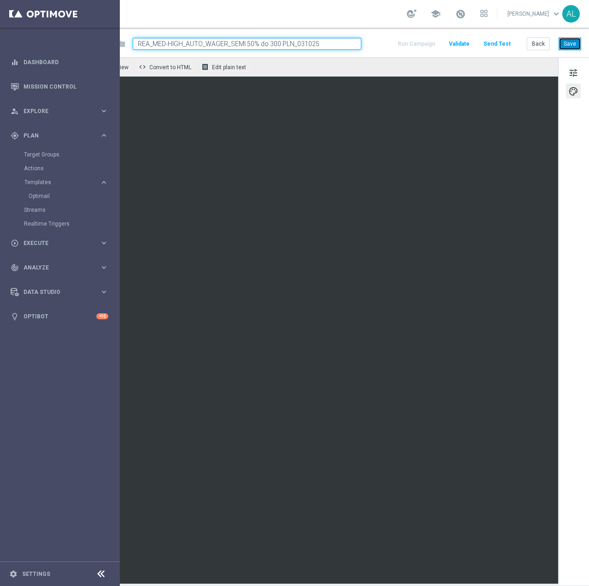
click at [569, 37] on button "Save" at bounding box center [570, 43] width 23 height 13
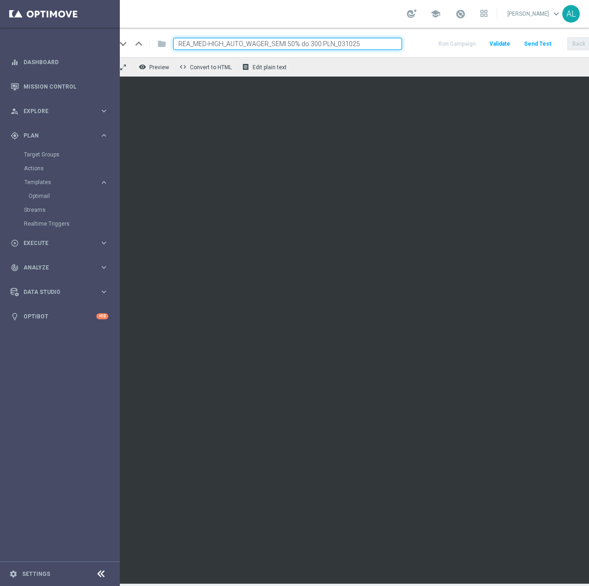
scroll to position [7, 0]
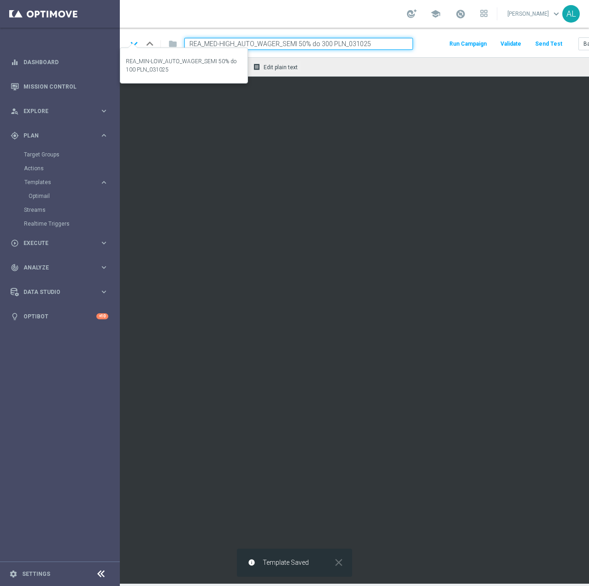
click at [135, 37] on icon "keyboard_arrow_down" at bounding box center [134, 44] width 14 height 14
type input "REA_MIN-LOW_AUTO_WAGER_SEMI 50% do 100 PLN_031025"
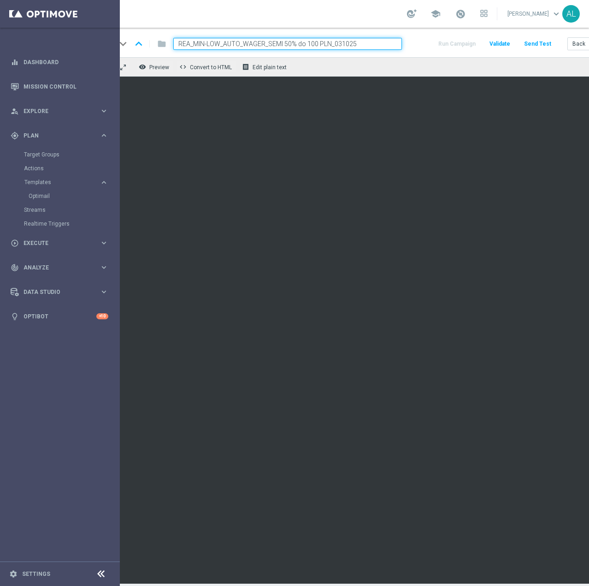
scroll to position [7, 59]
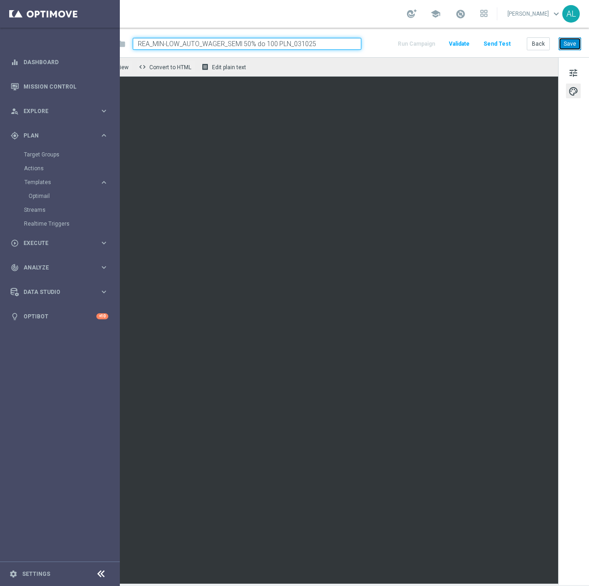
click at [564, 41] on button "Save" at bounding box center [570, 43] width 23 height 13
click at [559, 42] on button "Save" at bounding box center [570, 43] width 23 height 13
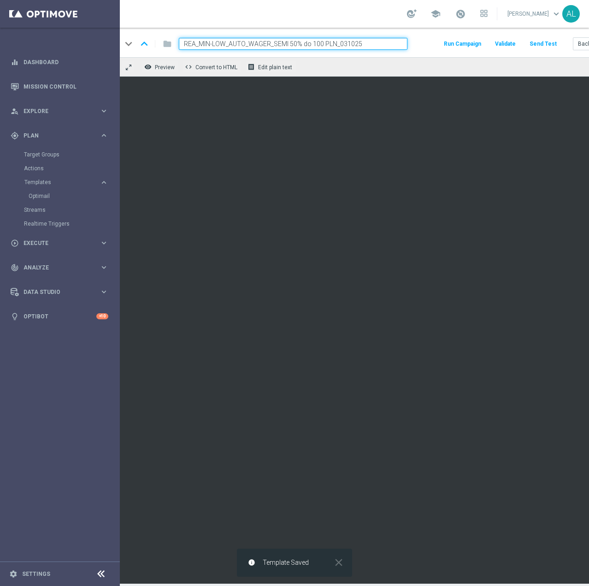
scroll to position [0, 0]
click at [290, 17] on div "school Antoni Litwinek keyboard_arrow_down AL" at bounding box center [354, 14] width 469 height 28
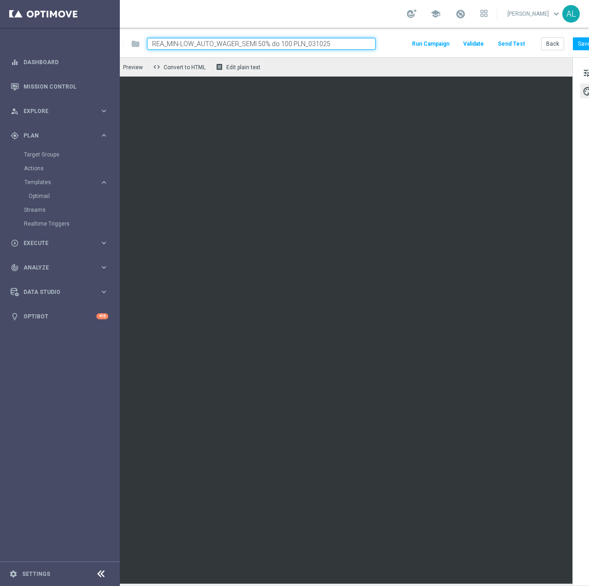
scroll to position [0, 59]
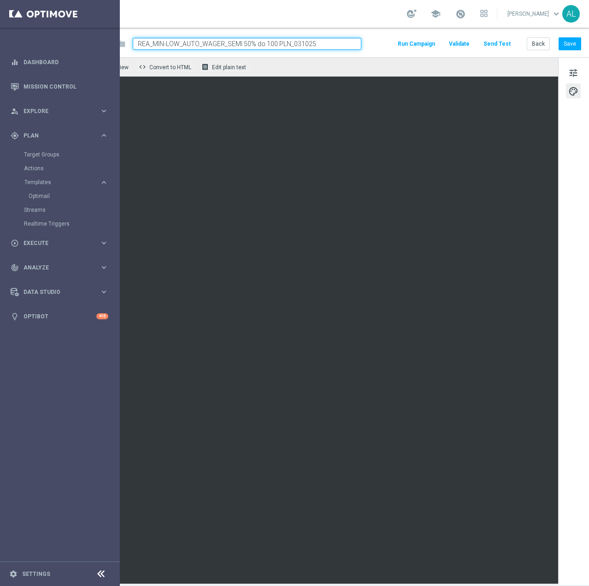
click at [491, 45] on button "Send Test" at bounding box center [497, 44] width 30 height 12
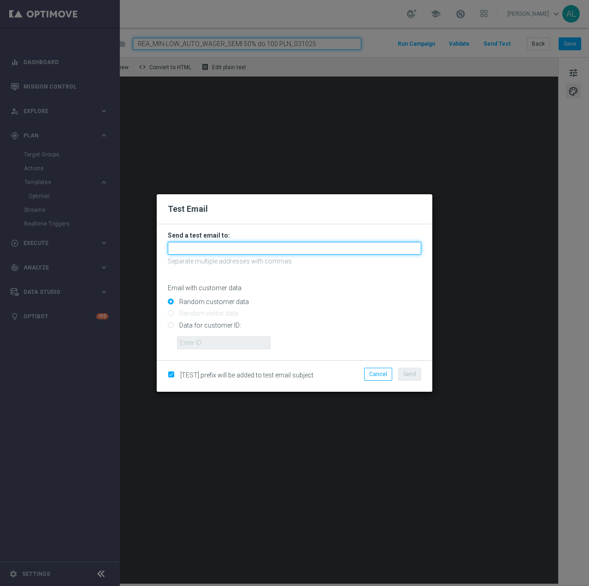
click at [190, 246] on input "text" at bounding box center [295, 248] width 254 height 13
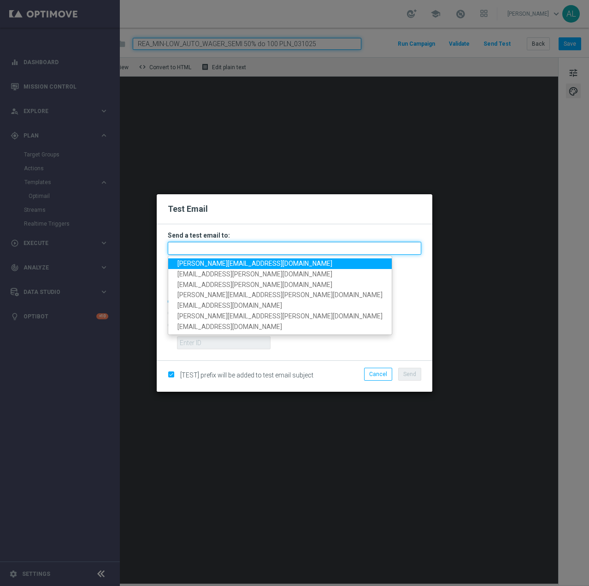
paste input "antoni.litwinek@sts.pl,krystian.potoczny@sts.pl,andzelika.binek@sts.pl,katarzyn…"
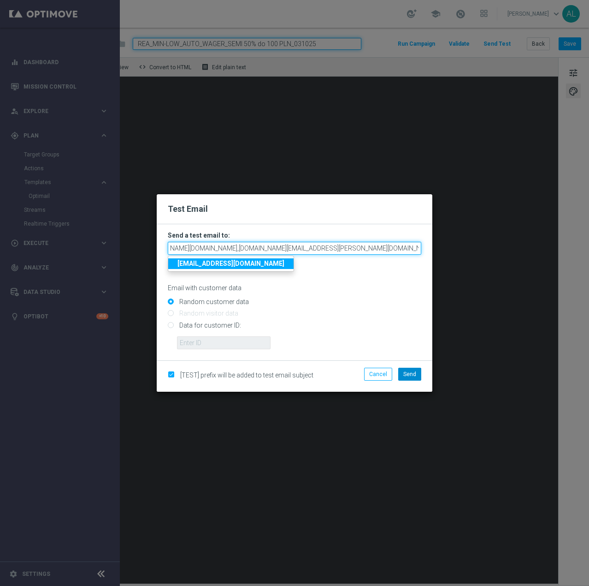
type input "antoni.litwinek@sts.pl,krystian.potoczny@sts.pl,andzelika.binek@sts.pl,katarzyn…"
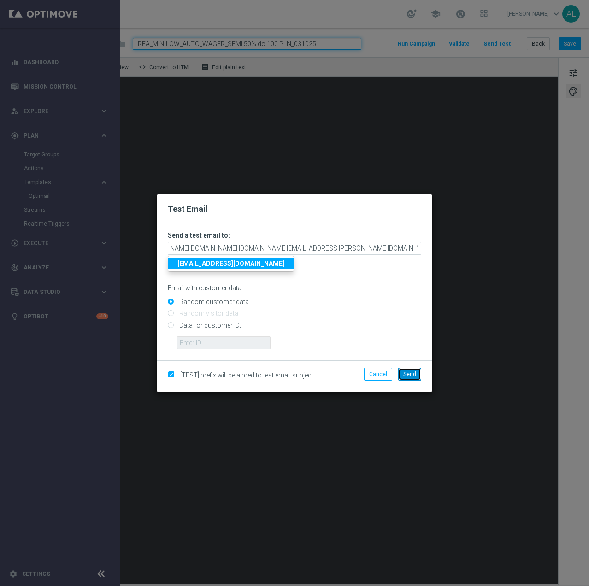
click at [407, 371] on span "Send" at bounding box center [409, 374] width 13 height 6
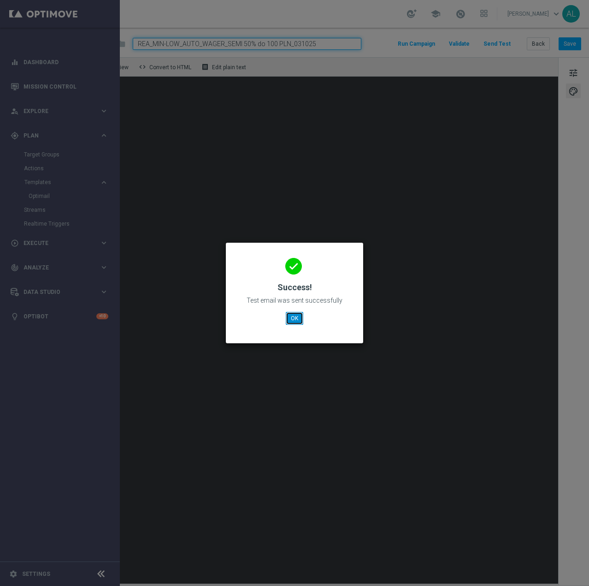
click at [297, 312] on button "OK" at bounding box center [295, 318] width 18 height 13
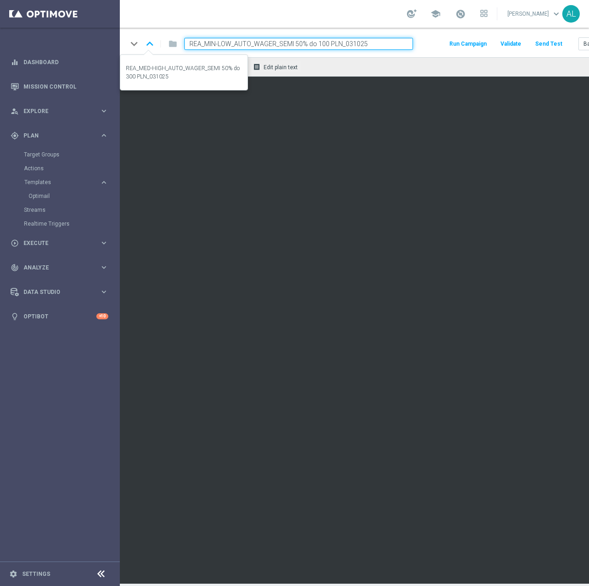
click at [151, 46] on icon "keyboard_arrow_up" at bounding box center [150, 44] width 14 height 14
type input "REA_MED-HIGH_AUTO_WAGER_SEMI 50% do 300 PLN_031025"
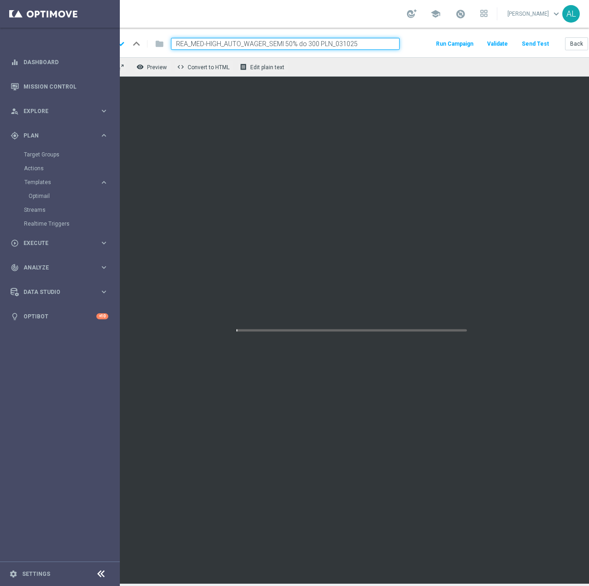
scroll to position [0, 59]
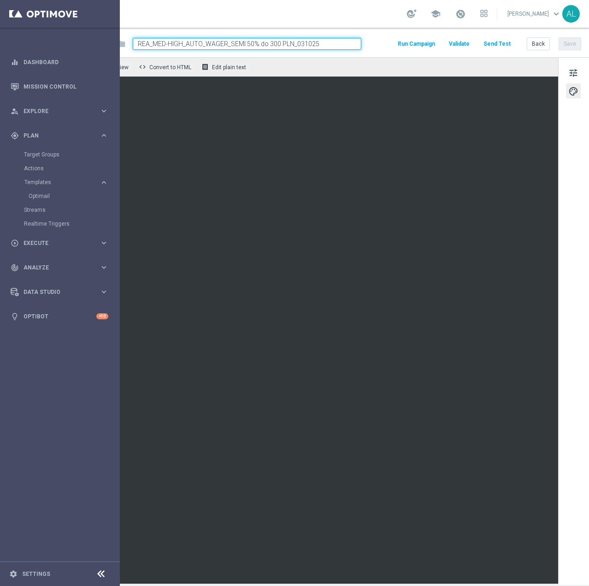
click at [493, 46] on button "Send Test" at bounding box center [497, 44] width 30 height 12
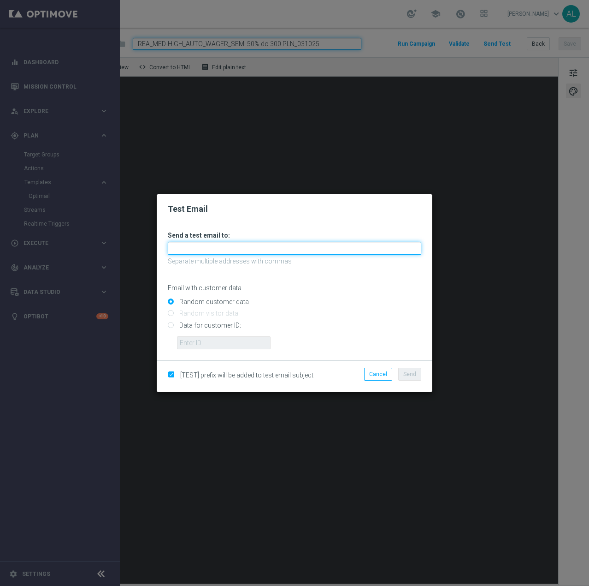
click at [220, 248] on input "text" at bounding box center [295, 248] width 254 height 13
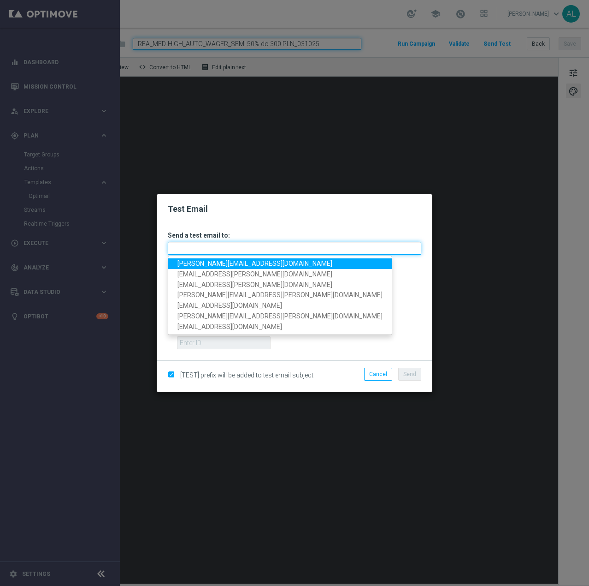
paste input "antoni.litwinek@sts.pl,krystian.potoczny@sts.pl,andzelika.binek@sts.pl,katarzyn…"
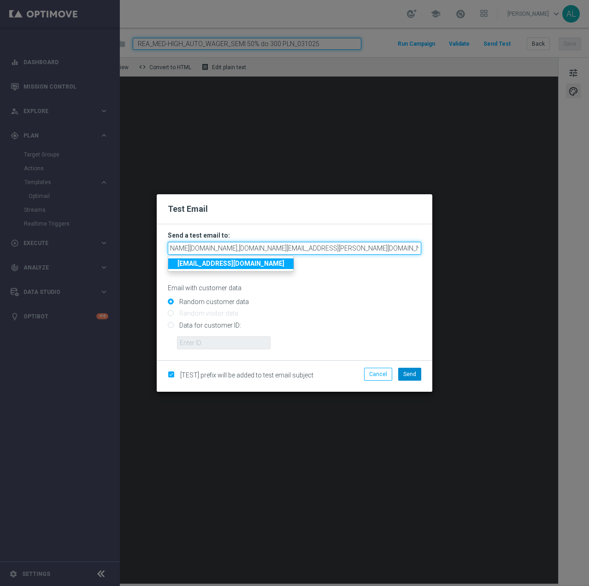
type input "antoni.litwinek@sts.pl,krystian.potoczny@sts.pl,andzelika.binek@sts.pl,katarzyn…"
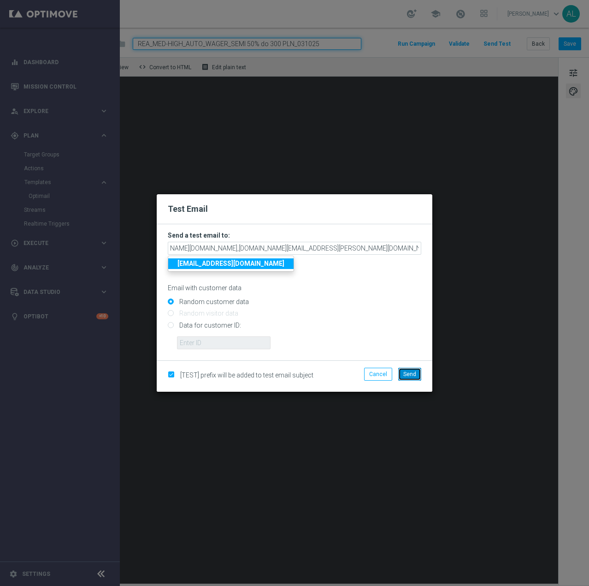
click at [403, 375] on button "Send" at bounding box center [409, 373] width 23 height 13
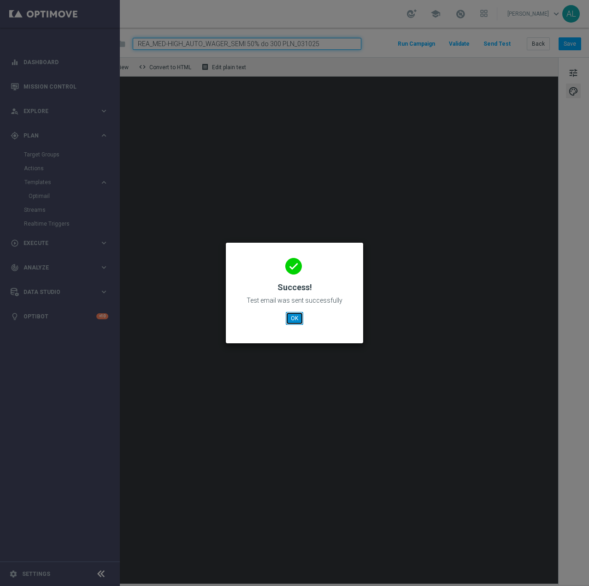
click at [289, 317] on button "OK" at bounding box center [295, 318] width 18 height 13
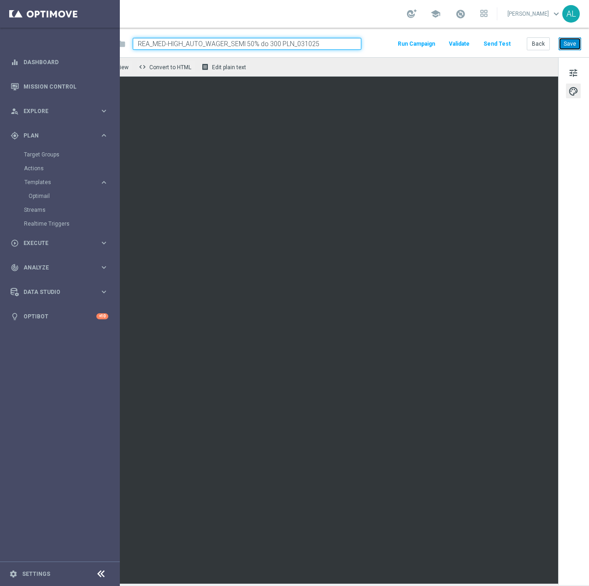
click at [568, 44] on button "Save" at bounding box center [570, 43] width 23 height 13
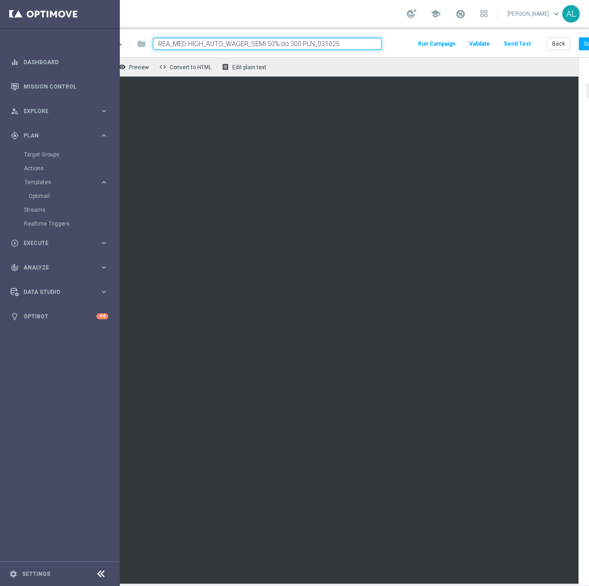
scroll to position [0, 59]
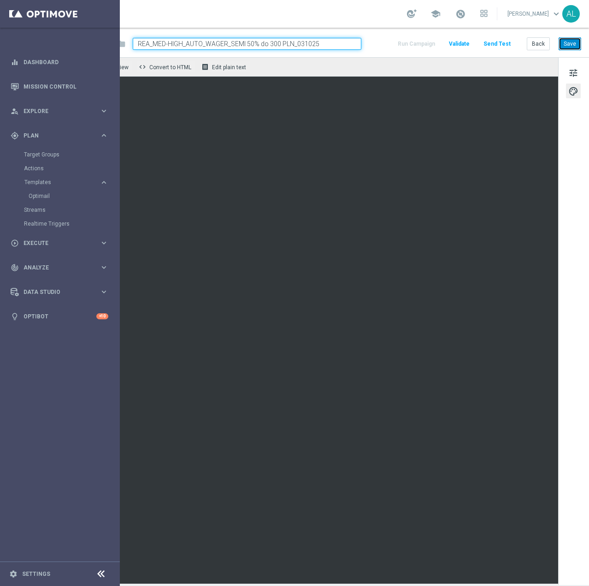
click at [565, 47] on button "Save" at bounding box center [570, 43] width 23 height 13
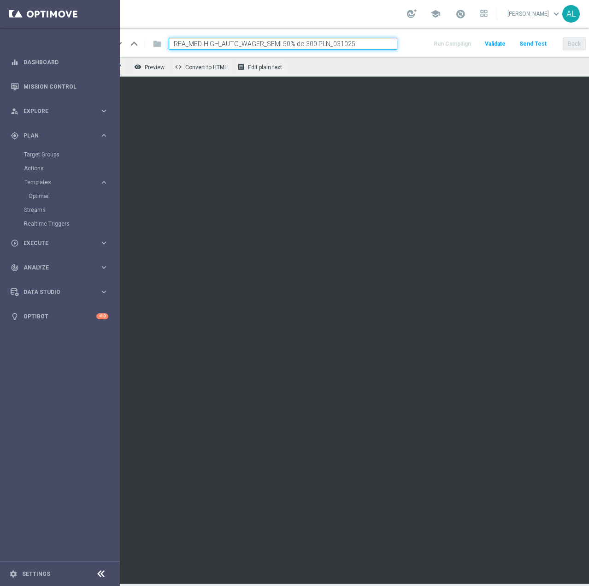
scroll to position [0, 0]
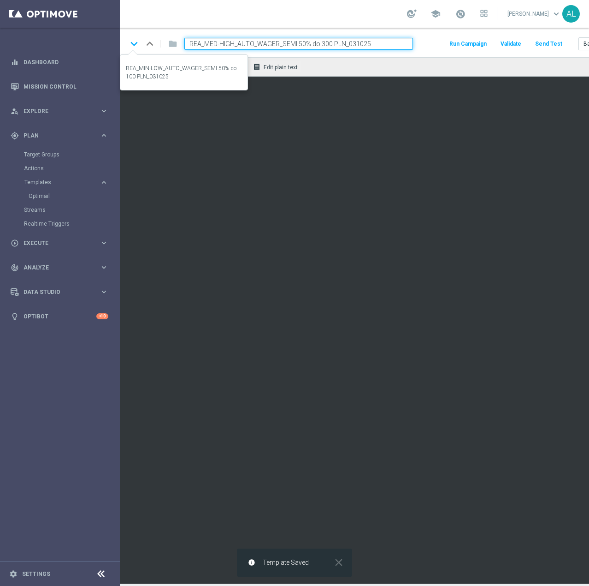
click at [129, 41] on icon "keyboard_arrow_down" at bounding box center [134, 44] width 14 height 14
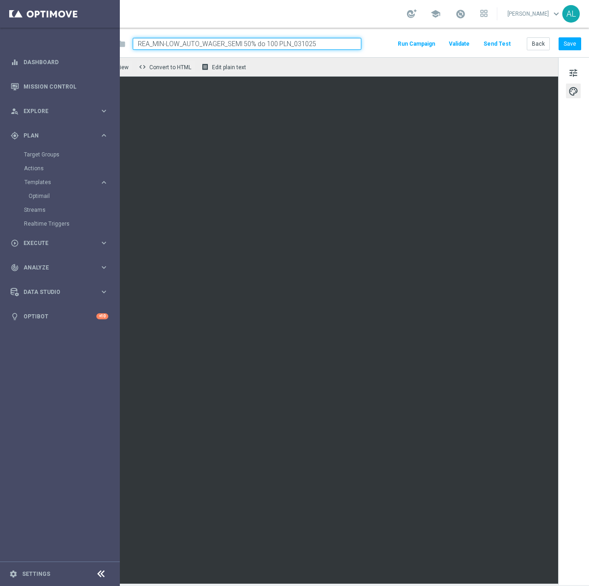
scroll to position [0, 59]
click at [569, 37] on button "Save" at bounding box center [570, 43] width 23 height 13
drag, startPoint x: 563, startPoint y: 44, endPoint x: 521, endPoint y: 46, distance: 41.5
click at [563, 44] on button "Save" at bounding box center [570, 43] width 23 height 13
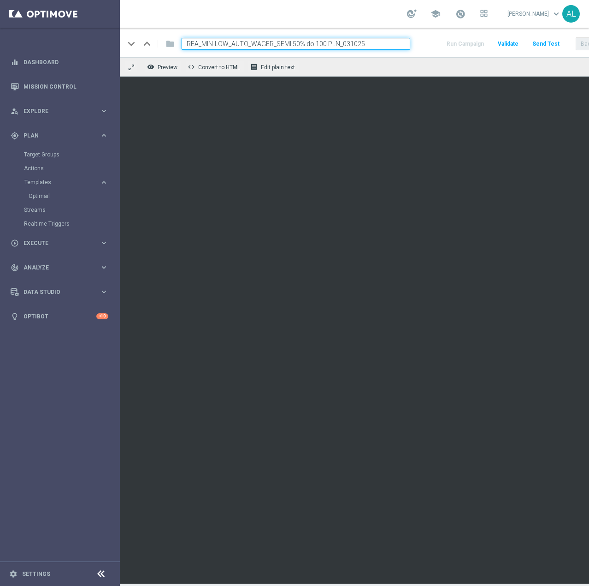
scroll to position [0, 0]
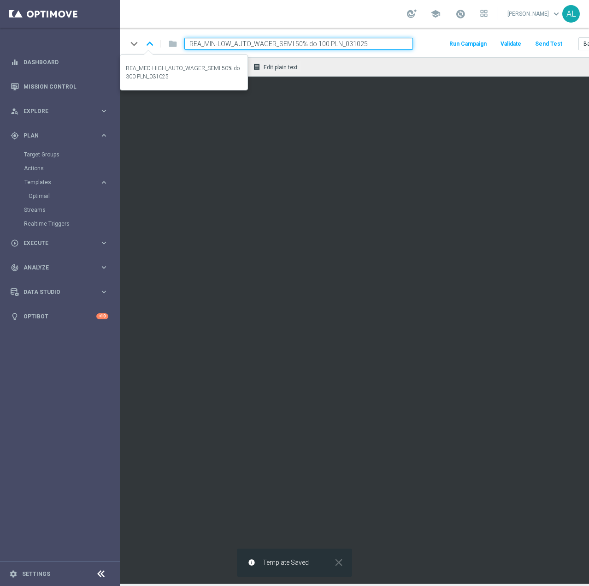
click at [146, 44] on icon "keyboard_arrow_up" at bounding box center [150, 44] width 14 height 14
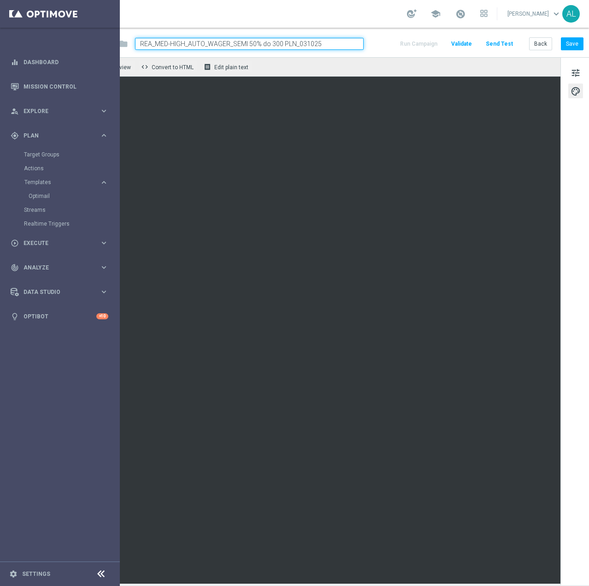
scroll to position [0, 59]
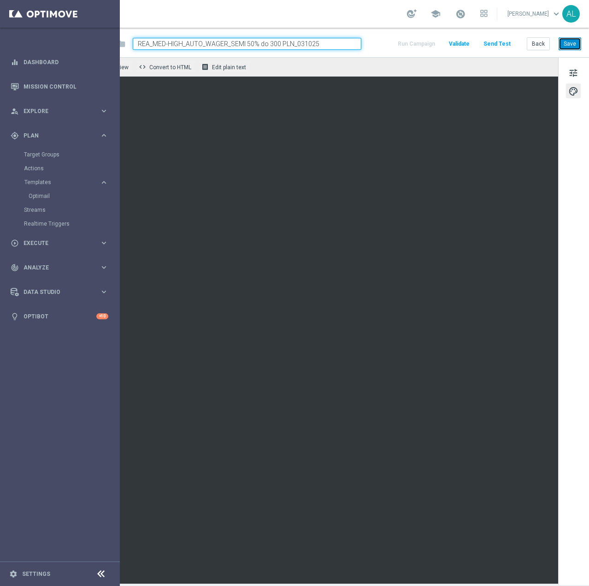
click at [564, 40] on button "Save" at bounding box center [570, 43] width 23 height 13
click at [568, 45] on button "Save" at bounding box center [570, 43] width 23 height 13
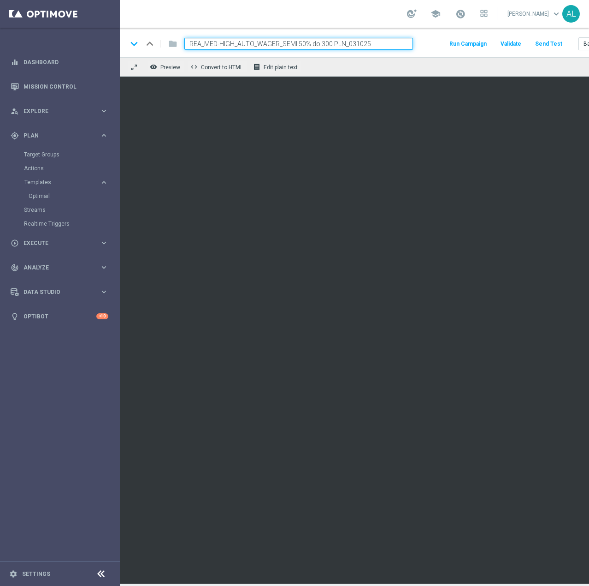
scroll to position [7, 0]
click at [133, 38] on icon "keyboard_arrow_down" at bounding box center [134, 44] width 14 height 14
type input "REA_MIN-LOW_AUTO_WAGER_SEMI 50% do 100 PLN_031025"
click at [237, 38] on input "REA_MIN-LOW_AUTO_WAGER_SEMI 50% do 100 PLN_031025" at bounding box center [298, 44] width 229 height 12
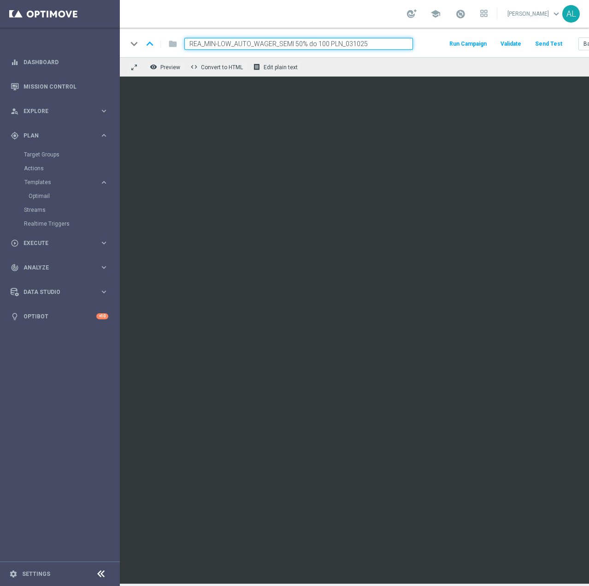
click at [237, 38] on input "REA_MIN-LOW_AUTO_WAGER_SEMI 50% do 100 PLN_031025" at bounding box center [298, 44] width 229 height 12
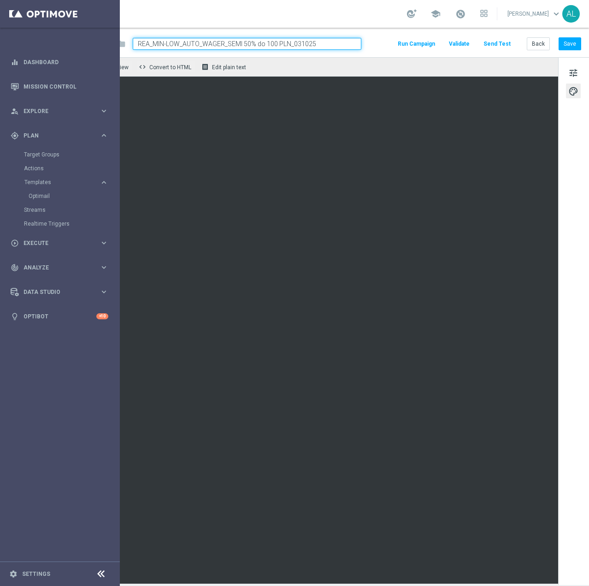
scroll to position [6, 59]
click at [569, 67] on span "tune" at bounding box center [574, 73] width 10 height 12
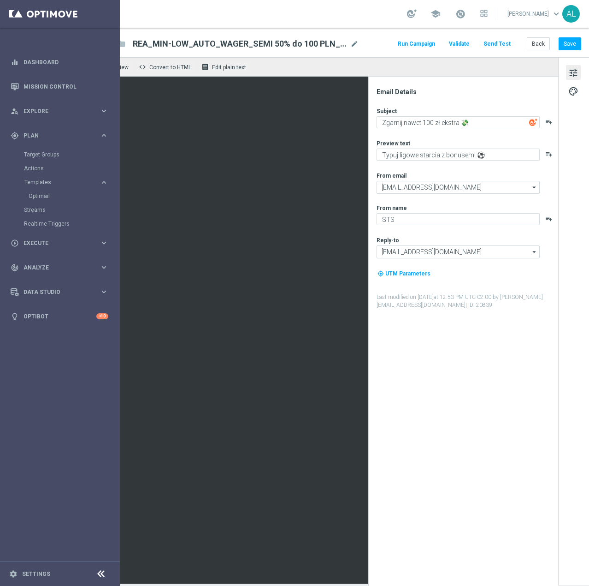
click at [461, 108] on div "Subject Zgarnij nawet 100 zł ekstra 💸 playlist_add" at bounding box center [467, 117] width 181 height 21
click at [462, 117] on textarea "Zgarnij nawet 100 zł ekstra 💸" at bounding box center [458, 122] width 163 height 12
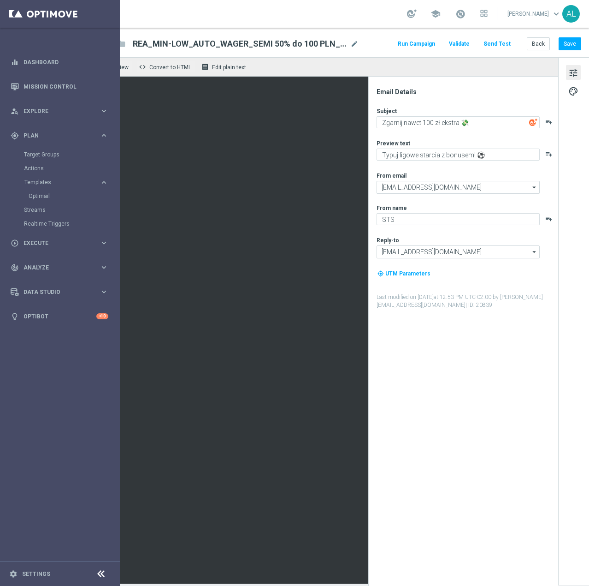
click at [440, 155] on div "Subject Zgarnij nawet 100 zł ekstra 💸 playlist_add Preview text Typuj ligowe st…" at bounding box center [467, 208] width 181 height 202
click at [439, 151] on textarea "Typuj ligowe starcia z bonusem! ⚽" at bounding box center [458, 154] width 163 height 12
drag, startPoint x: 439, startPoint y: 151, endPoint x: 425, endPoint y: 150, distance: 14.3
click at [438, 151] on textarea "Typuj ligowe starcia z bonusem! ⚽" at bounding box center [458, 154] width 163 height 12
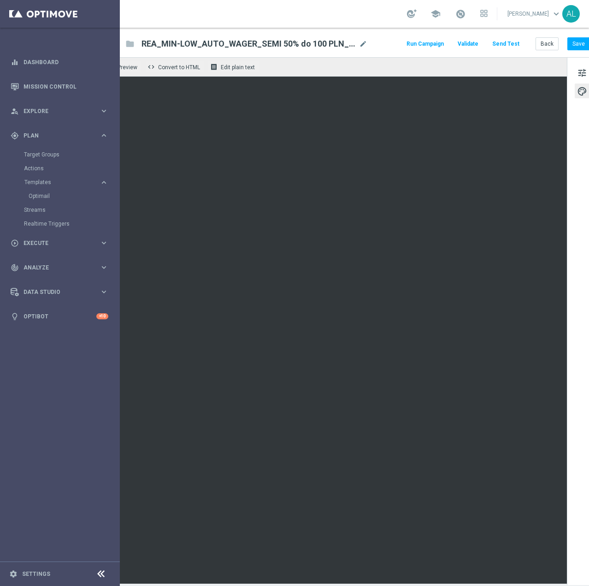
scroll to position [6, 0]
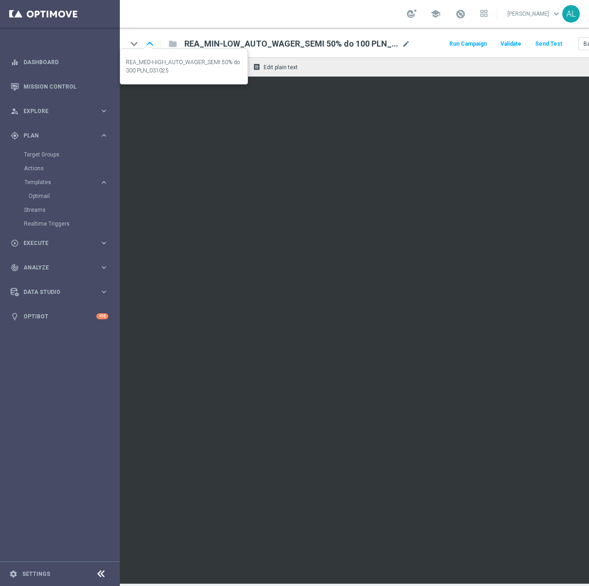
click at [148, 37] on icon "keyboard_arrow_up" at bounding box center [150, 44] width 14 height 14
click at [403, 40] on span "mode_edit" at bounding box center [406, 44] width 8 height 8
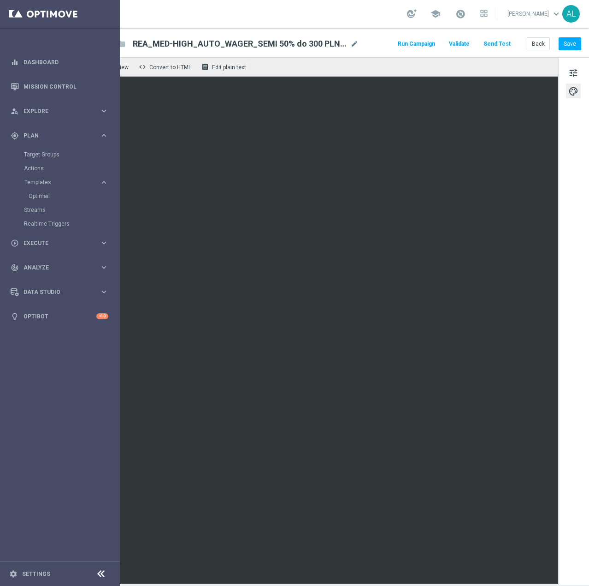
scroll to position [6, 59]
click at [569, 71] on span "tune" at bounding box center [574, 73] width 10 height 12
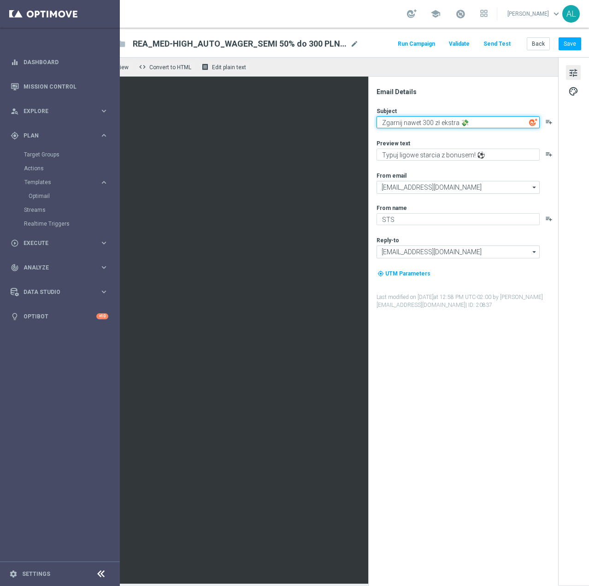
click at [493, 116] on textarea "Zgarnij nawet 300 zł ekstra 💸" at bounding box center [458, 122] width 163 height 12
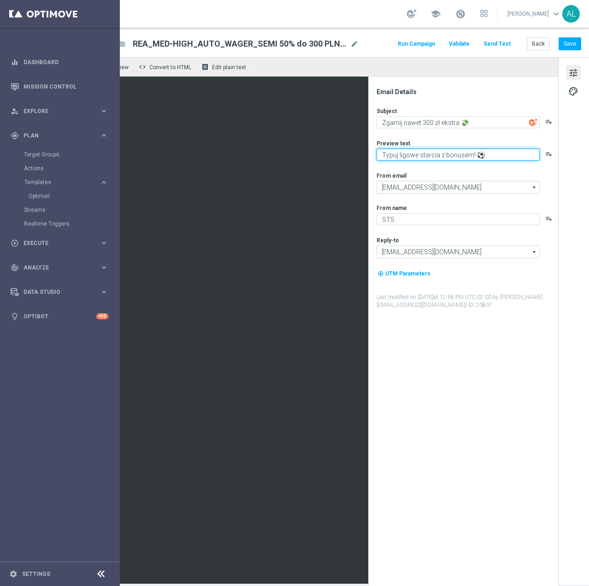
click at [423, 149] on textarea "Typuj ligowe starcia z bonusem! ⚽" at bounding box center [458, 154] width 163 height 12
click at [559, 38] on button "Save" at bounding box center [570, 43] width 23 height 13
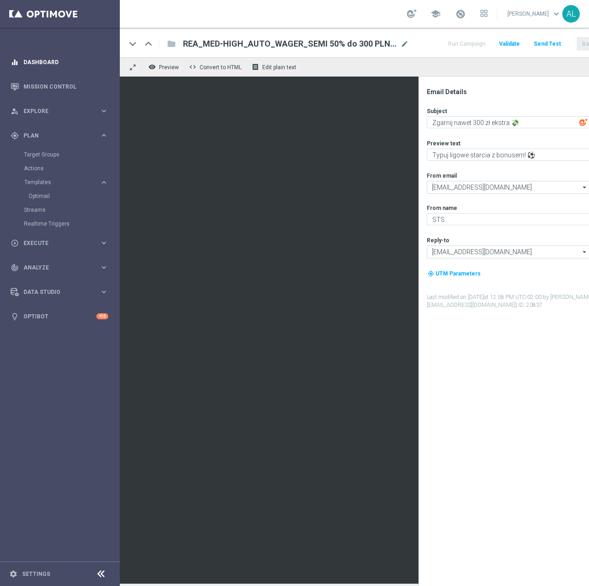
scroll to position [6, 0]
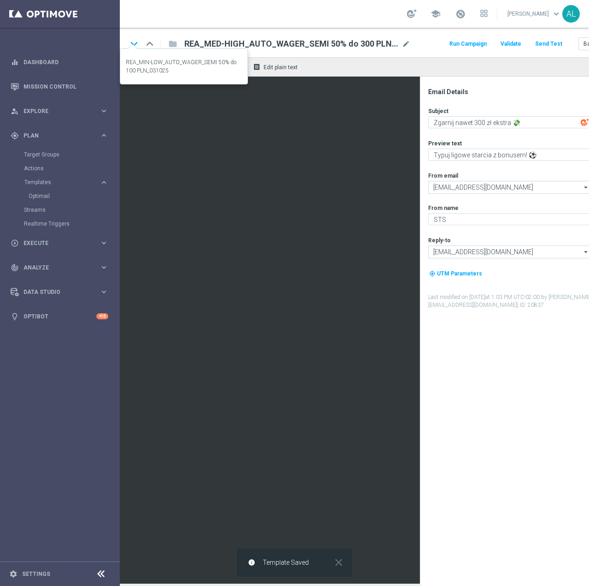
click at [132, 38] on icon "keyboard_arrow_down" at bounding box center [134, 44] width 14 height 14
type textarea "Zgarnij nawet 100 zł ekstra 💸"
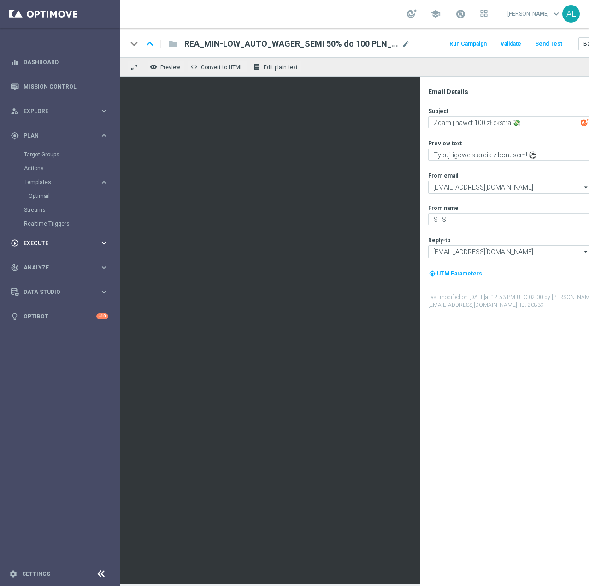
click at [38, 242] on span "Execute" at bounding box center [62, 243] width 76 height 6
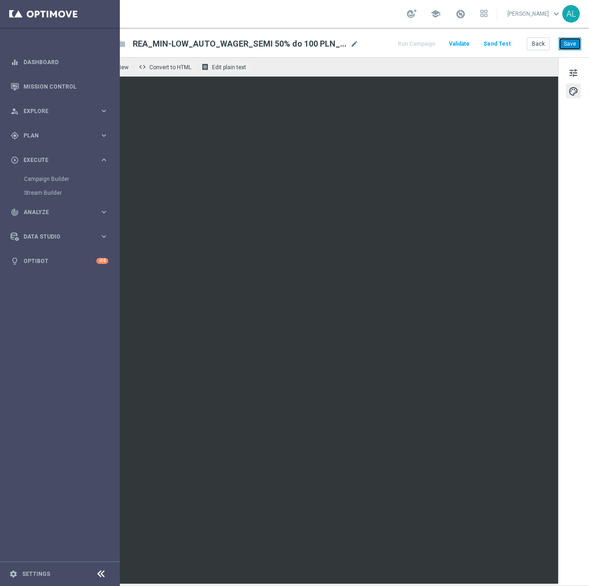
click at [563, 37] on button "Save" at bounding box center [570, 43] width 23 height 13
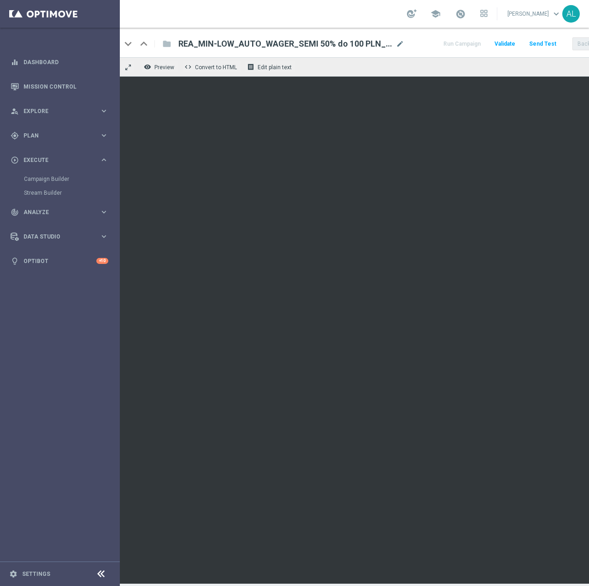
scroll to position [6, 0]
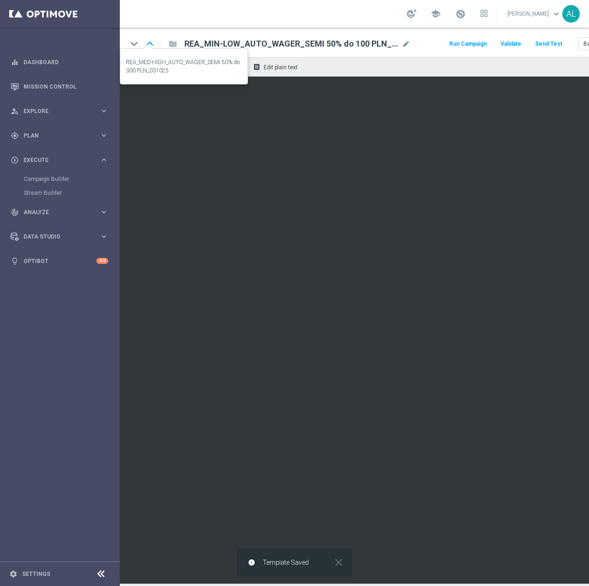
click at [152, 40] on icon "keyboard_arrow_up" at bounding box center [150, 44] width 14 height 14
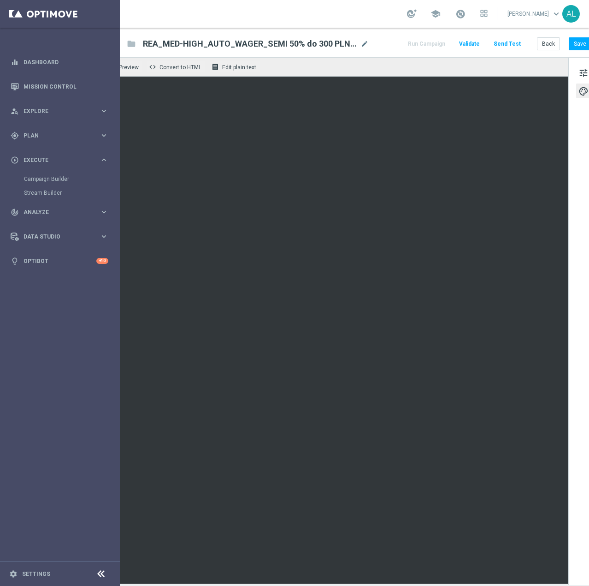
scroll to position [6, 59]
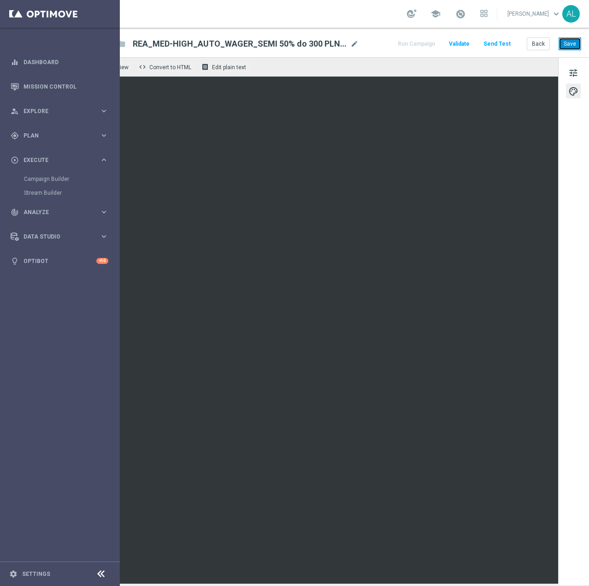
click at [560, 39] on button "Save" at bounding box center [570, 43] width 23 height 13
click at [569, 47] on button "Save" at bounding box center [570, 43] width 23 height 13
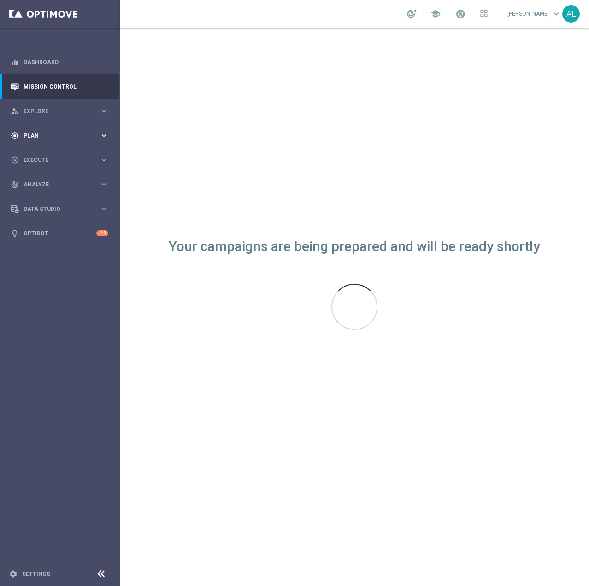
click at [66, 137] on span "Plan" at bounding box center [62, 136] width 76 height 6
click at [51, 185] on button "Templates keyboard_arrow_right" at bounding box center [66, 181] width 85 height 7
click at [49, 195] on link "Optimail" at bounding box center [62, 195] width 67 height 7
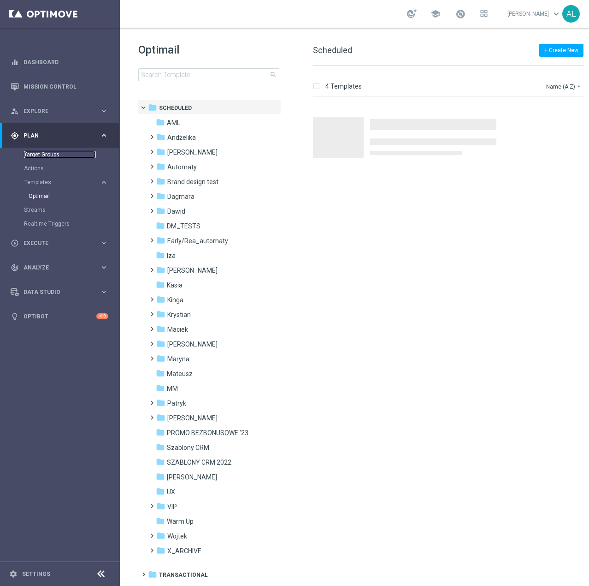
click at [48, 156] on link "Target Groups" at bounding box center [60, 154] width 72 height 7
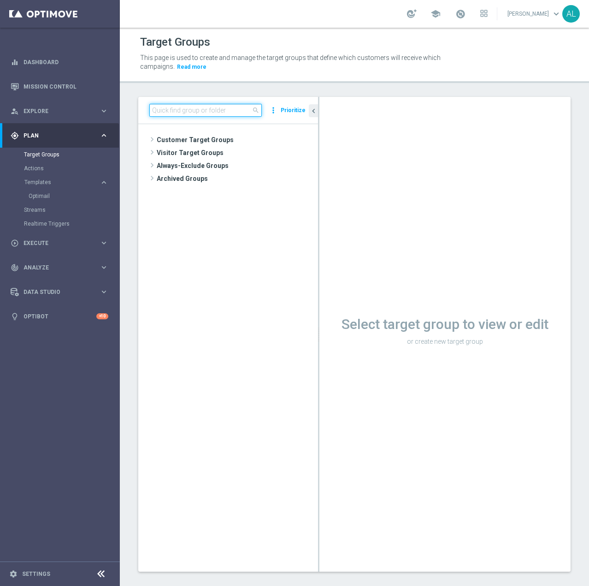
click at [214, 113] on input at bounding box center [205, 110] width 113 height 13
click at [210, 117] on div "search more_vert Prioritize" at bounding box center [228, 110] width 180 height 27
click at [212, 113] on input at bounding box center [205, 110] width 113 height 13
paste input "REA_ALL_TARGET_BET_CC LM 100% do 200 PLN SR sms_290925"
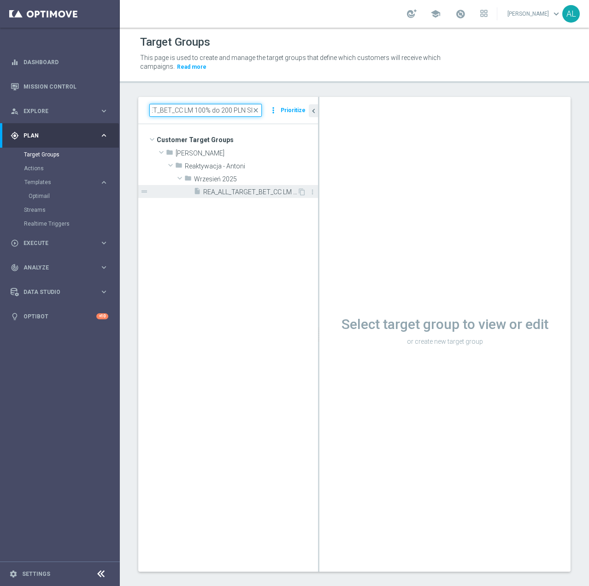
type input "REA_ALL_TARGET_BET_CC LM 100% do 200 PLN SR"
click at [264, 194] on span "REA_ALL_TARGET_BET_CC LM 100% do 200 PLN SR sms_290925" at bounding box center [250, 192] width 94 height 8
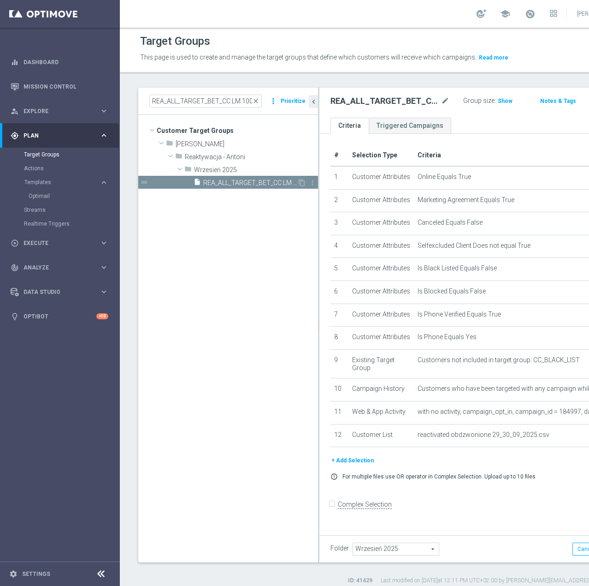
scroll to position [1, 0]
click at [304, 186] on icon "content_copy" at bounding box center [301, 181] width 7 height 7
click at [442, 106] on icon "mode_edit" at bounding box center [446, 100] width 8 height 11
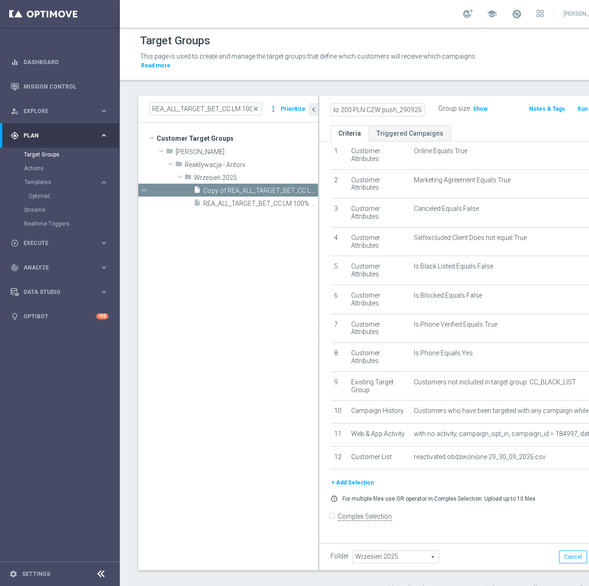
scroll to position [0, 147]
type input "REA_ALL_TARGET_BET_CC LM 100% do 200 PLN CZW push_290925"
click at [428, 118] on div "REA_ALL_TARGET_BET_CC LM 100% do 200 PLN CZW push_290925 Group size : Show Note…" at bounding box center [474, 110] width 308 height 30
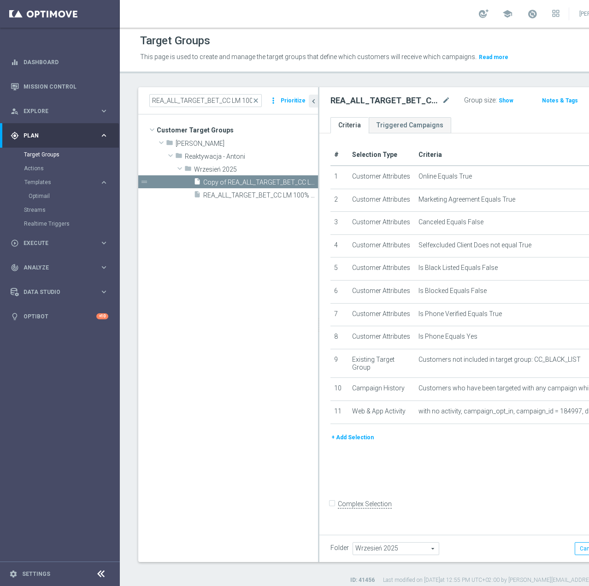
scroll to position [8, 0]
click at [345, 442] on button "+ Add Selection" at bounding box center [353, 437] width 44 height 10
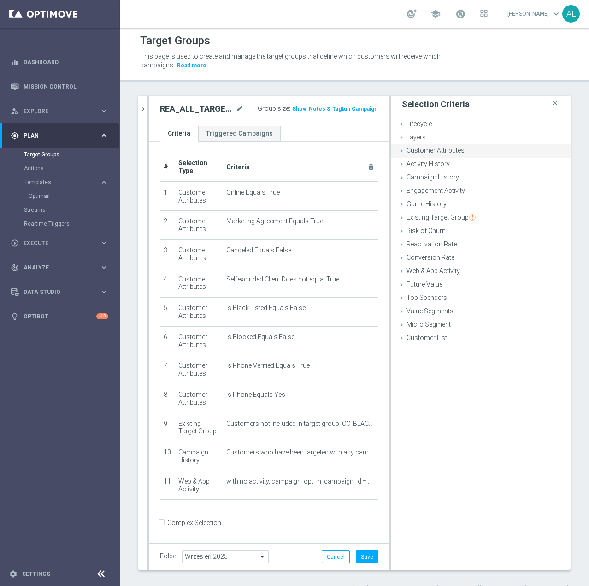
click at [443, 153] on span "Customer Attributes" at bounding box center [436, 150] width 58 height 7
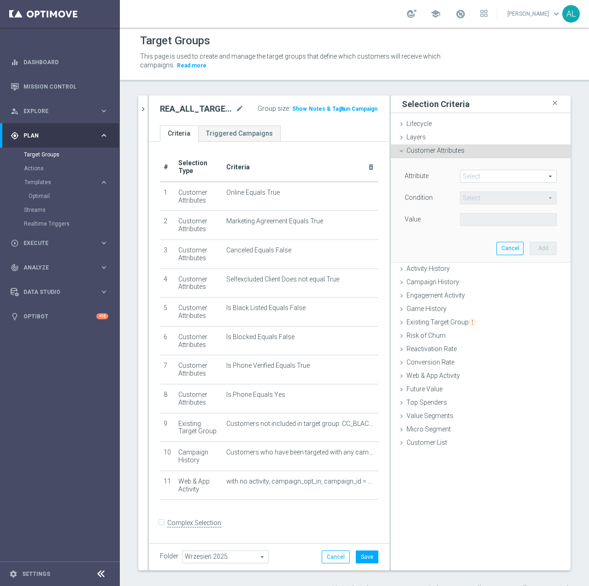
click at [467, 174] on span at bounding box center [509, 176] width 96 height 12
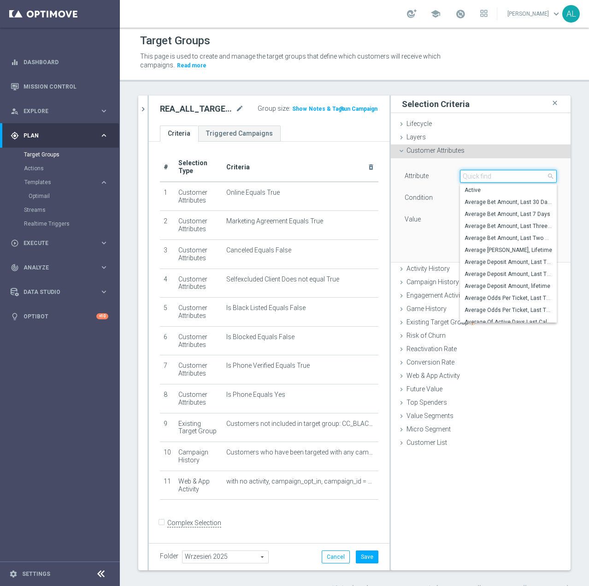
click at [468, 175] on input "search" at bounding box center [508, 176] width 97 height 13
type input "Push"
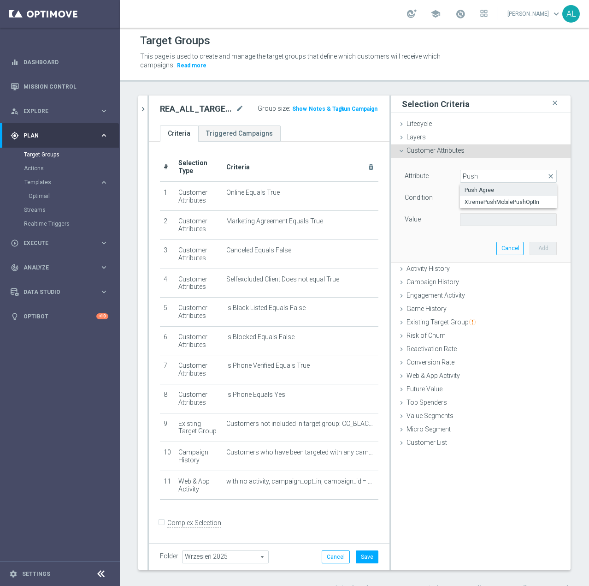
click at [471, 187] on span "Push Agree" at bounding box center [509, 189] width 88 height 7
type input "Push Agree"
type input "Equals"
click at [478, 215] on span at bounding box center [509, 219] width 96 height 12
click at [480, 245] on span "TRUE" at bounding box center [509, 245] width 88 height 7
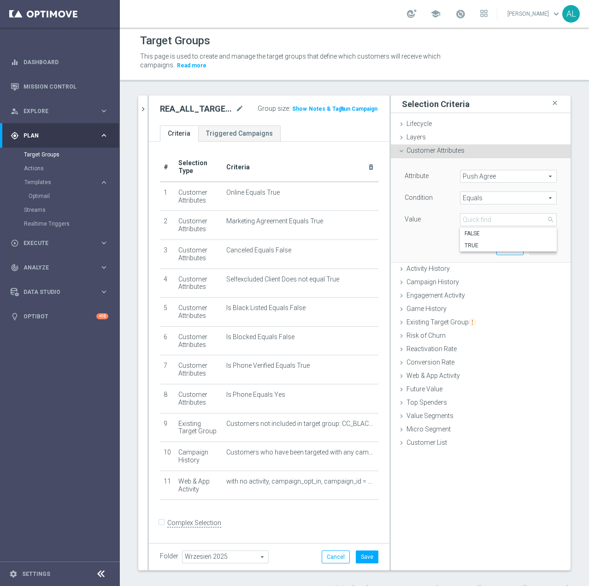
type input "TRUE"
click at [548, 249] on button "Add" at bounding box center [543, 248] width 27 height 13
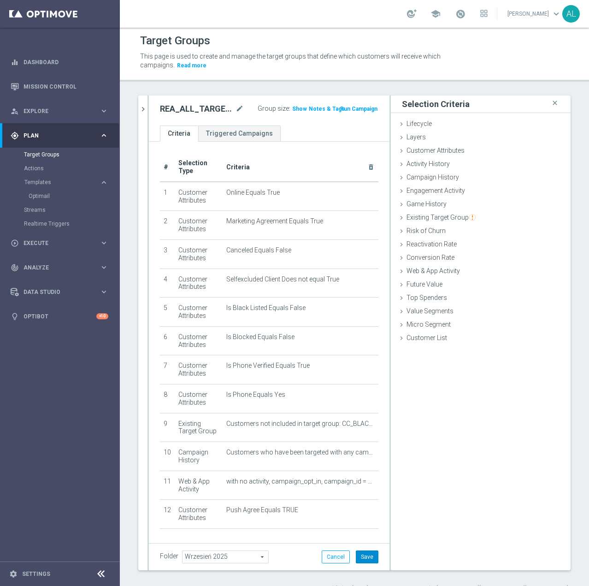
click at [360, 557] on button "Save" at bounding box center [367, 556] width 23 height 13
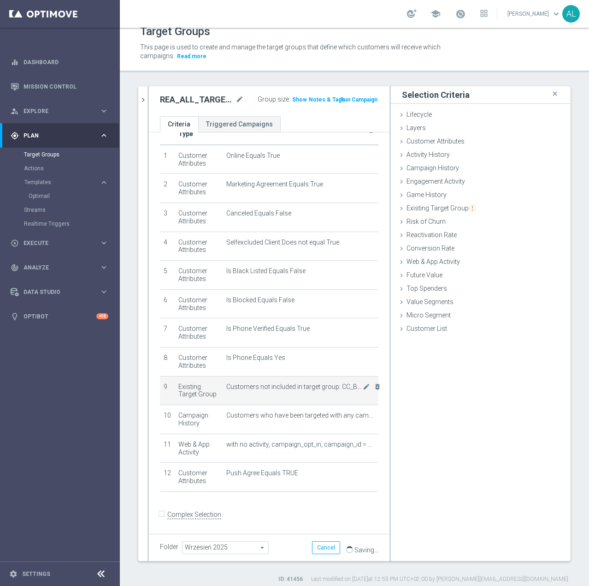
scroll to position [17, 0]
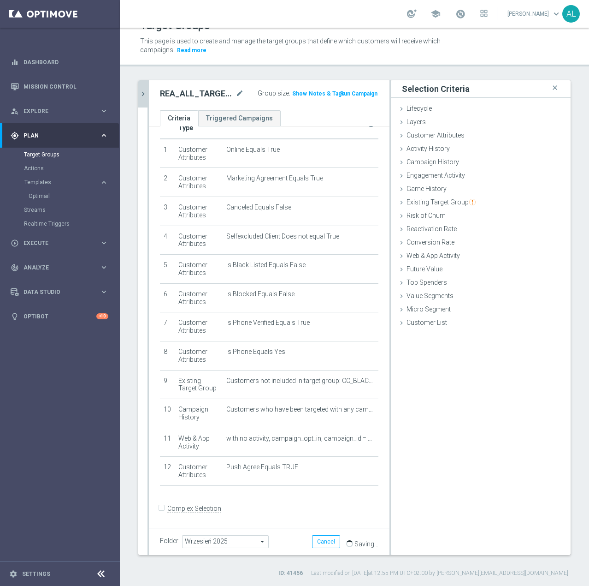
click at [147, 96] on icon "chevron_right" at bounding box center [143, 93] width 9 height 9
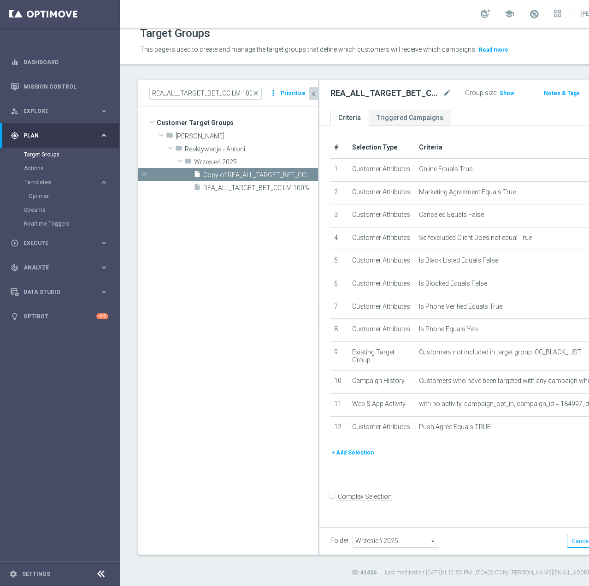
scroll to position [28, 0]
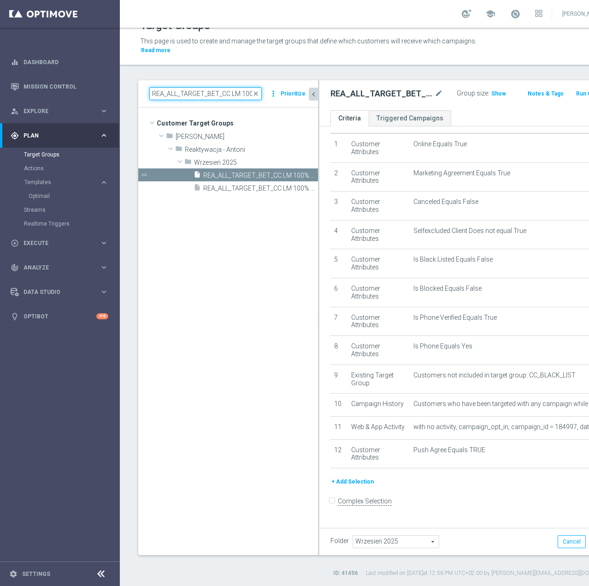
click at [232, 90] on input "REA_ALL_TARGET_BET_CC LM 100% do 200 PLN SR" at bounding box center [205, 93] width 113 height 13
paste input "D_ALL_TARGET_WAGER_CC 100% do 500 PLN 1KE CZW push_290925"
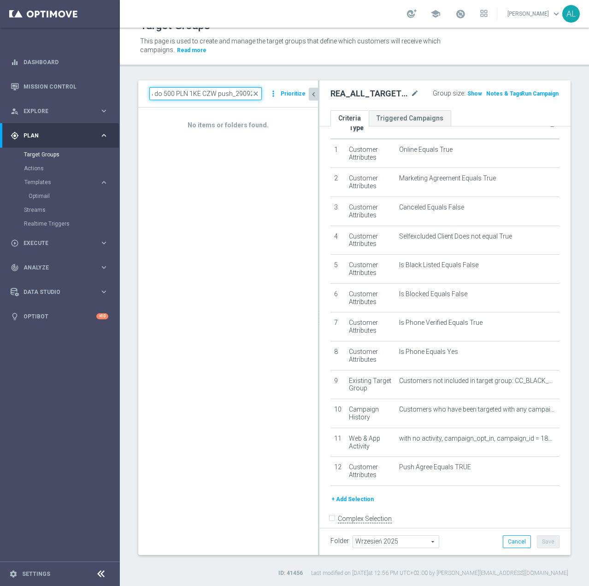
drag, startPoint x: 216, startPoint y: 96, endPoint x: 337, endPoint y: 95, distance: 120.3
click at [334, 96] on as-split "D_ALL_TARGET_WAGER_CC 100% do 500 PLN 1KE CZW push_290925 close more_vert Prior…" at bounding box center [354, 317] width 433 height 474
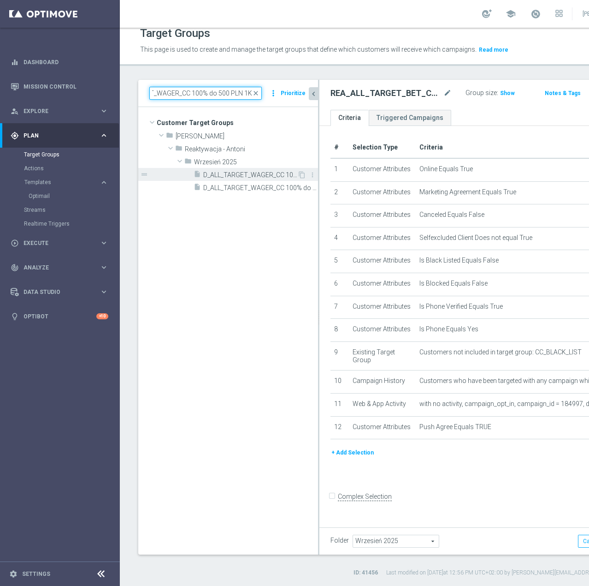
type input "D_ALL_TARGET_WAGER_CC 100% do 500 PLN 1KE"
click at [238, 178] on span "D_ALL_TARGET_WAGER_CC 100% do 500 PLN 1KE SR sms_290925" at bounding box center [250, 175] width 94 height 8
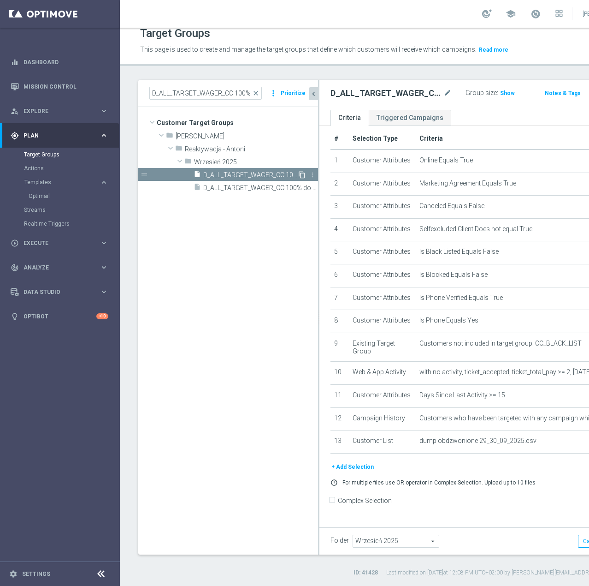
click at [302, 175] on icon "content_copy" at bounding box center [301, 174] width 7 height 7
click at [445, 94] on icon "mode_edit" at bounding box center [449, 93] width 8 height 11
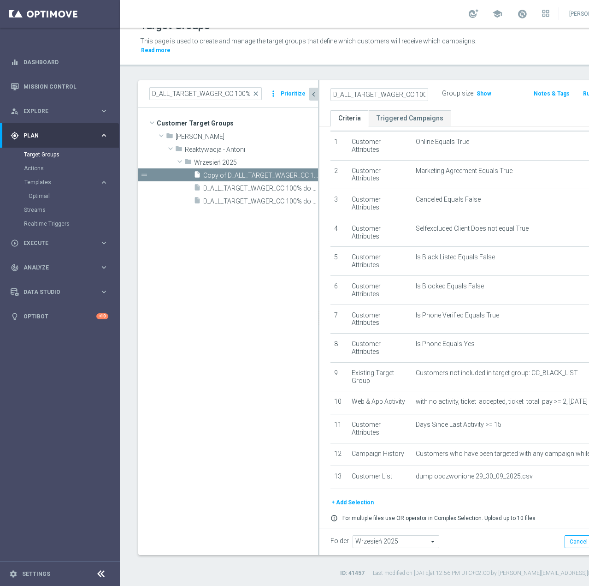
scroll to position [0, 152]
type input "D_ALL_TARGET_WAGER_CC 100% do 500 PLN 1KE CZW push_290925"
click at [417, 105] on div "D_ALL_TARGET_WAGER_CC 100% do 500 PLN 1KE CZW push_290925 Group size : Show Not…" at bounding box center [476, 95] width 313 height 30
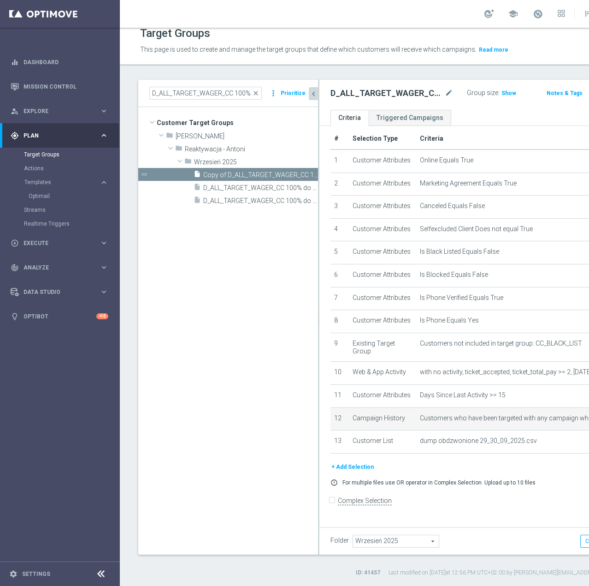
scroll to position [75, 0]
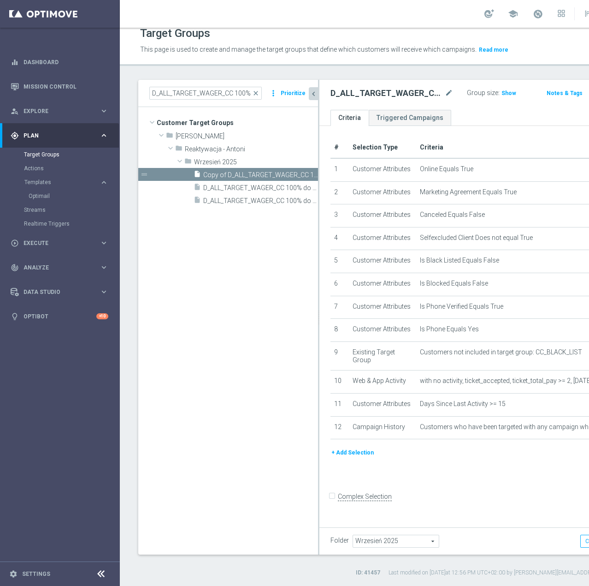
scroll to position [37, 0]
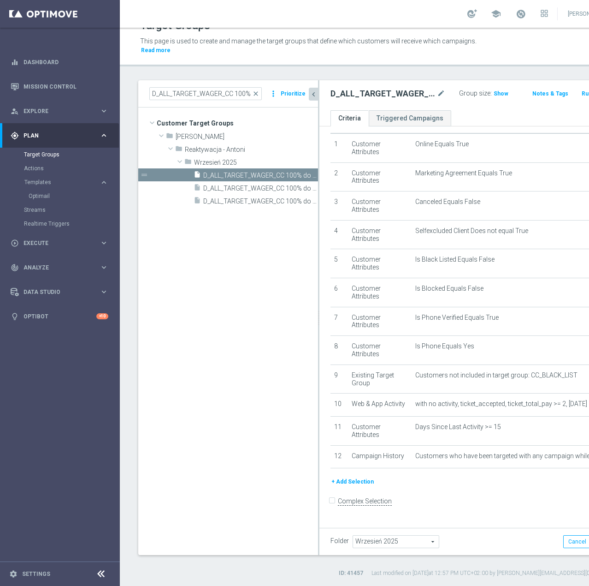
click at [350, 486] on button "+ Add Selection" at bounding box center [353, 481] width 44 height 10
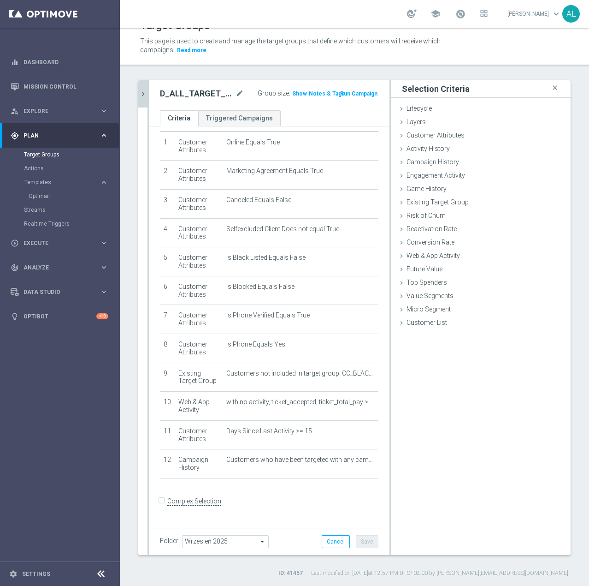
scroll to position [28, 0]
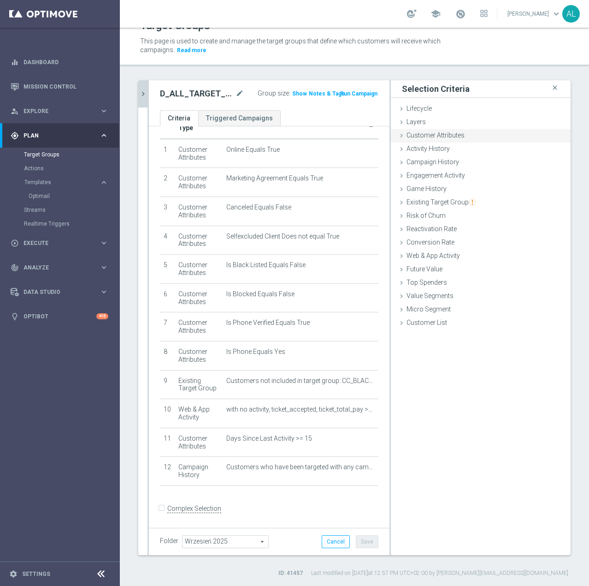
click at [454, 134] on span "Customer Attributes" at bounding box center [436, 134] width 58 height 7
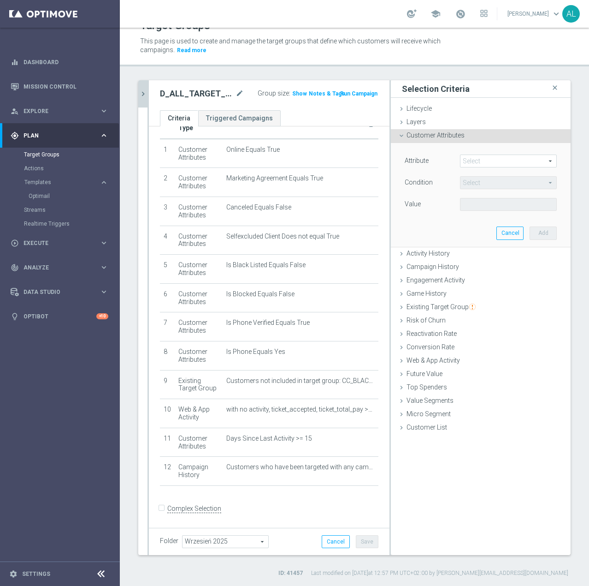
click at [468, 158] on span at bounding box center [509, 161] width 96 height 12
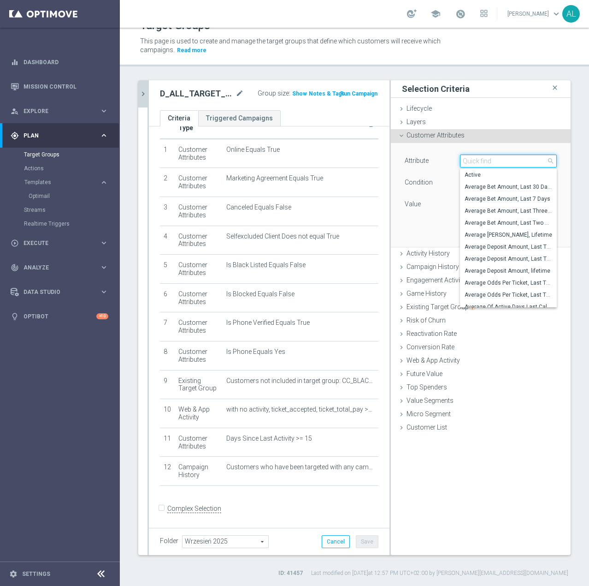
click at [476, 159] on input "search" at bounding box center [508, 160] width 97 height 13
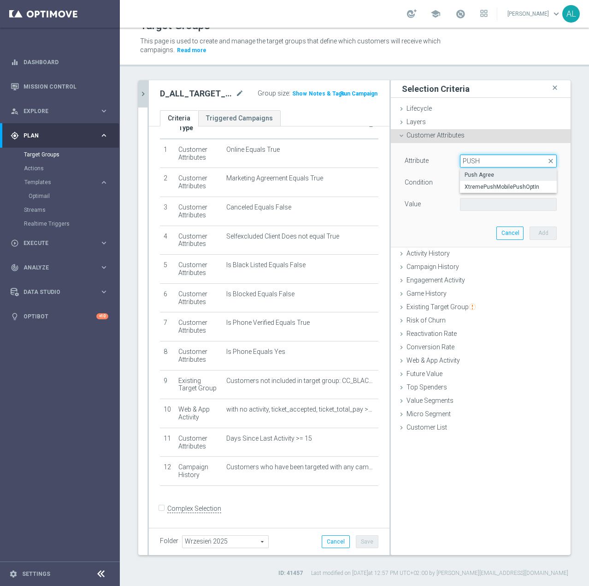
type input "PUSH"
click at [474, 173] on span "Push Agree" at bounding box center [509, 174] width 88 height 7
type input "Push Agree"
type input "Equals"
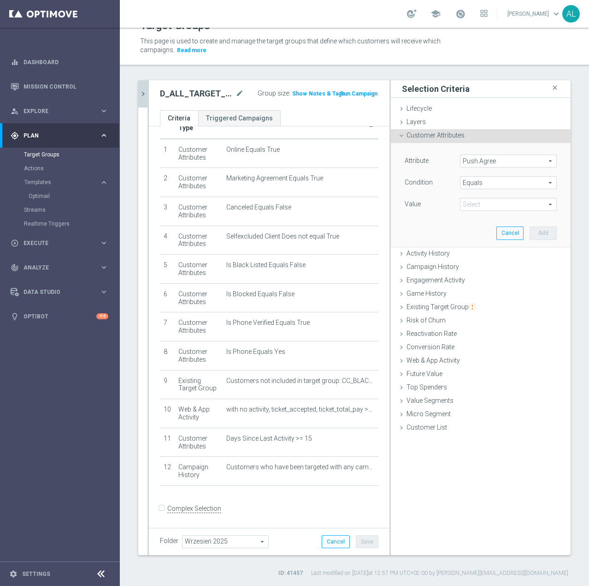
click at [470, 207] on span at bounding box center [509, 204] width 96 height 12
click at [479, 227] on span "TRUE" at bounding box center [509, 229] width 88 height 7
type input "TRUE"
click at [533, 236] on button "Add" at bounding box center [543, 232] width 27 height 13
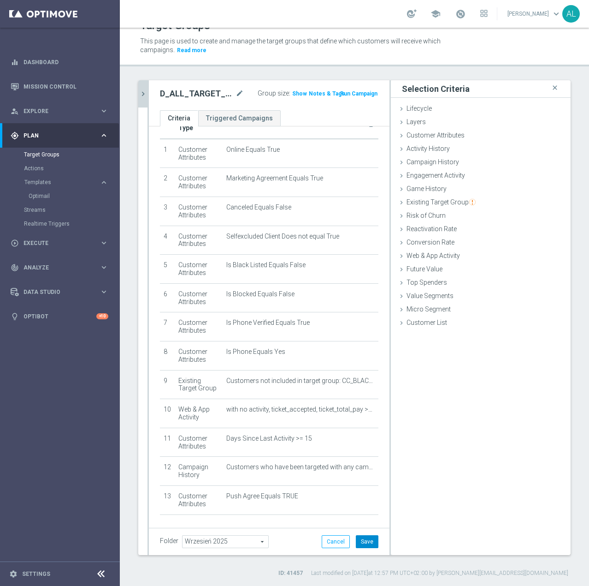
click at [368, 539] on button "Save" at bounding box center [367, 541] width 23 height 13
click at [145, 92] on icon "chevron_right" at bounding box center [143, 93] width 9 height 9
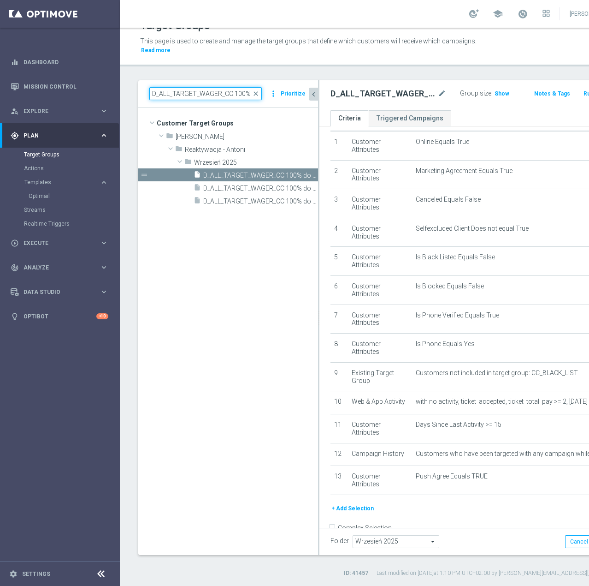
click at [169, 95] on input "D_ALL_TARGET_WAGER_CC 100% do 500 PLN 1KE" at bounding box center [205, 93] width 113 height 13
click at [195, 98] on input "D_ALL_TARGET_WAGER_CC 100% do 500 PLN 1KE" at bounding box center [205, 93] width 113 height 13
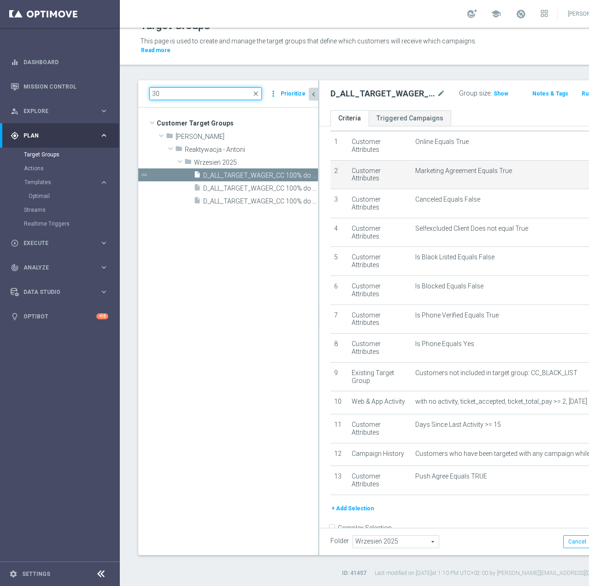
type input "3"
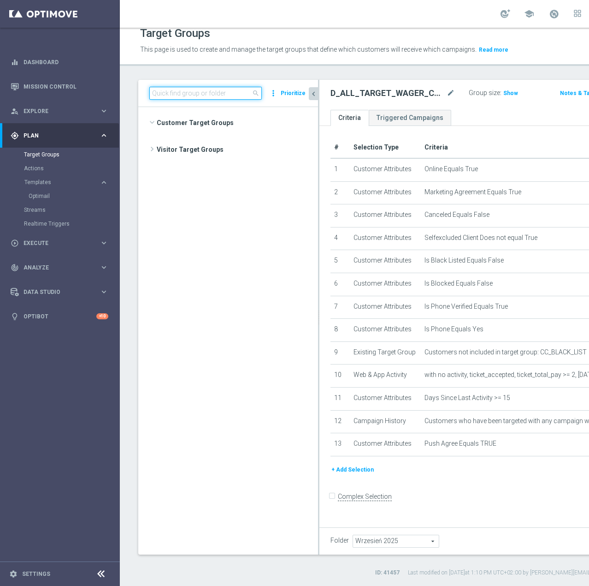
scroll to position [24149, 0]
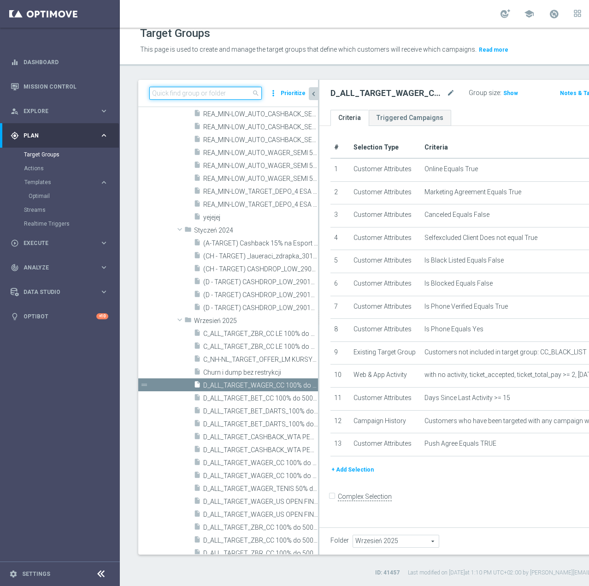
click at [186, 96] on input at bounding box center [205, 93] width 113 height 13
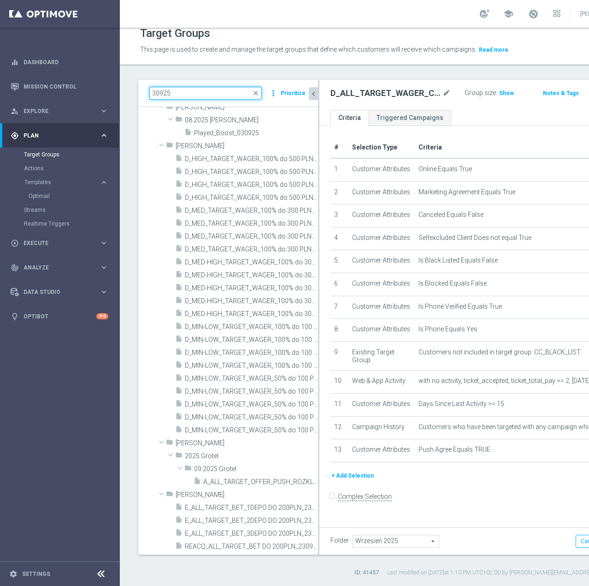
scroll to position [275, 0]
click at [158, 97] on input "30925" at bounding box center [205, 93] width 113 height 13
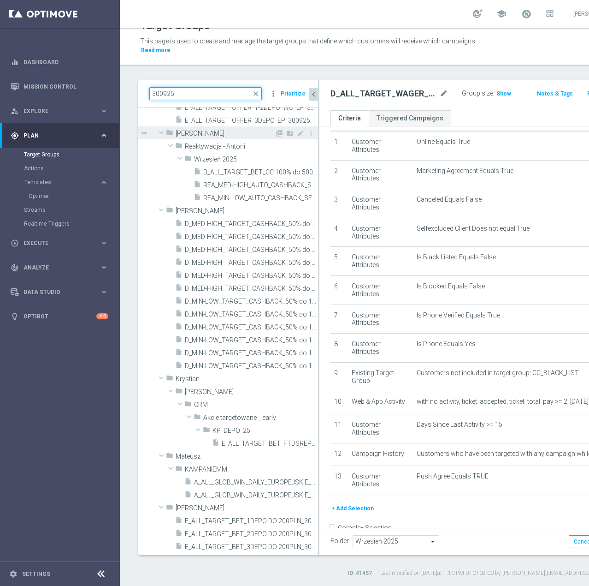
scroll to position [42, 0]
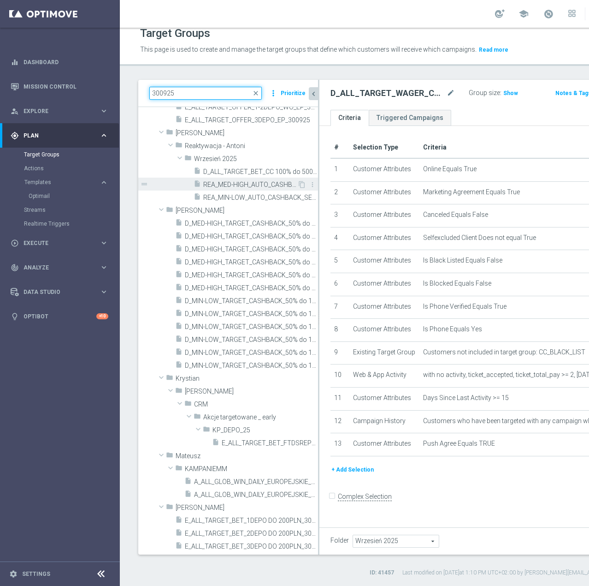
type input "300925"
click at [230, 185] on span "REA_MED-HIGH_AUTO_CASHBACK_SEMI 50% do 300 PLN push_300925" at bounding box center [250, 185] width 94 height 8
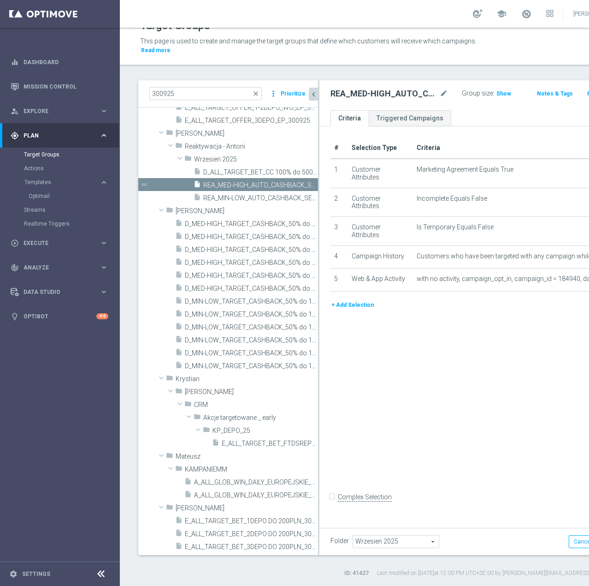
click at [378, 310] on div "+ Add Selection" at bounding box center [478, 305] width 309 height 10
click at [367, 310] on button "+ Add Selection" at bounding box center [353, 305] width 44 height 10
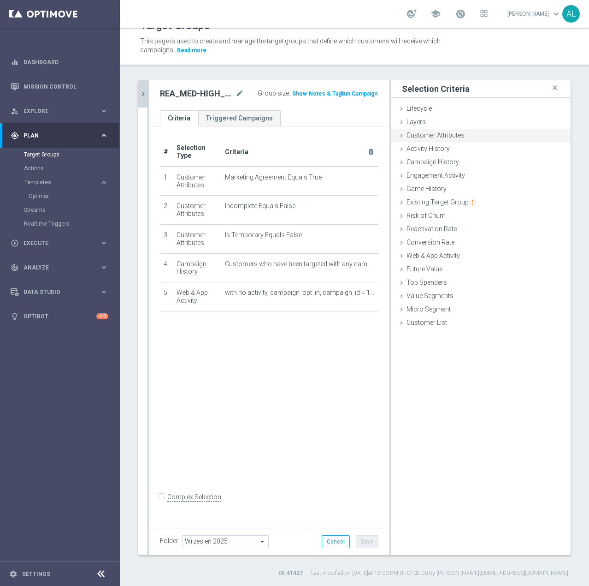
click at [424, 136] on span "Customer Attributes" at bounding box center [436, 134] width 58 height 7
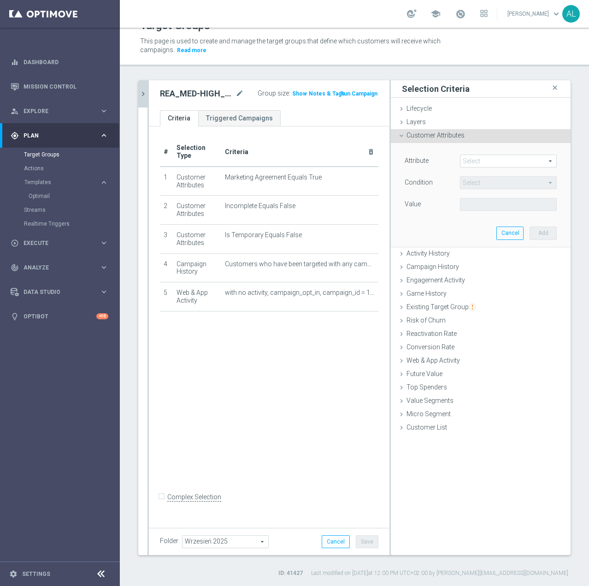
click at [477, 159] on span at bounding box center [509, 161] width 96 height 12
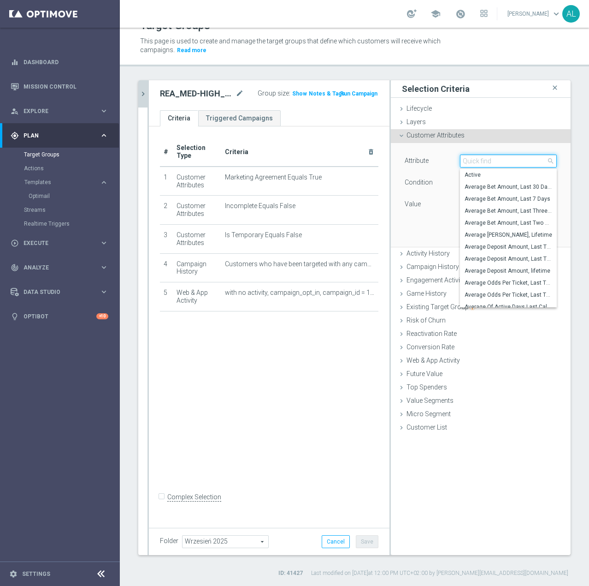
click at [477, 159] on input "search" at bounding box center [508, 160] width 97 height 13
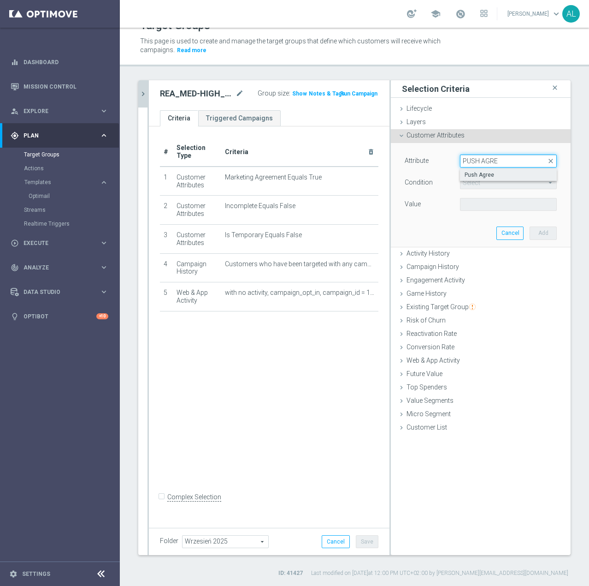
type input "PUSH AGRE"
click at [477, 169] on label "Push Agree" at bounding box center [508, 175] width 97 height 12
type input "Push Agree"
type input "Equals"
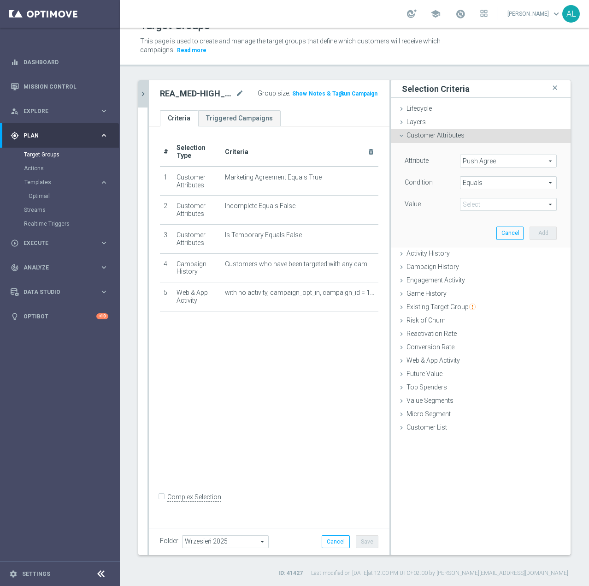
click at [473, 210] on span at bounding box center [509, 204] width 96 height 12
click at [477, 226] on span "TRUE" at bounding box center [509, 229] width 88 height 7
type input "TRUE"
click at [534, 231] on button "Add" at bounding box center [543, 232] width 27 height 13
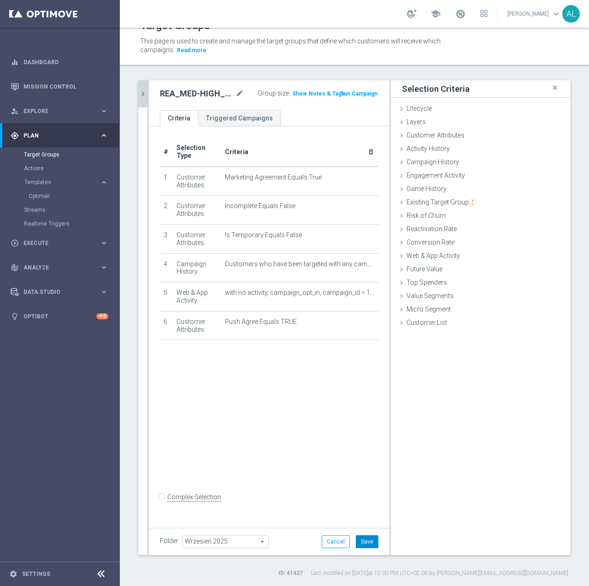
click at [356, 538] on button "Save" at bounding box center [367, 541] width 23 height 13
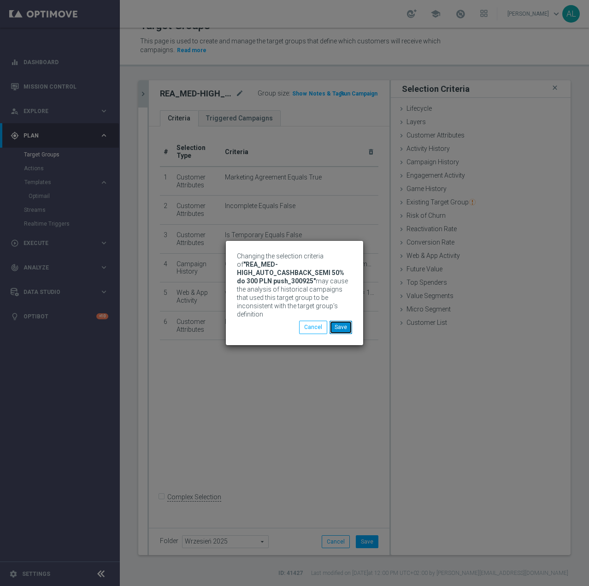
click at [341, 326] on button "Save" at bounding box center [341, 326] width 23 height 13
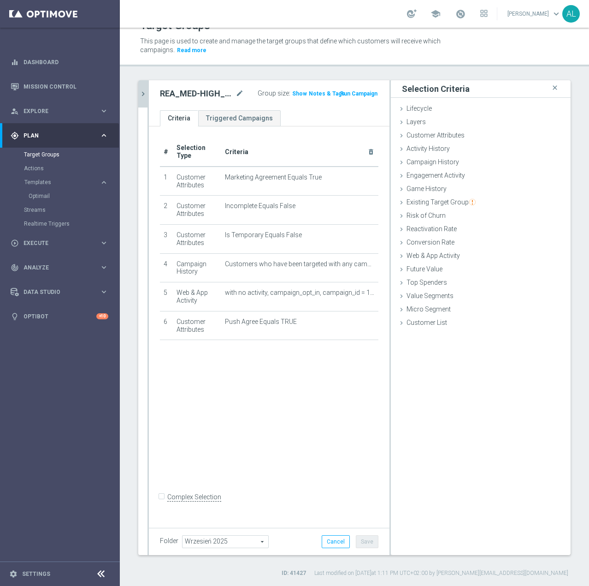
click at [142, 98] on icon "chevron_right" at bounding box center [143, 93] width 9 height 9
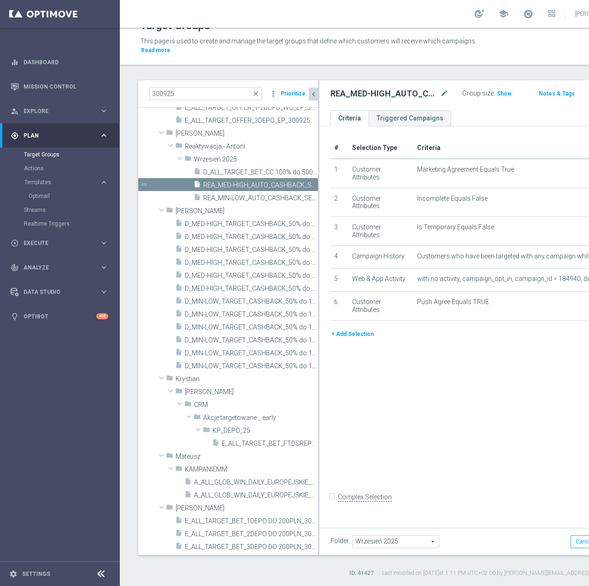
scroll to position [29, 0]
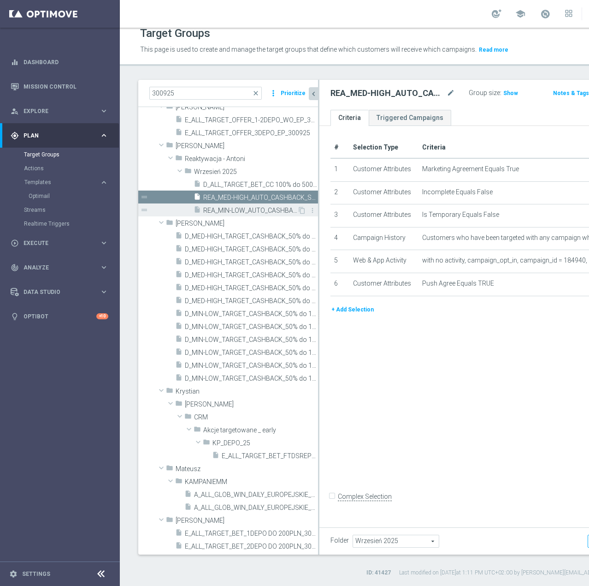
click at [226, 209] on span "REA_MIN-LOW_AUTO_CASHBACK_SEMI 50% do 100 PLN push_300925" at bounding box center [250, 211] width 94 height 8
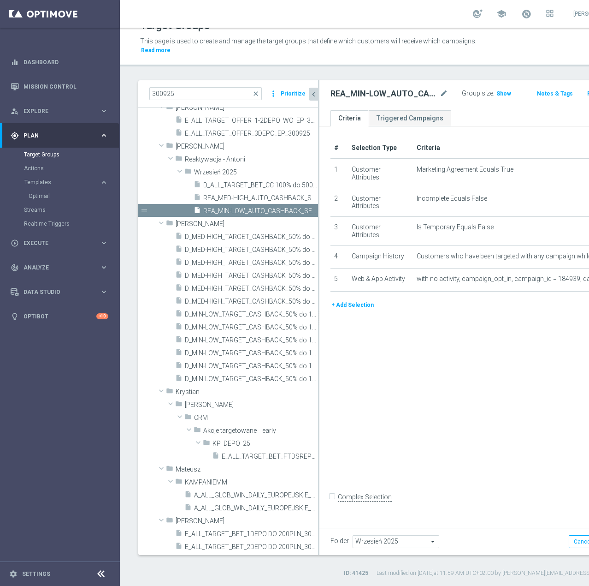
click at [361, 317] on div "+ Add Selection" at bounding box center [478, 308] width 309 height 17
click at [361, 310] on button "+ Add Selection" at bounding box center [353, 305] width 44 height 10
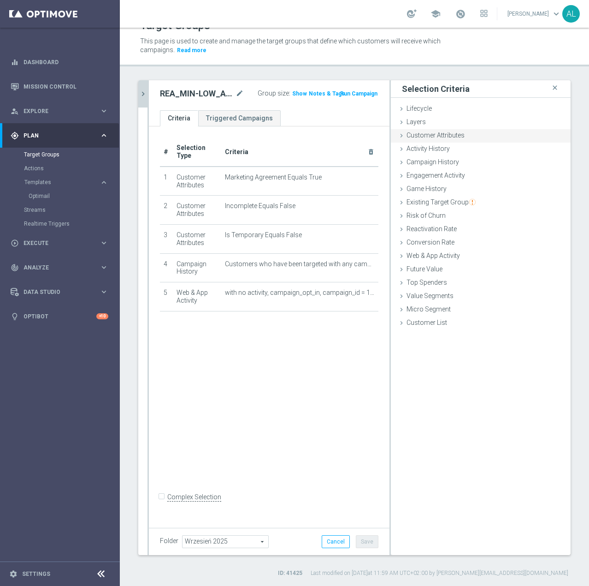
click at [450, 132] on span "Customer Attributes" at bounding box center [436, 134] width 58 height 7
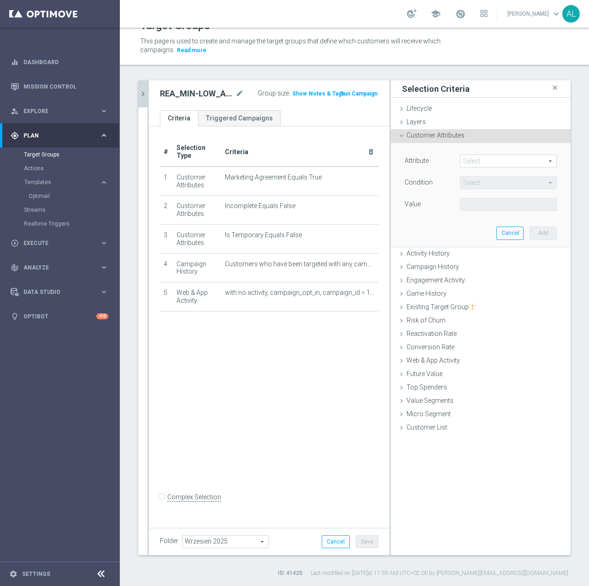
click at [468, 162] on span at bounding box center [509, 161] width 96 height 12
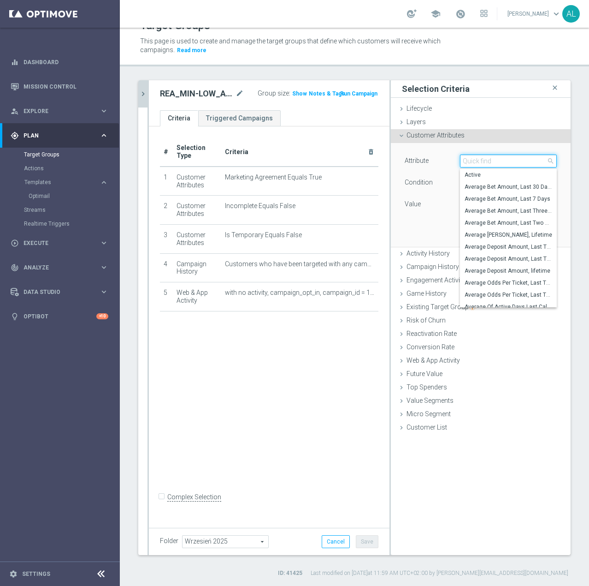
click at [468, 162] on input "search" at bounding box center [508, 160] width 97 height 13
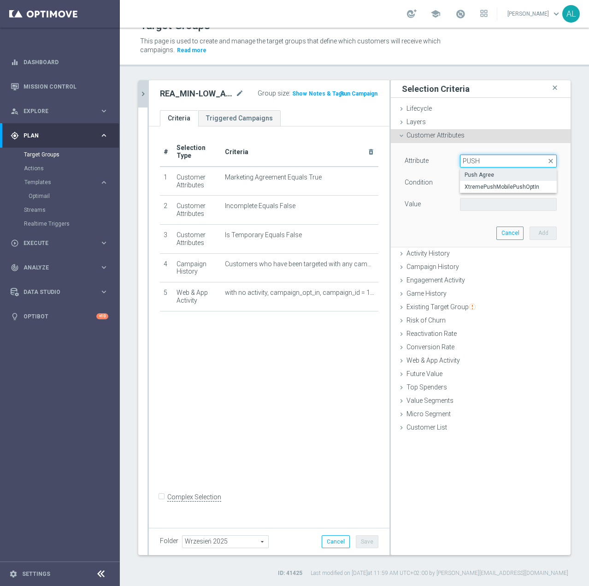
type input "PUSH"
click at [473, 174] on span "Push Agree" at bounding box center [509, 174] width 88 height 7
type input "Push Agree"
type input "Equals"
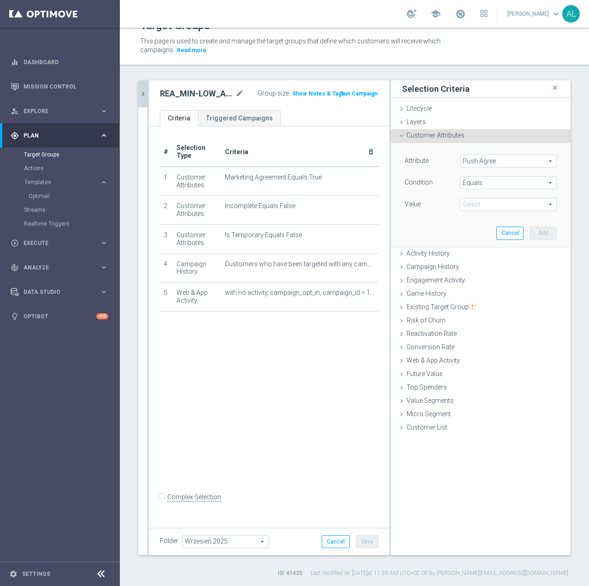
click at [486, 200] on span at bounding box center [509, 204] width 96 height 12
click at [483, 232] on span "TRUE" at bounding box center [509, 229] width 88 height 7
type input "TRUE"
click at [532, 237] on button "Add" at bounding box center [543, 232] width 27 height 13
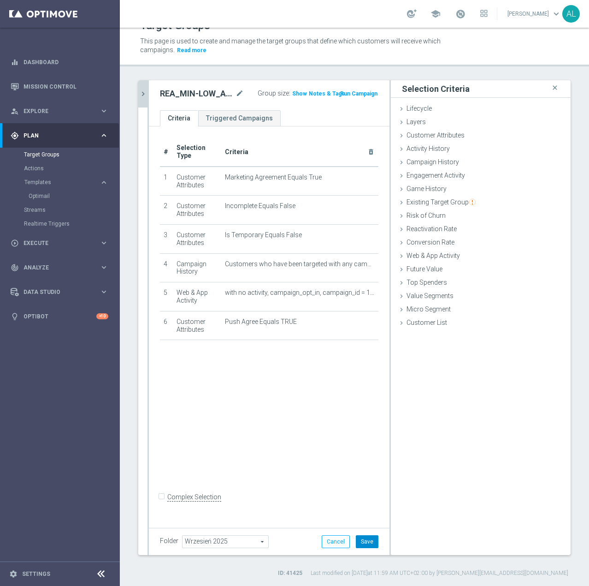
click at [365, 543] on button "Save" at bounding box center [367, 541] width 23 height 13
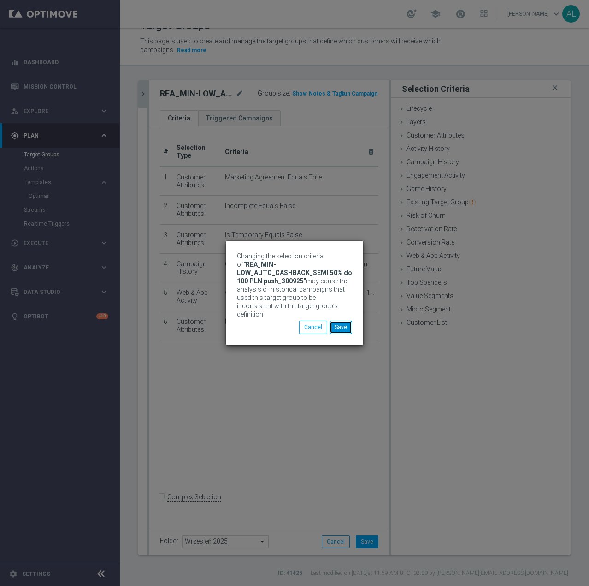
click at [339, 326] on button "Save" at bounding box center [341, 326] width 23 height 13
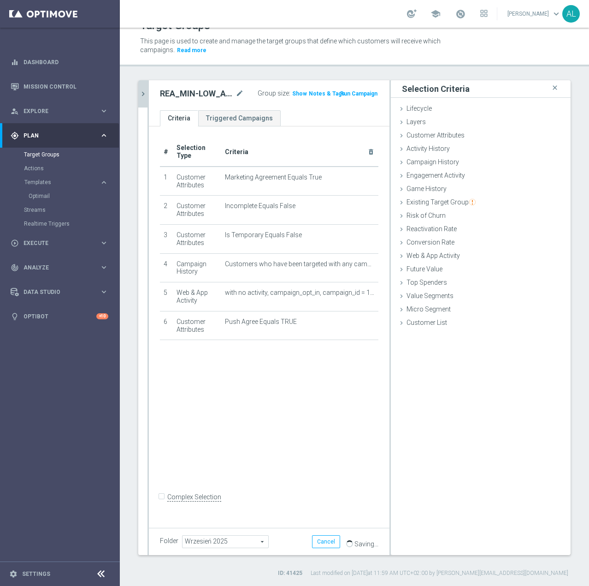
click at [184, 95] on h2 "REA_MIN-LOW_AUTO_CASHBACK_SEMI 50% do 100 PLN push_300925" at bounding box center [197, 93] width 74 height 11
copy div "REA_MIN-LOW_AUTO_CASHBACK_SEMI 50% do 100 PLN push_300925"
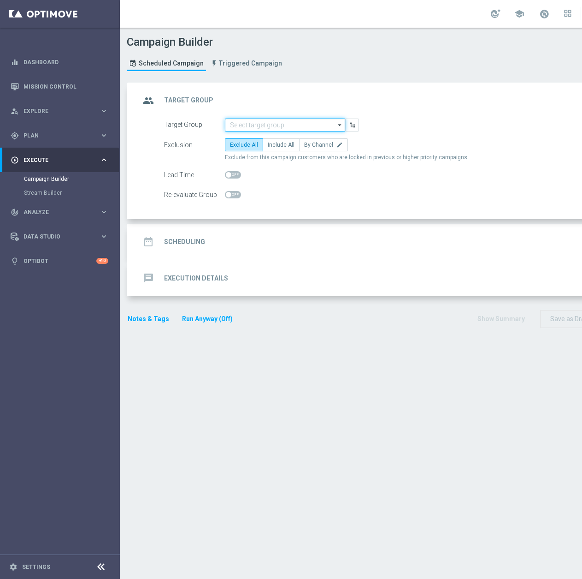
click at [278, 124] on input at bounding box center [285, 125] width 120 height 13
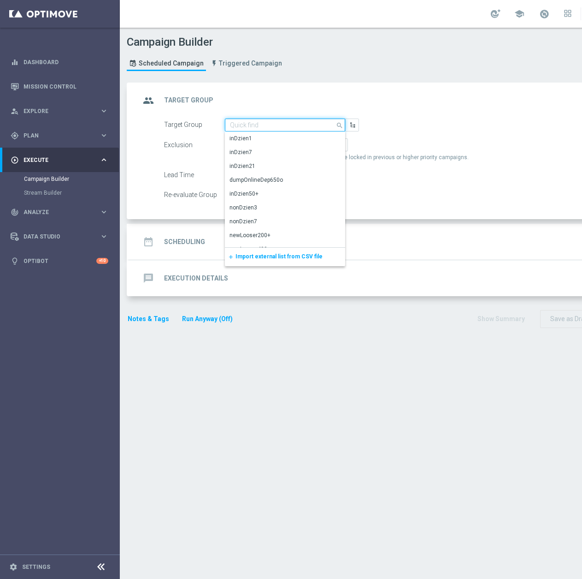
paste input "REA_MIN-LOW_AUTO_WAGER_SEMI 50% do 100 PLN_031025"
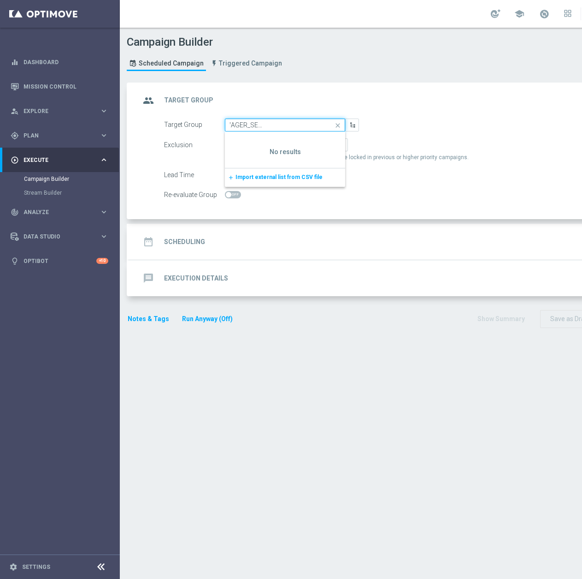
type input "REA_MIN-LOW_AUTO_WAGER_SEMI 50% do 100 PLN_031025"
click at [56, 92] on link "Mission Control" at bounding box center [66, 86] width 85 height 24
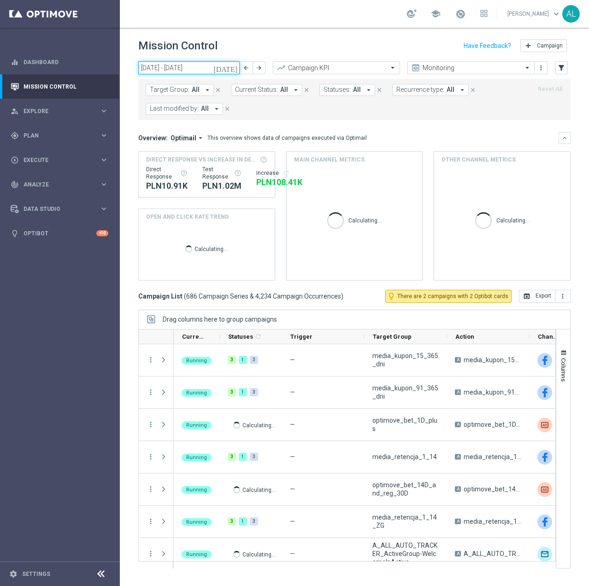
click at [199, 62] on input "29 Sep 2025 - 05 Oct 2025" at bounding box center [188, 67] width 101 height 13
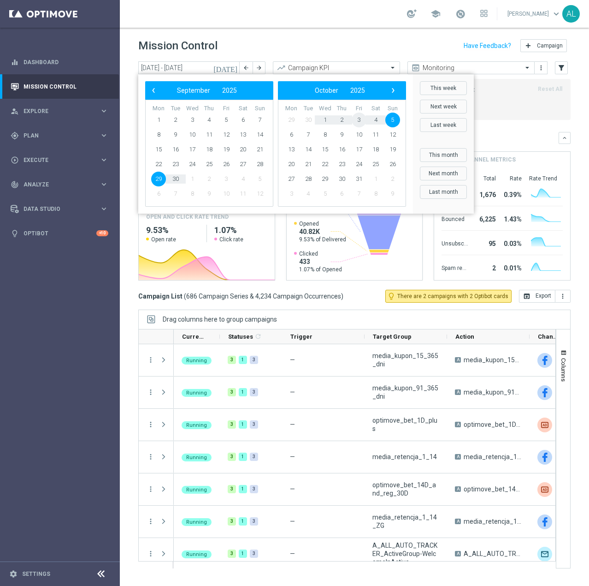
click at [354, 118] on span "3" at bounding box center [359, 120] width 15 height 15
click at [228, 119] on span "3" at bounding box center [226, 120] width 15 height 15
type input "03 Oct 2025 - 03 Oct 2025"
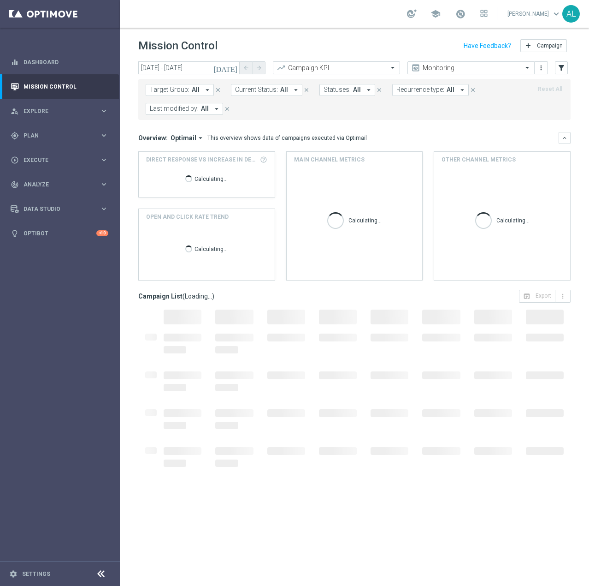
click at [157, 95] on button "Target Group: All arrow_drop_down" at bounding box center [180, 90] width 68 height 12
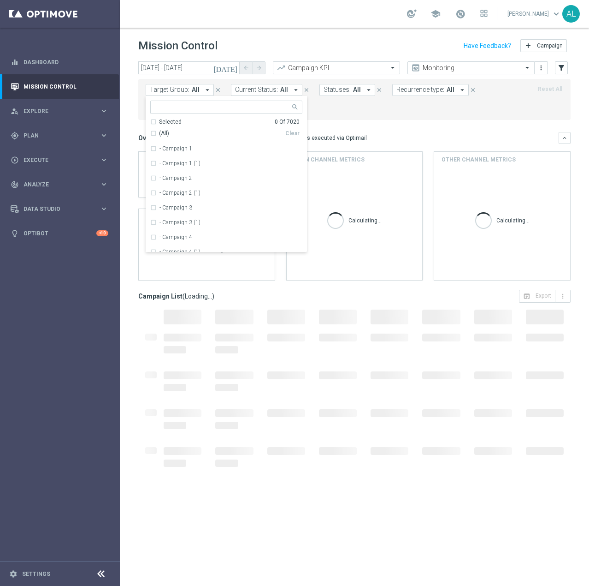
click at [195, 113] on ng-select "Selected 0 Of 7020 (All) Clear - Campaign 1 - Campaign 1 (1) - Campaign 2 - Cam…" at bounding box center [226, 177] width 161 height 152
click at [195, 109] on input "text" at bounding box center [222, 107] width 135 height 8
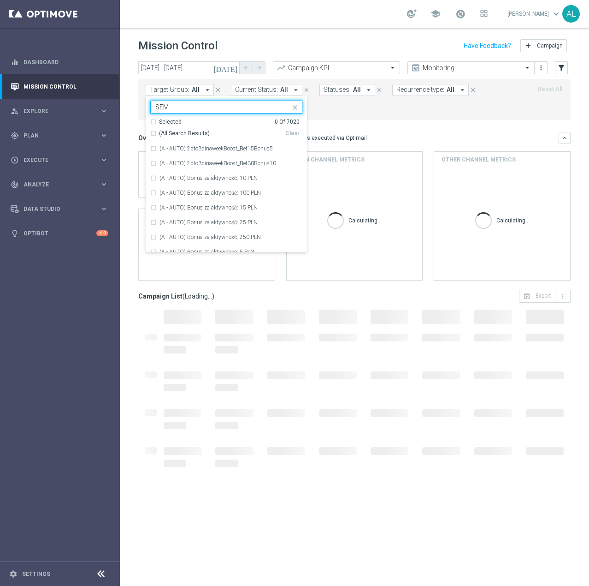
type input "SEMI"
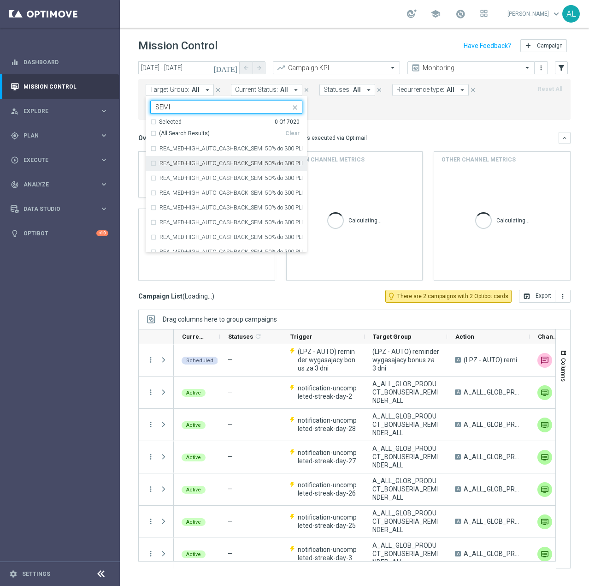
click at [153, 133] on div "(All Search Results)" at bounding box center [217, 134] width 135 height 8
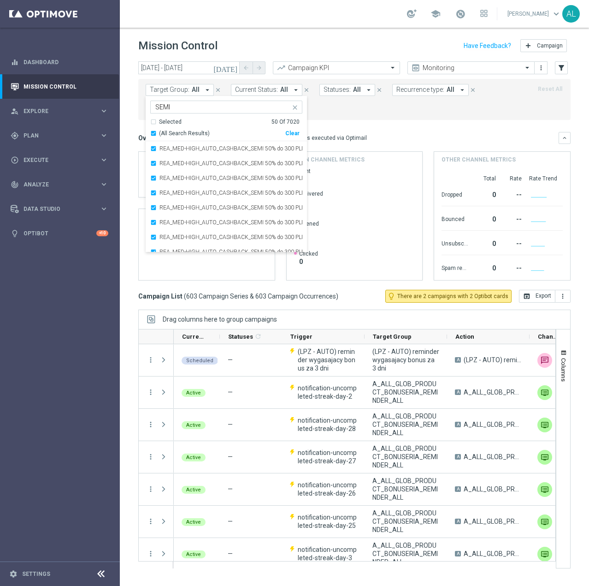
click at [427, 129] on mini-dashboard "Overview: Optimail arrow_drop_down This overview shows data of campaigns execut…" at bounding box center [354, 205] width 433 height 170
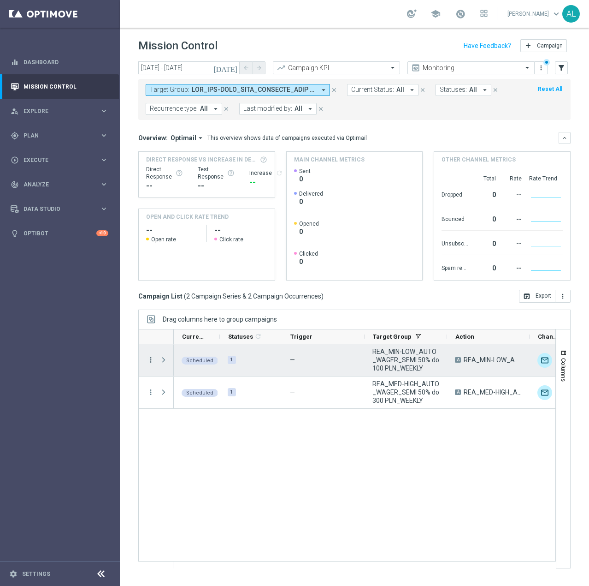
click at [152, 357] on icon "more_vert" at bounding box center [151, 360] width 8 height 8
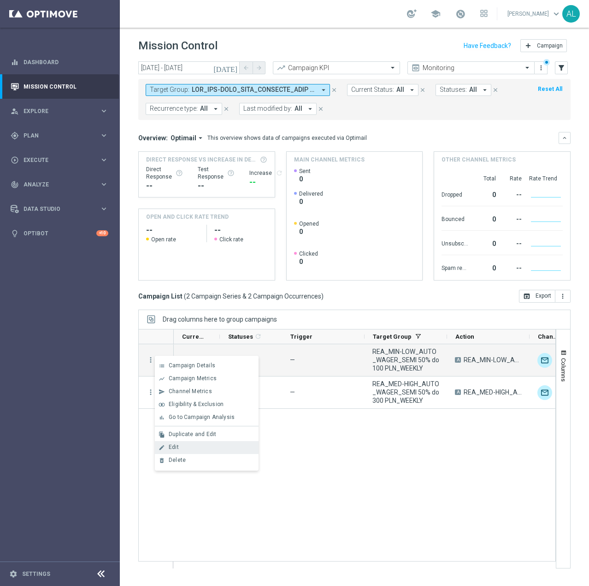
click at [184, 446] on div "Edit" at bounding box center [212, 447] width 86 height 6
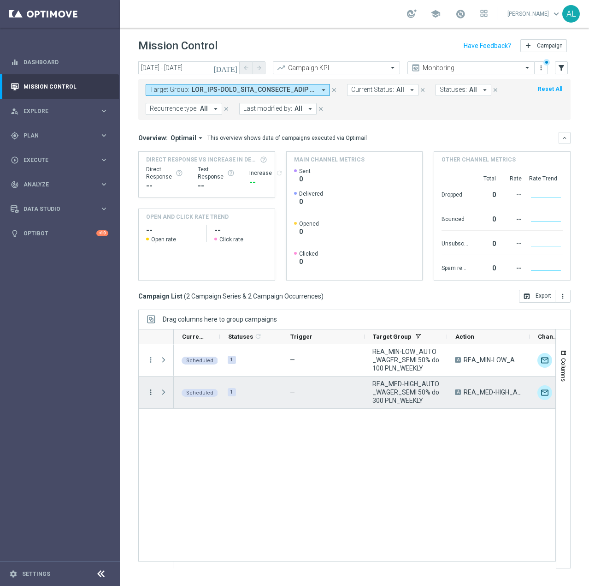
click at [149, 395] on icon "more_vert" at bounding box center [151, 392] width 8 height 8
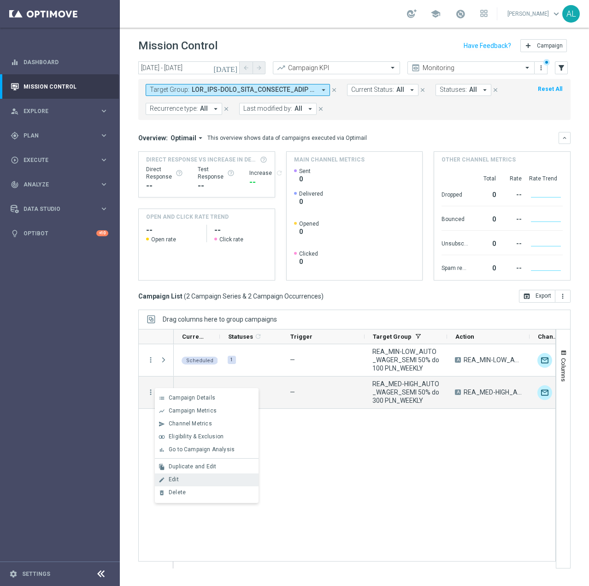
click at [198, 473] on div "edit Edit" at bounding box center [207, 479] width 104 height 13
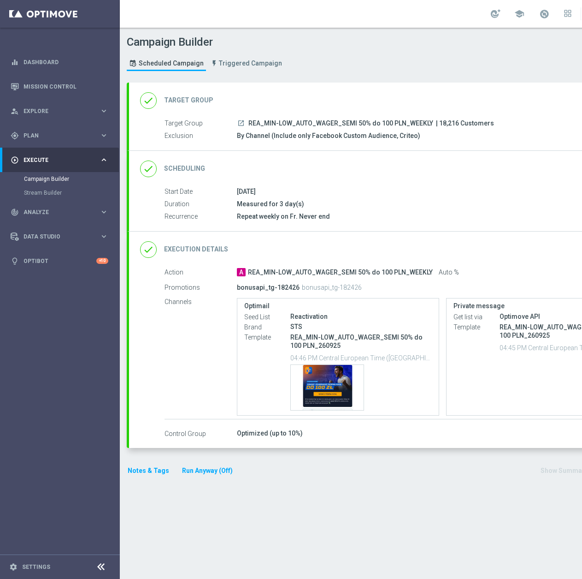
click at [442, 246] on div "done Execution Details keyboard_arrow_down" at bounding box center [397, 250] width 515 height 18
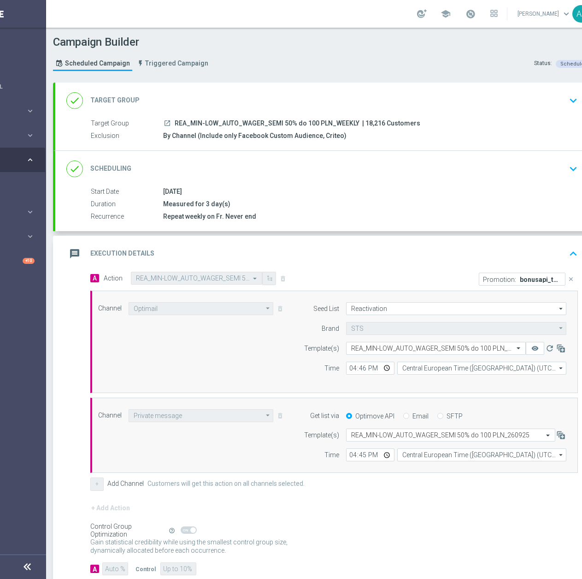
scroll to position [0, 98]
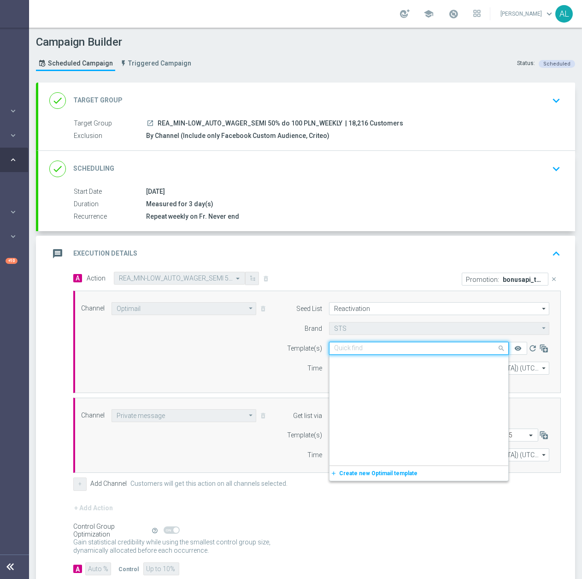
click at [378, 348] on input "text" at bounding box center [409, 348] width 151 height 8
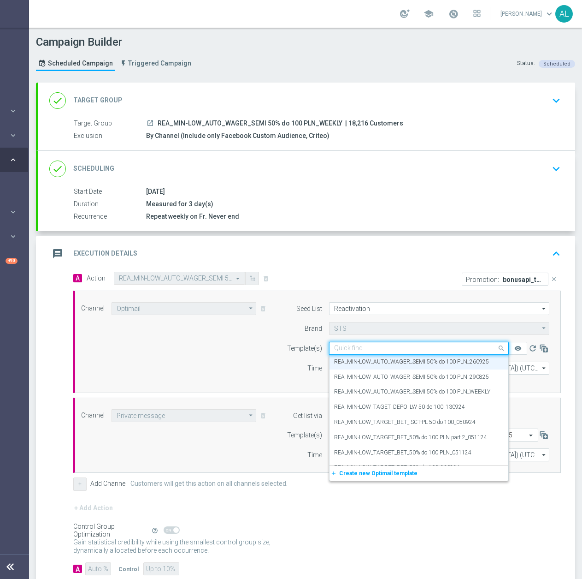
paste input "REA_MIN-LOW_AUTO_WAGER_SEMI 50% do 100 PLN_031025"
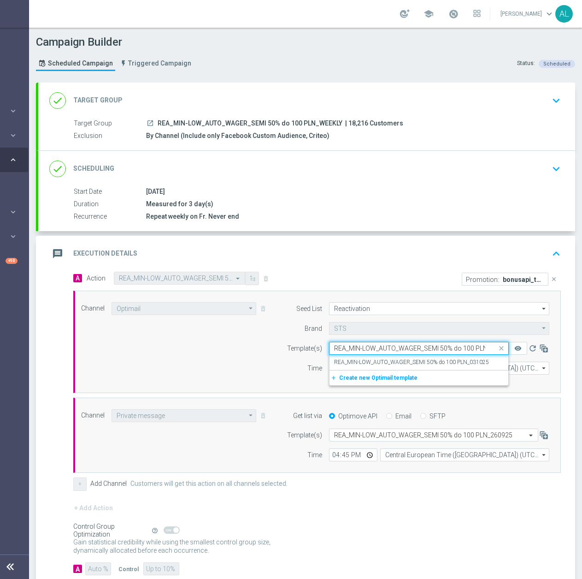
scroll to position [0, 0]
click at [384, 359] on label "REA_MIN-LOW_AUTO_WAGER_SEMI 50% do 100 PLN_031025" at bounding box center [411, 362] width 155 height 8
type input "REA_MIN-LOW_AUTO_WAGER_SEMI 50% do 100 PLN_031025"
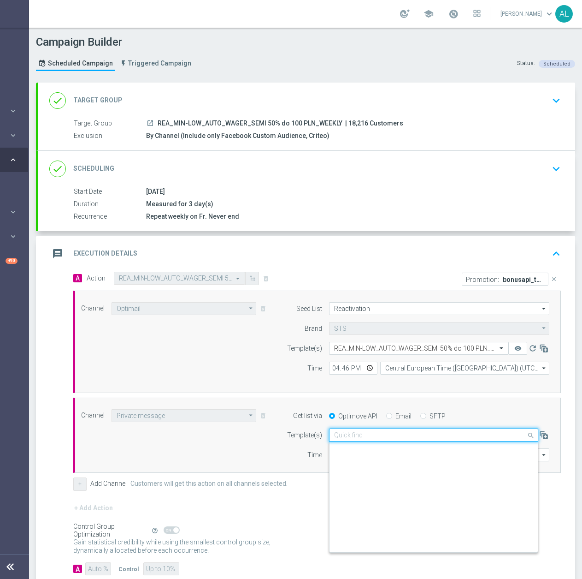
click at [350, 434] on input "text" at bounding box center [424, 435] width 181 height 8
paste input "REA_MIN-LOW_AUTO_WAGER_SEMI 50% do 100 PLN_031025"
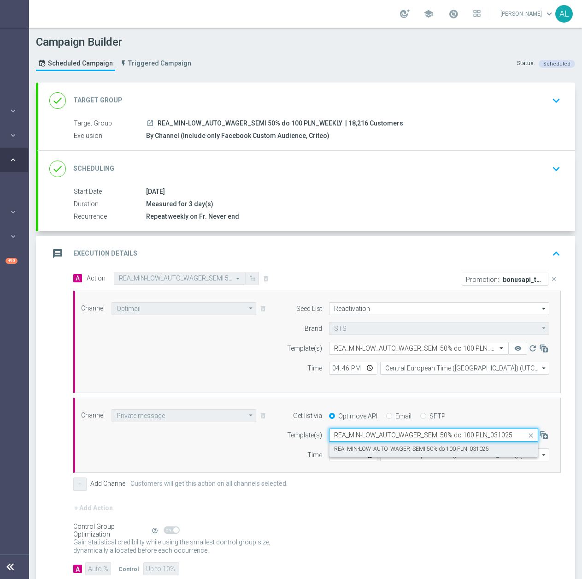
click at [351, 444] on div "REA_MIN-LOW_AUTO_WAGER_SEMI 50% do 100 PLN_031025" at bounding box center [433, 448] width 199 height 15
type input "REA_MIN-LOW_AUTO_WAGER_SEMI 50% do 100 PLN_031025"
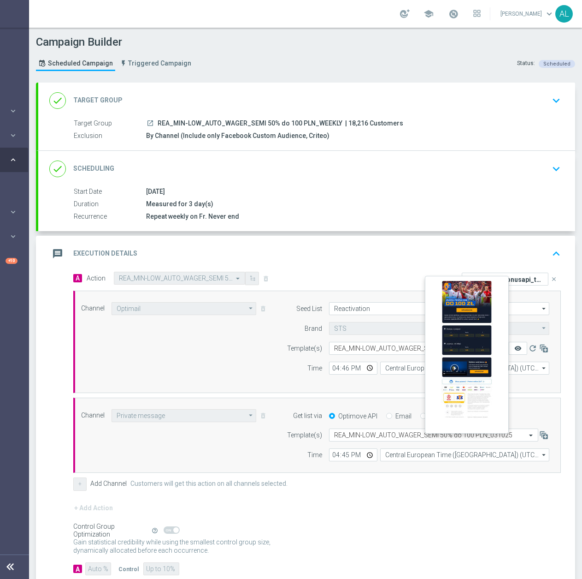
click at [515, 346] on icon "remove_red_eye" at bounding box center [518, 347] width 7 height 7
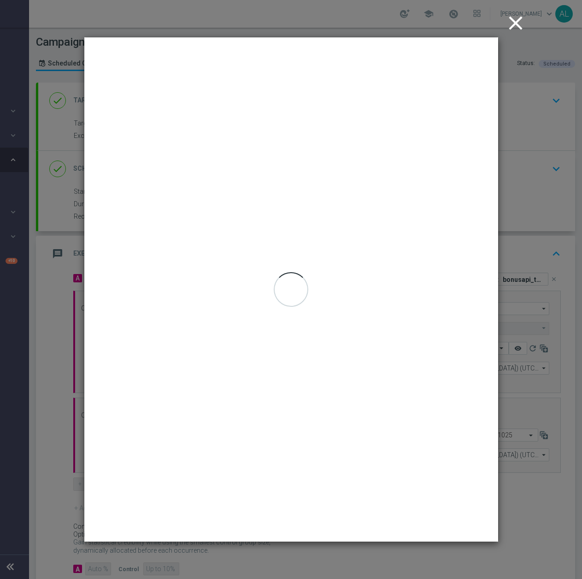
scroll to position [0, 91]
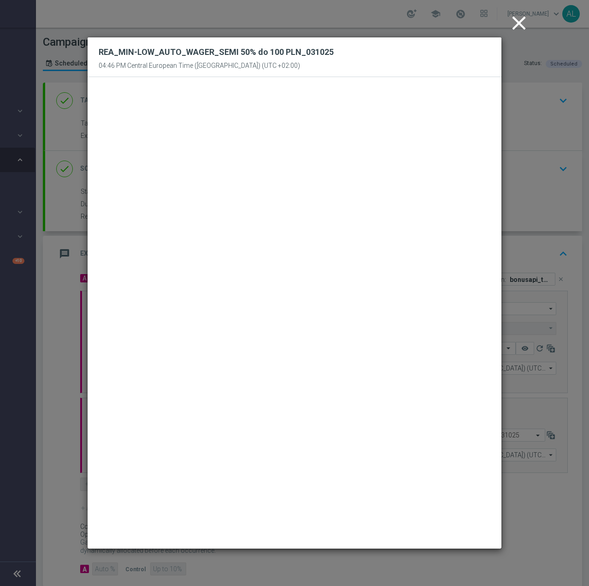
click at [520, 16] on icon "close" at bounding box center [519, 23] width 23 height 23
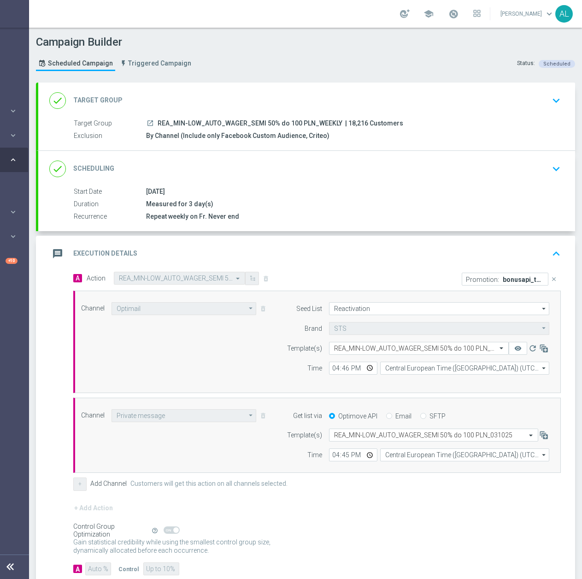
scroll to position [51, 0]
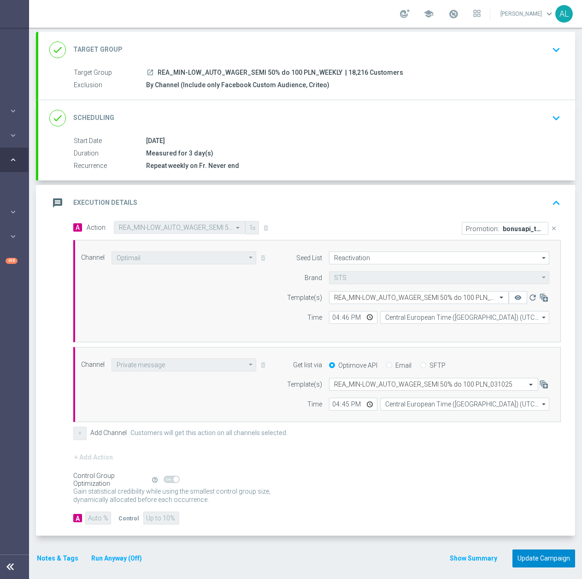
click at [539, 552] on button "Update Campaign" at bounding box center [544, 558] width 63 height 18
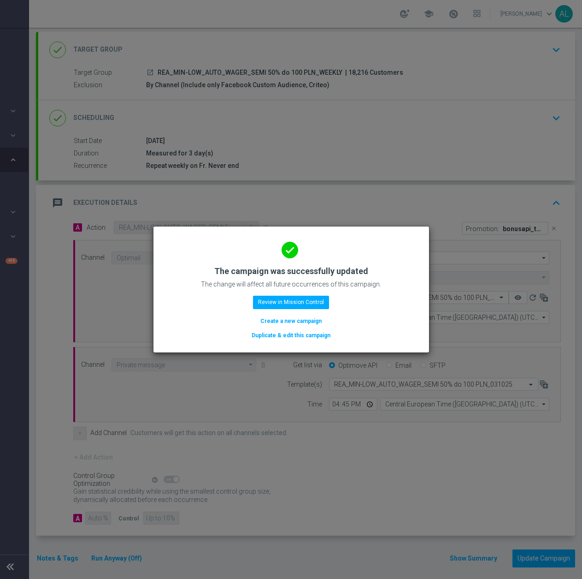
scroll to position [0, 91]
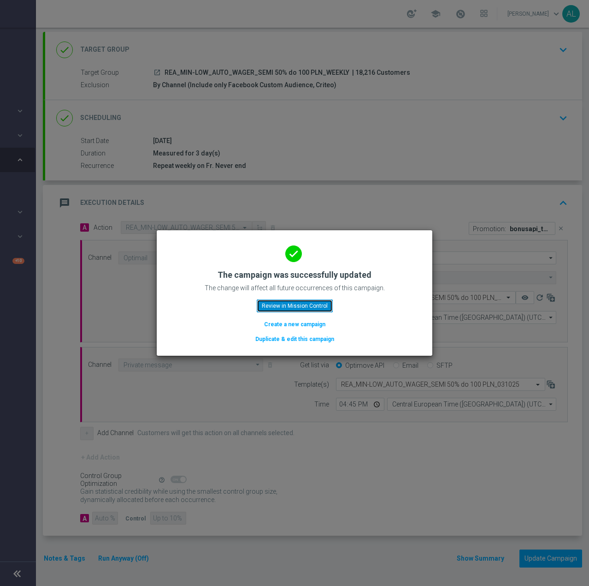
click at [293, 304] on button "Review in Mission Control" at bounding box center [295, 305] width 76 height 13
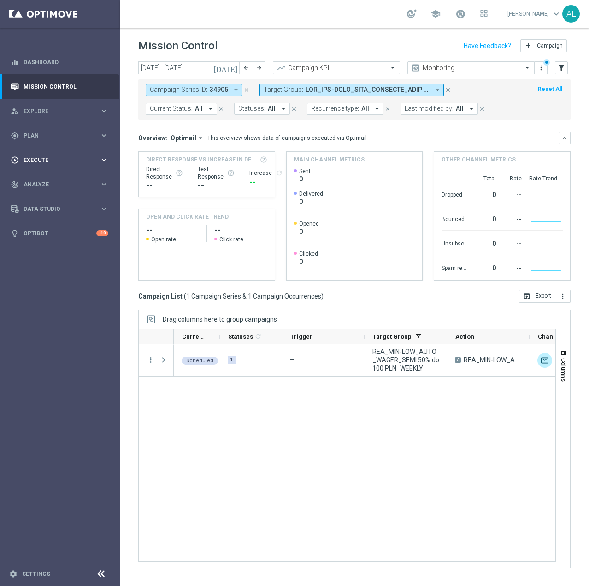
click at [45, 164] on div "play_circle_outline Execute keyboard_arrow_right" at bounding box center [59, 160] width 119 height 24
click at [49, 178] on link "Campaign Builder" at bounding box center [60, 178] width 72 height 7
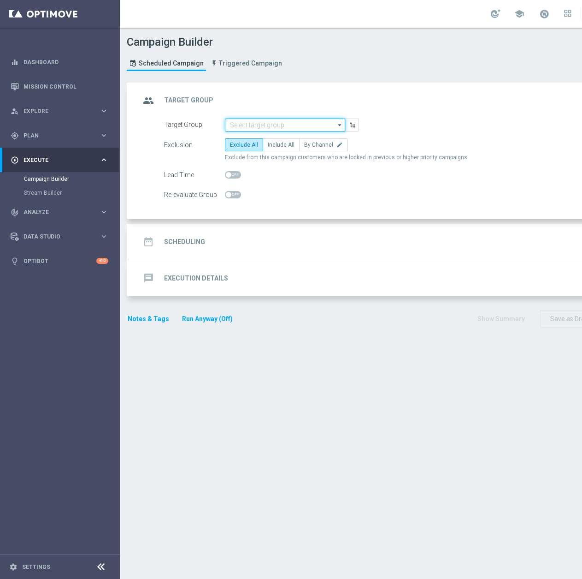
click at [272, 125] on input at bounding box center [285, 125] width 120 height 13
paste input "[URL][DOMAIN_NAME]"
type input "[URL][DOMAIN_NAME]"
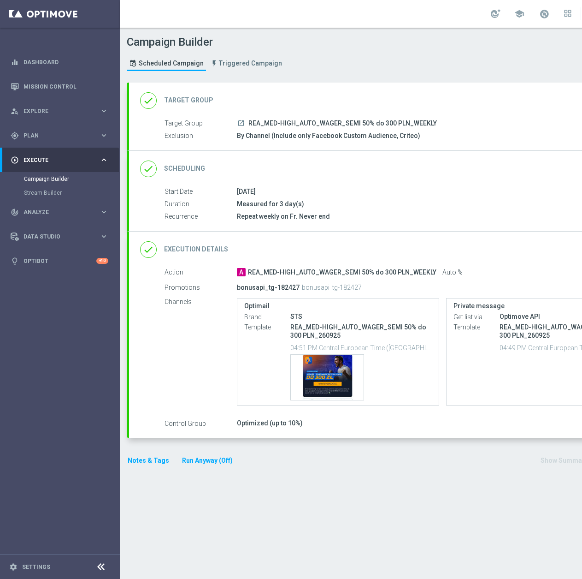
click at [468, 252] on div "done Execution Details keyboard_arrow_down" at bounding box center [397, 250] width 515 height 18
click at [474, 243] on div "done Execution Details keyboard_arrow_down Action A REA_MED-HIGH_AUTO_WAGER_SEM…" at bounding box center [397, 334] width 537 height 207
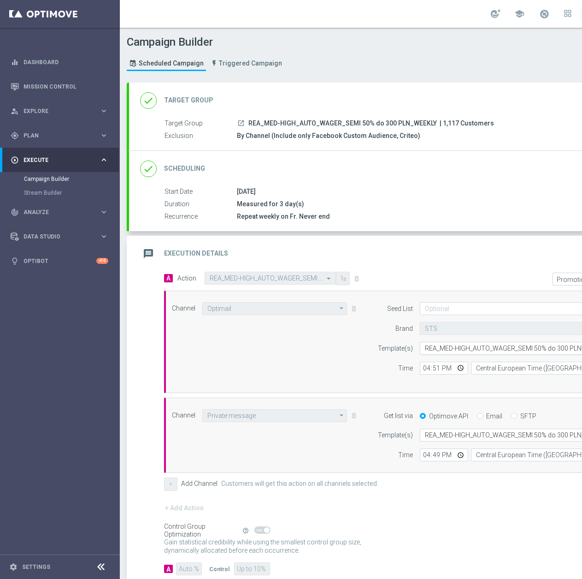
click at [461, 342] on div "Select template REA_MED-HIGH_AUTO_WAGER_SEMI 50% do 300 PLN_260925" at bounding box center [510, 348] width 180 height 13
paste input "REA_MED-HIGH_AUTO_WAGER_SEMI 50% do 300 PLN_031025"
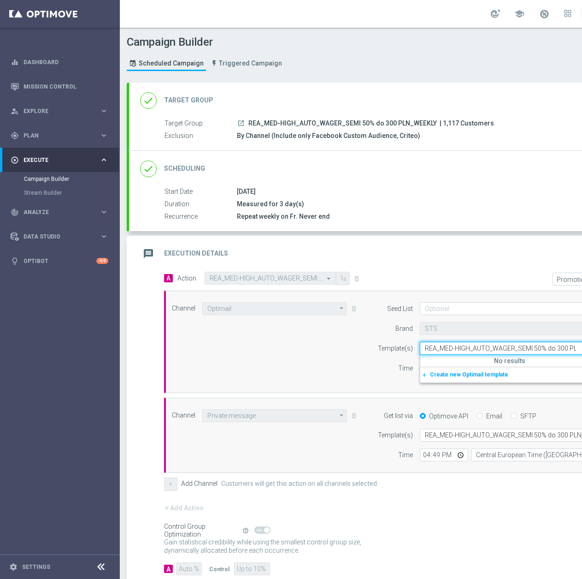
scroll to position [0, 37]
click at [474, 356] on div "No results" at bounding box center [510, 361] width 179 height 12
click at [480, 356] on div "REA_MED-HIGH_AUTO_WAGER_SEMI 50% do 300 PLN_031025" at bounding box center [510, 362] width 170 height 15
type input "REA_MED-HIGH_AUTO_WAGER_SEMI 50% do 300 PLN_031025"
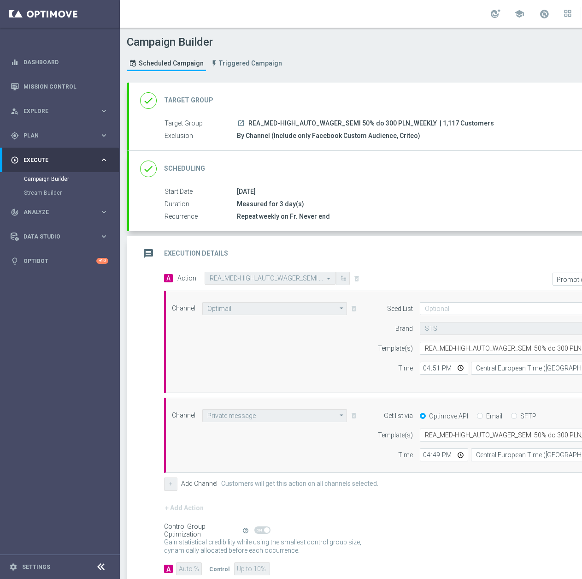
scroll to position [0, 0]
click at [440, 432] on input "text" at bounding box center [515, 435] width 181 height 8
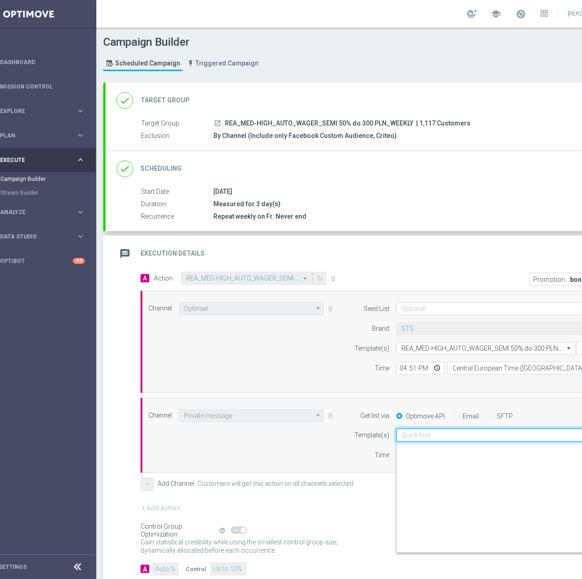
scroll to position [119872, 0]
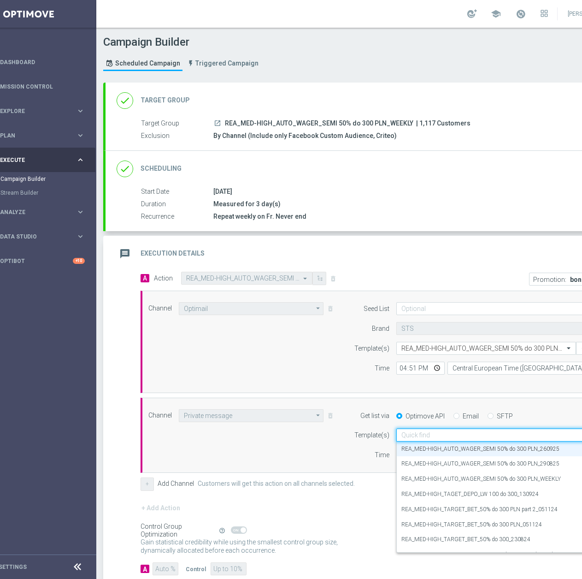
paste input "REA_MED-HIGH_AUTO_WAGER_SEMI 50% do 300 PLN_031025"
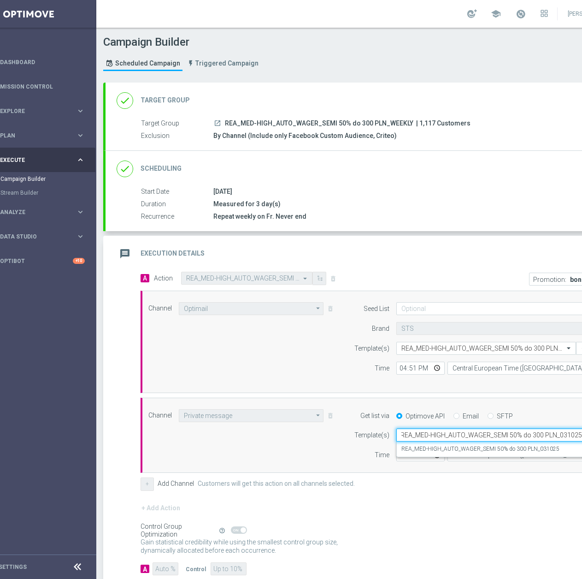
scroll to position [0, 0]
click at [448, 447] on label "REA_MED-HIGH_AUTO_WAGER_SEMI 50% do 300 PLN_031025" at bounding box center [481, 449] width 158 height 8
type input "REA_MED-HIGH_AUTO_WAGER_SEMI 50% do 300 PLN_031025"
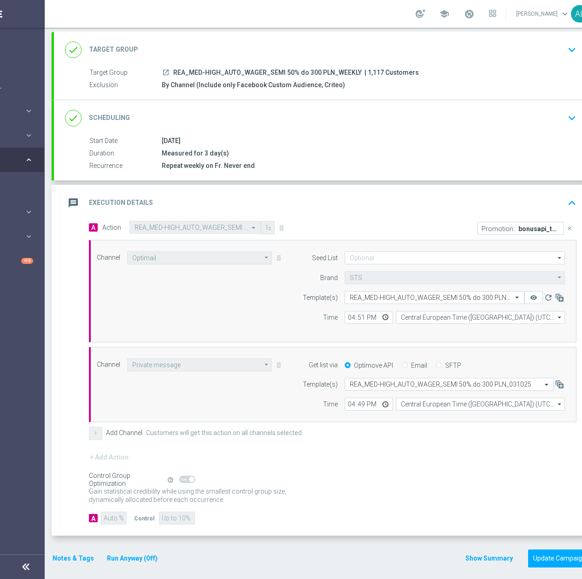
scroll to position [7, 98]
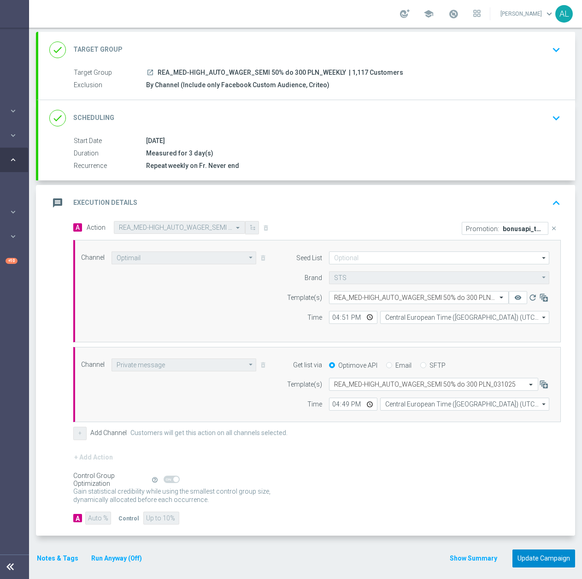
click at [547, 550] on button "Update Campaign" at bounding box center [544, 558] width 63 height 18
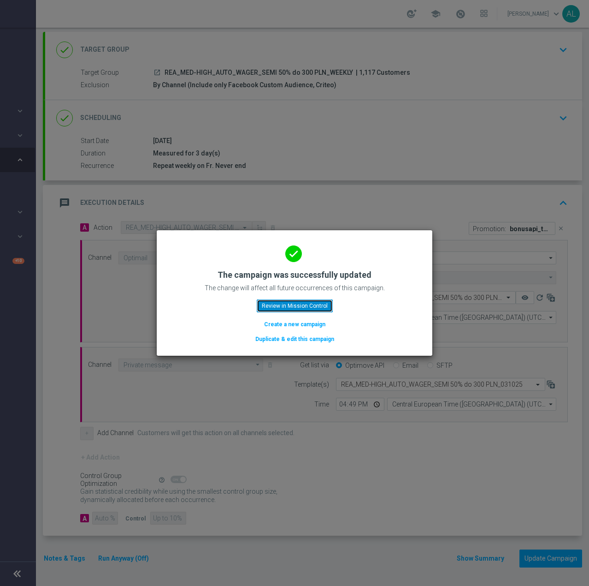
click at [286, 303] on button "Review in Mission Control" at bounding box center [295, 305] width 76 height 13
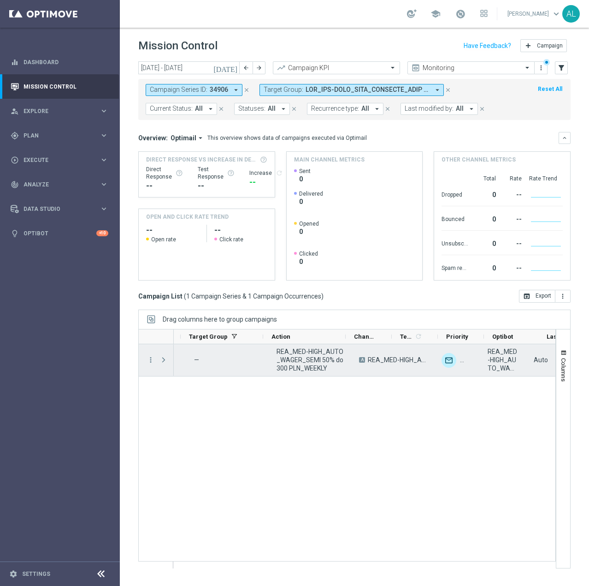
scroll to position [0, 184]
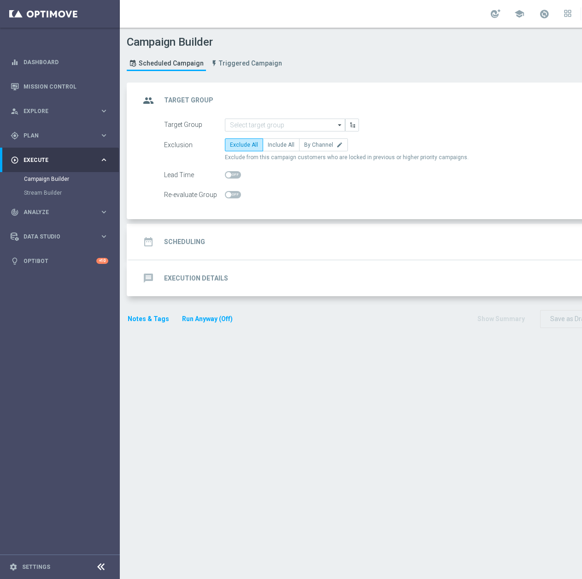
click at [244, 132] on form "Target Group arrow_drop_down Show Selected 0 of NaN inDzien1" at bounding box center [408, 160] width 488 height 83
click at [248, 125] on input at bounding box center [285, 125] width 120 height 13
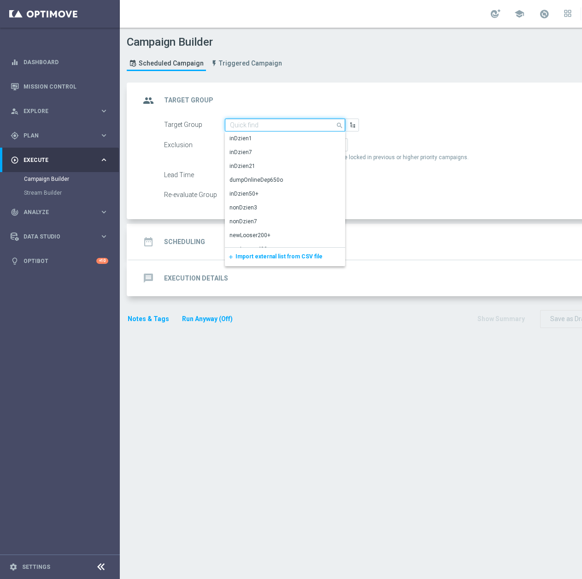
paste input "REA_MIN-LOW_AUTO_CASHBACK_SEMI 50% do 100 PLN push_300925"
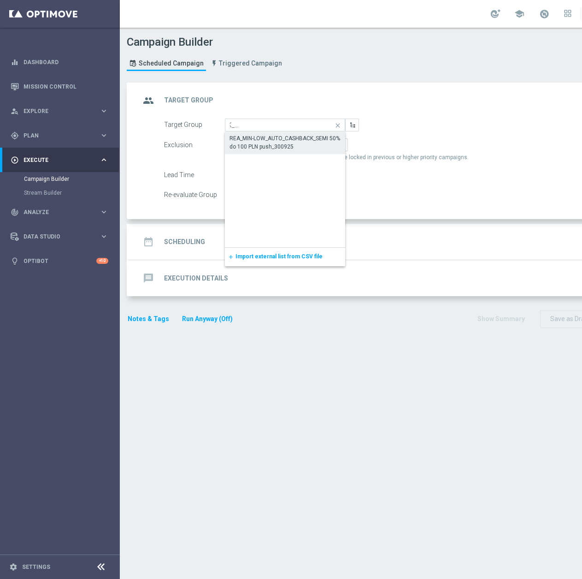
click at [307, 145] on div "REA_MIN-LOW_AUTO_CASHBACK_SEMI 50% do 100 PLN push_300925" at bounding box center [285, 142] width 111 height 17
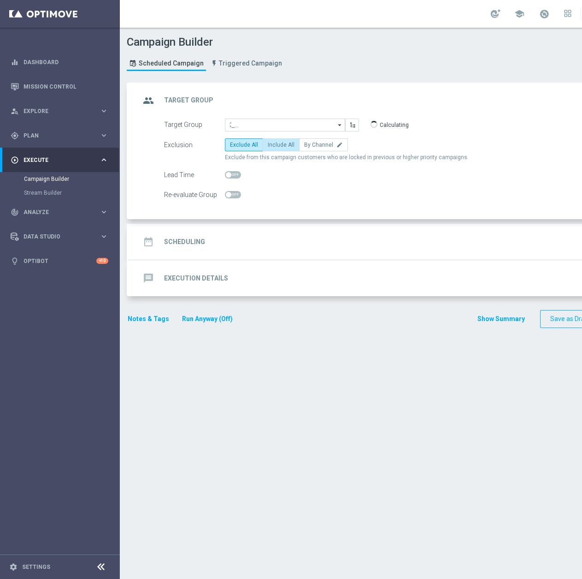
type input "REA_MIN-LOW_AUTO_CASHBACK_SEMI 50% do 100 PLN push_300925"
click at [266, 142] on label "Include All" at bounding box center [281, 144] width 37 height 13
click at [268, 143] on input "Include All" at bounding box center [271, 146] width 6 height 6
radio input "true"
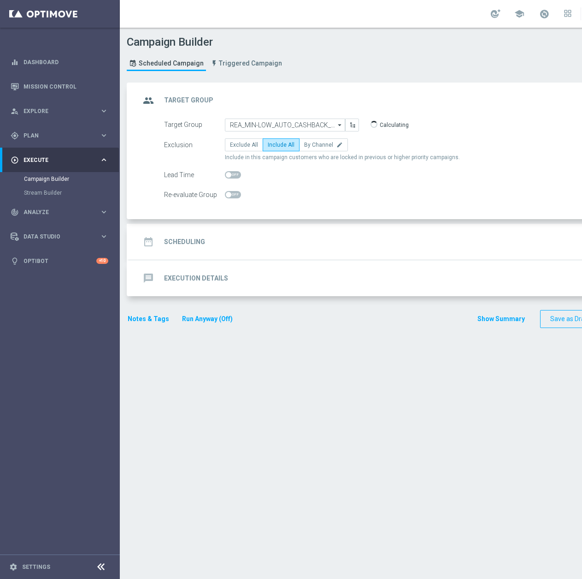
click at [243, 195] on div "Re-evaluate Group" at bounding box center [408, 194] width 502 height 13
click at [235, 194] on span at bounding box center [233, 194] width 16 height 7
click at [235, 194] on input "checkbox" at bounding box center [233, 194] width 16 height 7
checkbox input "true"
click at [235, 239] on div "date_range Scheduling keyboard_arrow_down" at bounding box center [397, 242] width 515 height 18
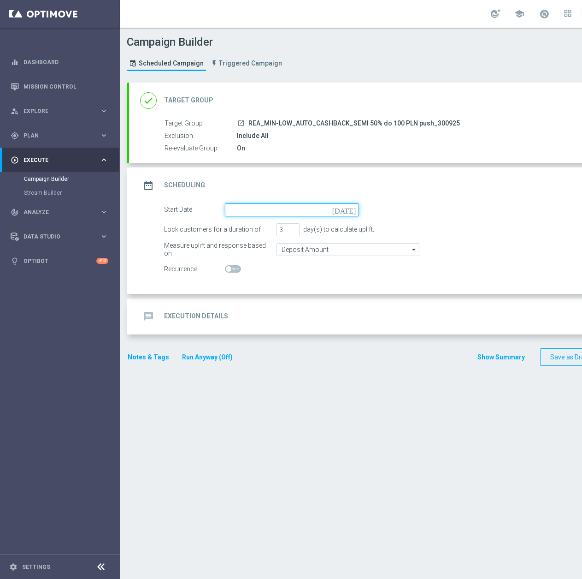
click at [244, 207] on input at bounding box center [292, 209] width 134 height 13
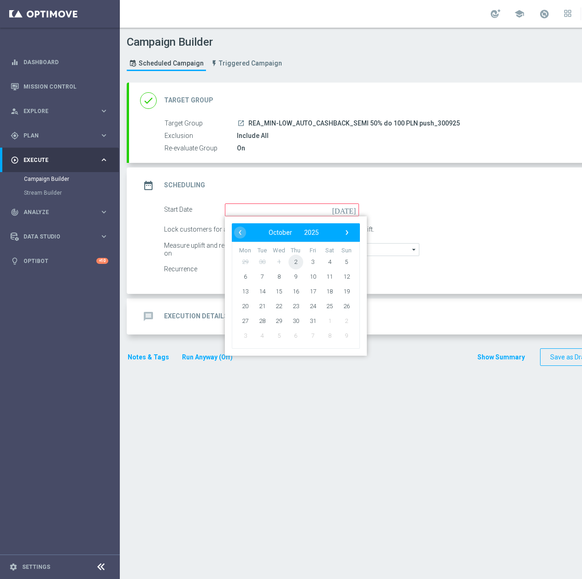
click at [299, 263] on span "2" at bounding box center [296, 261] width 15 height 15
type input "[DATE]"
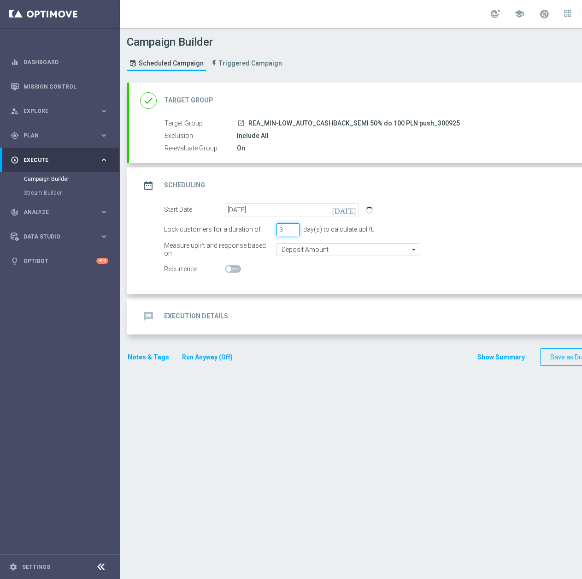
drag, startPoint x: 289, startPoint y: 232, endPoint x: 273, endPoint y: 231, distance: 16.6
click at [273, 231] on div "Lock customers for a duration of 3 day(s) to calculate uplift." at bounding box center [408, 229] width 502 height 13
type input "1"
click at [298, 245] on input "Deposit Amount" at bounding box center [348, 249] width 143 height 13
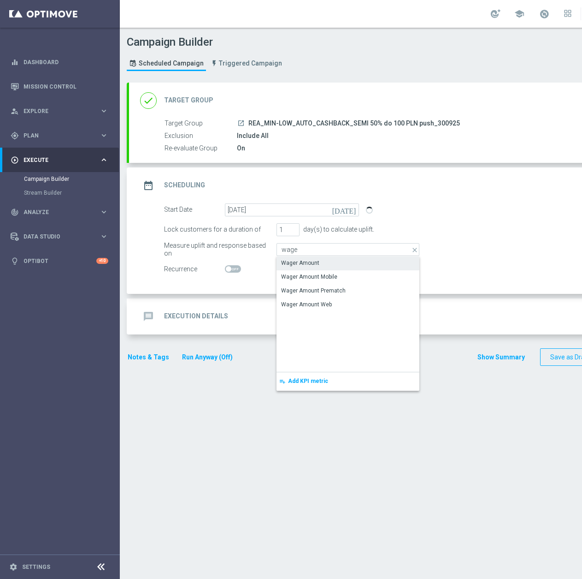
click at [305, 260] on div "Wager Amount" at bounding box center [300, 263] width 38 height 8
type input "Wager Amount"
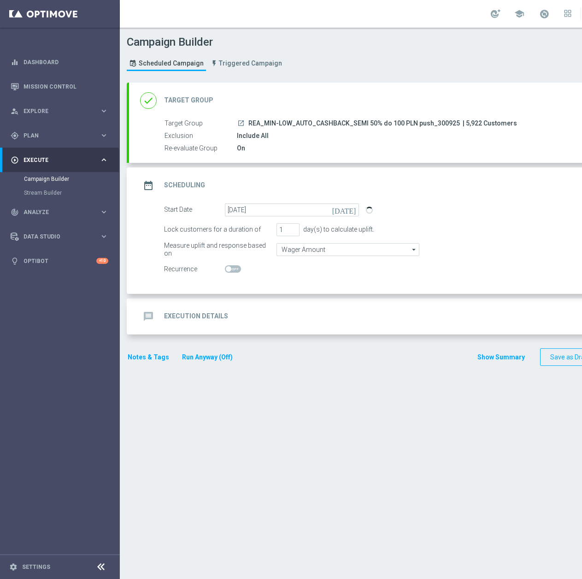
click at [270, 314] on div "message Execution Details keyboard_arrow_down" at bounding box center [397, 316] width 537 height 36
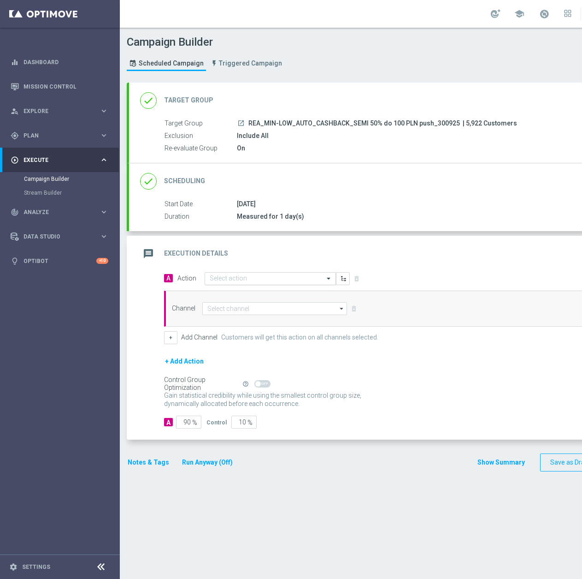
click at [232, 283] on div "Select action" at bounding box center [270, 278] width 131 height 13
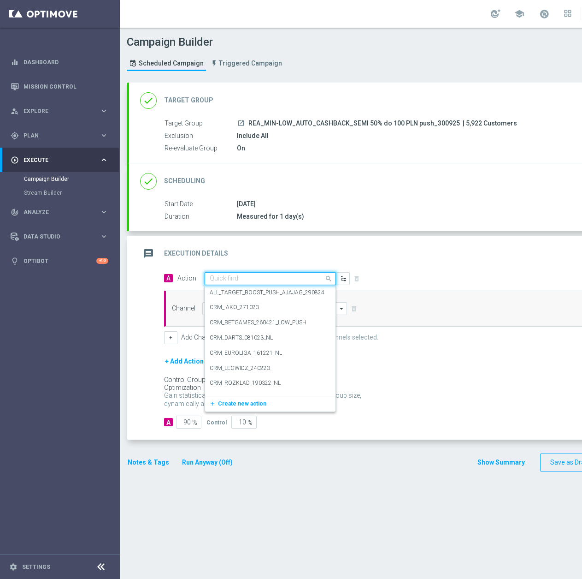
paste input "REA_MIN-LOW_AUTO_CASHBACK_SEMI 50% do 100 PLN push_300925"
type input "REA_MIN-LOW_AUTO_CASHBACK_SEMI 50% do 100 PLN push_300925"
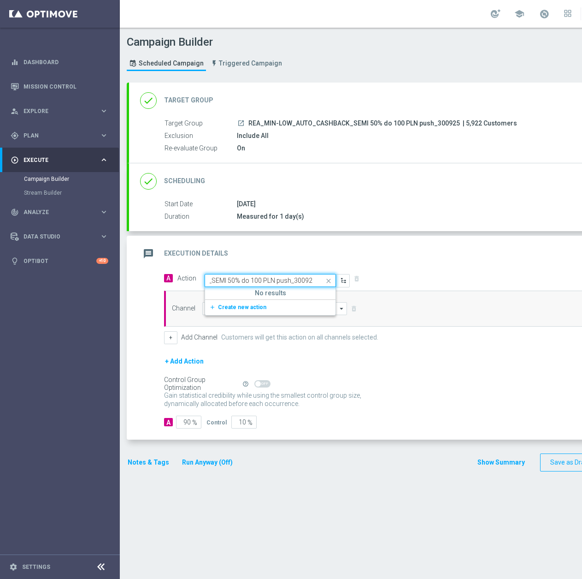
click at [285, 282] on input "REA_MIN-LOW_AUTO_CASHBACK_SEMI 50% do 100 PLN push_300925" at bounding box center [261, 281] width 103 height 8
click at [286, 283] on input "REA_MIN-LOW_AUTO_CASHBACK_SEMI 50% do 100 PLN push_300925" at bounding box center [261, 281] width 103 height 8
click at [257, 306] on span "Create new action" at bounding box center [242, 307] width 48 height 6
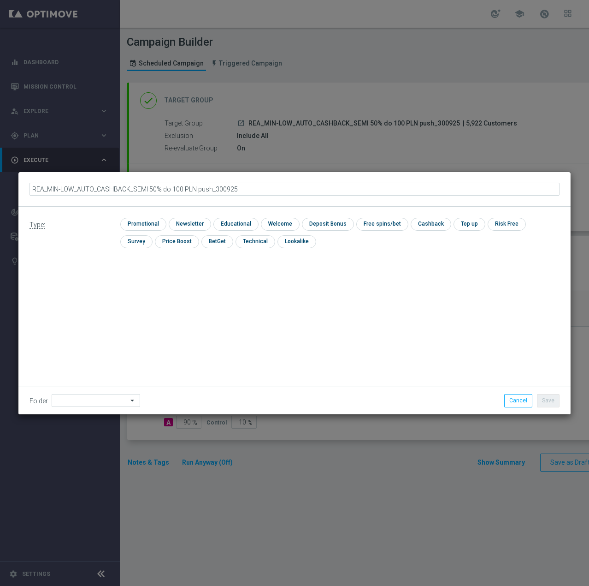
click at [211, 193] on input "REA_MIN-LOW_AUTO_CASHBACK_SEMI 50% do 100 PLN push_300925" at bounding box center [295, 189] width 530 height 13
type input "REA_MIN-LOW_AUTO_CASHBACK_SEMI 50% do 100 PLN push 2_300925"
click at [143, 220] on input "checkbox" at bounding box center [142, 224] width 44 height 12
checkbox input "true"
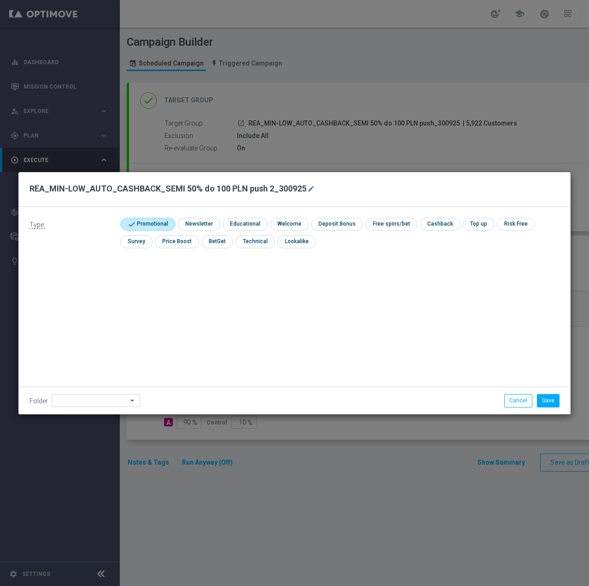
click at [66, 397] on div "Folder arrow_drop_down Show Selected 0 of 479 !ARCHIVE" at bounding box center [294, 399] width 552 height 27
click at [67, 396] on input at bounding box center [96, 400] width 89 height 13
click at [87, 285] on div "Antoni L." at bounding box center [94, 284] width 85 height 13
type input "Antoni L."
click at [541, 401] on button "Save" at bounding box center [548, 400] width 23 height 13
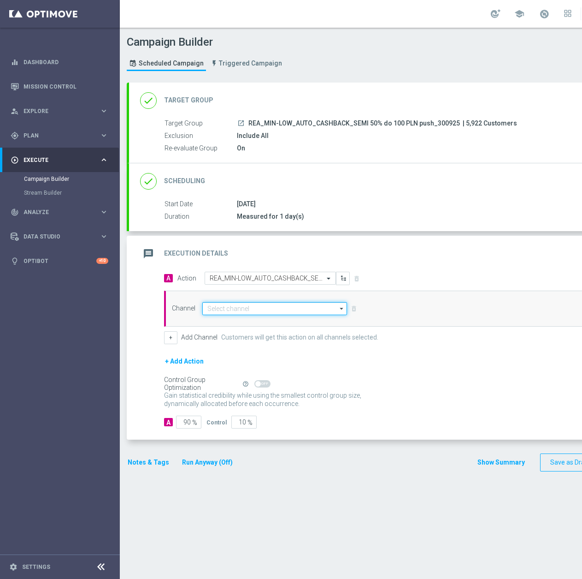
click at [254, 310] on input at bounding box center [274, 308] width 145 height 13
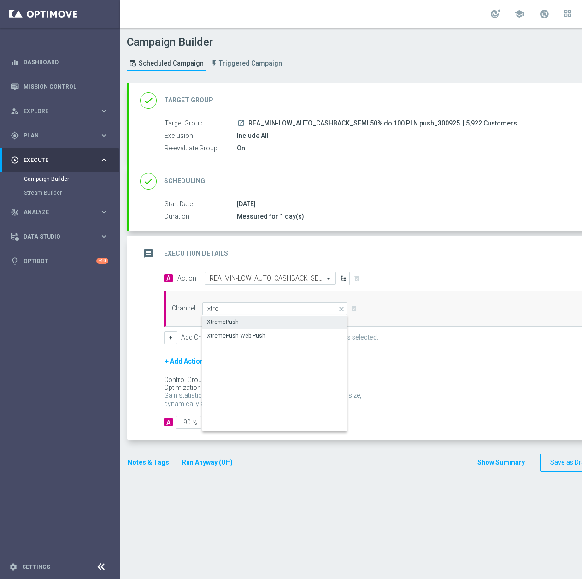
click at [244, 326] on div "XtremePush" at bounding box center [274, 321] width 145 height 13
type input "XtremePush"
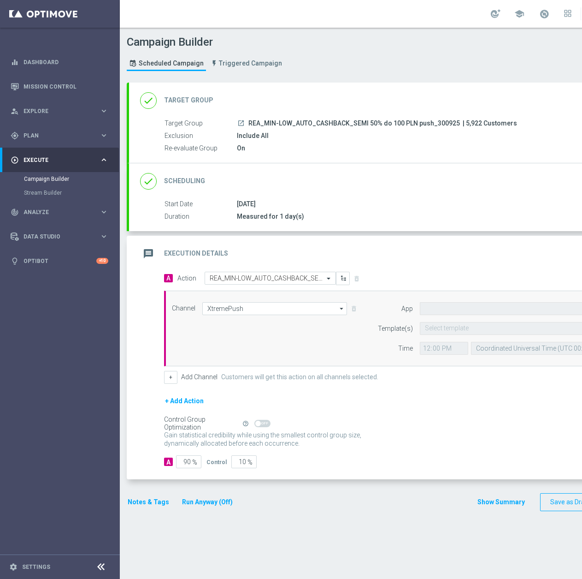
type input "STS_PL"
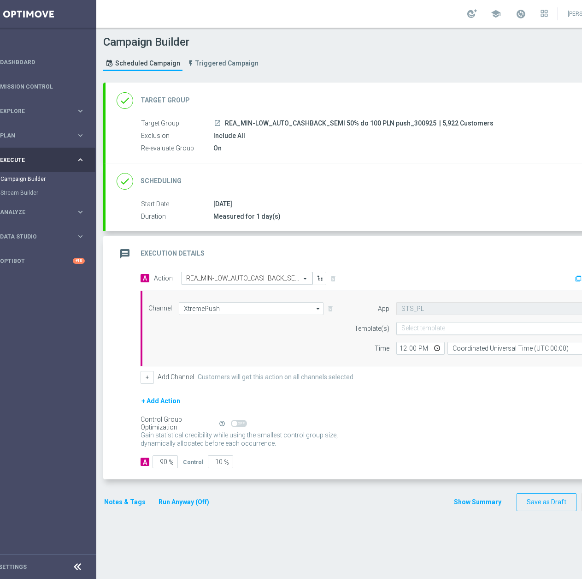
click at [446, 326] on input "text" at bounding box center [492, 329] width 181 height 8
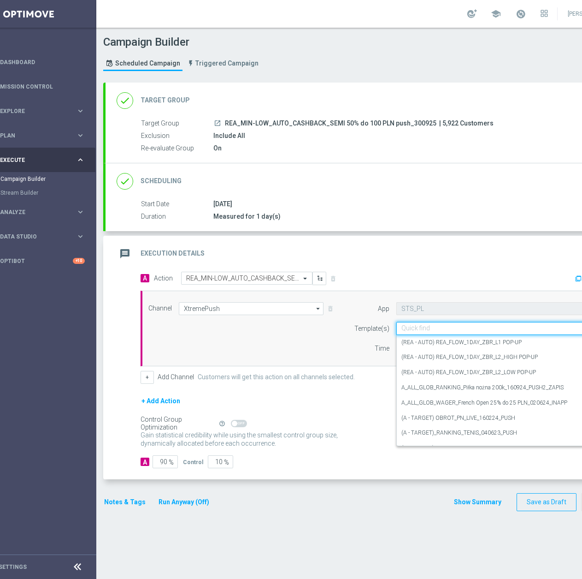
paste input "REA_MIN-LOW_AUTO_CASHBACK_SEMI 50% do 100 PLN push_300925"
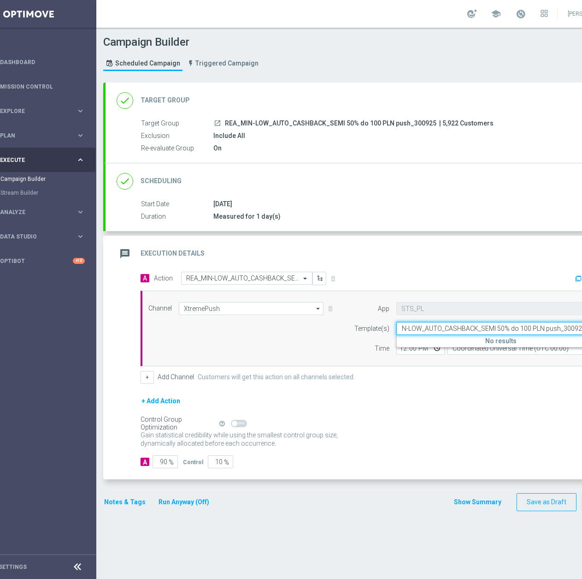
click at [558, 330] on input "REA_MIN-LOW_AUTO_CASHBACK_SEMI 50% do 100 PLN push_300925" at bounding box center [492, 329] width 181 height 8
click at [538, 344] on label "REA_MIN-LOW_AUTO_CASHBACK_SEMI 50% do 100 PLN push 2_300925" at bounding box center [493, 342] width 183 height 8
type input "REA_MIN-LOW_AUTO_CASHBACK_SEMI 50% do 100 PLN push 2_300925"
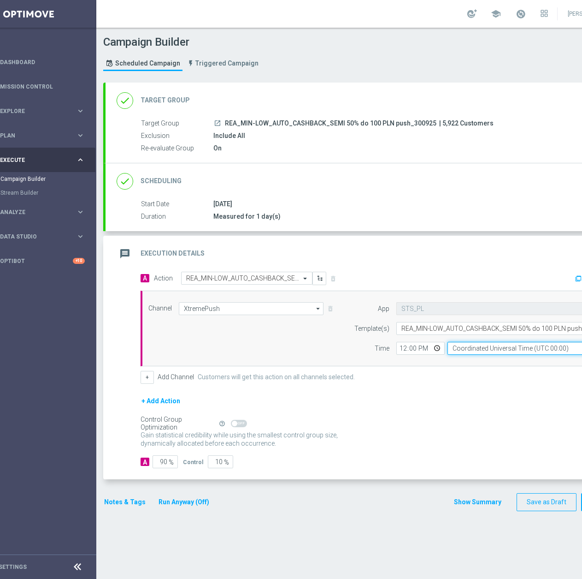
click at [474, 347] on input "Coordinated Universal Time (UTC 00:00)" at bounding box center [532, 348] width 169 height 13
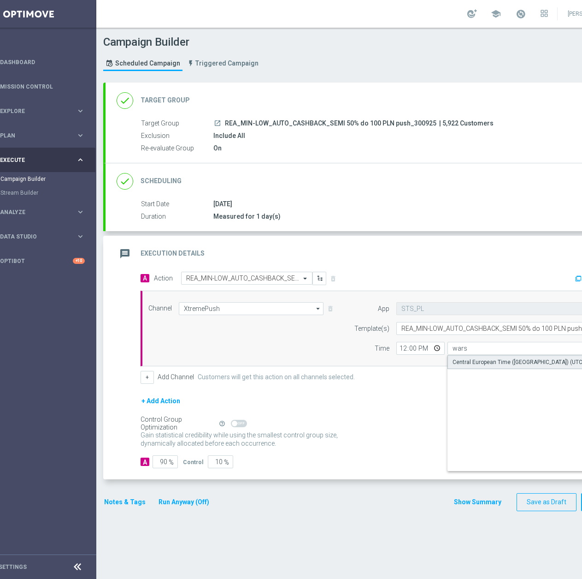
click at [492, 364] on div "Central European Time (Warsaw) (UTC +02:00)" at bounding box center [528, 362] width 151 height 8
type input "Central European Time (Warsaw) (UTC +02:00)"
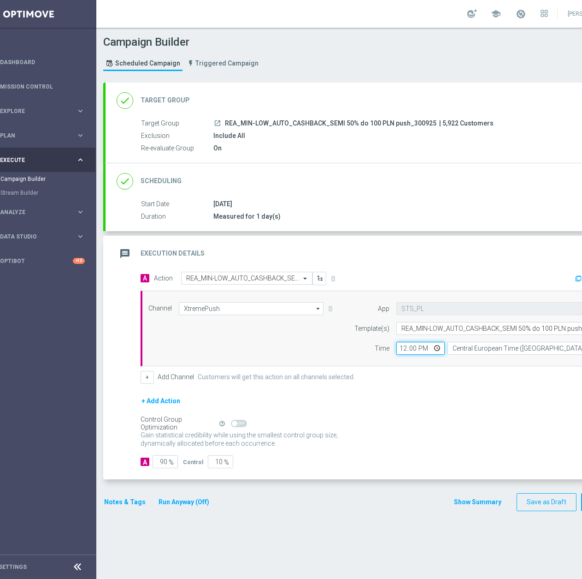
click at [405, 346] on input "12:00" at bounding box center [421, 348] width 48 height 13
type input "17:12"
click at [159, 464] on input "90" at bounding box center [165, 461] width 25 height 13
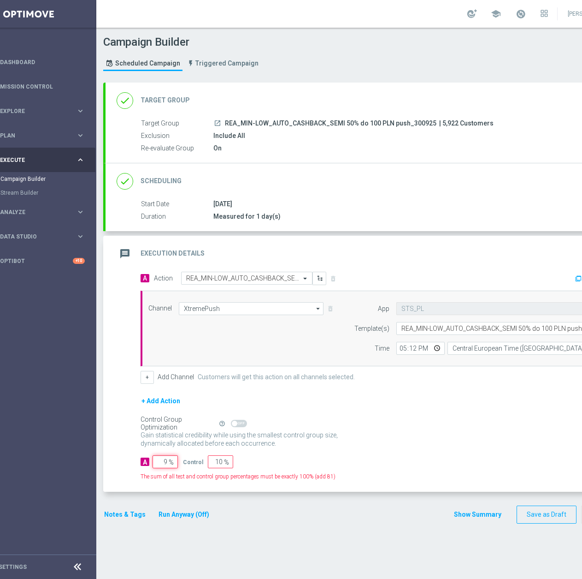
type input "95"
type input "5"
click at [125, 515] on button "Notes & Tags" at bounding box center [124, 515] width 43 height 12
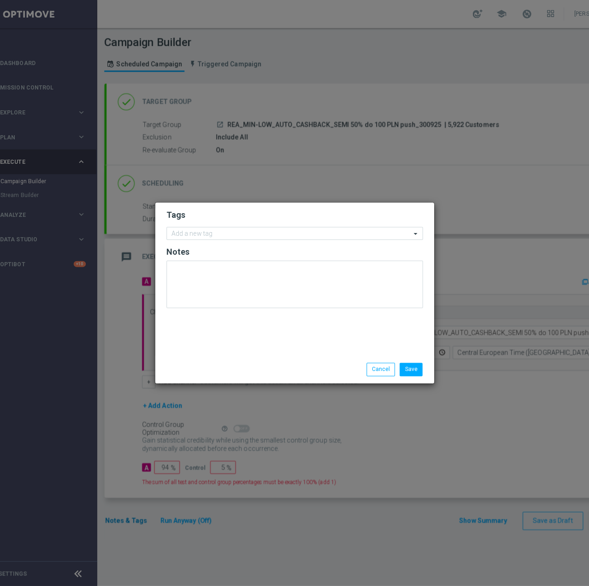
scroll to position [0, 24]
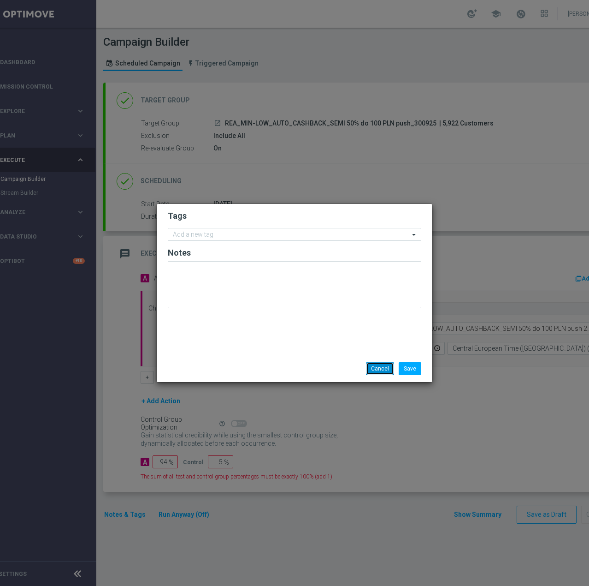
click at [378, 369] on button "Cancel" at bounding box center [380, 368] width 28 height 13
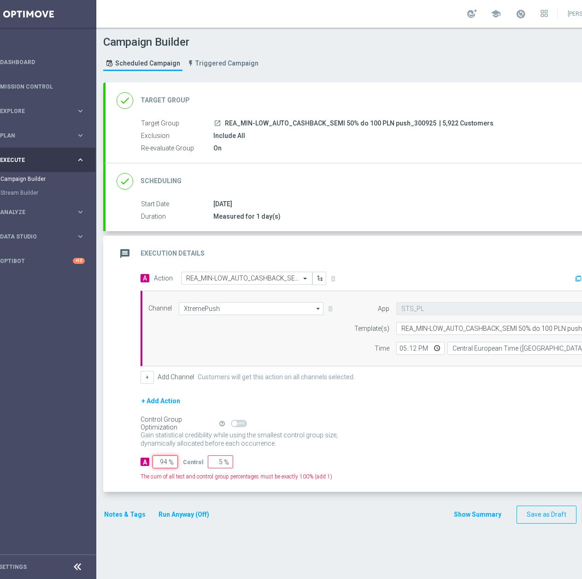
click at [166, 462] on input "94" at bounding box center [165, 461] width 25 height 13
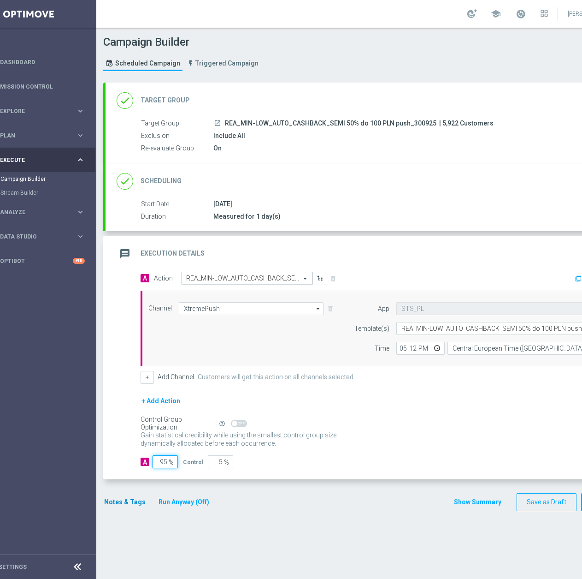
type input "95"
click at [142, 497] on button "Notes & Tags" at bounding box center [124, 502] width 43 height 12
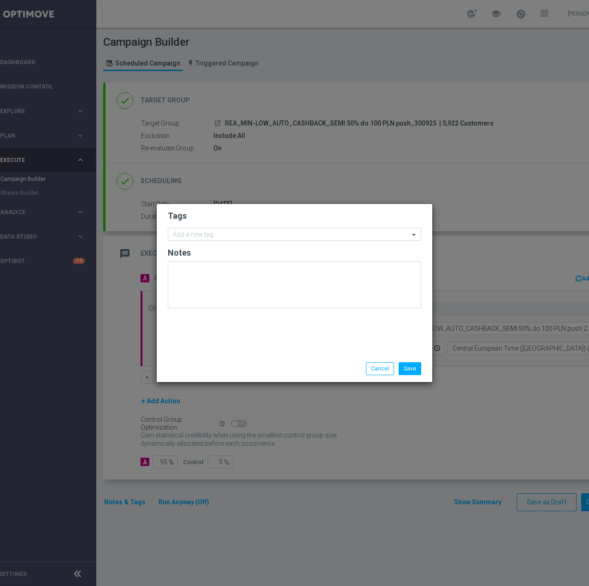
click at [255, 241] on form "Tags Add a new tag Notes" at bounding box center [295, 261] width 254 height 107
click at [254, 238] on input "text" at bounding box center [291, 235] width 237 height 8
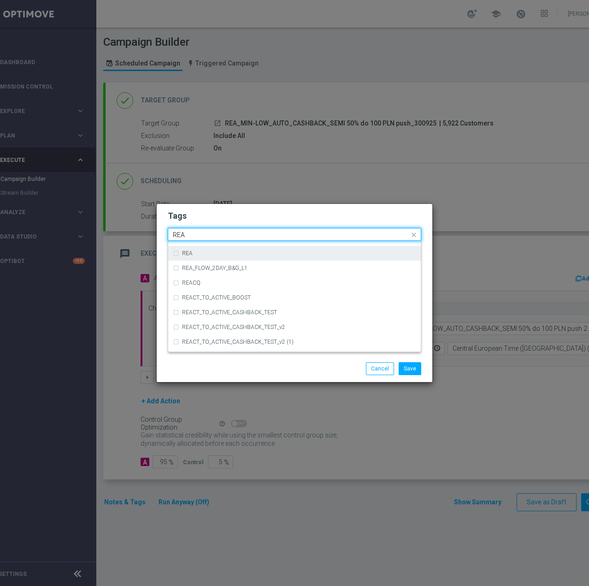
click at [196, 255] on div "REA" at bounding box center [299, 253] width 234 height 6
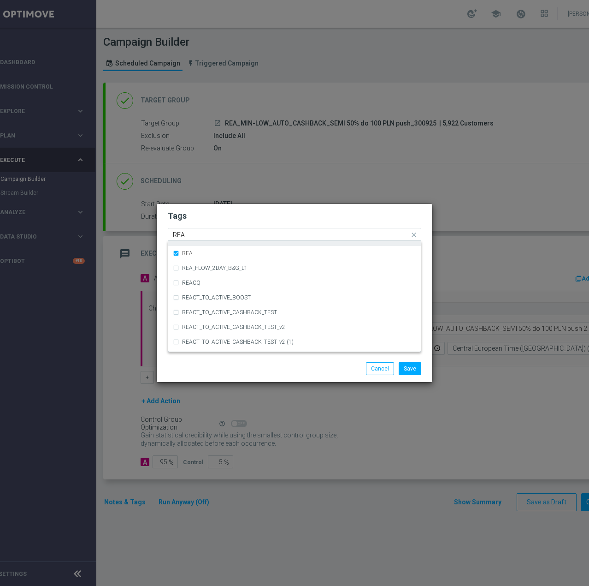
scroll to position [540, 0]
click at [203, 233] on input "REA" at bounding box center [291, 235] width 237 height 8
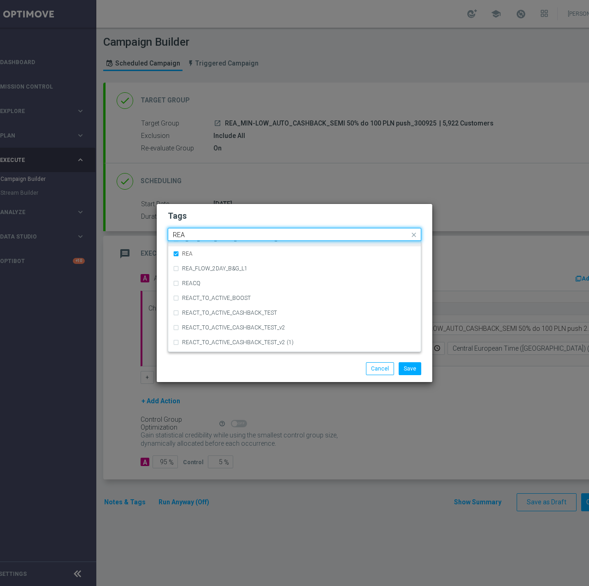
click at [203, 233] on input "REA" at bounding box center [291, 235] width 237 height 8
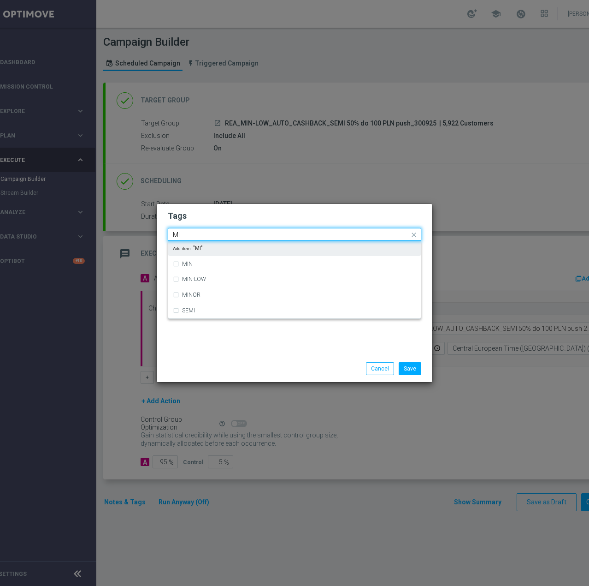
scroll to position [0, 0]
click at [206, 249] on div "MIN" at bounding box center [299, 248] width 234 height 6
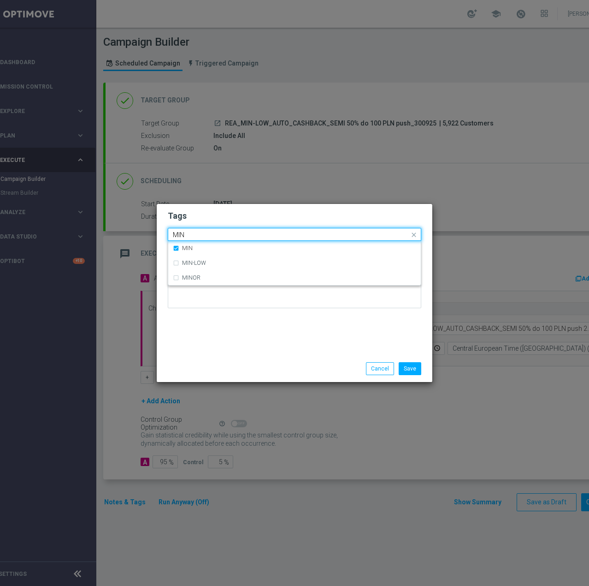
click at [207, 233] on input "MIN" at bounding box center [291, 235] width 237 height 8
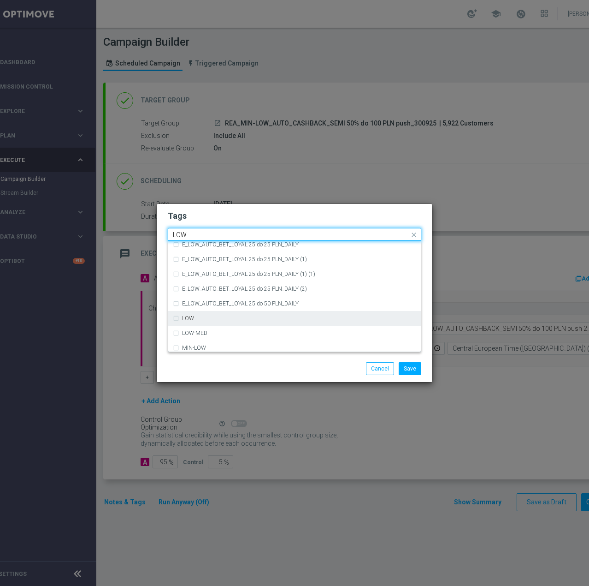
click at [275, 313] on div "LOW" at bounding box center [294, 318] width 243 height 15
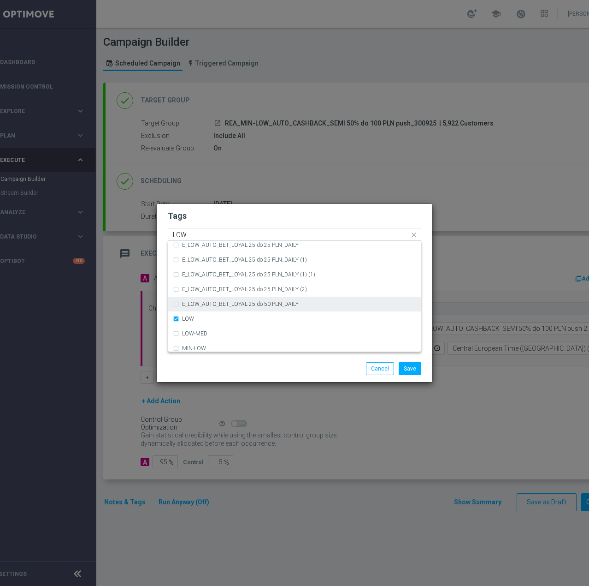
scroll to position [431, 0]
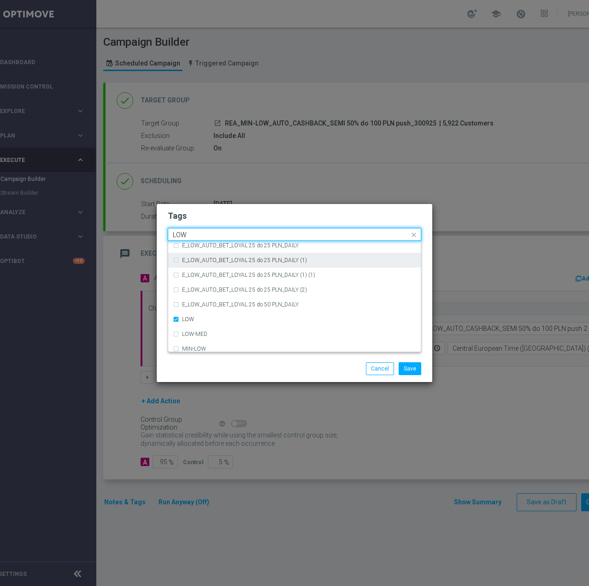
click at [192, 228] on div "Quick find × REA × MIN × LOW LOW" at bounding box center [295, 234] width 254 height 13
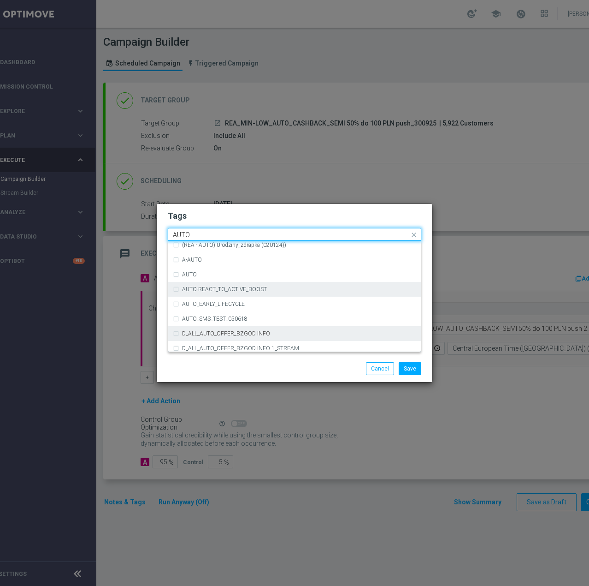
scroll to position [1104, 0]
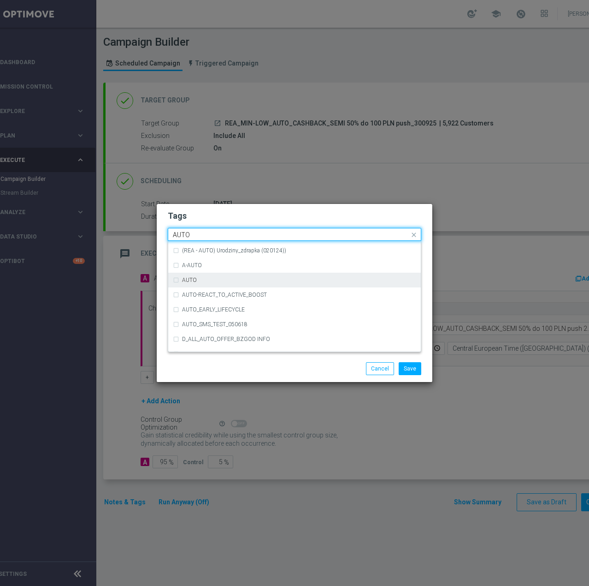
click at [211, 280] on div "AUTO" at bounding box center [299, 280] width 234 height 6
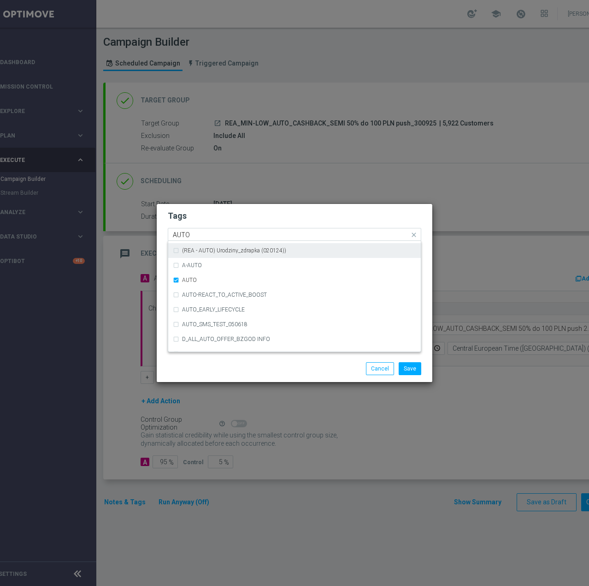
click at [201, 230] on div "Quick find × REA × MIN × LOW × AUTO AUTO" at bounding box center [288, 235] width 241 height 12
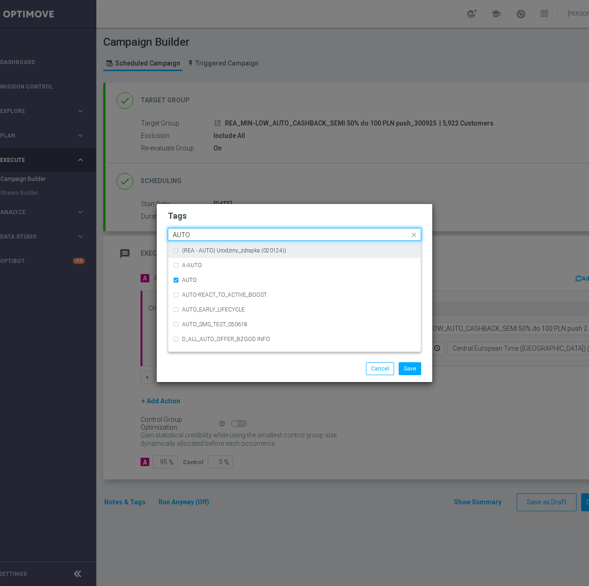
click at [201, 232] on input "AUTO" at bounding box center [291, 235] width 237 height 8
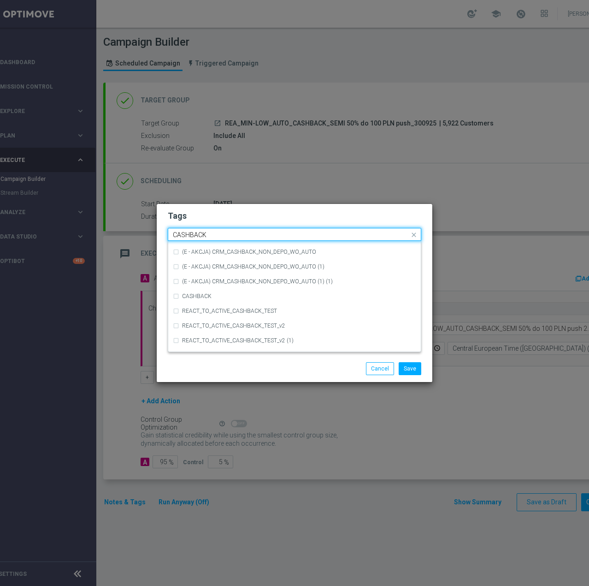
scroll to position [140, 0]
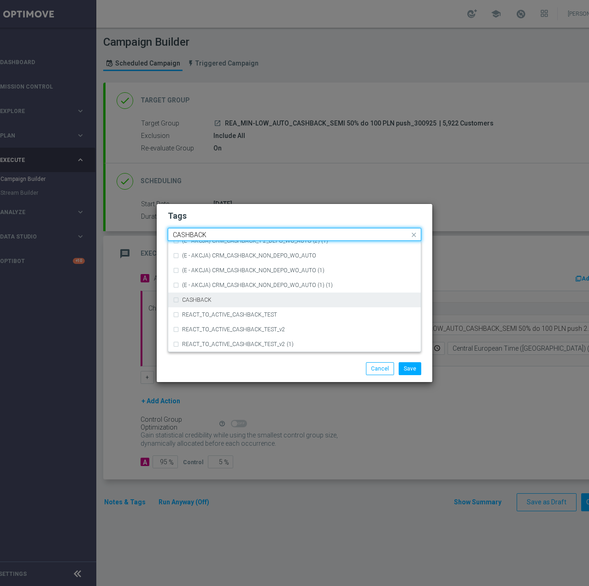
click at [203, 296] on div "CASHBACK" at bounding box center [294, 299] width 243 height 15
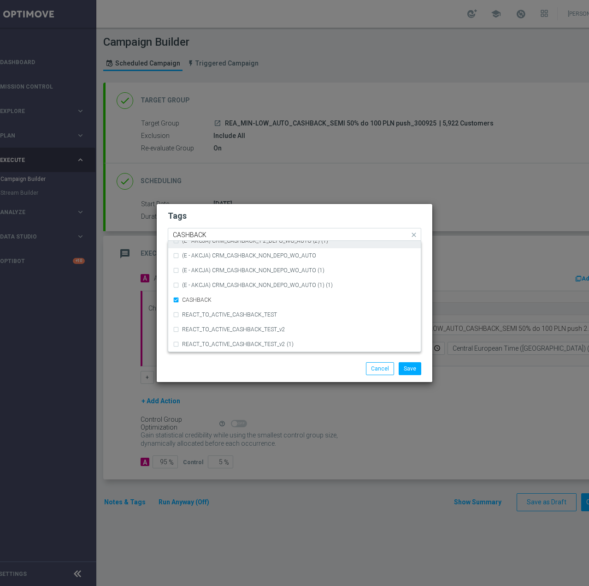
drag, startPoint x: 243, startPoint y: 231, endPoint x: 241, endPoint y: 237, distance: 6.2
click at [242, 233] on input "CASHBACK" at bounding box center [291, 235] width 237 height 8
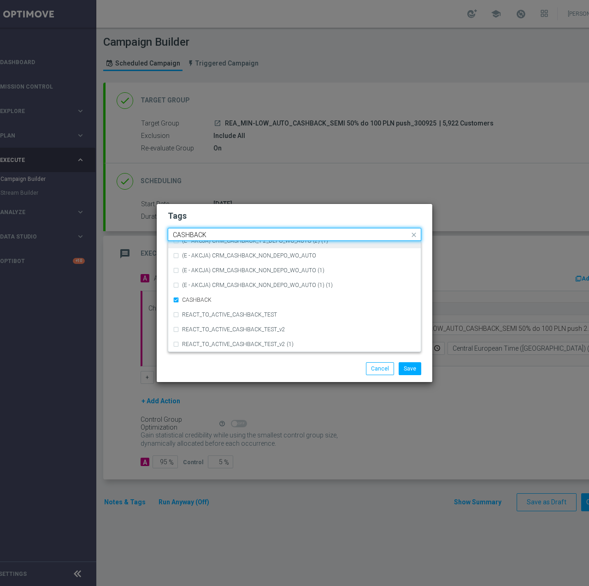
click at [241, 237] on input "CASHBACK" at bounding box center [291, 235] width 237 height 8
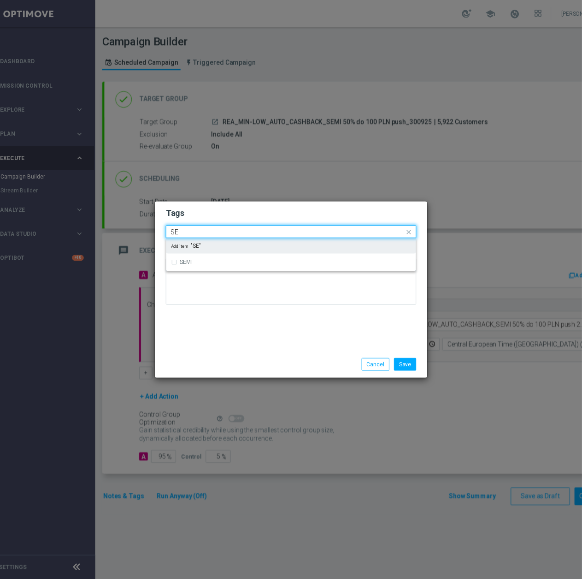
scroll to position [0, 0]
click at [227, 244] on div "SEMI" at bounding box center [294, 248] width 243 height 15
type input "SEMI"
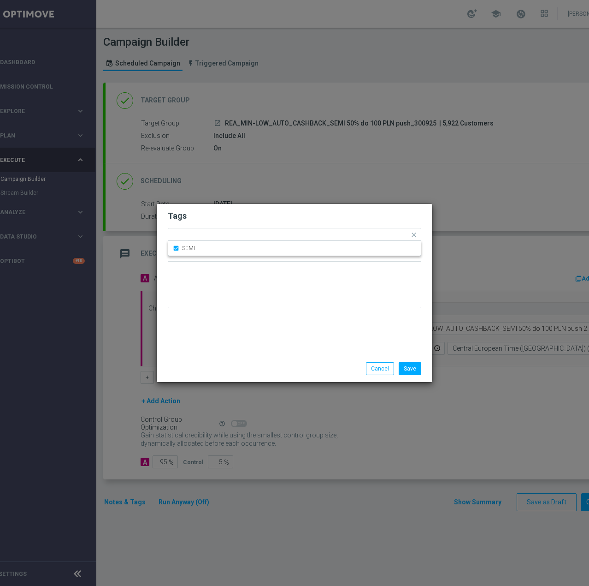
click at [233, 219] on h2 "Tags" at bounding box center [295, 215] width 254 height 11
click at [408, 371] on button "Save" at bounding box center [410, 368] width 23 height 13
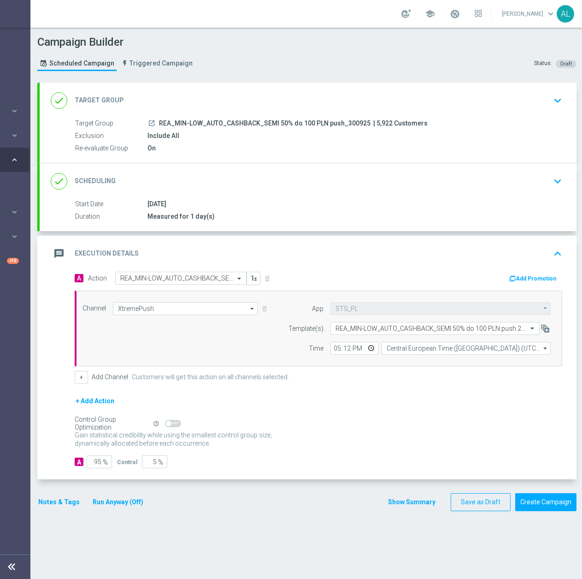
scroll to position [0, 98]
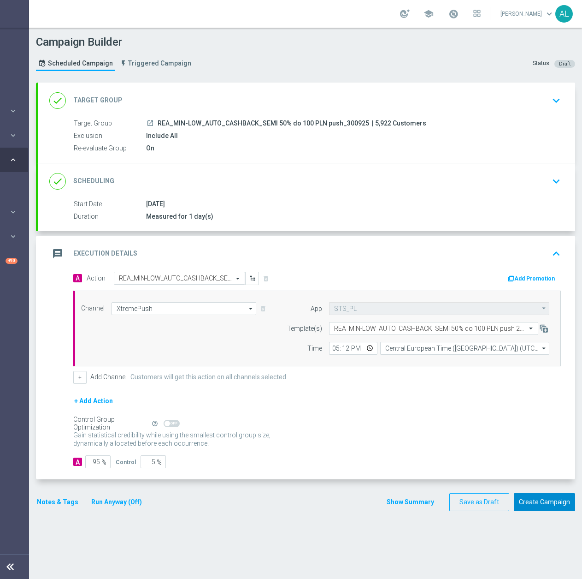
click at [529, 497] on button "Create Campaign" at bounding box center [544, 502] width 61 height 18
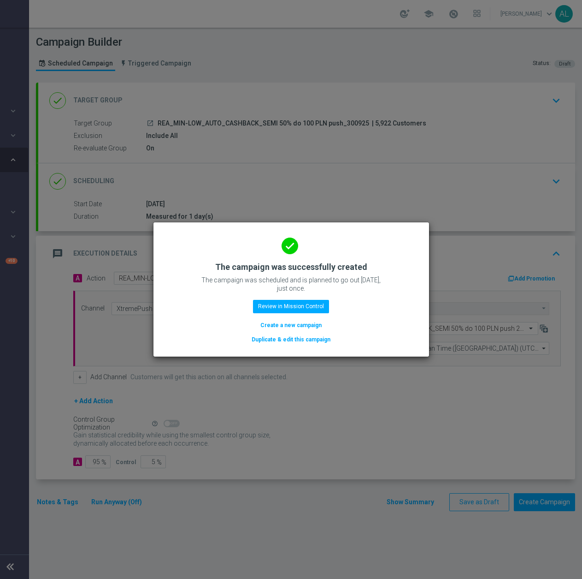
scroll to position [0, 91]
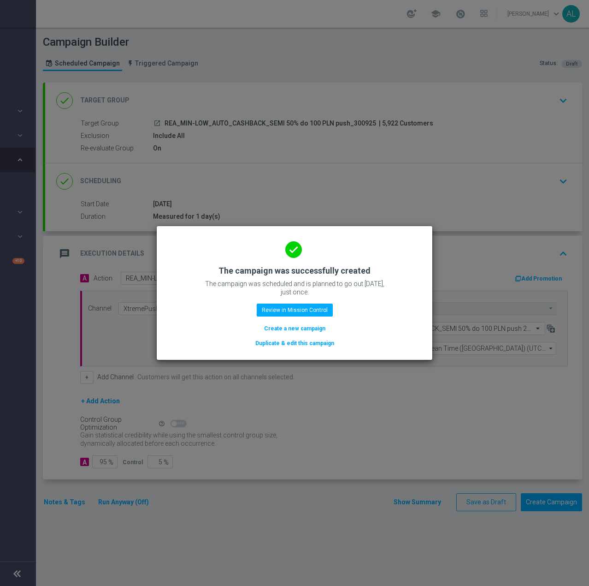
click at [286, 342] on button "Duplicate & edit this campaign" at bounding box center [295, 343] width 81 height 10
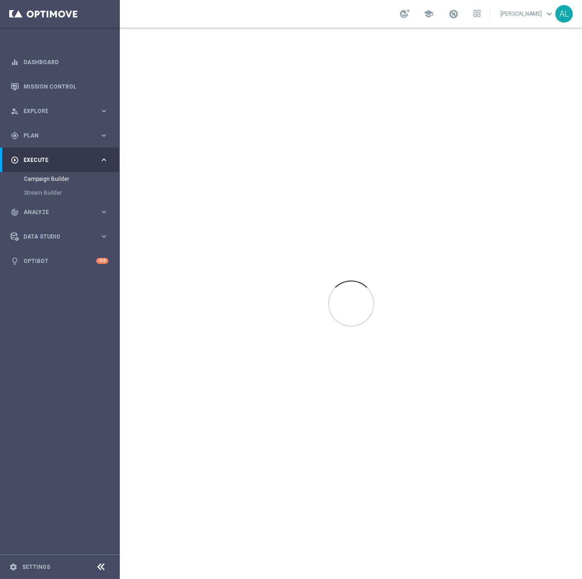
scroll to position [0, 0]
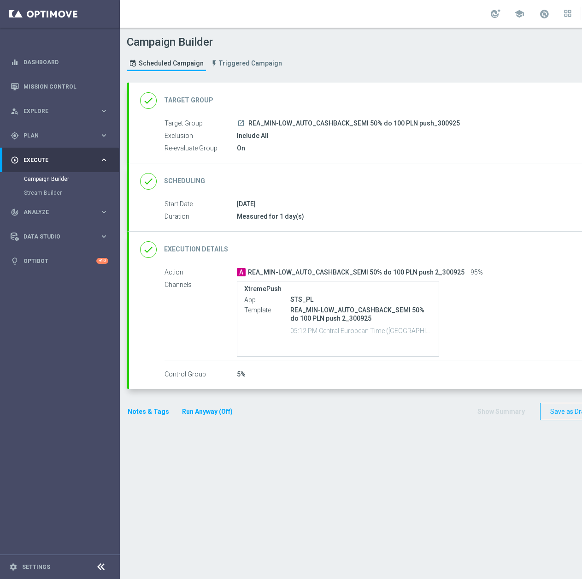
click at [308, 107] on div "done Target Group keyboard_arrow_down" at bounding box center [397, 101] width 515 height 18
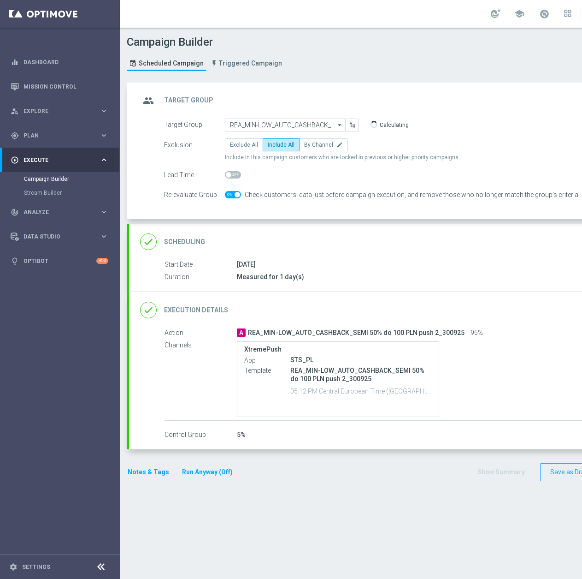
click at [352, 315] on div "done Execution Details keyboard_arrow_down" at bounding box center [397, 310] width 515 height 18
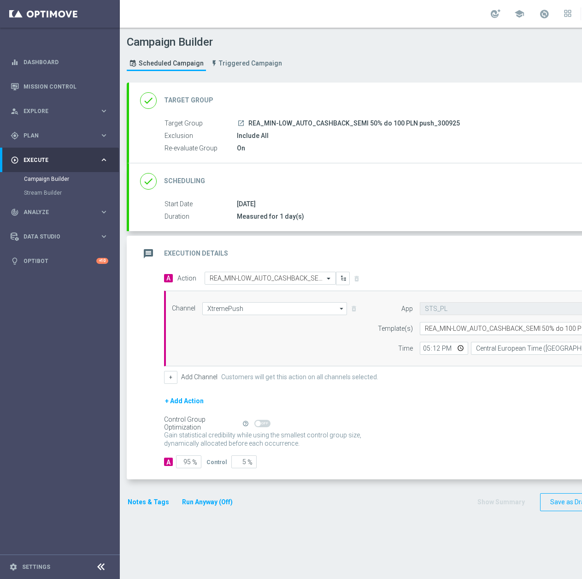
click at [448, 321] on form "App STS_PL STS_PL arrow_drop_down Show Selected 0 of NaN STS_PL" at bounding box center [506, 328] width 267 height 53
click at [447, 327] on input "text" at bounding box center [515, 329] width 181 height 8
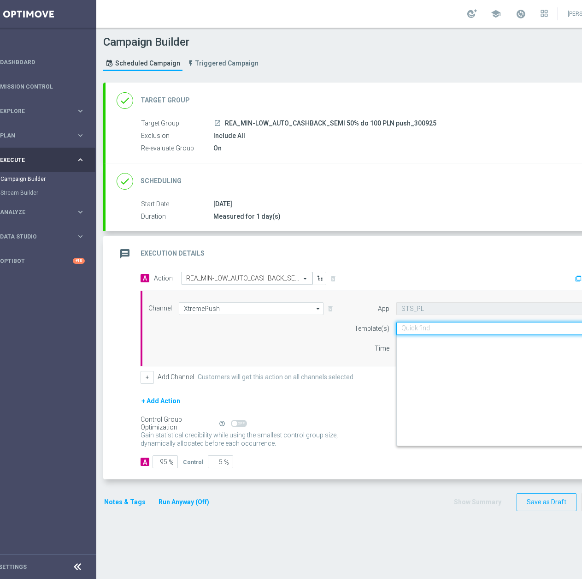
scroll to position [6528, 0]
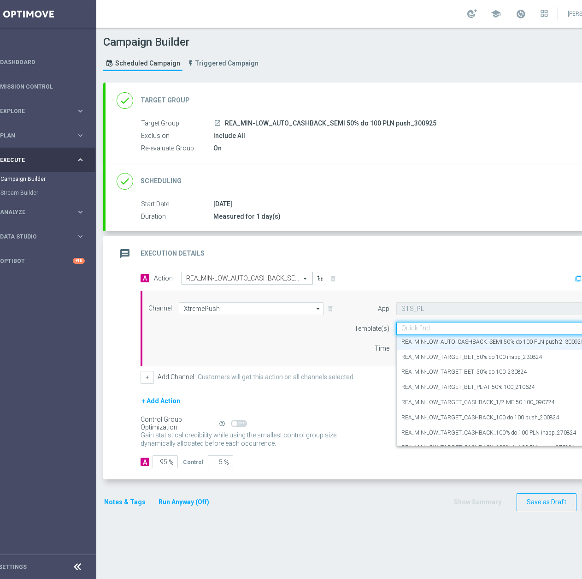
paste input "REA_MED-HIGH_AUTO_CASHBACK_SEMI 50% do 300 PLN push 2_300925"
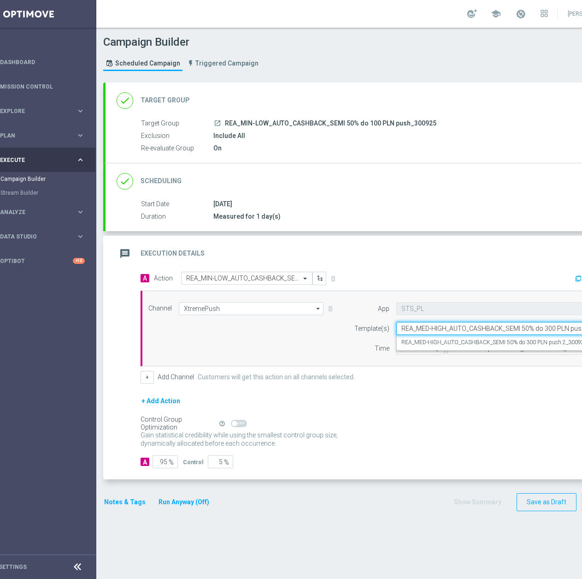
scroll to position [0, 0]
click at [450, 337] on div "REA_MED-HIGH_AUTO_CASHBACK_SEMI 50% do 300 PLN push 2_300925" at bounding box center [501, 342] width 199 height 15
type input "REA_MED-HIGH_AUTO_CASHBACK_SEMI 50% do 300 PLN push 2_300925"
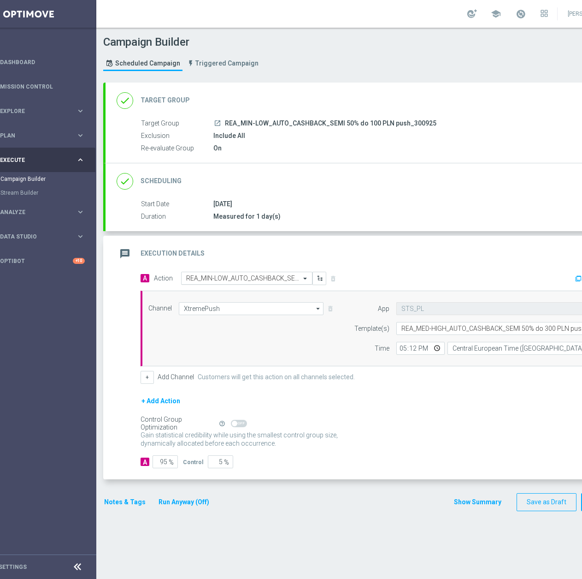
click at [240, 279] on input "text" at bounding box center [237, 278] width 103 height 8
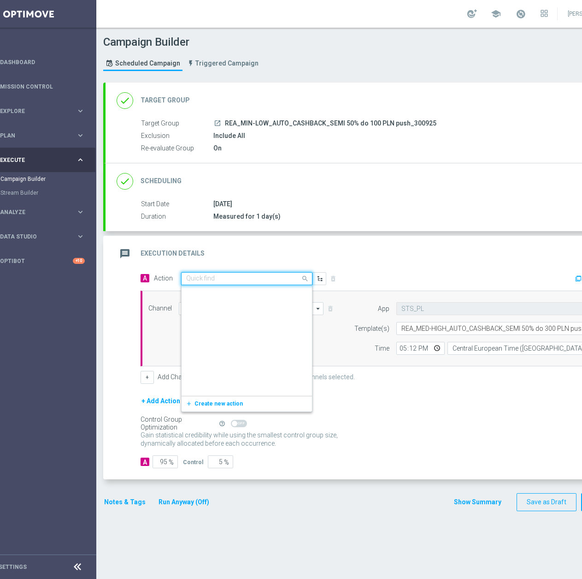
scroll to position [513465, 0]
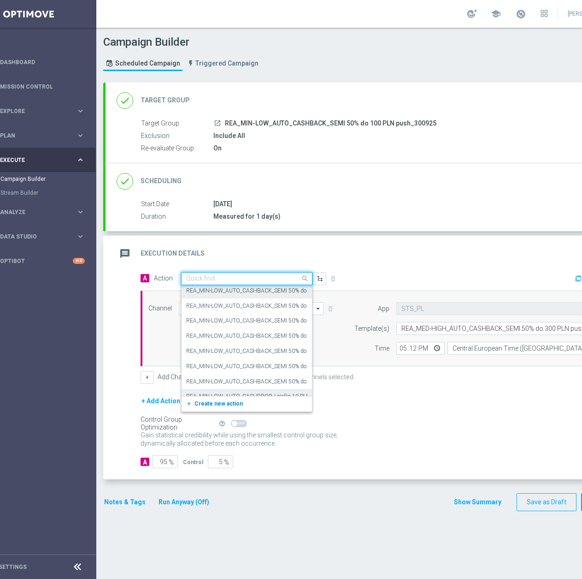
click at [202, 407] on button "add_new Create new action" at bounding box center [245, 403] width 127 height 11
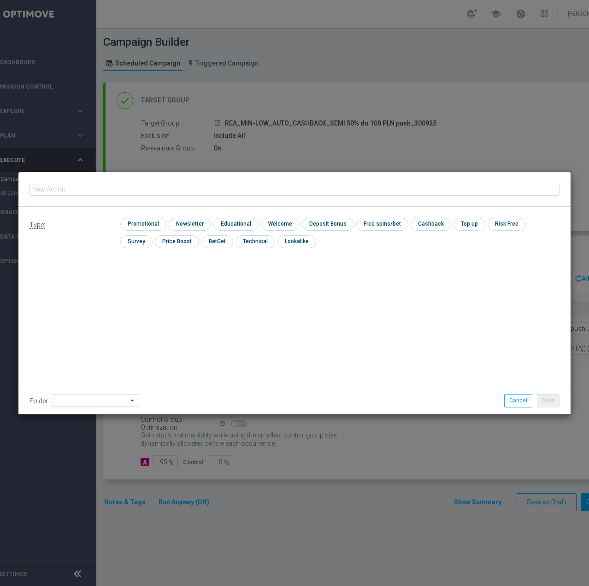
type input "REA_MED-HIGH_AUTO_CASHBACK_SEMI 50% do 300 PLN push 2_300925"
click at [144, 223] on input "checkbox" at bounding box center [142, 224] width 44 height 12
checkbox input "true"
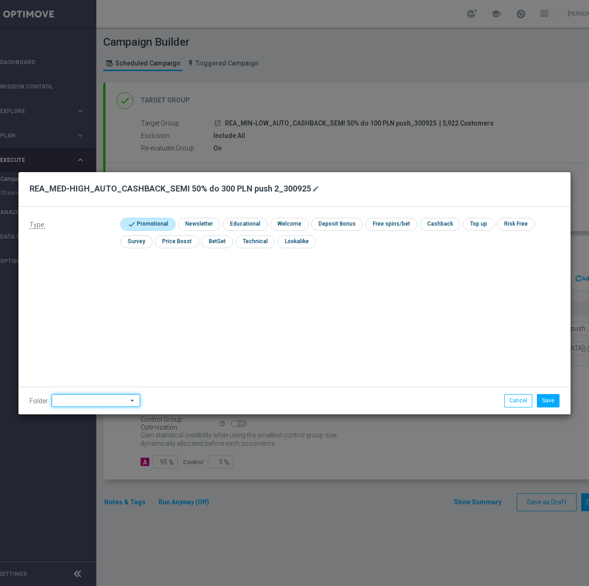
click at [85, 401] on input at bounding box center [96, 400] width 89 height 13
click at [116, 284] on div "Antoni L." at bounding box center [94, 284] width 85 height 13
type input "Antoni L."
click at [554, 401] on button "Save" at bounding box center [548, 400] width 23 height 13
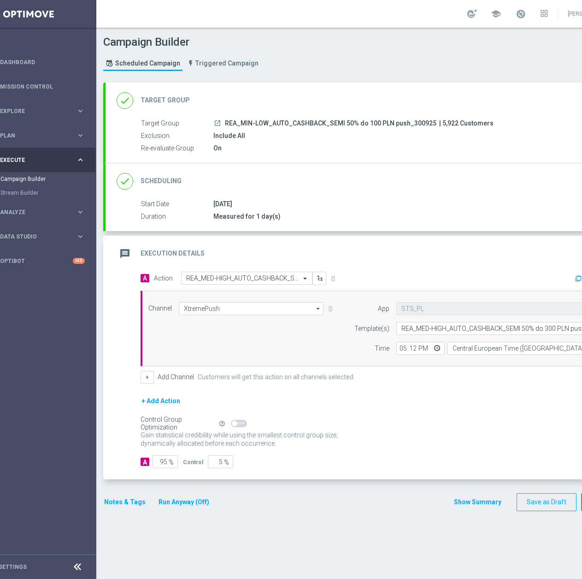
click at [401, 104] on div "done Target Group keyboard_arrow_down" at bounding box center [374, 101] width 515 height 18
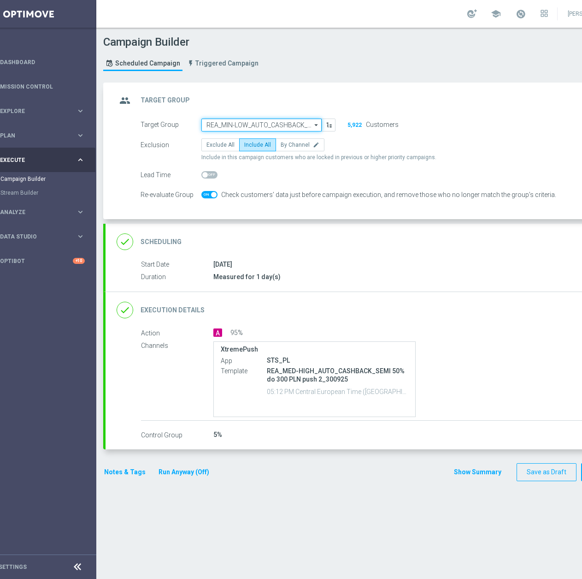
click at [247, 126] on input "REA_MIN-LOW_AUTO_CASHBACK_SEMI 50% do 100 PLN push_300925" at bounding box center [261, 125] width 120 height 13
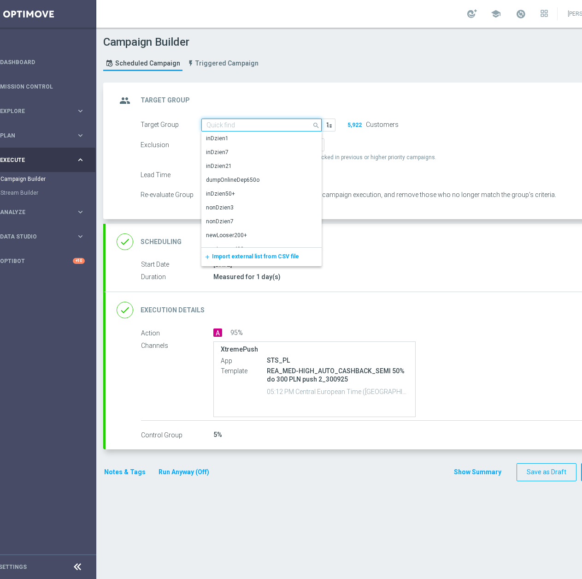
paste input "REA_MED-HIGH_AUTO_CASHBACK_SEMI 50% do 300 PLN push 2_300925"
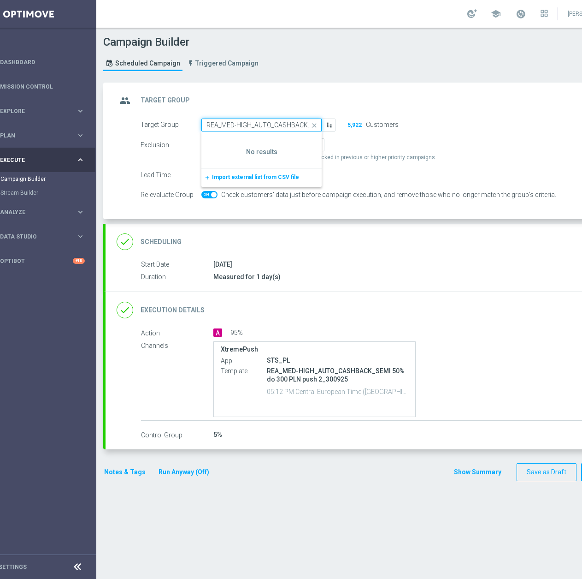
scroll to position [0, 105]
click at [293, 126] on input "REA_MED-HIGH_AUTO_CASHBACK_SEMI 50% do 300 PLN push 2_300925" at bounding box center [261, 125] width 120 height 13
click at [286, 126] on input "REA_MED-HIGH_AUTO_CASHBACK_SEMI 50% do 300 PLN push 2_300925" at bounding box center [261, 125] width 120 height 13
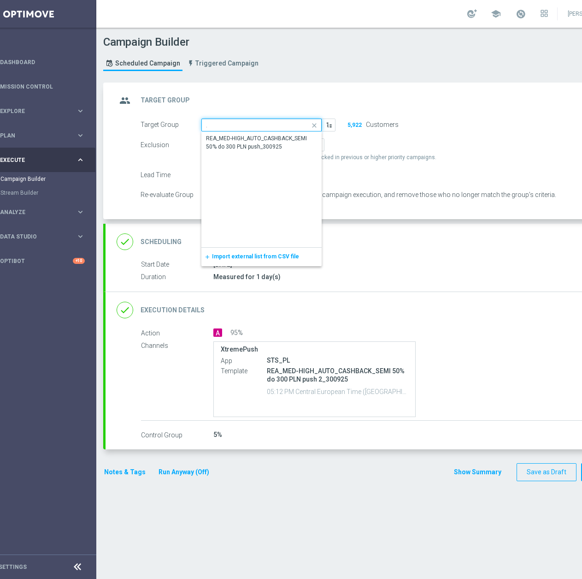
scroll to position [0, 100]
click at [285, 142] on div "REA_MED-HIGH_AUTO_CASHBACK_SEMI 50% do 300 PLN push_300925" at bounding box center [261, 142] width 111 height 17
type input "REA_MED-HIGH_AUTO_CASHBACK_SEMI 50% do 300 PLN push_300925"
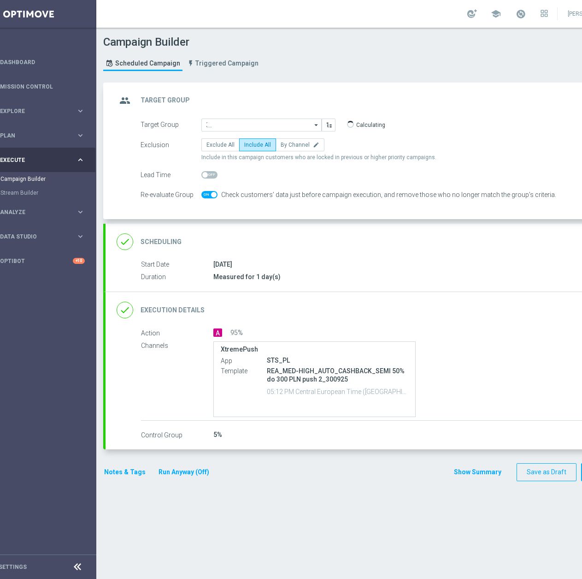
scroll to position [0, 0]
click at [126, 470] on button "Notes & Tags" at bounding box center [124, 472] width 43 height 12
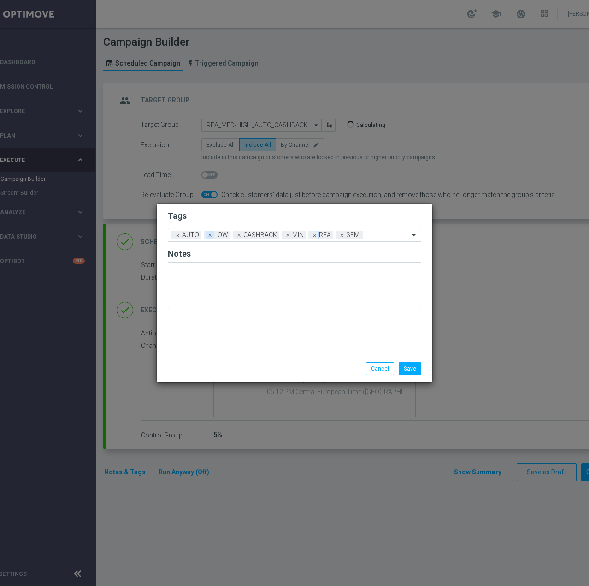
click at [210, 235] on span "×" at bounding box center [210, 235] width 8 height 8
click at [255, 237] on span "×" at bounding box center [259, 235] width 8 height 8
click at [320, 234] on input "text" at bounding box center [360, 235] width 98 height 8
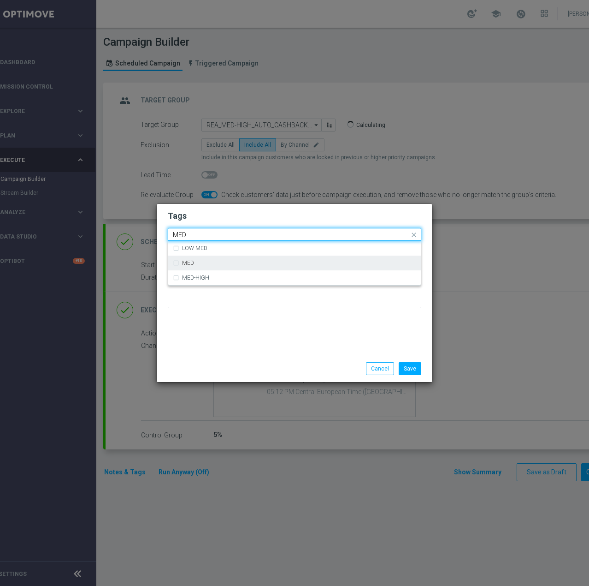
click at [296, 262] on div "MED" at bounding box center [299, 263] width 234 height 6
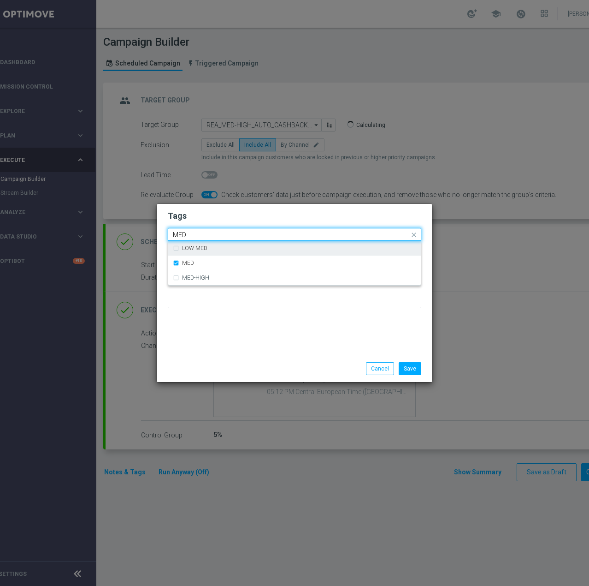
click at [272, 235] on input "MED" at bounding box center [291, 235] width 237 height 8
type input "G"
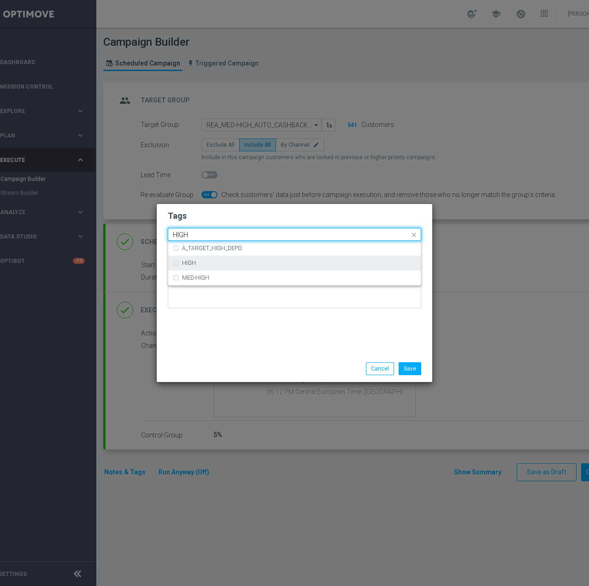
click at [231, 267] on div "HIGH" at bounding box center [294, 262] width 243 height 15
type input "HIGH"
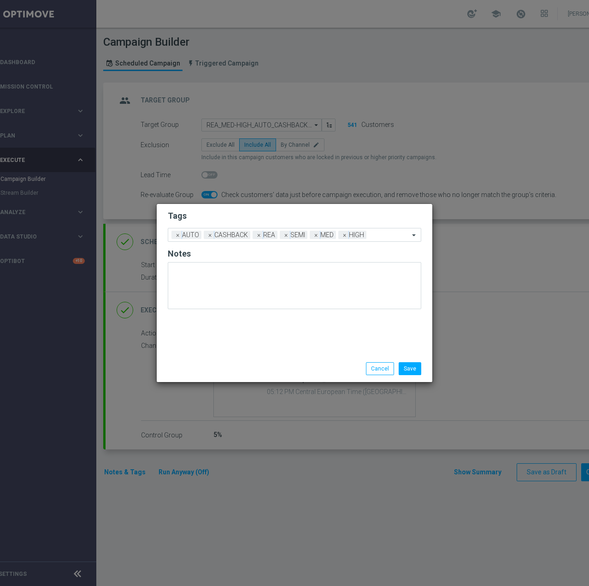
click at [231, 343] on div "Tags Add a new tag × AUTO × CASHBACK × REA × SEMI × MED × HIGH Notes" at bounding box center [295, 279] width 276 height 151
click at [408, 370] on button "Save" at bounding box center [410, 368] width 23 height 13
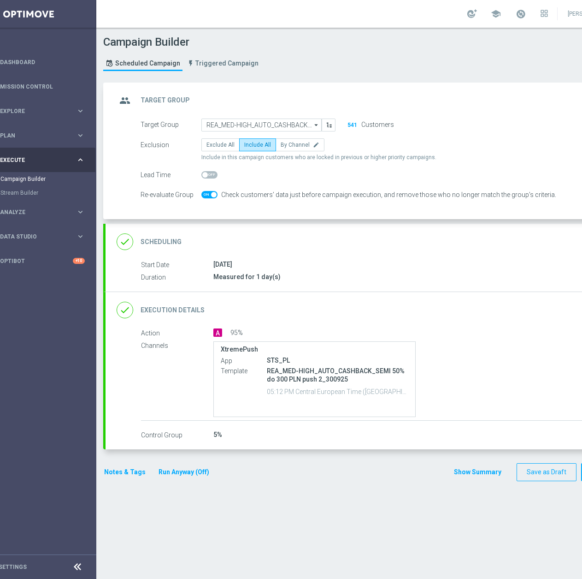
click at [384, 302] on div "done Execution Details keyboard_arrow_down" at bounding box center [374, 310] width 515 height 18
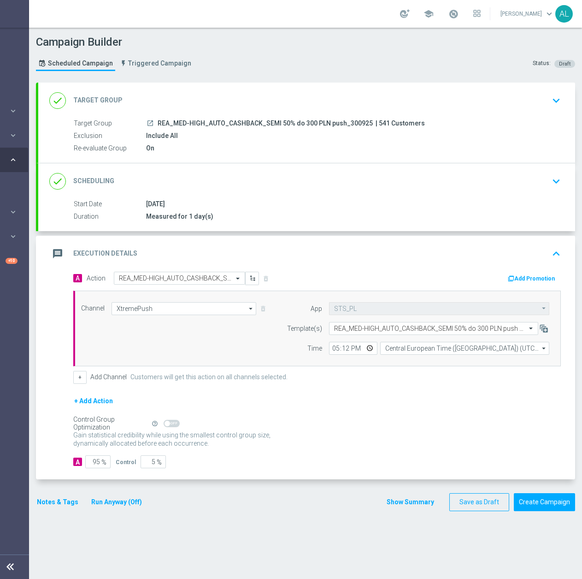
scroll to position [0, 98]
click at [531, 499] on button "Create Campaign" at bounding box center [544, 502] width 61 height 18
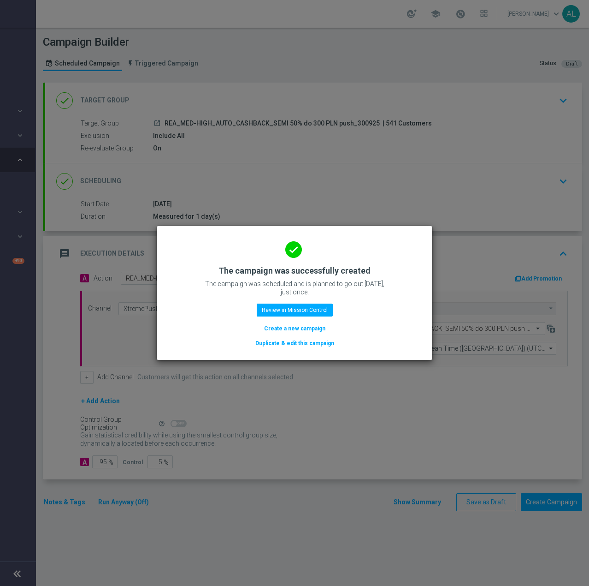
click at [314, 343] on button "Duplicate & edit this campaign" at bounding box center [295, 343] width 81 height 10
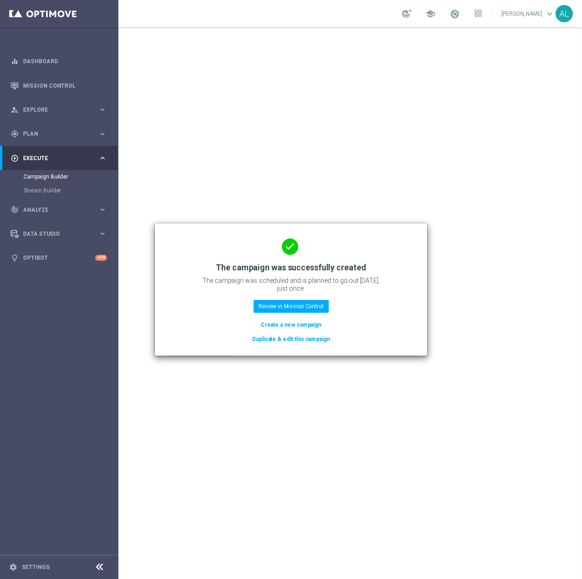
scroll to position [0, 0]
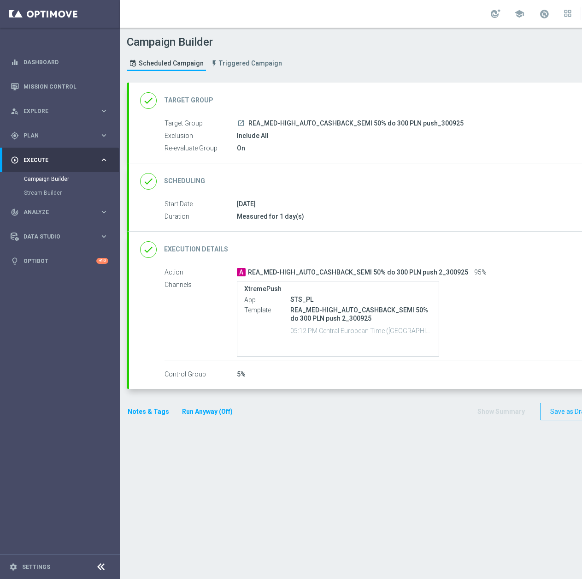
click at [392, 104] on div "done Target Group keyboard_arrow_down" at bounding box center [397, 101] width 515 height 18
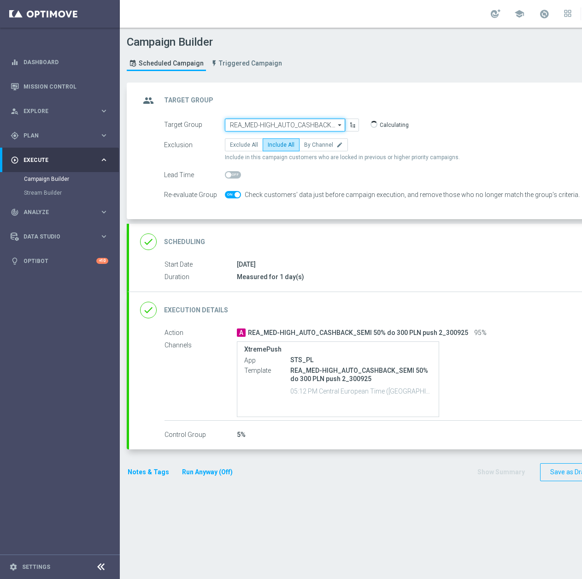
click at [307, 128] on input "REA_MED-HIGH_AUTO_CASHBACK_SEMI 50% do 300 PLN push_300925" at bounding box center [285, 125] width 120 height 13
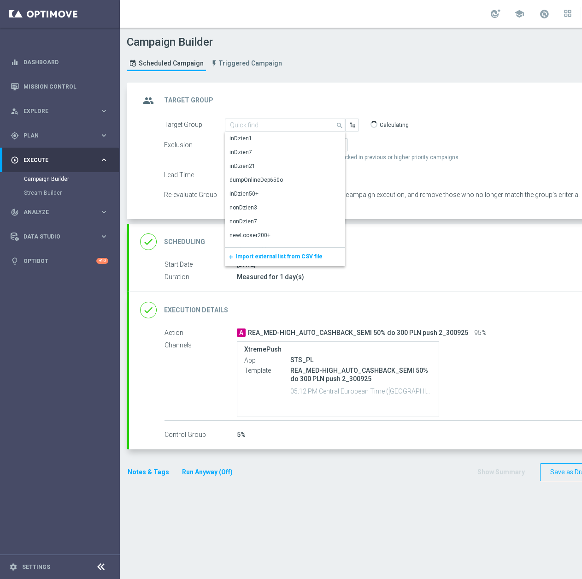
click at [312, 87] on div "group Target Group keyboard_arrow_up" at bounding box center [397, 101] width 537 height 36
type input "REA_MED-HIGH_AUTO_CASHBACK_SEMI 50% do 300 PLN push_300925"
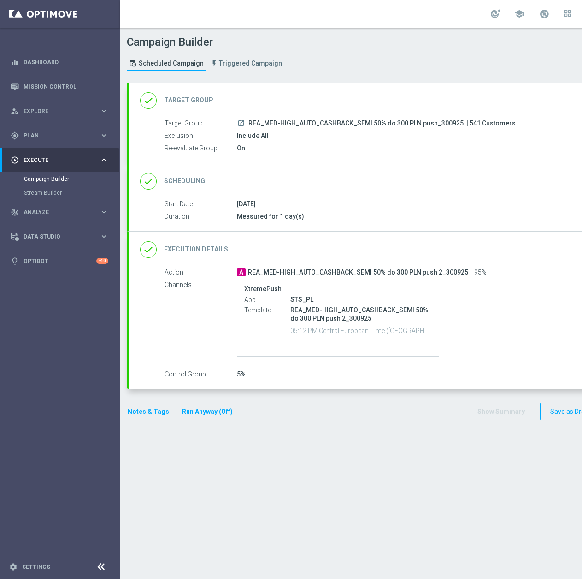
click at [360, 102] on div "done Target Group keyboard_arrow_down" at bounding box center [397, 101] width 515 height 18
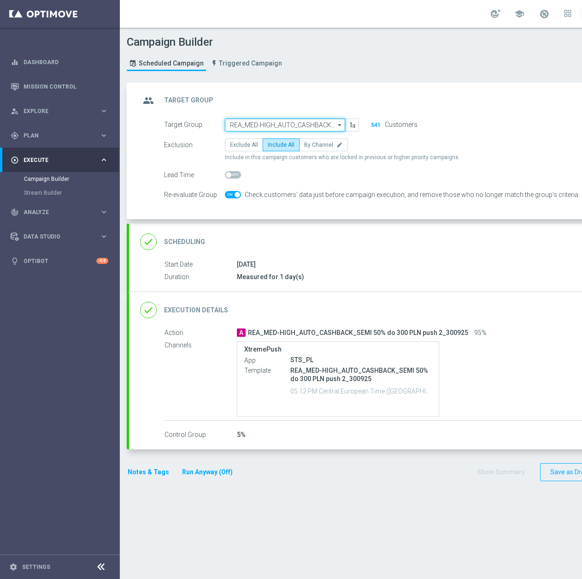
click at [253, 124] on input "REA_MED-HIGH_AUTO_CASHBACK_SEMI 50% do 300 PLN push_300925" at bounding box center [285, 125] width 120 height 13
paste input "REA_ALL_TARGET_BET_CC LM 100% do 200 PLN CZW push_290925"
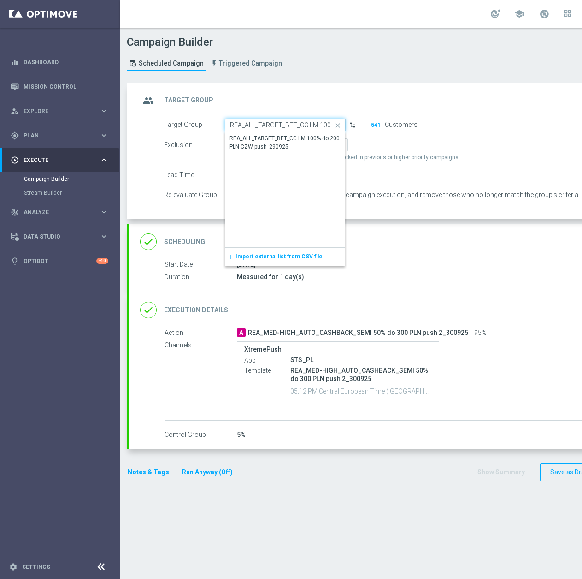
scroll to position [0, 89]
click at [262, 140] on div "REA_ALL_TARGET_BET_CC LM 100% do 200 PLN CZW push_290925" at bounding box center [285, 143] width 110 height 17
type input "REA_ALL_TARGET_BET_CC LM 100% do 200 PLN CZW push_290925"
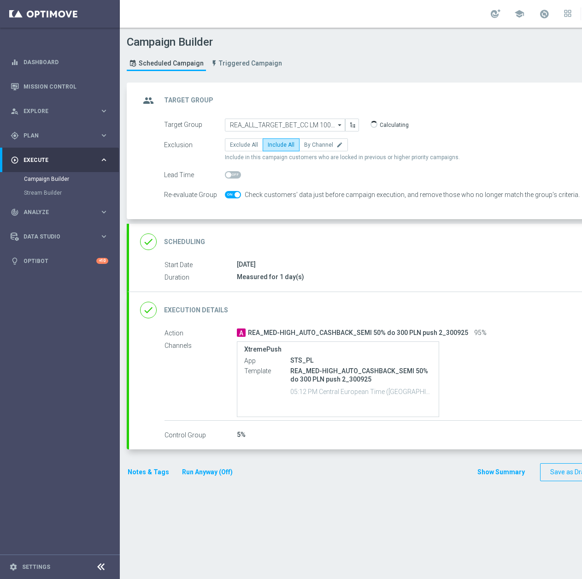
click at [341, 308] on div "done Execution Details keyboard_arrow_down" at bounding box center [397, 310] width 515 height 18
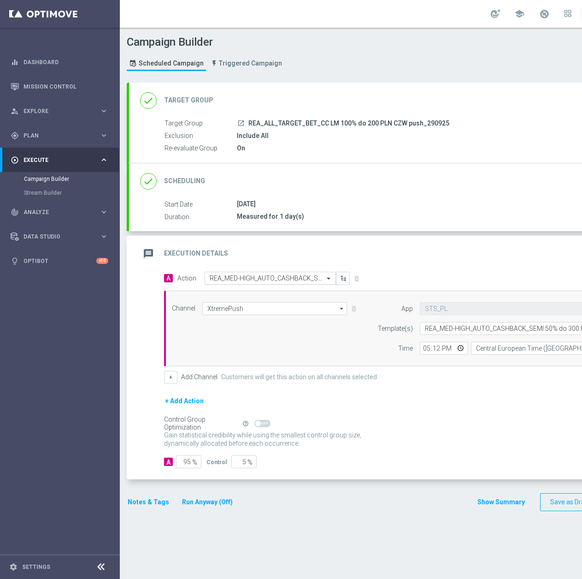
click at [255, 278] on input "text" at bounding box center [261, 278] width 103 height 8
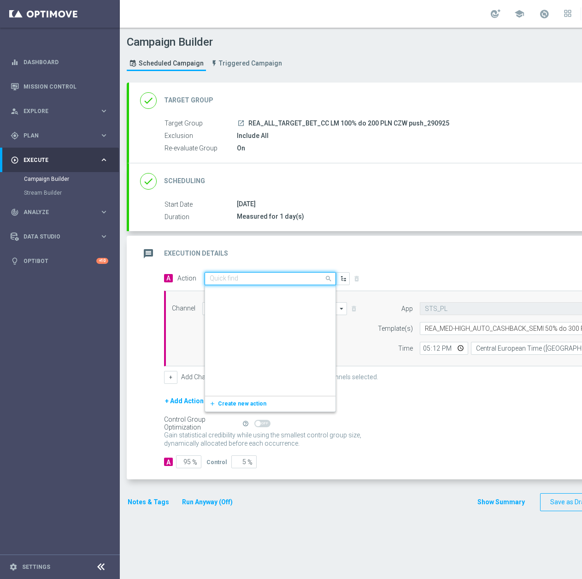
scroll to position [507911, 0]
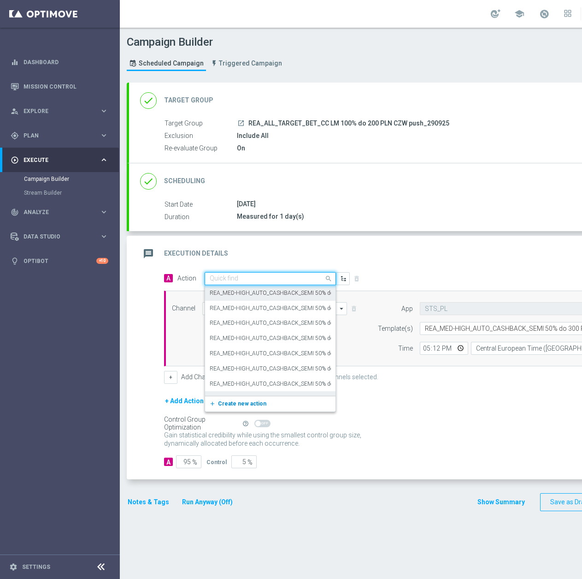
click at [234, 401] on span "Create new action" at bounding box center [242, 403] width 48 height 6
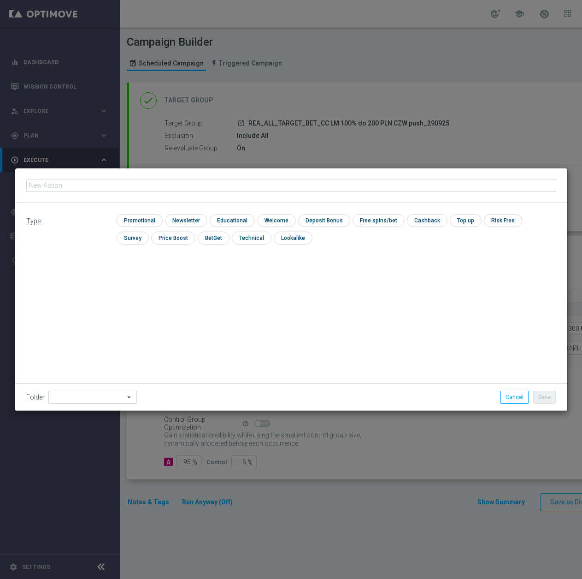
type input "REA_ALL_TARGET_BET_CC LM 100% do 200 PLN CZW push_290925"
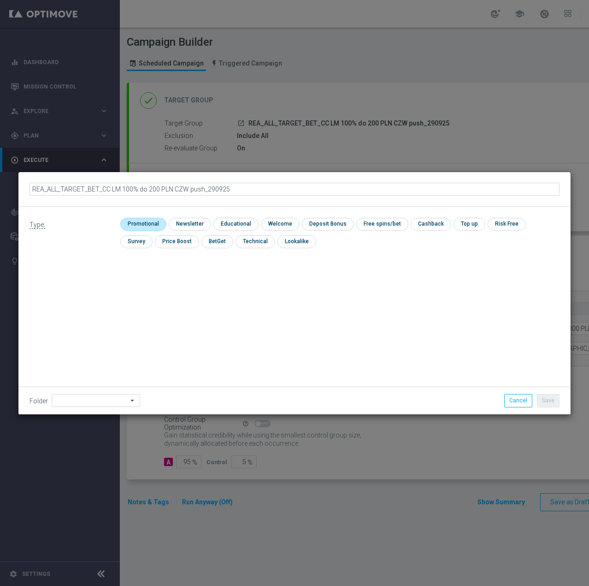
click at [145, 224] on input "checkbox" at bounding box center [142, 224] width 44 height 12
checkbox input "true"
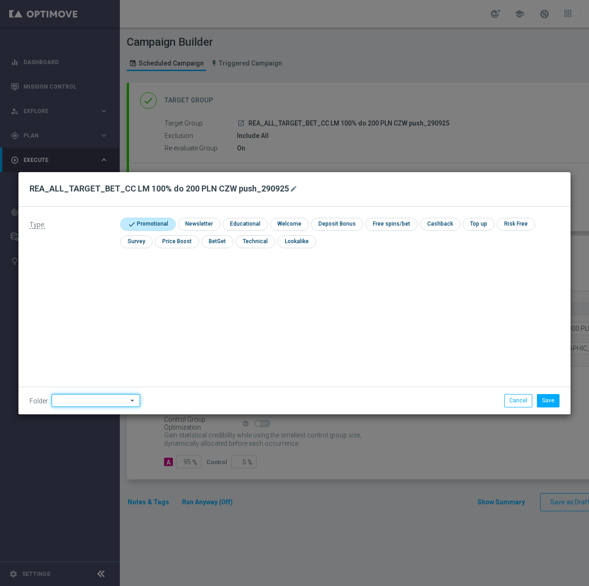
click at [100, 405] on input at bounding box center [96, 400] width 89 height 13
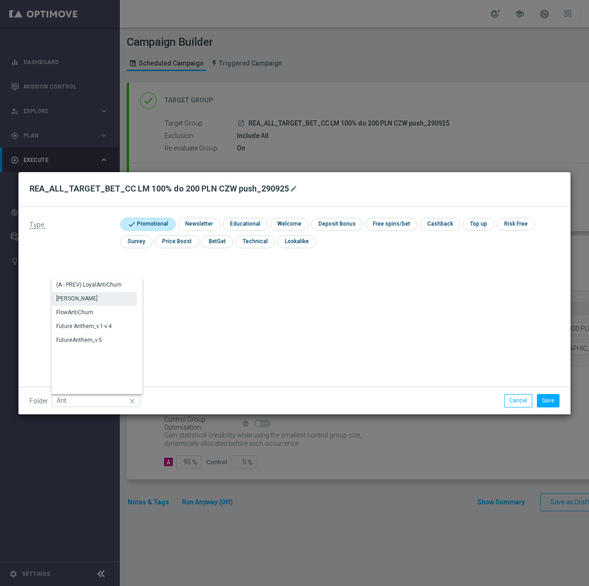
click at [60, 296] on div "Antoni L." at bounding box center [76, 298] width 41 height 8
type input "Antoni L."
click at [541, 399] on button "Save" at bounding box center [548, 400] width 23 height 13
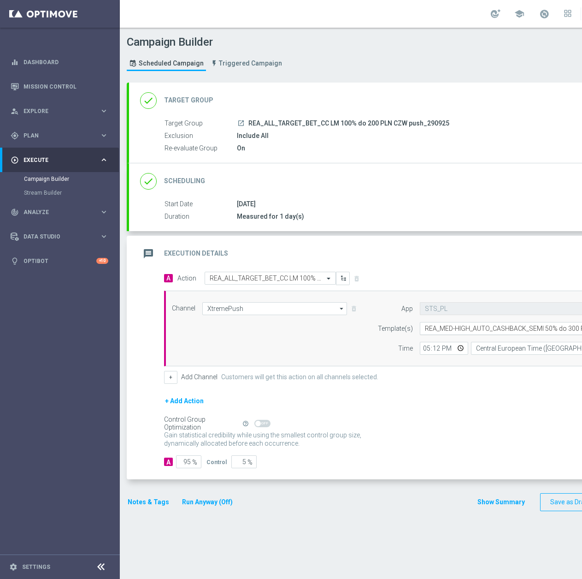
scroll to position [0, 24]
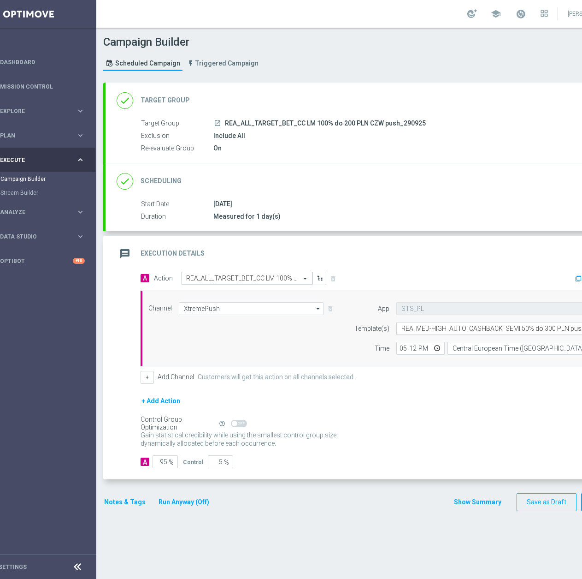
click at [466, 330] on input "text" at bounding box center [492, 329] width 181 height 8
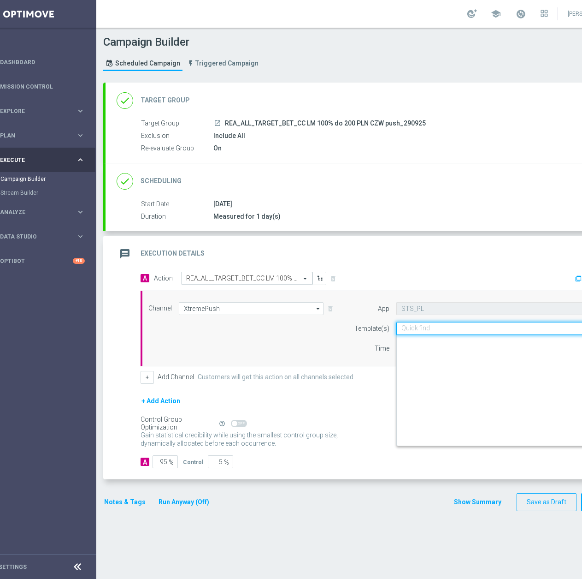
paste input "REA_ALL_TARGET_BET_CC LM 100% do 200 PLN CZW push_290925"
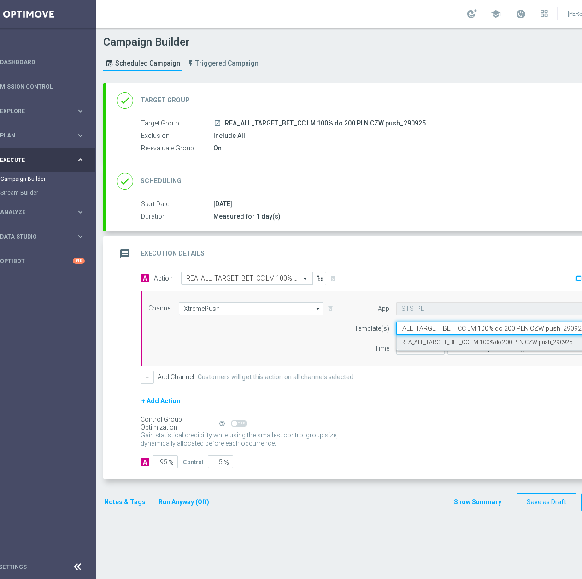
click at [441, 345] on label "REA_ALL_TARGET_BET_CC LM 100% do 200 PLN CZW push_290925" at bounding box center [488, 342] width 172 height 8
type input "REA_ALL_TARGET_BET_CC LM 100% do 200 PLN CZW push_290925"
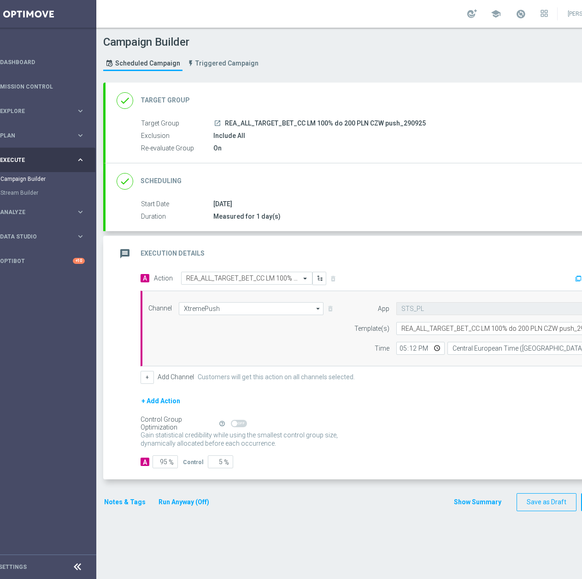
scroll to position [0, 0]
click at [141, 503] on button "Notes & Tags" at bounding box center [124, 502] width 43 height 12
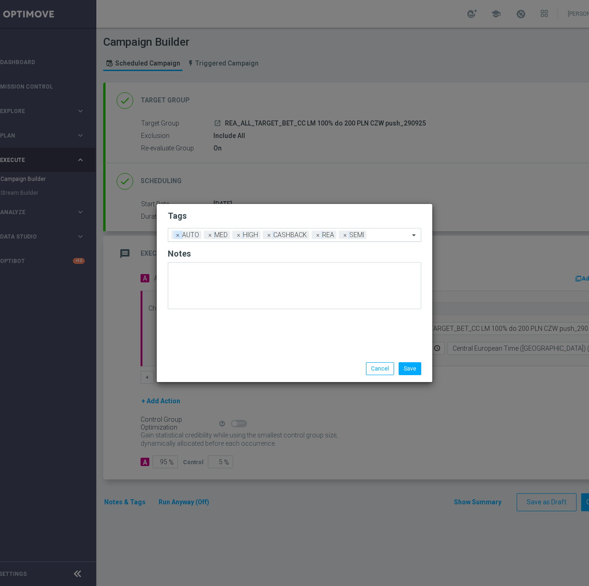
click at [177, 238] on span "×" at bounding box center [178, 235] width 8 height 8
click at [176, 236] on span "×" at bounding box center [178, 235] width 8 height 8
click at [205, 234] on span "×" at bounding box center [205, 235] width 8 height 8
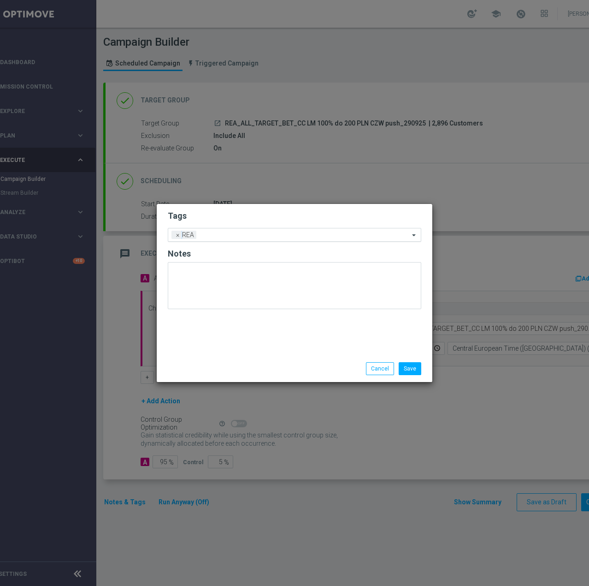
click at [219, 237] on input "text" at bounding box center [304, 235] width 209 height 8
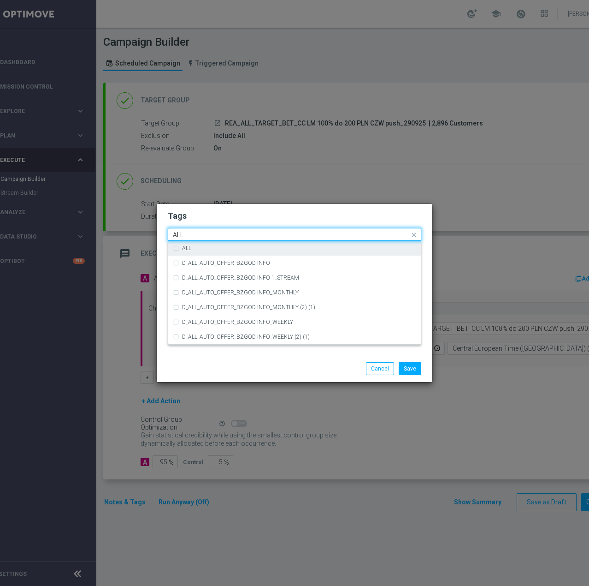
click at [214, 245] on div "ALL" at bounding box center [299, 248] width 234 height 6
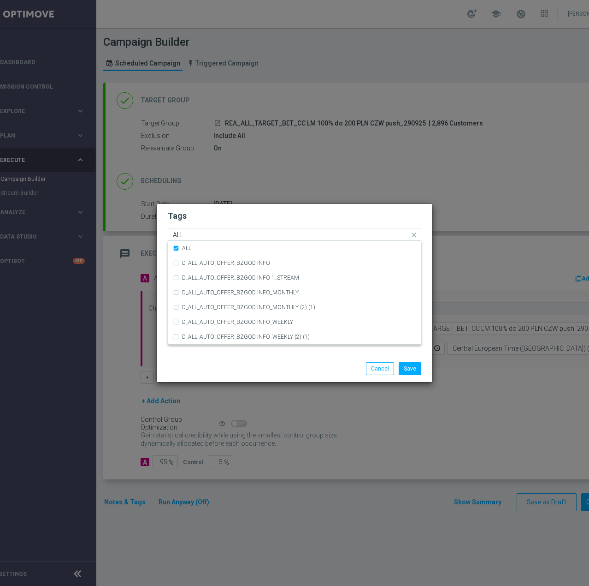
click at [218, 231] on input "ALL" at bounding box center [291, 235] width 237 height 8
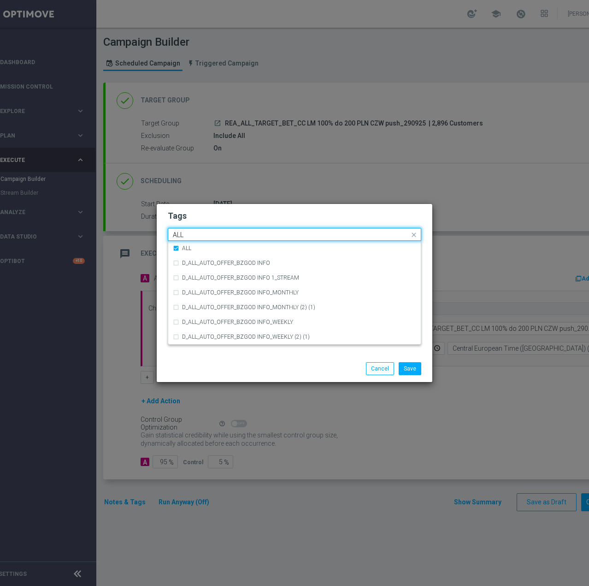
click at [218, 231] on input "ALL" at bounding box center [291, 235] width 237 height 8
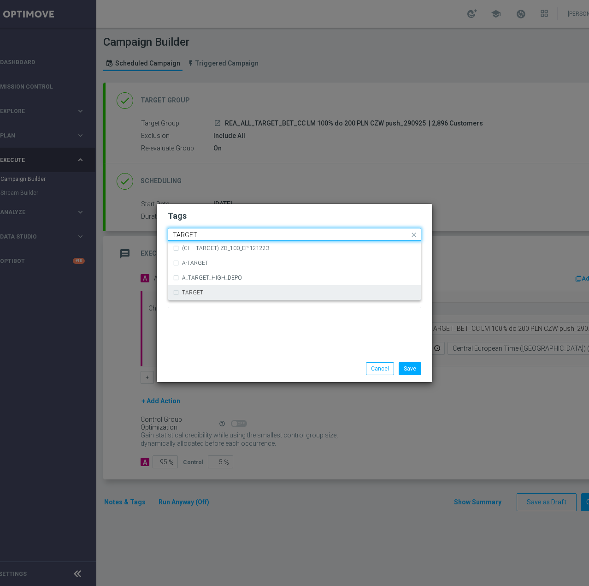
click at [195, 288] on div "TARGET" at bounding box center [294, 292] width 243 height 15
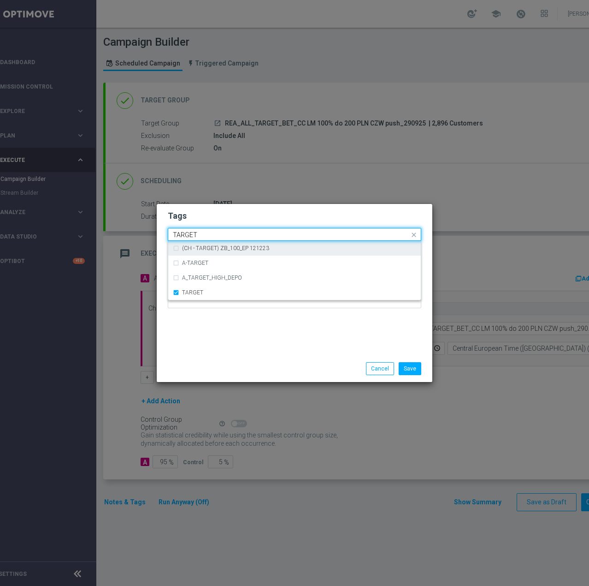
click at [217, 232] on input "TARGET" at bounding box center [291, 235] width 237 height 8
click at [203, 246] on div "WAGER" at bounding box center [299, 248] width 234 height 6
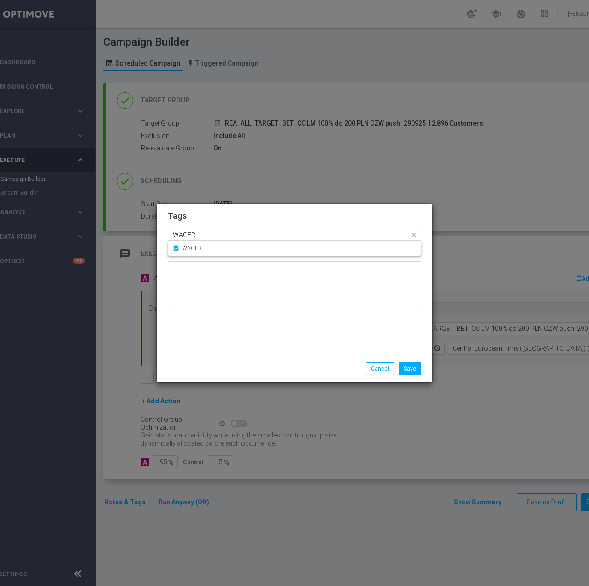
click at [214, 236] on input "WAGER" at bounding box center [291, 235] width 237 height 8
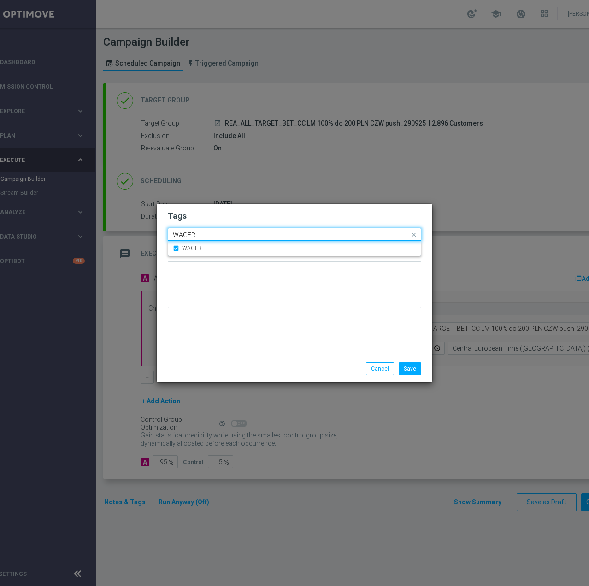
click at [214, 236] on input "WAGER" at bounding box center [291, 235] width 237 height 8
click at [201, 247] on div "CC" at bounding box center [299, 248] width 234 height 6
click at [202, 236] on input "CC" at bounding box center [291, 235] width 237 height 8
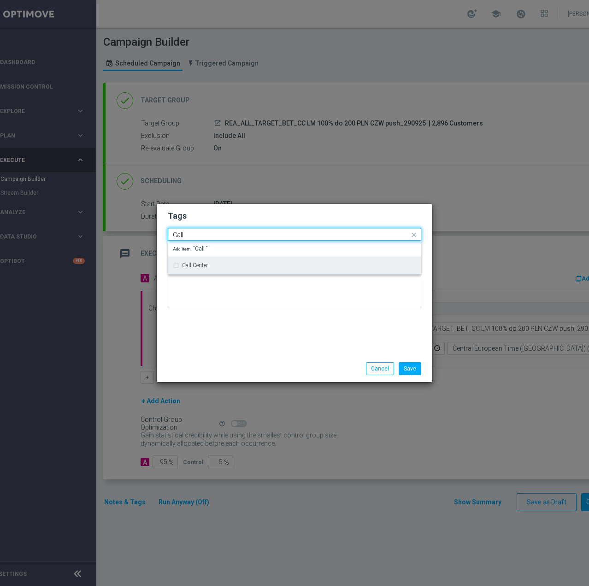
click at [207, 267] on label "Call Center" at bounding box center [195, 265] width 26 height 6
type input "Call"
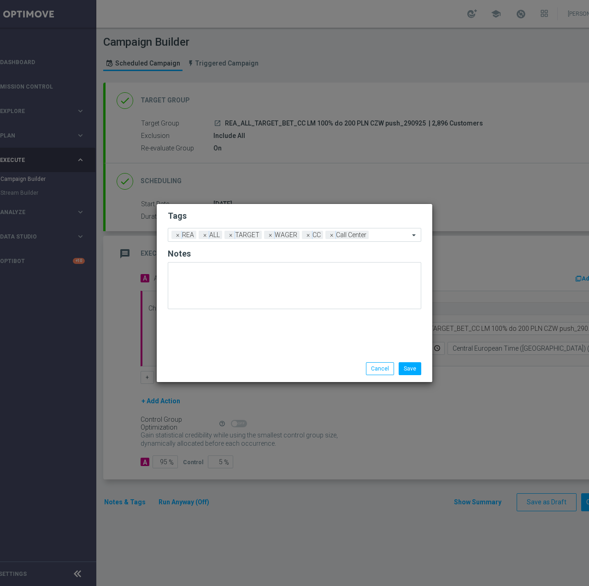
click at [211, 311] on div at bounding box center [295, 289] width 254 height 54
click at [411, 368] on button "Save" at bounding box center [410, 368] width 23 height 13
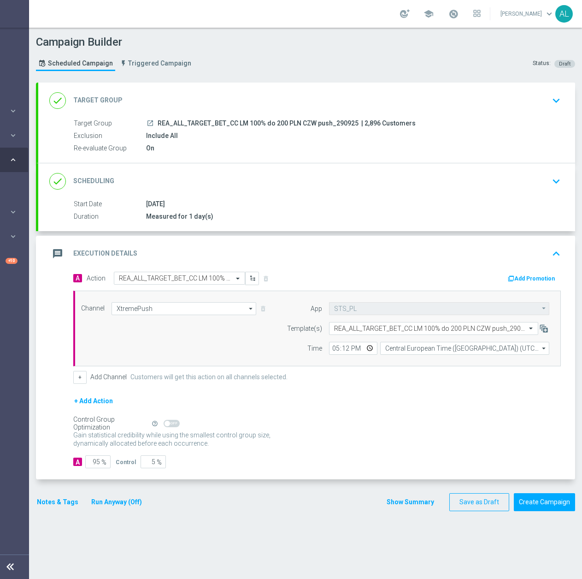
scroll to position [0, 98]
click at [48, 503] on button "Notes & Tags" at bounding box center [57, 502] width 43 height 12
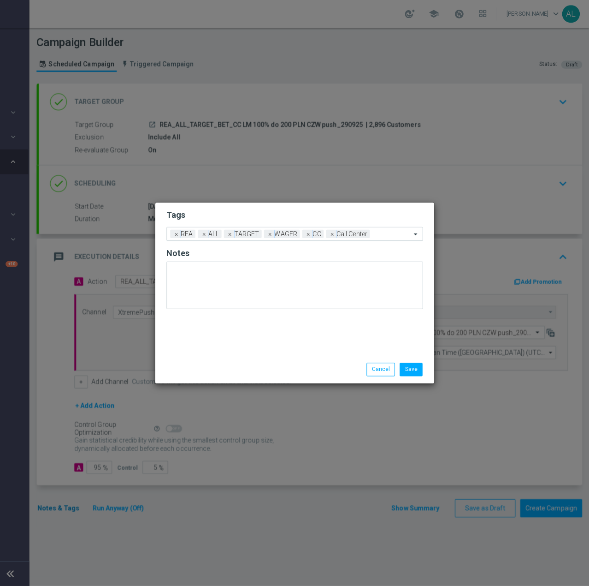
scroll to position [0, 91]
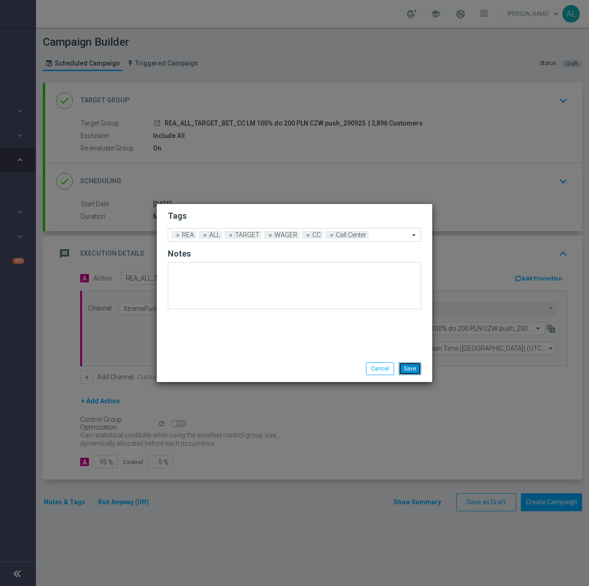
click at [407, 366] on button "Save" at bounding box center [410, 368] width 23 height 13
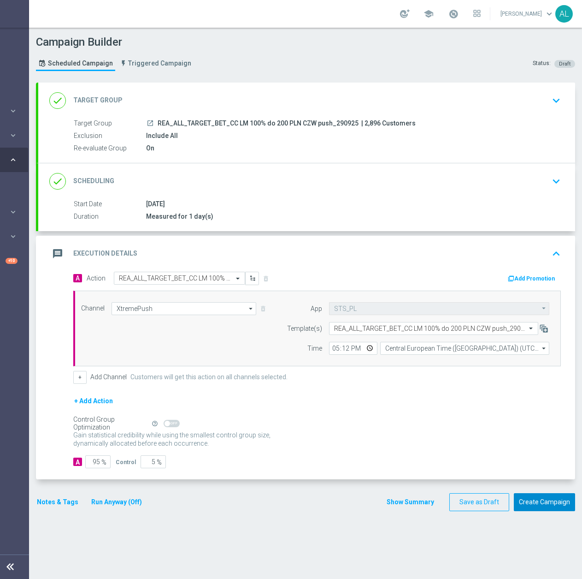
click at [535, 500] on button "Create Campaign" at bounding box center [544, 502] width 61 height 18
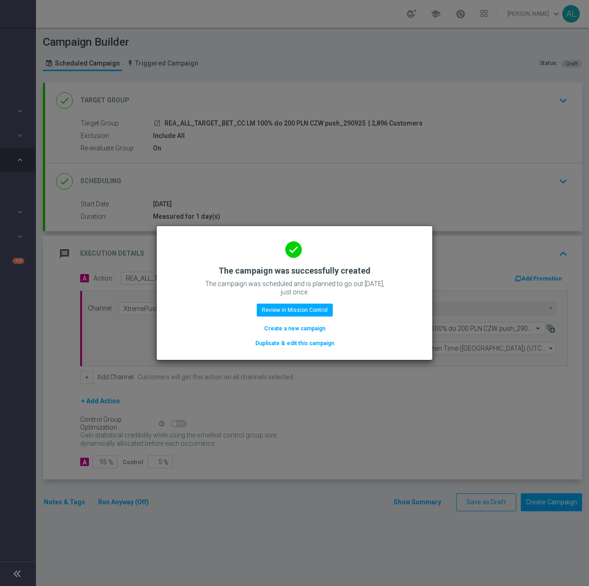
drag, startPoint x: 291, startPoint y: 341, endPoint x: 326, endPoint y: 349, distance: 35.9
click at [291, 341] on button "Duplicate & edit this campaign" at bounding box center [295, 343] width 81 height 10
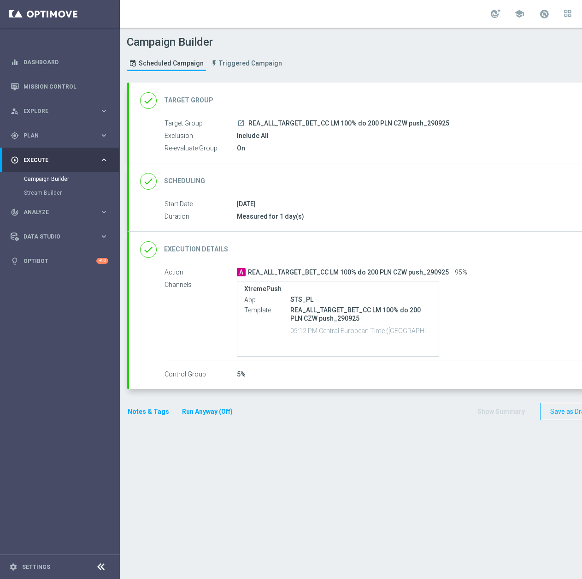
click at [322, 102] on div "done Target Group keyboard_arrow_down" at bounding box center [397, 101] width 515 height 18
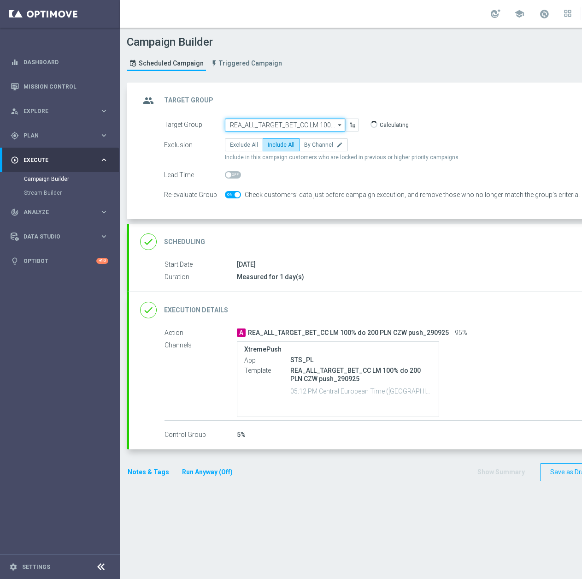
click at [280, 125] on input "REA_ALL_TARGET_BET_CC LM 100% do 200 PLN CZW push_290925" at bounding box center [285, 125] width 120 height 13
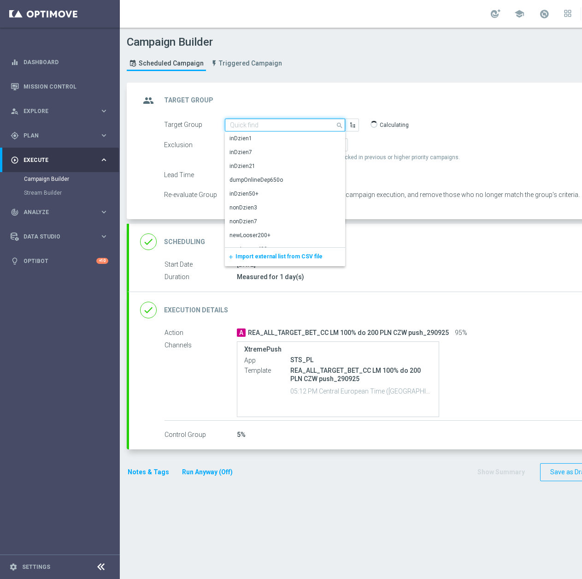
paste input "D_ALL_TARGET_WAGER_CC 100% do 500 PLN 1KE CZW push_290925"
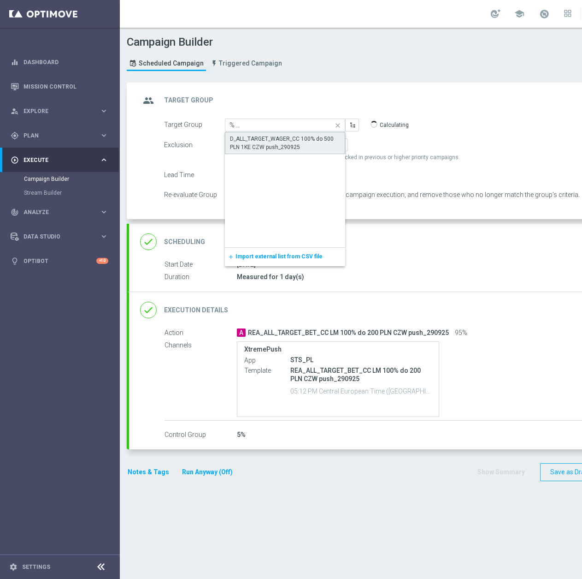
click at [274, 137] on div "D_ALL_TARGET_WAGER_CC 100% do 500 PLN 1KE CZW push_290925" at bounding box center [285, 143] width 110 height 17
type input "D_ALL_TARGET_WAGER_CC 100% do 500 PLN 1KE CZW push_290925"
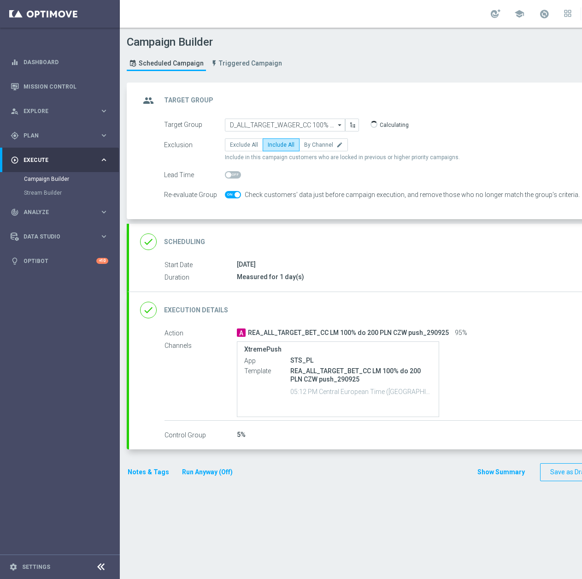
click at [305, 248] on div "done Scheduling keyboard_arrow_down" at bounding box center [397, 242] width 515 height 18
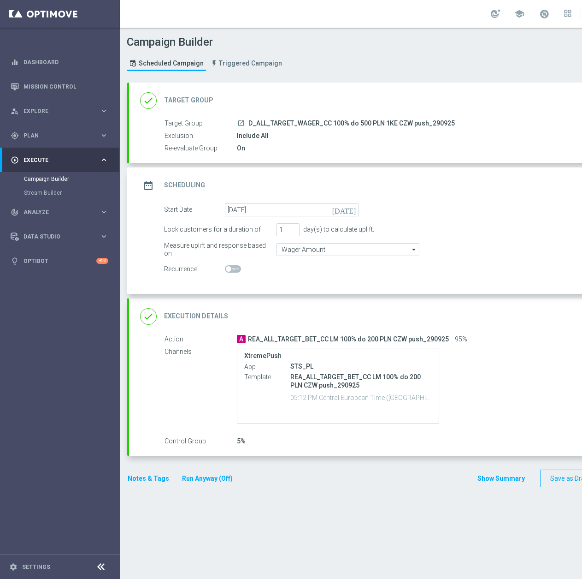
click at [273, 313] on div "done Execution Details keyboard_arrow_down" at bounding box center [397, 317] width 515 height 18
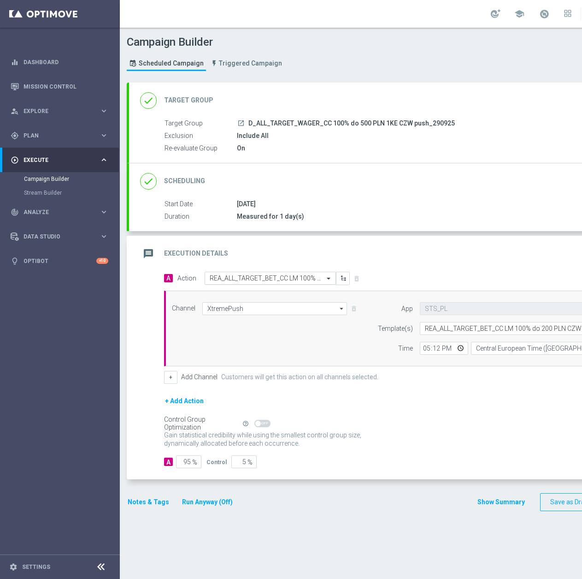
click at [276, 273] on div "Select action REA_ALL_TARGET_BET_CC LM 100% do 200 PLN CZW push_290925" at bounding box center [270, 278] width 131 height 13
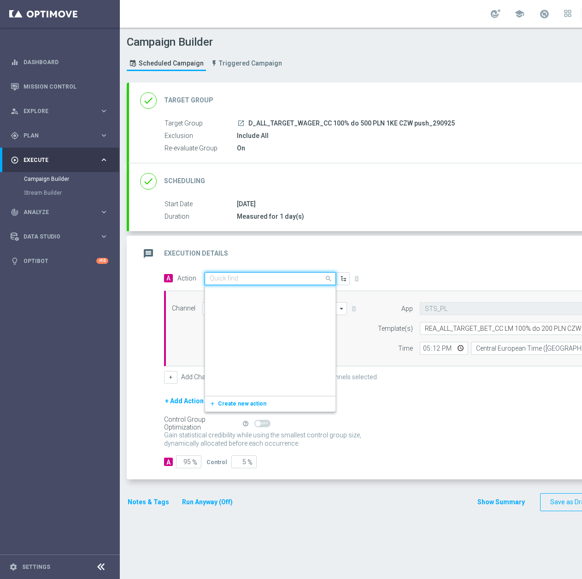
scroll to position [500364, 0]
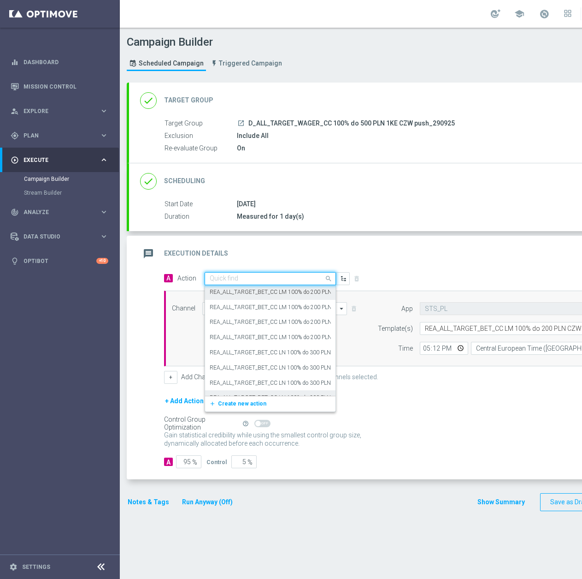
click at [232, 401] on span "Create new action" at bounding box center [242, 403] width 48 height 6
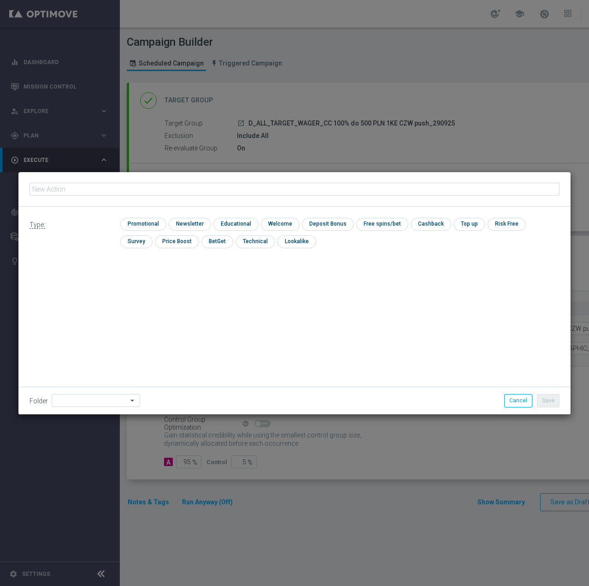
type input "D_ALL_TARGET_WAGER_CC 100% do 500 PLN 1KE CZW push_290925"
click at [141, 225] on input "checkbox" at bounding box center [142, 224] width 44 height 12
checkbox input "true"
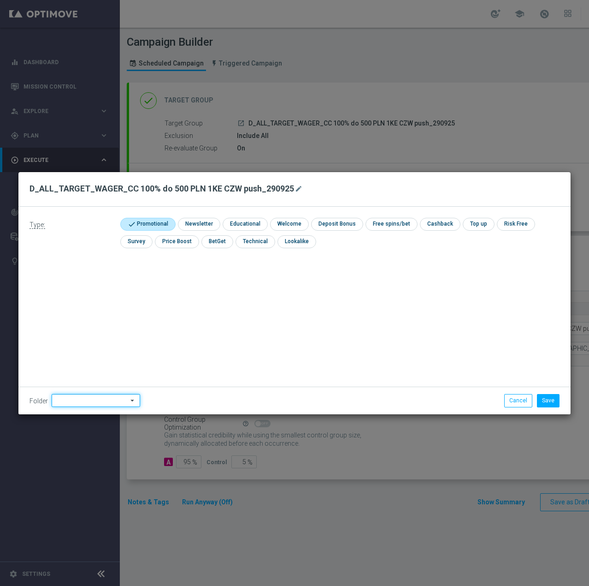
click at [81, 405] on input at bounding box center [96, 400] width 89 height 13
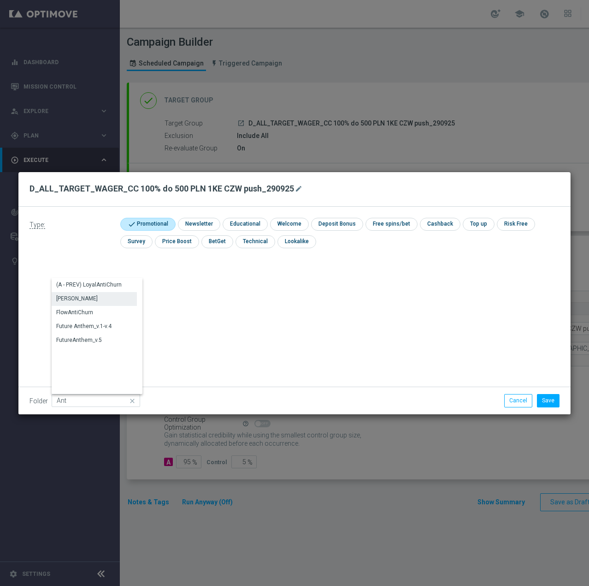
click at [58, 295] on div "Antoni L." at bounding box center [76, 298] width 41 height 8
type input "Antoni L."
click at [548, 397] on button "Save" at bounding box center [548, 400] width 23 height 13
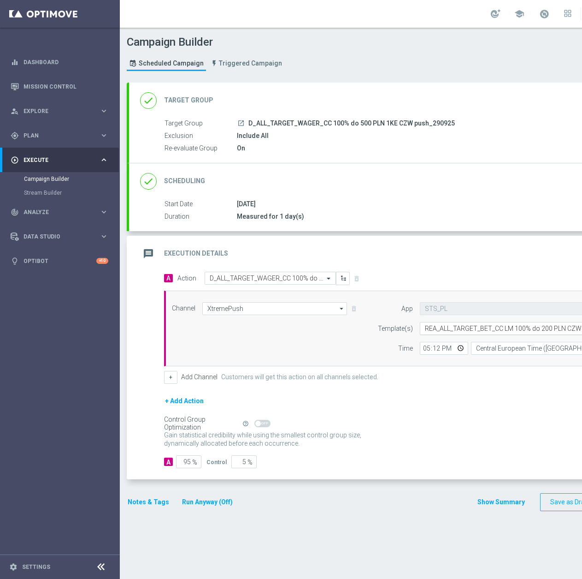
click at [474, 330] on input "text" at bounding box center [515, 329] width 181 height 8
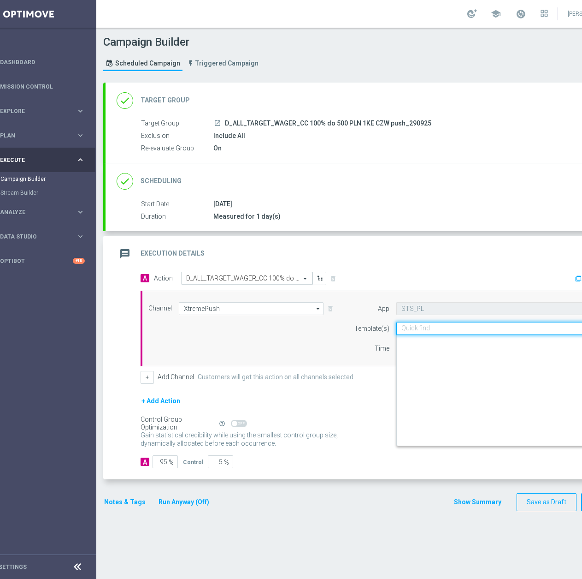
scroll to position [4823, 0]
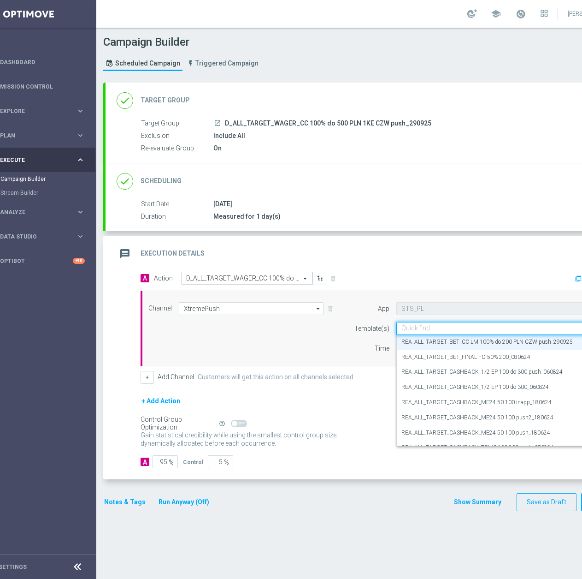
paste input "D_ALL_TARGET_WAGER_CC 100% do 500 PLN 1KE CZW push_290925"
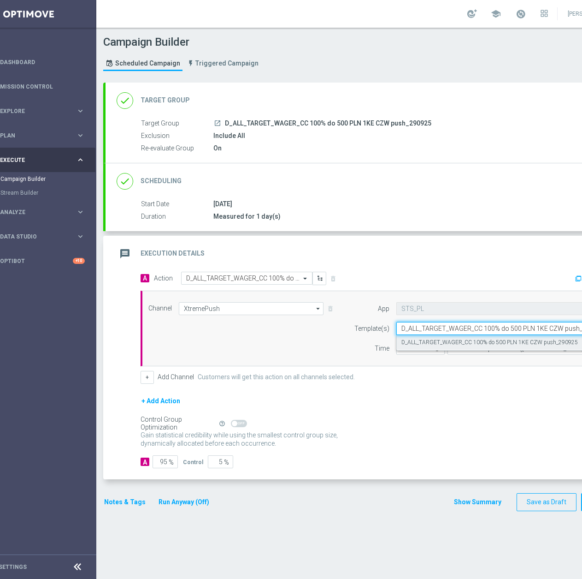
scroll to position [0, 0]
click at [456, 338] on label "D_ALL_TARGET_WAGER_CC 100% do 500 PLN 1KE CZW push_290925" at bounding box center [490, 342] width 177 height 8
type input "D_ALL_TARGET_WAGER_CC 100% do 500 PLN 1KE CZW push_290925"
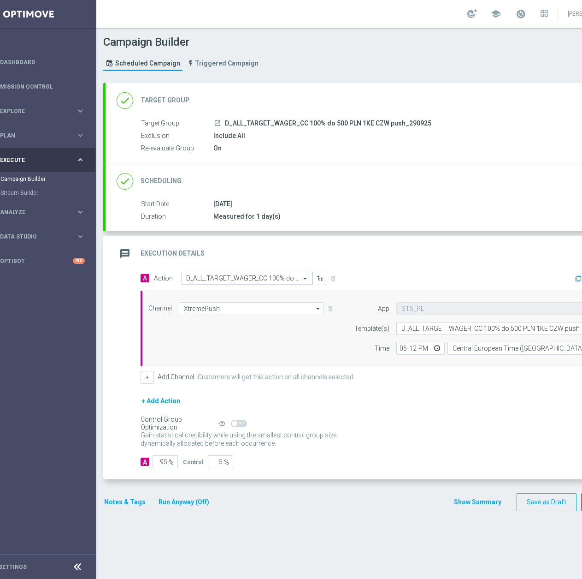
click at [124, 501] on button "Notes & Tags" at bounding box center [124, 502] width 43 height 12
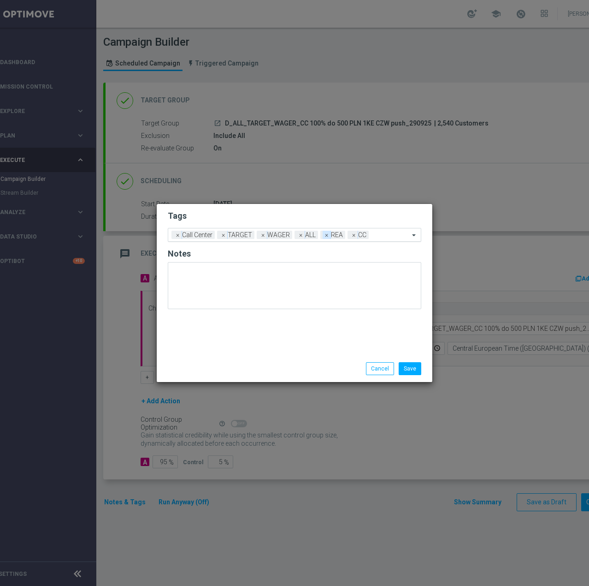
click at [325, 236] on span "×" at bounding box center [327, 235] width 8 height 8
click at [363, 237] on input "text" at bounding box center [377, 235] width 64 height 8
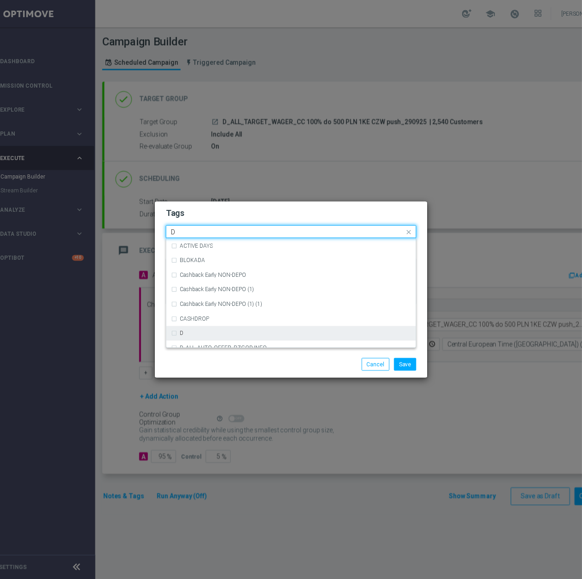
scroll to position [973, 0]
click at [200, 341] on div "D" at bounding box center [294, 337] width 243 height 15
type input "D"
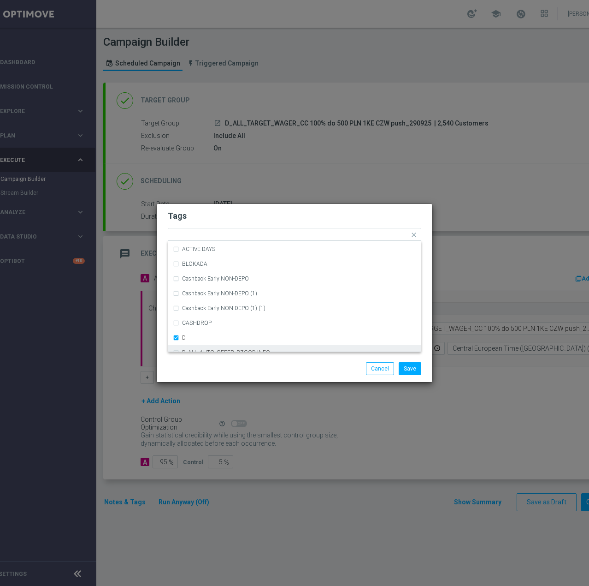
click at [248, 364] on div "Save Cancel" at bounding box center [294, 368] width 267 height 13
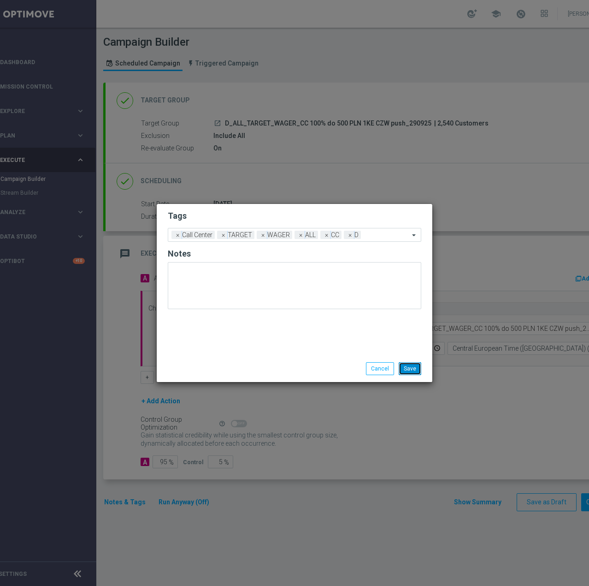
click at [411, 364] on button "Save" at bounding box center [410, 368] width 23 height 13
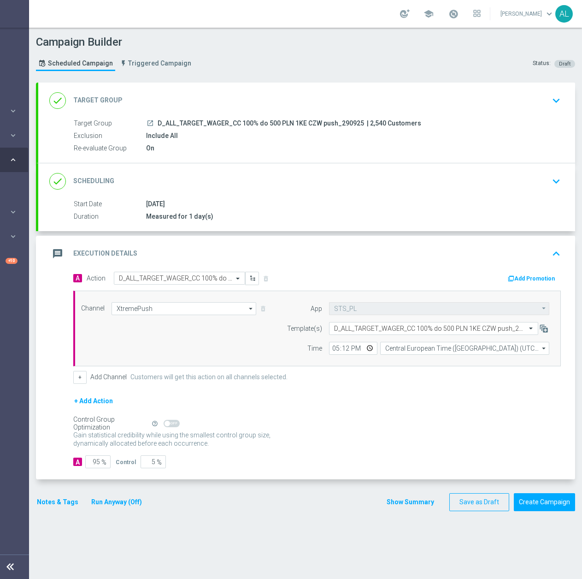
scroll to position [0, 98]
click at [523, 505] on button "Create Campaign" at bounding box center [544, 502] width 61 height 18
click at [523, 505] on div at bounding box center [282, 289] width 582 height 579
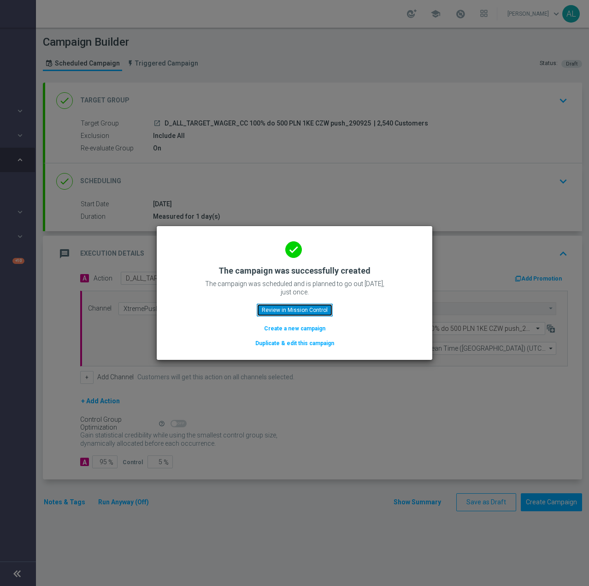
click at [284, 307] on button "Review in Mission Control" at bounding box center [295, 309] width 76 height 13
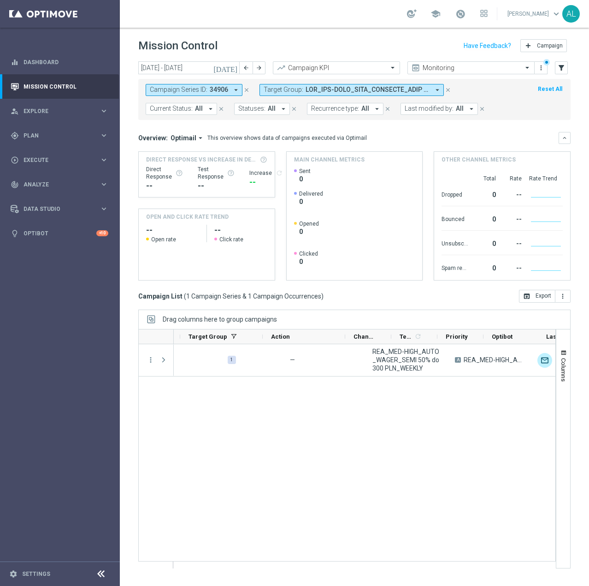
scroll to position [0, 184]
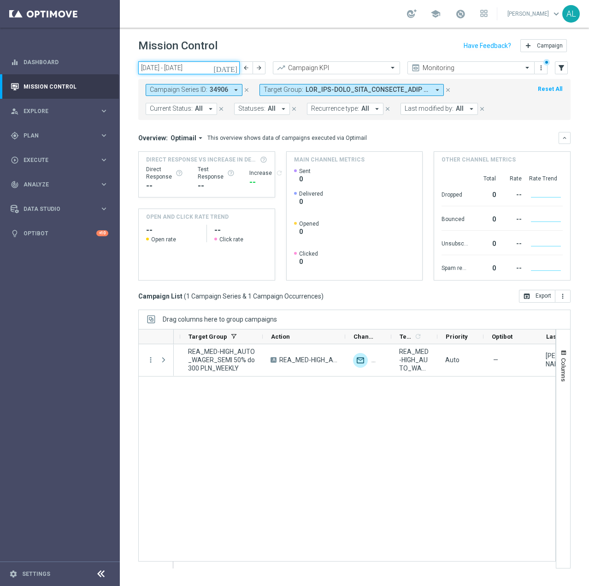
click at [169, 68] on input "[DATE] - [DATE]" at bounding box center [188, 67] width 101 height 13
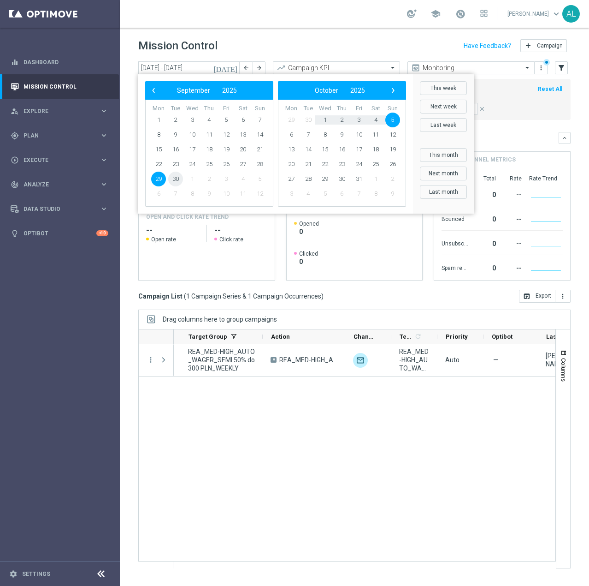
click at [174, 176] on span "30" at bounding box center [175, 179] width 15 height 15
type input "[DATE] - [DATE]"
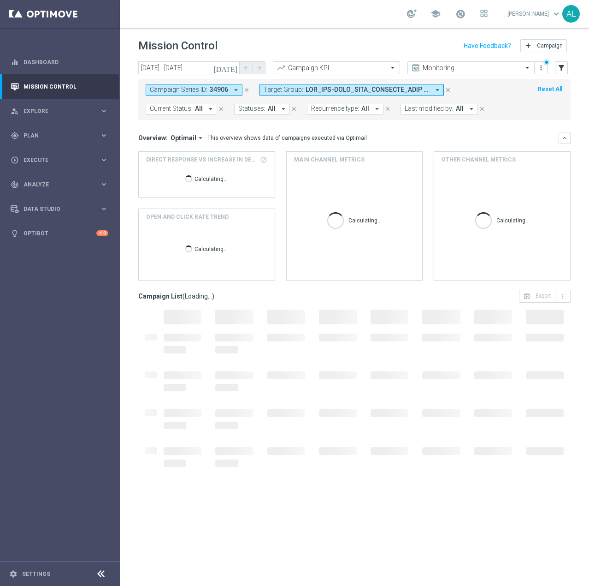
click at [320, 86] on span at bounding box center [368, 90] width 124 height 8
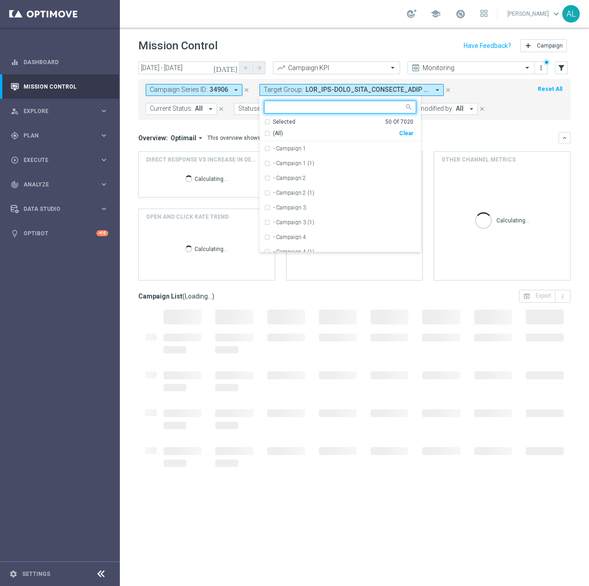
scroll to position [0, 0]
drag, startPoint x: 409, startPoint y: 127, endPoint x: 406, endPoint y: 133, distance: 6.2
click at [409, 128] on div "(All) Clear" at bounding box center [338, 132] width 149 height 12
click at [0, 0] on div "Clear" at bounding box center [0, 0] width 0 height 0
click at [521, 83] on div "Campaign Series ID: 34906 arrow_drop_down close Target Group: arrow_drop_down S…" at bounding box center [354, 99] width 433 height 41
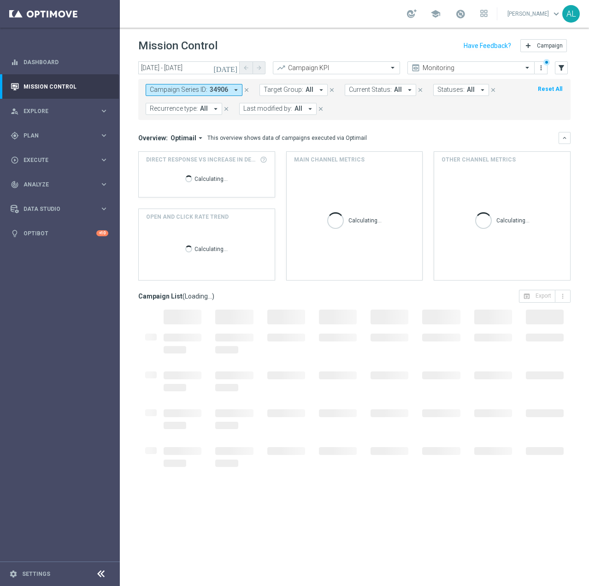
drag, startPoint x: 214, startPoint y: 103, endPoint x: 247, endPoint y: 105, distance: 32.8
click at [214, 103] on button "Recurrence type: All arrow_drop_down" at bounding box center [184, 109] width 77 height 12
click at [253, 105] on span "Last modified by:" at bounding box center [267, 109] width 49 height 8
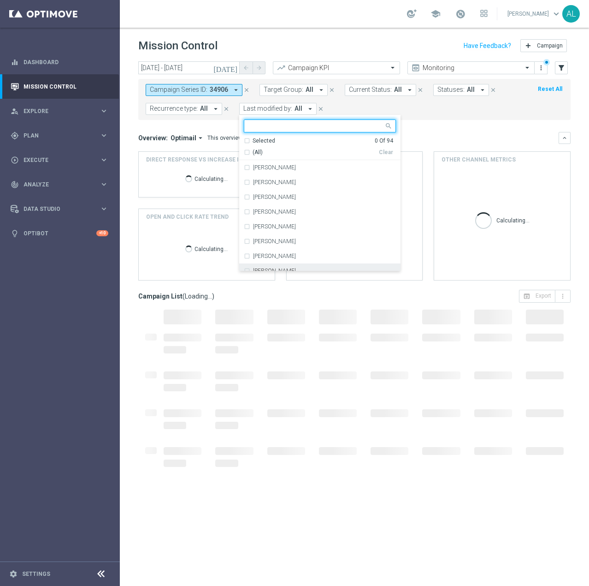
click at [283, 266] on div "[PERSON_NAME]" at bounding box center [320, 270] width 152 height 15
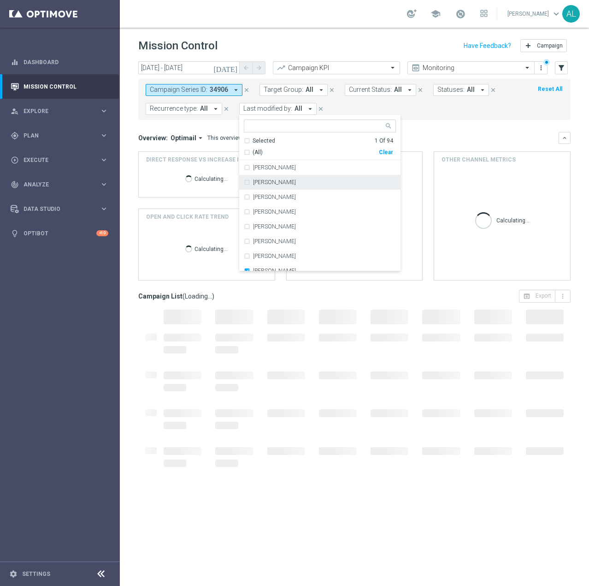
click at [459, 122] on mini-dashboard "Overview: Optimail arrow_drop_down This overview shows data of campaigns execut…" at bounding box center [354, 205] width 433 height 170
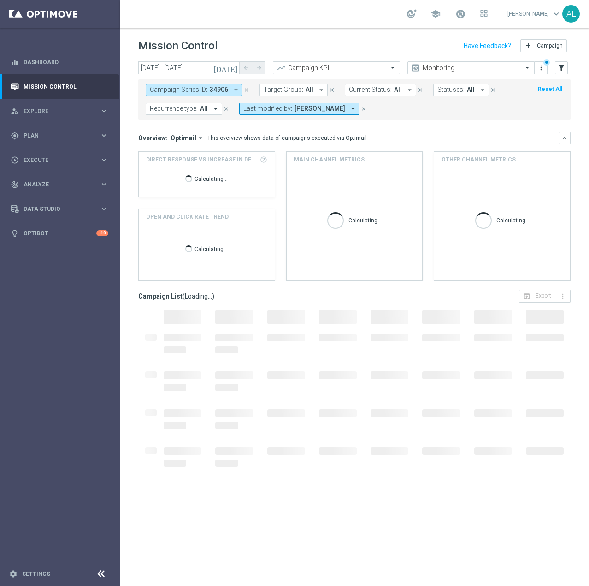
click at [178, 89] on span "Campaign Series ID:" at bounding box center [179, 90] width 58 height 8
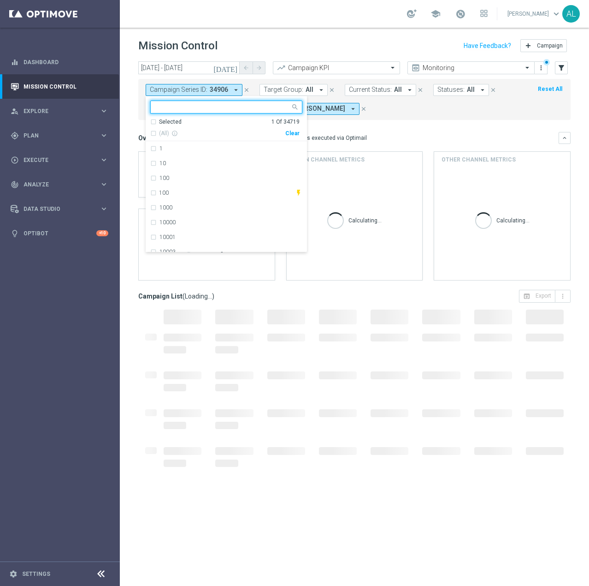
click at [0, 0] on div "Clear" at bounding box center [0, 0] width 0 height 0
click at [408, 121] on mini-dashboard "Overview: Optimail arrow_drop_down This overview shows data of campaigns execut…" at bounding box center [354, 205] width 433 height 170
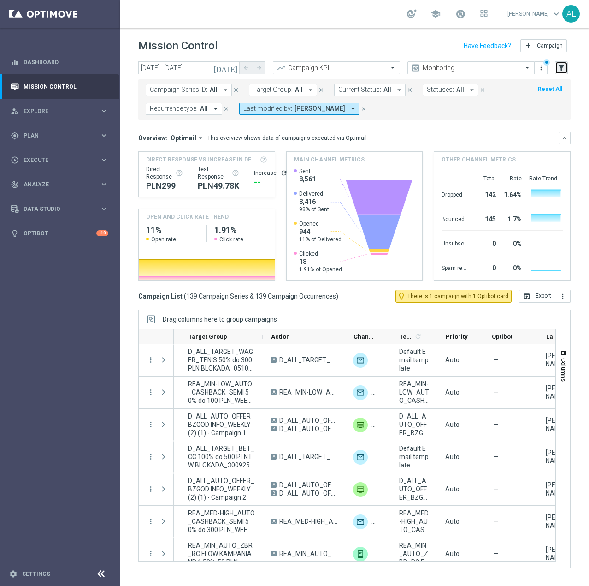
click at [568, 69] on button "filter_alt" at bounding box center [561, 67] width 13 height 13
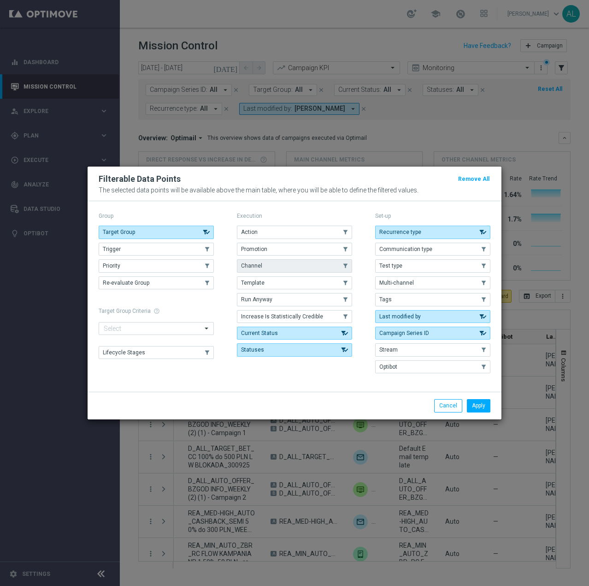
click at [257, 265] on span "Channel" at bounding box center [251, 265] width 21 height 6
click at [476, 403] on button "Apply" at bounding box center [479, 405] width 24 height 13
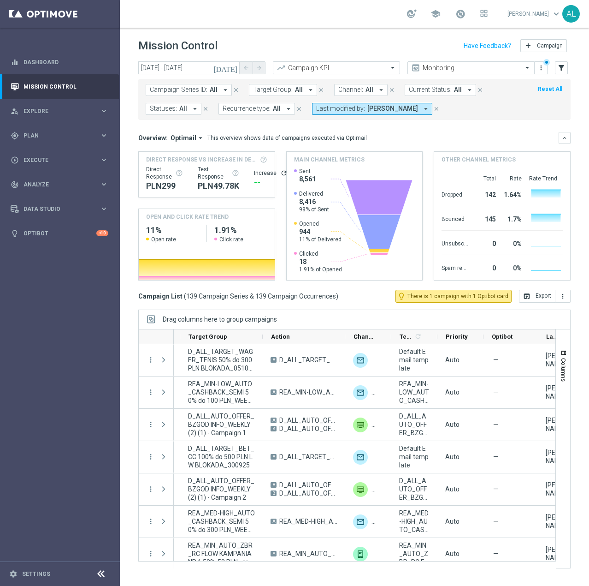
click at [344, 87] on span "Channel:" at bounding box center [350, 90] width 25 height 8
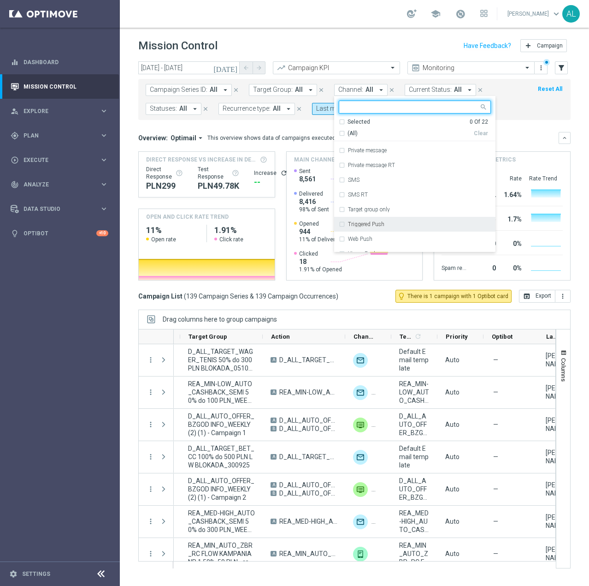
scroll to position [190, 0]
click at [391, 210] on div "Target group only" at bounding box center [419, 210] width 143 height 6
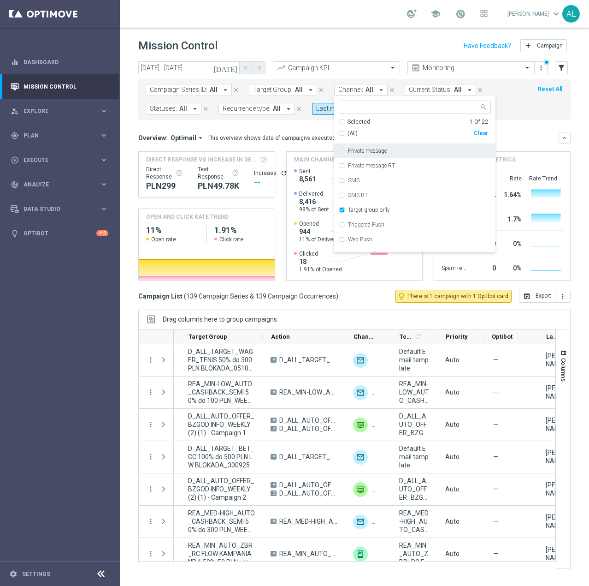
click at [529, 123] on mini-dashboard "Overview: Optimail arrow_drop_down This overview shows data of campaigns execut…" at bounding box center [354, 205] width 433 height 170
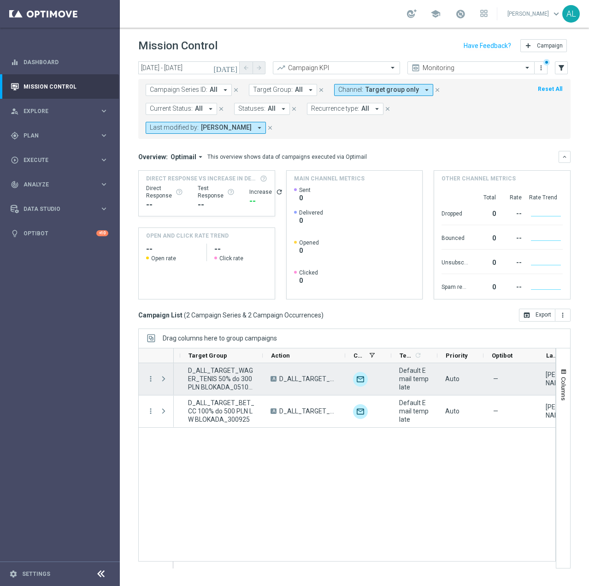
click at [225, 381] on span "D_ALL_TARGET_WAGER_TENIS 50% do 300 PLN BLOKADA_051025" at bounding box center [221, 378] width 67 height 25
copy span "D_ALL_TARGET_WAGER_TENIS 50% do 300 PLN BLOKADA_051025"
